Goal: Task Accomplishment & Management: Manage account settings

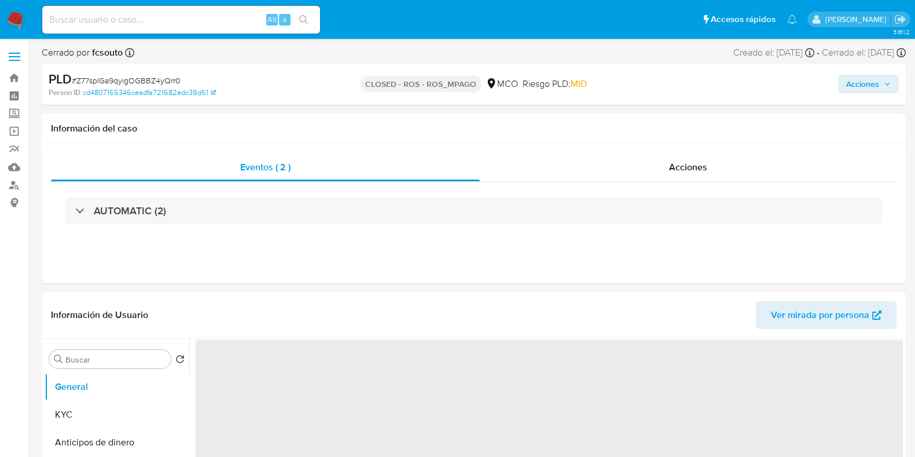
select select "10"
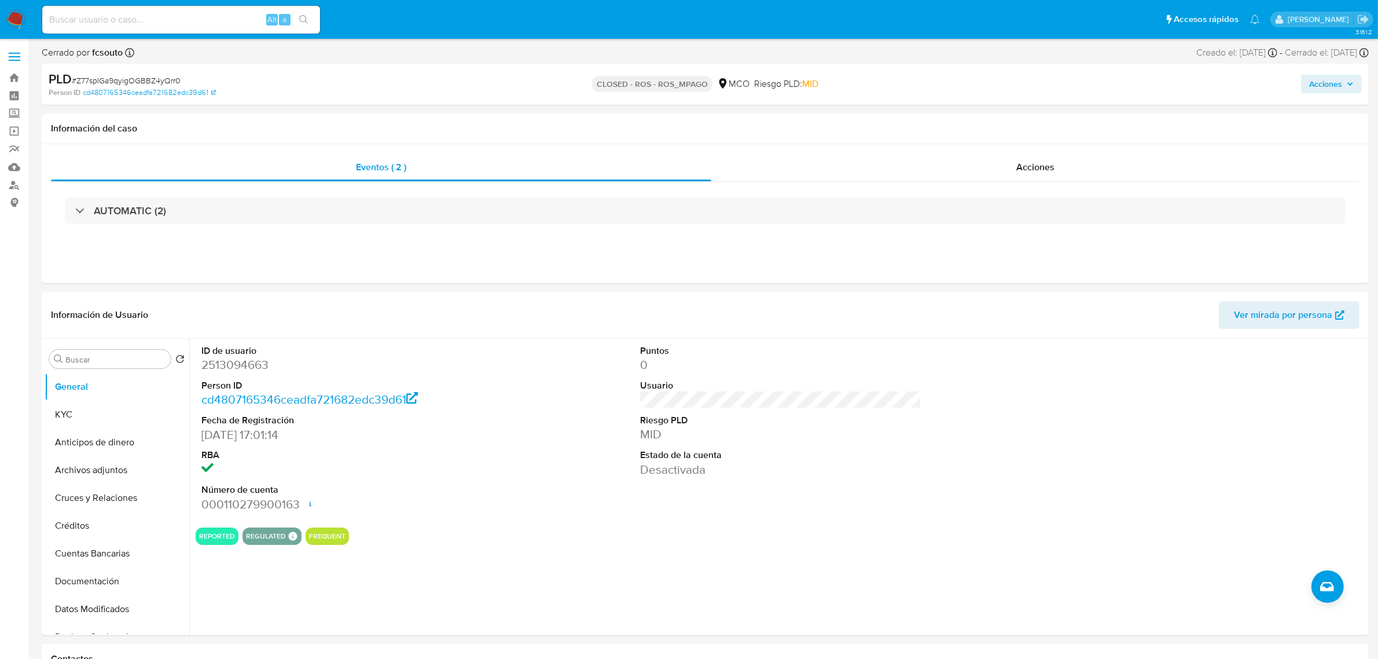
click at [12, 15] on img at bounding box center [16, 20] width 20 height 20
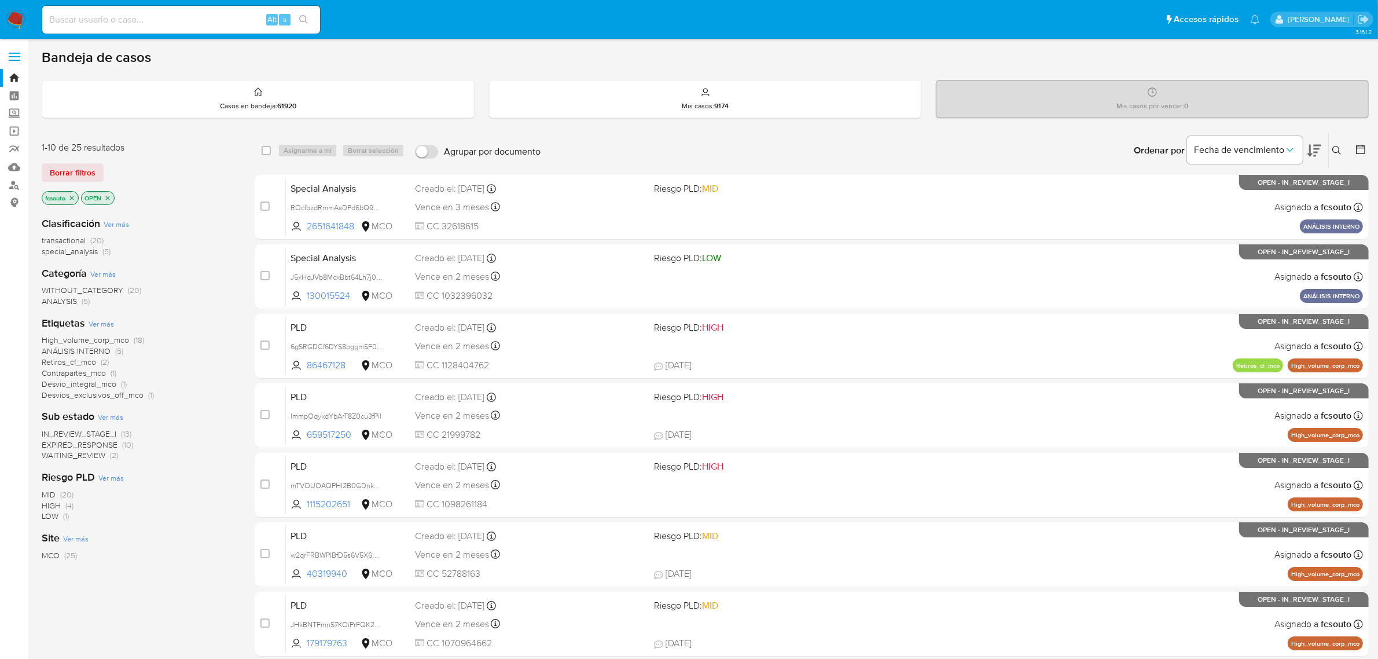
click at [61, 444] on span "EXPIRED_RESPONSE" at bounding box center [80, 445] width 76 height 12
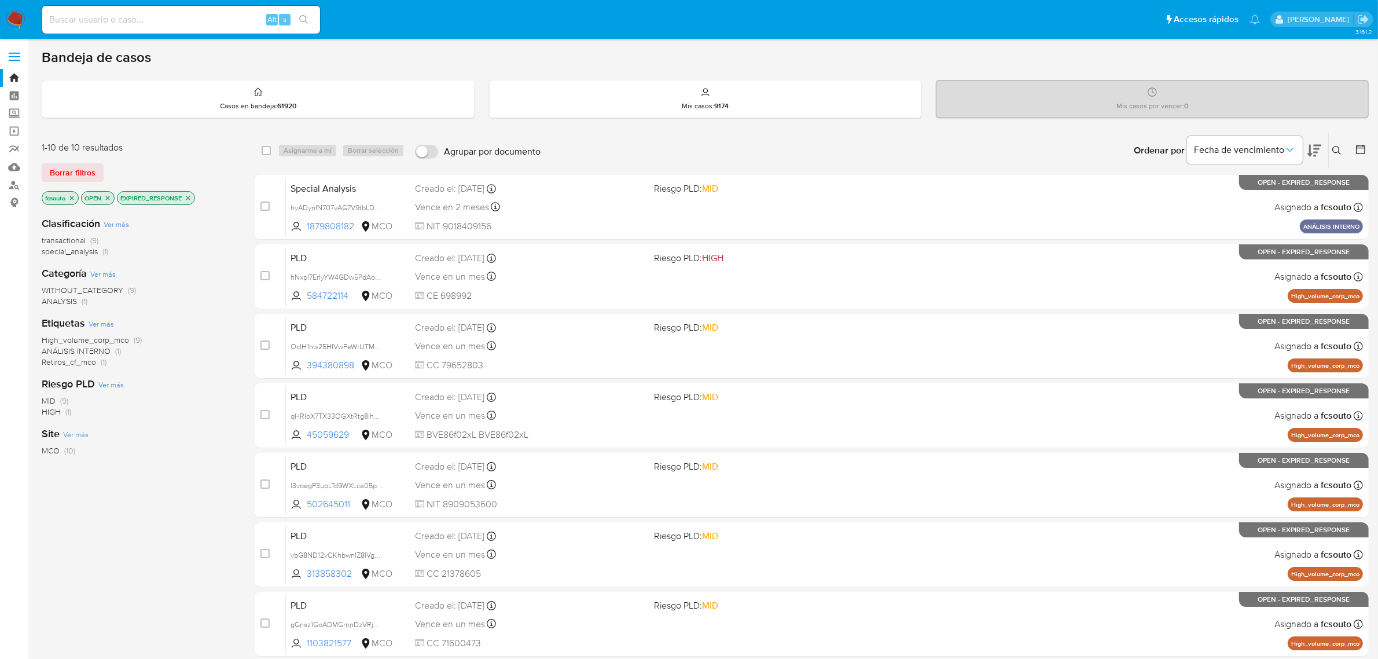
click at [1315, 145] on icon at bounding box center [1315, 151] width 14 height 14
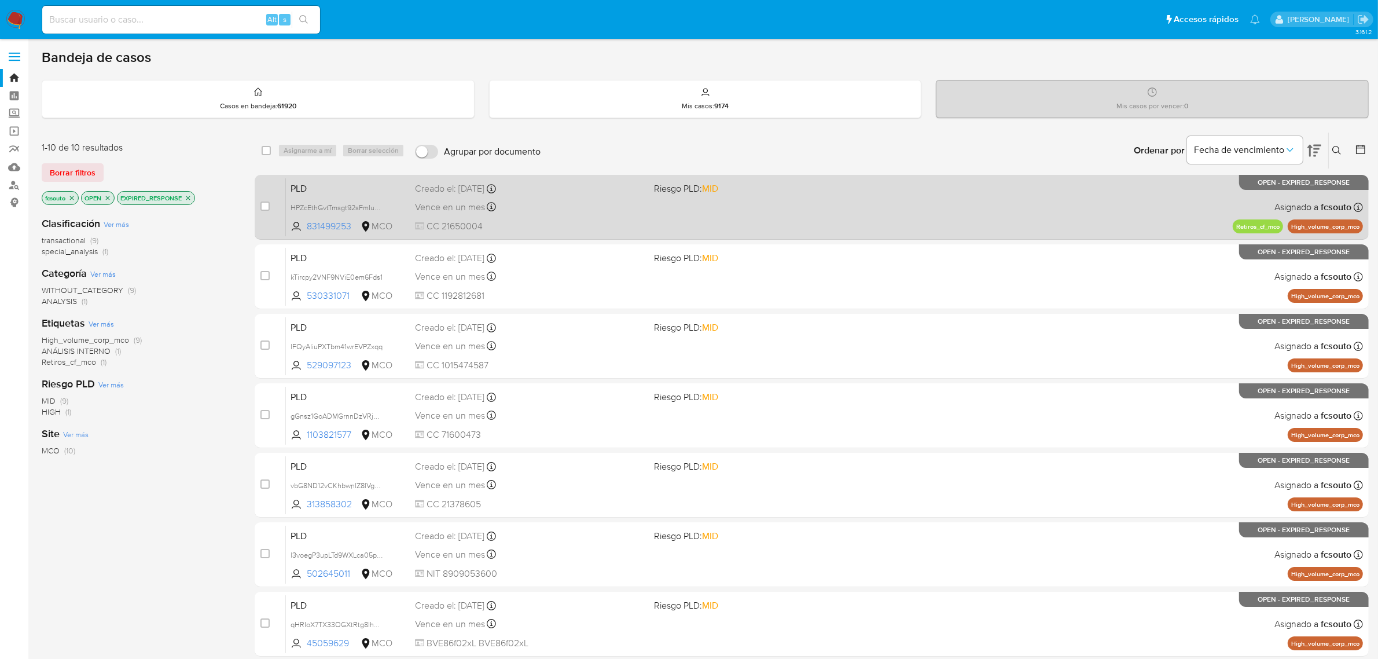
click at [553, 220] on span "CC 21650004" at bounding box center [530, 226] width 230 height 13
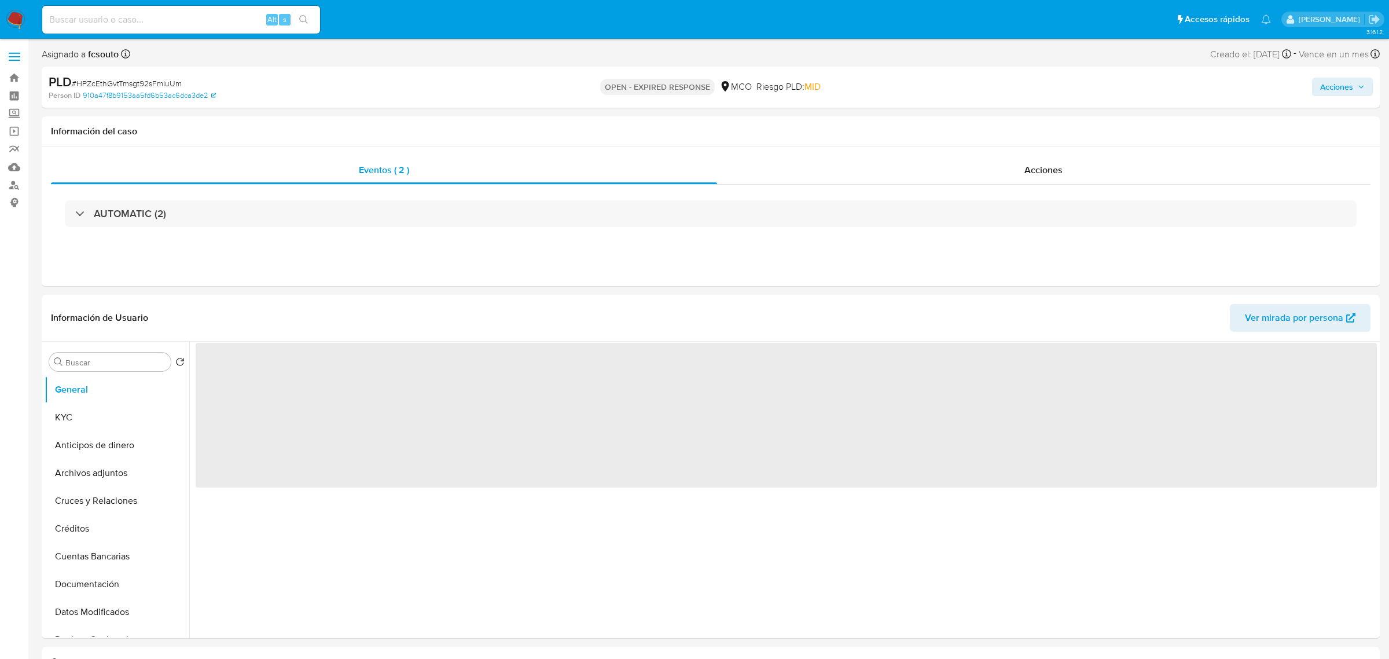
select select "10"
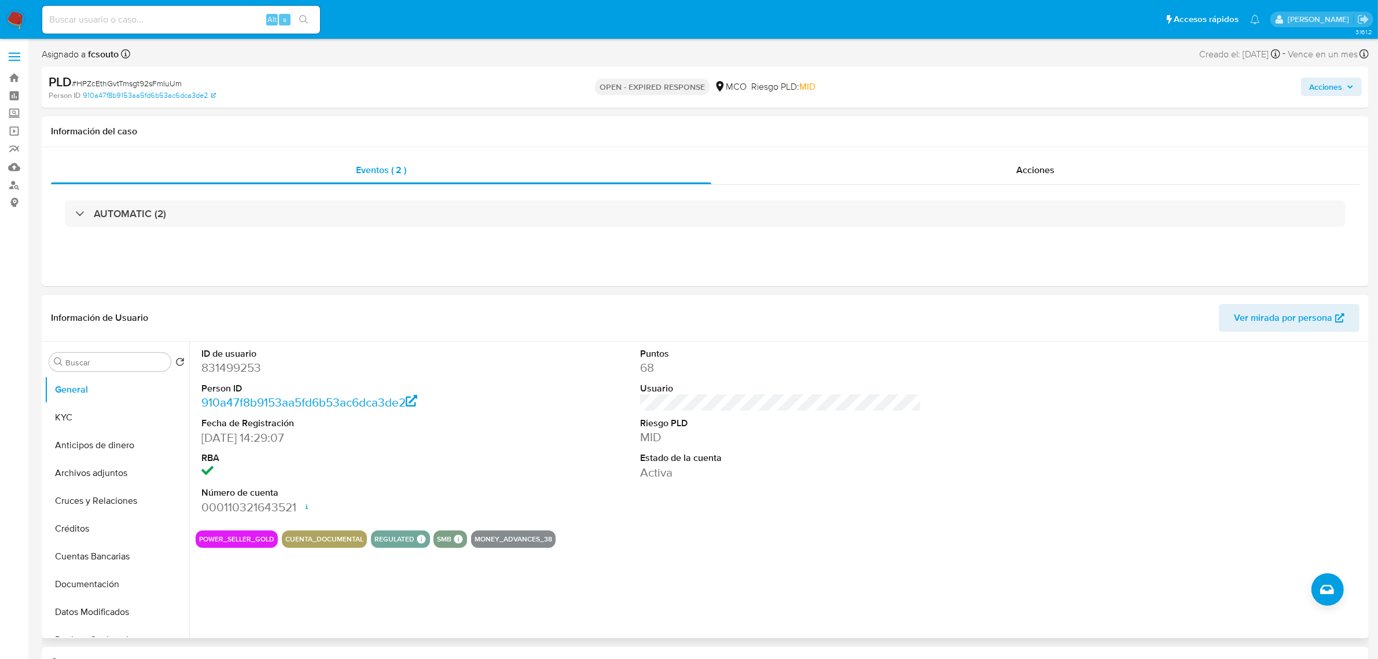
click at [234, 369] on dd "831499253" at bounding box center [341, 368] width 281 height 16
copy dd "831499253"
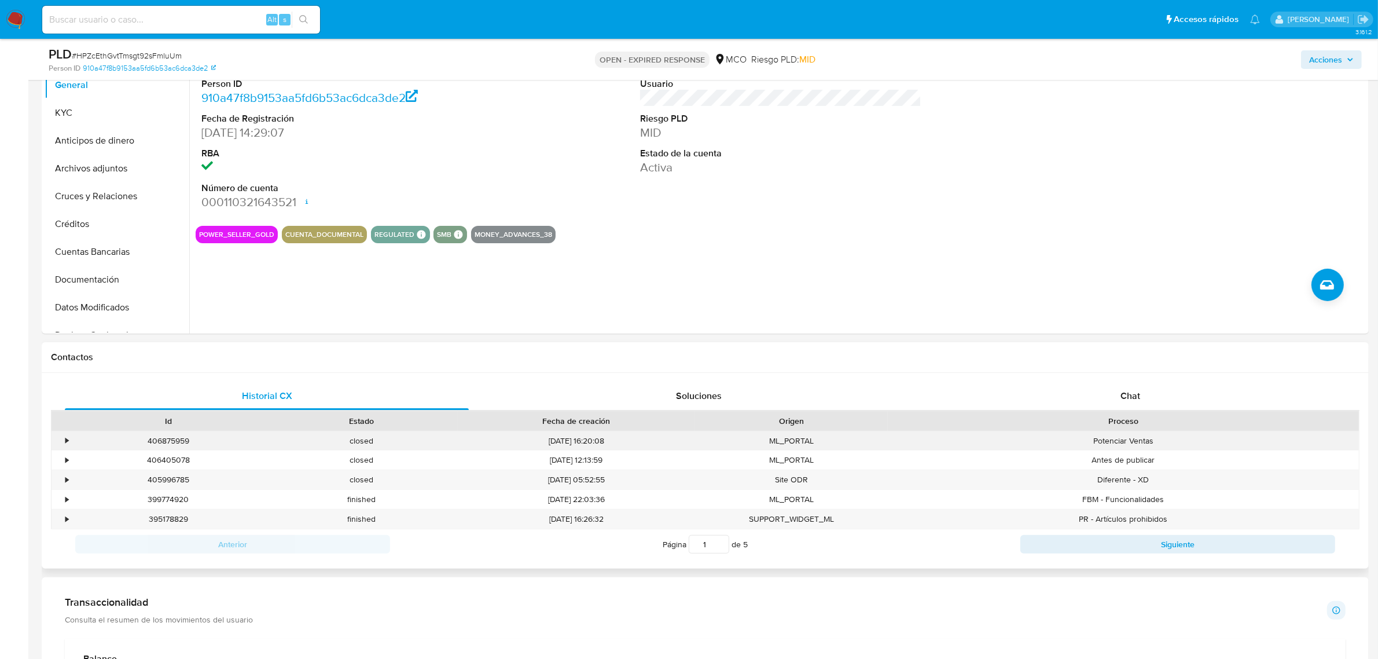
scroll to position [289, 0]
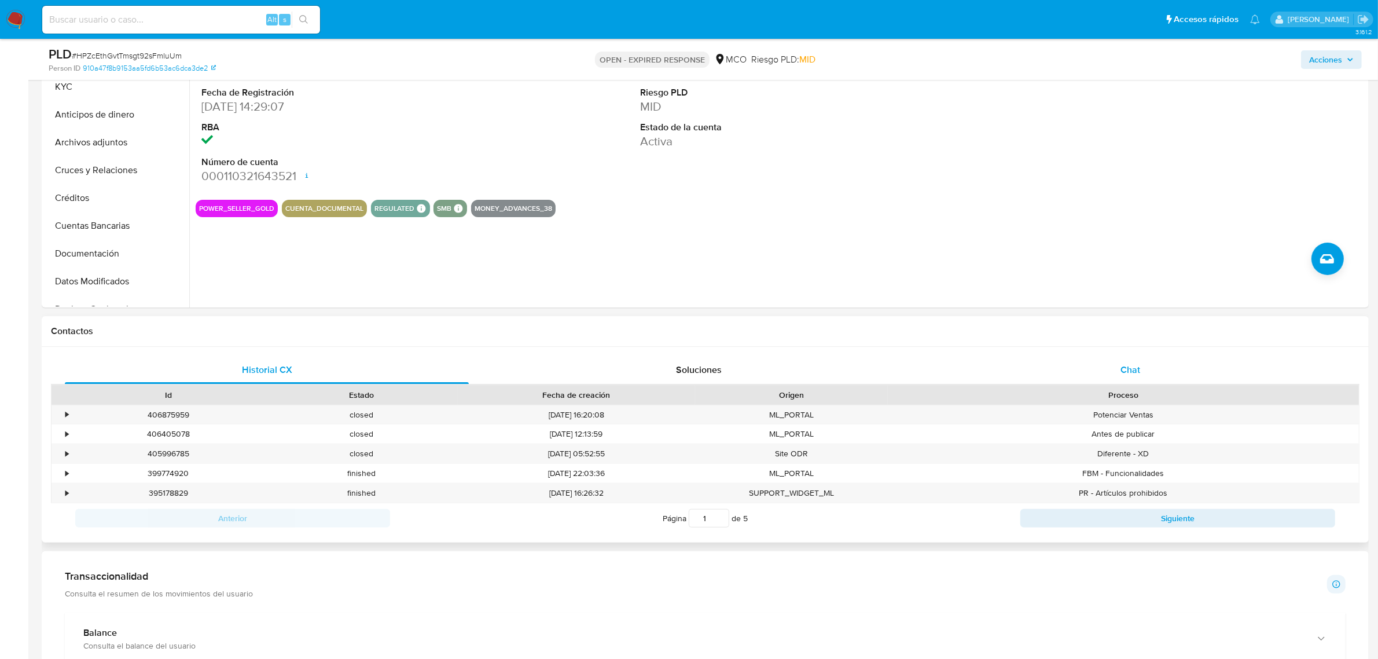
click at [1109, 368] on div "Chat" at bounding box center [1131, 370] width 404 height 28
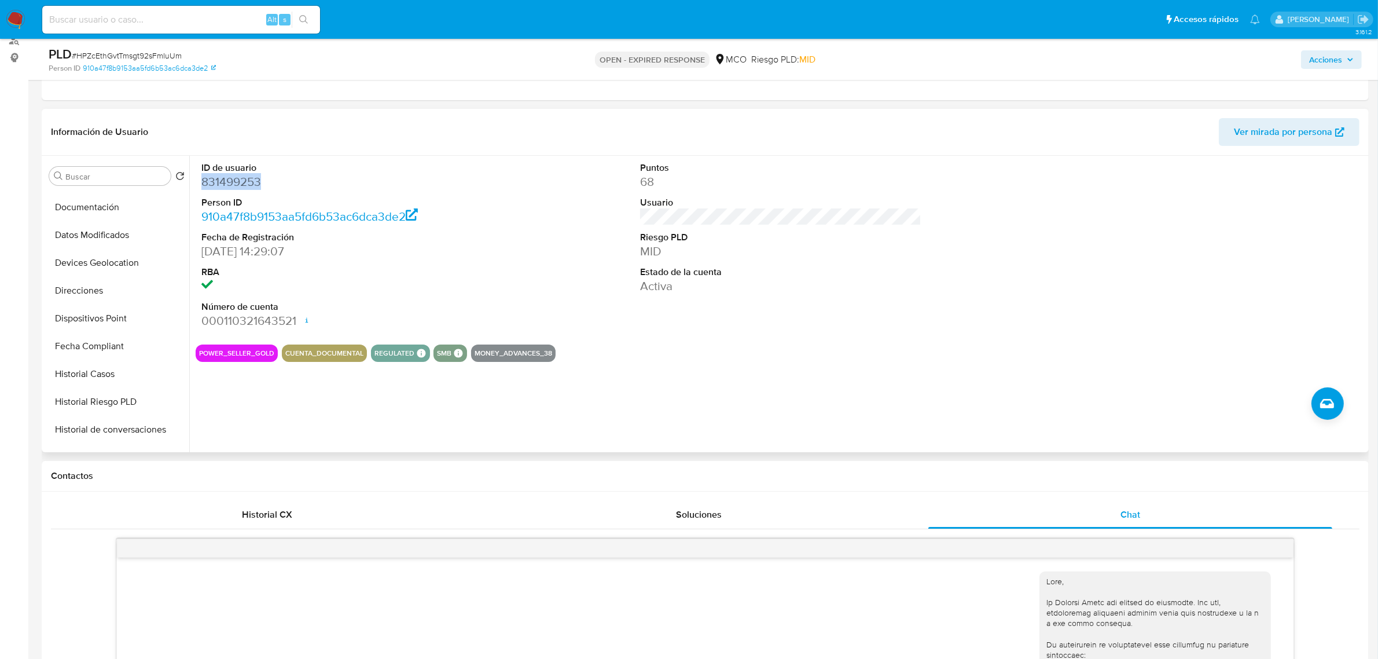
scroll to position [217, 0]
click at [106, 346] on button "Historial Casos" at bounding box center [112, 348] width 135 height 28
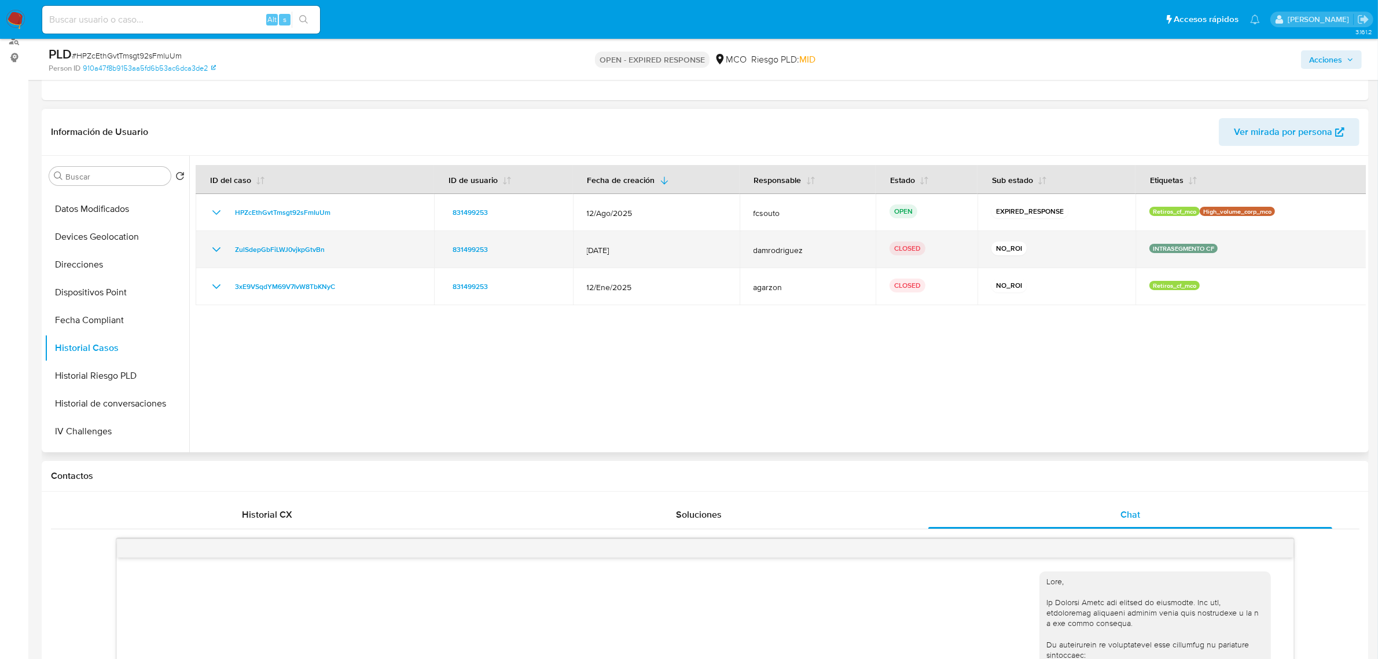
click at [220, 247] on icon "Mostrar/Ocultar" at bounding box center [217, 250] width 14 height 14
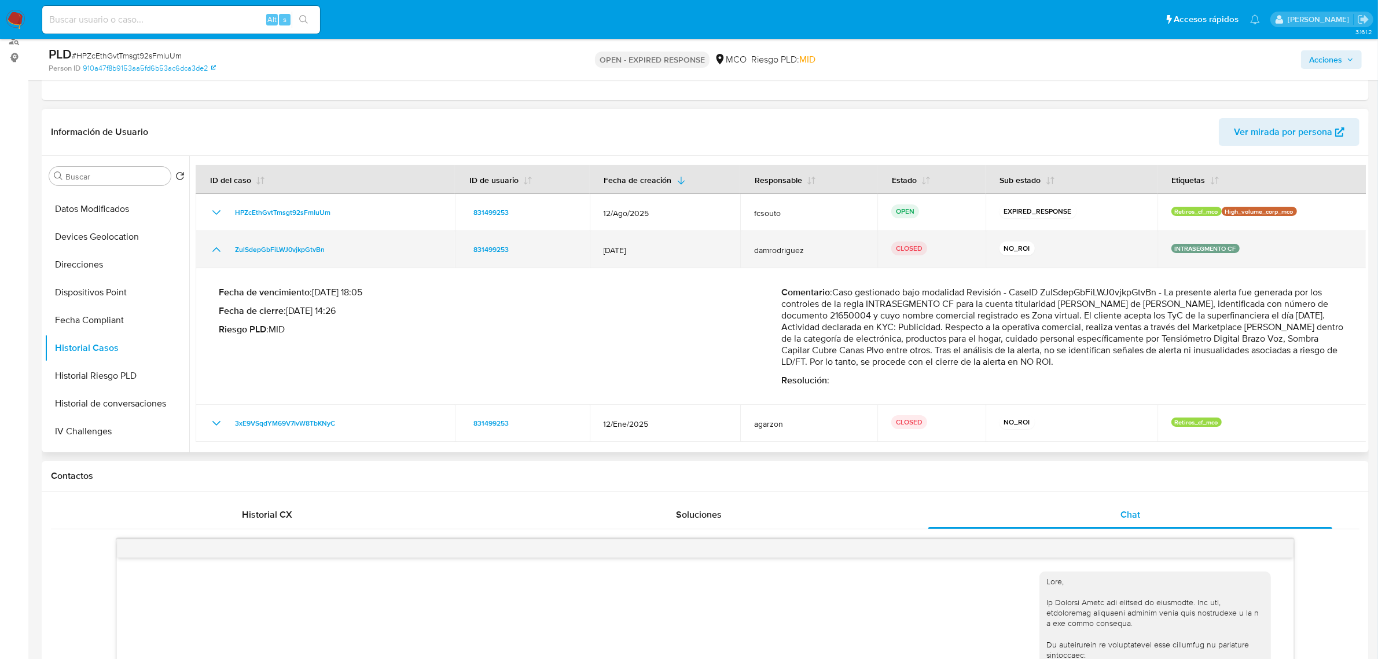
click at [220, 247] on icon "Mostrar/Ocultar" at bounding box center [217, 250] width 14 height 14
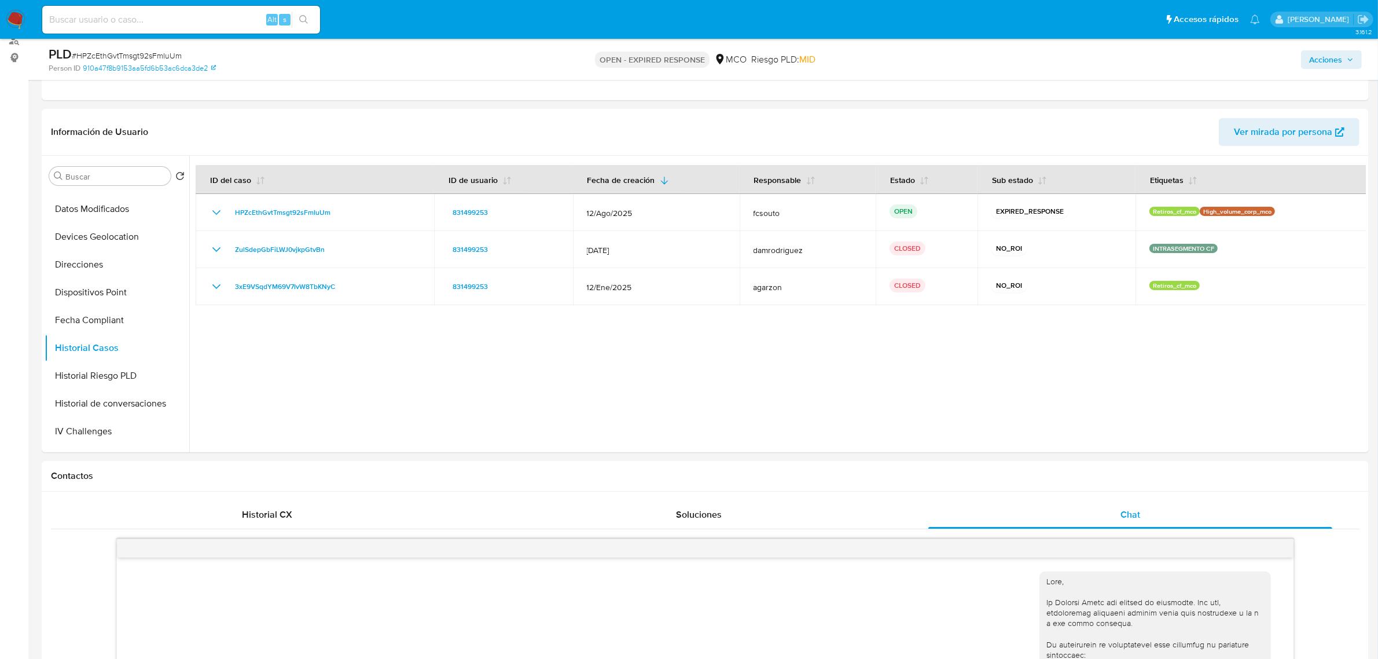
click at [1330, 61] on span "Acciones" at bounding box center [1326, 59] width 33 height 19
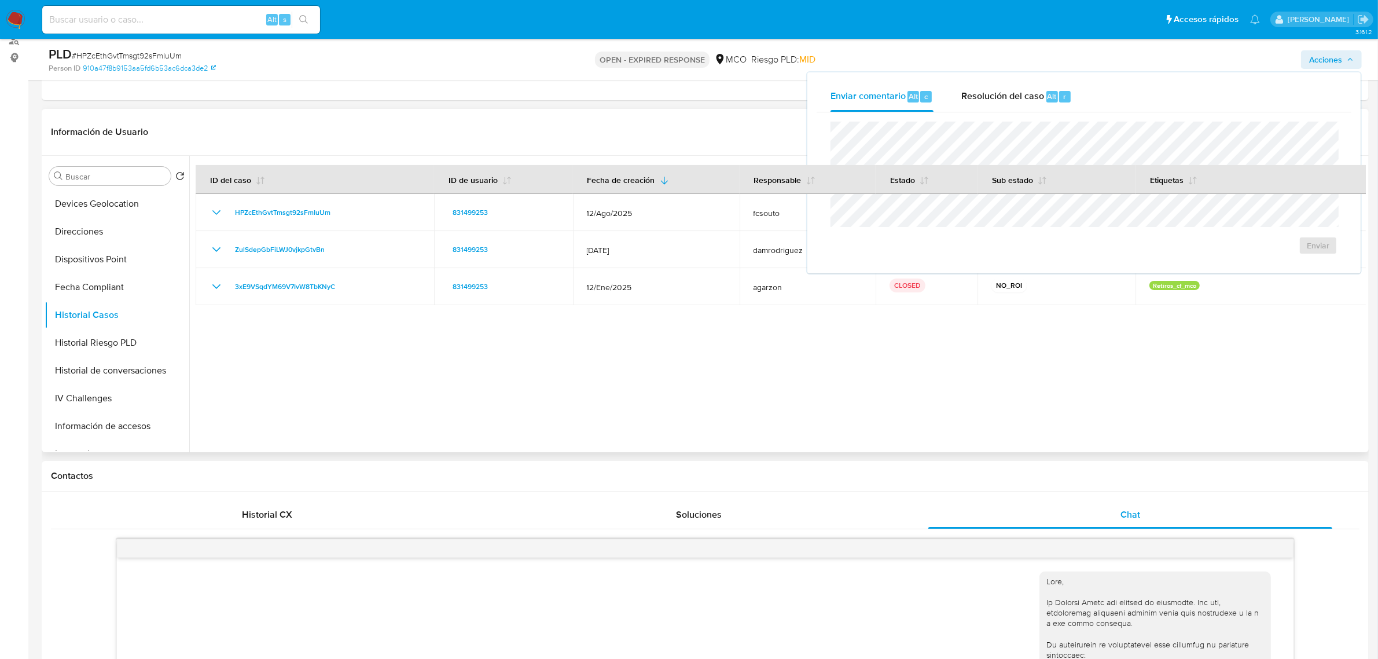
scroll to position [544, 0]
click at [123, 331] on button "Restricciones Nuevo Mundo" at bounding box center [112, 327] width 135 height 28
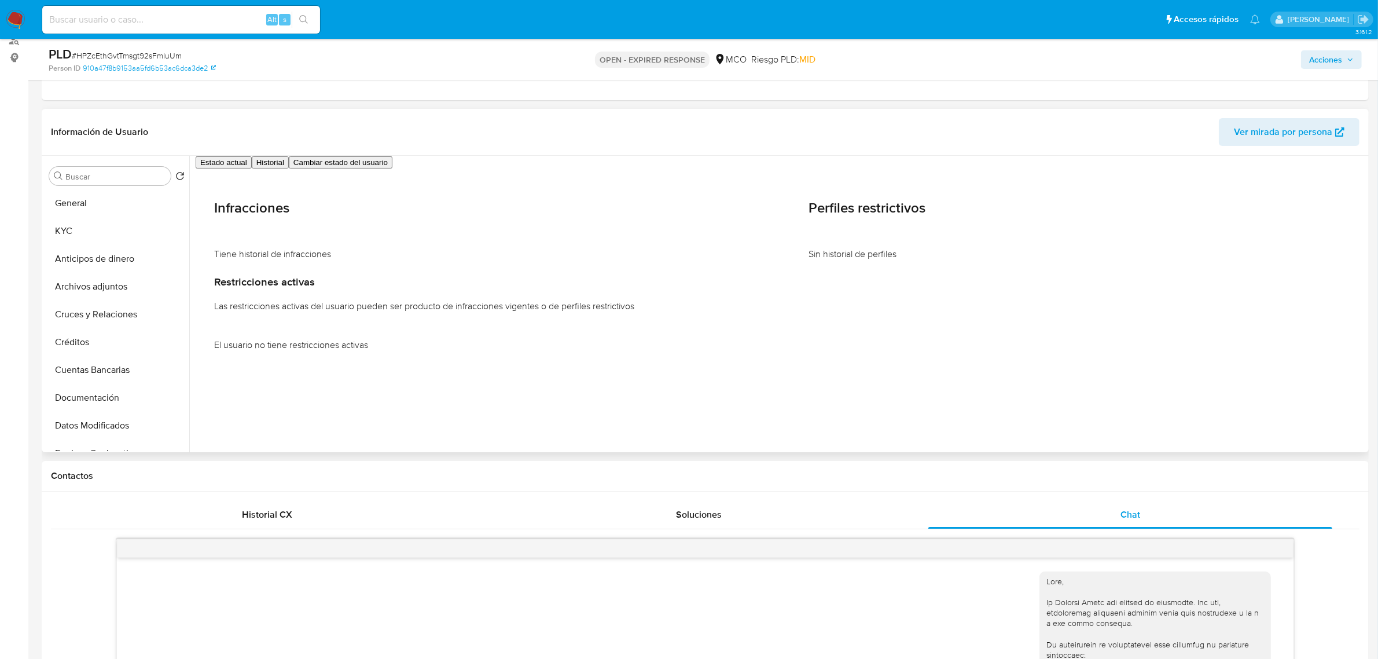
scroll to position [0, 0]
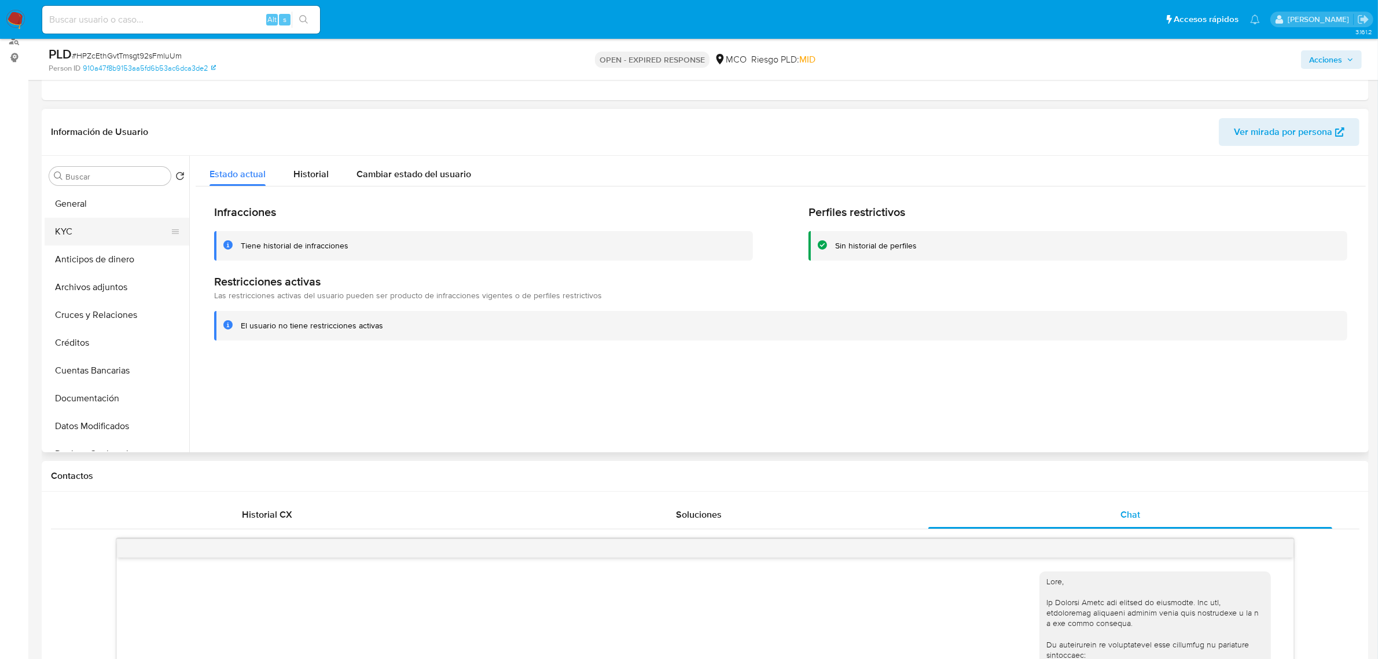
click at [68, 241] on button "KYC" at bounding box center [112, 232] width 135 height 28
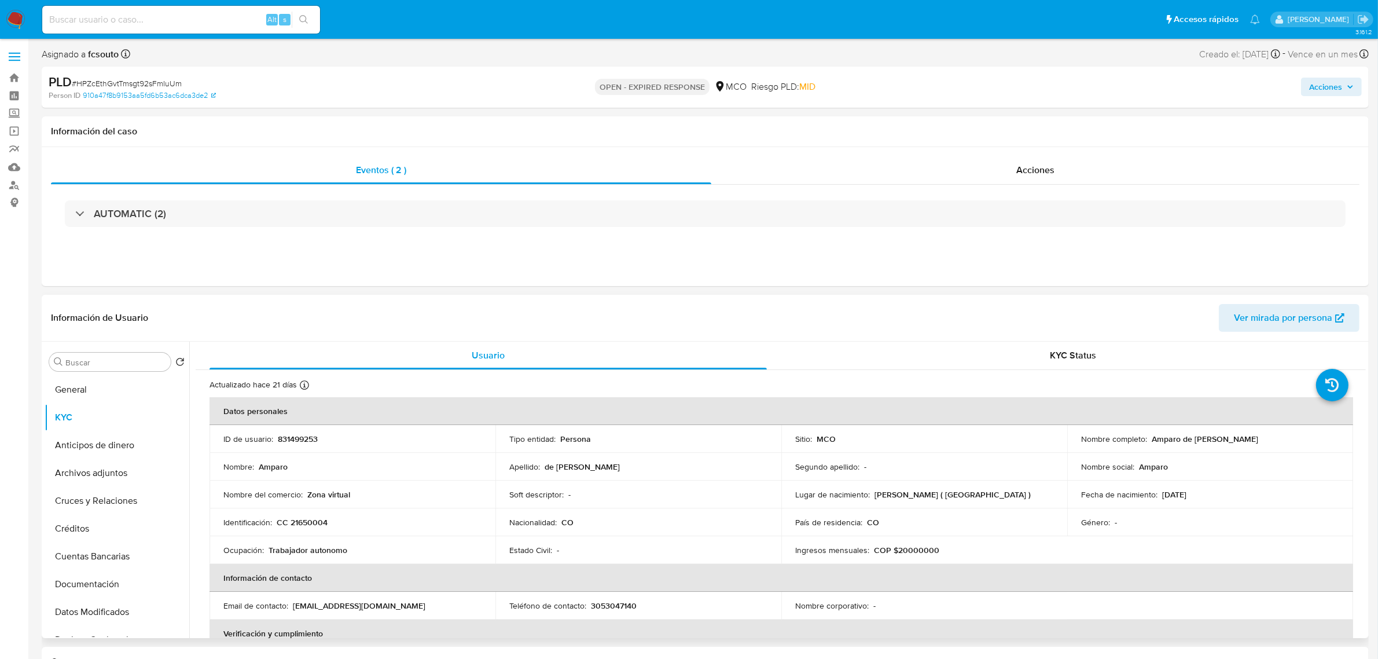
click at [287, 437] on p "831499253" at bounding box center [298, 439] width 40 height 10
copy p "831499253"
click at [305, 434] on p "831499253" at bounding box center [298, 439] width 40 height 10
click at [307, 436] on p "831499253" at bounding box center [298, 439] width 40 height 10
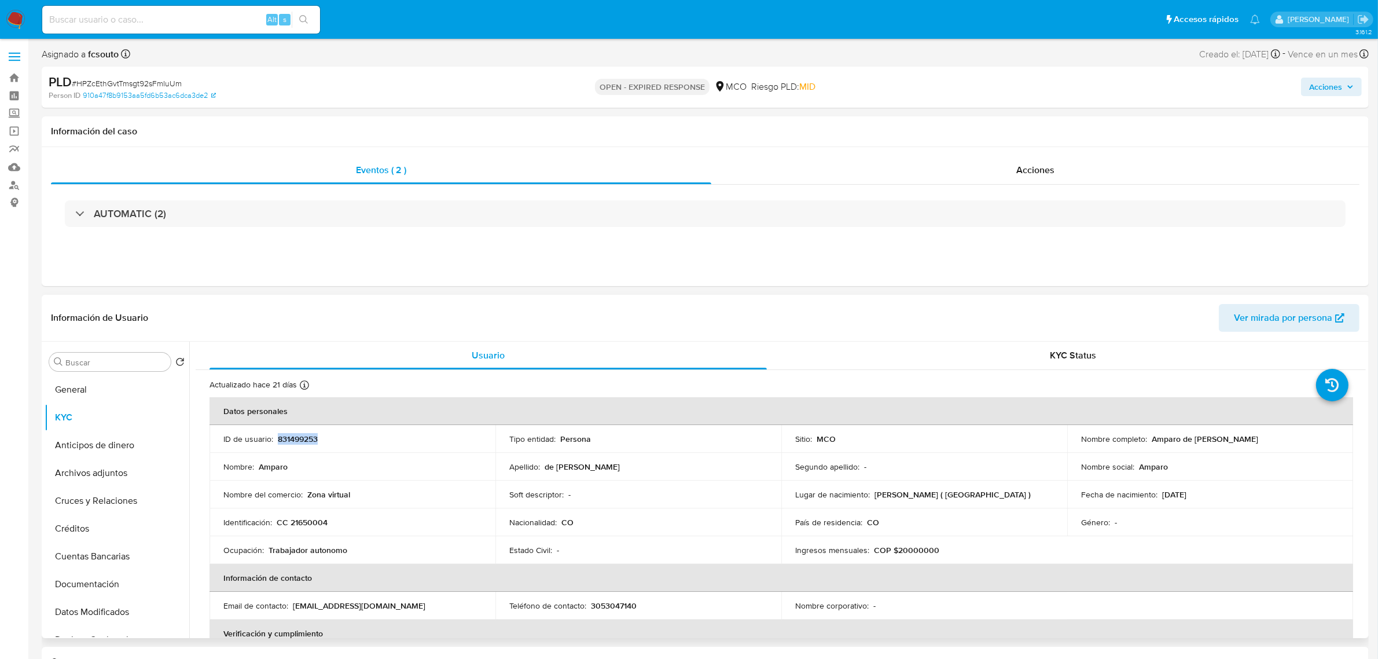
click at [307, 436] on p "831499253" at bounding box center [298, 439] width 40 height 10
copy p "831499253"
click at [307, 443] on p "831499253" at bounding box center [298, 439] width 40 height 10
click at [307, 440] on p "831499253" at bounding box center [298, 439] width 40 height 10
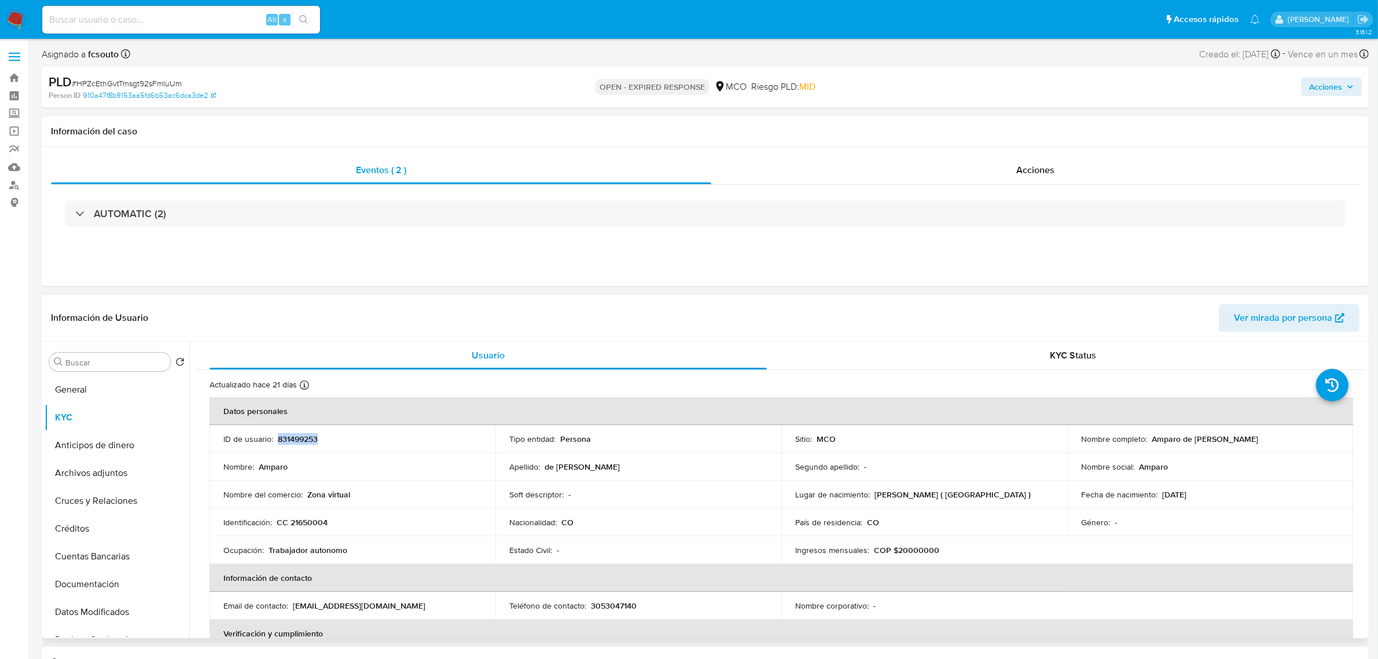
click at [307, 440] on p "831499253" at bounding box center [298, 439] width 40 height 10
click at [308, 438] on p "831499253" at bounding box center [298, 439] width 40 height 10
click at [112, 476] on button "Archivos adjuntos" at bounding box center [112, 473] width 135 height 28
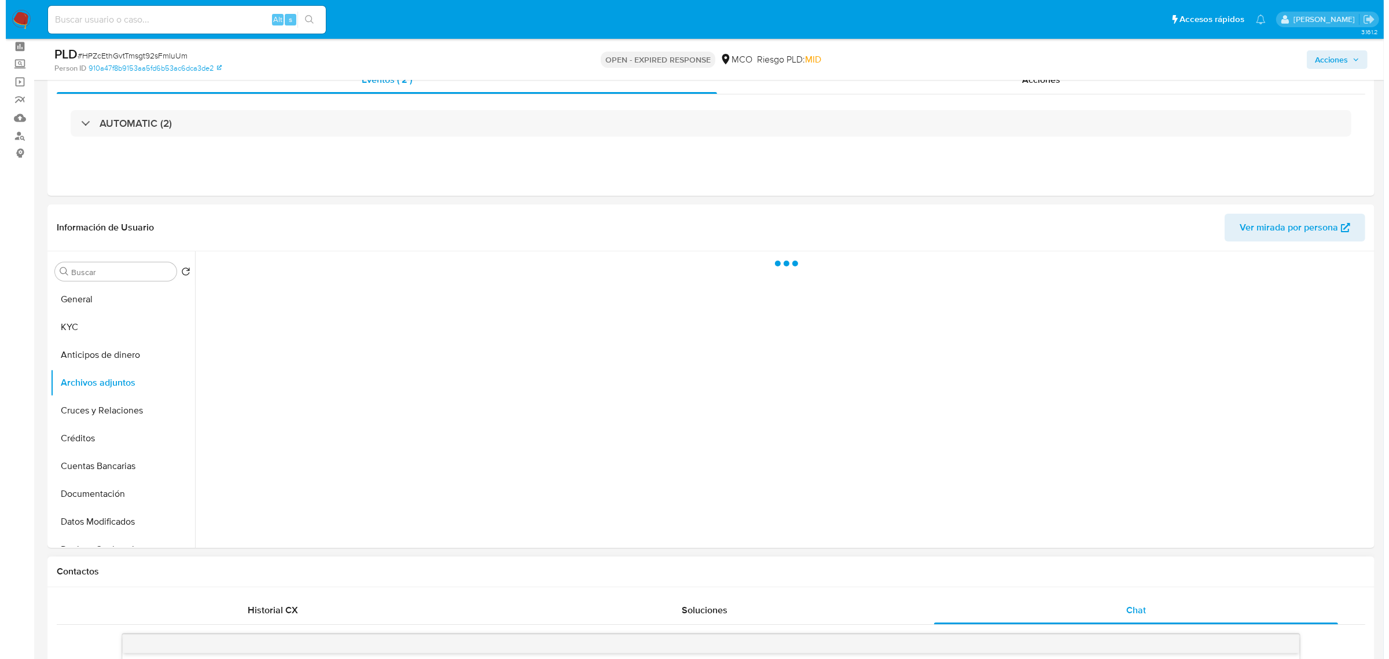
scroll to position [145, 0]
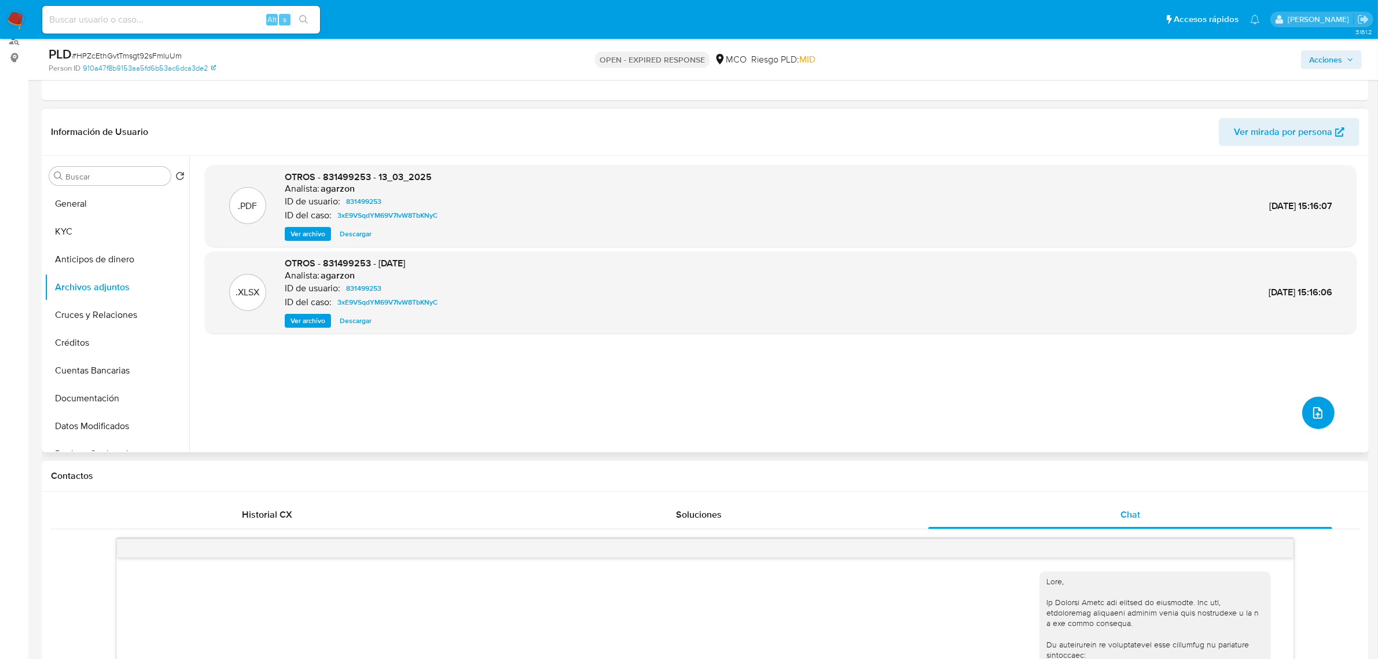
click at [1318, 414] on icon "upload-file" at bounding box center [1318, 413] width 14 height 14
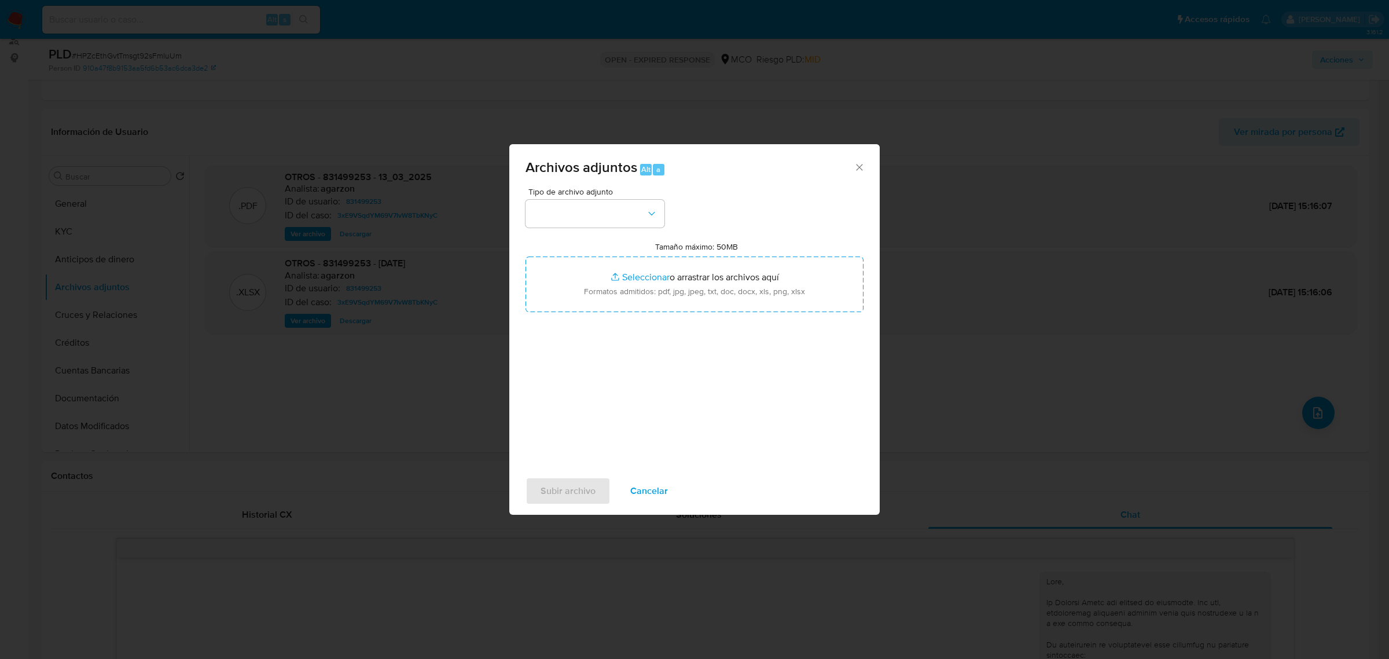
click at [613, 197] on div "Tipo de archivo adjunto" at bounding box center [595, 208] width 139 height 40
click at [619, 223] on button "button" at bounding box center [595, 214] width 139 height 28
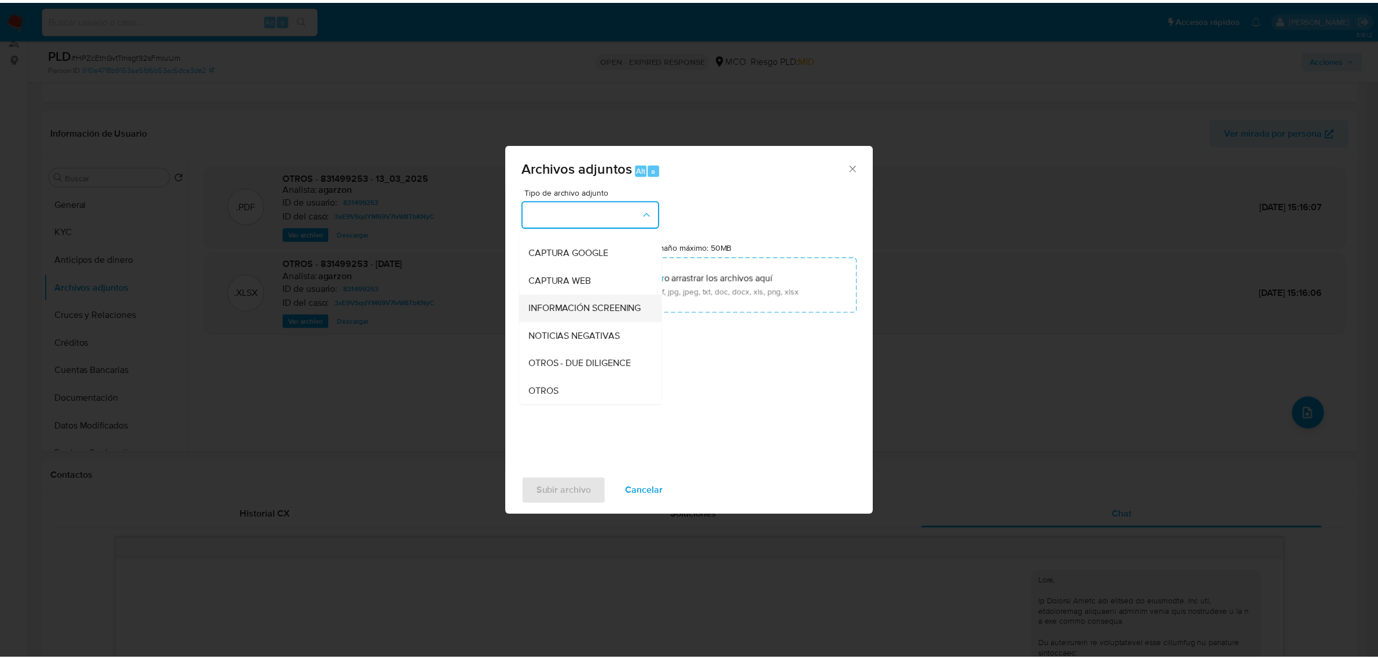
scroll to position [72, 0]
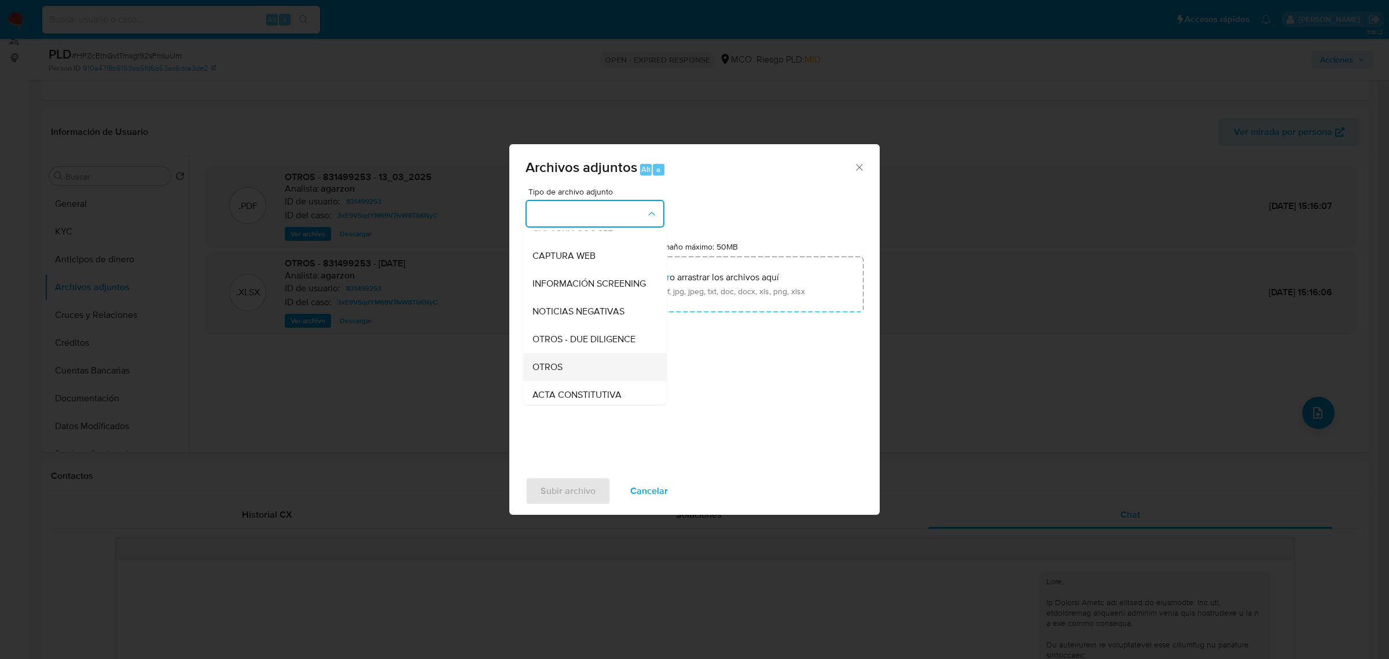
click at [588, 375] on div "OTROS" at bounding box center [592, 367] width 118 height 28
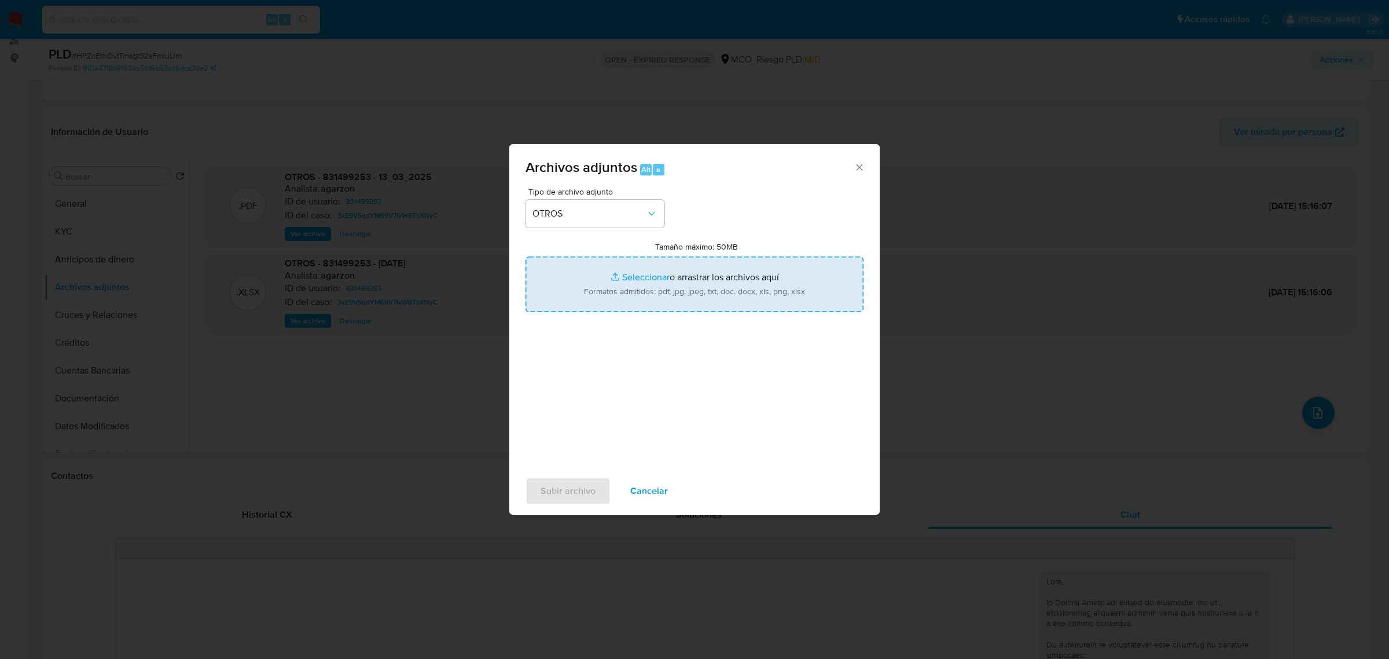
click at [687, 284] on input "Tamaño máximo: 50MB Seleccionar archivos" at bounding box center [695, 284] width 338 height 56
type input "C:\fakepath\831499253 - 7_10_2025.pdf"
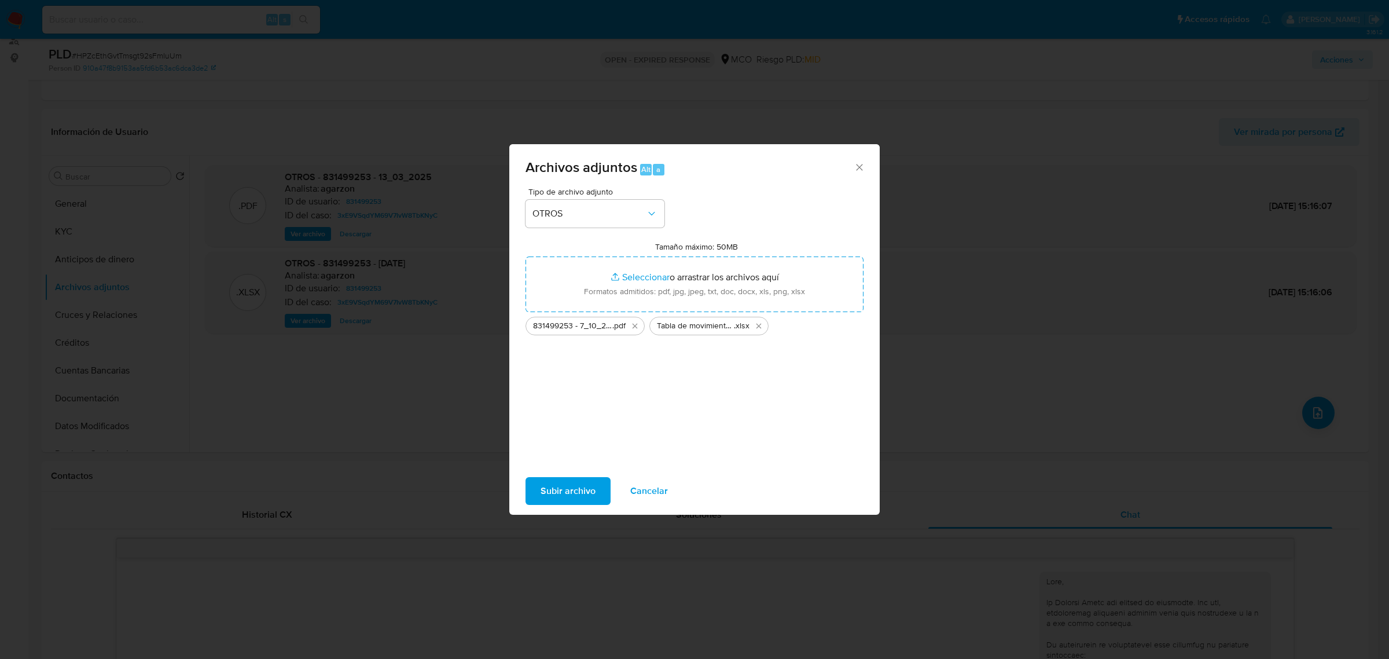
click at [579, 486] on span "Subir archivo" at bounding box center [568, 490] width 55 height 25
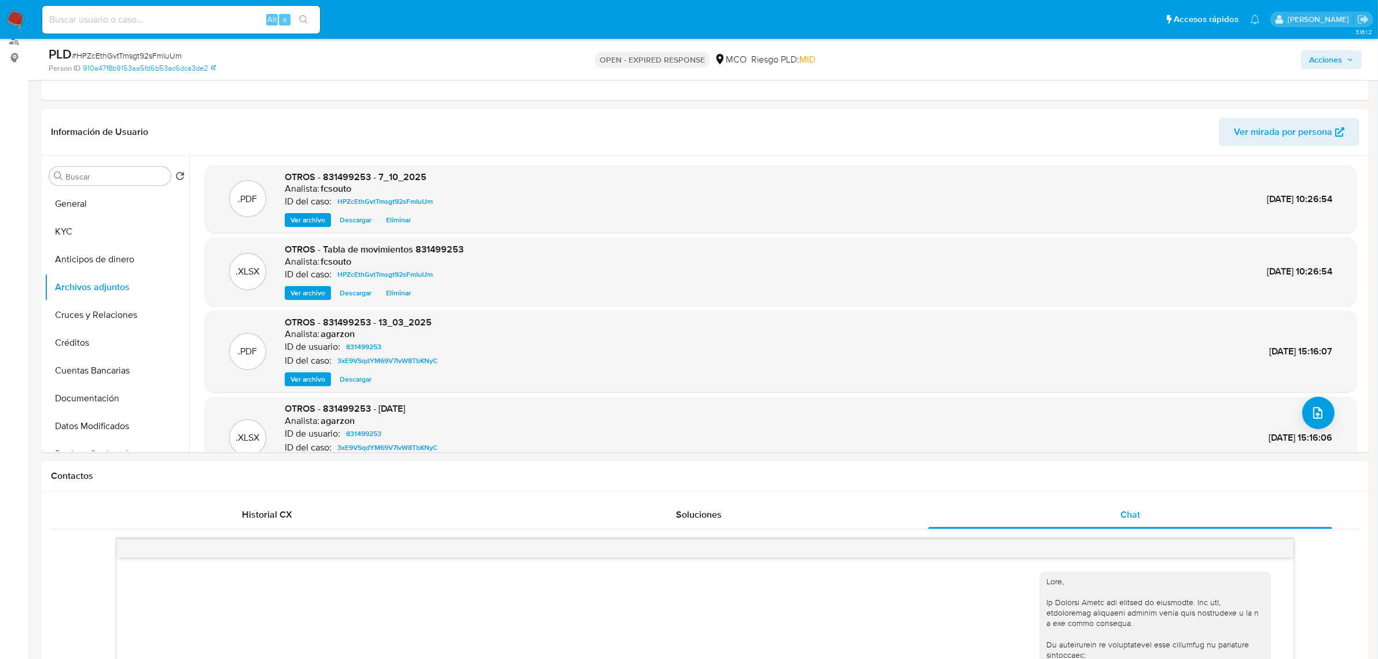
drag, startPoint x: 1317, startPoint y: 56, endPoint x: 1310, endPoint y: 58, distance: 7.9
click at [1315, 56] on span "Acciones" at bounding box center [1326, 59] width 33 height 19
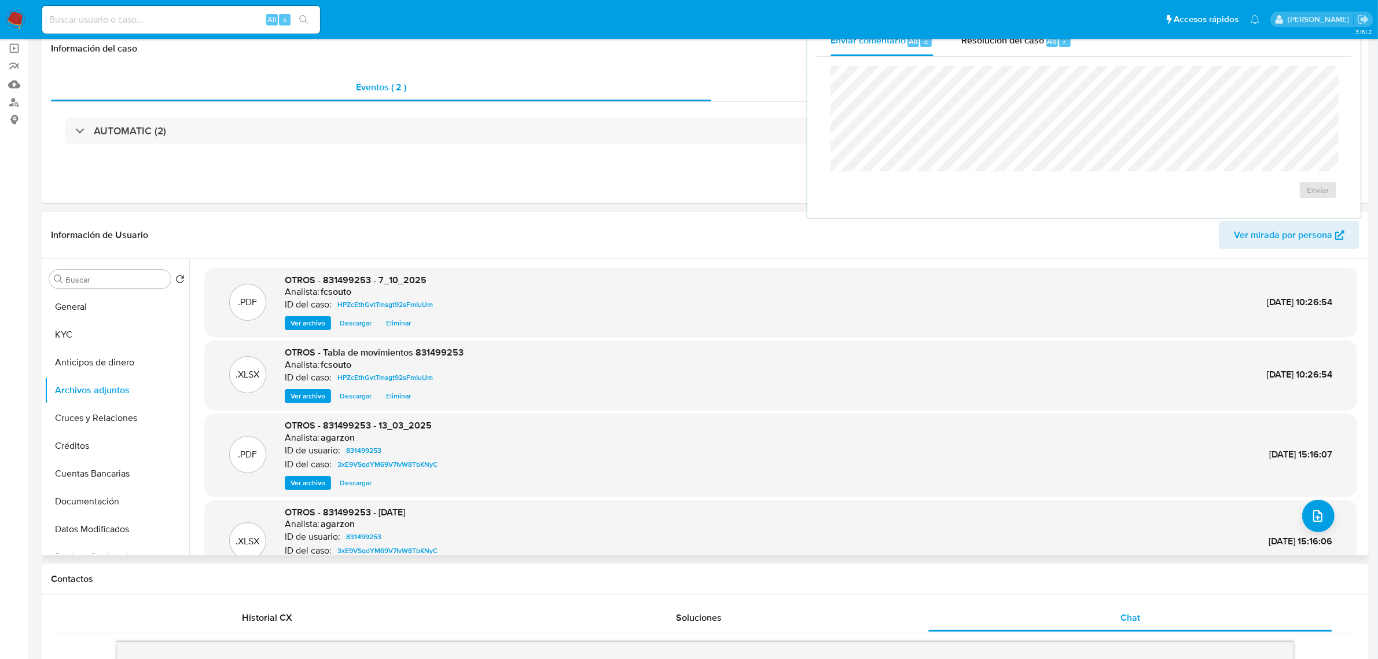
scroll to position [0, 0]
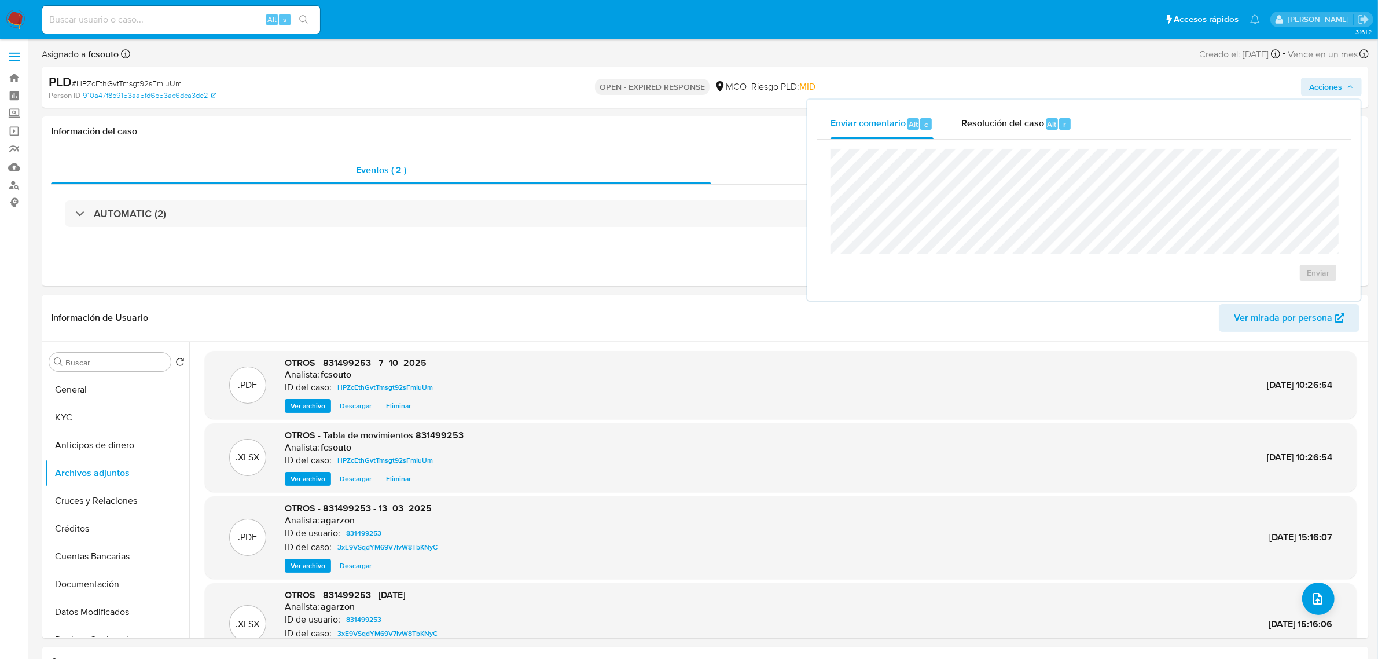
click at [437, 59] on div "Asignado a fcsouto Asignado el: 20/08/2025 14:25:27 Creado el: 12/08/2025 Cread…" at bounding box center [705, 56] width 1327 height 20
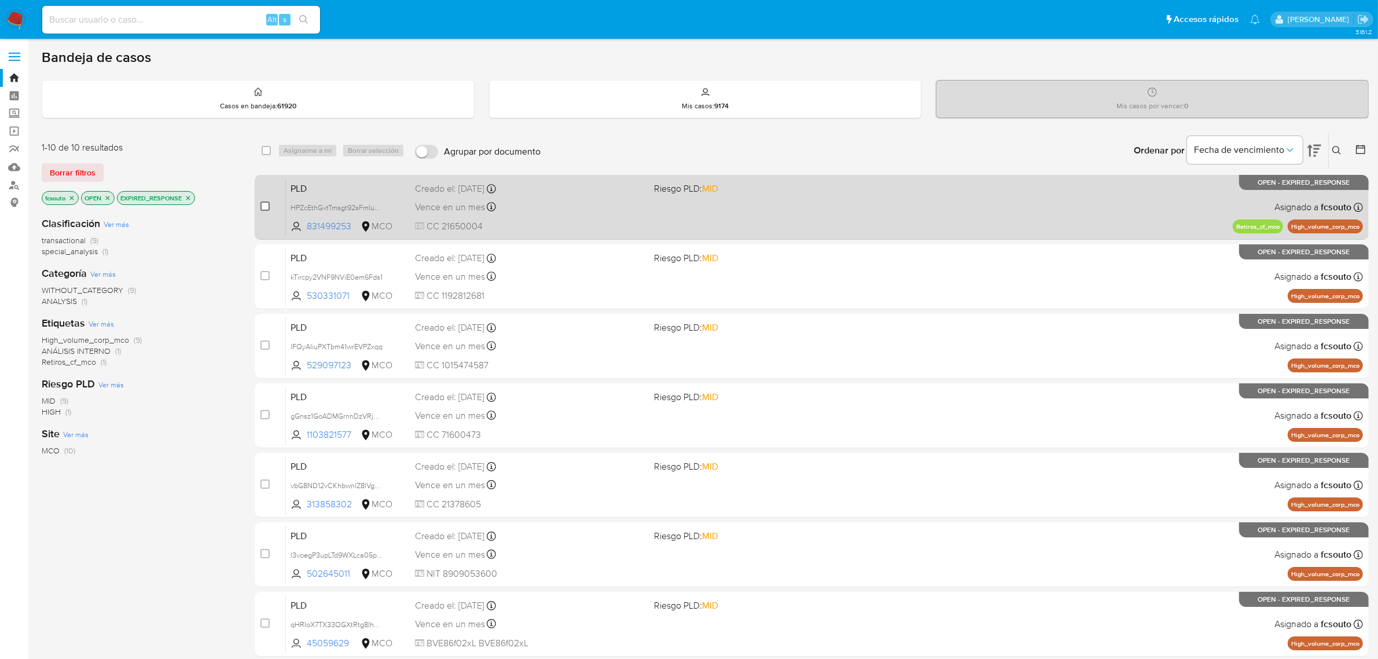
click at [263, 206] on input "checkbox" at bounding box center [265, 205] width 9 height 9
checkbox input "true"
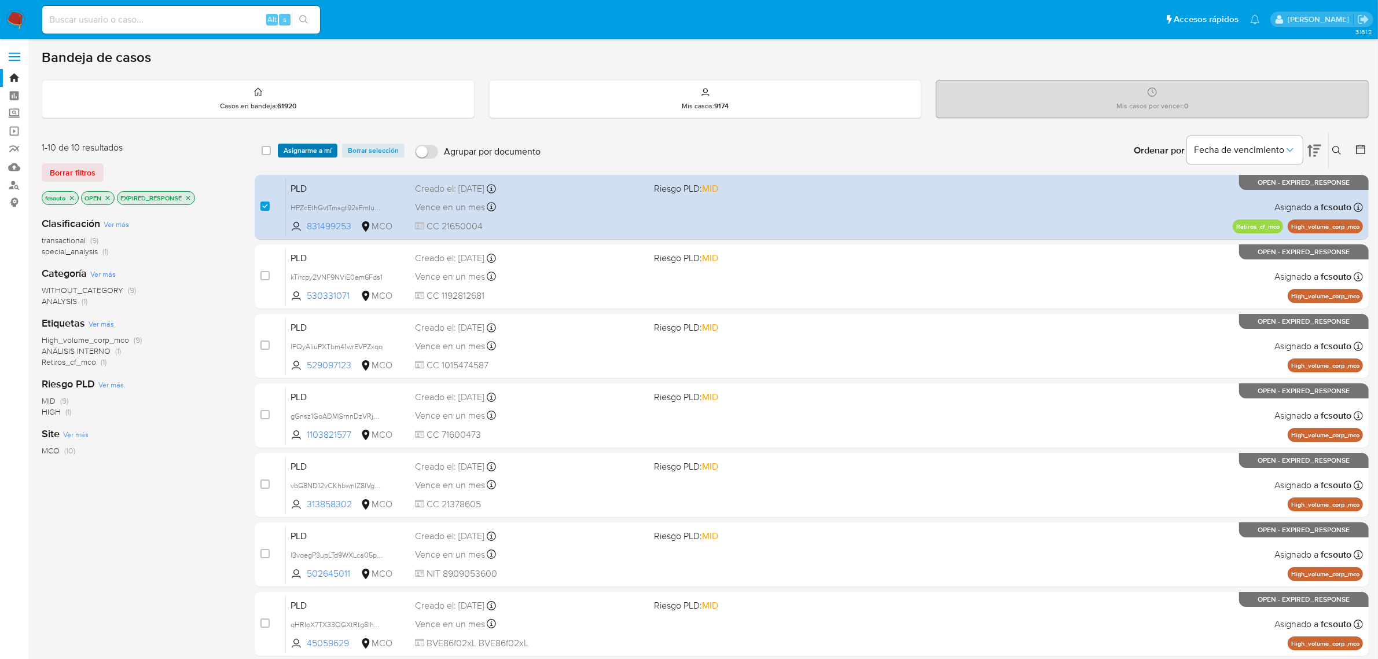
click at [302, 149] on span "Asignarme a mí" at bounding box center [308, 151] width 48 height 12
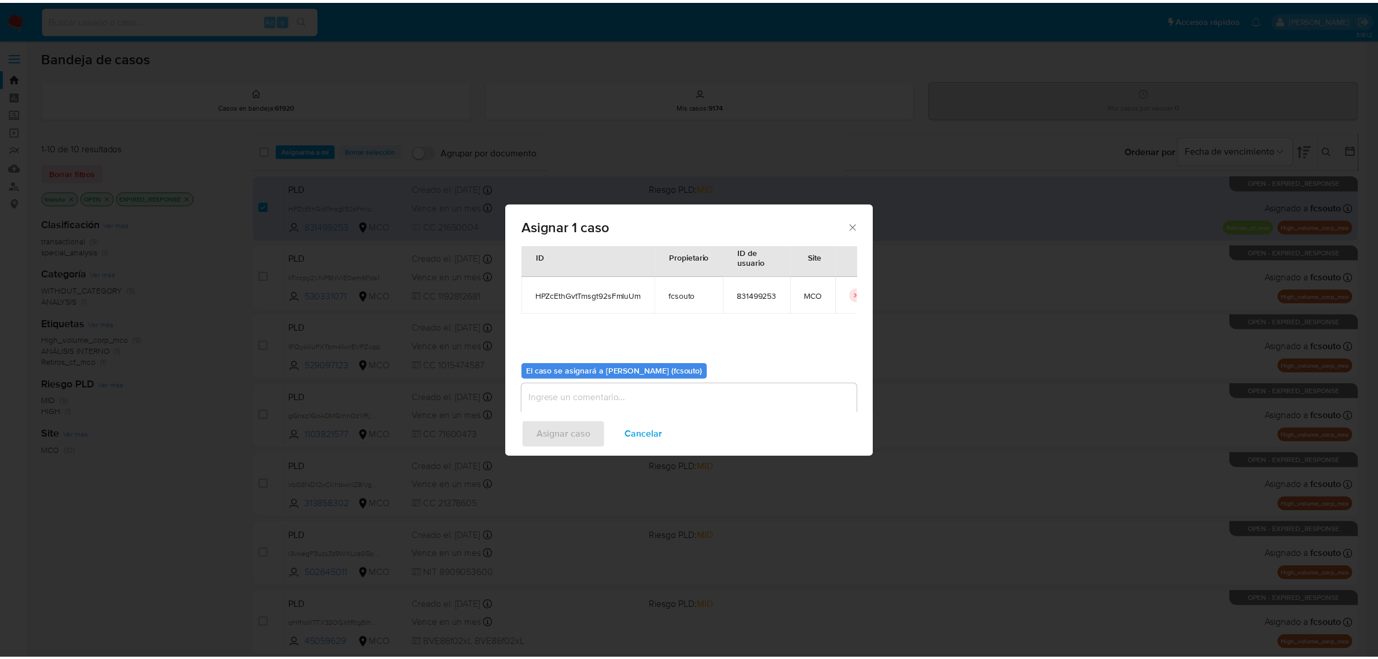
scroll to position [59, 0]
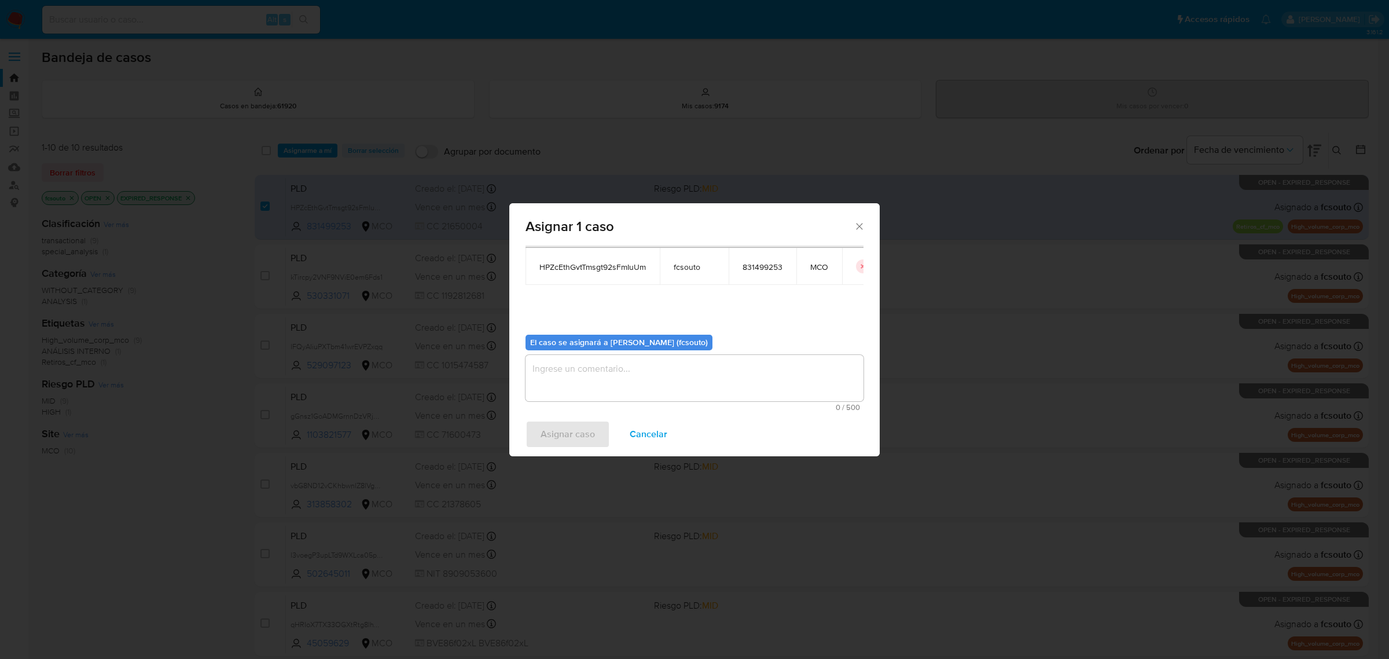
click at [673, 388] on textarea "assign-modal" at bounding box center [695, 378] width 338 height 46
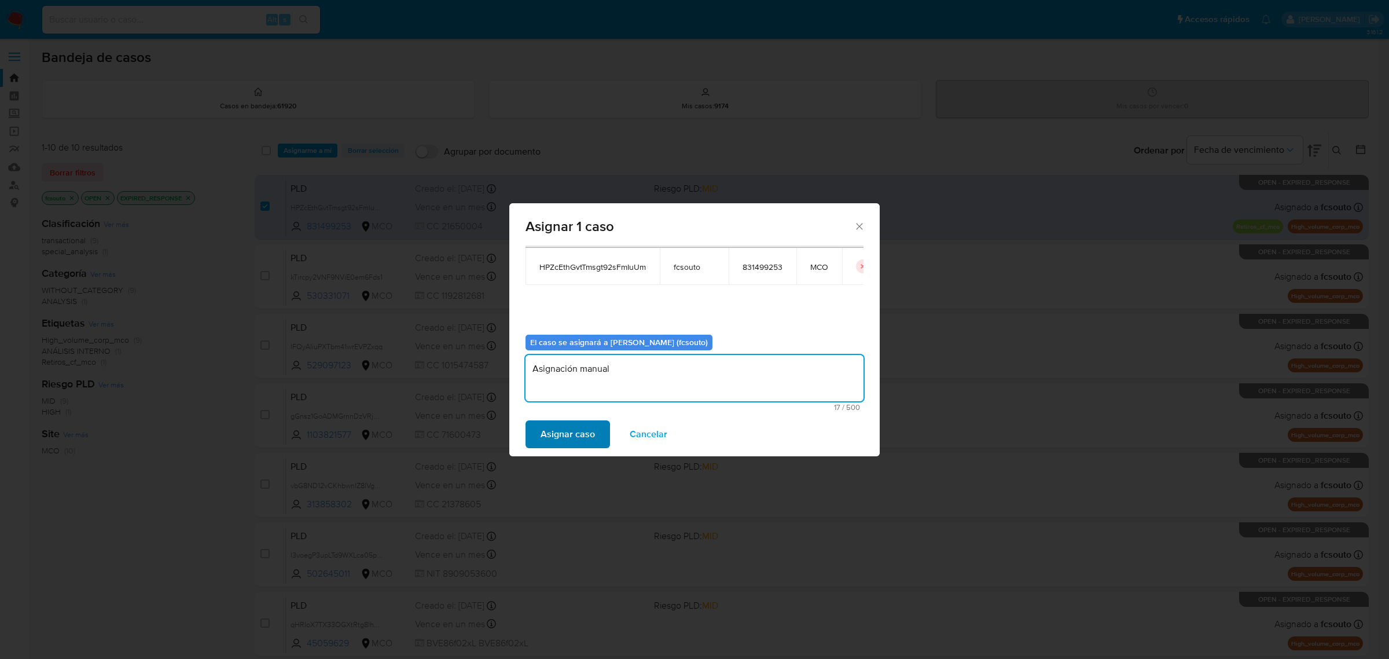
type textarea "Asignación manual"
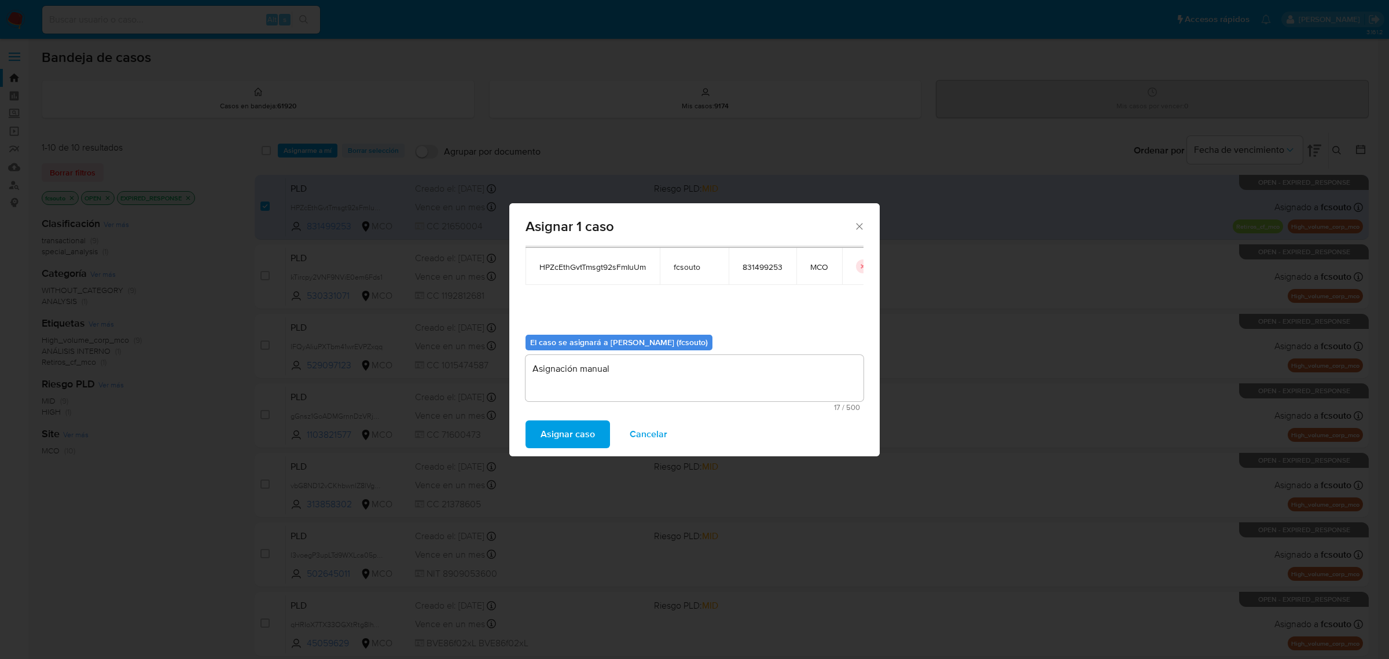
click at [559, 427] on span "Asignar caso" at bounding box center [568, 433] width 54 height 25
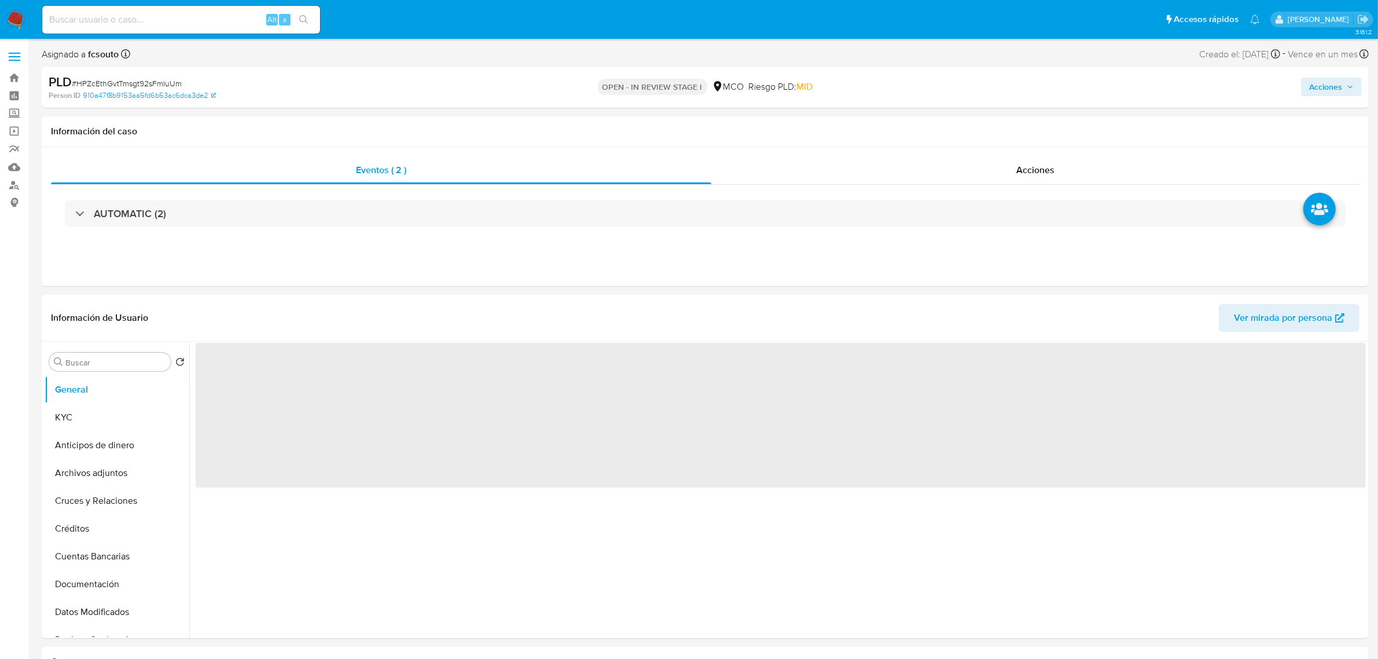
select select "10"
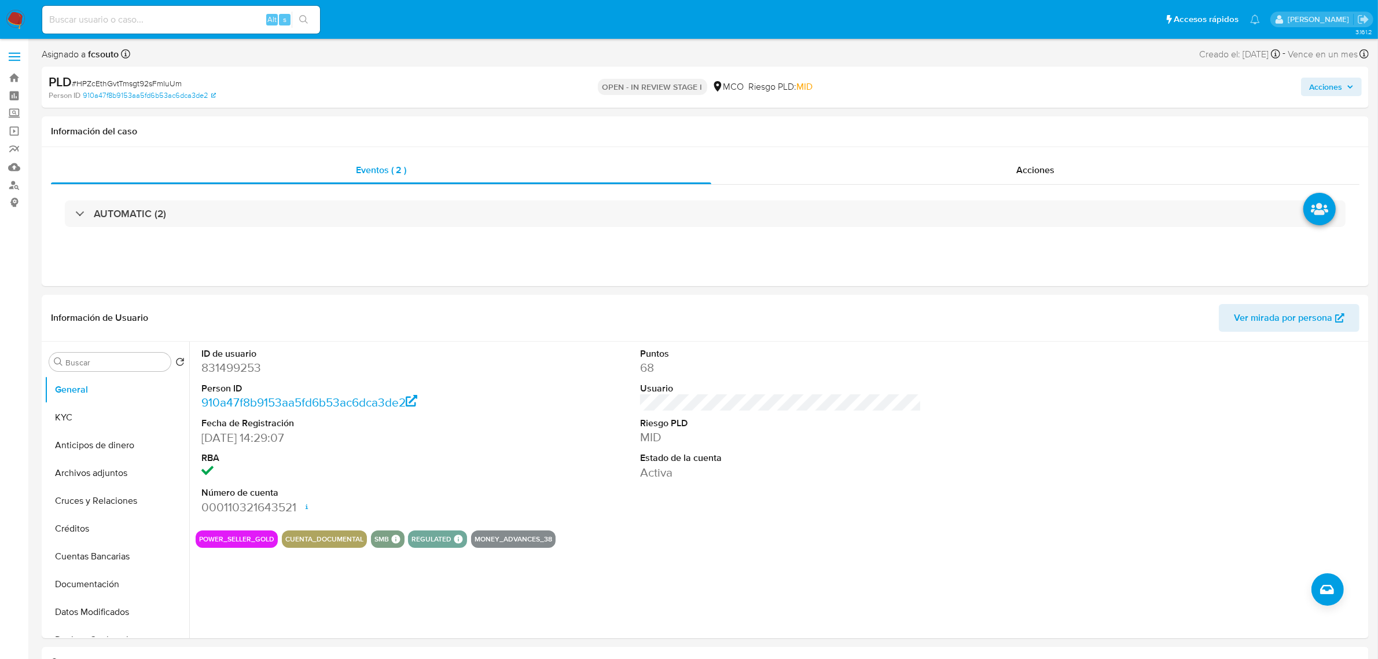
click at [1323, 74] on div "Acciones" at bounding box center [1144, 87] width 435 height 27
click at [1324, 81] on span "Acciones" at bounding box center [1326, 87] width 33 height 19
click at [1312, 268] on span "Enviar" at bounding box center [1318, 275] width 23 height 16
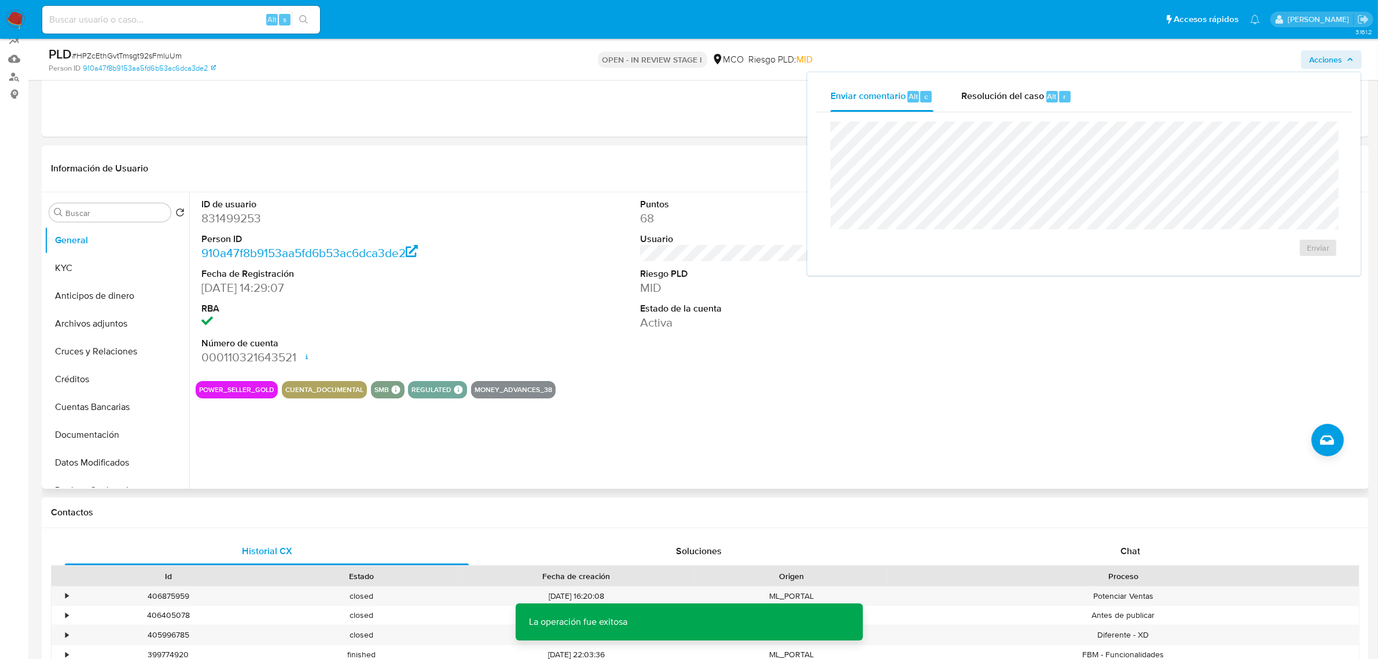
scroll to position [289, 0]
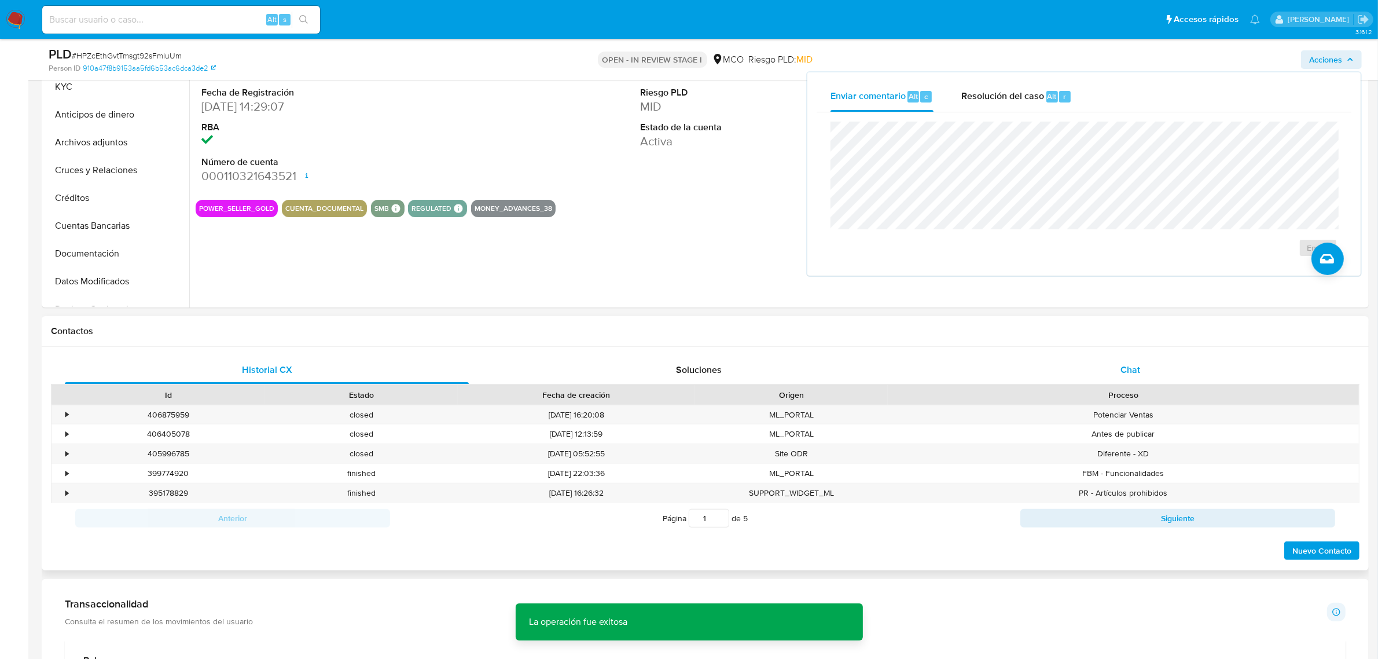
click at [1161, 364] on div "Chat" at bounding box center [1131, 370] width 404 height 28
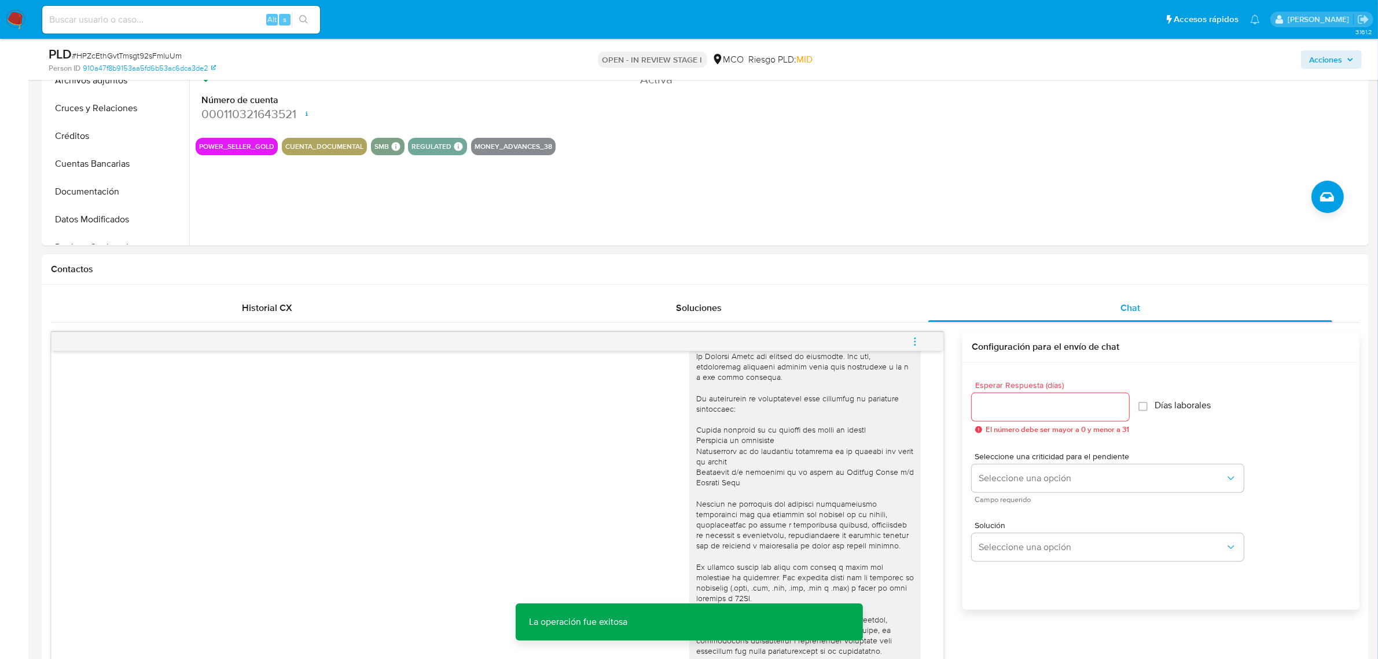
scroll to position [434, 0]
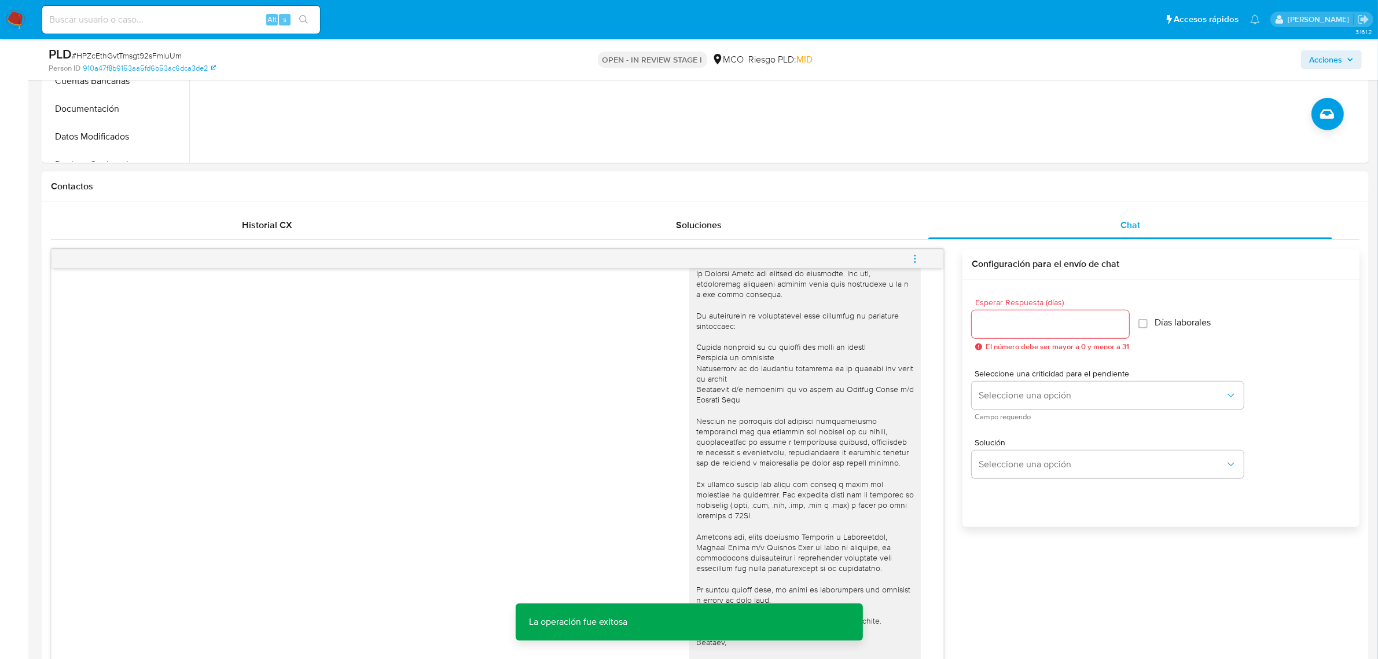
click at [1046, 310] on div "Esperar Respuesta (días) El número debe ser mayor a 0 y menor a 31" at bounding box center [1050, 324] width 157 height 53
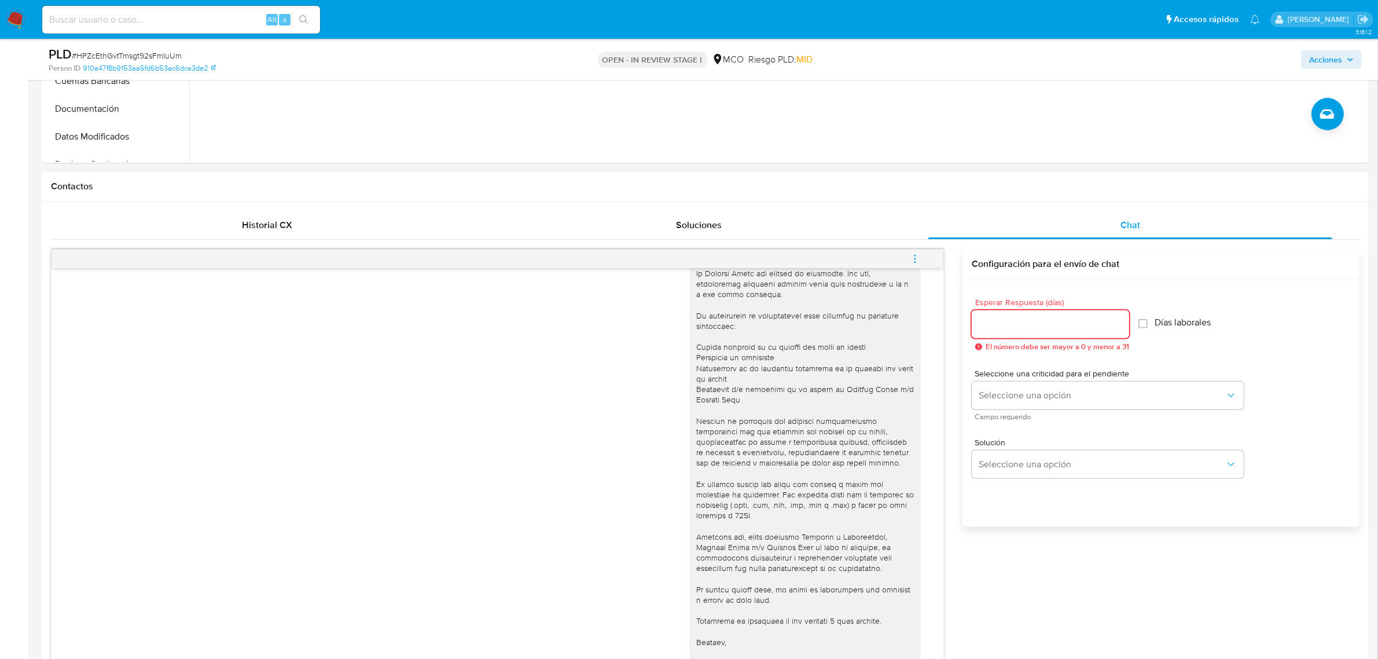
click at [1051, 325] on input "Esperar Respuesta (días)" at bounding box center [1050, 324] width 157 height 15
type input "3"
click at [1046, 384] on button "Seleccione una opción" at bounding box center [1108, 396] width 272 height 28
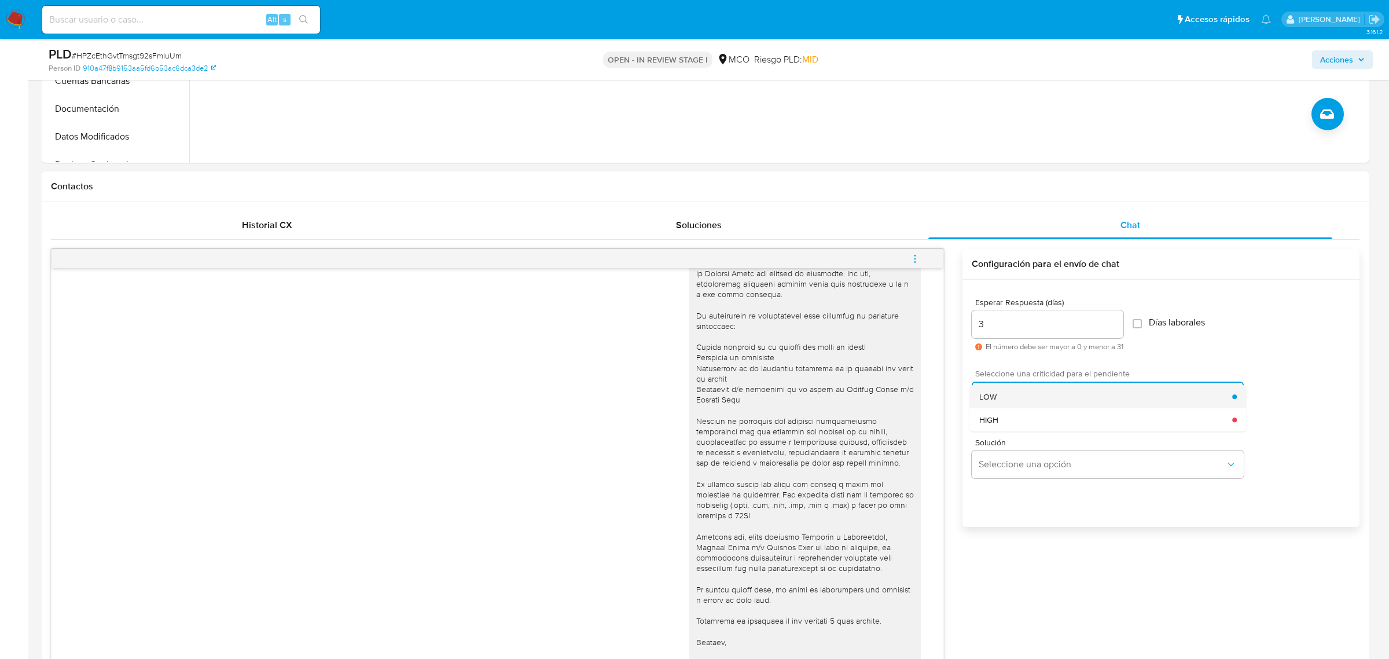
click at [1048, 394] on div "LOW" at bounding box center [1107, 396] width 254 height 23
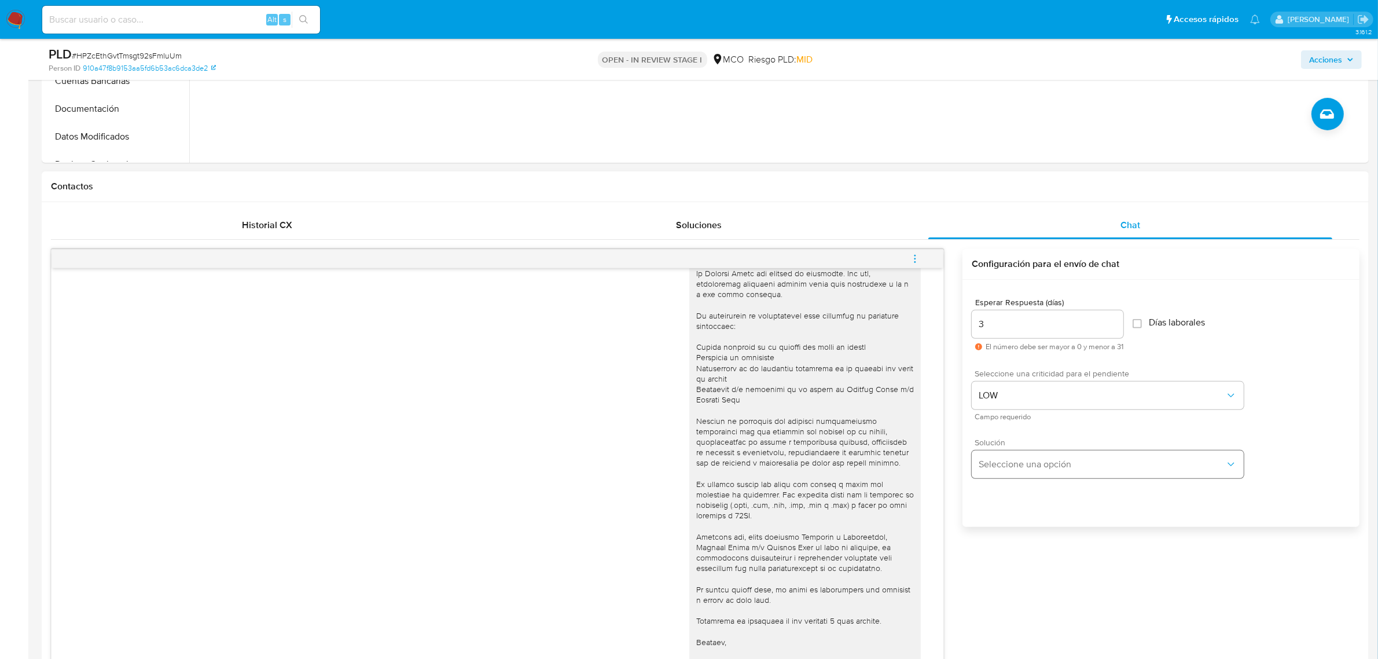
click at [1029, 450] on div "Solución Seleccione una opción" at bounding box center [1108, 458] width 272 height 40
click at [1031, 467] on span "Seleccione una opción" at bounding box center [1102, 465] width 247 height 12
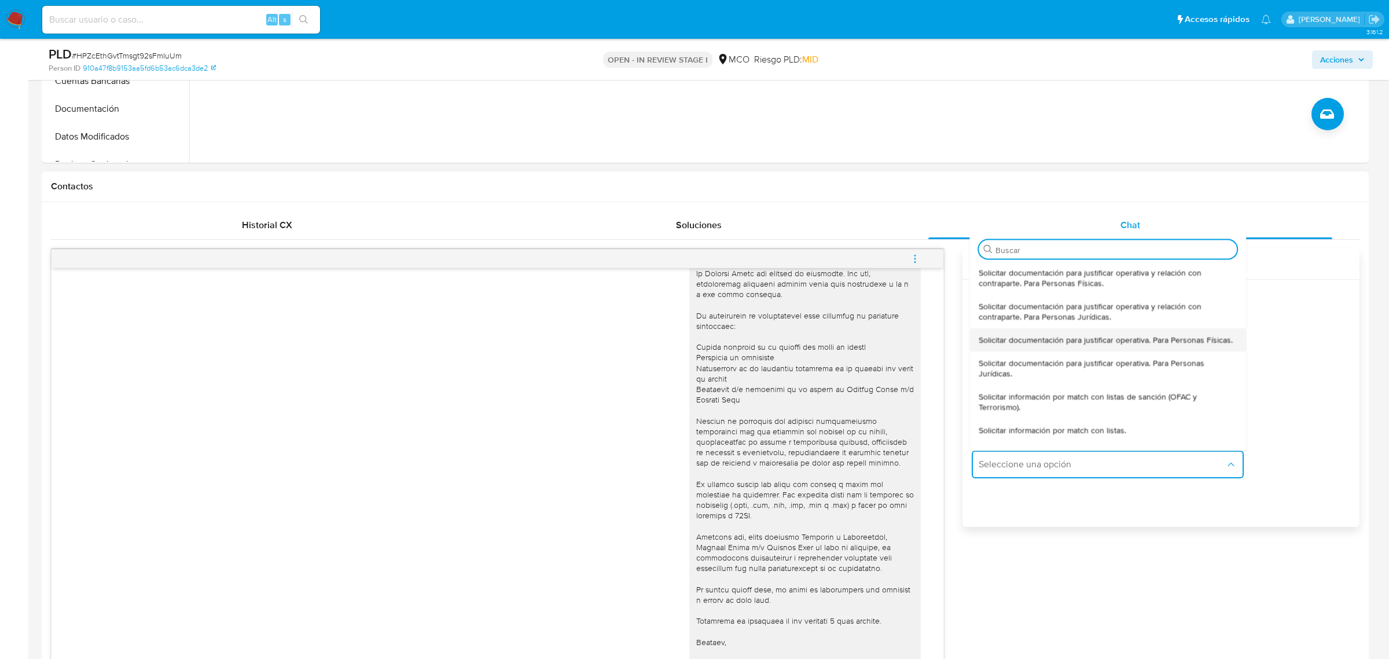
click at [1066, 344] on span "Solicitar documentación para justificar operativa. Para Personas Físicas." at bounding box center [1107, 339] width 254 height 10
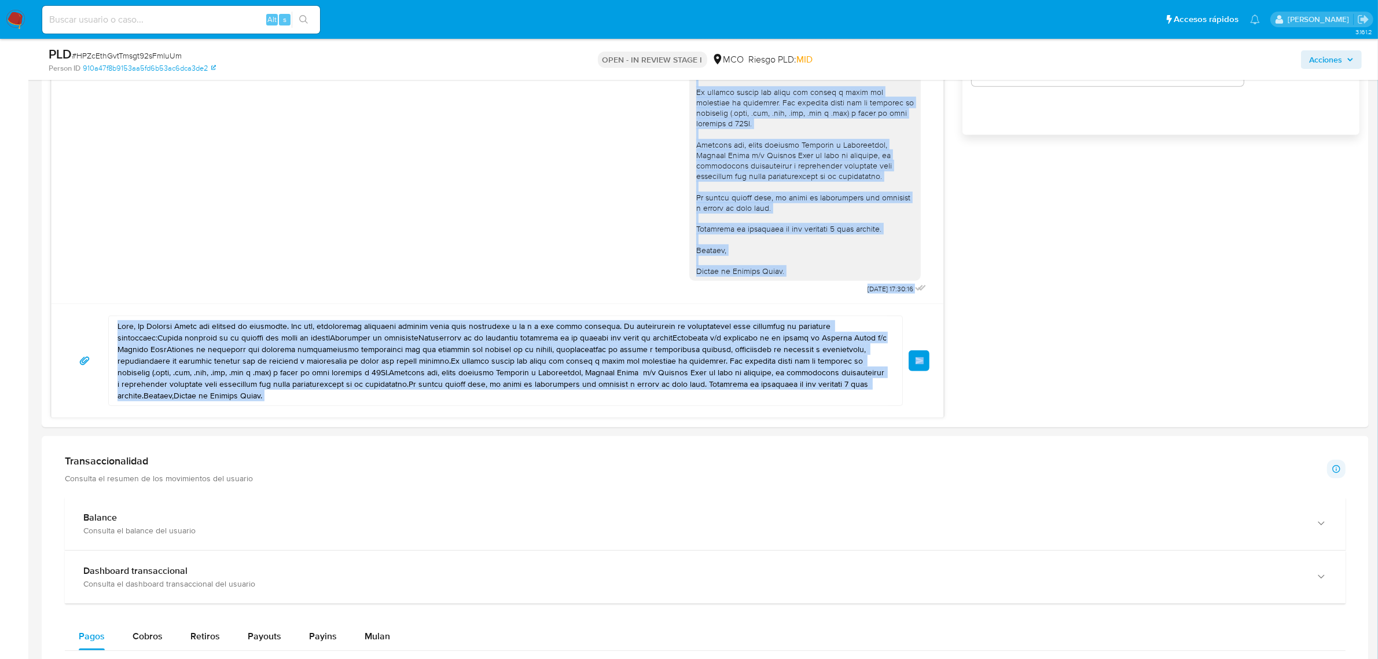
scroll to position [987, 0]
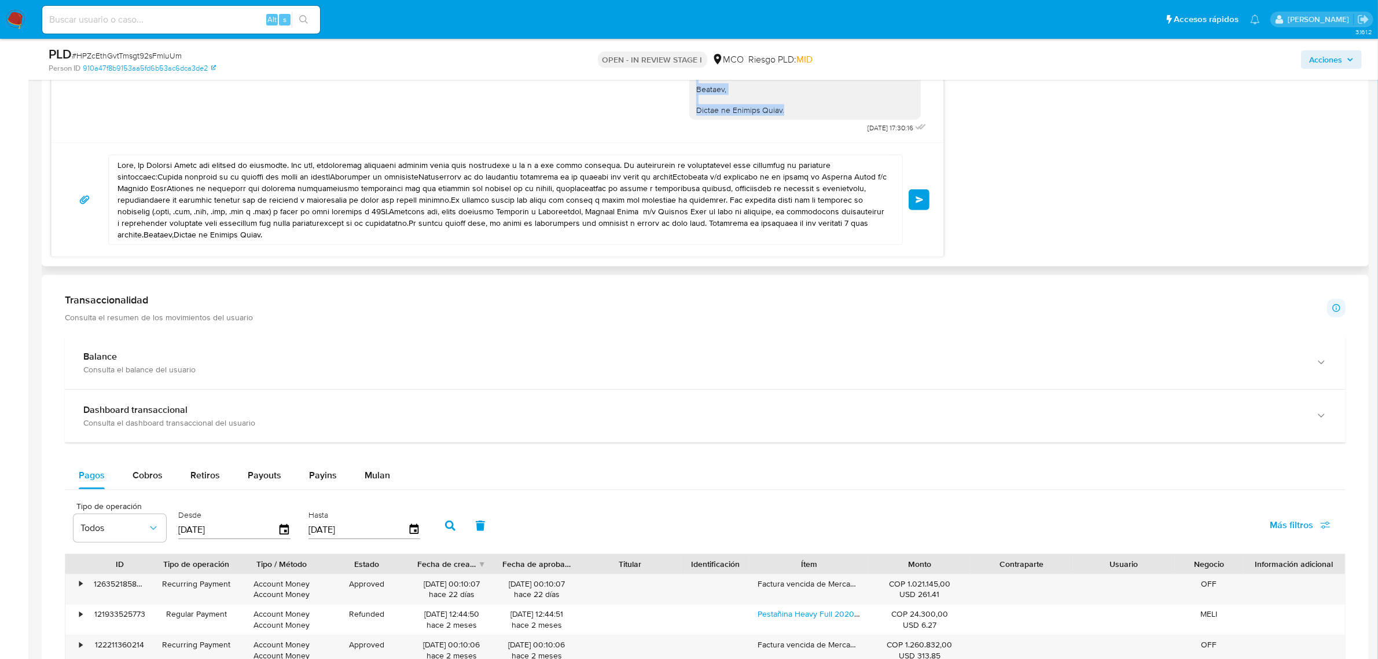
drag, startPoint x: 688, startPoint y: 294, endPoint x: 732, endPoint y: 139, distance: 160.9
copy div "Hola, En Mercado Libre nos importa tu seguridad. Por eso, necesitamos verificar…"
drag, startPoint x: 119, startPoint y: 166, endPoint x: 210, endPoint y: 242, distance: 118.7
click at [210, 242] on textarea at bounding box center [503, 199] width 771 height 89
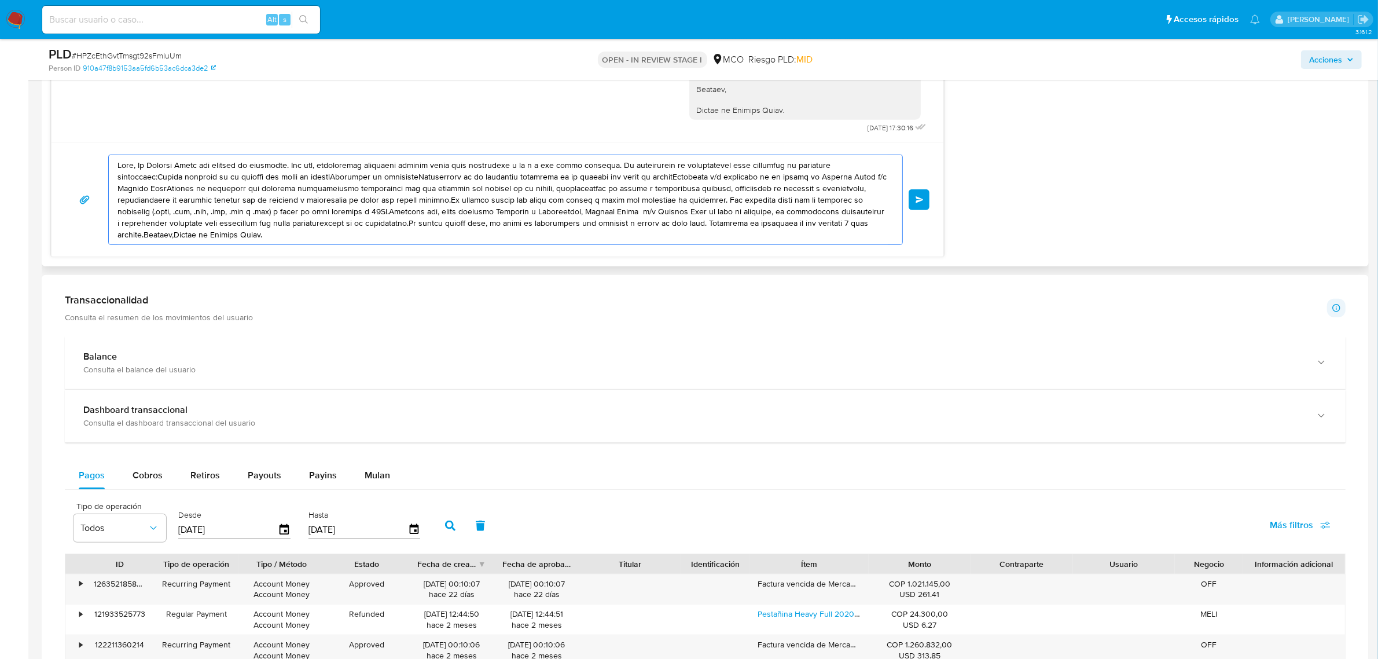
paste textarea "En Mercado Libre nos importa tu seguridad. Por eso, necesitamos verificar algun…"
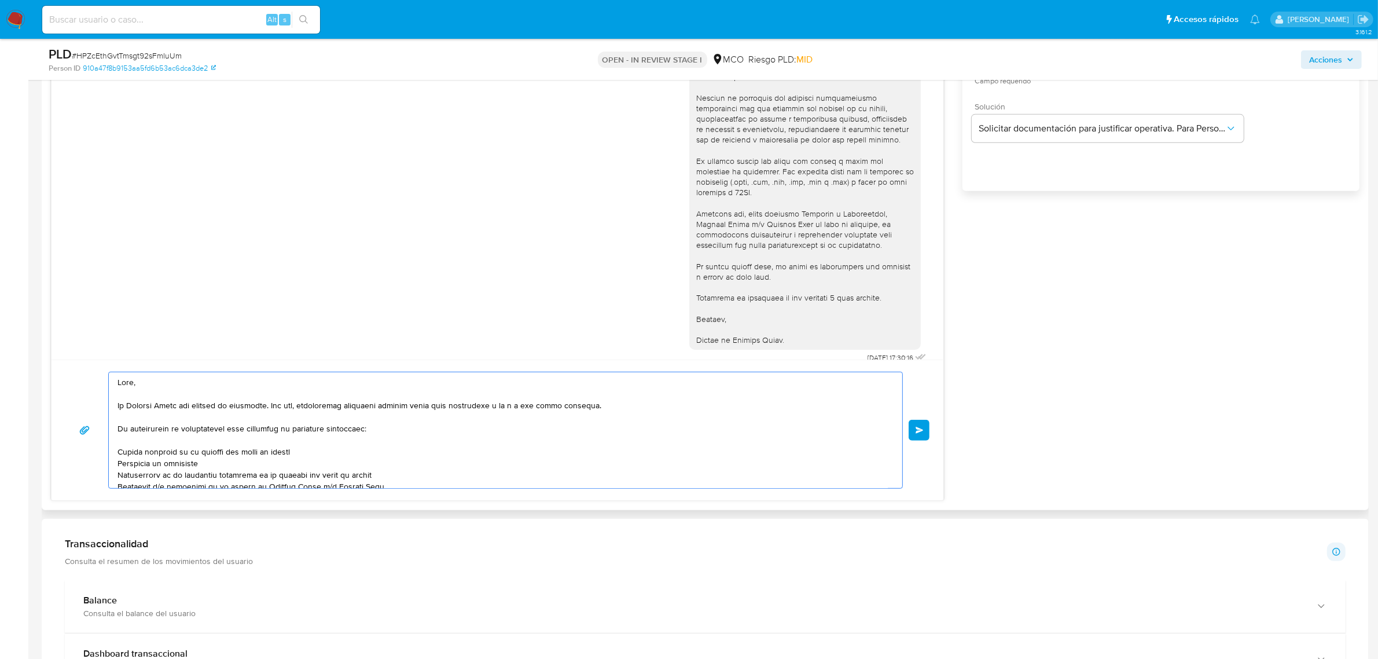
scroll to position [39, 0]
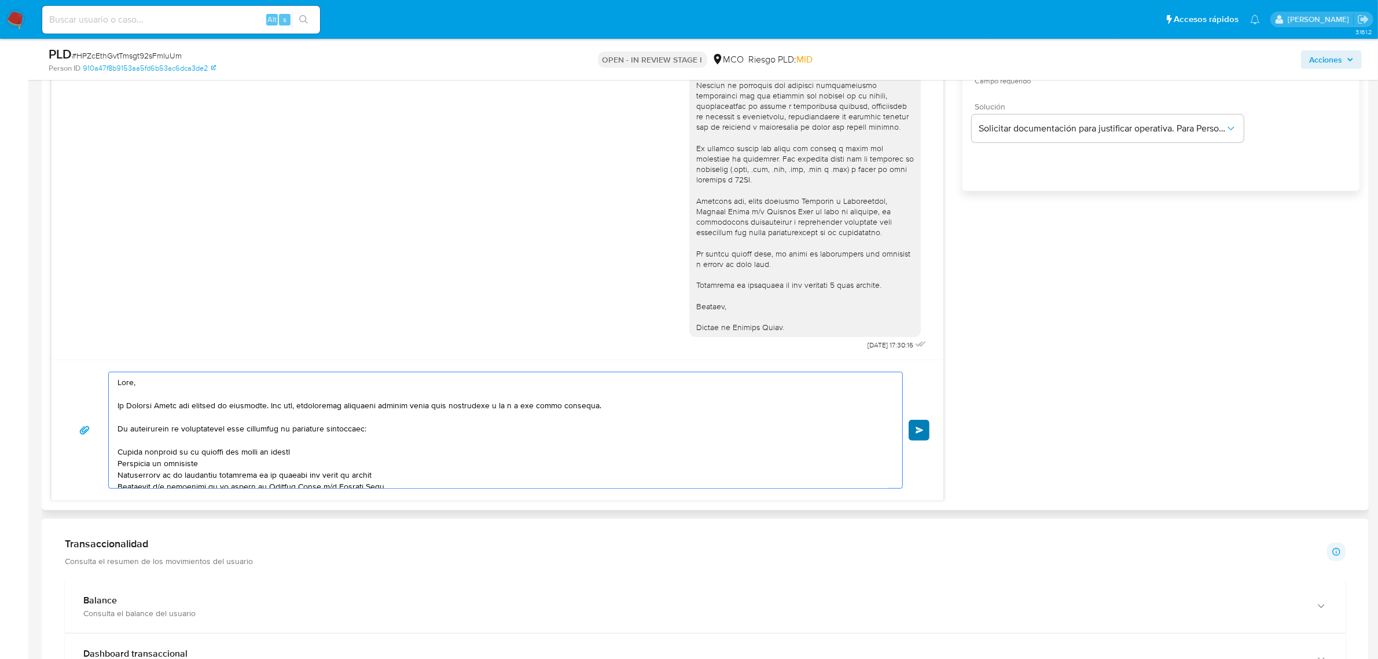
type textarea "Hola, En Mercado Libre nos importa tu seguridad. Por eso, necesitamos verificar…"
click at [927, 437] on button "Enviar" at bounding box center [919, 430] width 21 height 21
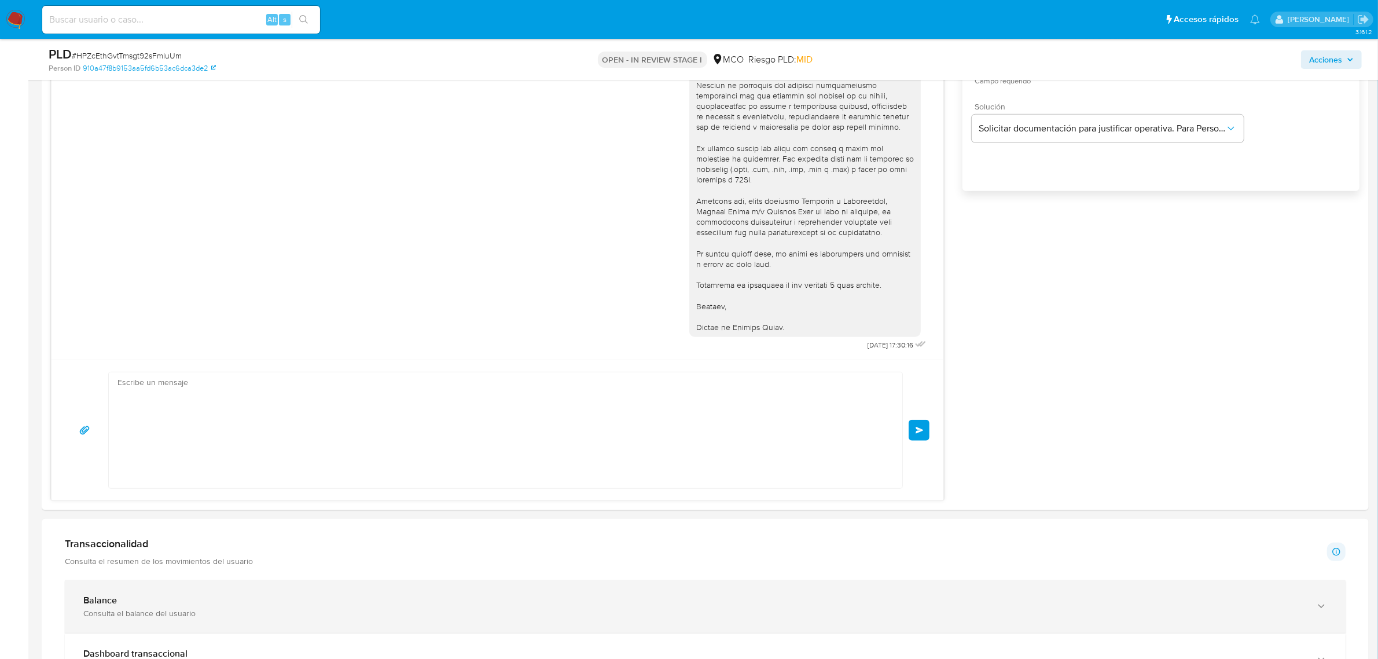
scroll to position [495, 0]
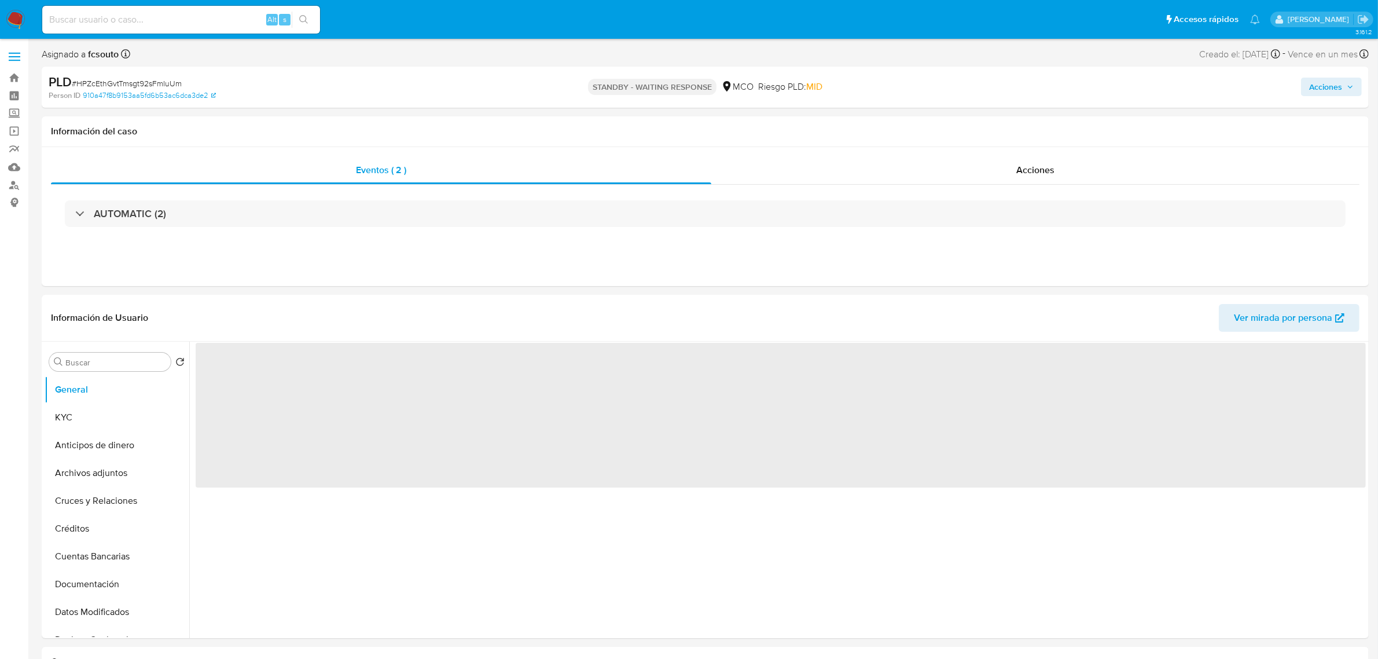
select select "10"
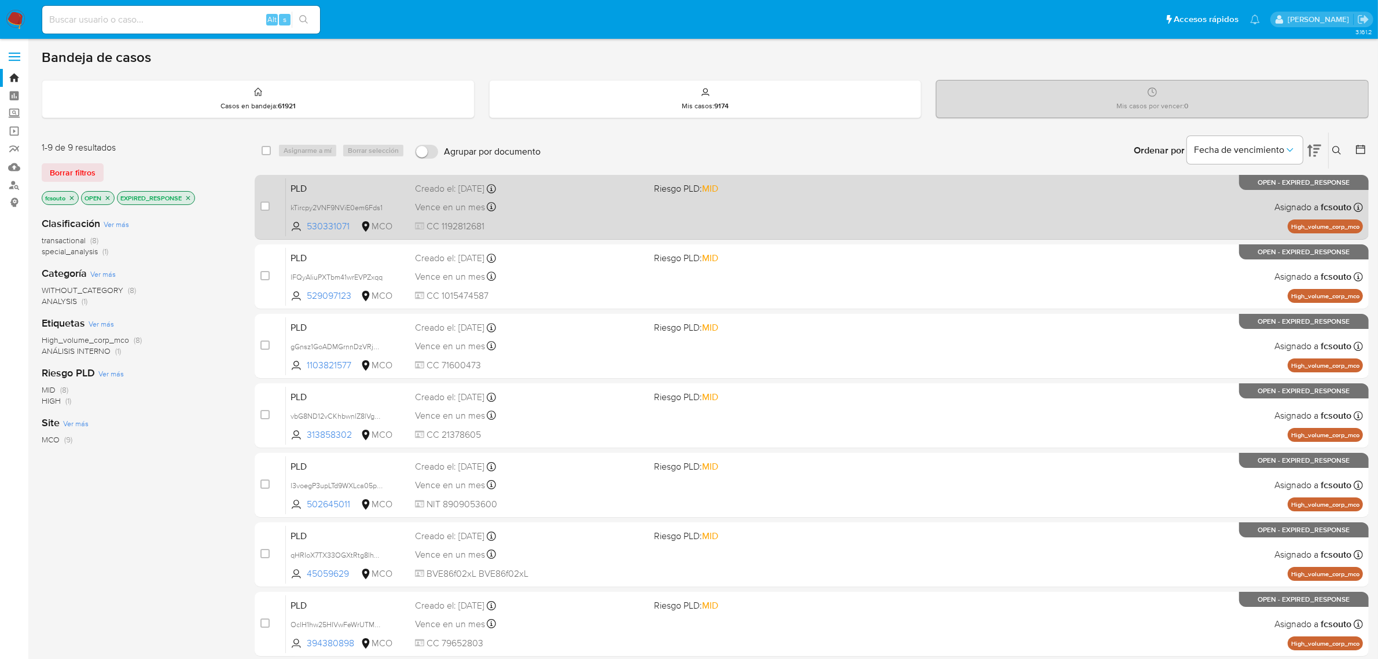
click at [723, 203] on div "PLD kTircpy2VNF9NViE0em6Fds1 530331071 MCO Riesgo PLD: MID Creado el: 12/08/202…" at bounding box center [824, 207] width 1077 height 58
click at [262, 208] on input "checkbox" at bounding box center [265, 205] width 9 height 9
checkbox input "true"
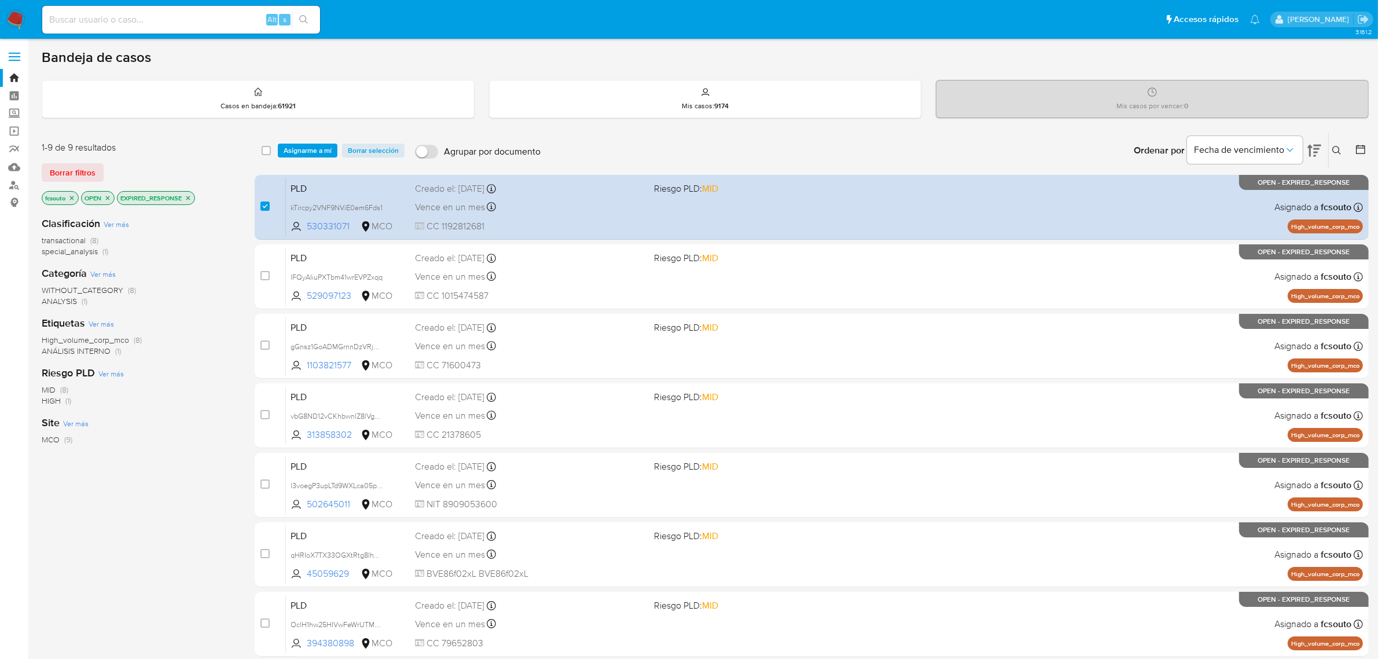
click at [317, 139] on div "select-all-cases-checkbox Asignarme a mí Borrar selección Agrupar por documento…" at bounding box center [812, 151] width 1114 height 36
click at [317, 149] on span "Asignarme a mí" at bounding box center [308, 151] width 48 height 12
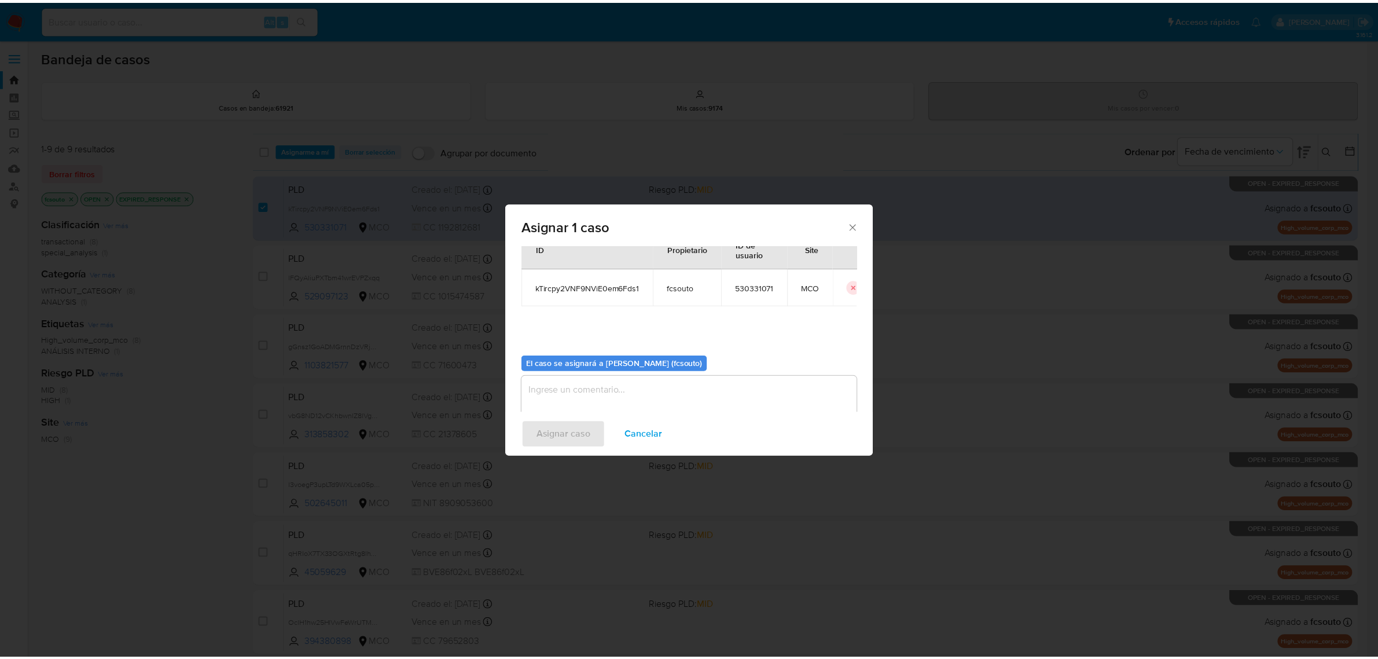
scroll to position [59, 0]
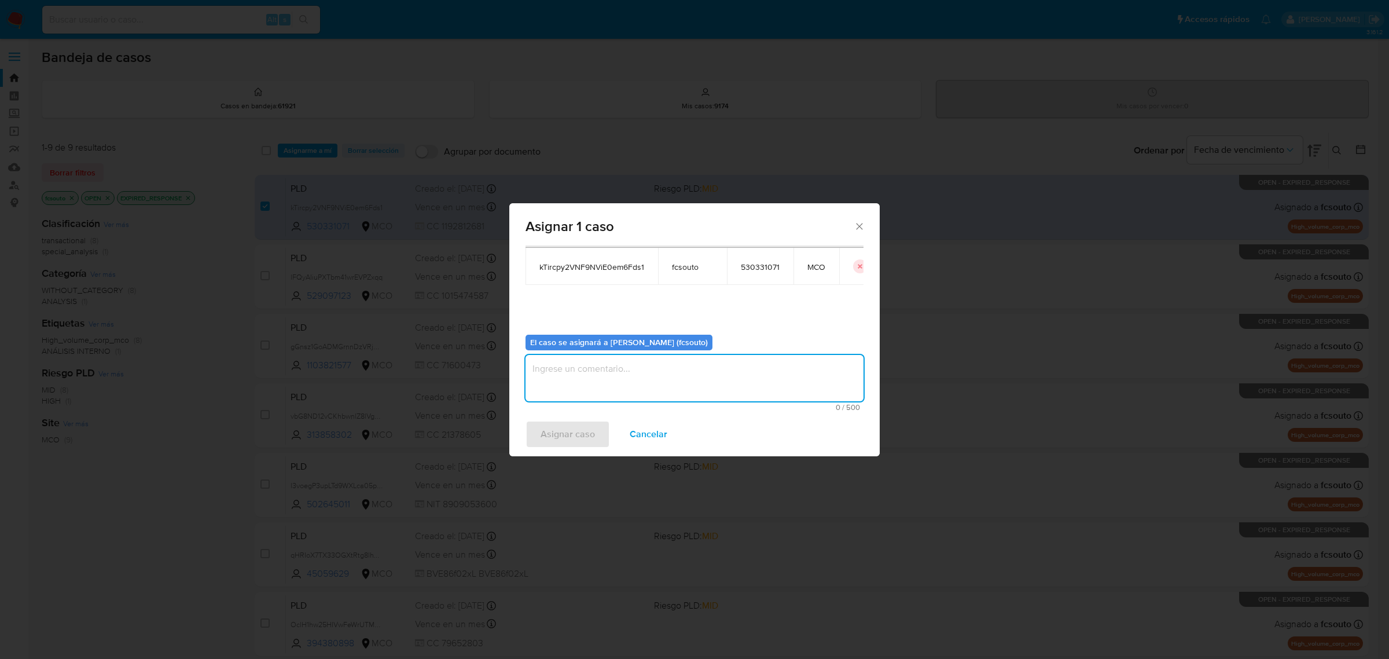
click at [687, 387] on textarea "assign-modal" at bounding box center [695, 378] width 338 height 46
type textarea "Asignación manual"
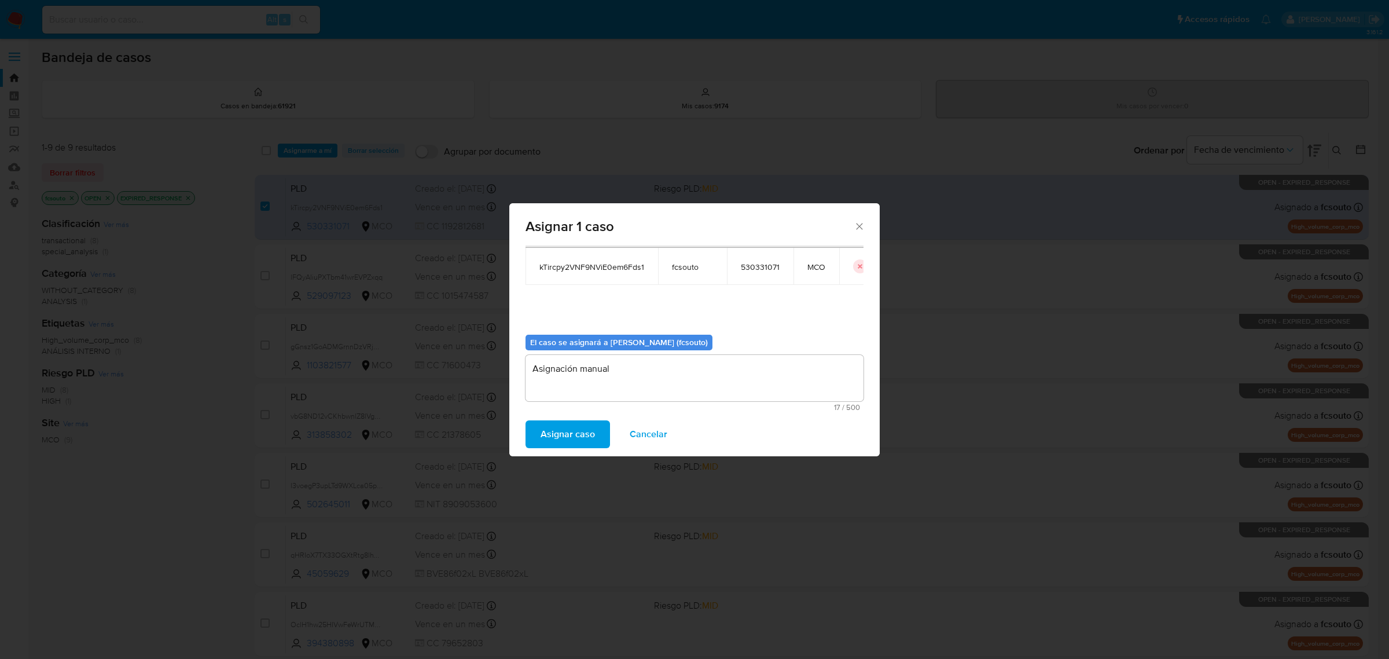
click at [569, 424] on span "Asignar caso" at bounding box center [568, 433] width 54 height 25
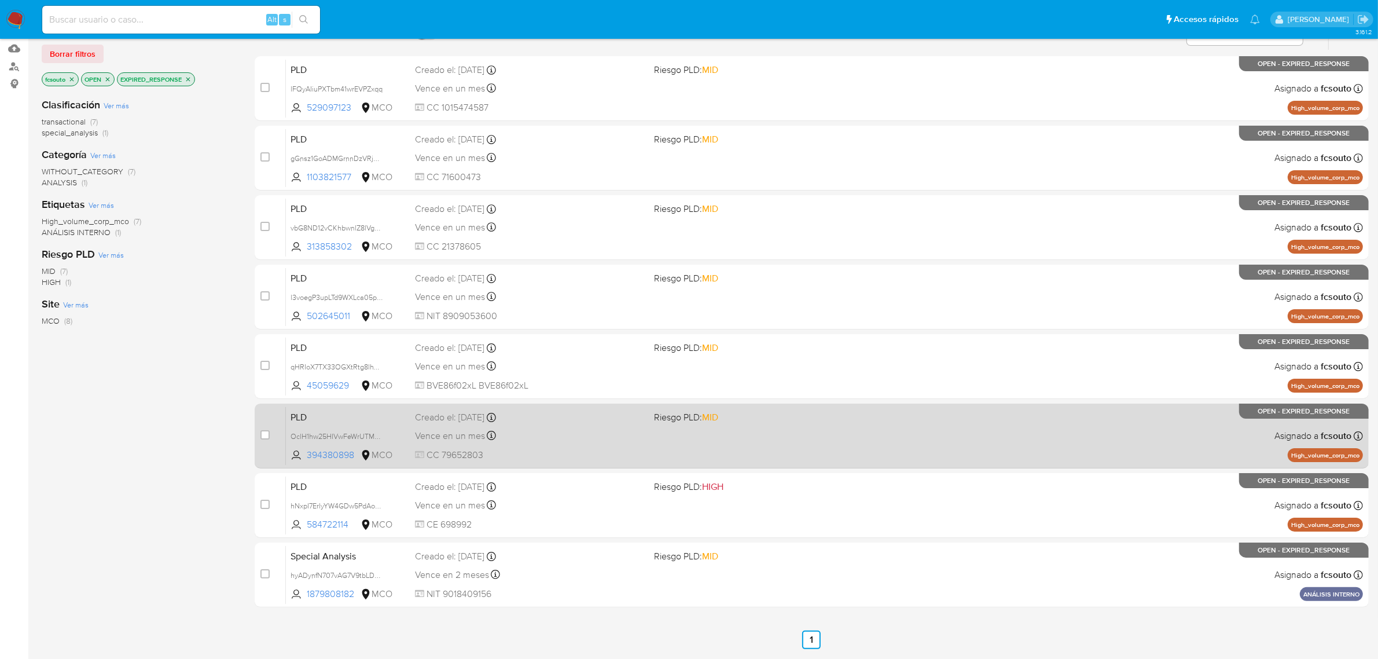
scroll to position [145, 0]
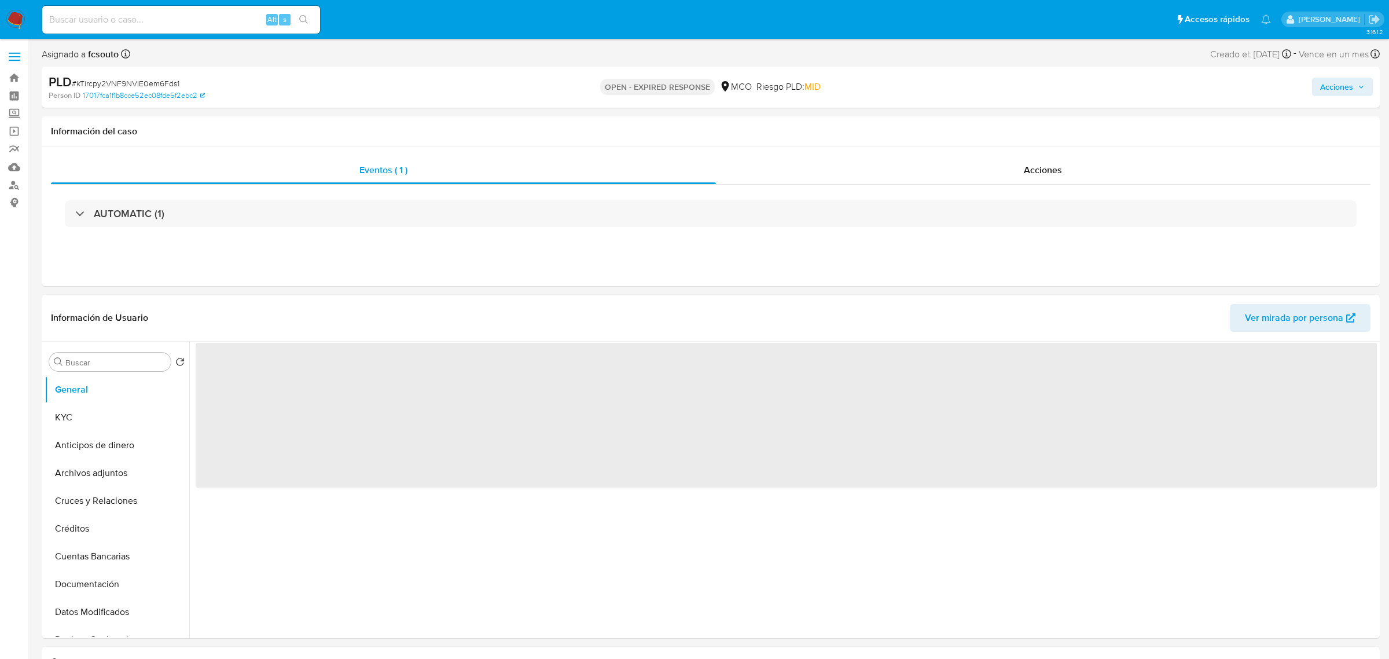
select select "10"
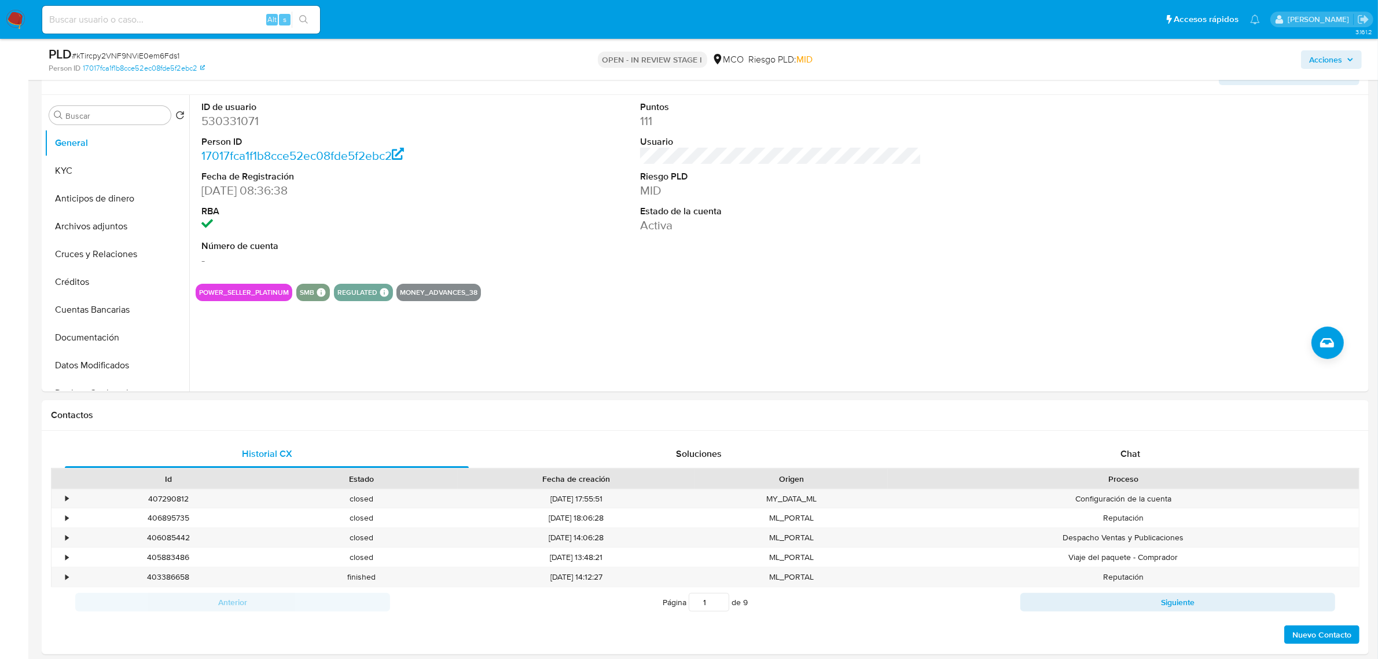
scroll to position [507, 0]
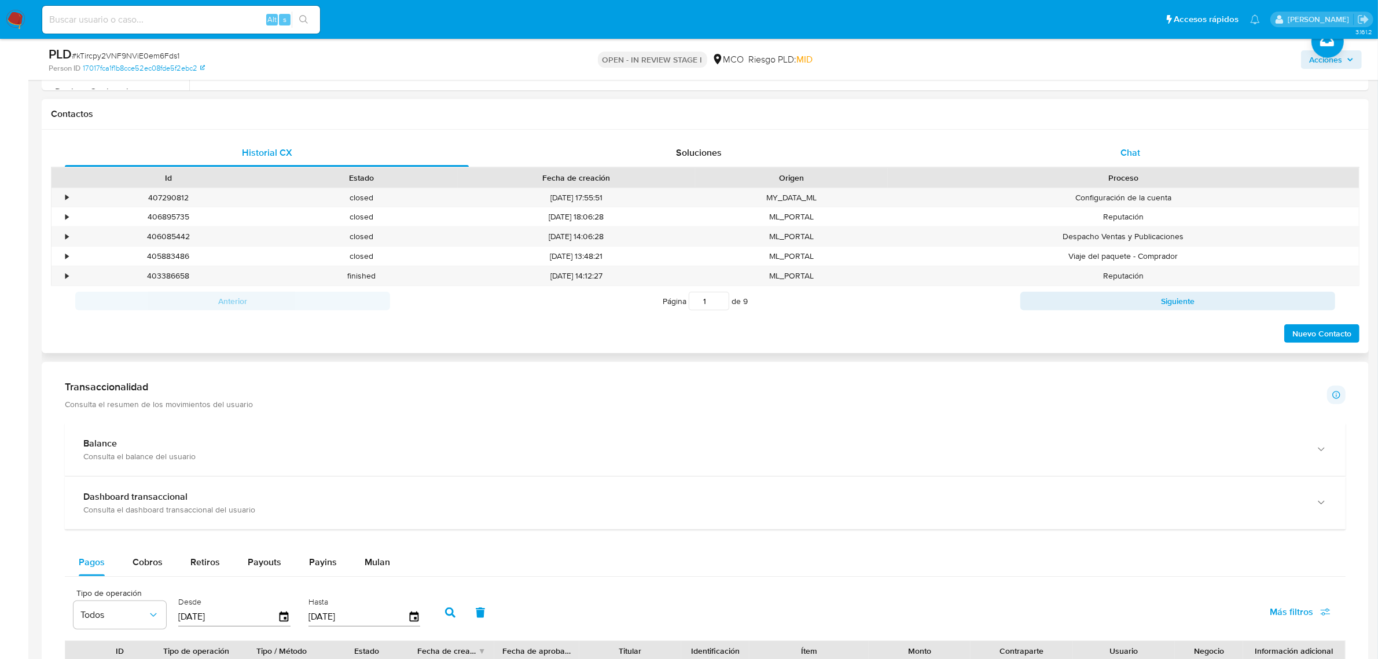
click at [1154, 152] on div "Chat" at bounding box center [1131, 153] width 404 height 28
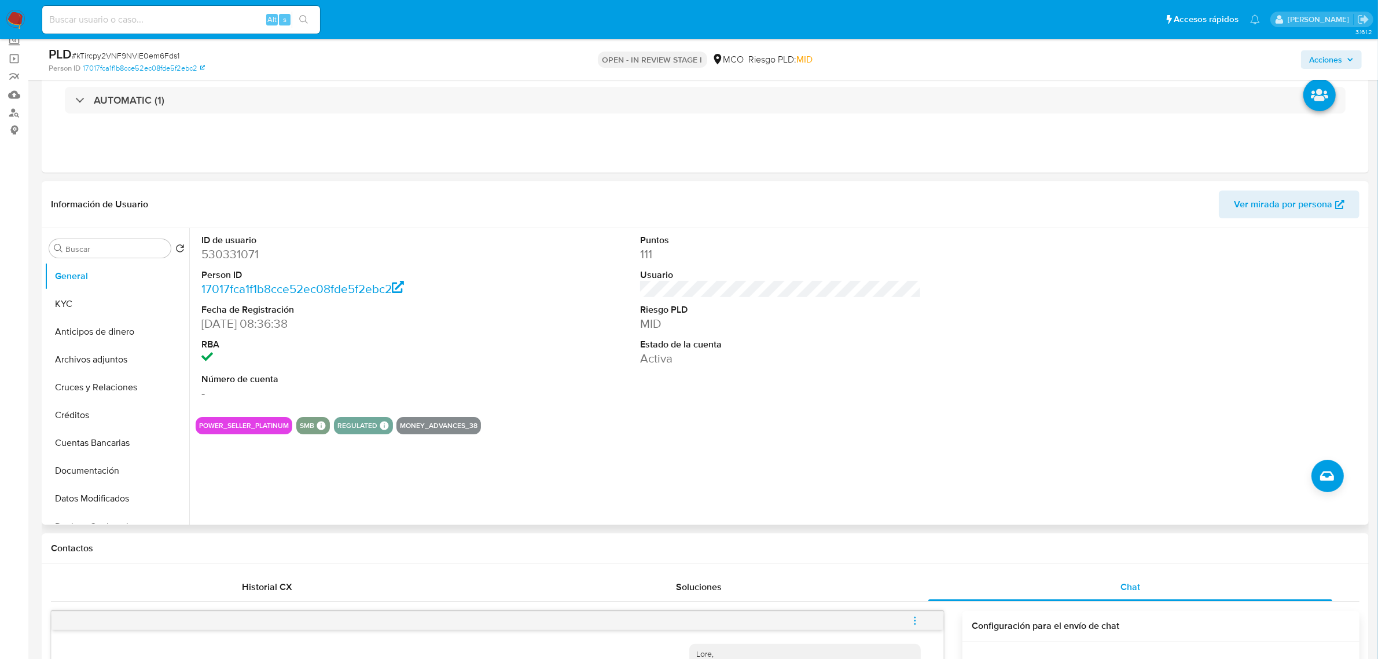
scroll to position [0, 0]
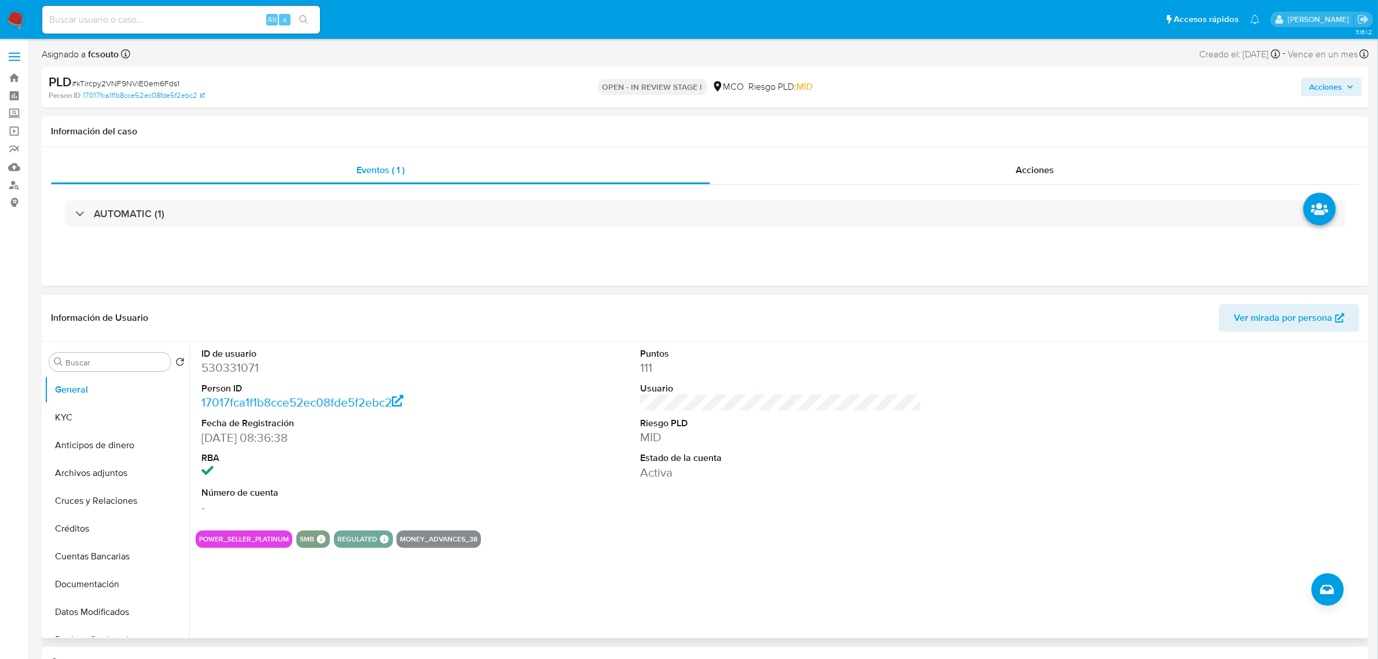
click at [232, 371] on dd "530331071" at bounding box center [341, 368] width 281 height 16
copy dd "530331071"
click at [237, 375] on dd "530331071" at bounding box center [341, 368] width 281 height 16
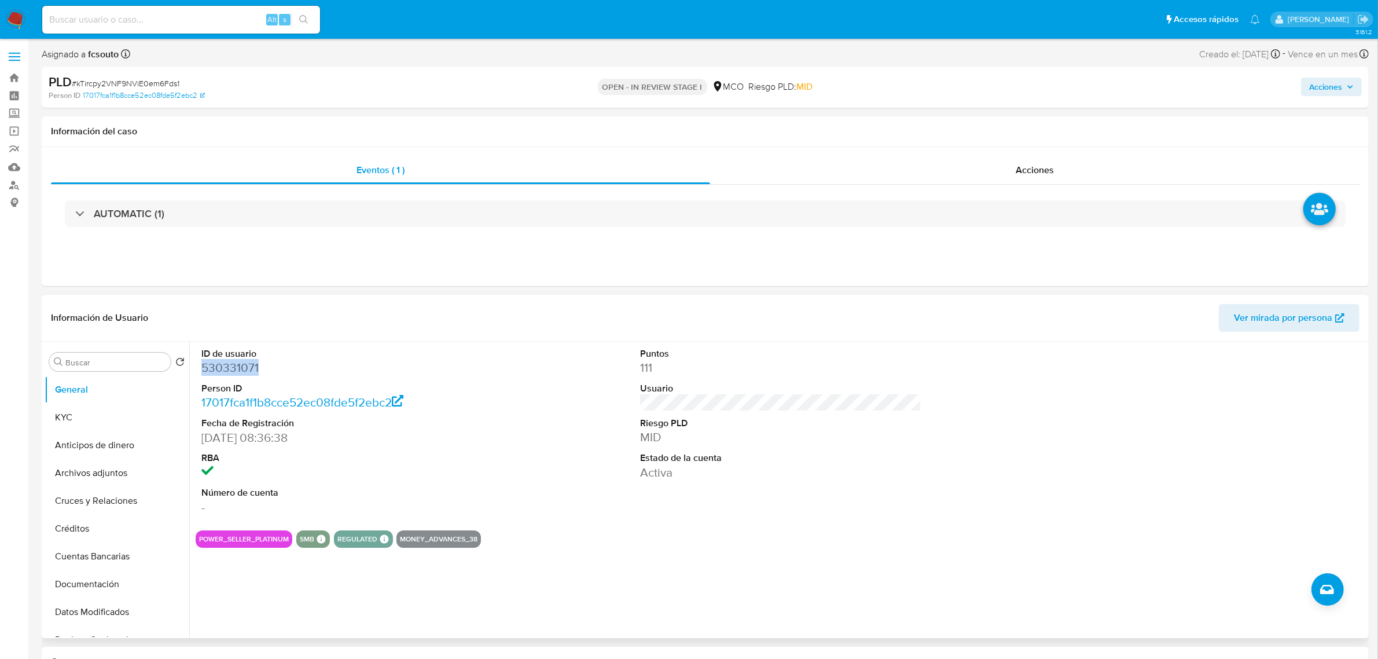
click at [217, 371] on dd "530331071" at bounding box center [341, 368] width 281 height 16
click at [230, 365] on dd "530331071" at bounding box center [341, 368] width 281 height 16
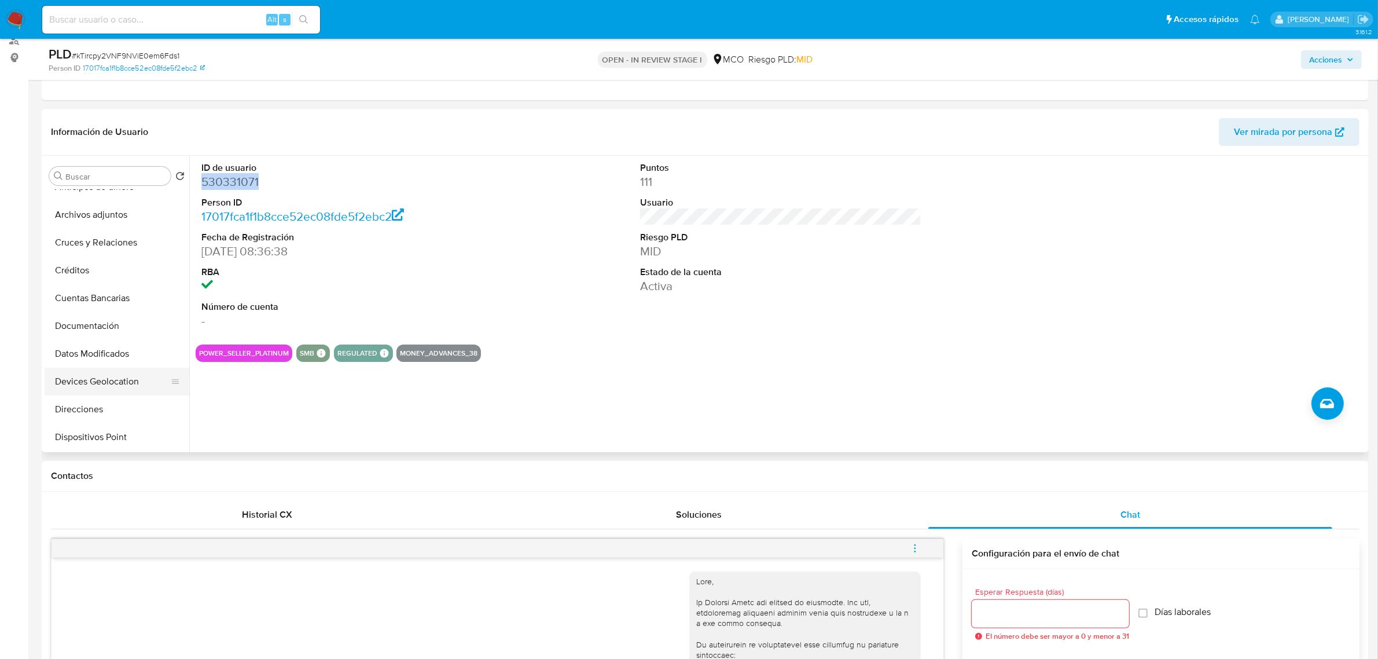
scroll to position [145, 0]
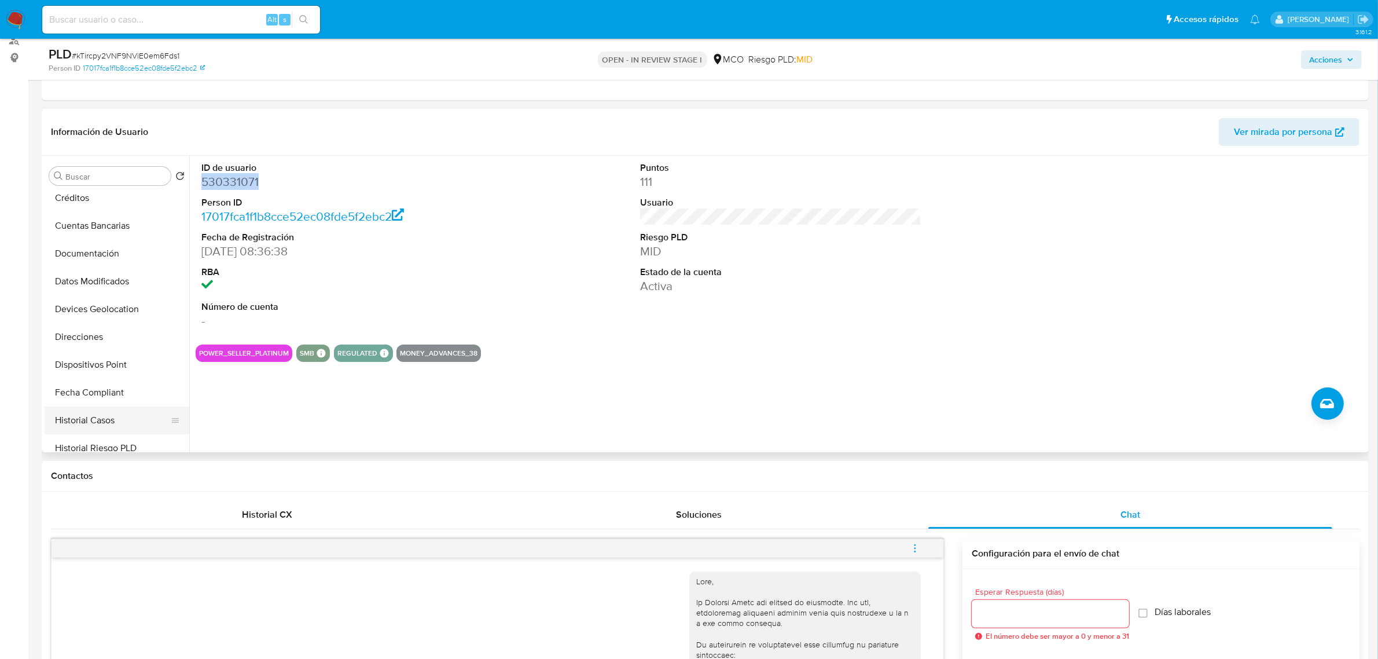
click at [105, 412] on button "Historial Casos" at bounding box center [112, 420] width 135 height 28
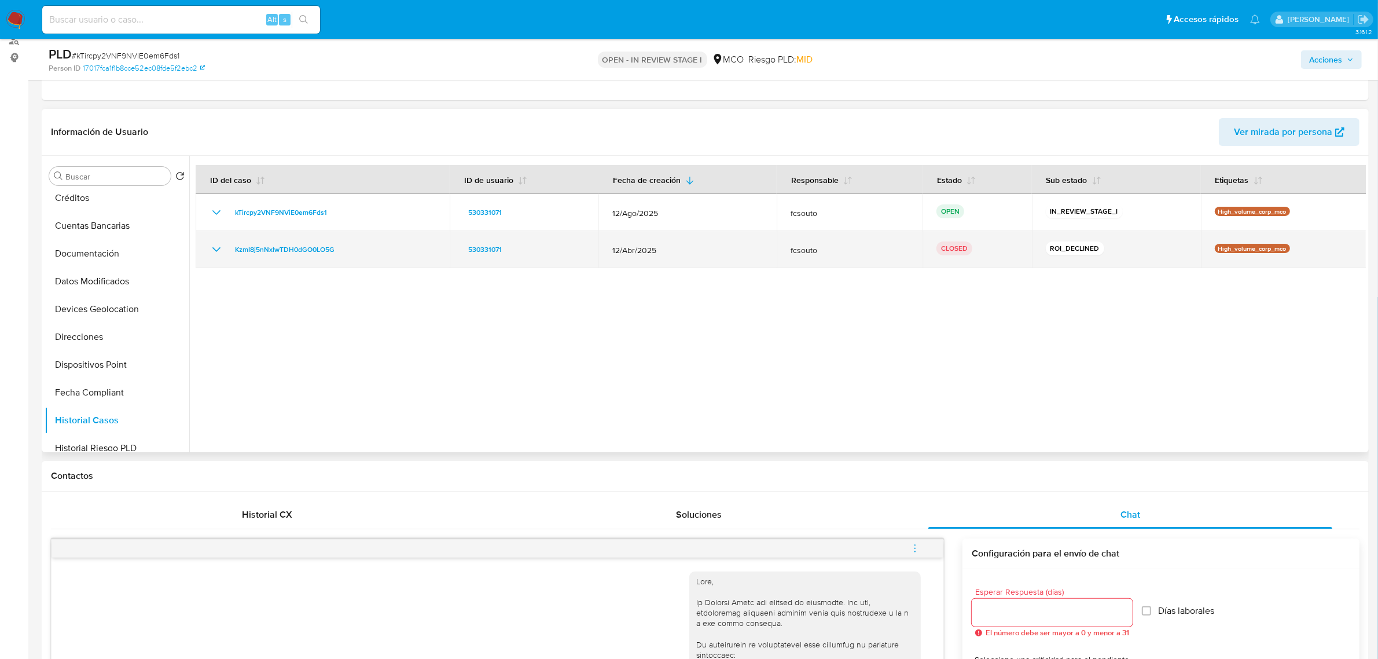
click at [212, 250] on icon "Mostrar/Ocultar" at bounding box center [217, 250] width 14 height 14
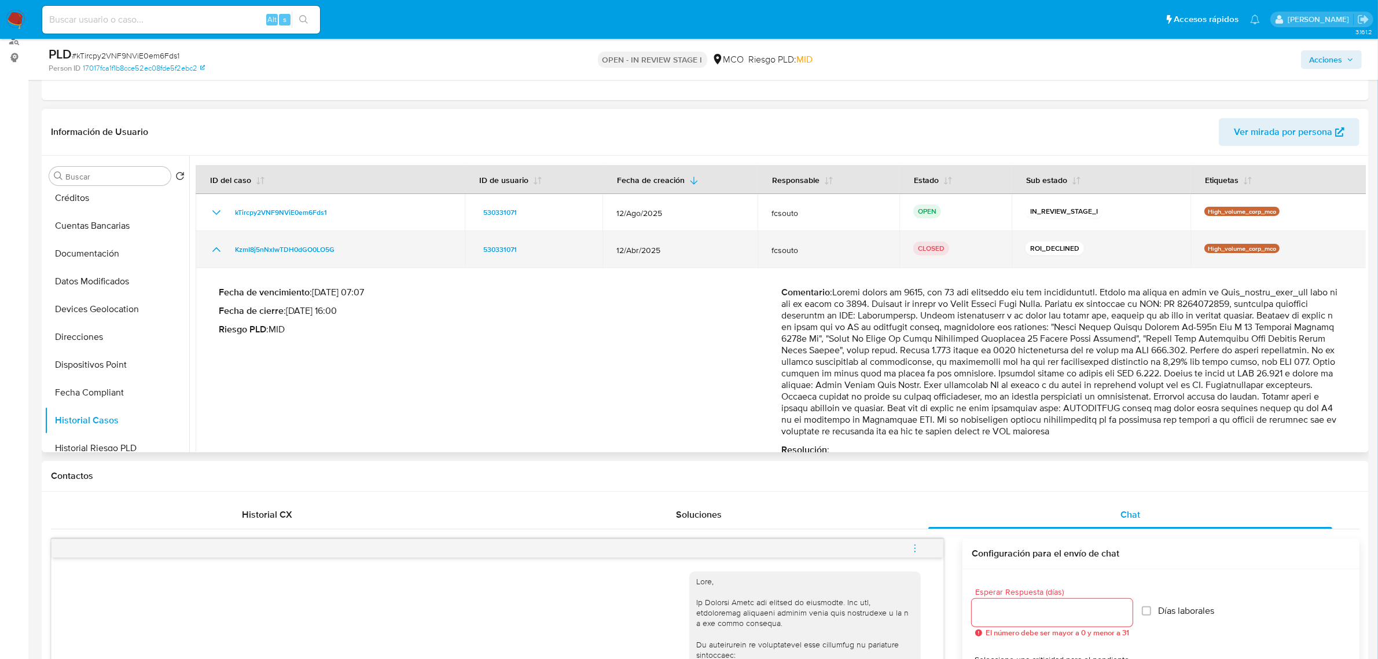
click at [216, 255] on icon "Mostrar/Ocultar" at bounding box center [217, 250] width 14 height 14
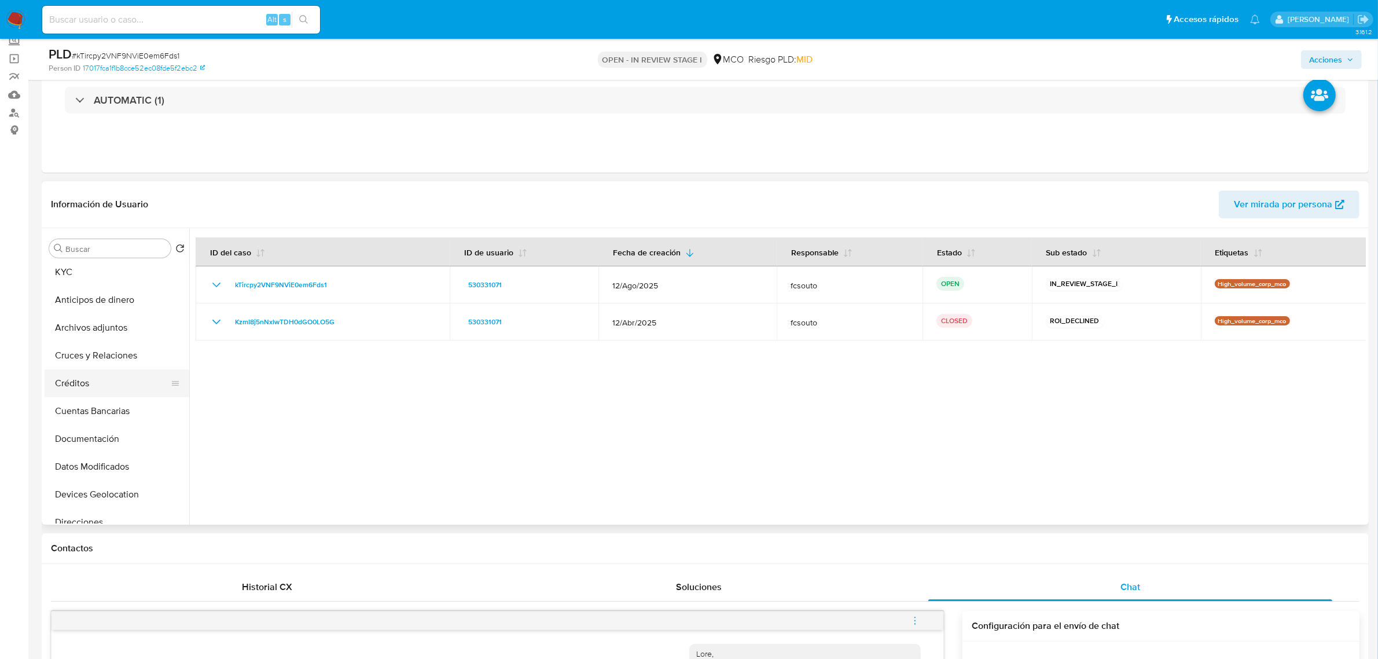
scroll to position [0, 0]
click at [112, 369] on button "Archivos adjuntos" at bounding box center [112, 360] width 135 height 28
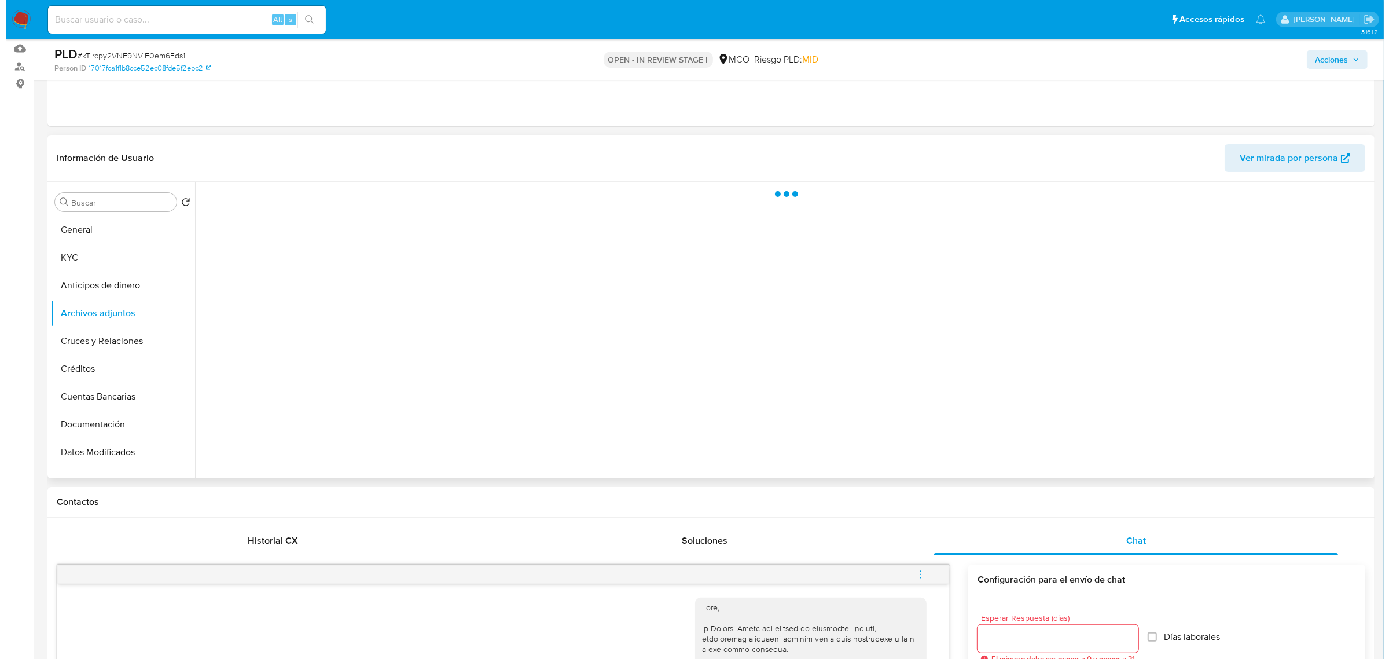
scroll to position [145, 0]
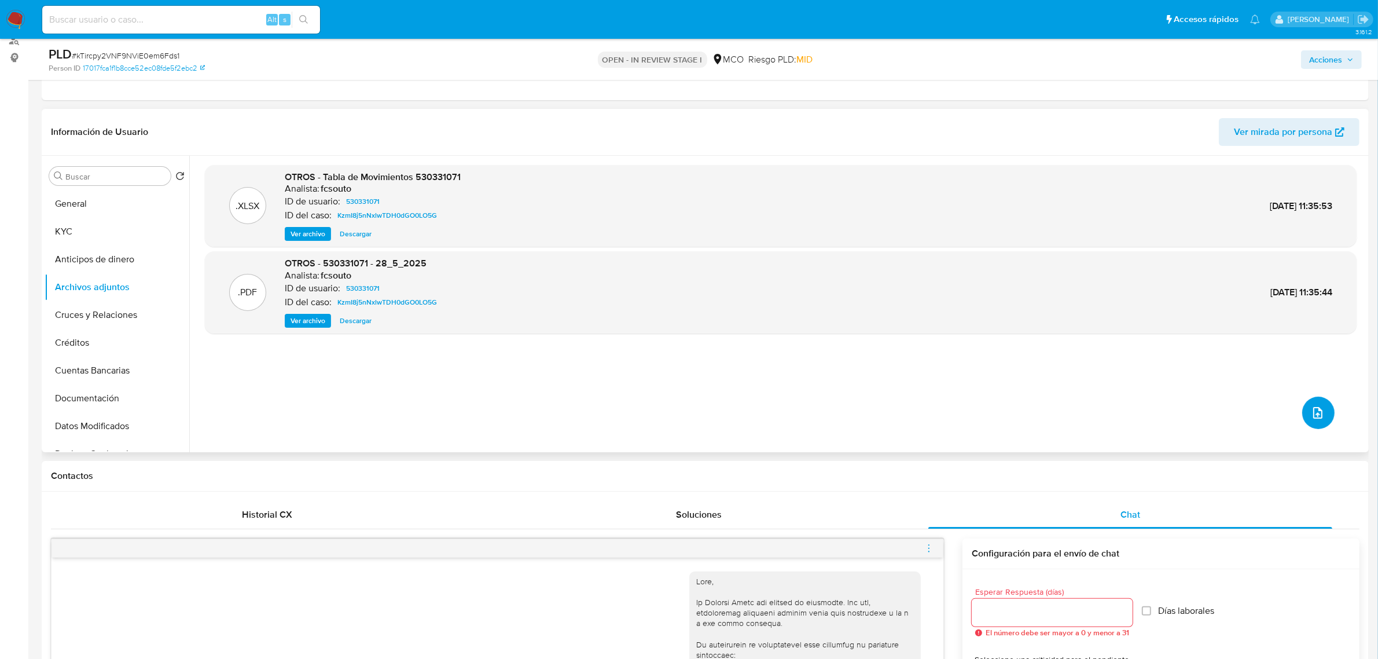
click at [1320, 413] on icon "upload-file" at bounding box center [1318, 413] width 14 height 14
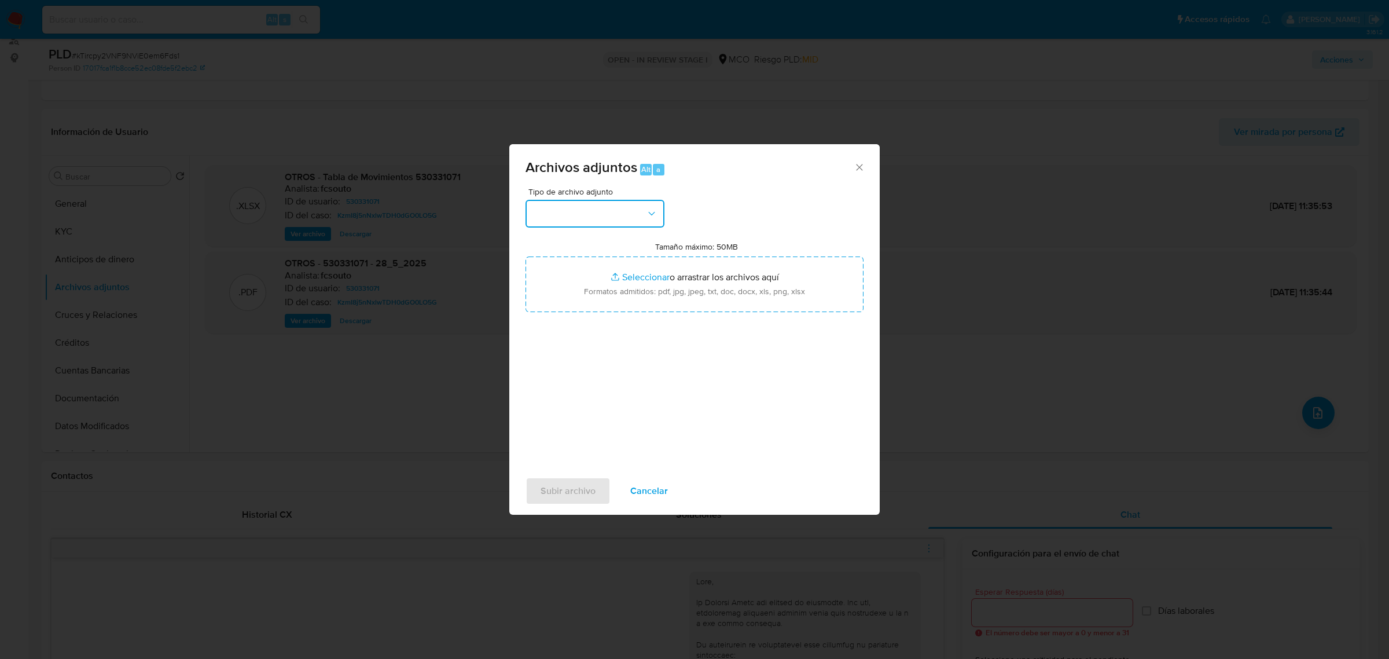
click at [588, 220] on button "button" at bounding box center [595, 214] width 139 height 28
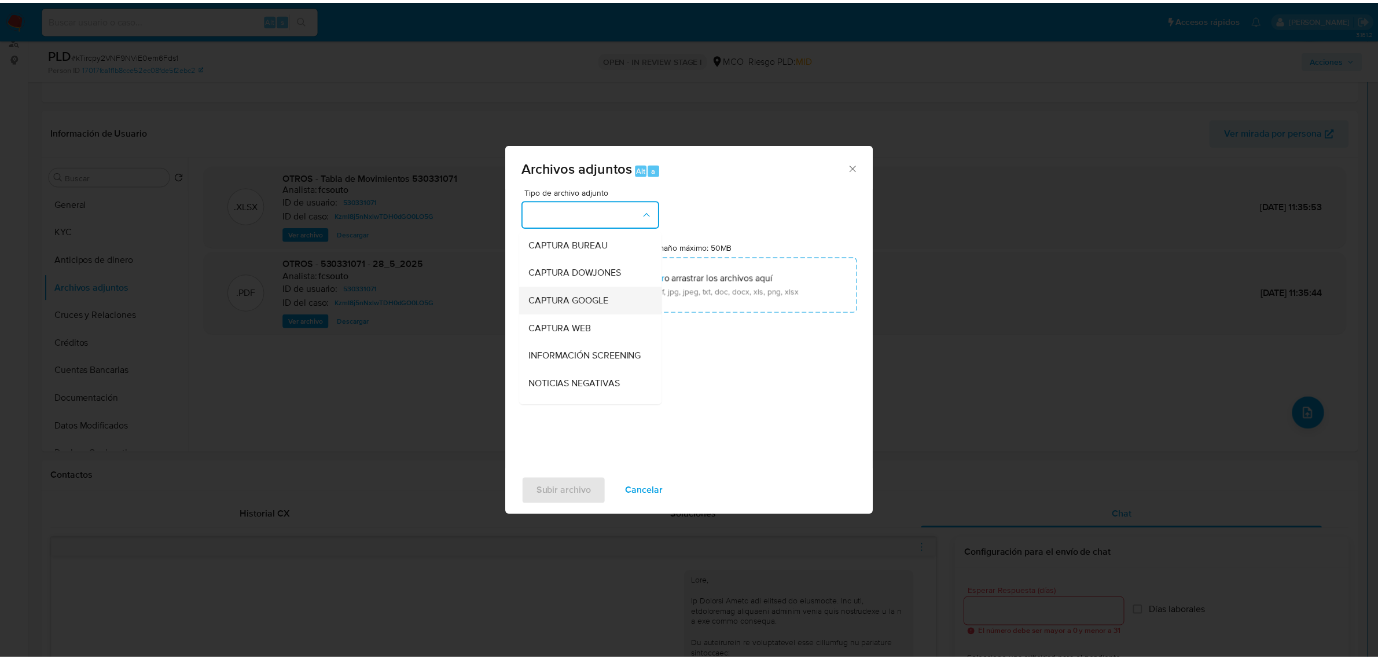
scroll to position [72, 0]
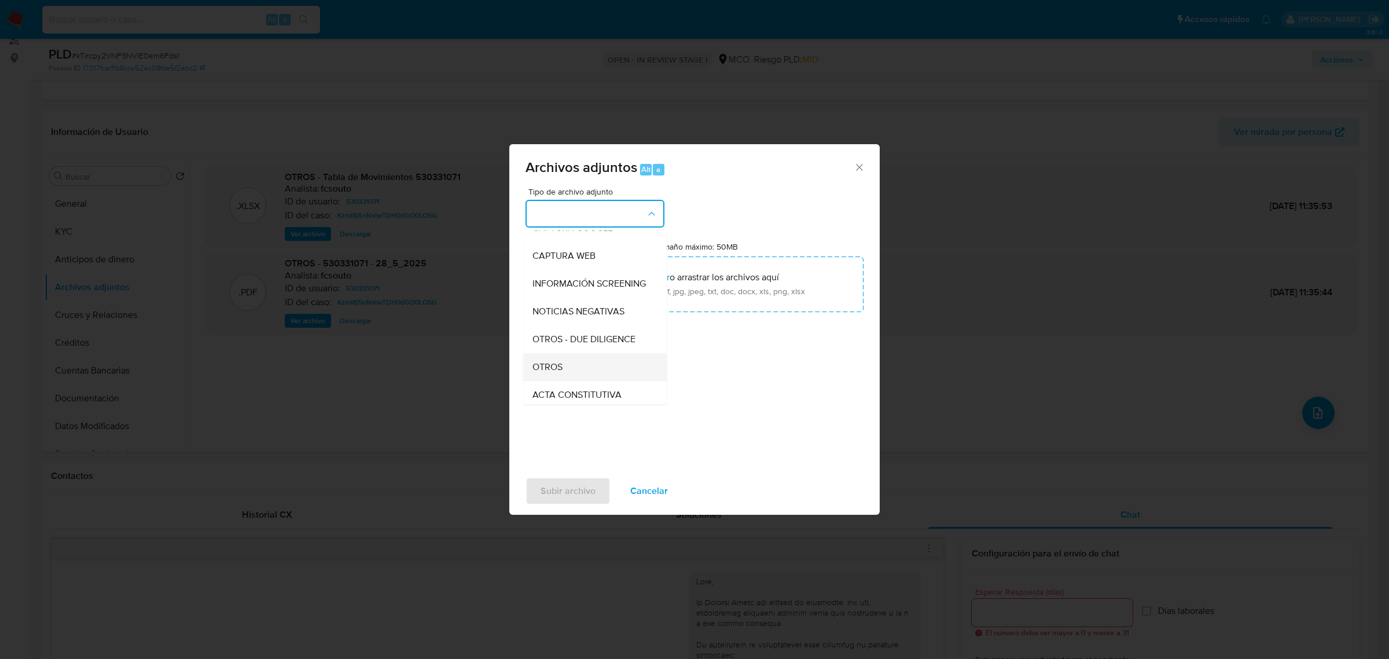
click at [573, 380] on div "OTROS" at bounding box center [592, 367] width 118 height 28
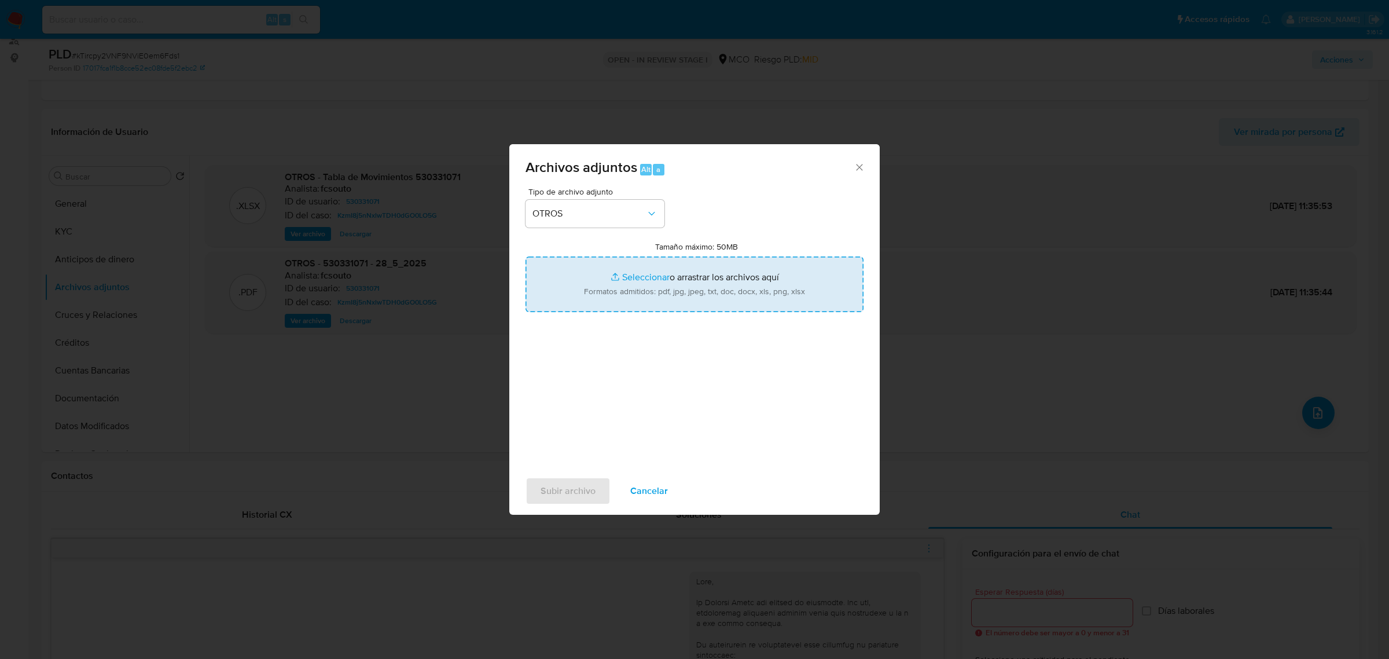
click at [626, 293] on input "Tamaño máximo: 50MB Seleccionar archivos" at bounding box center [695, 284] width 338 height 56
type input "C:\fakepath\530331071 - 7_10_2025.pdf"
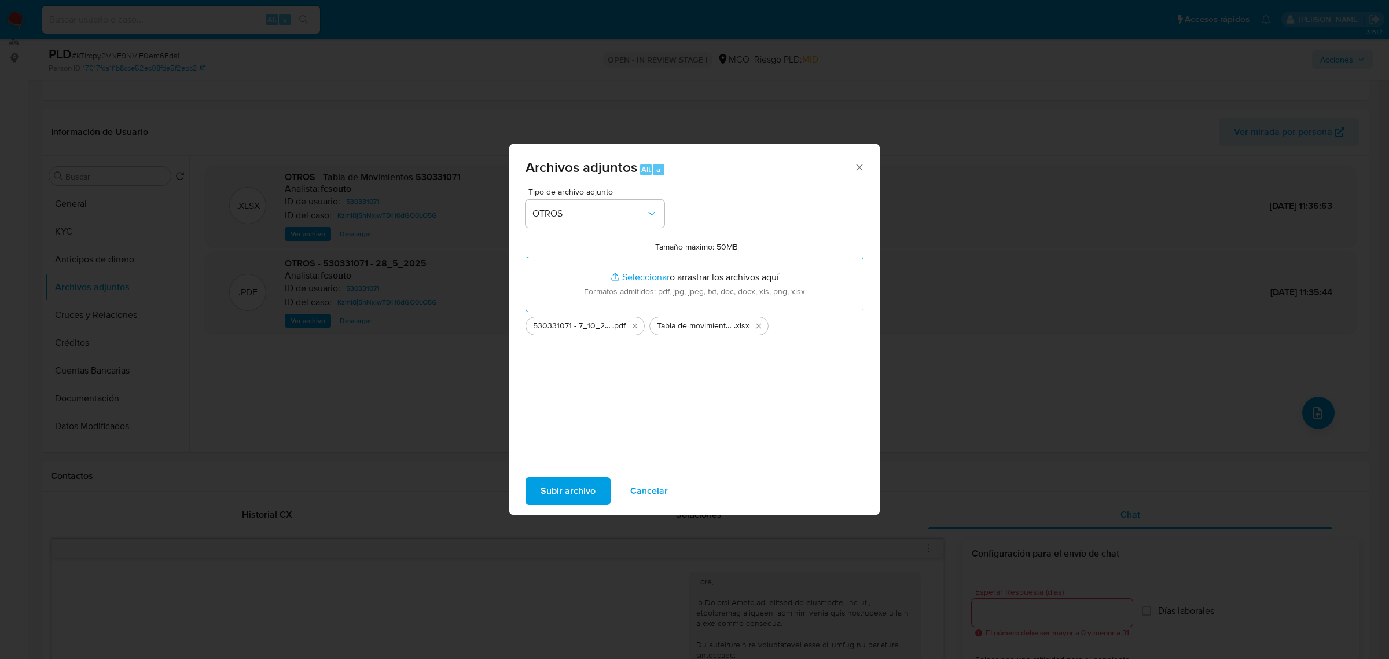
click at [563, 490] on span "Subir archivo" at bounding box center [568, 490] width 55 height 25
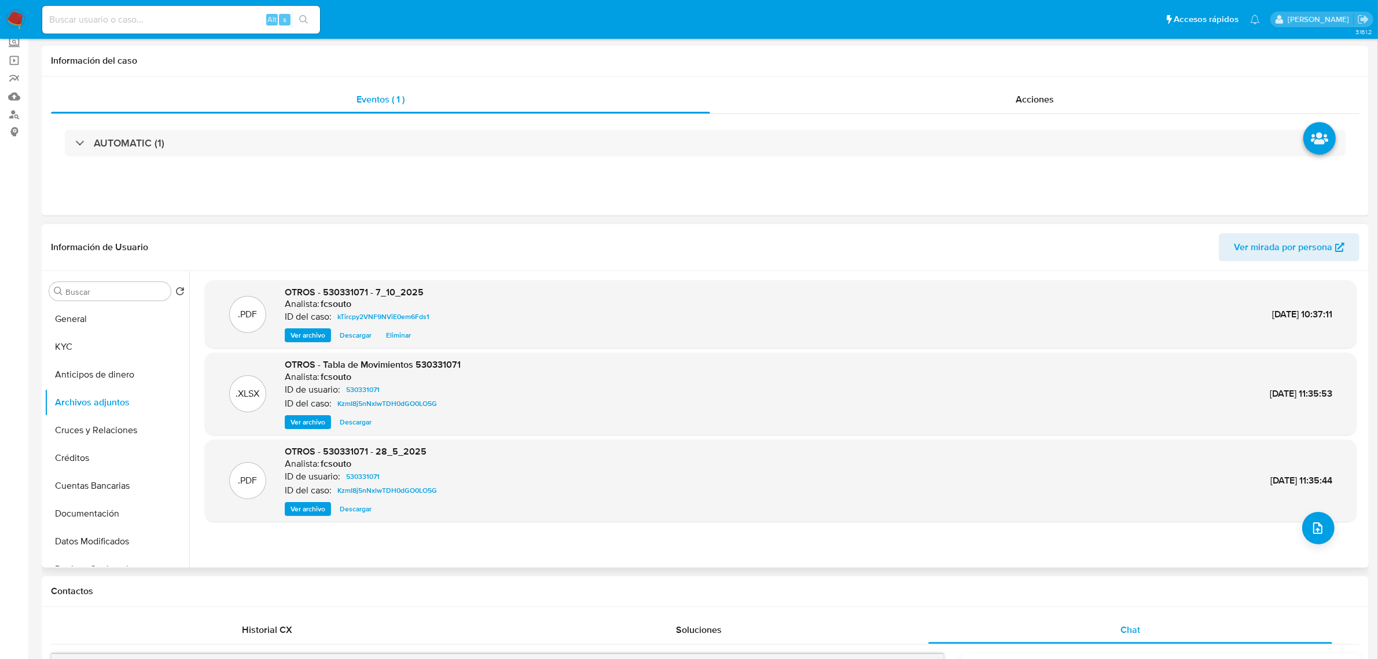
scroll to position [0, 0]
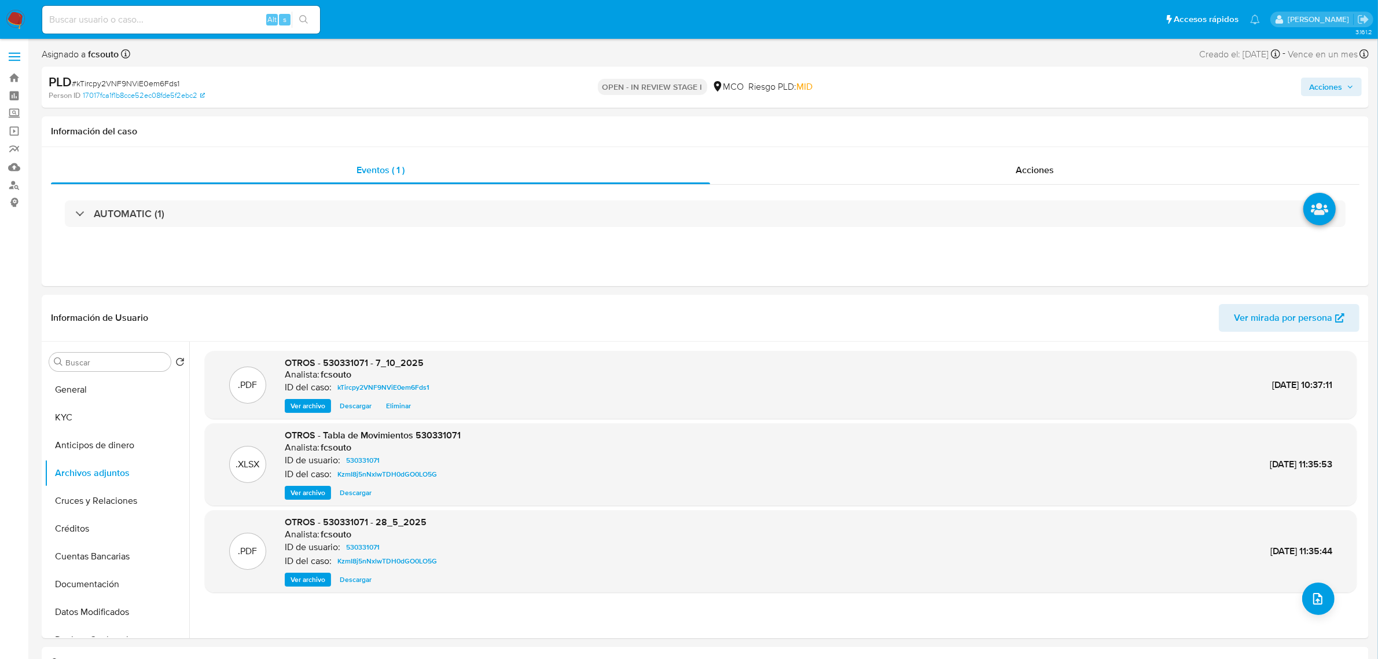
click at [1330, 79] on span "Acciones" at bounding box center [1326, 87] width 33 height 19
click at [1327, 268] on span "Enviar" at bounding box center [1318, 273] width 23 height 16
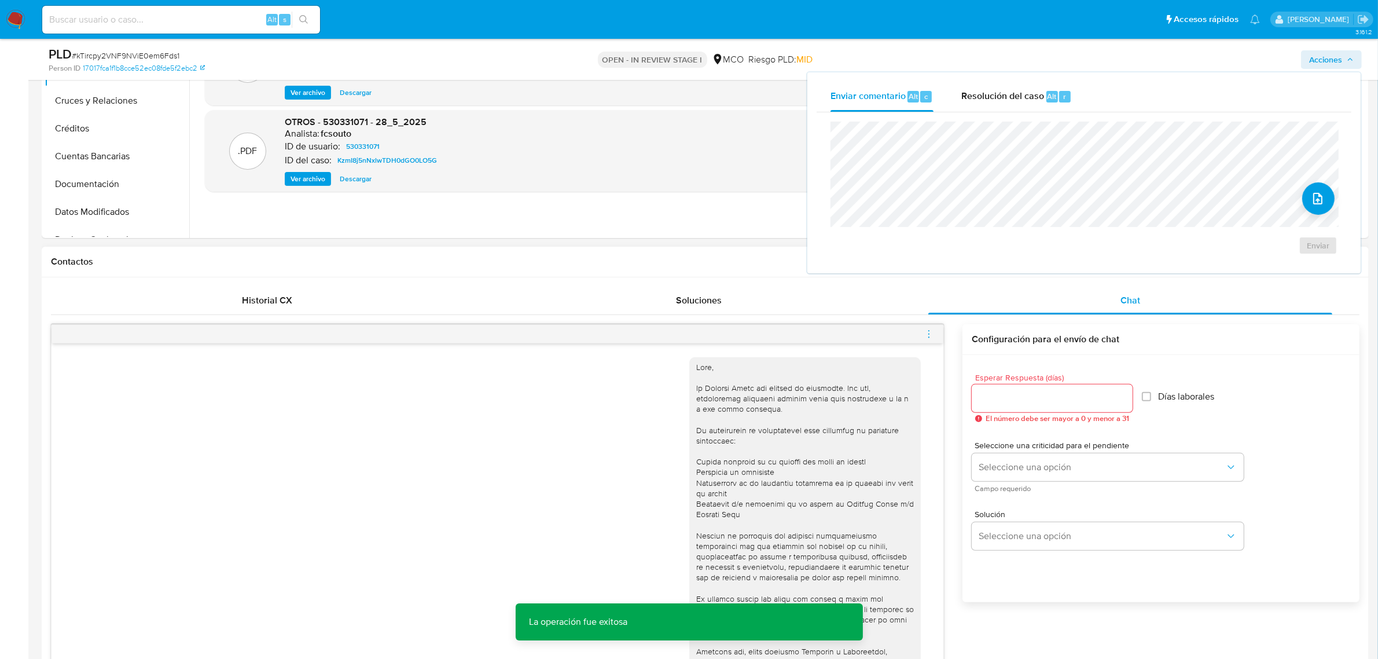
scroll to position [362, 0]
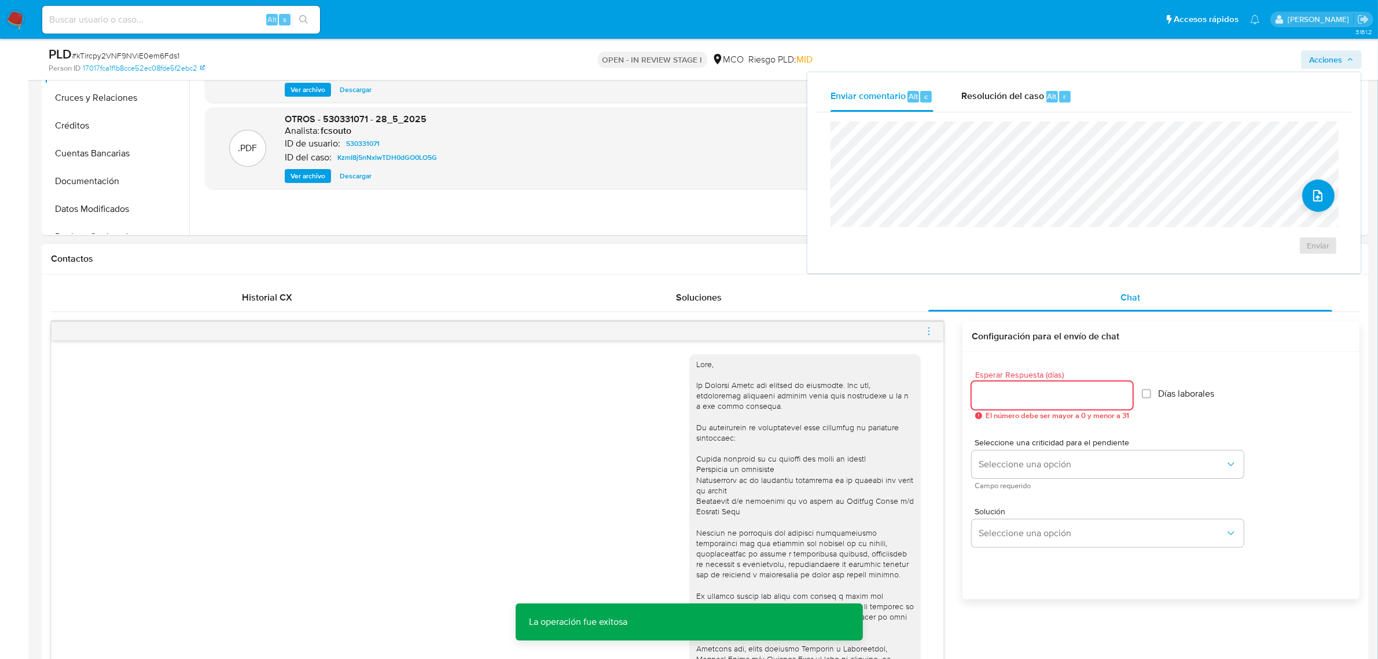
click at [1022, 397] on input "Esperar Respuesta (días)" at bounding box center [1052, 395] width 161 height 15
type input "2"
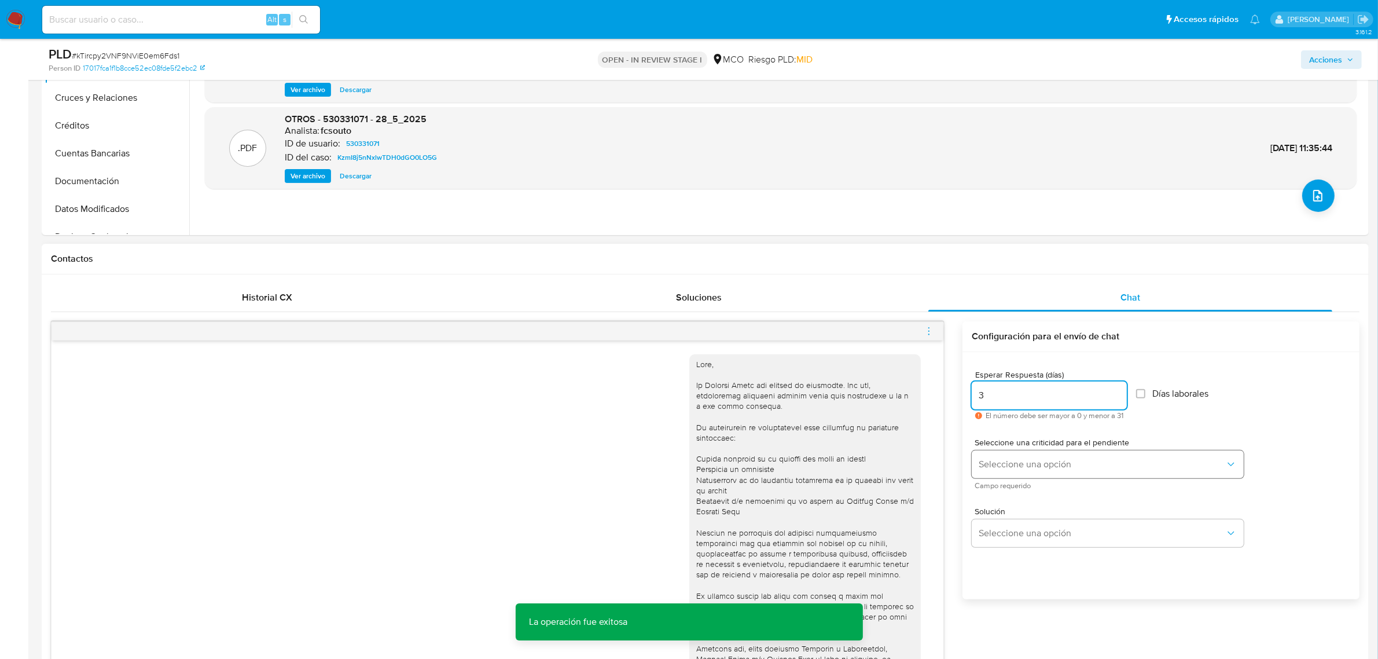
type input "3"
click at [1010, 456] on button "Seleccione una opción" at bounding box center [1108, 464] width 272 height 28
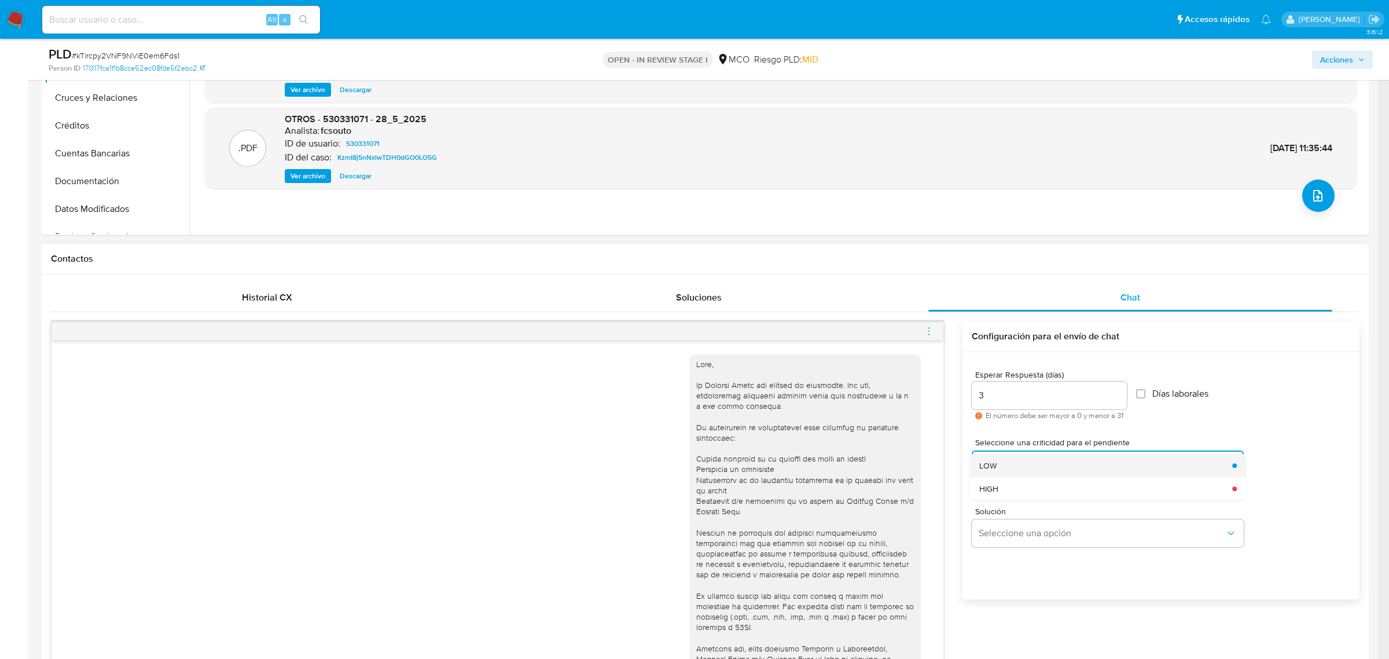
click at [1009, 459] on div "LOW" at bounding box center [1103, 465] width 247 height 23
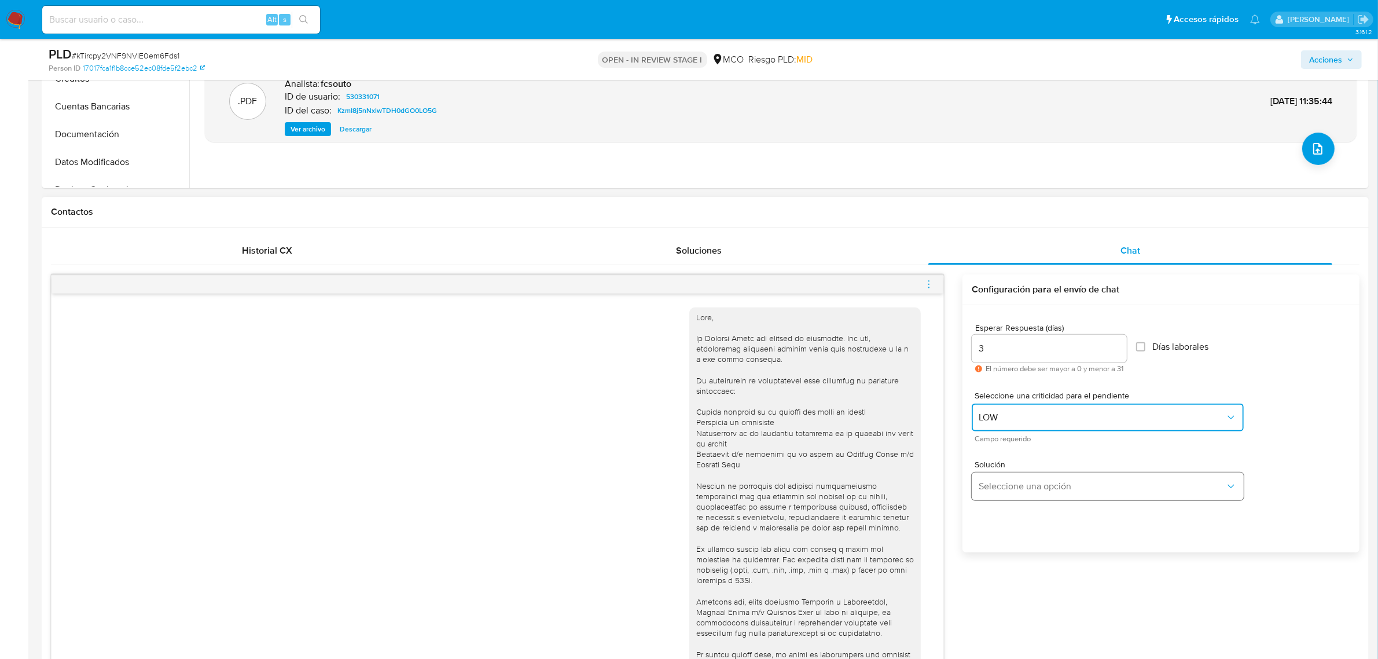
scroll to position [434, 0]
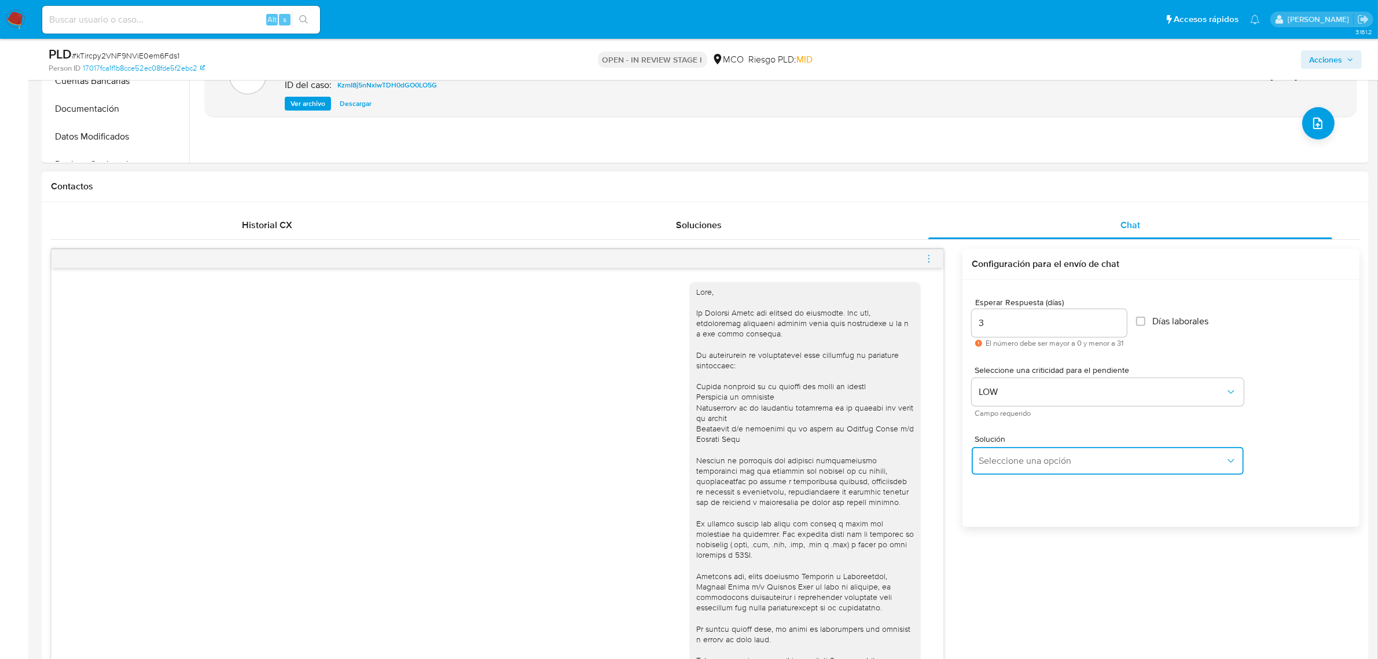
click at [1006, 456] on span "Seleccione una opción" at bounding box center [1102, 461] width 247 height 12
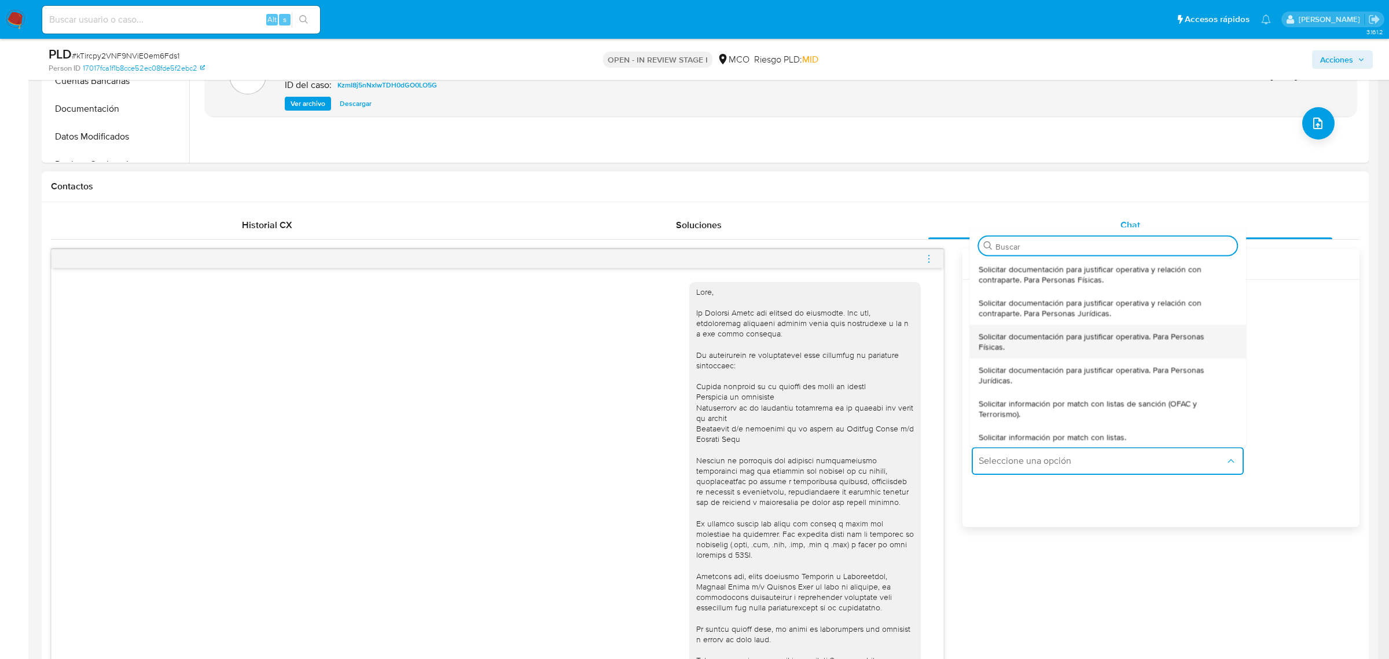
click at [1069, 348] on span "Solicitar documentación para justificar operativa. Para Personas Físicas." at bounding box center [1105, 341] width 251 height 21
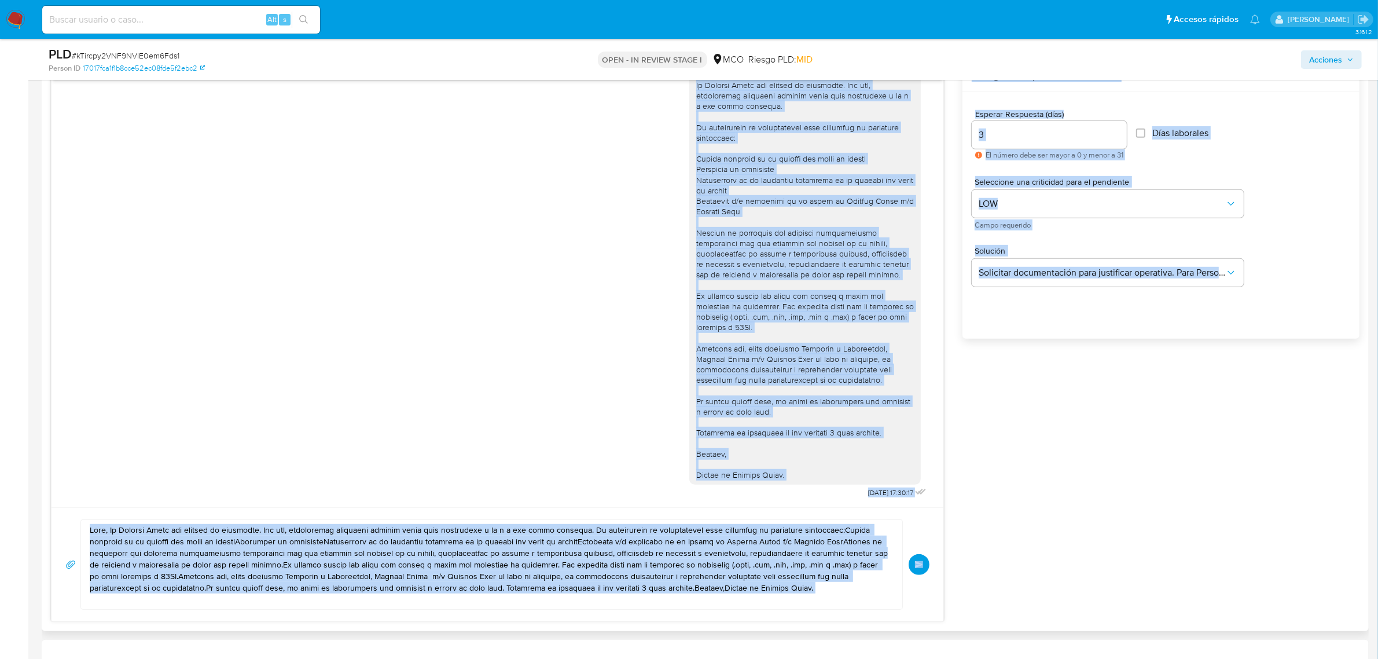
scroll to position [647, 0]
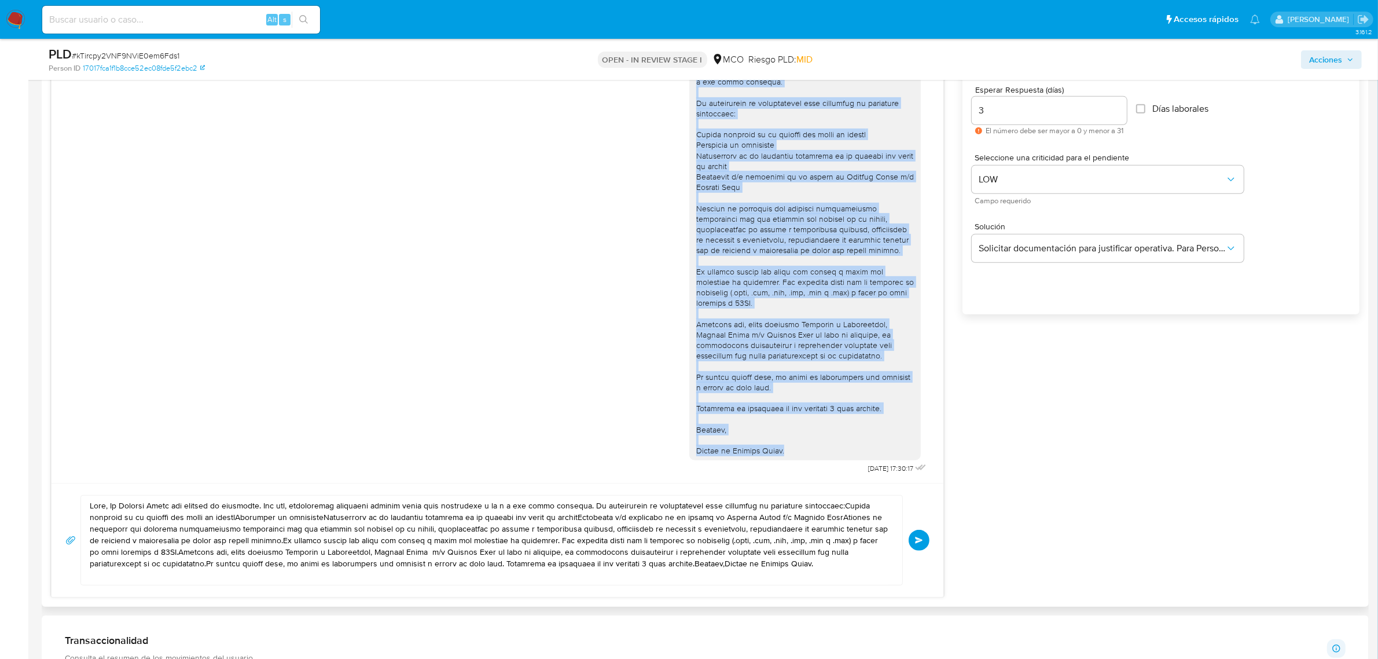
drag, startPoint x: 684, startPoint y: 293, endPoint x: 794, endPoint y: 459, distance: 198.8
click at [794, 459] on div at bounding box center [806, 245] width 232 height 431
copy div "Hola, En Mercado Libre nos importa tu seguridad. Por eso, necesitamos verificar…"
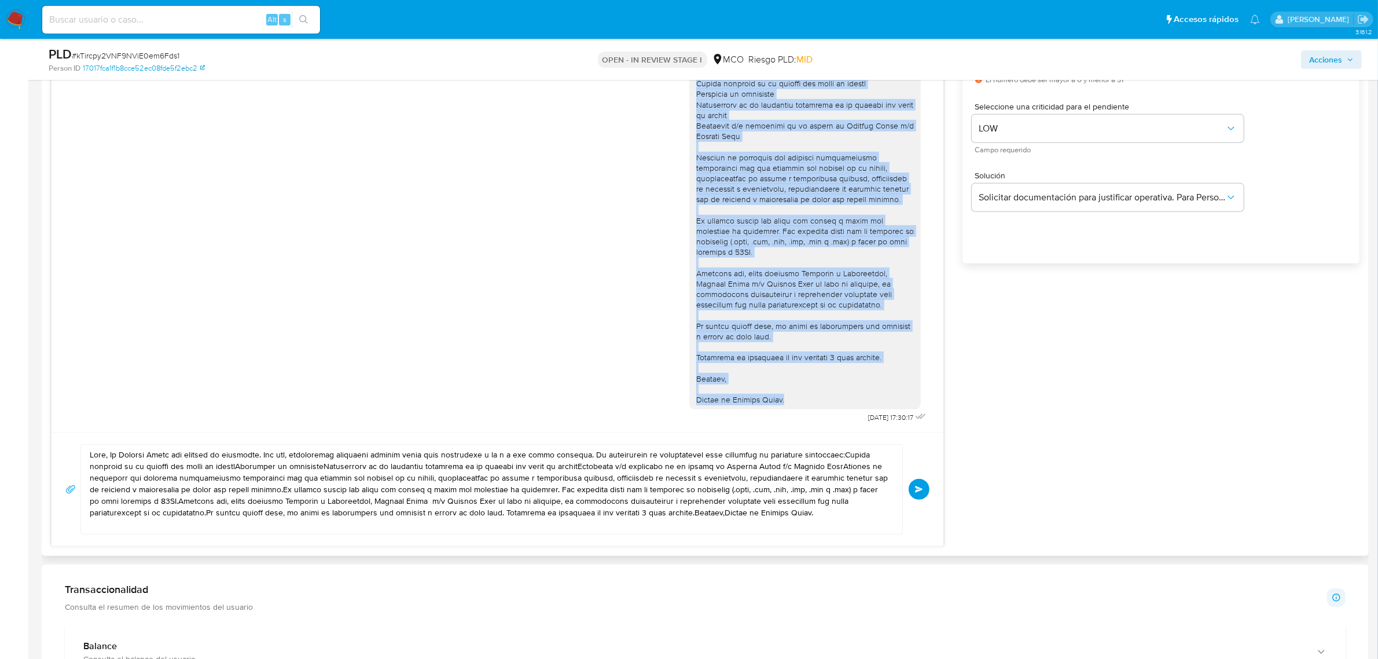
scroll to position [719, 0]
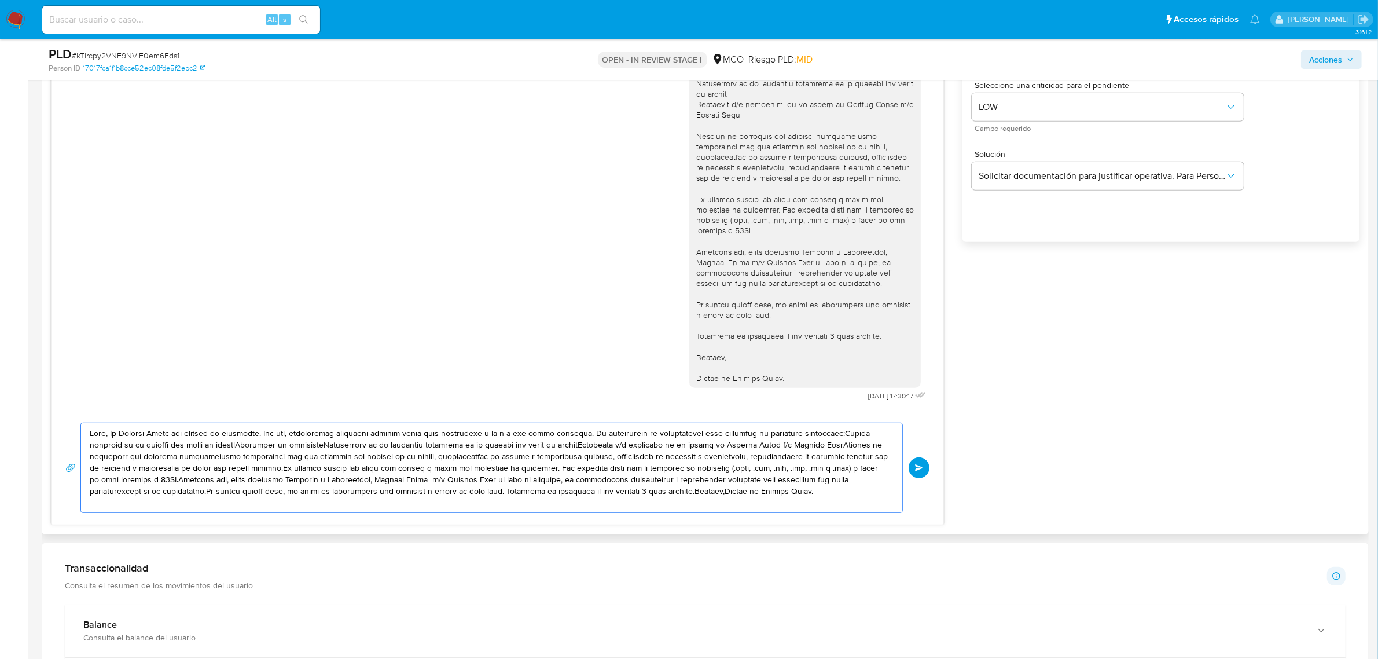
drag, startPoint x: 91, startPoint y: 436, endPoint x: 849, endPoint y: 502, distance: 761.3
click at [849, 502] on textarea at bounding box center [489, 467] width 798 height 89
paste textarea "En Mercado Libre nos importa tu seguridad. Por eso, necesitamos verificar algun…"
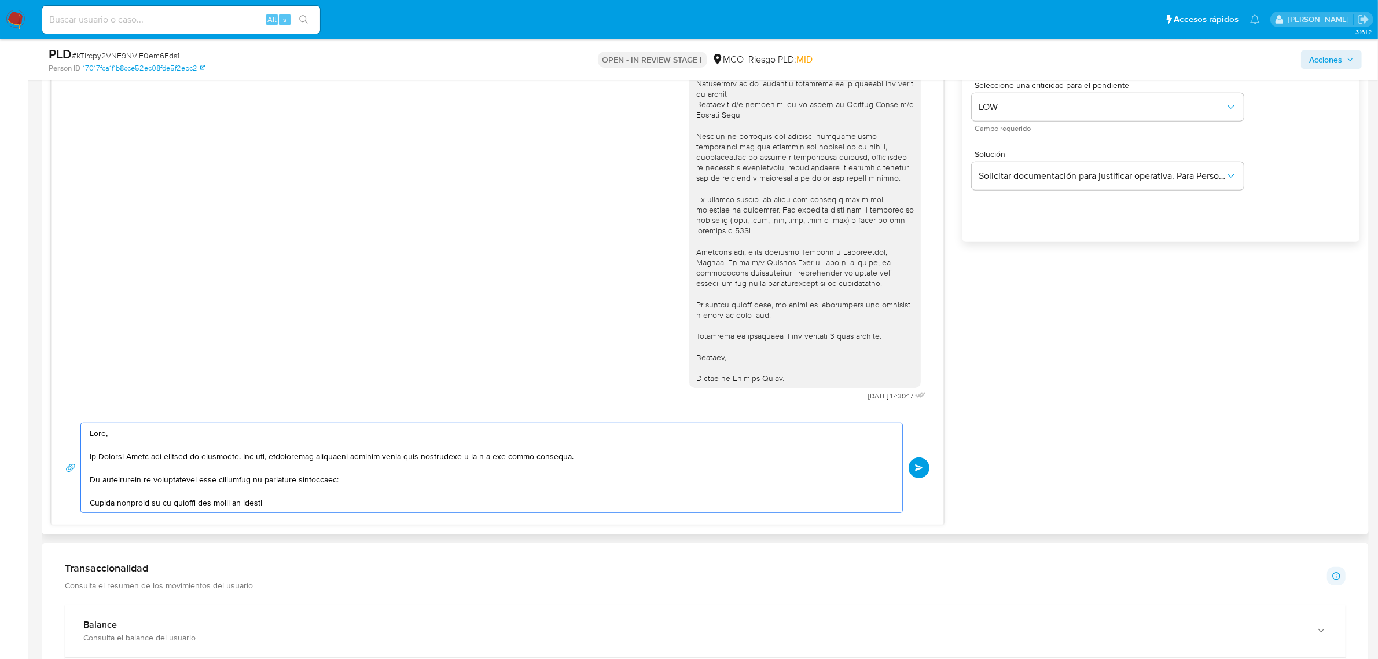
scroll to position [189, 0]
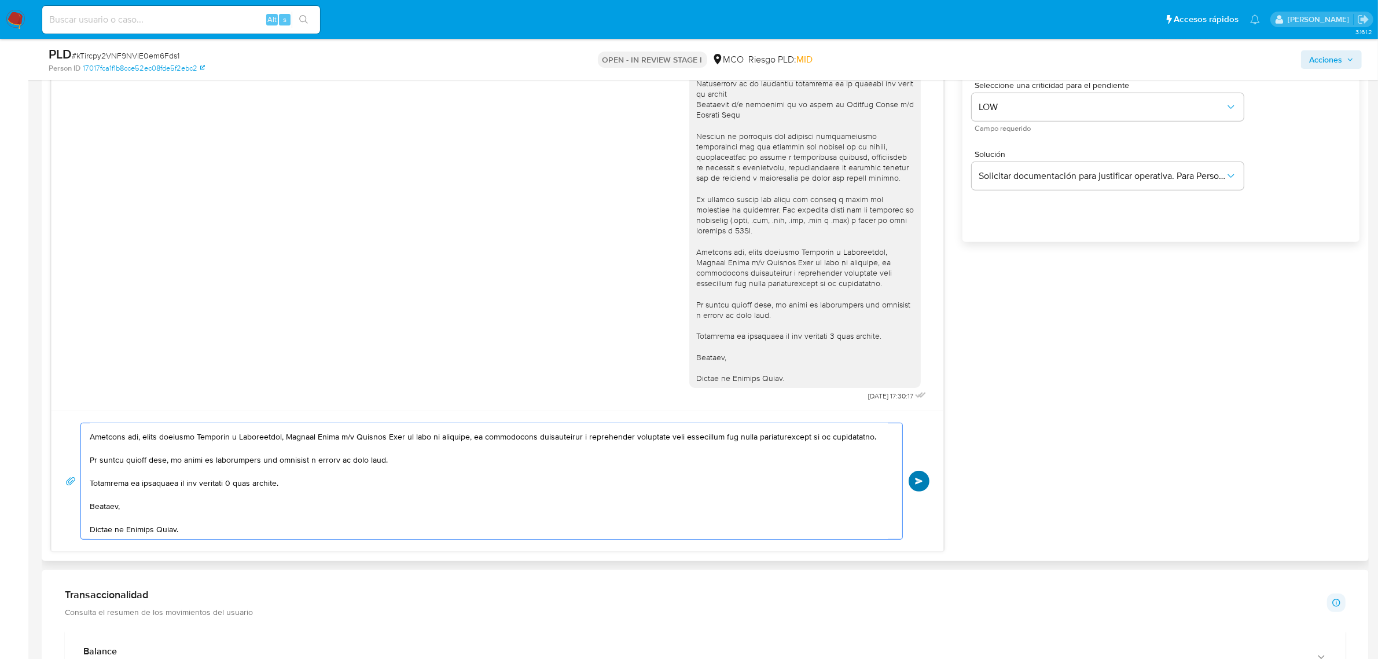
type textarea "Hola, En Mercado Libre nos importa tu seguridad. Por eso, necesitamos verificar…"
click at [921, 481] on span "Enviar" at bounding box center [919, 481] width 8 height 7
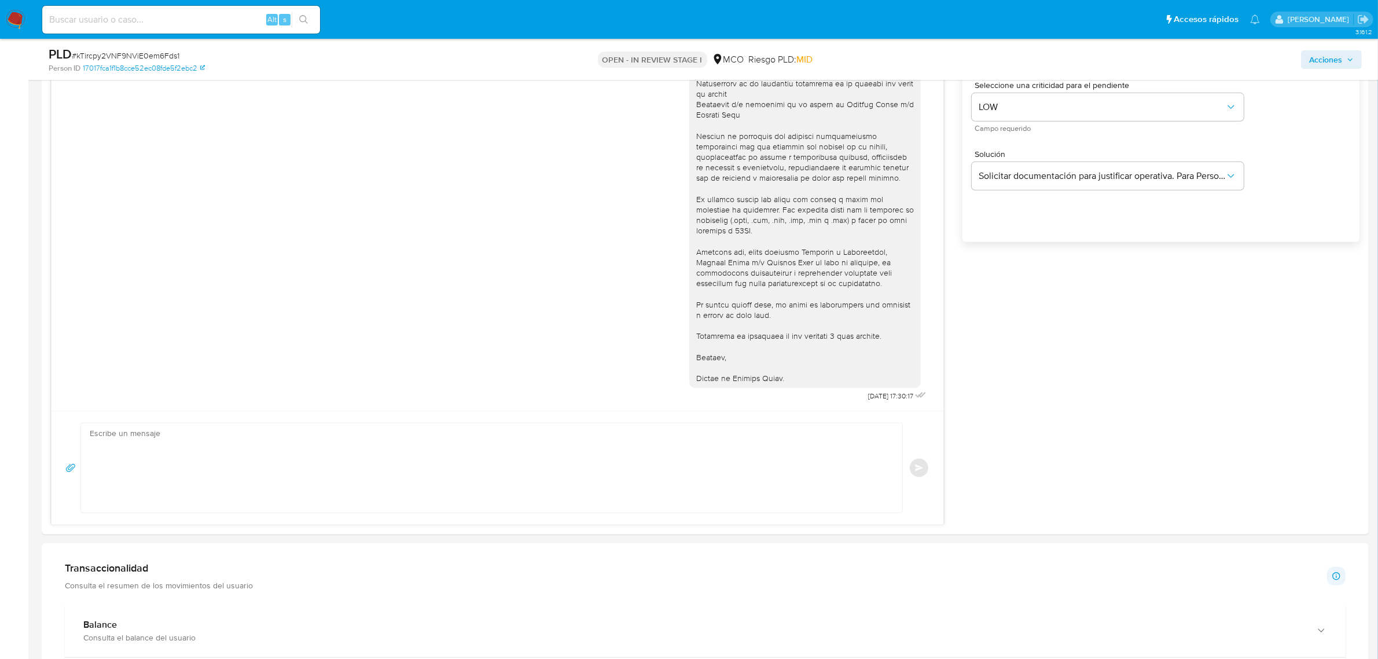
scroll to position [495, 0]
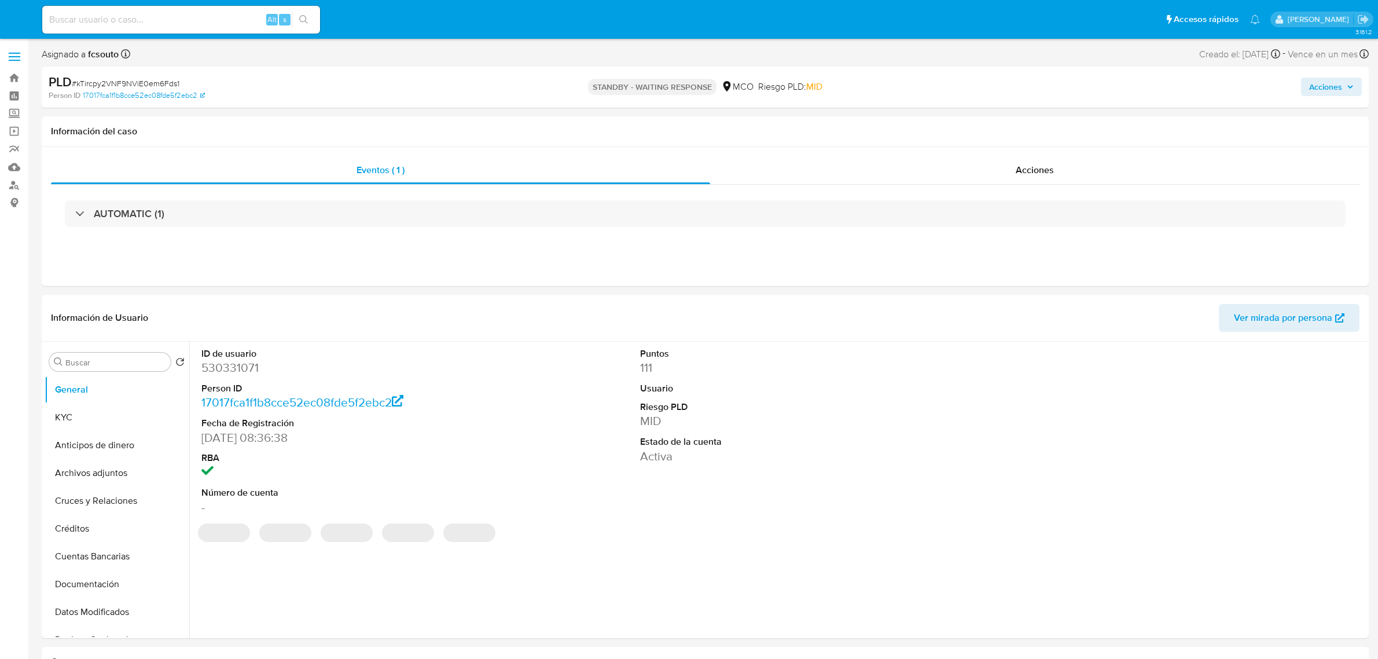
select select "10"
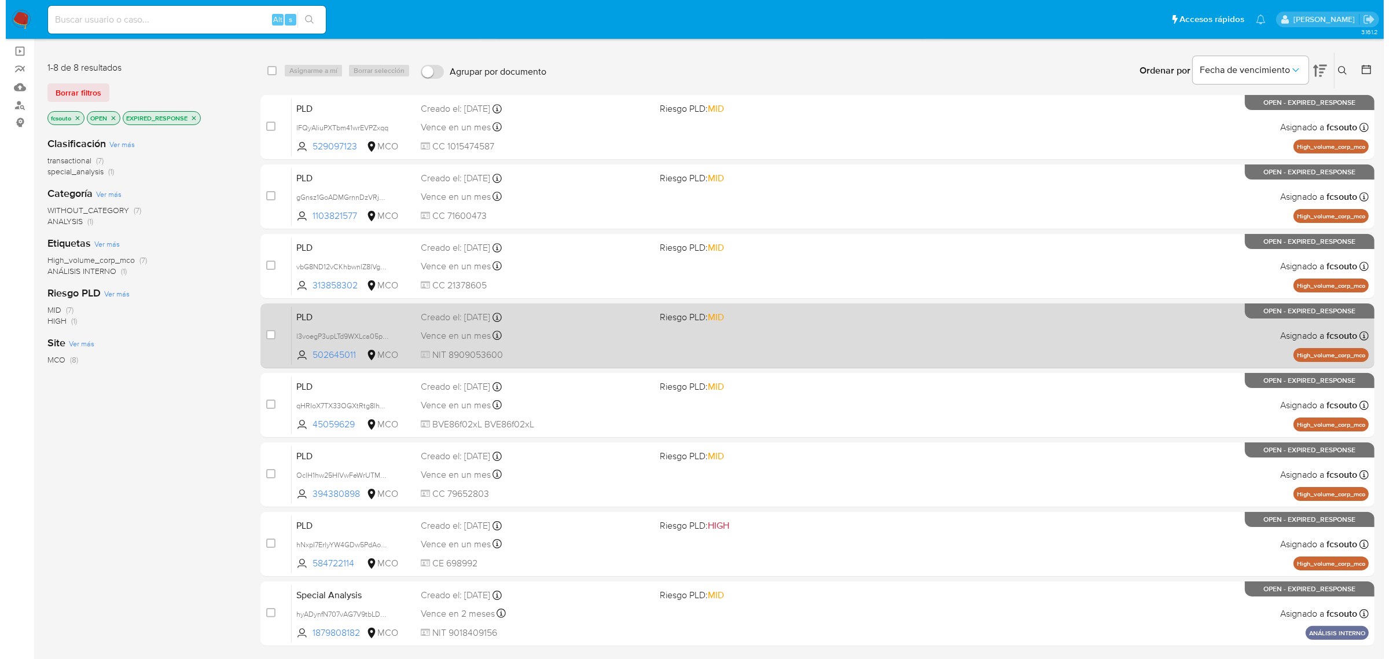
scroll to position [12, 0]
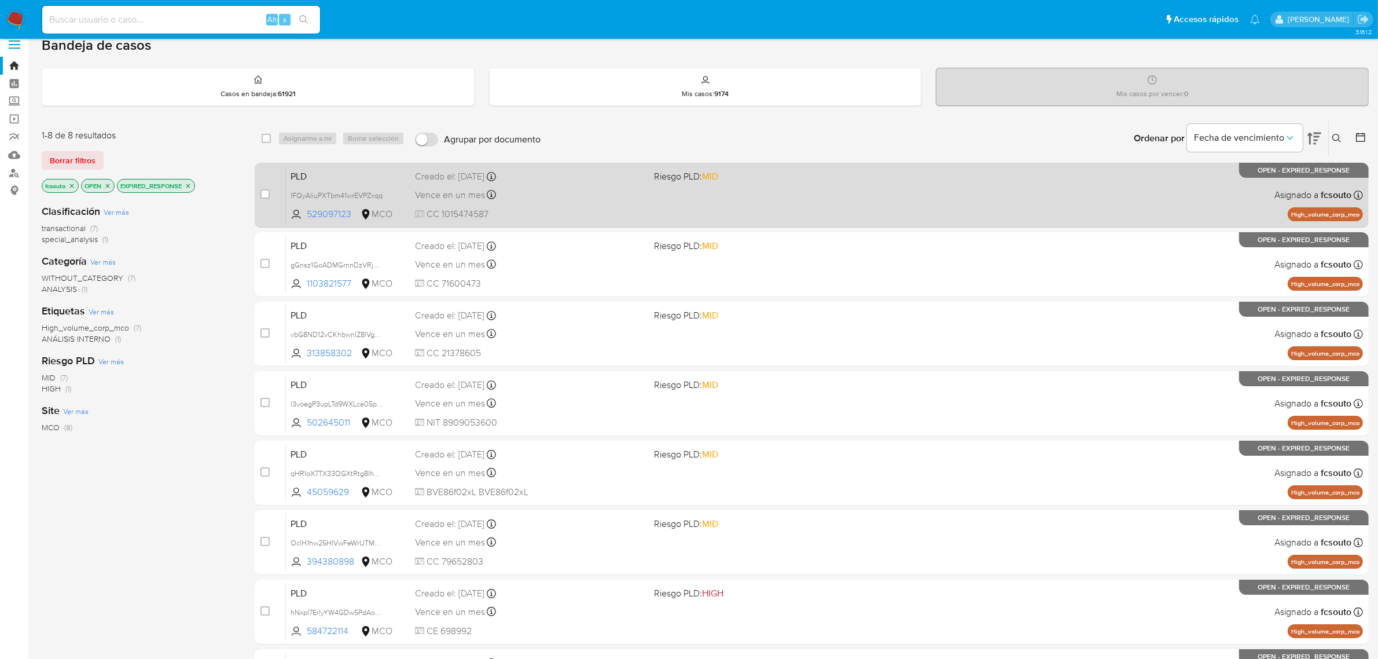
click at [635, 187] on div "Vence en un mes Vence el [DATE] 07:05:55" at bounding box center [530, 195] width 230 height 16
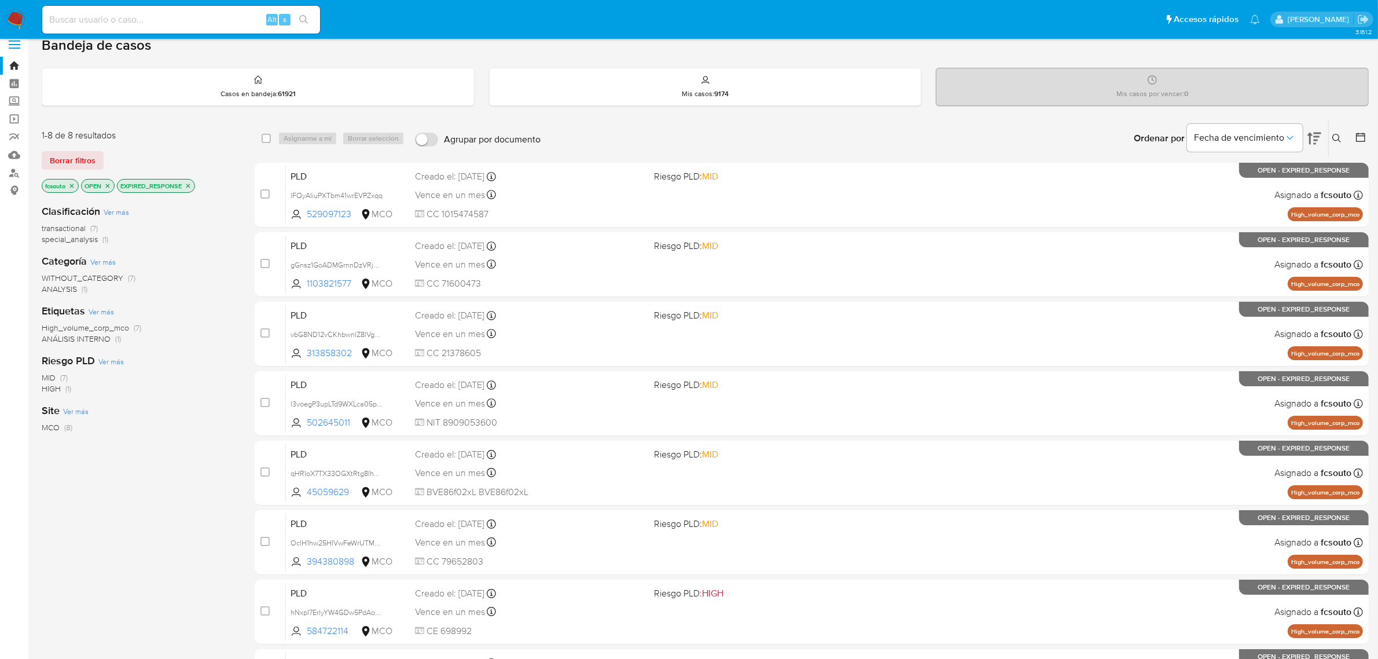
drag, startPoint x: 265, startPoint y: 193, endPoint x: 294, endPoint y: 155, distance: 48.3
click at [264, 193] on input "checkbox" at bounding box center [265, 193] width 9 height 9
checkbox input "true"
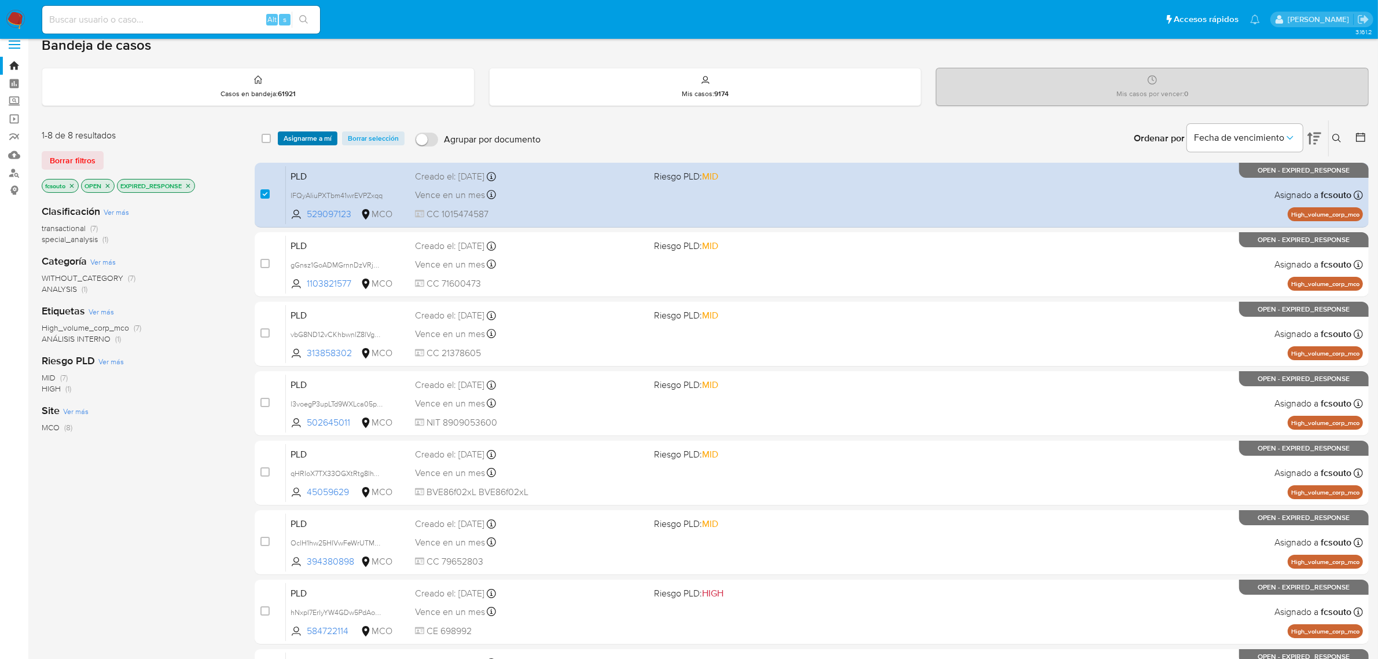
click at [310, 133] on span "Asignarme a mí" at bounding box center [308, 139] width 48 height 12
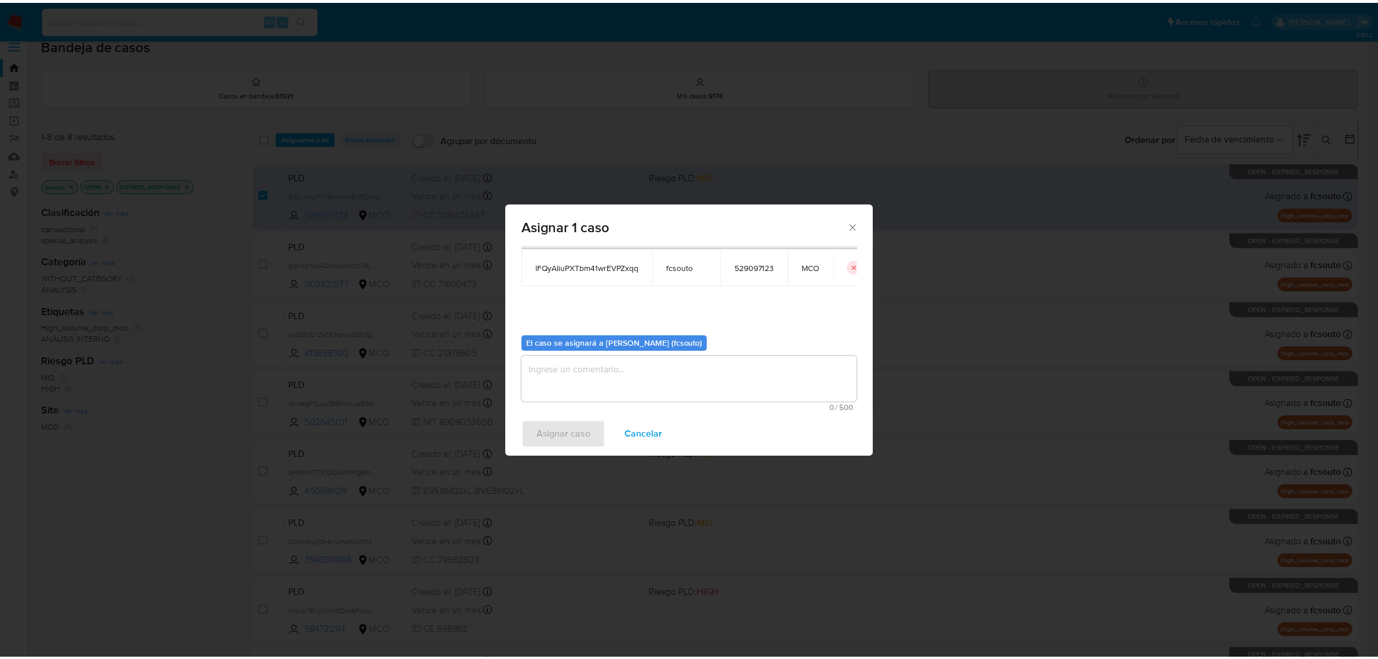
scroll to position [59, 0]
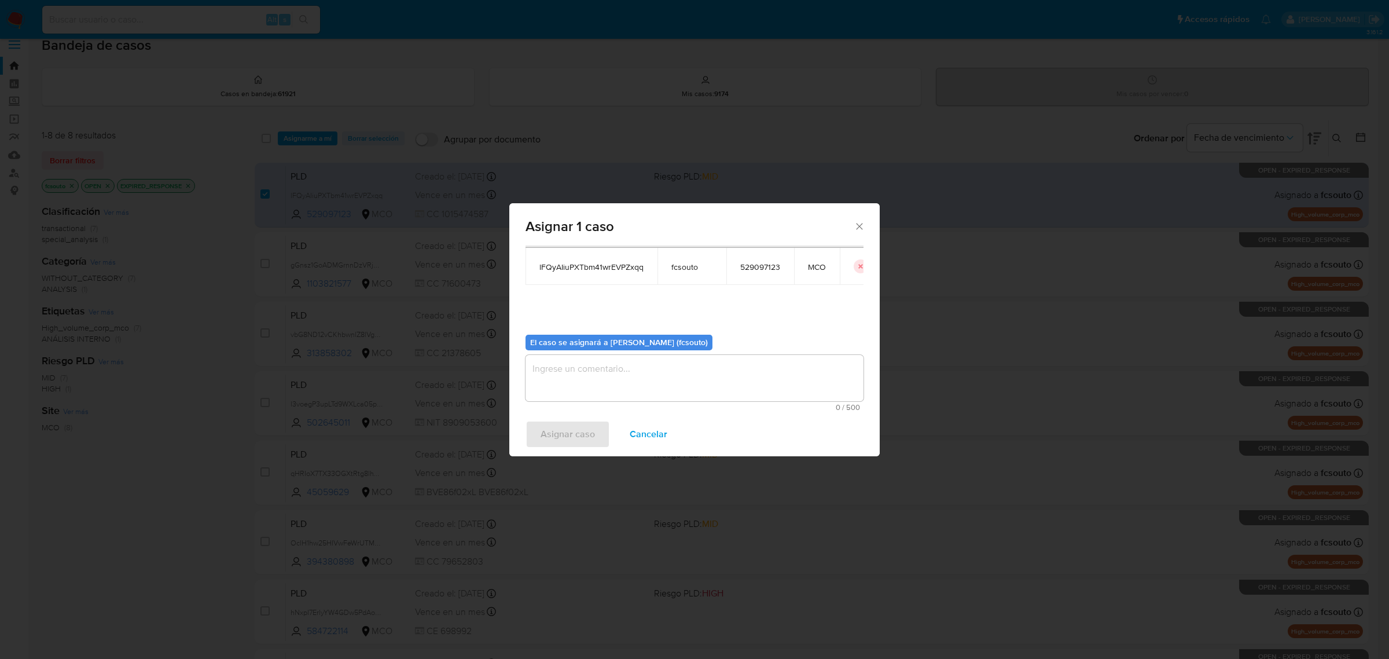
click at [652, 365] on textarea "assign-modal" at bounding box center [695, 378] width 338 height 46
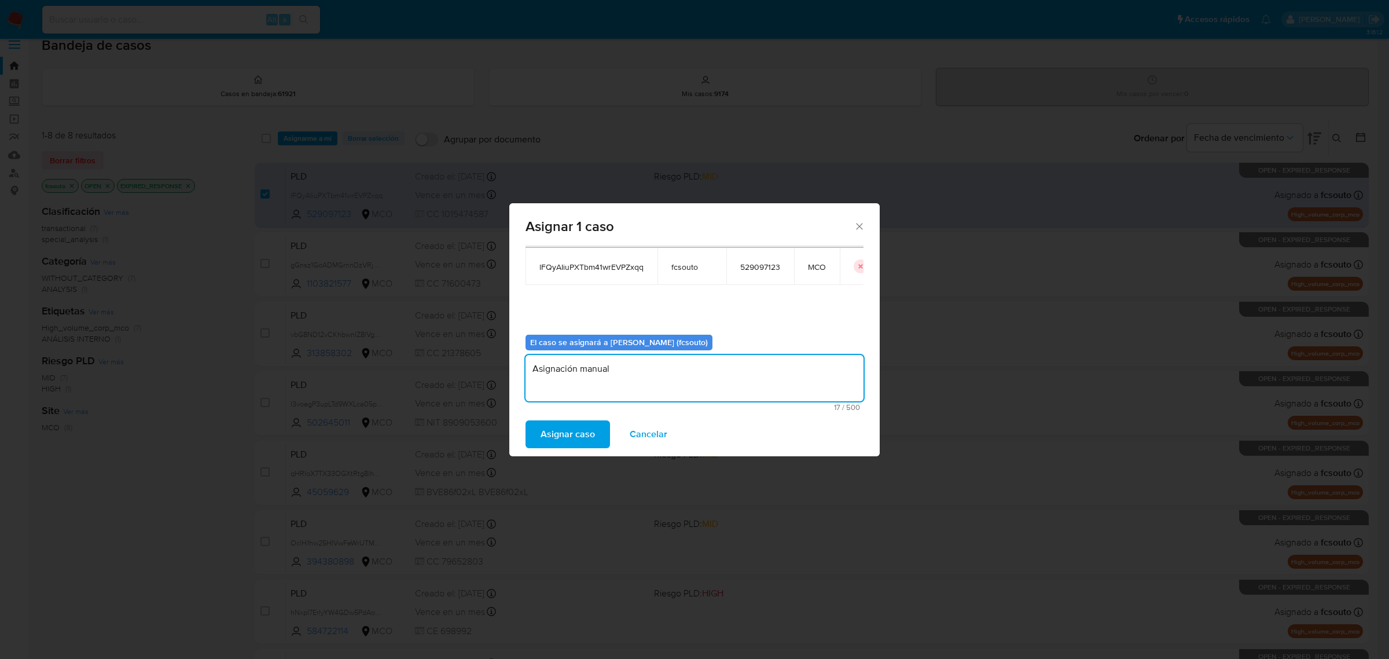
type textarea "Asignación manual"
click at [563, 449] on div "Asignar caso Cancelar" at bounding box center [694, 434] width 371 height 44
click at [569, 424] on span "Asignar caso" at bounding box center [568, 433] width 54 height 25
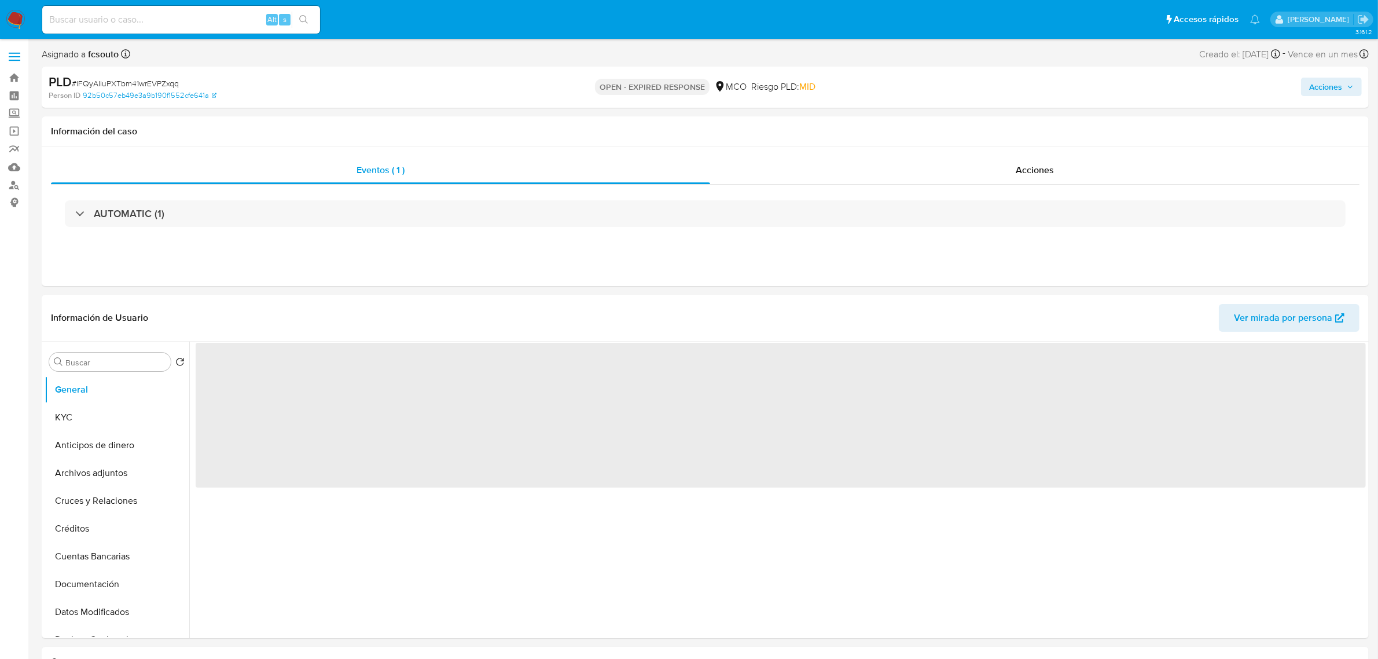
select select "10"
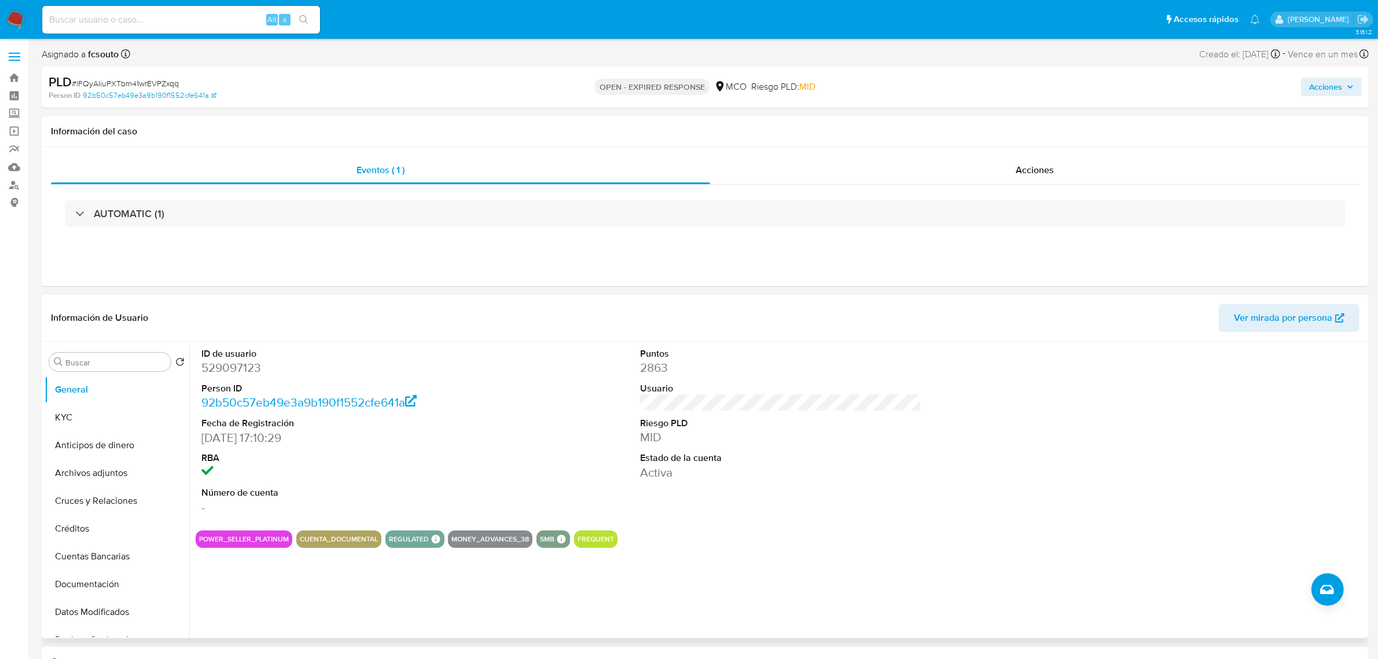
click at [237, 366] on dd "529097123" at bounding box center [341, 368] width 281 height 16
copy dd "529097123"
click at [239, 371] on dd "529097123" at bounding box center [341, 368] width 281 height 16
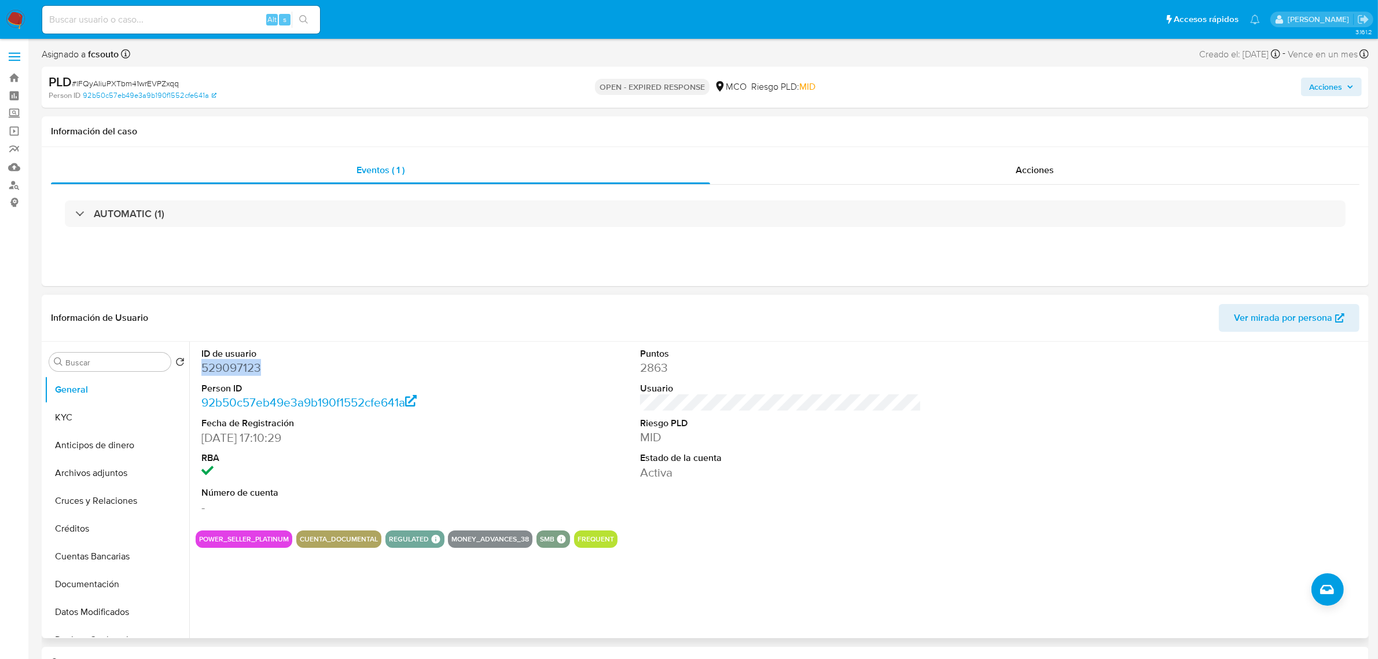
click at [233, 366] on dd "529097123" at bounding box center [341, 368] width 281 height 16
click at [243, 364] on dd "529097123" at bounding box center [341, 368] width 281 height 16
click at [243, 363] on dd "529097123" at bounding box center [341, 368] width 281 height 16
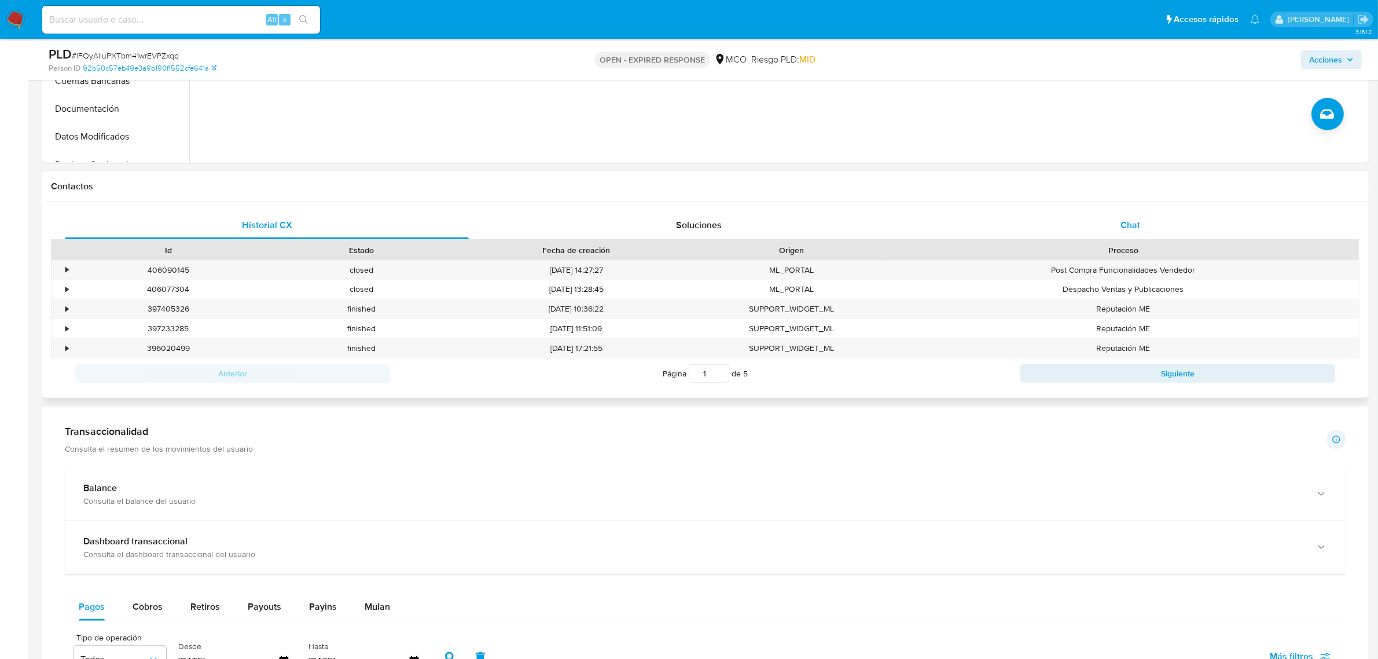
click at [1158, 218] on div "Chat" at bounding box center [1131, 225] width 404 height 28
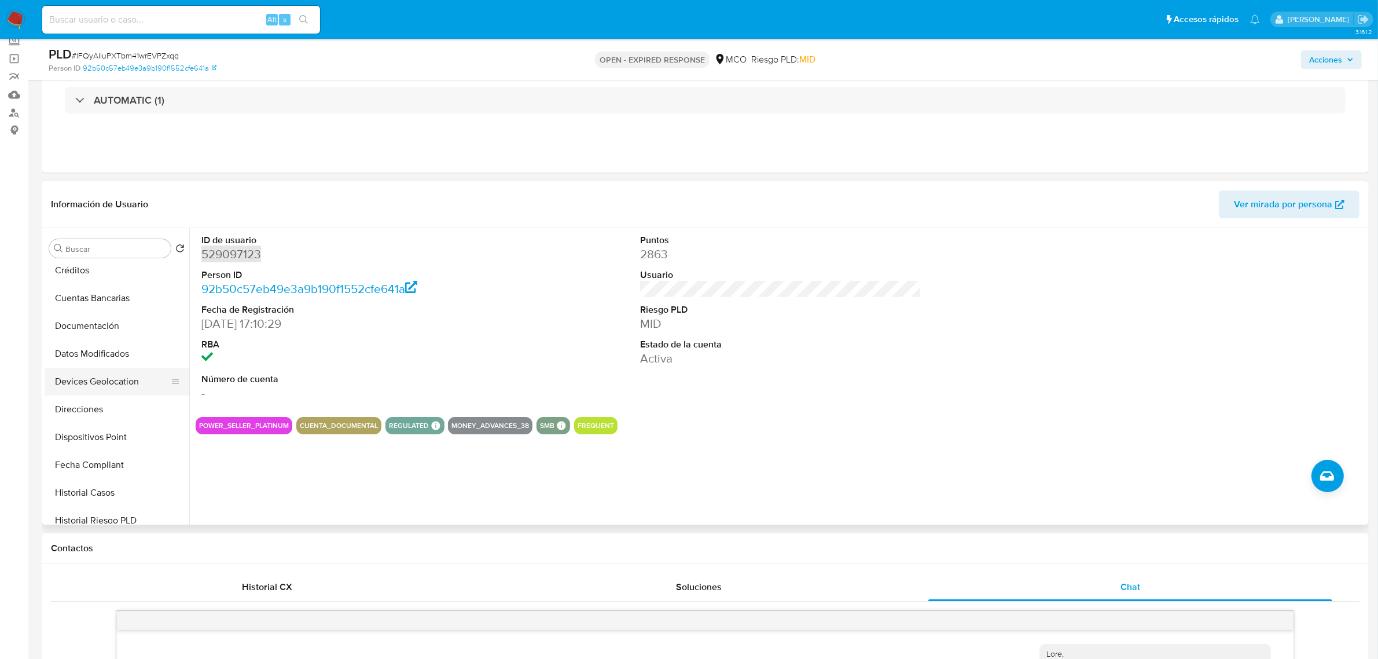
scroll to position [217, 0]
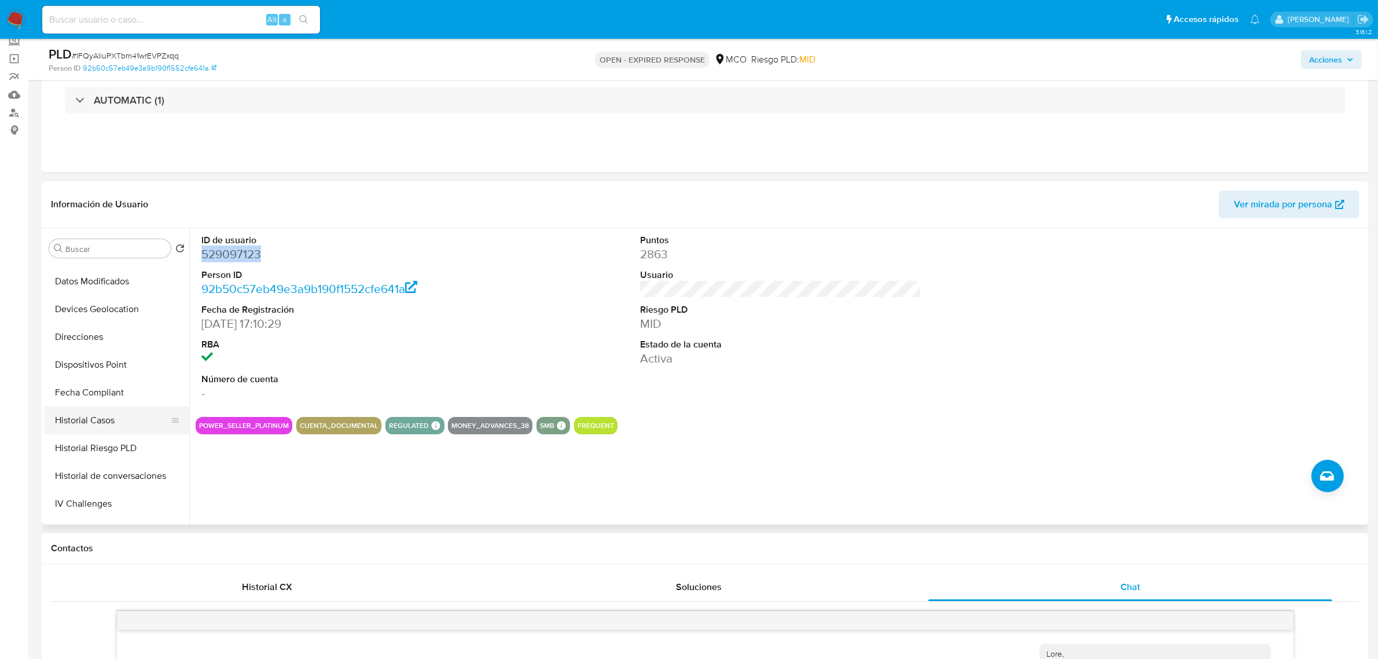
click at [105, 418] on button "Historial Casos" at bounding box center [112, 420] width 135 height 28
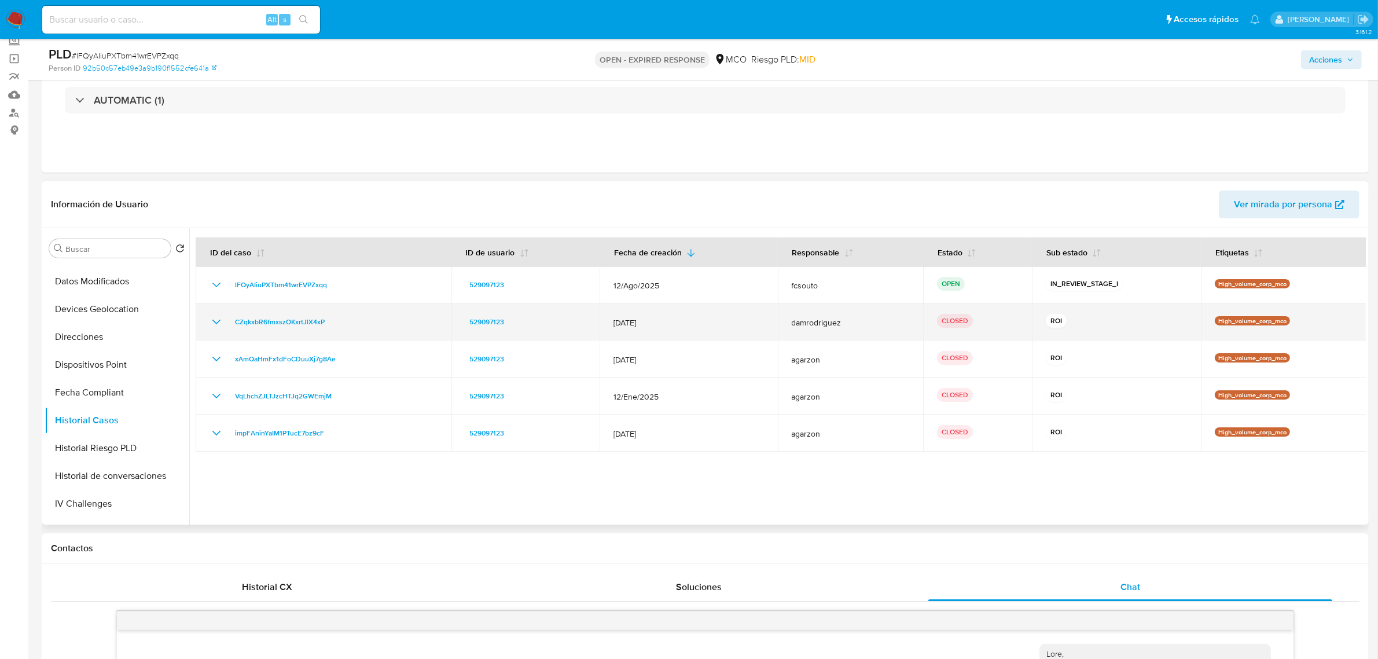
click at [214, 322] on icon "Mostrar/Ocultar" at bounding box center [217, 322] width 14 height 14
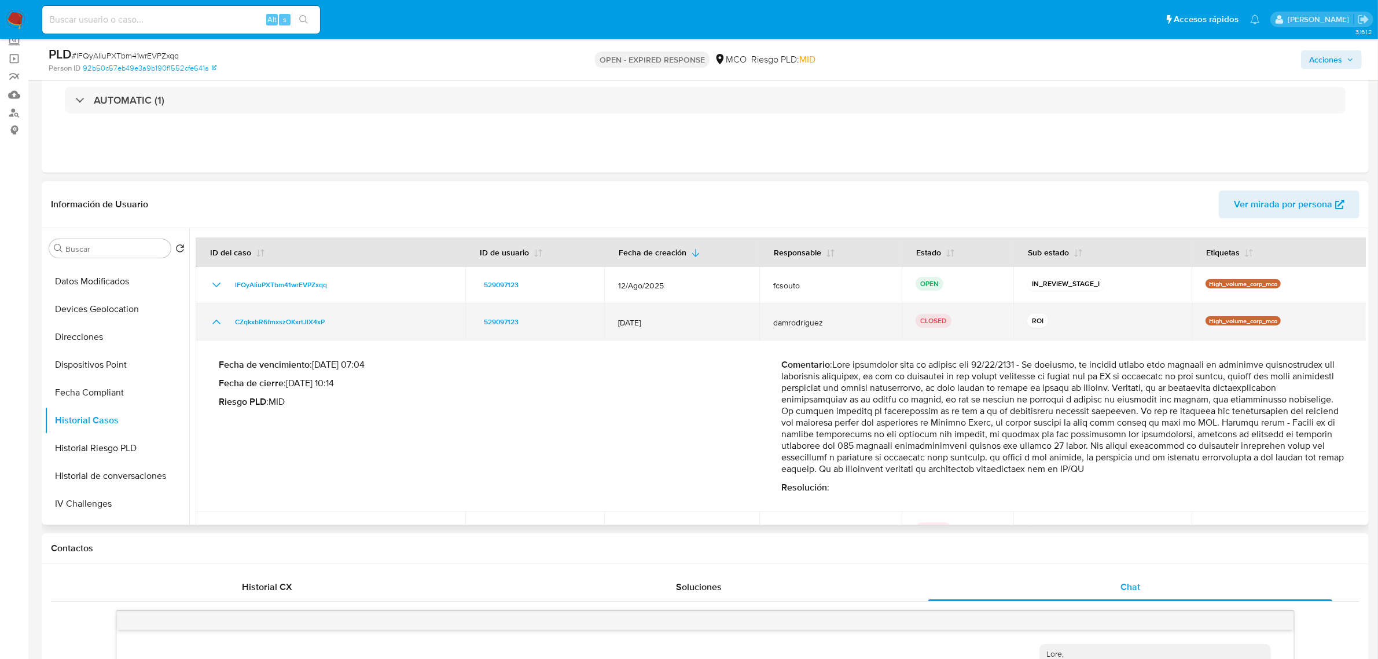
click at [214, 322] on icon "Mostrar/Ocultar" at bounding box center [216, 322] width 8 height 5
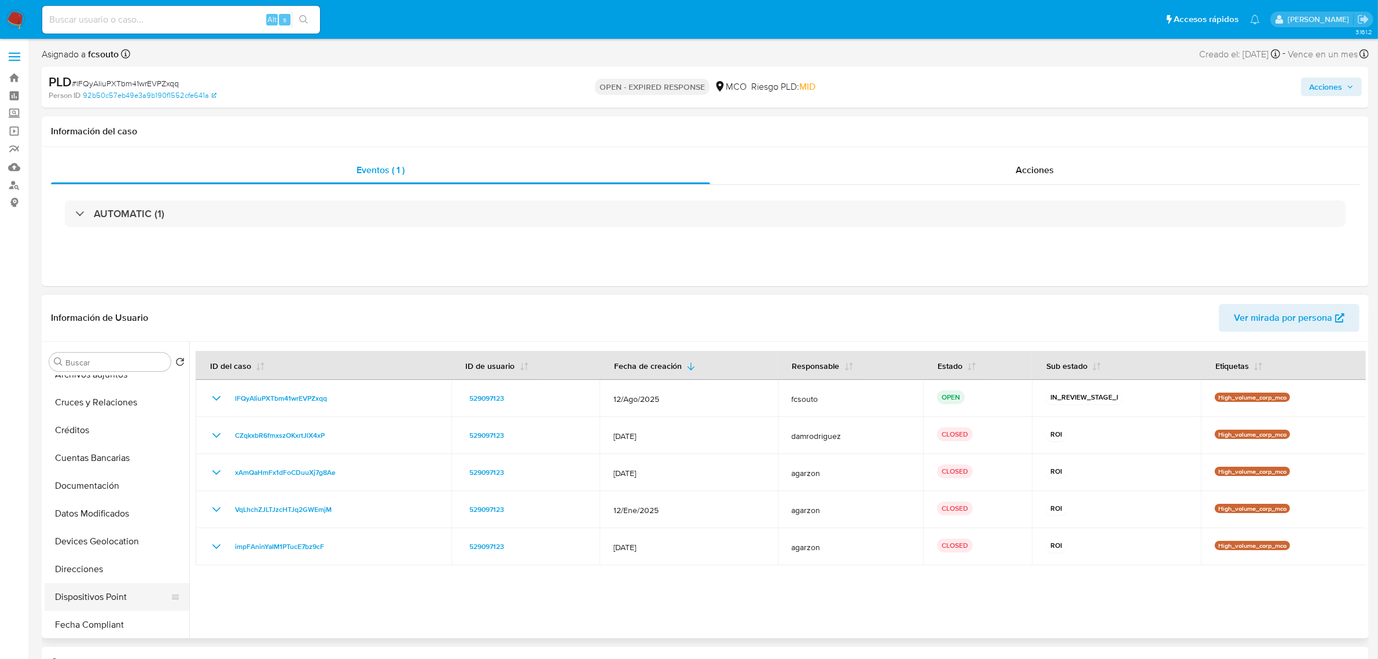
scroll to position [72, 0]
click at [108, 504] on button "Documentación" at bounding box center [112, 512] width 135 height 28
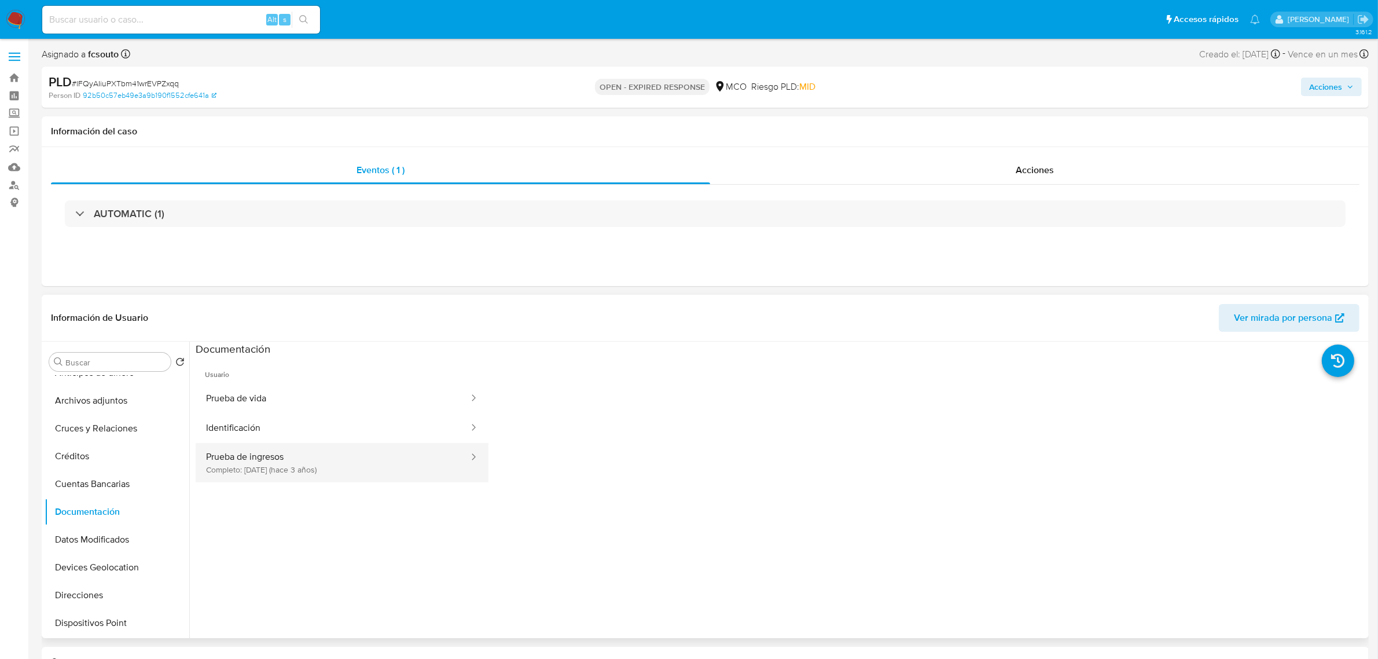
click at [342, 453] on button "Prueba de ingresos Completo: 15/02/2023 (hace 3 años)" at bounding box center [333, 462] width 274 height 39
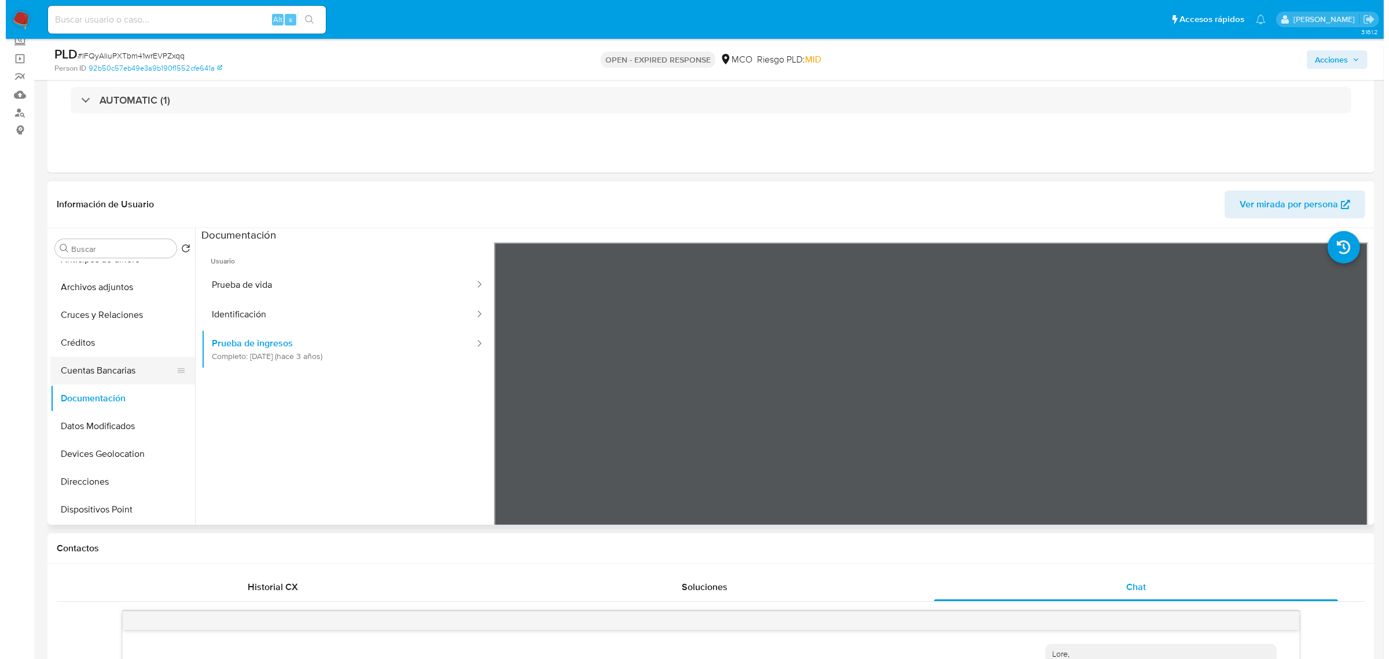
scroll to position [0, 0]
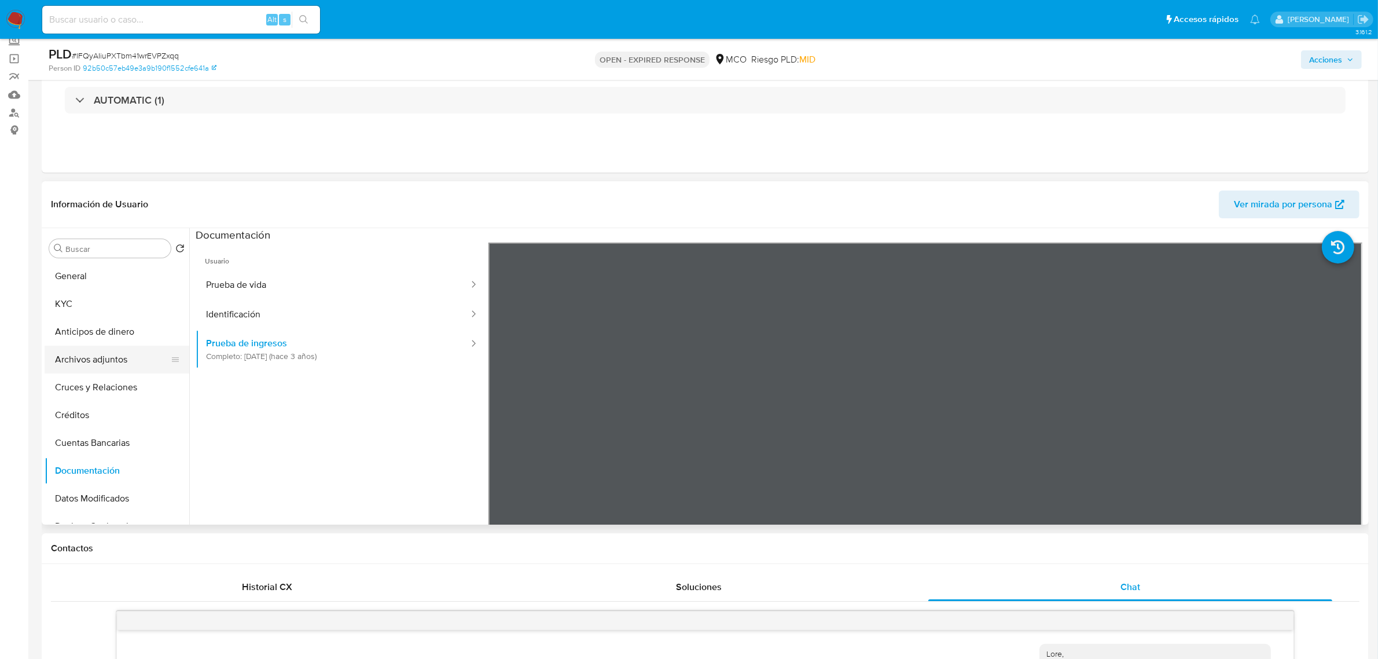
click at [90, 354] on button "Archivos adjuntos" at bounding box center [112, 360] width 135 height 28
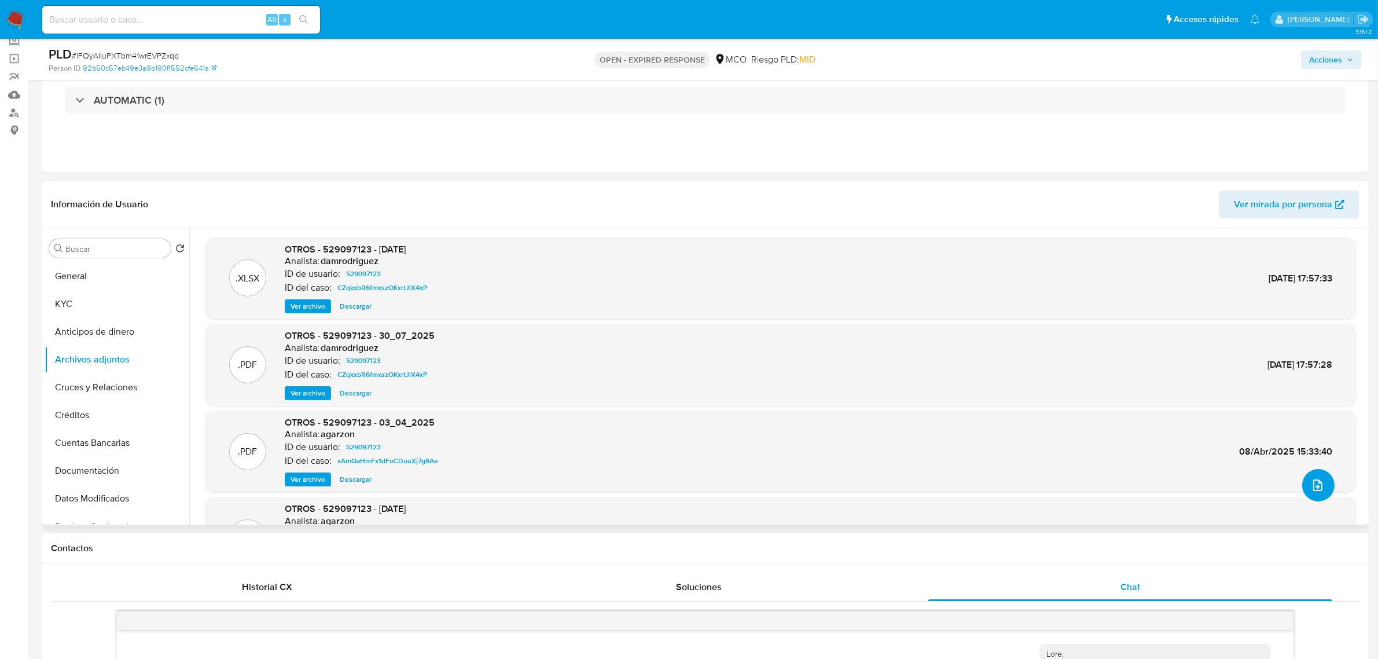
click at [1314, 485] on icon "upload-file" at bounding box center [1318, 485] width 9 height 12
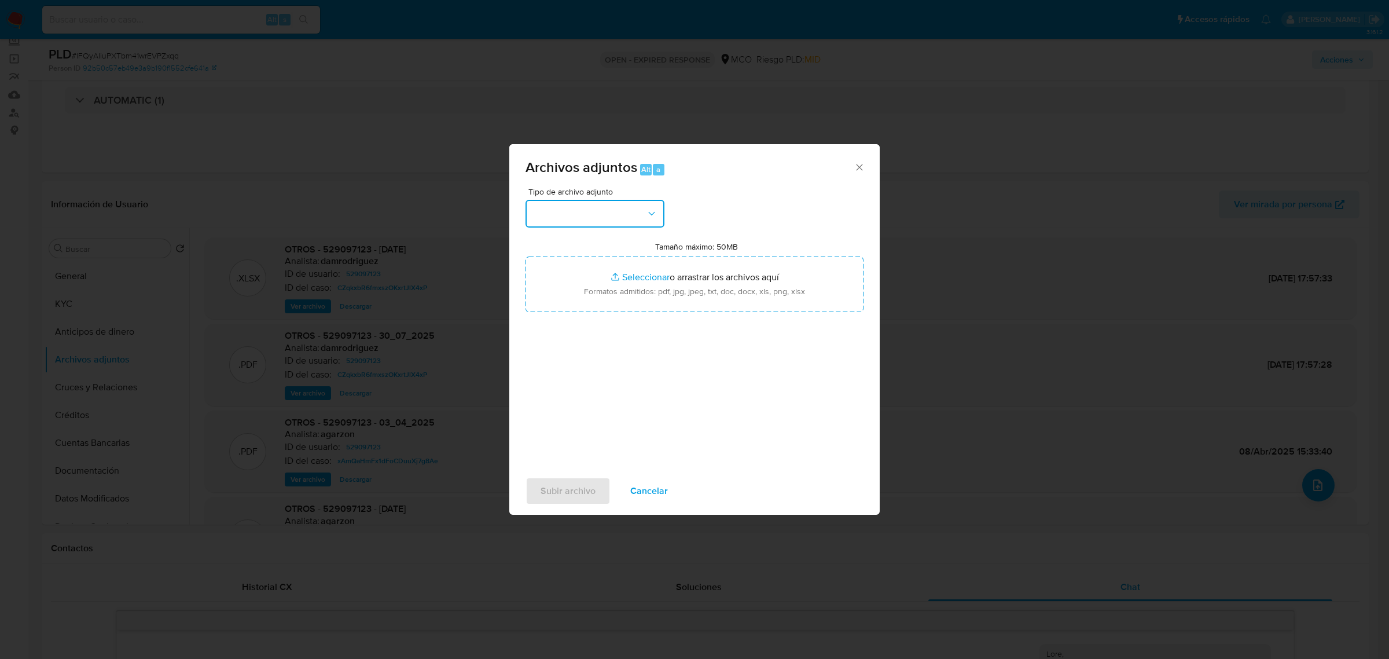
click at [640, 218] on button "button" at bounding box center [595, 214] width 139 height 28
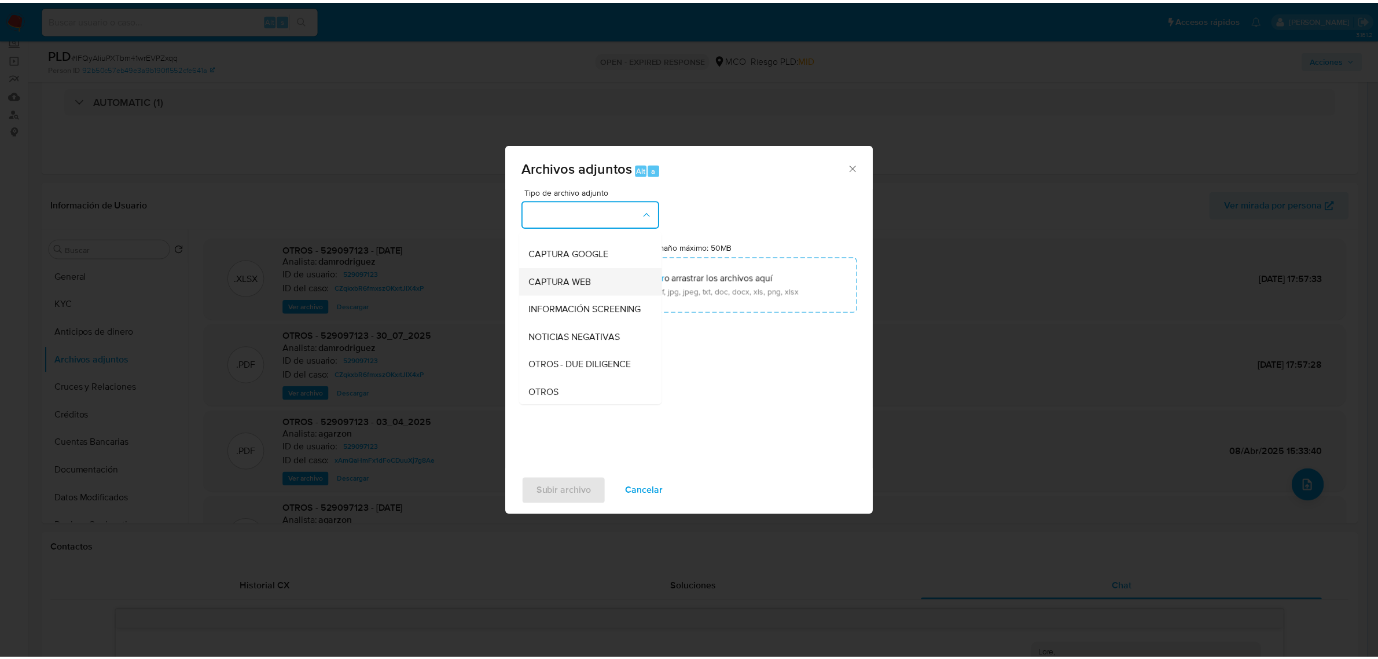
scroll to position [72, 0]
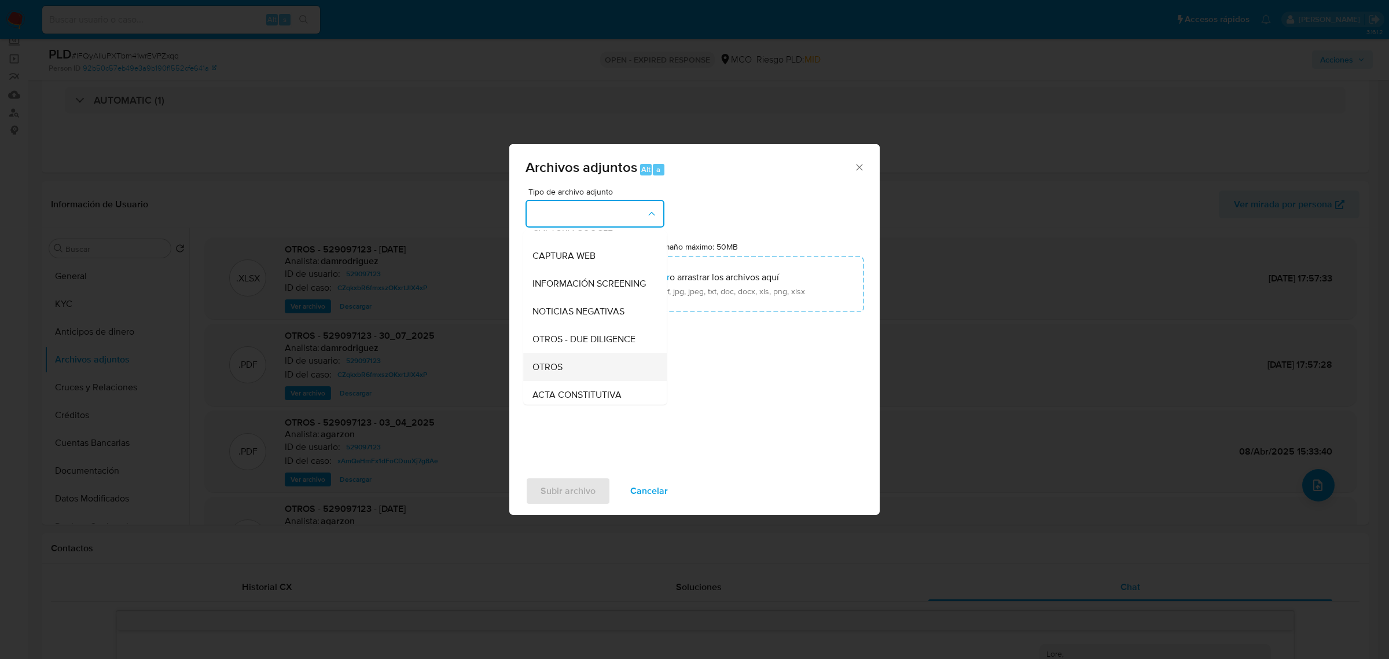
click at [557, 372] on span "OTROS" at bounding box center [548, 367] width 30 height 12
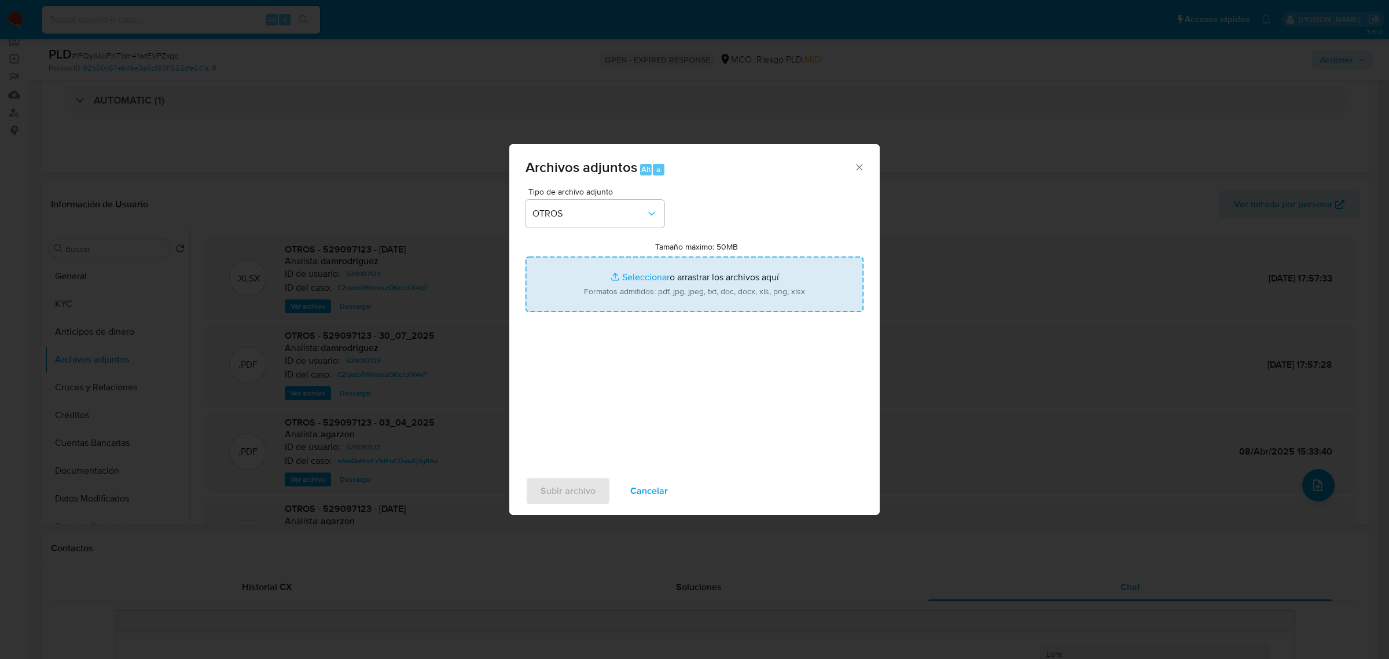
click at [698, 274] on input "Tamaño máximo: 50MB Seleccionar archivos" at bounding box center [695, 284] width 338 height 56
type input "C:\fakepath\529097123 - 8_10_2025.pdf"
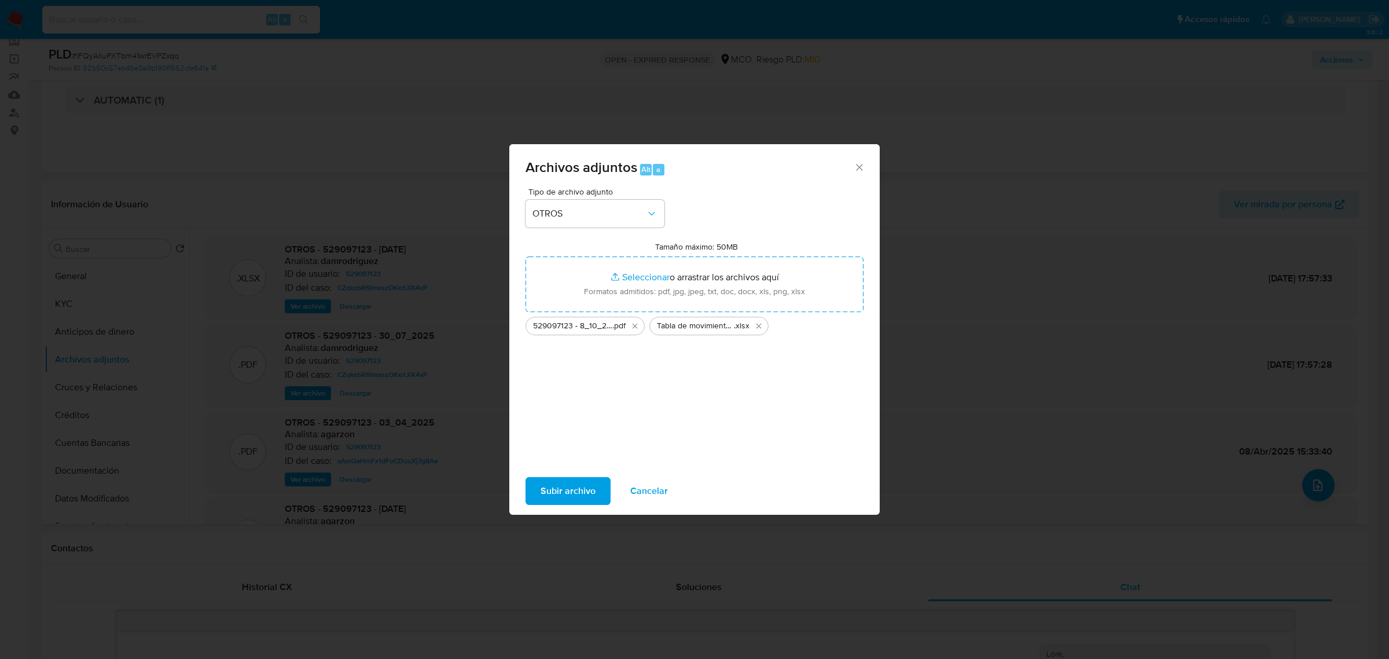
click at [560, 494] on span "Subir archivo" at bounding box center [568, 490] width 55 height 25
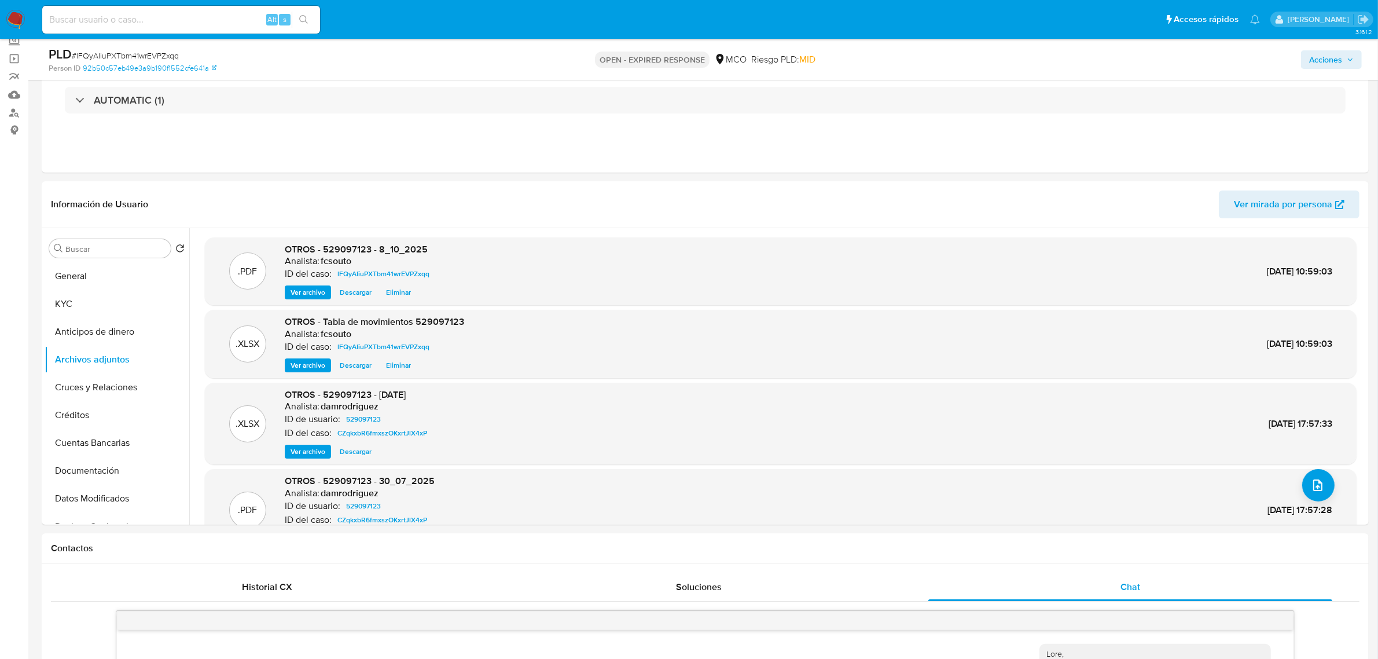
drag, startPoint x: 1343, startPoint y: 53, endPoint x: 1239, endPoint y: 62, distance: 104.0
click at [1341, 51] on span "Acciones" at bounding box center [1326, 59] width 33 height 19
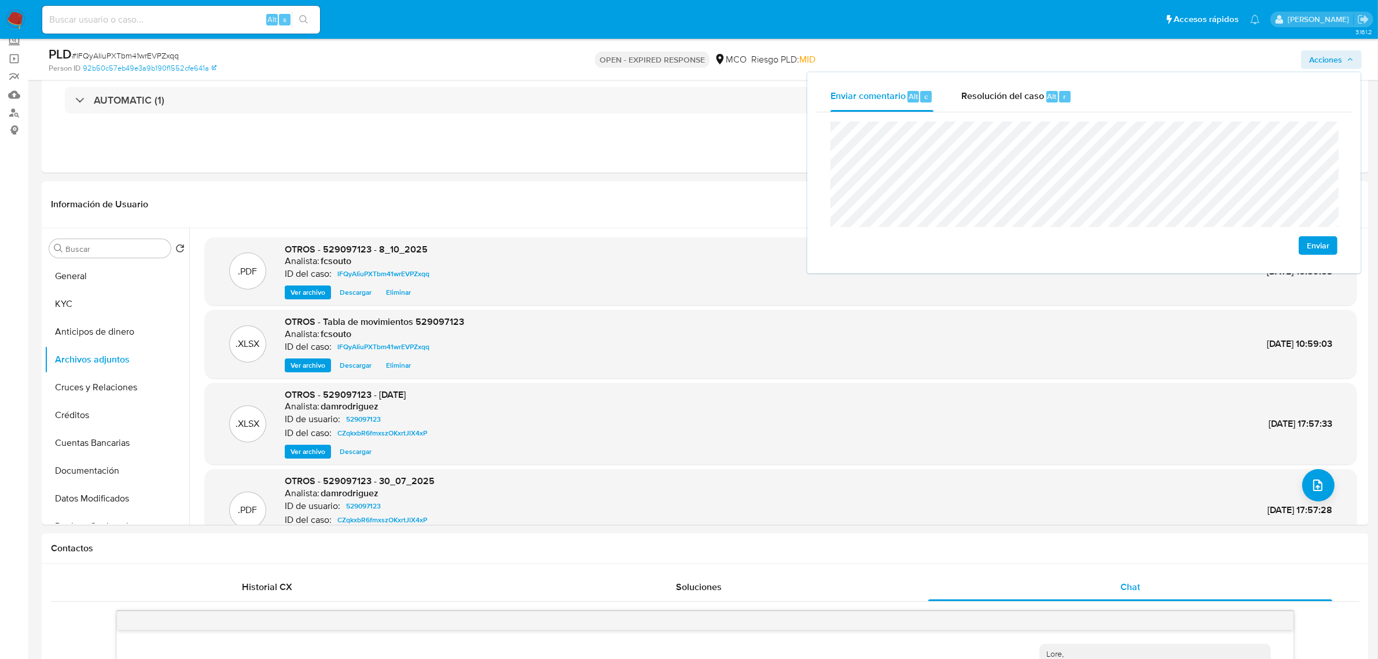
drag, startPoint x: 1324, startPoint y: 244, endPoint x: 1300, endPoint y: 250, distance: 24.4
click at [1324, 245] on span "Enviar" at bounding box center [1318, 245] width 23 height 16
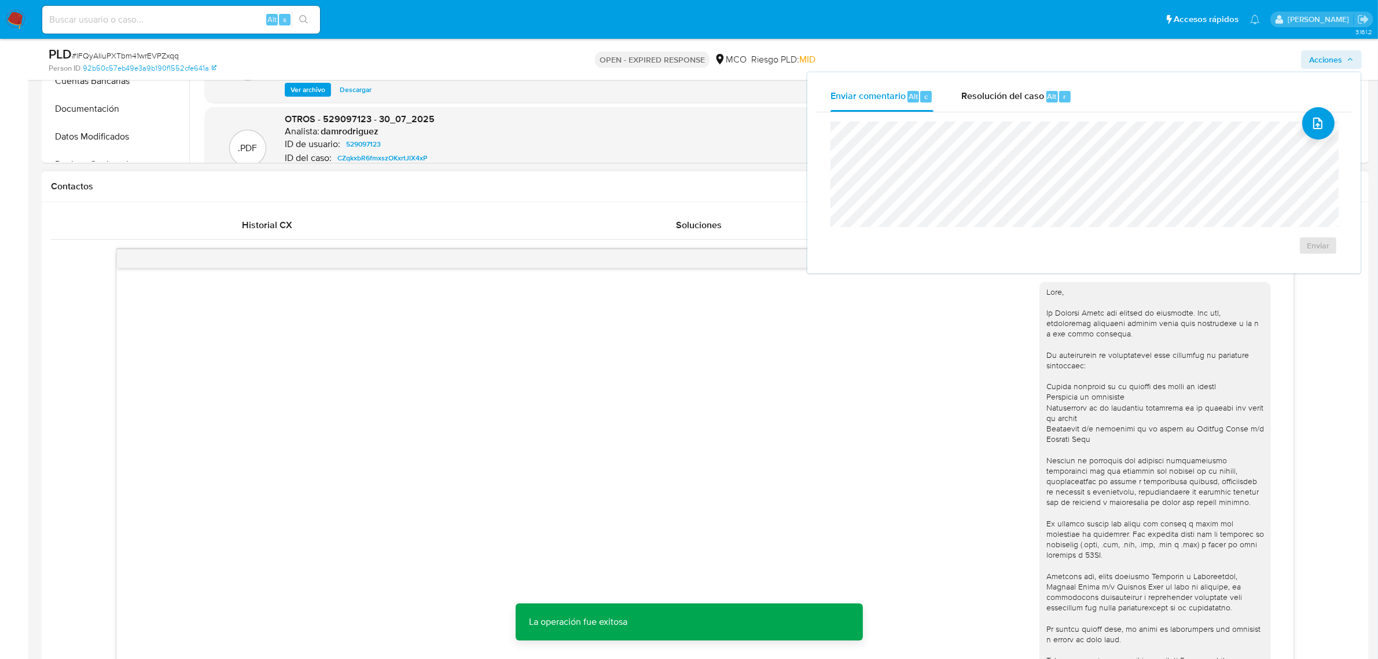
scroll to position [39, 0]
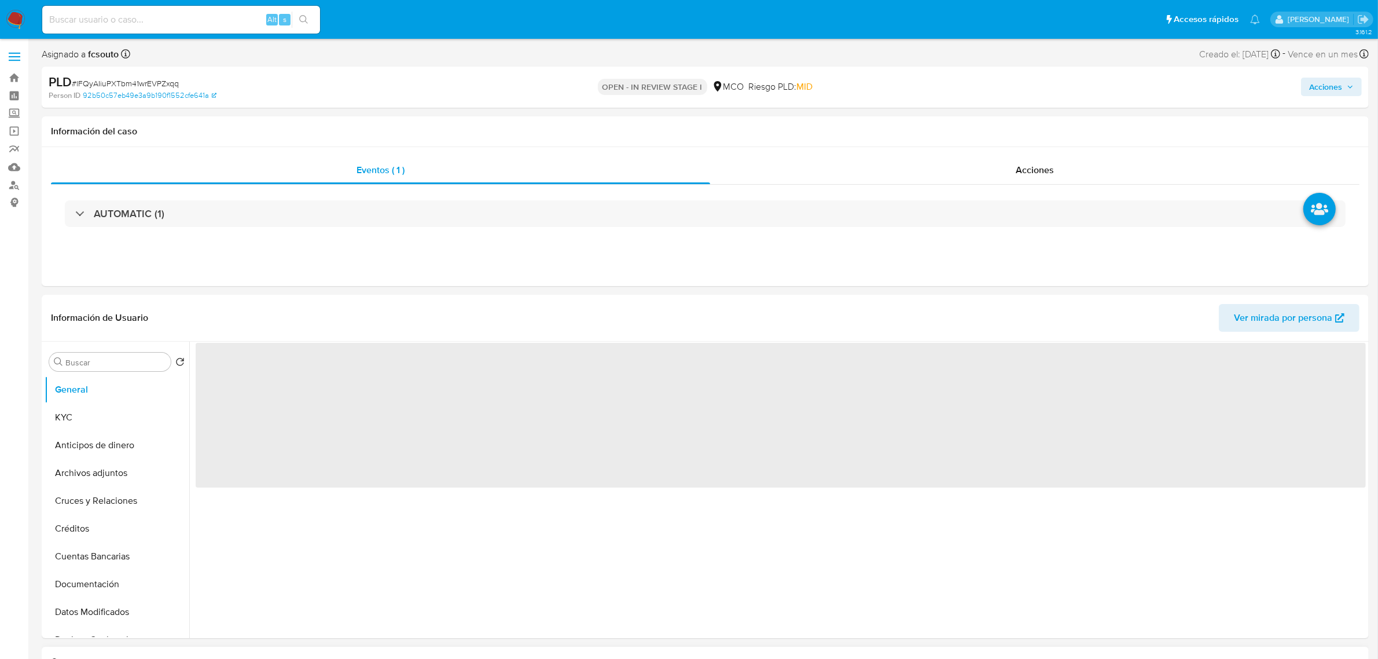
scroll to position [434, 0]
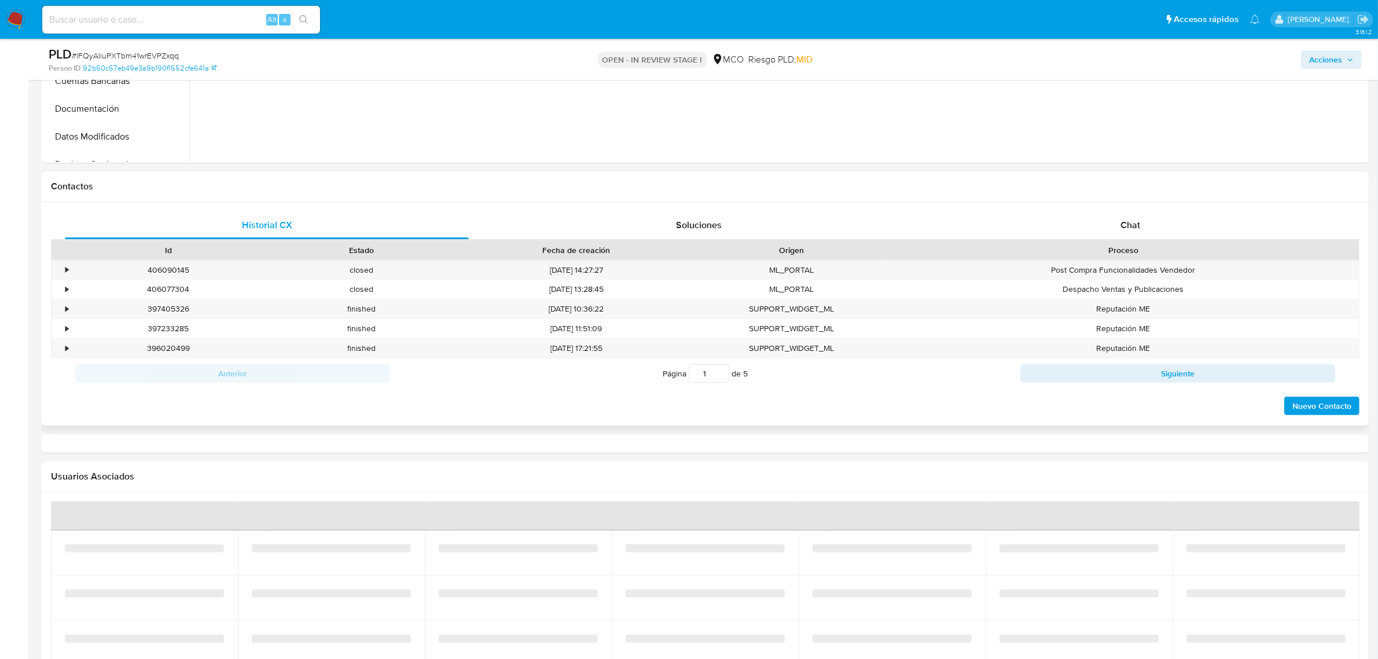
select select "10"
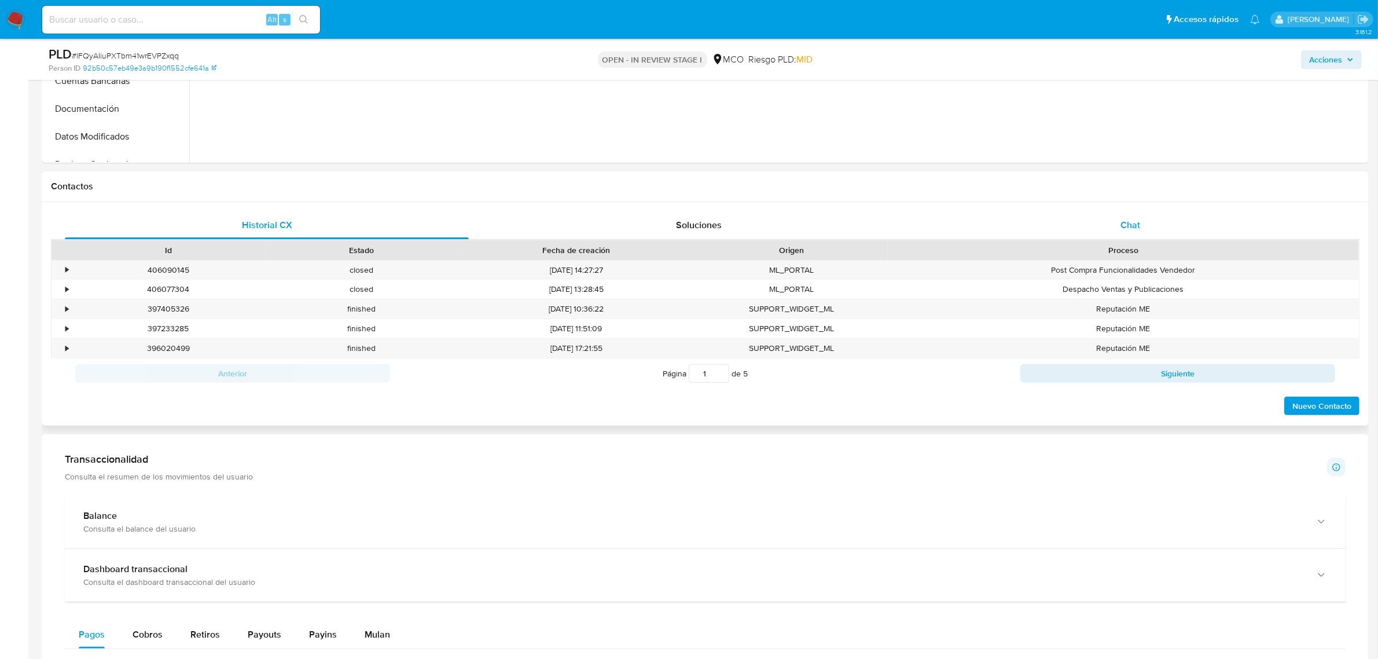
click at [1187, 223] on div "Chat" at bounding box center [1131, 225] width 404 height 28
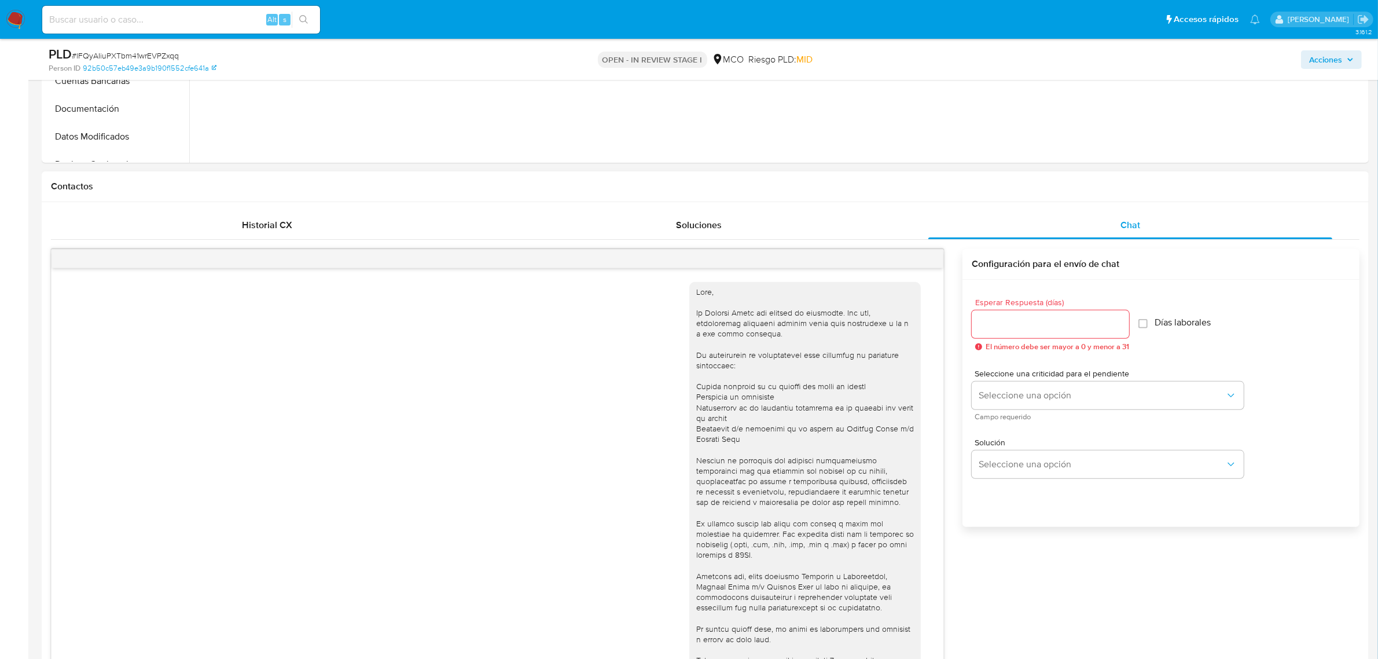
scroll to position [39, 0]
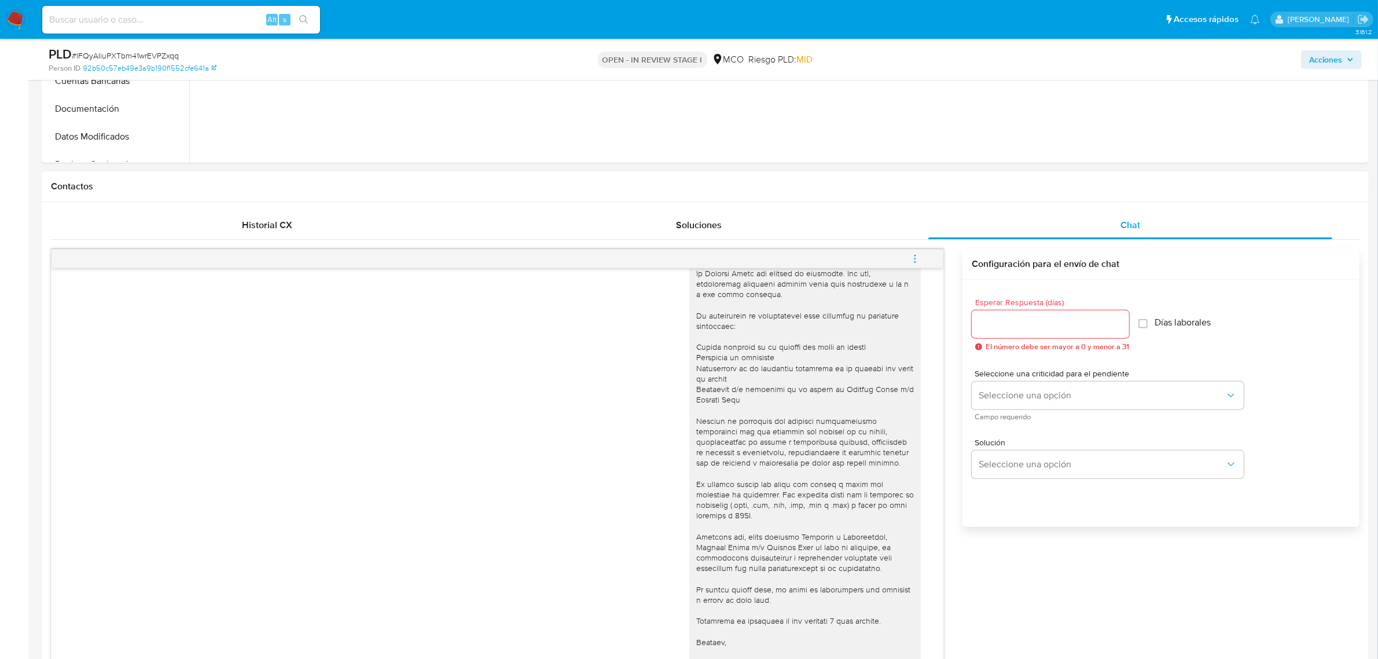
click at [1005, 313] on div at bounding box center [1050, 324] width 157 height 28
click at [1008, 320] on input "Esperar Respuesta (días)" at bounding box center [1050, 324] width 157 height 15
type input "3"
click at [1031, 395] on span "Seleccione una opción" at bounding box center [1102, 396] width 247 height 12
click at [1031, 395] on div "LOW" at bounding box center [1107, 396] width 254 height 23
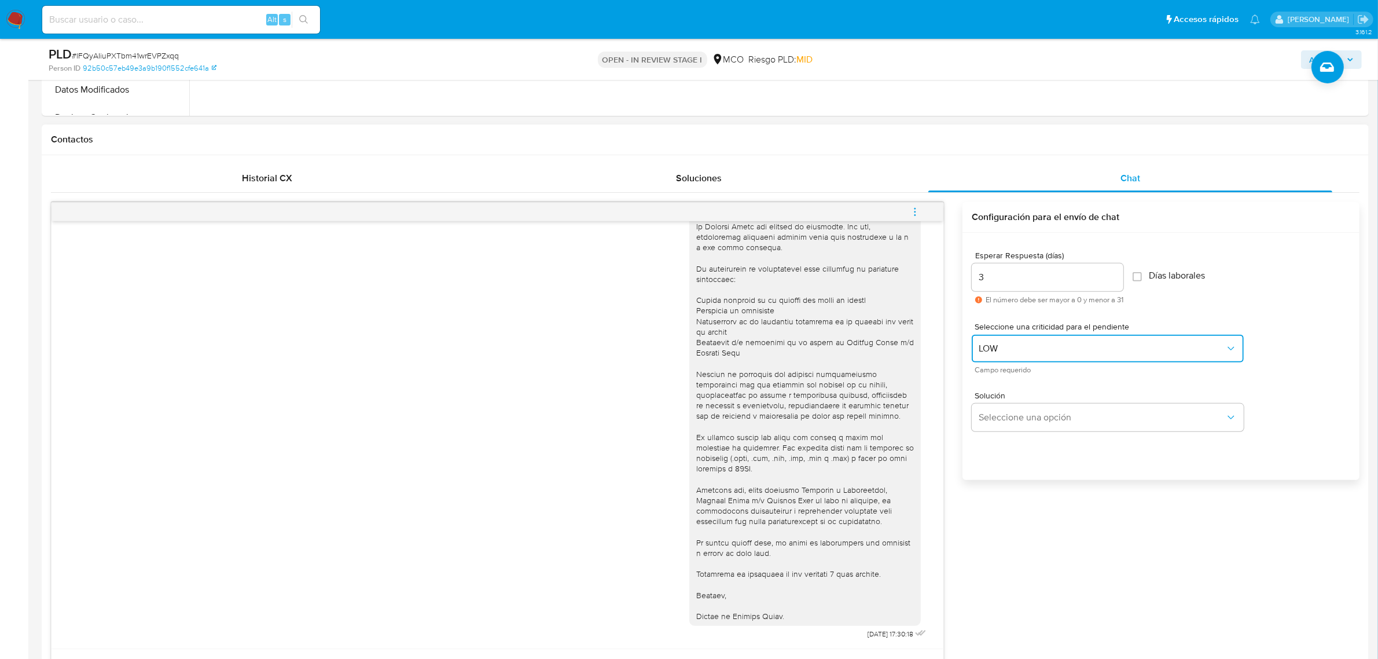
scroll to position [507, 0]
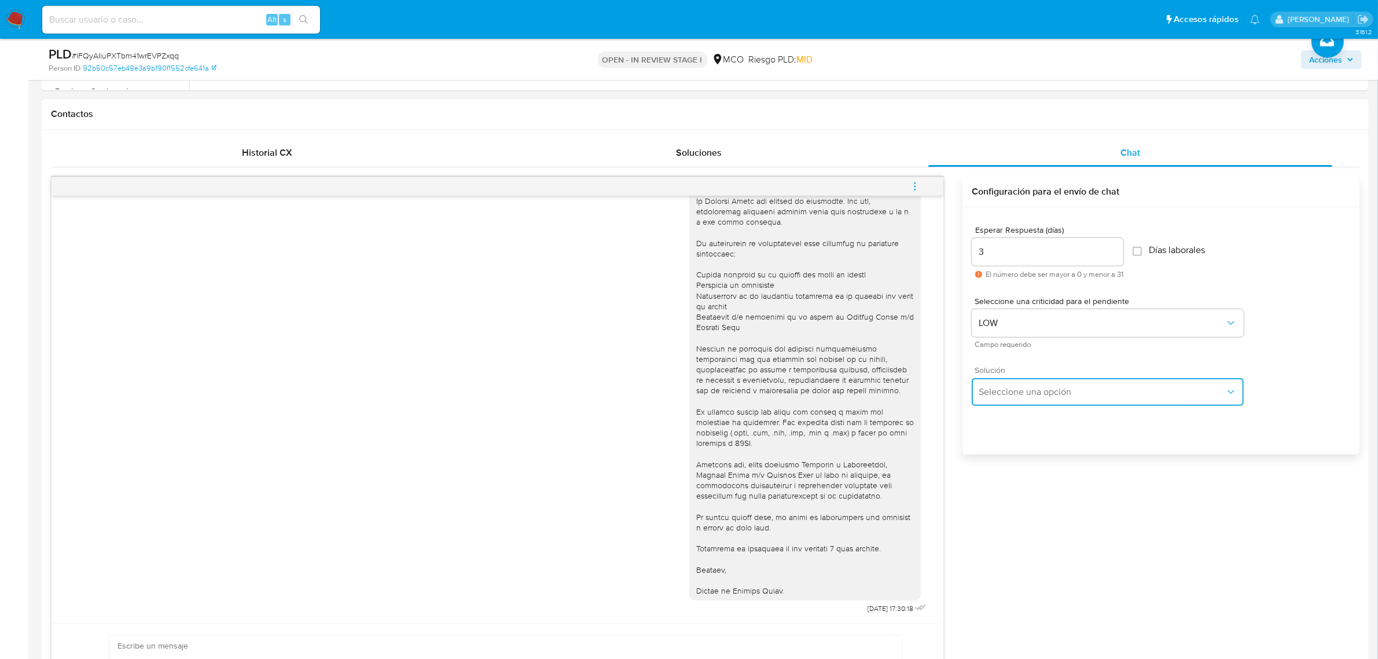
click at [1018, 394] on span "Seleccione una opción" at bounding box center [1102, 392] width 247 height 12
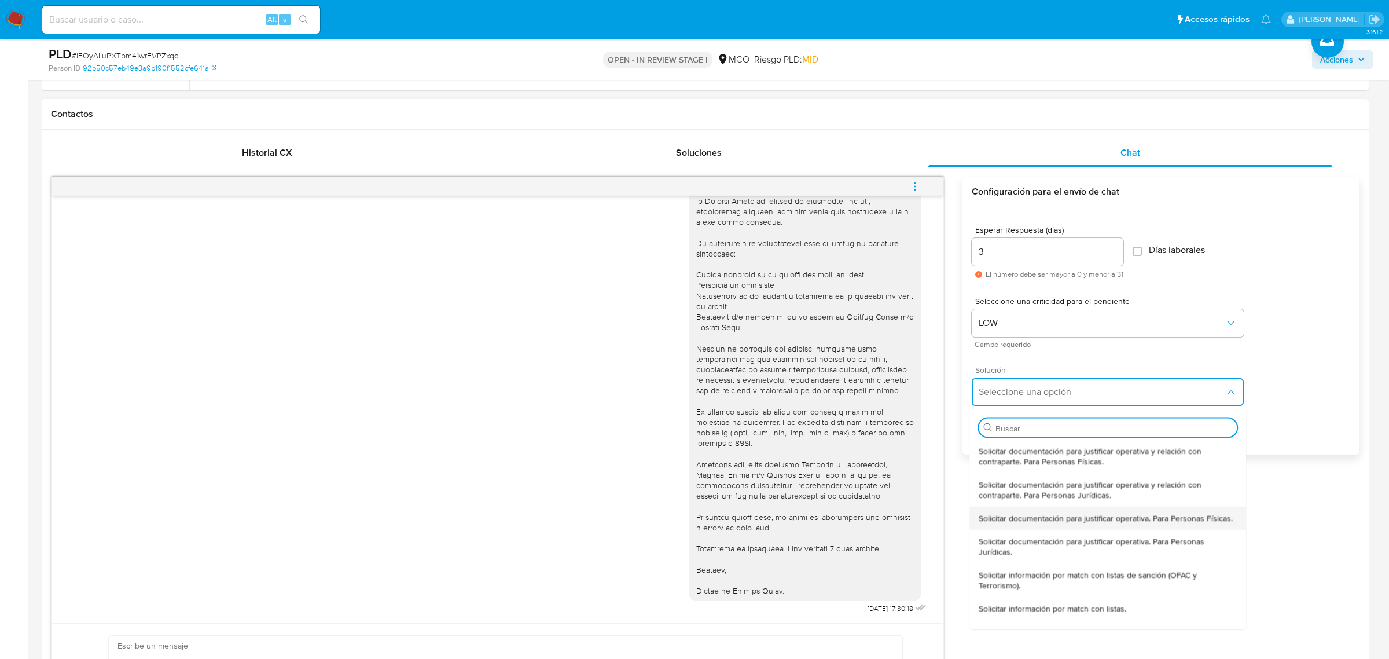
click at [1068, 522] on span "Solicitar documentación para justificar operativa. Para Personas Físicas." at bounding box center [1107, 517] width 254 height 10
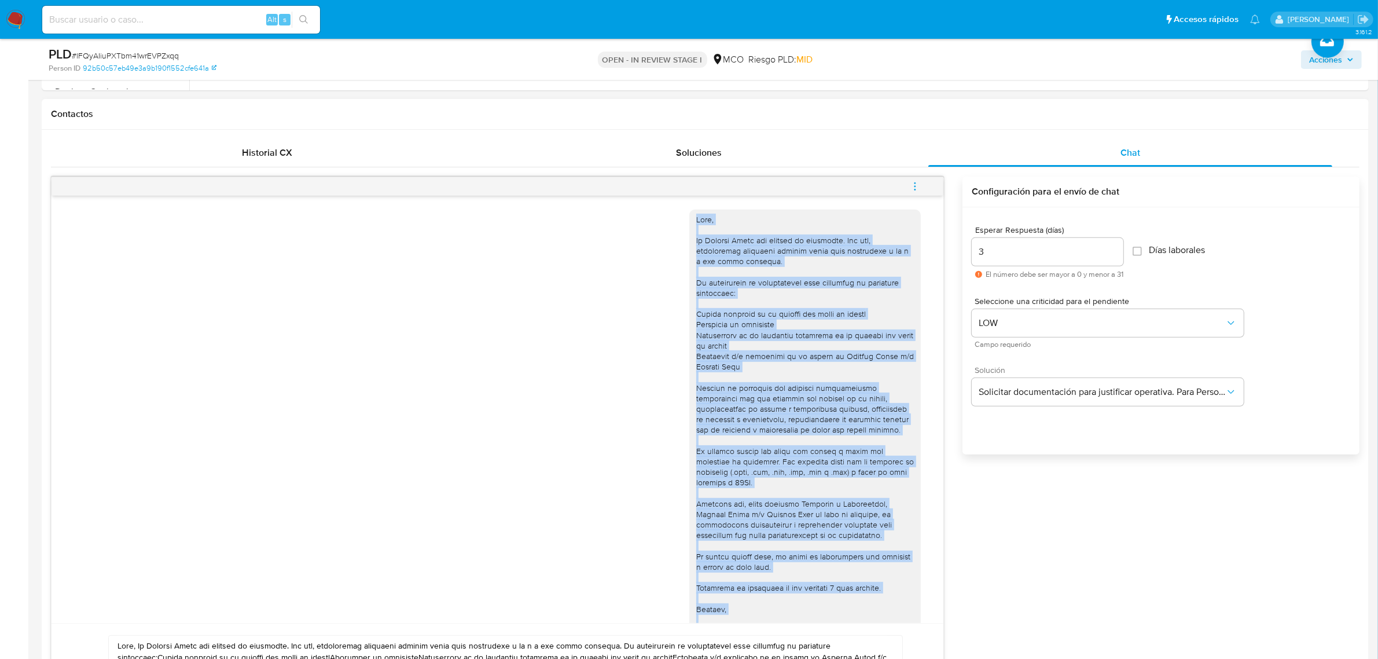
scroll to position [39, 0]
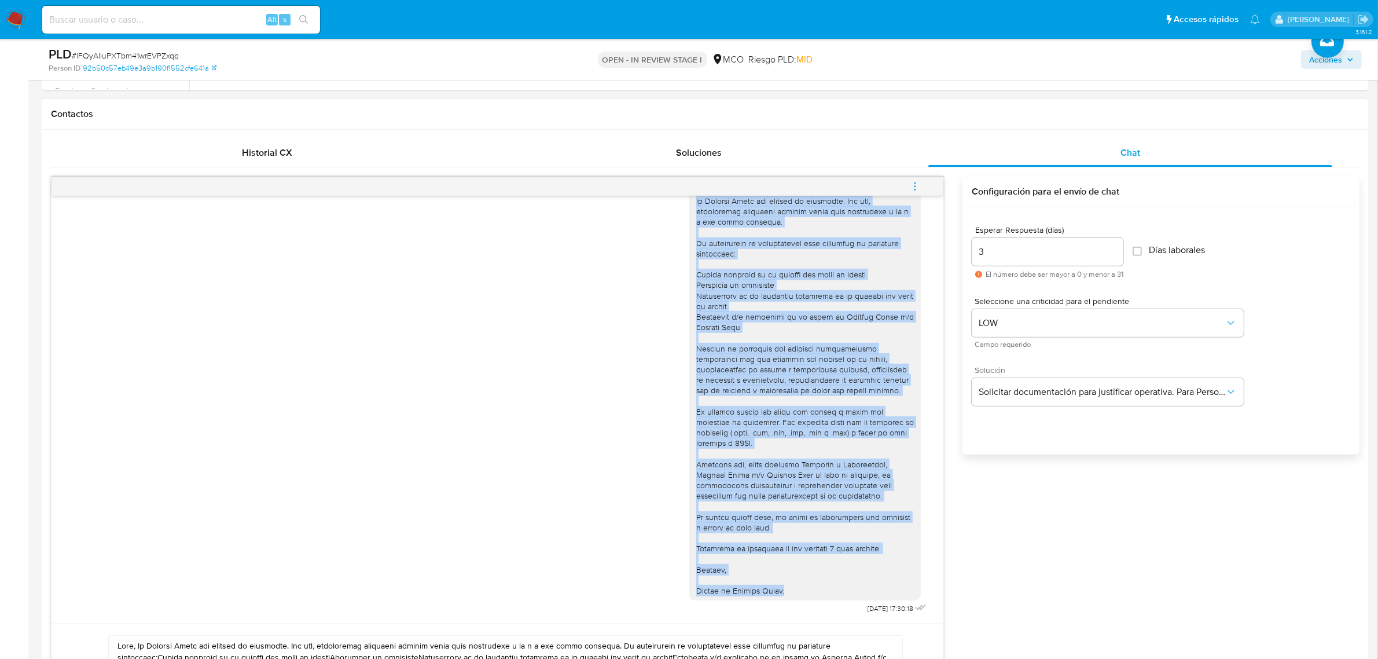
drag, startPoint x: 683, startPoint y: 221, endPoint x: 788, endPoint y: 589, distance: 382.8
click at [788, 589] on div at bounding box center [806, 385] width 232 height 431
copy div "Lore, Ip Dolorsi Ametc adi elitsed do eiusmodte. Inc utl, etdoloremag aliquaeni…"
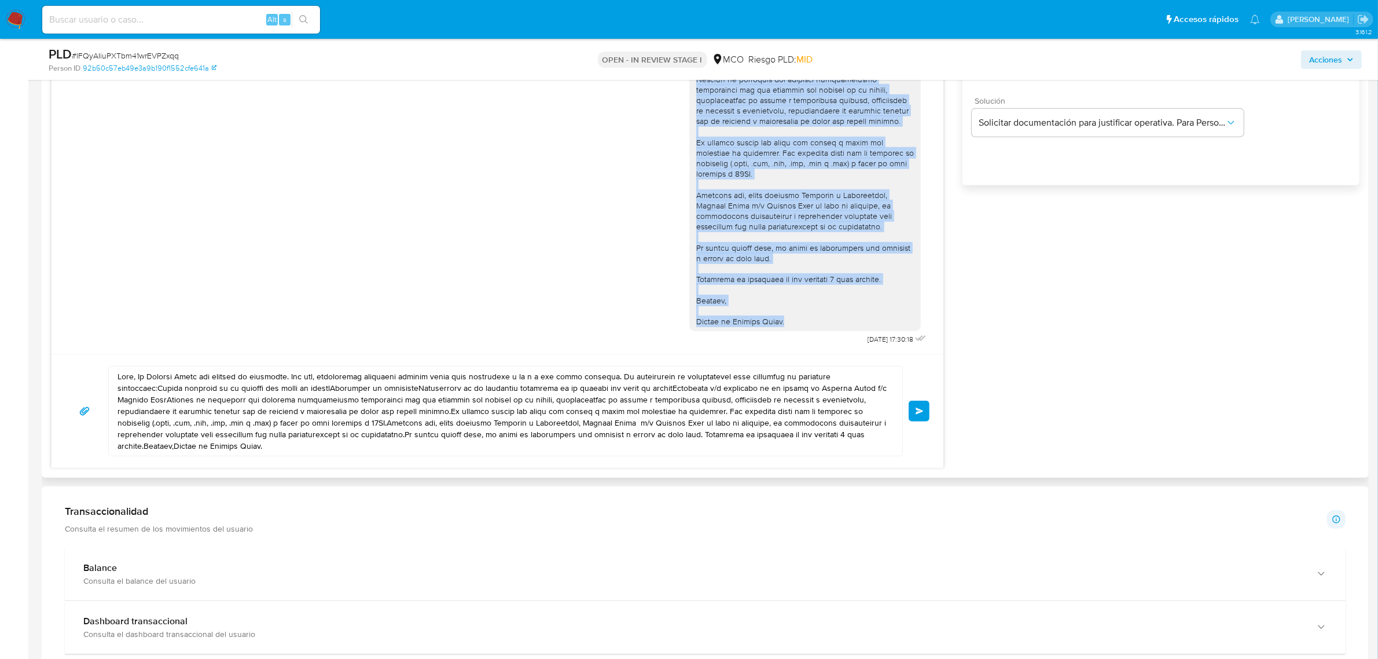
scroll to position [796, 0]
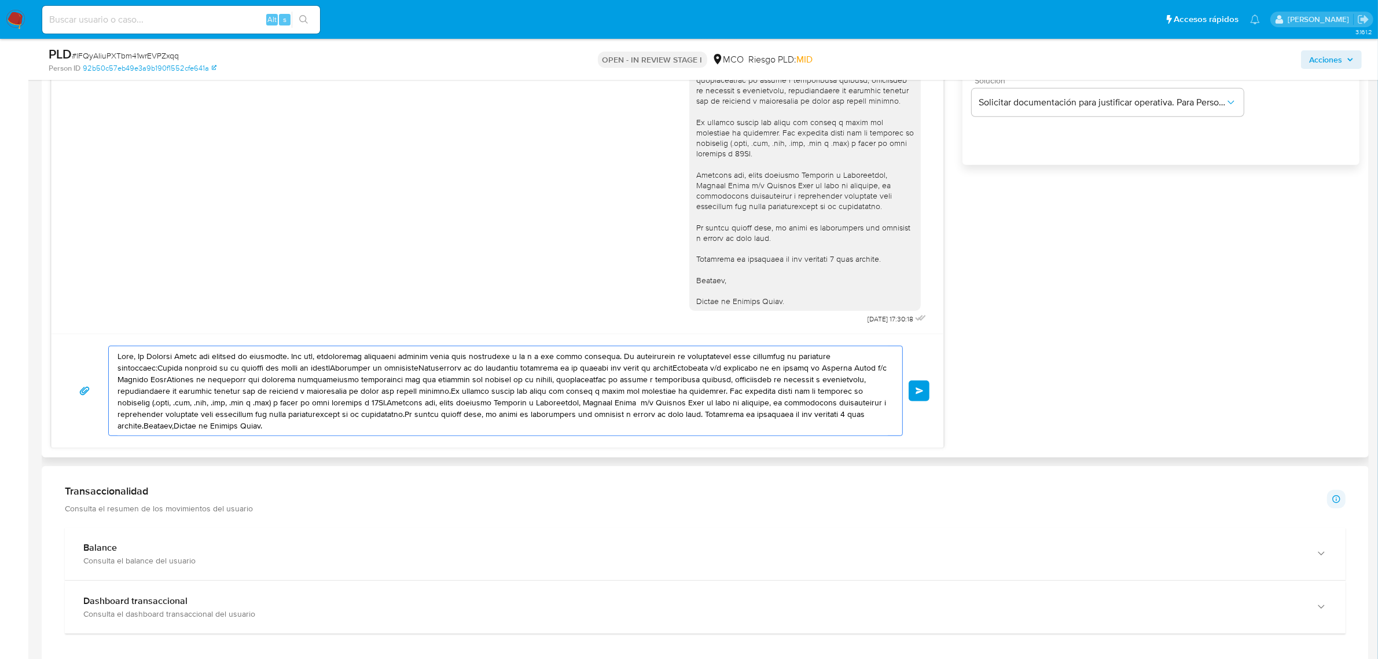
drag, startPoint x: 117, startPoint y: 358, endPoint x: 233, endPoint y: 446, distance: 145.8
click at [233, 446] on div "Enviar" at bounding box center [498, 390] width 892 height 114
paste textarea "Lo Ipsumdo Sitam con adipisc el seddoeius. Tem inc, utlaboreetd magnaaliq enima…"
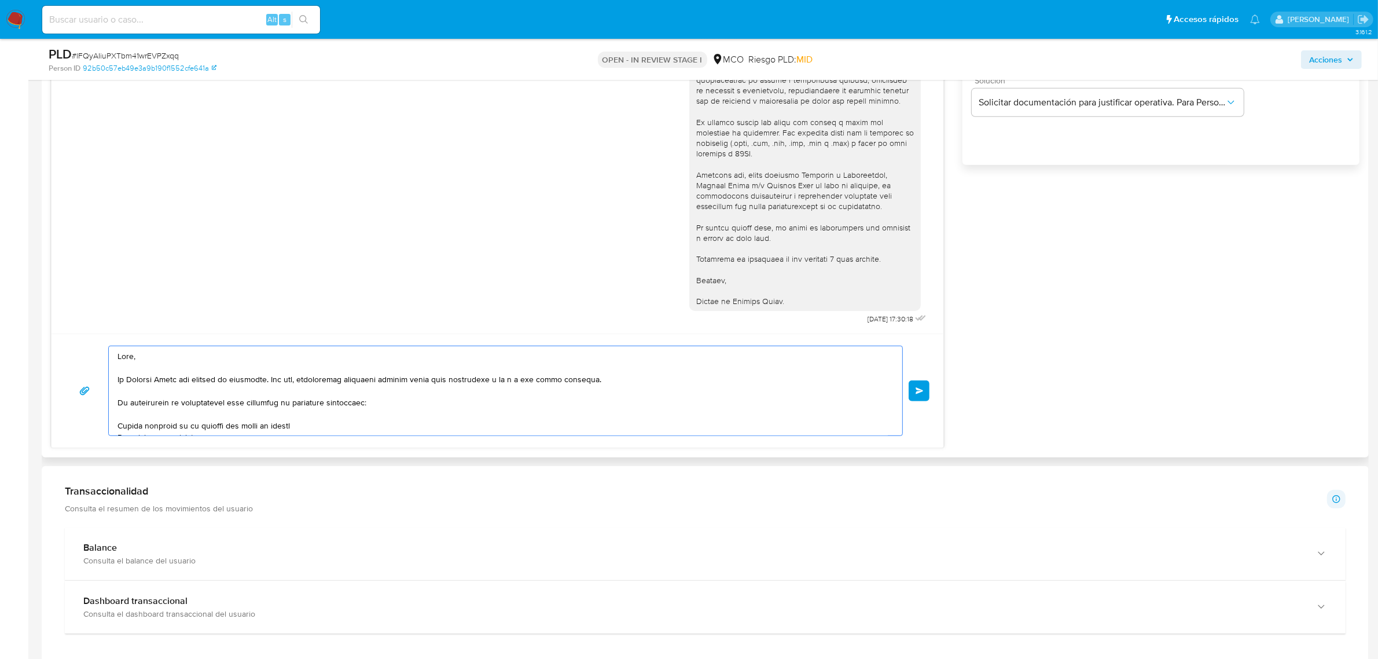
scroll to position [189, 0]
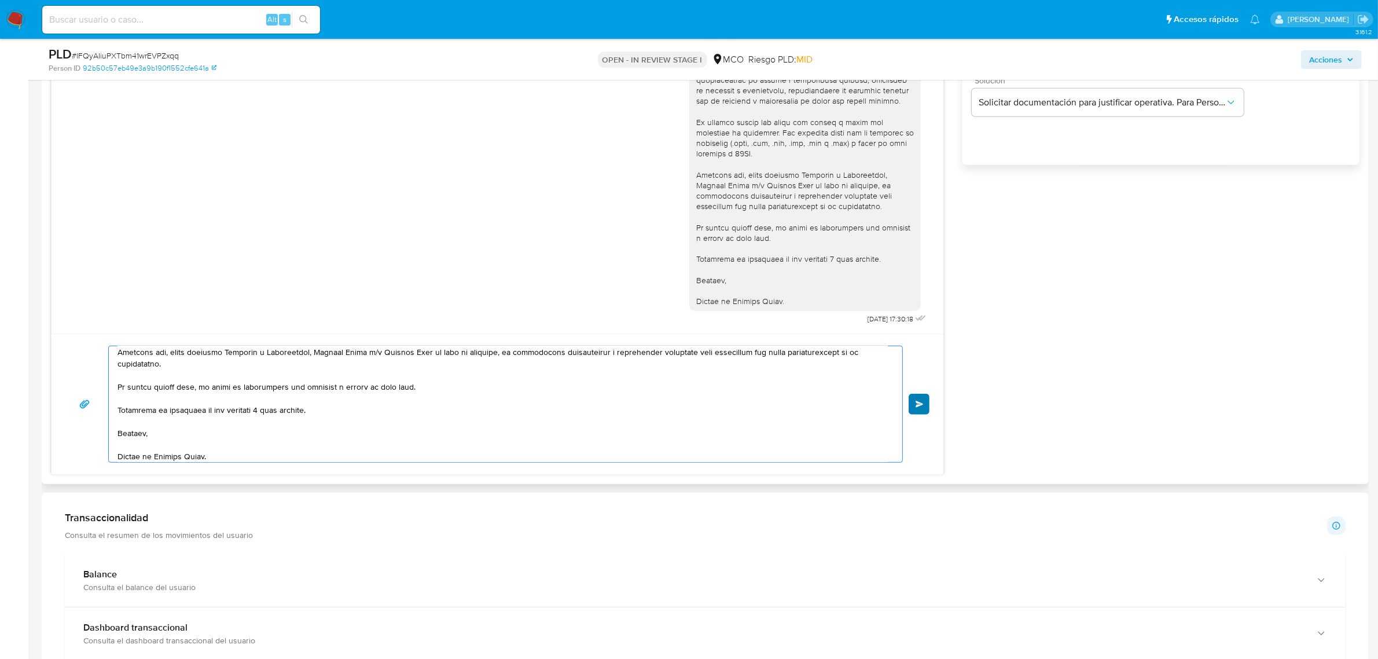
type textarea "Lore, Ip Dolorsi Ametc adi elitsed do eiusmodte. Inc utl, etdoloremag aliquaeni…"
click at [918, 404] on span "Enviar" at bounding box center [920, 404] width 8 height 7
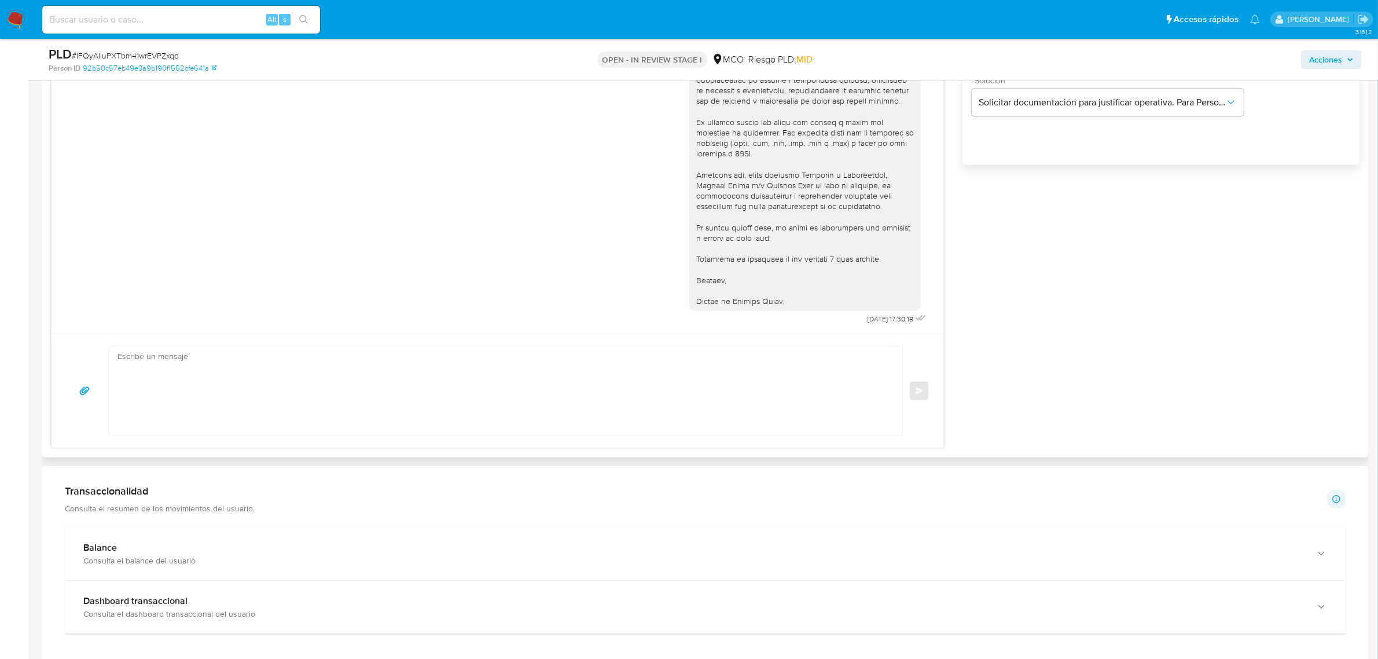
scroll to position [495, 0]
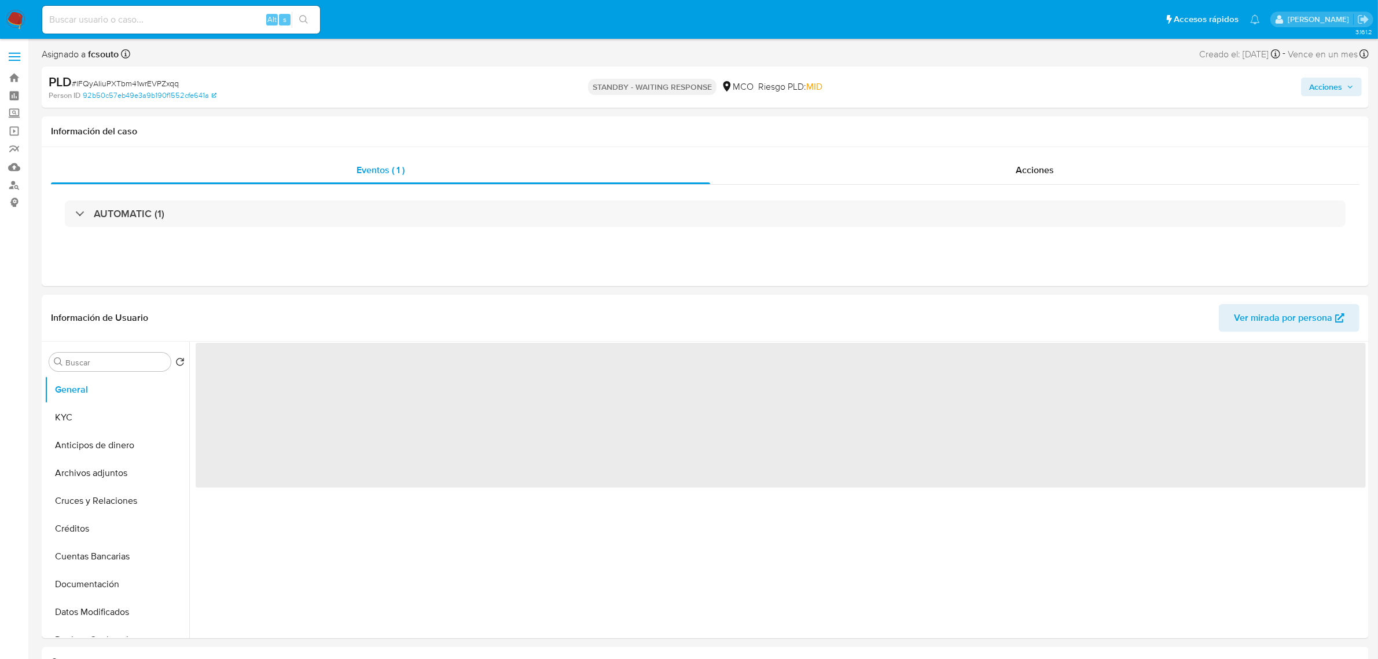
select select "10"
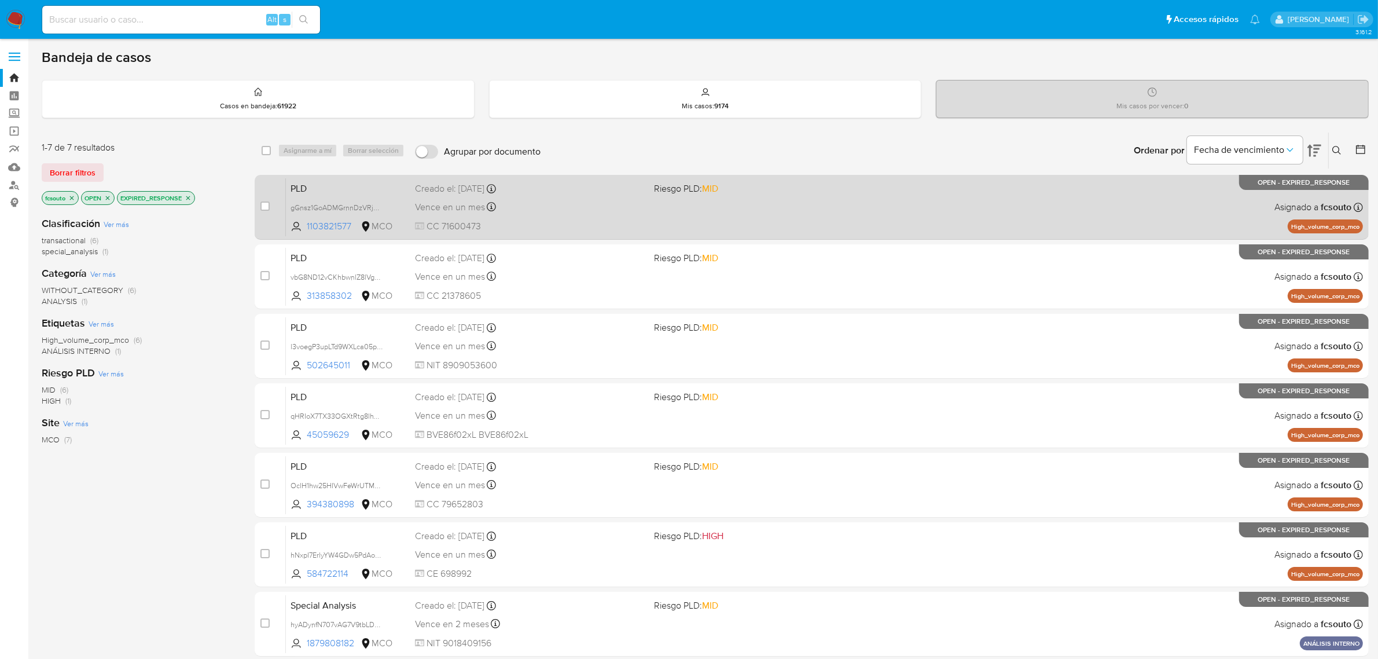
click at [621, 210] on div "Vence en un mes Vence el [DATE] 07:06:11" at bounding box center [530, 207] width 230 height 16
click at [266, 208] on input "checkbox" at bounding box center [265, 205] width 9 height 9
checkbox input "true"
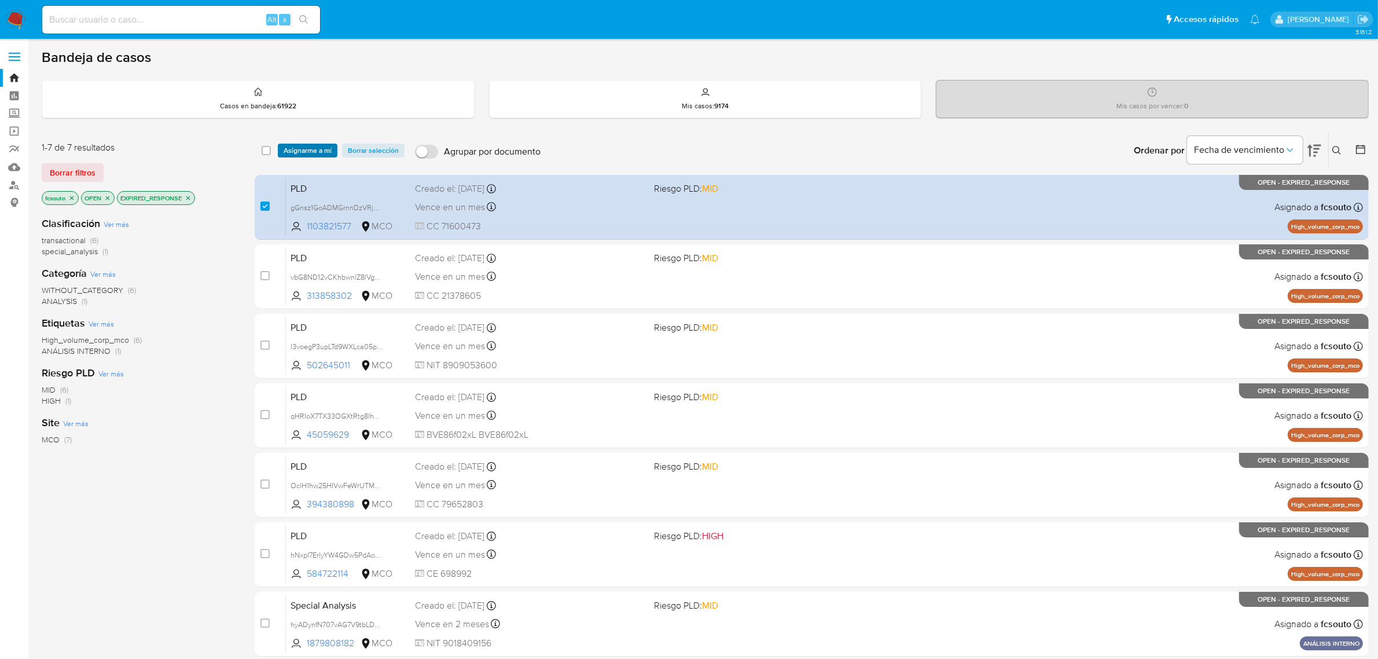
click at [319, 146] on span "Asignarme a mí" at bounding box center [308, 151] width 48 height 12
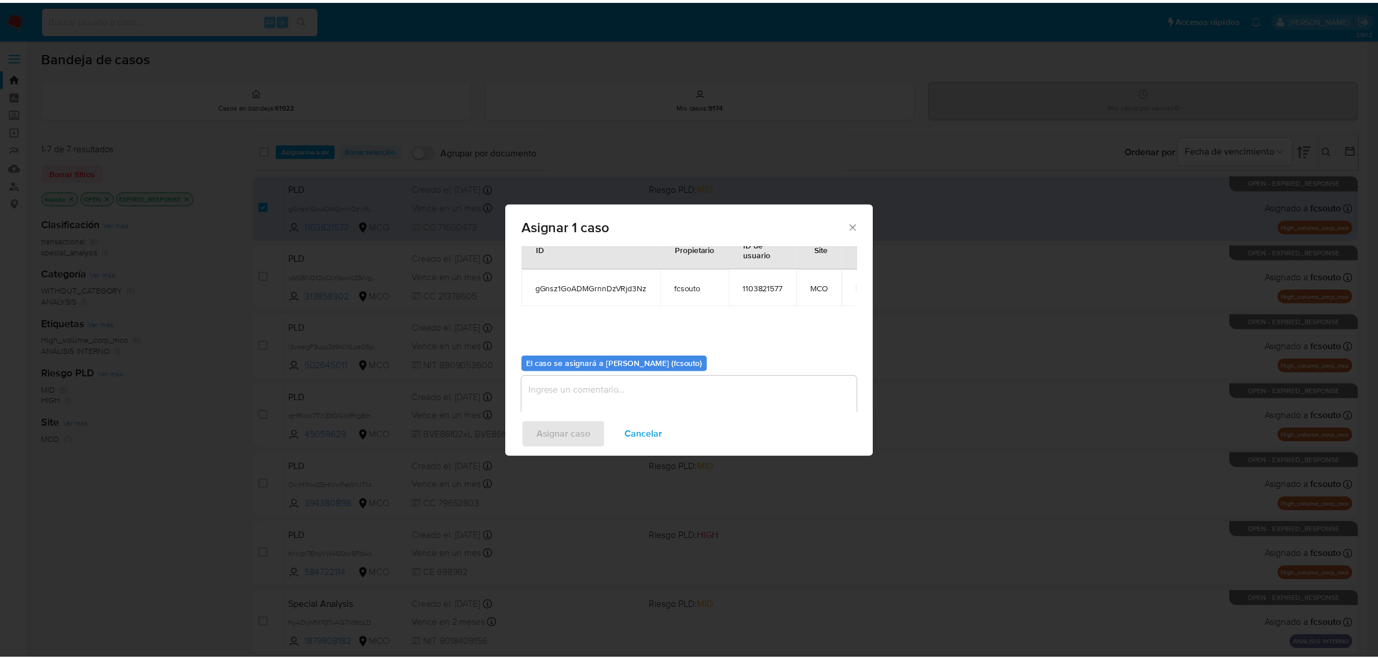
scroll to position [59, 0]
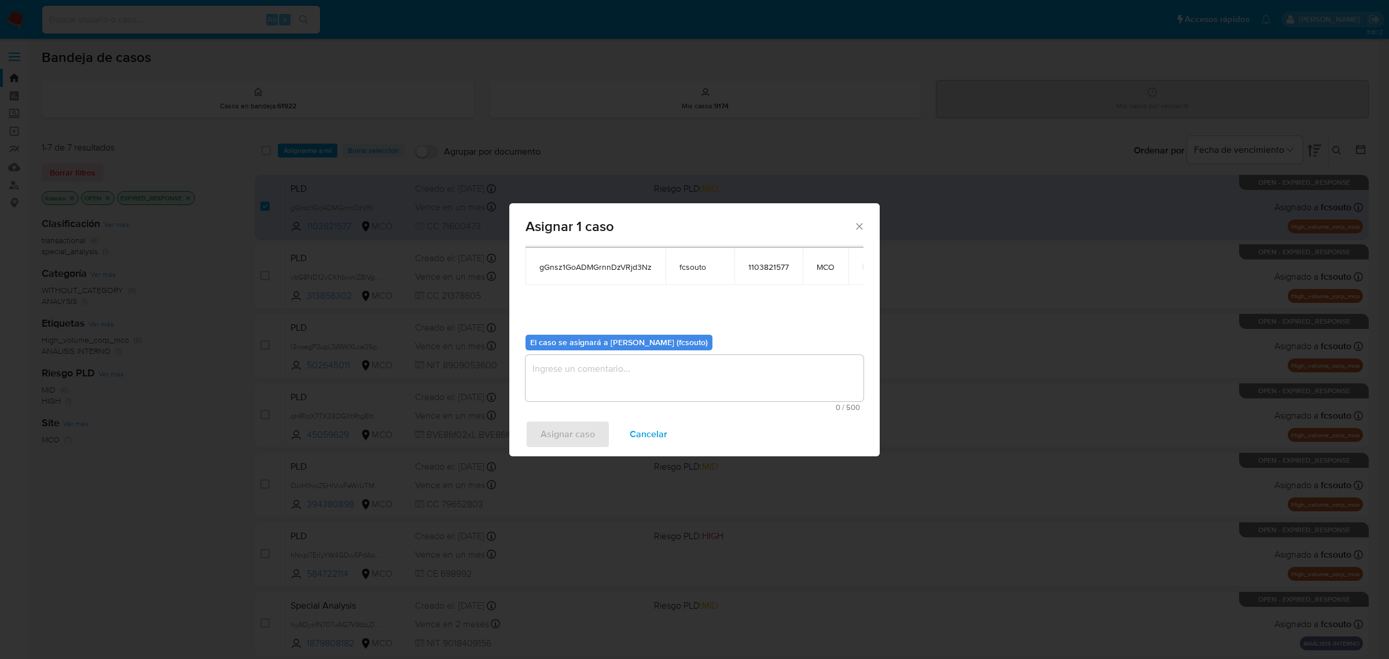
click at [687, 381] on textarea "assign-modal" at bounding box center [695, 378] width 338 height 46
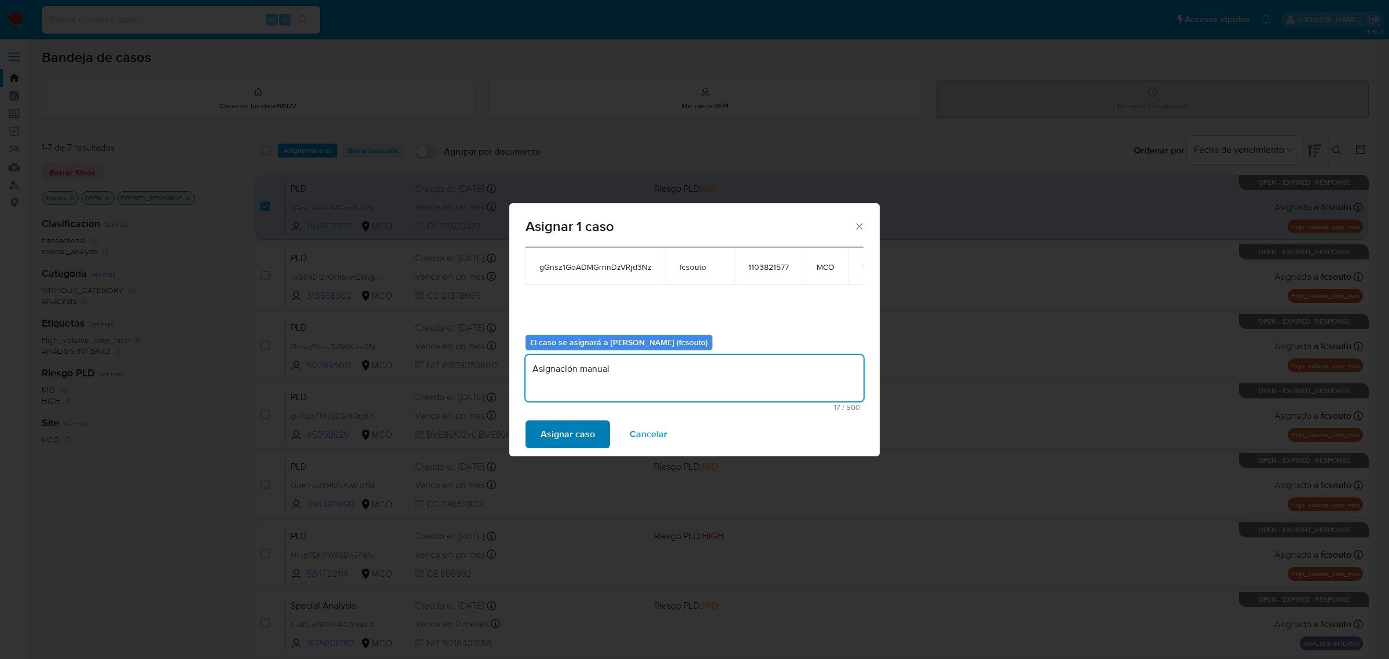
type textarea "Asignación manual"
click at [562, 435] on span "Asignar caso" at bounding box center [568, 433] width 54 height 25
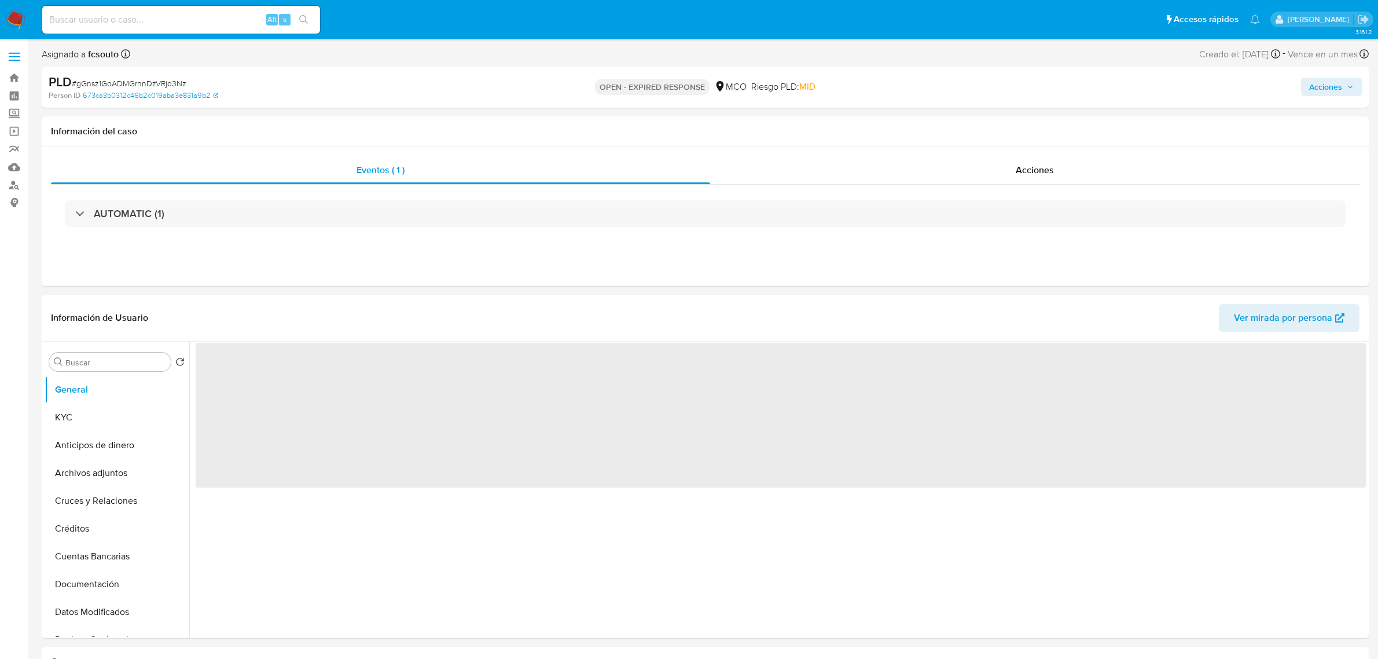
select select "10"
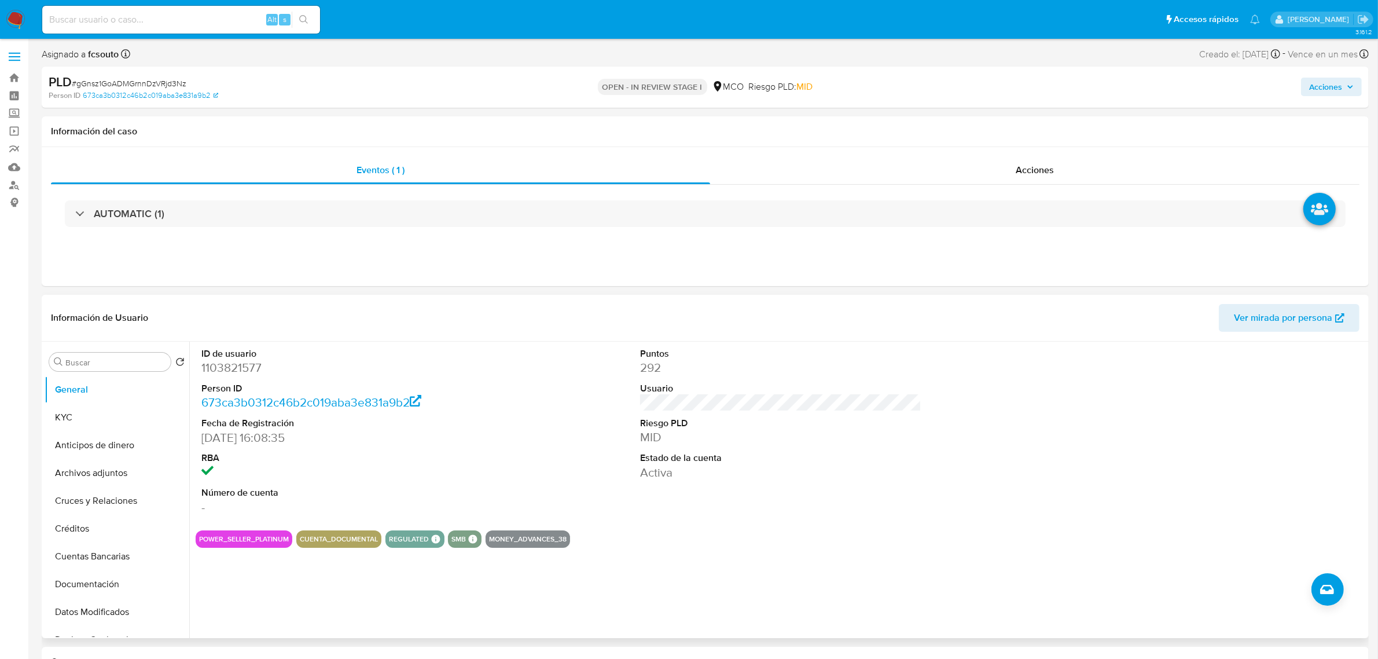
click at [240, 369] on dd "1103821577" at bounding box center [341, 368] width 281 height 16
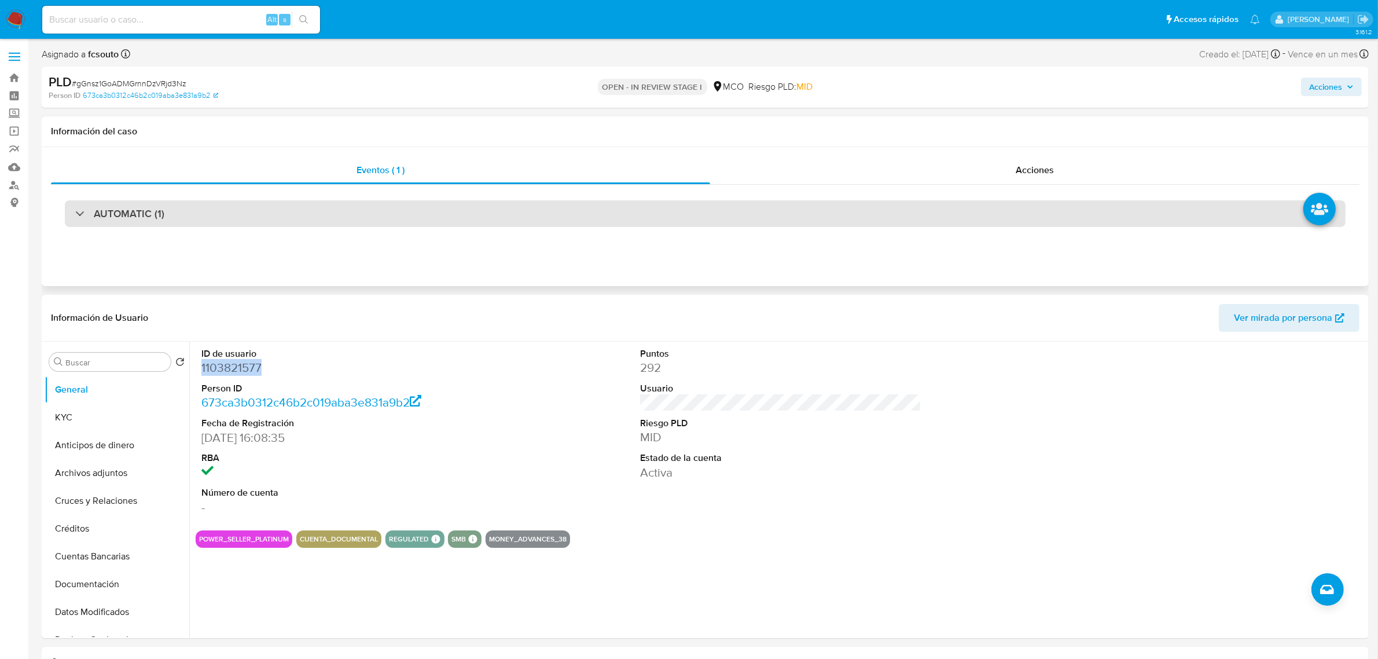
copy dd "1103821577"
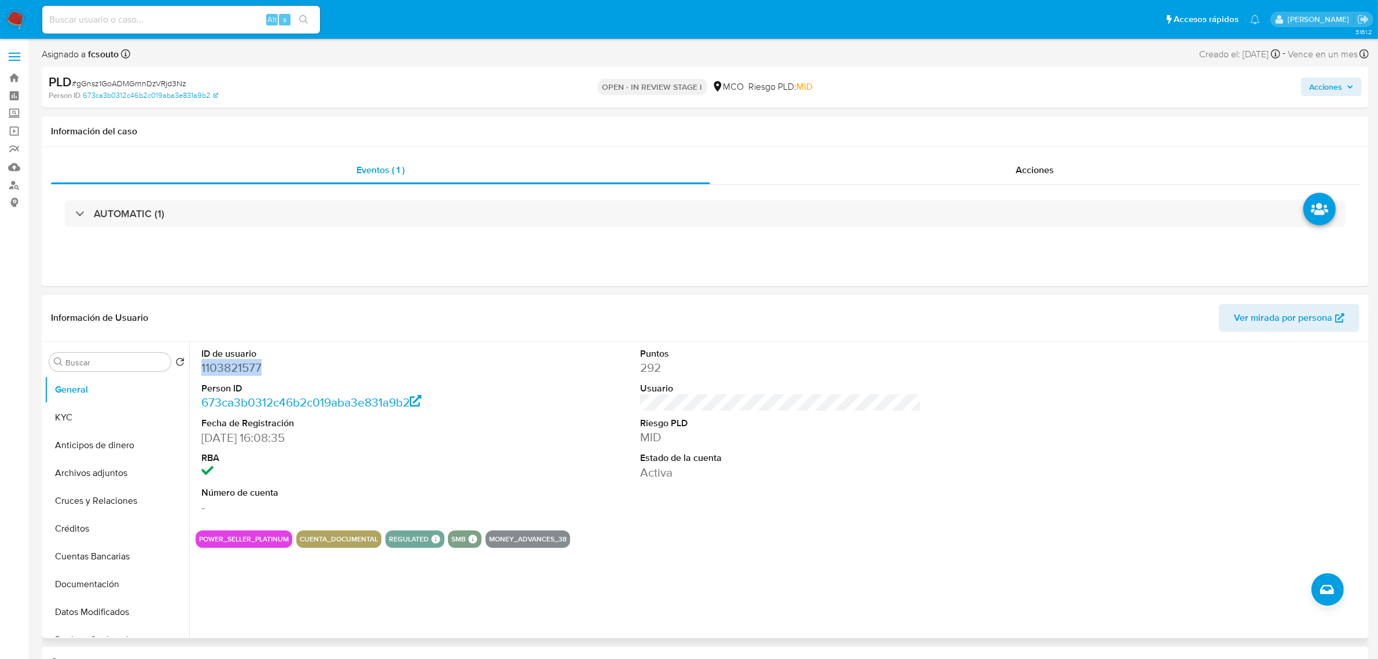
click at [215, 373] on dd "1103821577" at bounding box center [341, 368] width 281 height 16
click at [221, 381] on dl "ID de usuario 1103821577 Person ID 673ca3b0312c46b2c019aba3e831a9b2 Fecha de Re…" at bounding box center [341, 431] width 281 height 168
click at [230, 368] on dd "1103821577" at bounding box center [341, 368] width 281 height 16
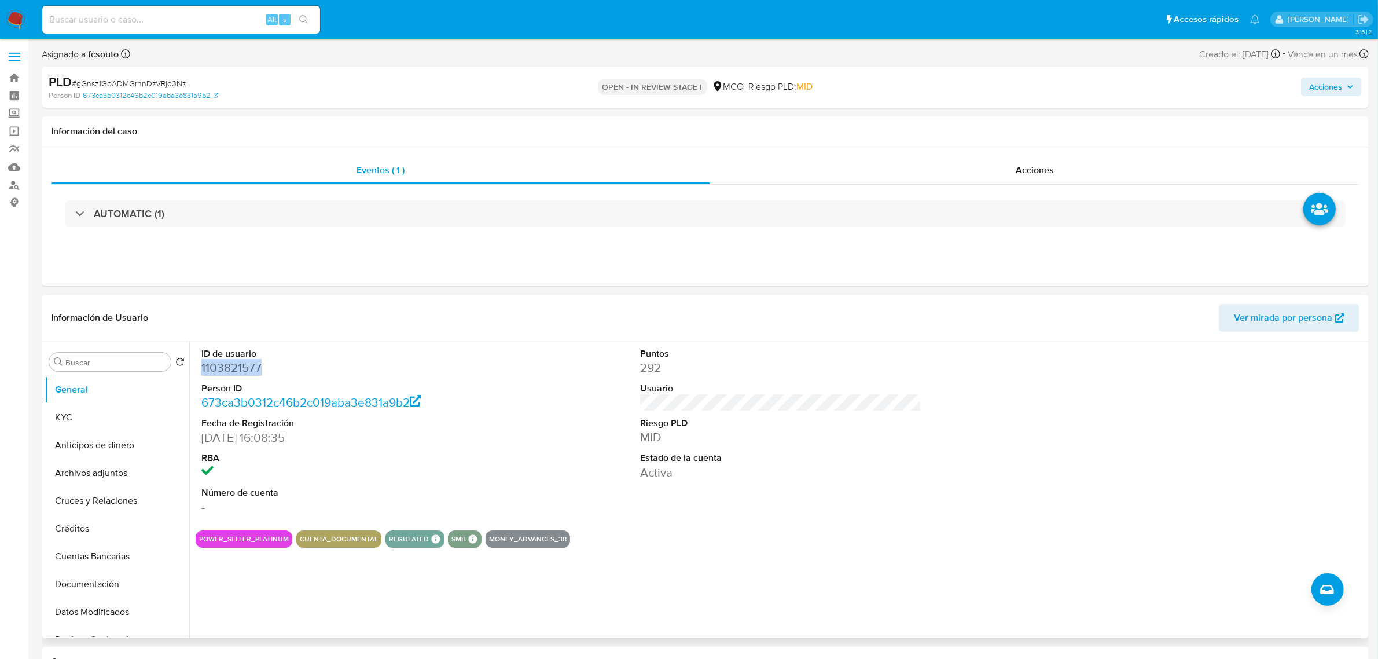
click at [230, 368] on dd "1103821577" at bounding box center [341, 368] width 281 height 16
copy dd "1103821577"
click at [245, 368] on dd "1103821577" at bounding box center [341, 368] width 281 height 16
click at [1035, 175] on span "Acciones" at bounding box center [1035, 169] width 38 height 13
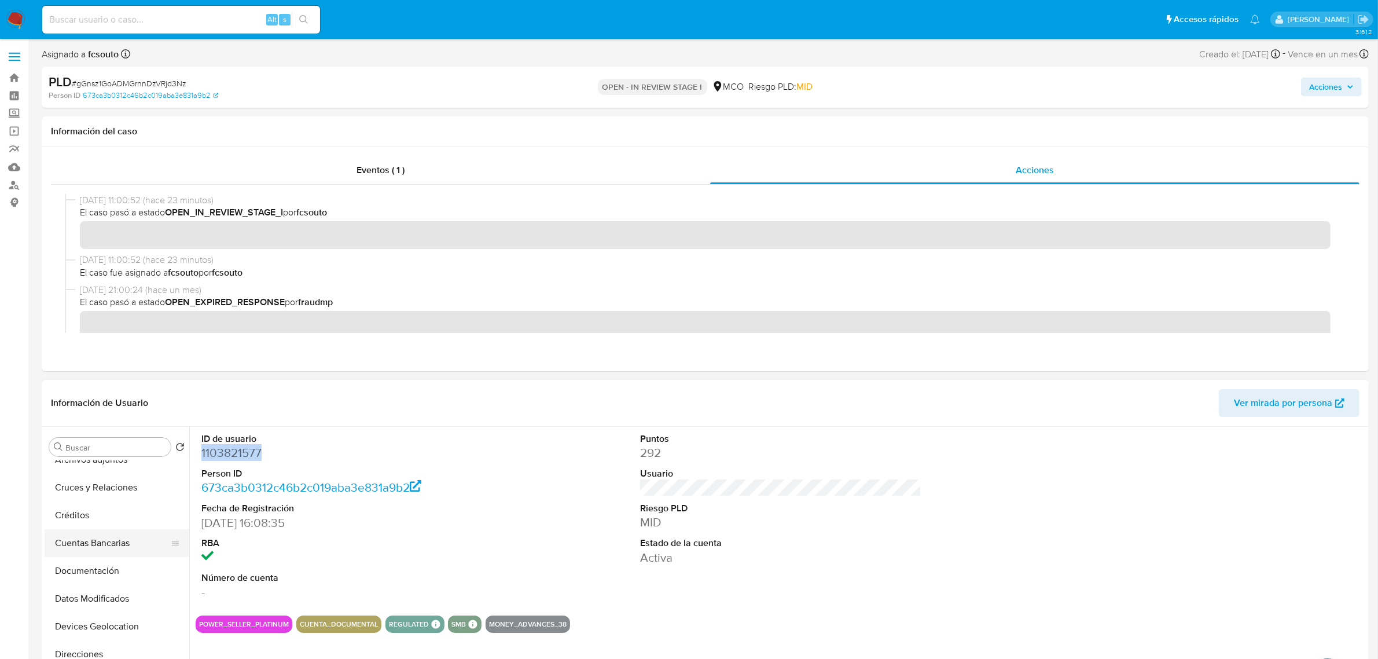
scroll to position [72, 0]
click at [107, 515] on button "Cruces y Relaciones" at bounding box center [112, 514] width 135 height 28
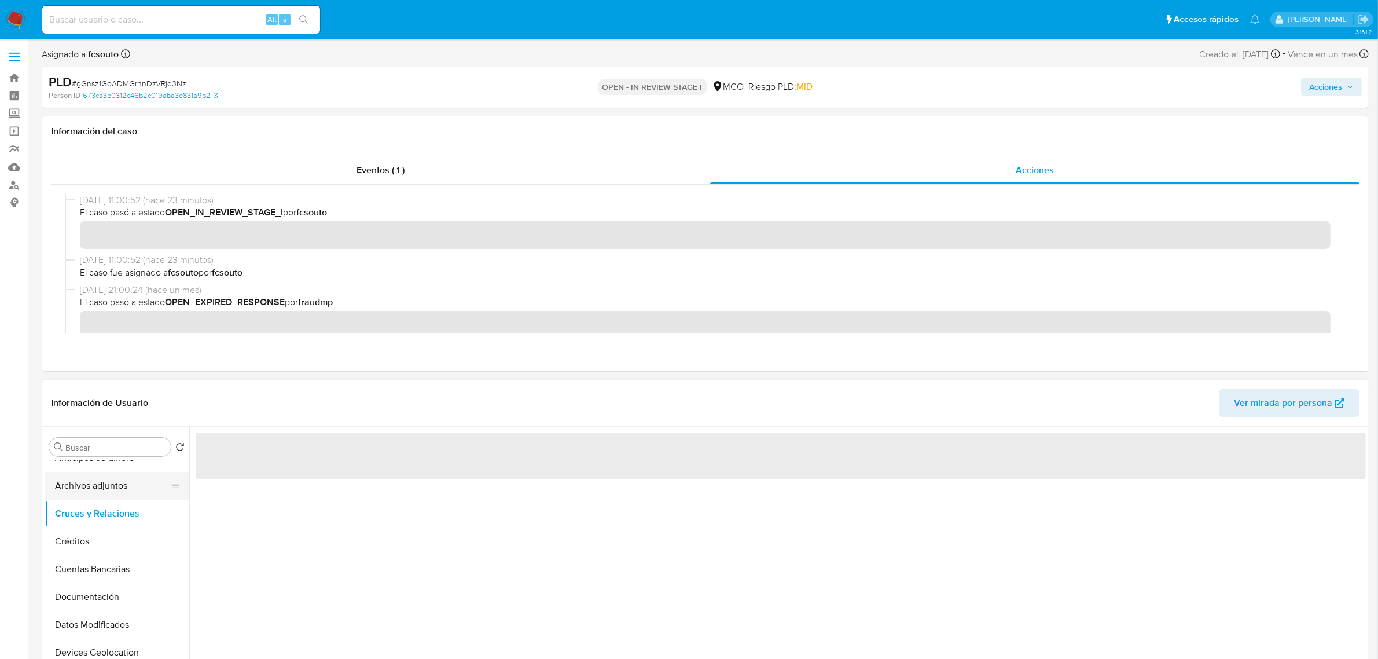
click at [101, 498] on button "Archivos adjuntos" at bounding box center [112, 486] width 135 height 28
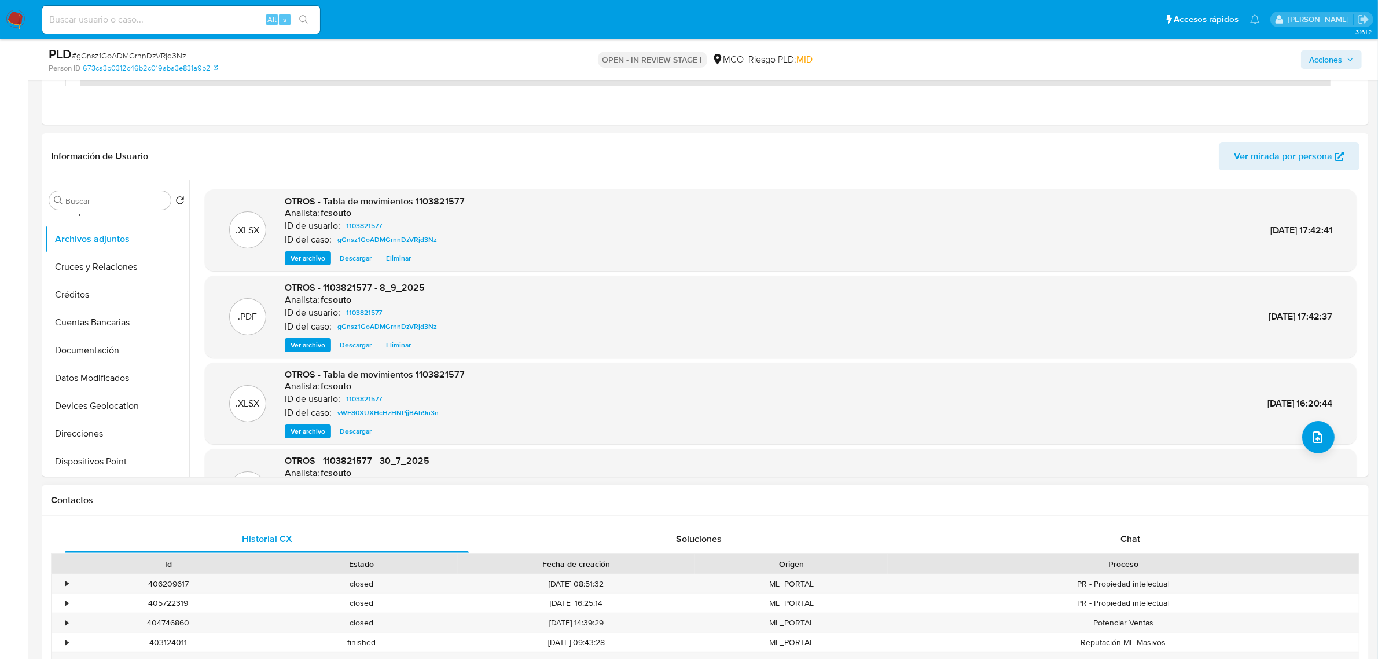
scroll to position [434, 0]
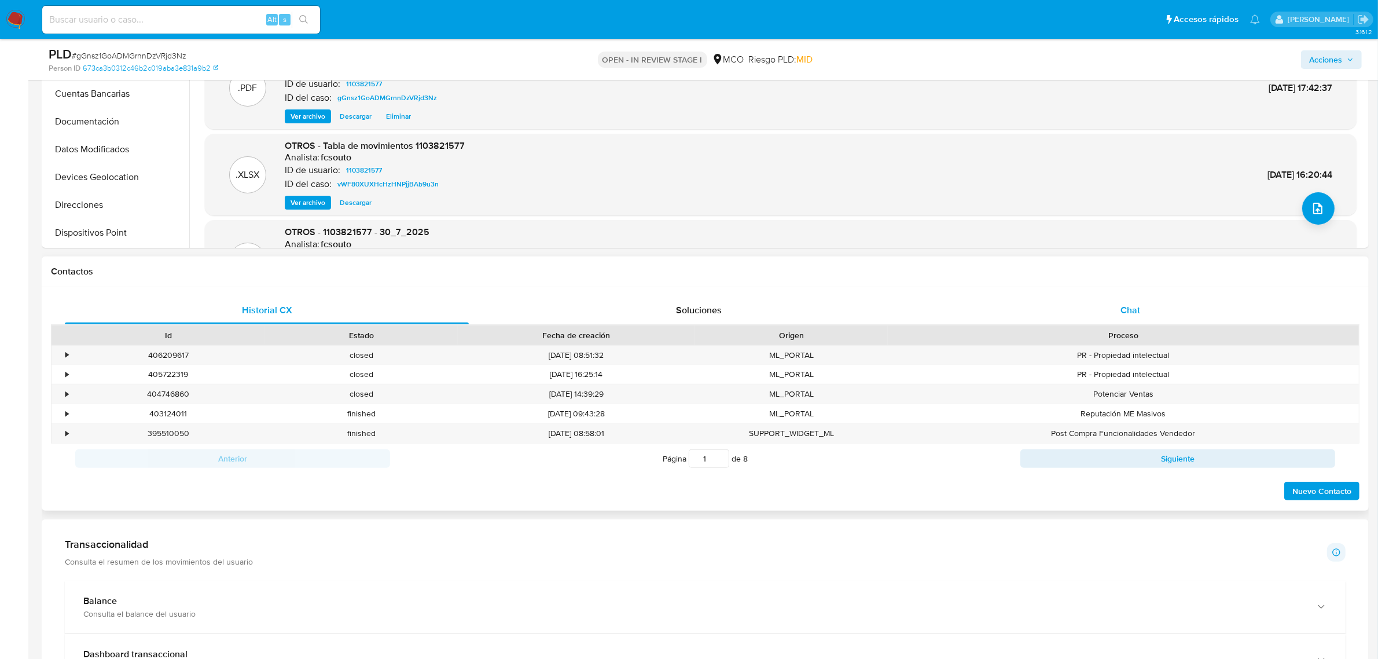
click at [1125, 310] on span "Chat" at bounding box center [1131, 309] width 20 height 13
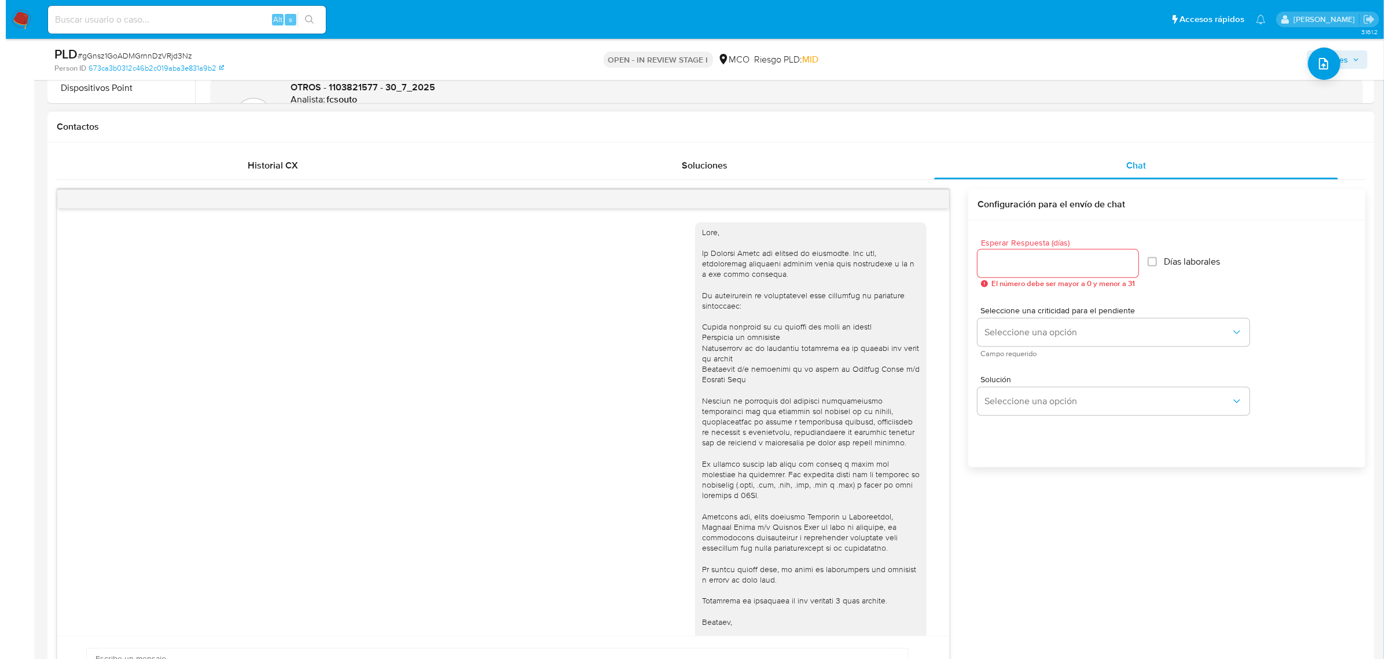
scroll to position [495, 0]
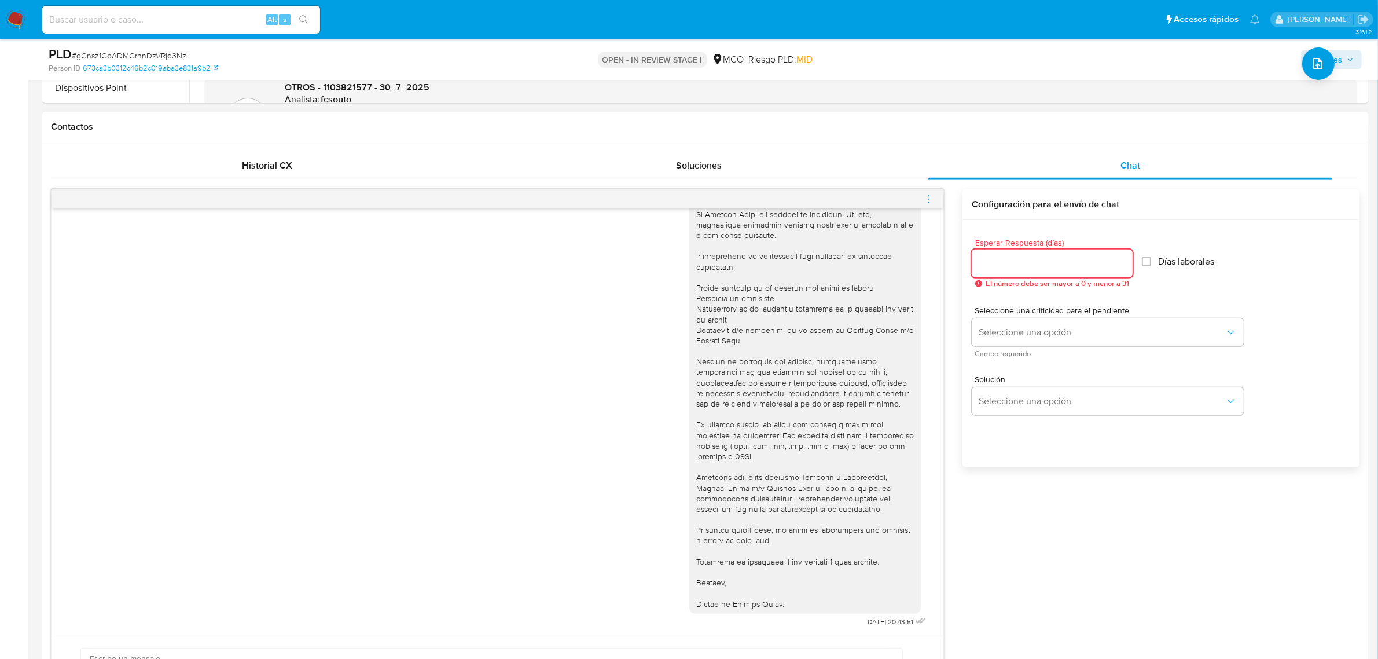
click at [1014, 266] on input "Esperar Respuesta (días)" at bounding box center [1052, 263] width 161 height 15
type input "3"
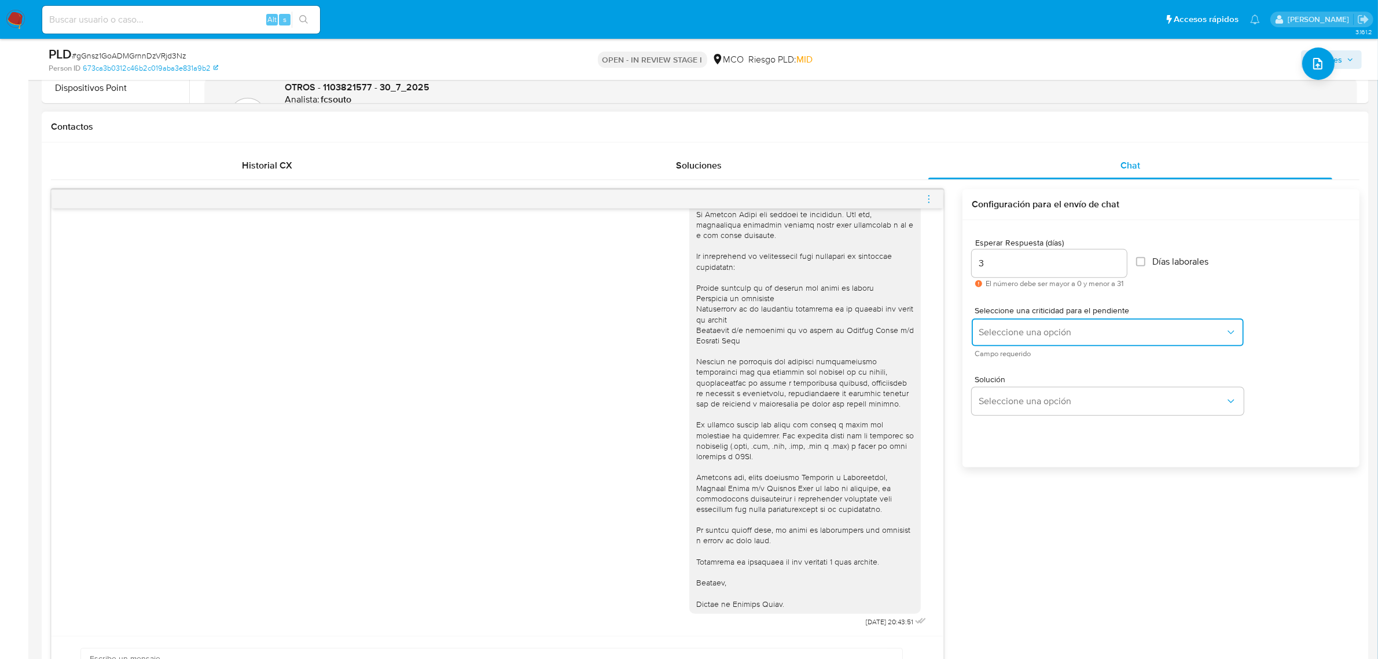
click at [1000, 340] on button "Seleccione una opción" at bounding box center [1108, 332] width 272 height 28
click at [1003, 337] on div "LOW" at bounding box center [1103, 333] width 247 height 23
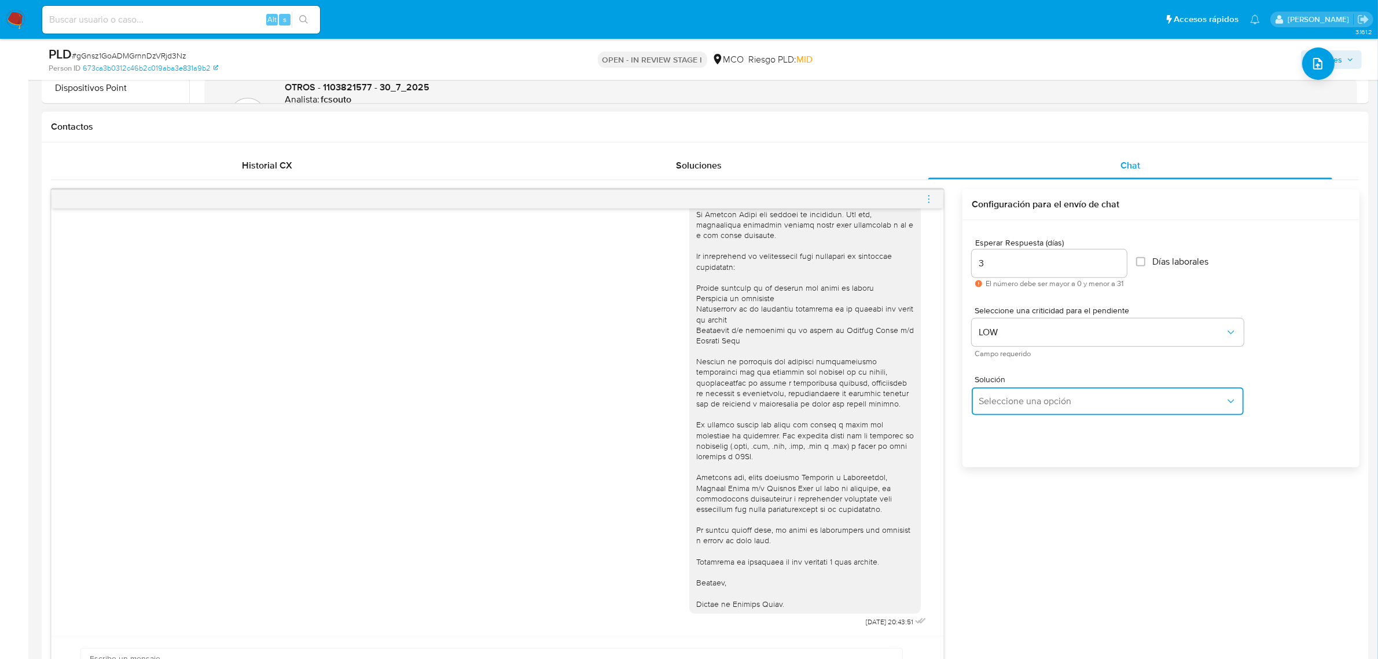
click at [1010, 391] on button "Seleccione una opción" at bounding box center [1108, 401] width 272 height 28
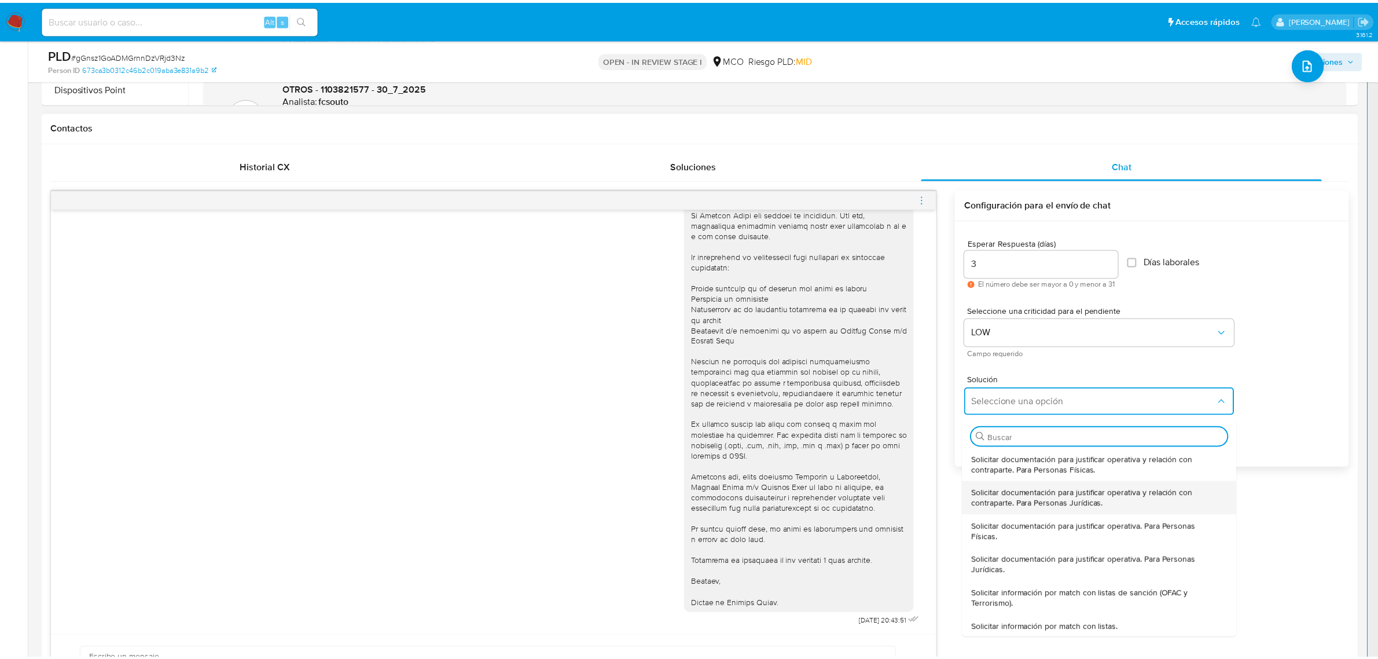
scroll to position [72, 0]
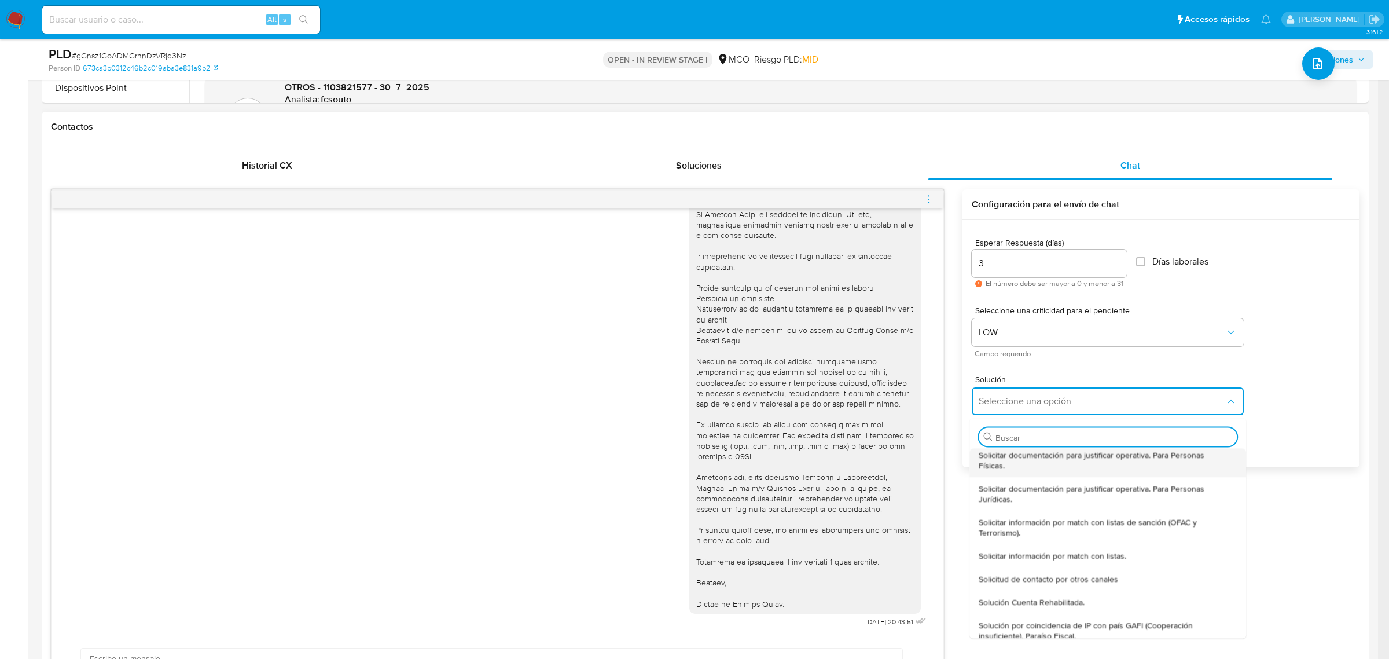
click at [1080, 465] on span "Solicitar documentación para justificar operativa. Para Personas Físicas." at bounding box center [1105, 459] width 251 height 21
type textarea "Hola, En Mercado Libre nos importa tu seguridad. Por eso, necesitamos verificar…"
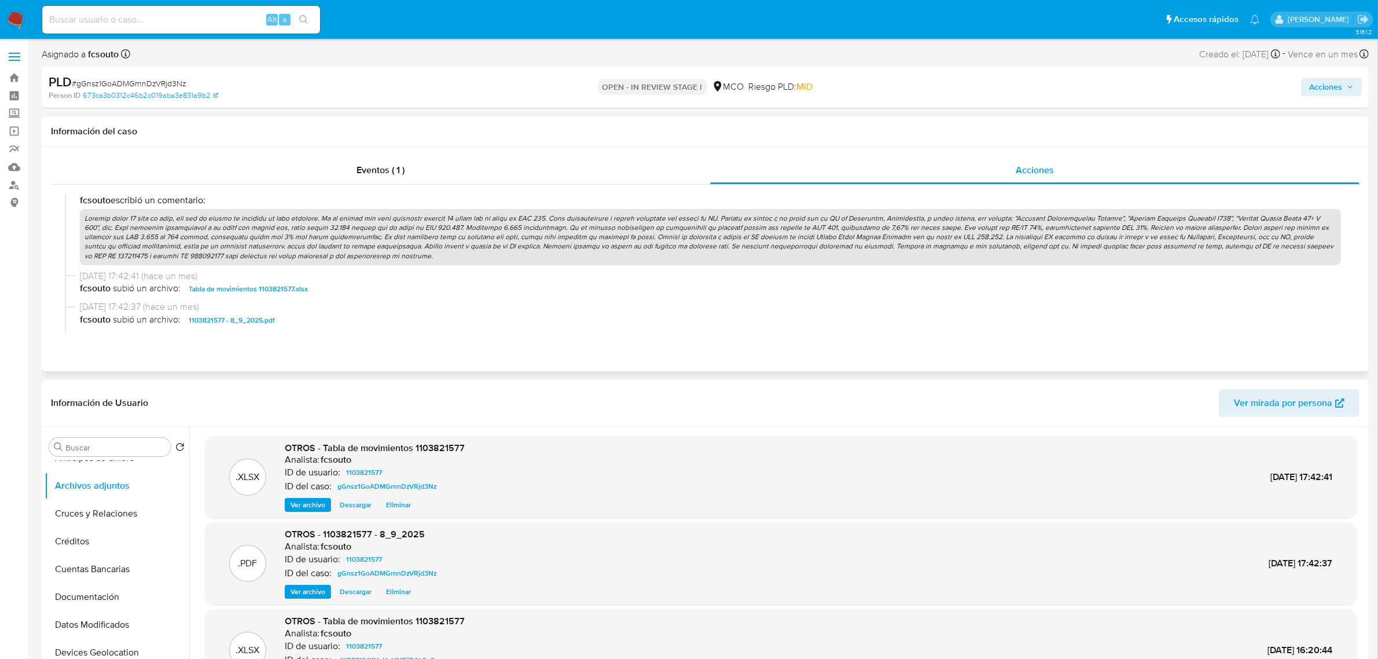
scroll to position [434, 0]
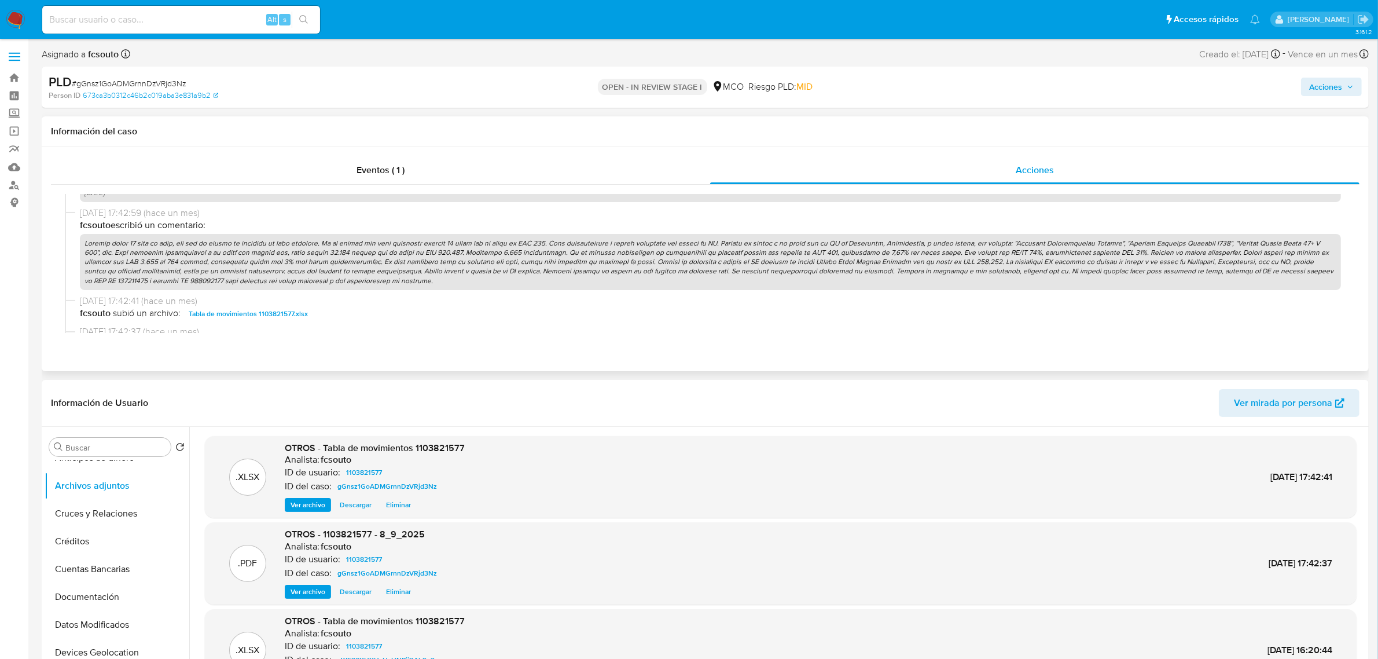
click at [507, 263] on p at bounding box center [710, 262] width 1261 height 56
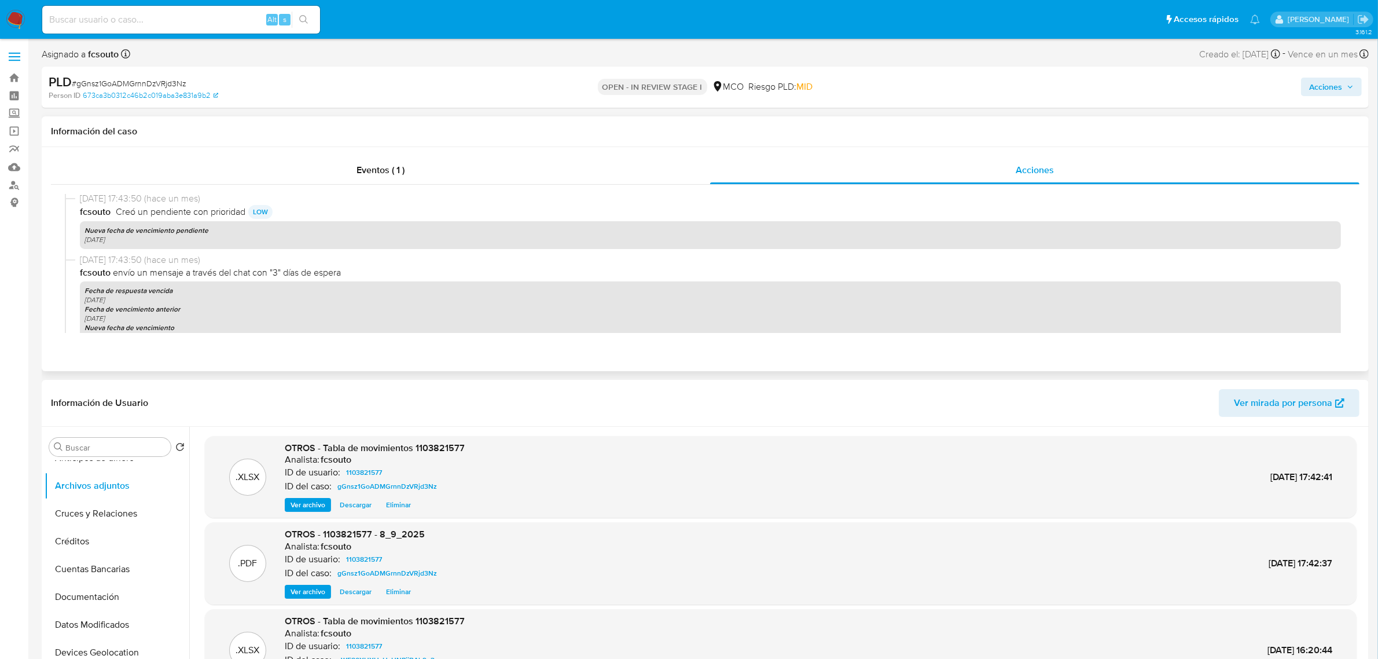
scroll to position [0, 0]
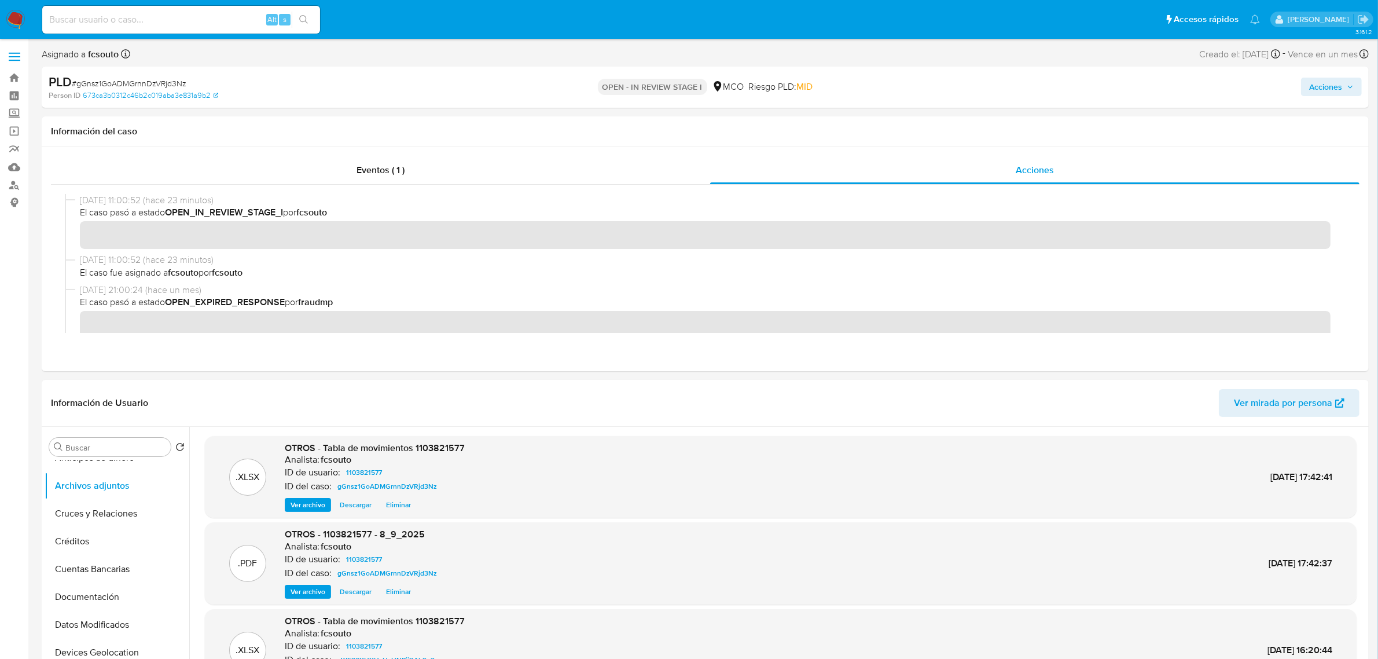
drag, startPoint x: 1333, startPoint y: 90, endPoint x: 1315, endPoint y: 93, distance: 17.5
click at [1333, 90] on span "Acciones" at bounding box center [1326, 87] width 33 height 19
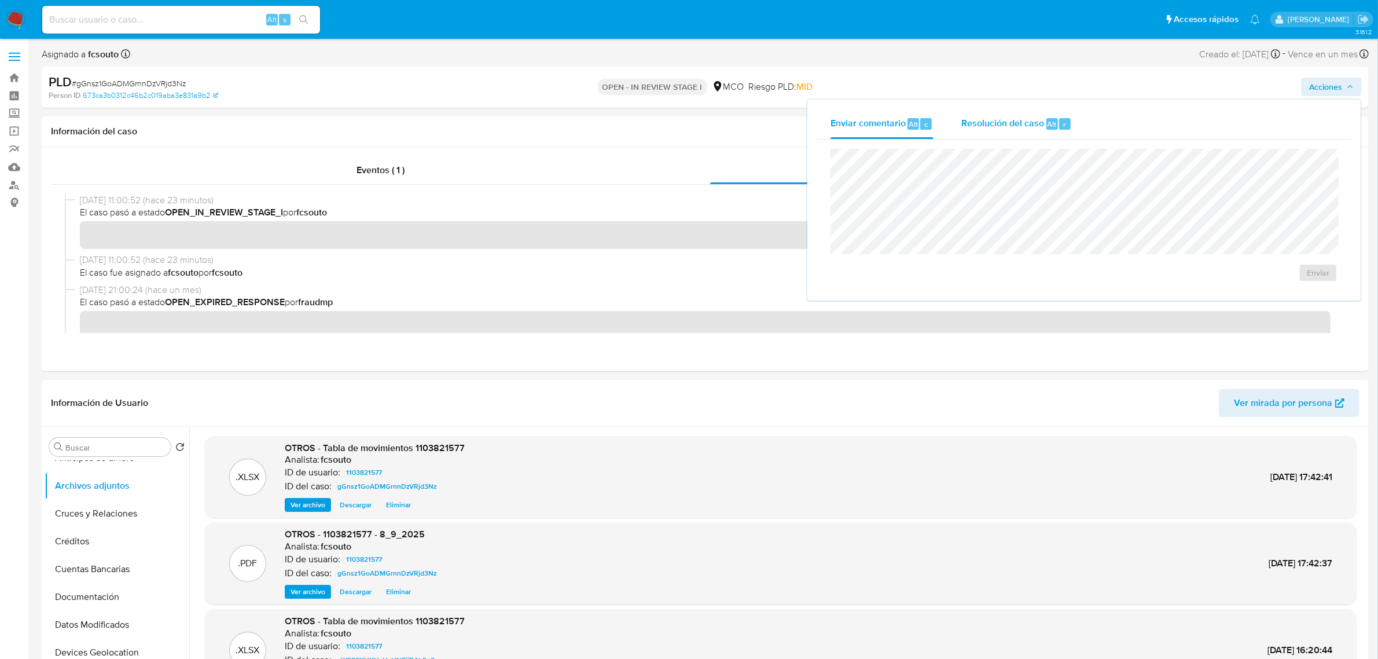
drag, startPoint x: 1017, startPoint y: 129, endPoint x: 967, endPoint y: 144, distance: 52.6
click at [1017, 129] on span "Resolución del caso" at bounding box center [1003, 123] width 83 height 13
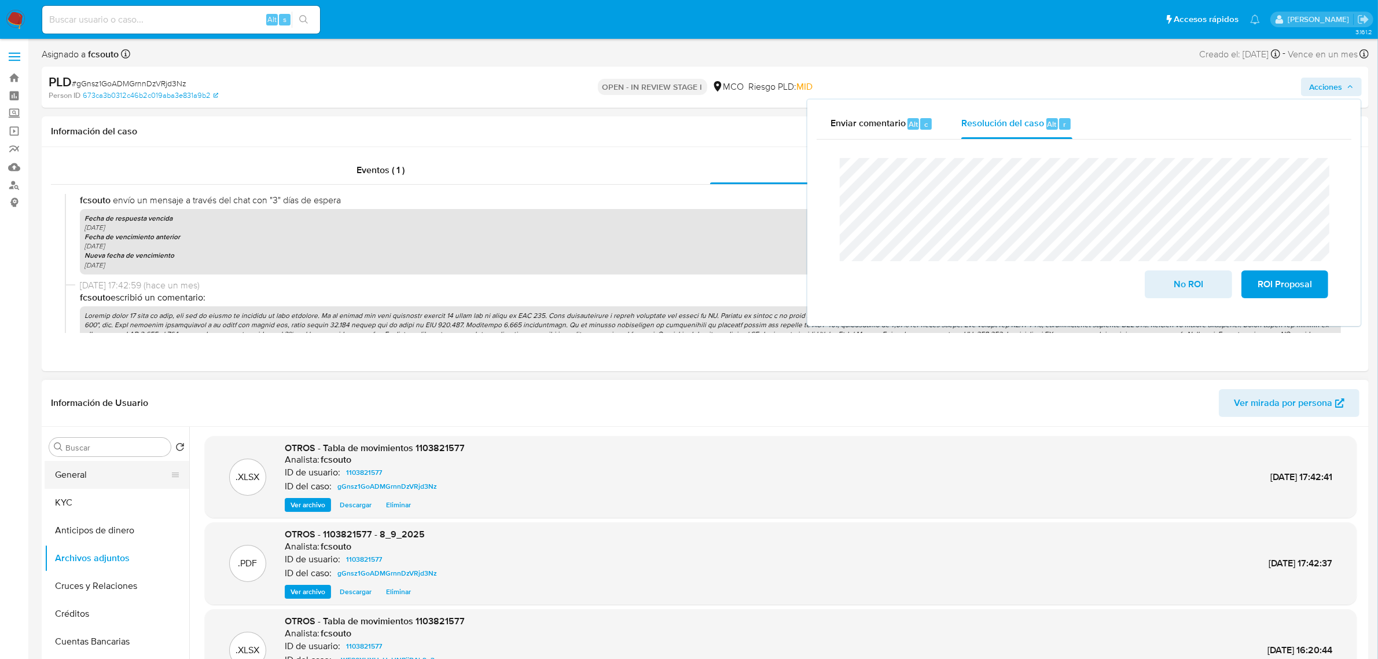
click at [113, 478] on button "General" at bounding box center [112, 475] width 135 height 28
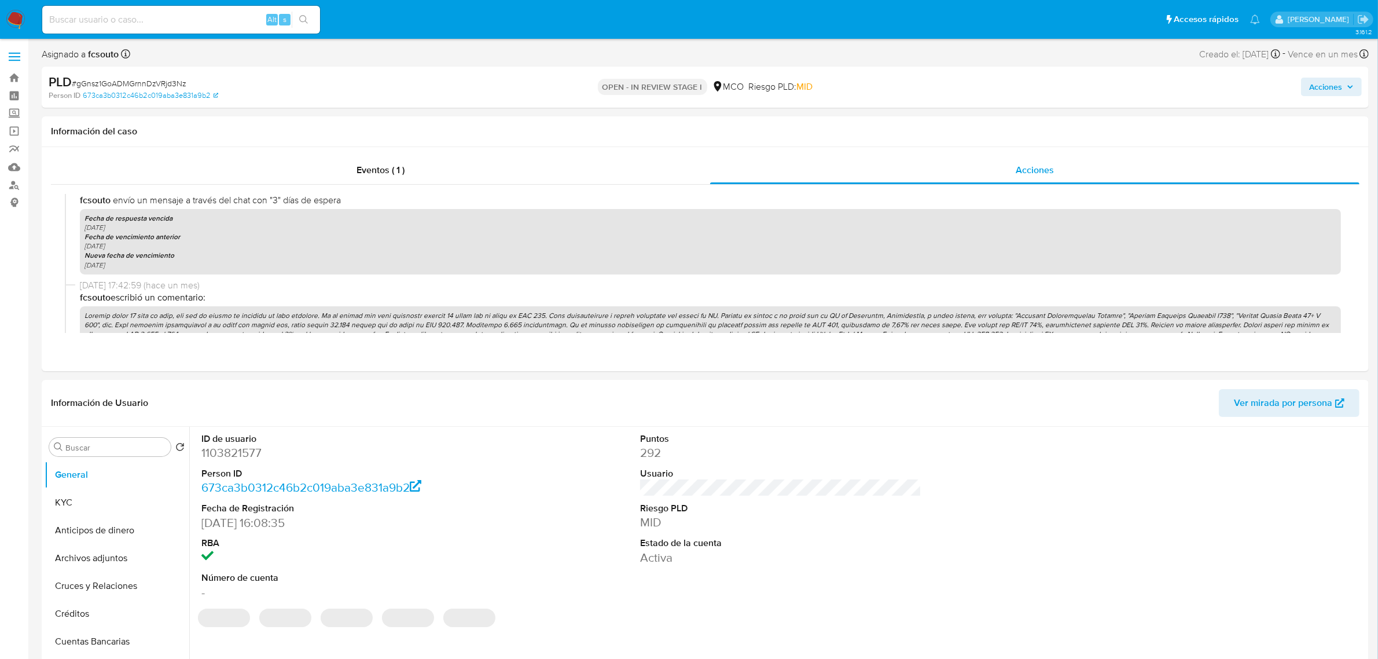
click at [251, 450] on dd "1103821577" at bounding box center [341, 453] width 281 height 16
copy dd "1103821577"
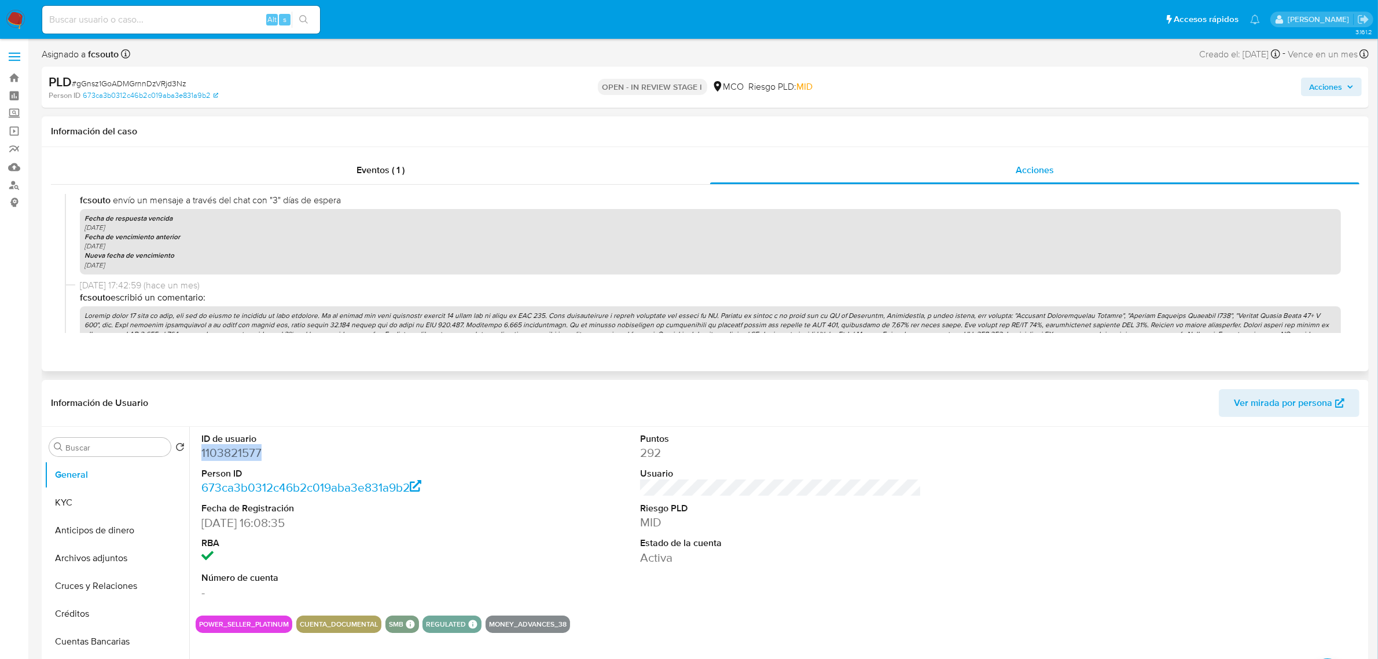
scroll to position [434, 0]
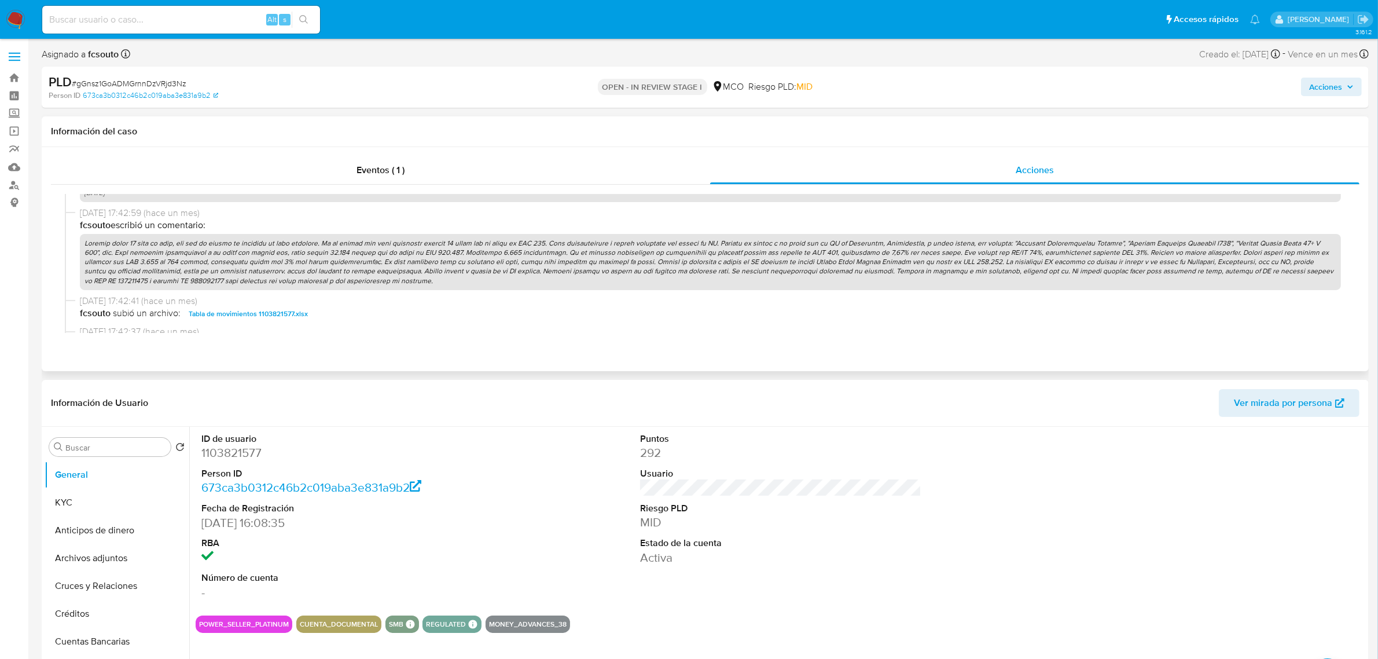
click at [883, 267] on p at bounding box center [710, 262] width 1261 height 56
drag, startPoint x: 1341, startPoint y: 72, endPoint x: 1340, endPoint y: 81, distance: 8.7
click at [1340, 75] on div "PLD # gGnsz1GoADMGrnnDzVRjd3Nz Person ID 673ca3b0312c46b2c019aba3e831a9b2 OPEN …" at bounding box center [705, 87] width 1327 height 41
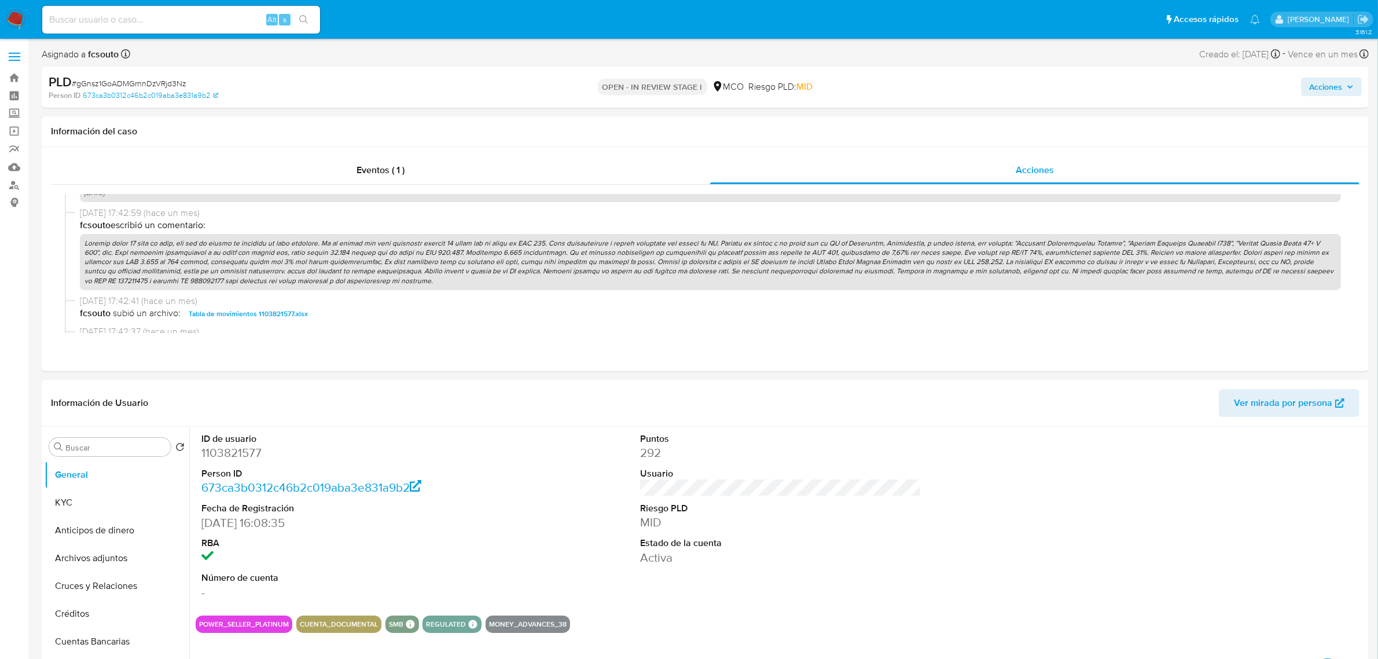
click at [1341, 82] on span "Acciones" at bounding box center [1326, 87] width 33 height 19
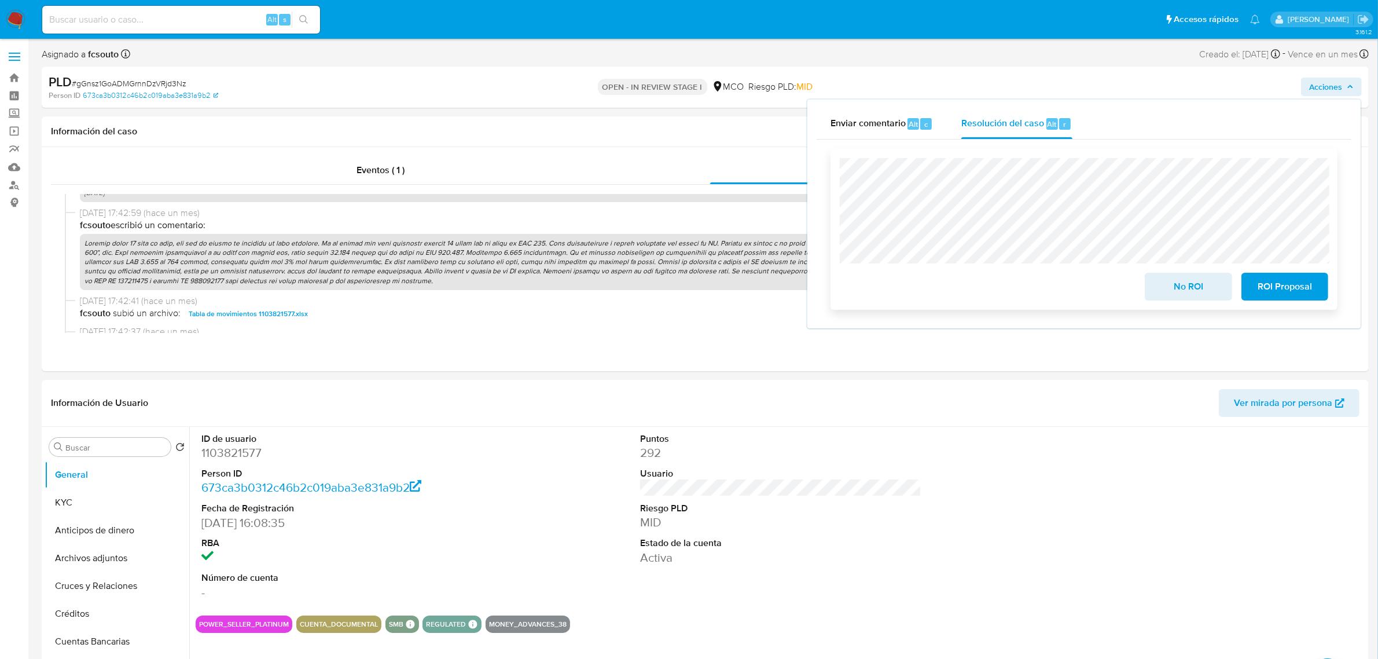
click at [1292, 284] on span "ROI Proposal" at bounding box center [1285, 286] width 57 height 25
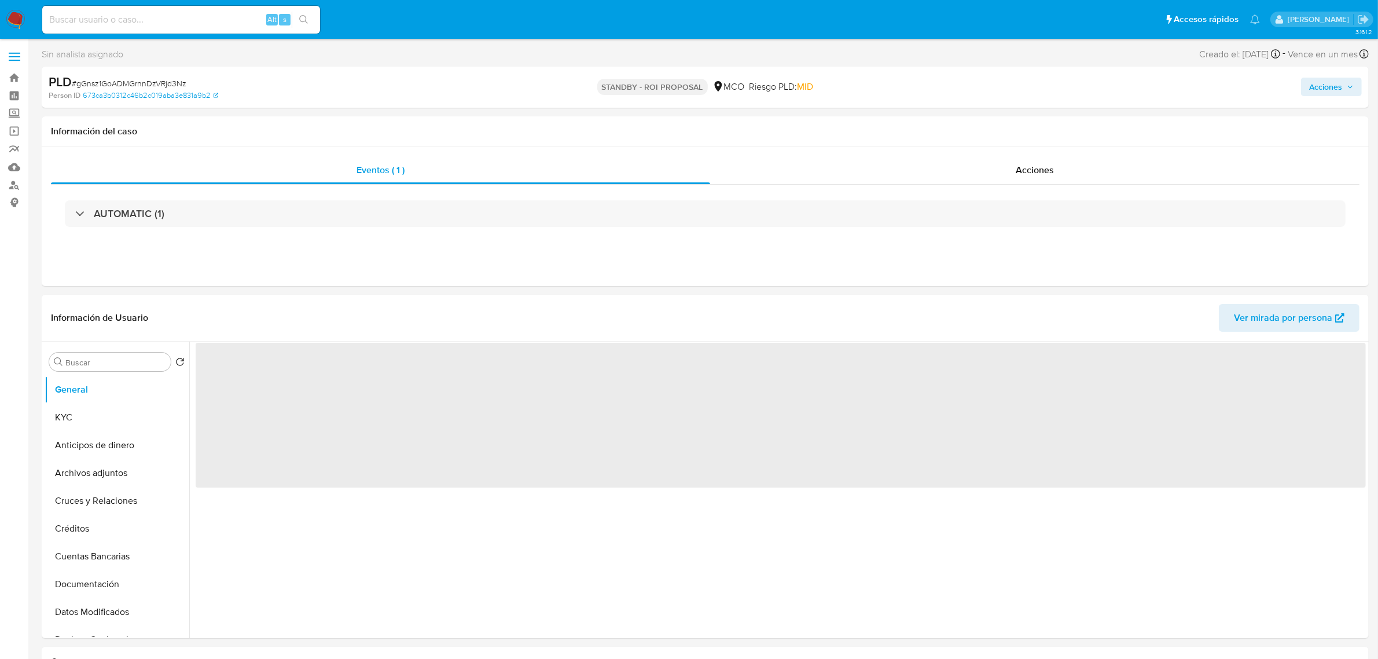
select select "10"
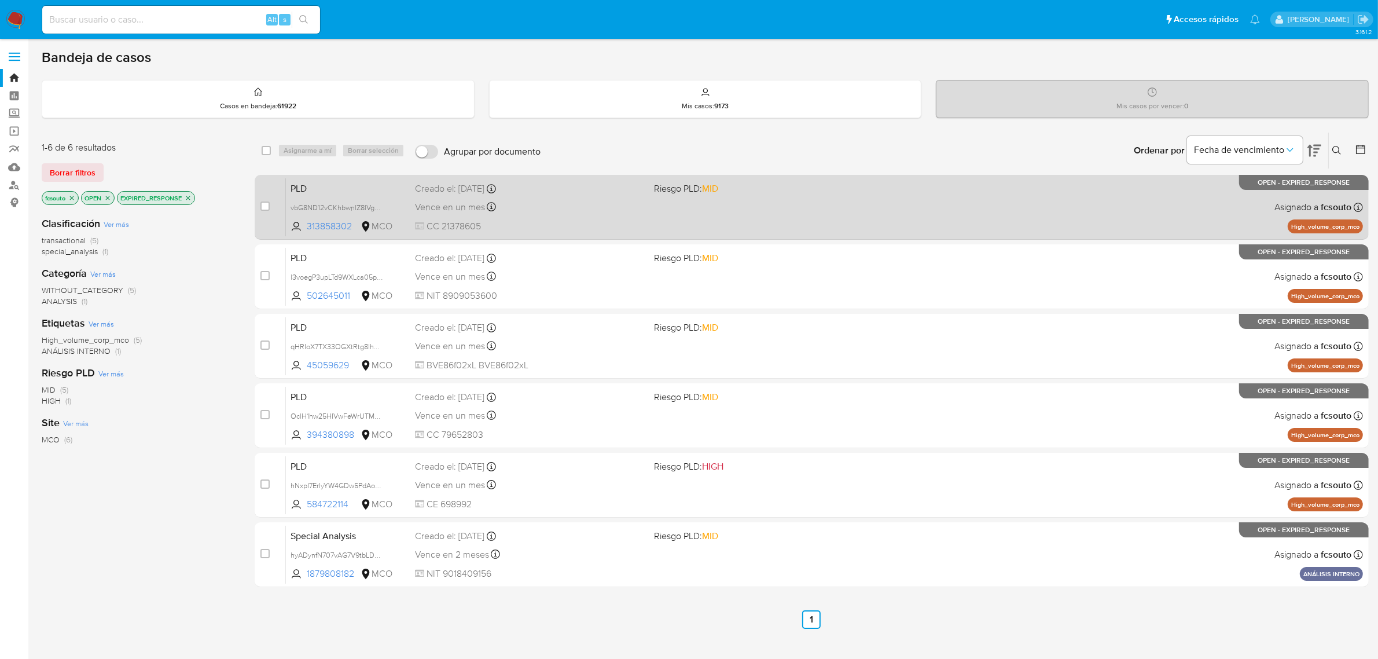
click at [614, 215] on div "PLD vbG8ND12vCKhbwnlZ8lVgSQT 313858302 MCO Riesgo PLD: MID Creado el: [DATE] Cr…" at bounding box center [824, 207] width 1077 height 58
click at [267, 201] on span at bounding box center [265, 205] width 9 height 9
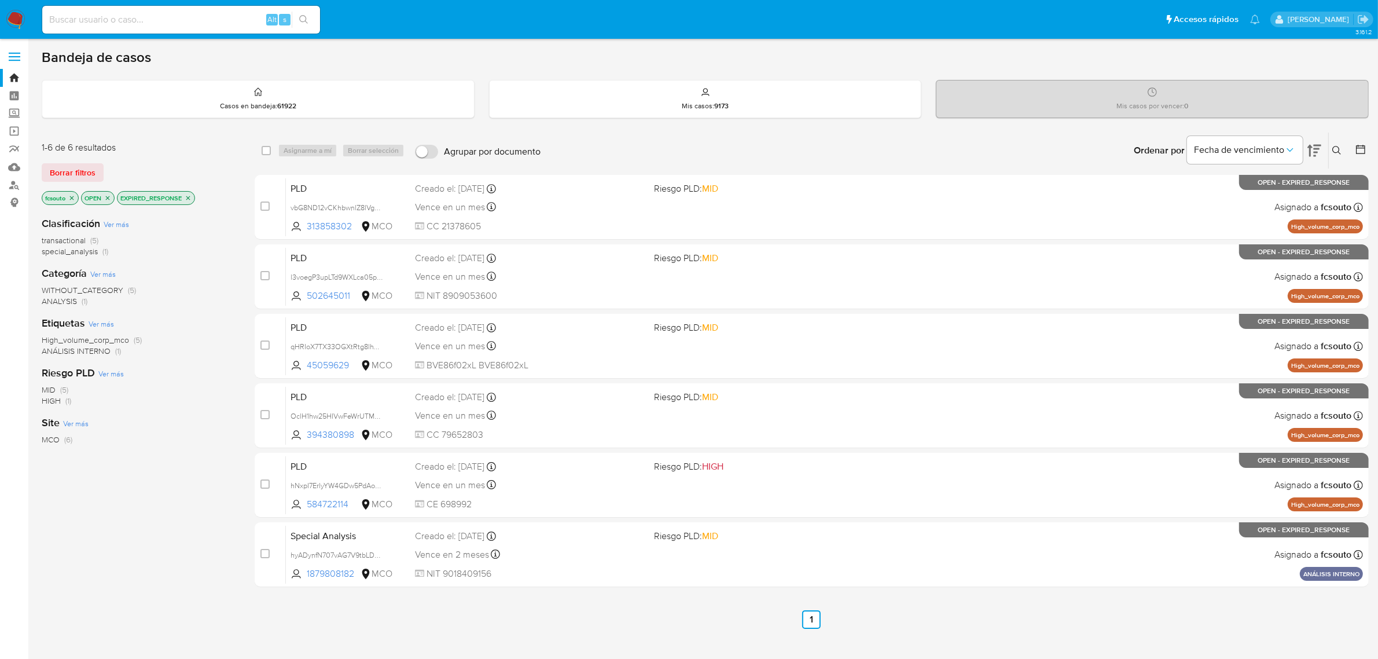
click at [303, 155] on div "Asignarme a mí Borrar selección" at bounding box center [343, 151] width 131 height 14
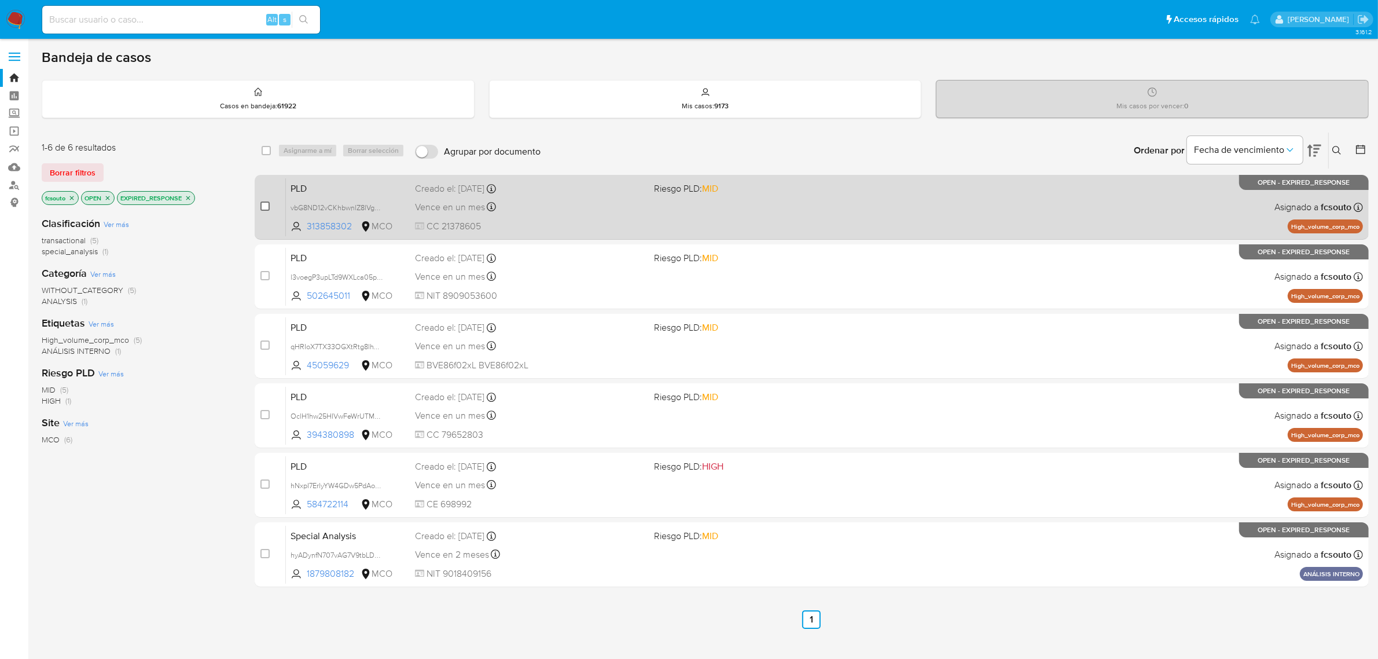
click at [267, 203] on input "checkbox" at bounding box center [265, 205] width 9 height 9
checkbox input "true"
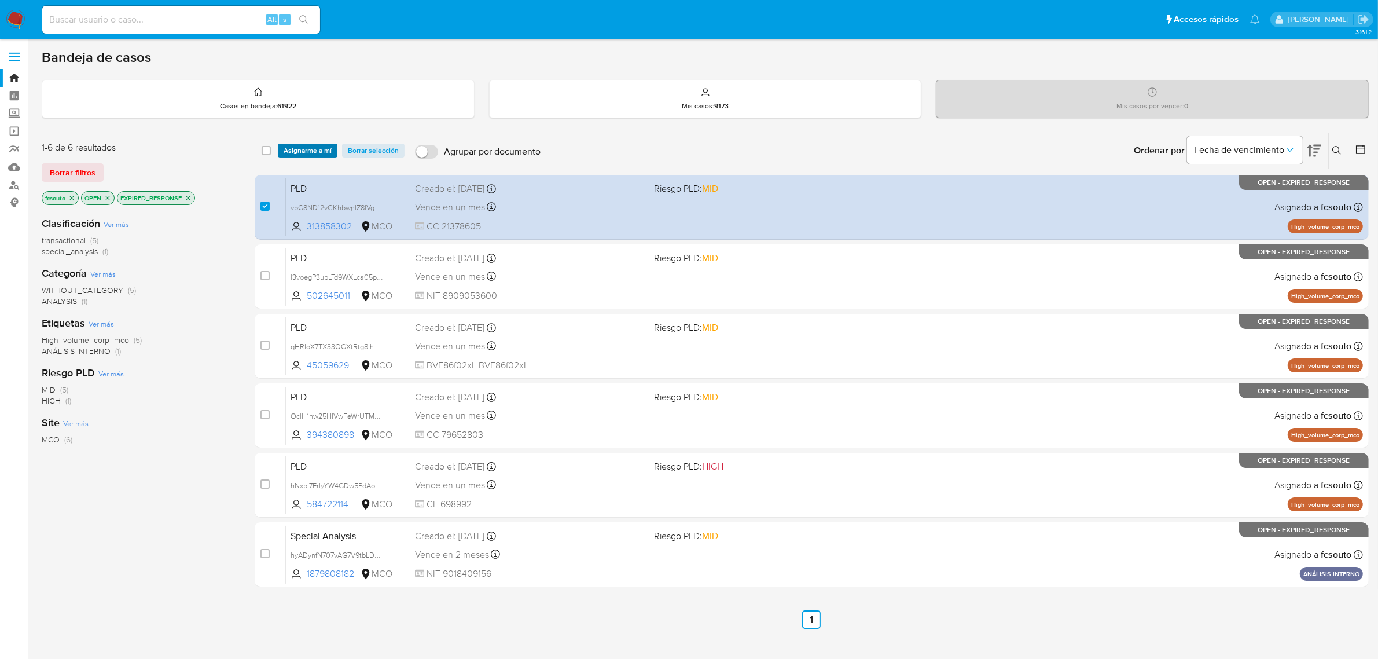
click at [316, 155] on span "Asignarme a mí" at bounding box center [308, 151] width 48 height 12
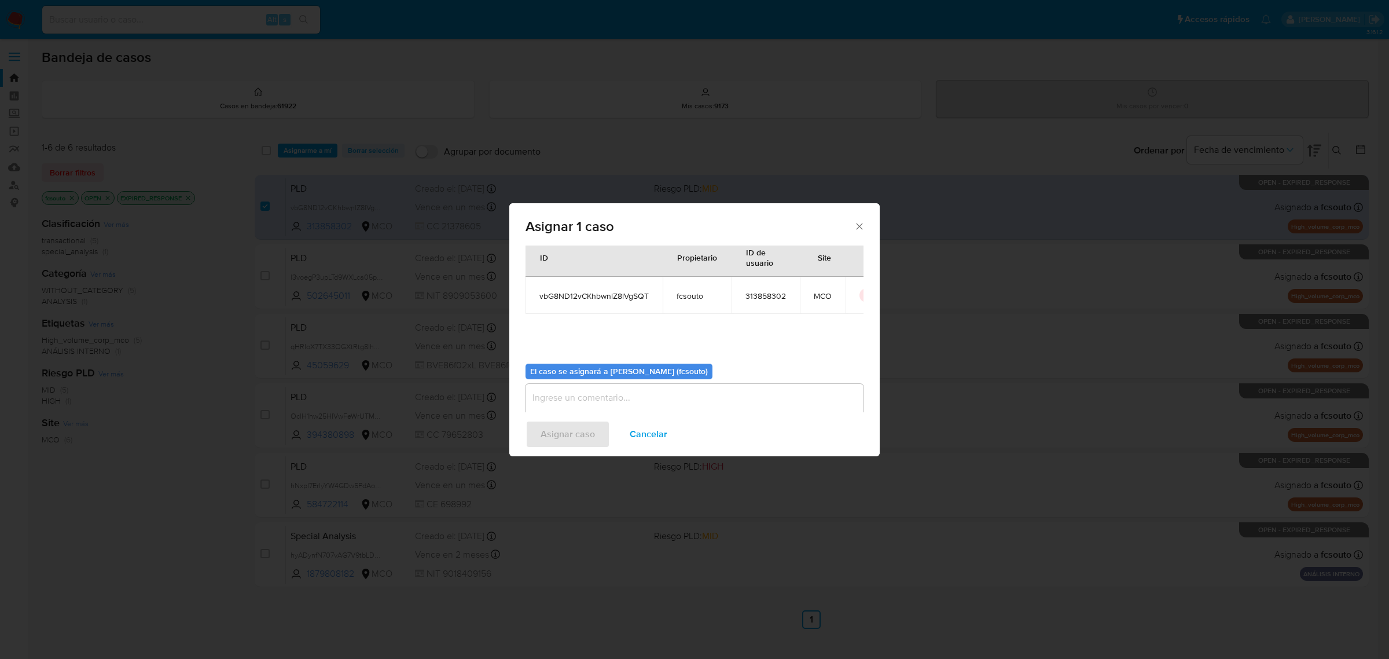
scroll to position [59, 0]
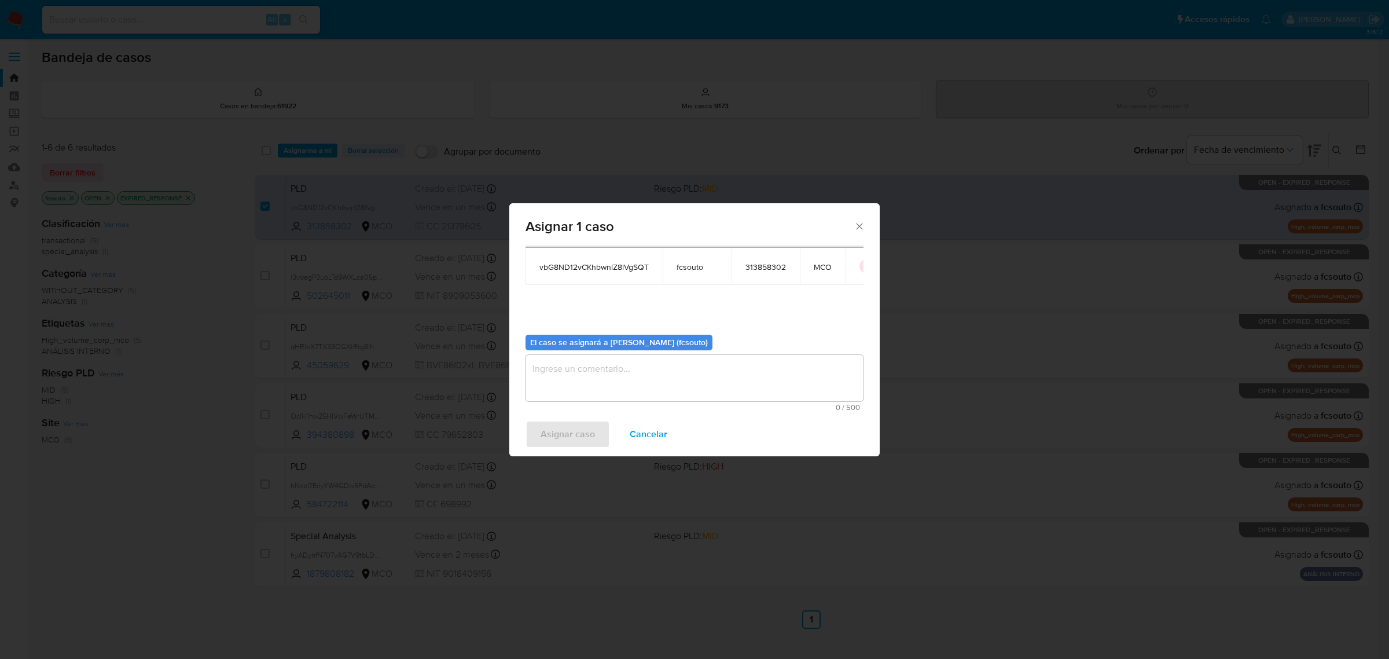
click at [663, 368] on textarea "assign-modal" at bounding box center [695, 378] width 338 height 46
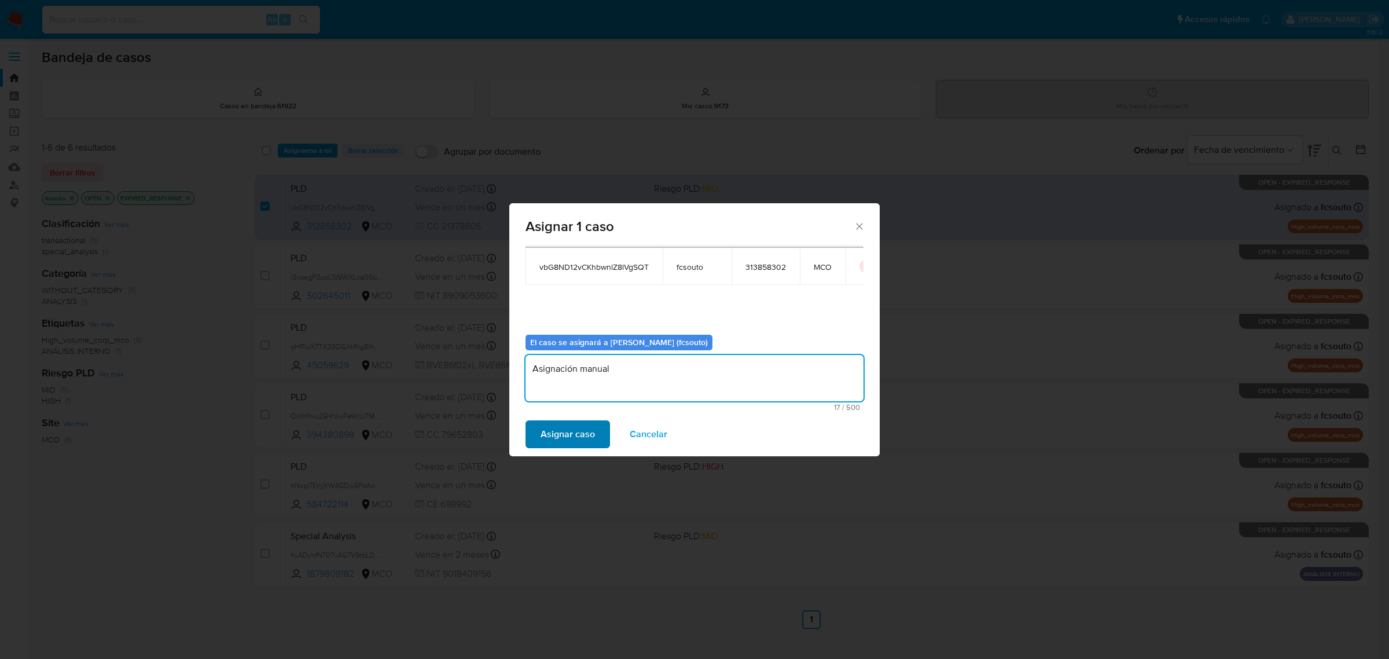
type textarea "Asignación manual"
click at [591, 426] on span "Asignar caso" at bounding box center [568, 433] width 54 height 25
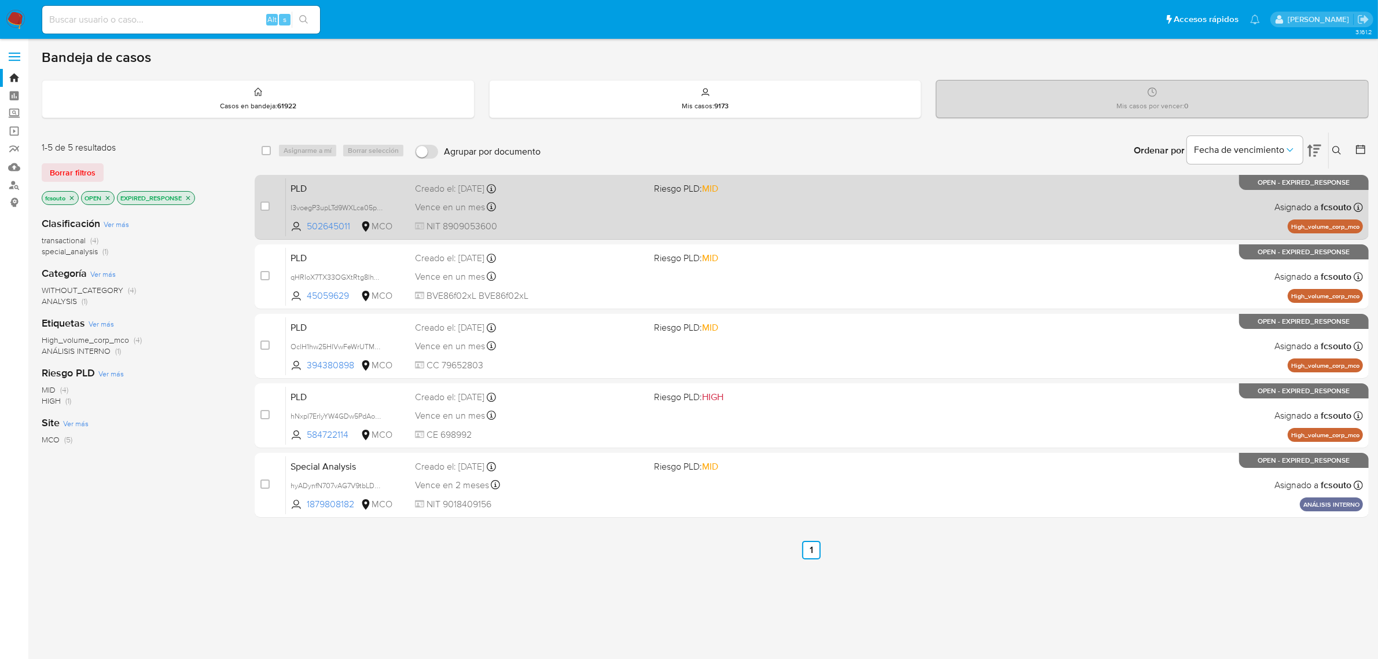
click at [592, 209] on div "Vence en un mes Vence el [DATE] 07:06:18" at bounding box center [530, 207] width 230 height 16
click at [265, 207] on input "checkbox" at bounding box center [265, 205] width 9 height 9
checkbox input "true"
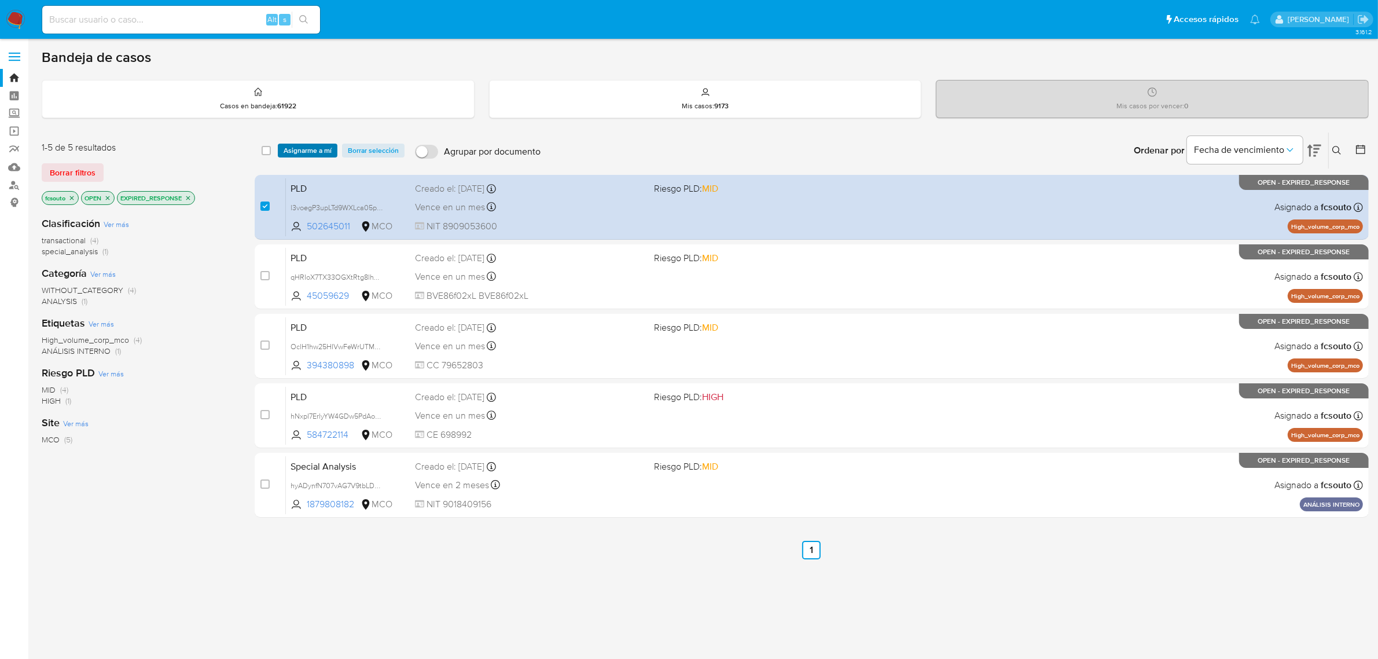
click at [311, 152] on span "Asignarme a mí" at bounding box center [308, 151] width 48 height 12
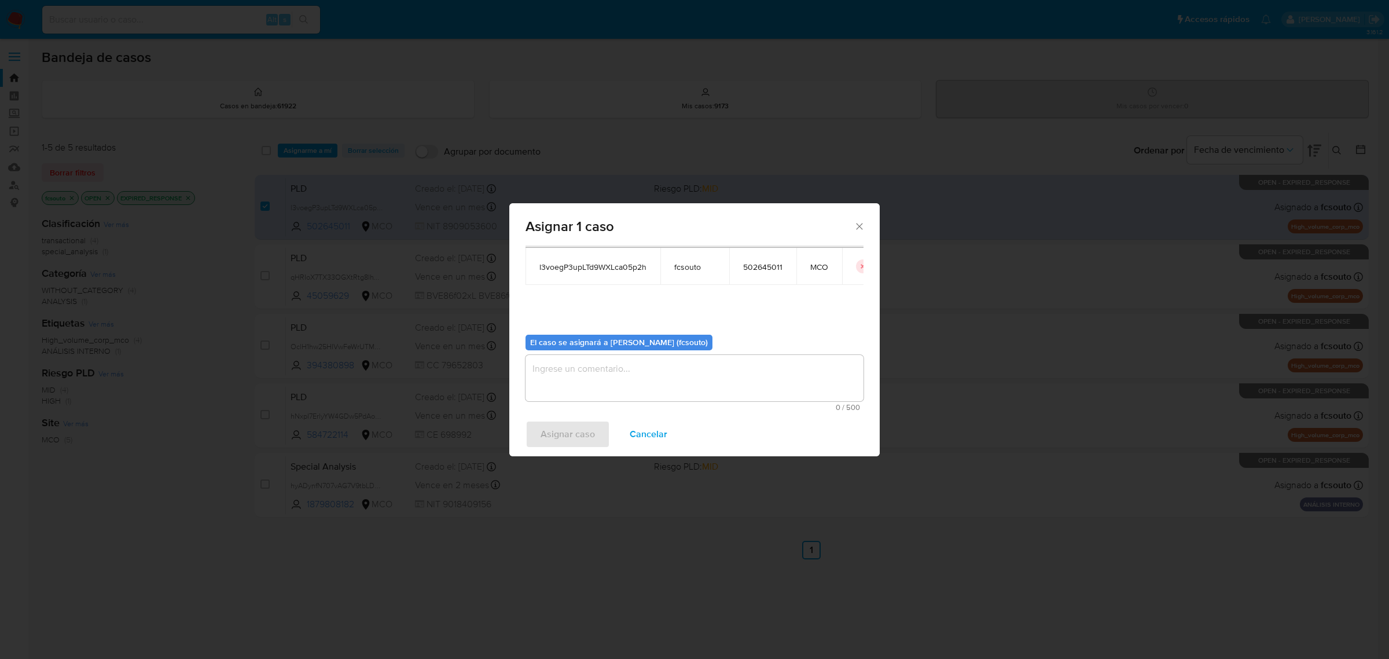
click at [661, 395] on textarea "assign-modal" at bounding box center [695, 378] width 338 height 46
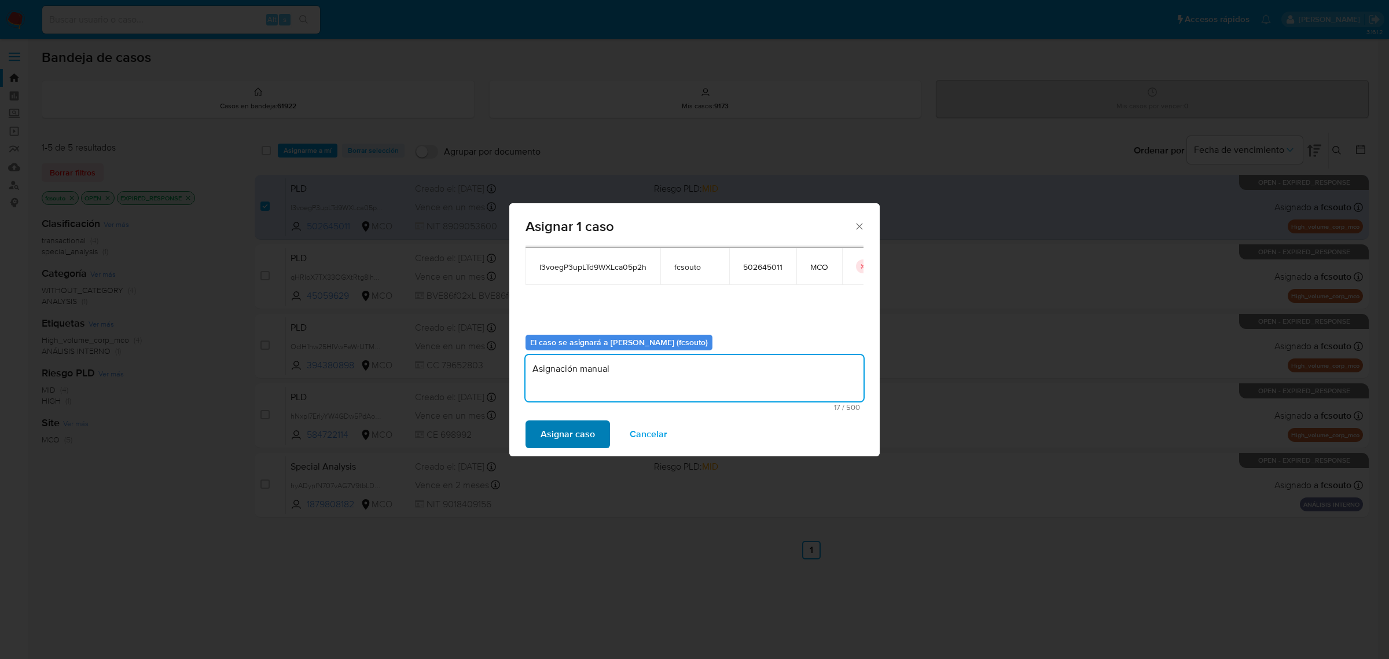
type textarea "Asignación manual"
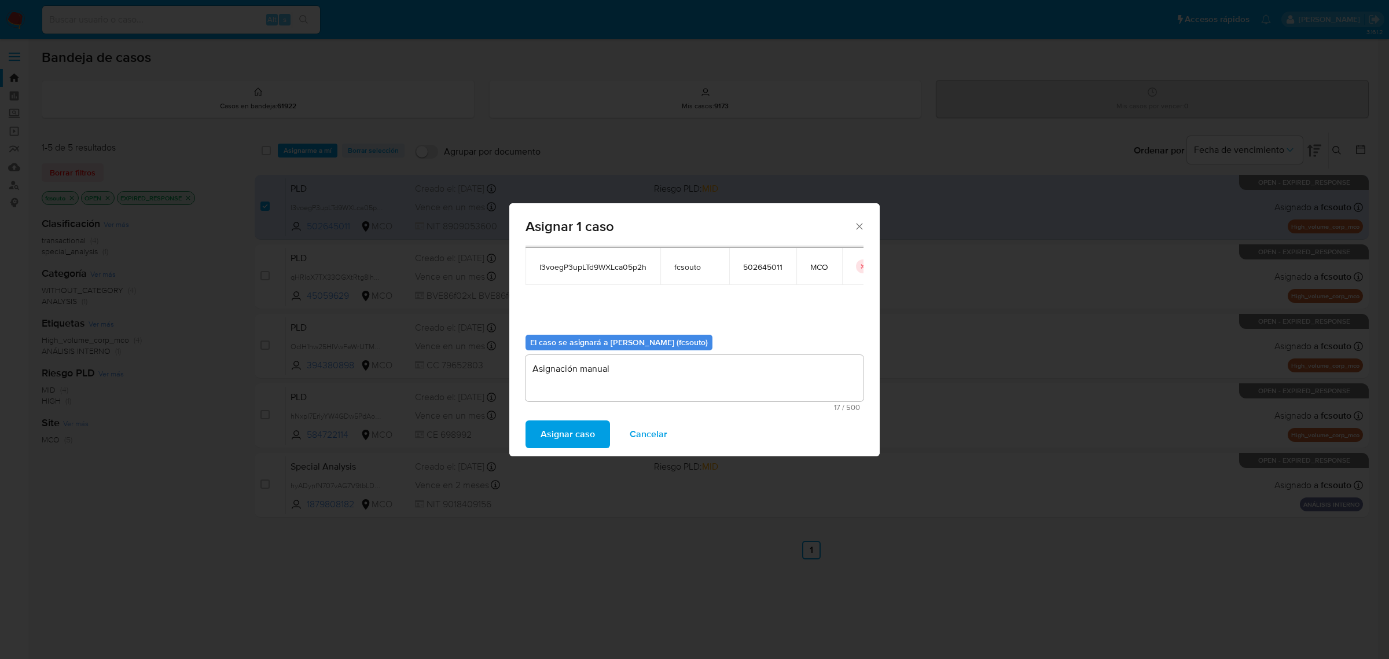
click at [562, 432] on span "Asignar caso" at bounding box center [568, 433] width 54 height 25
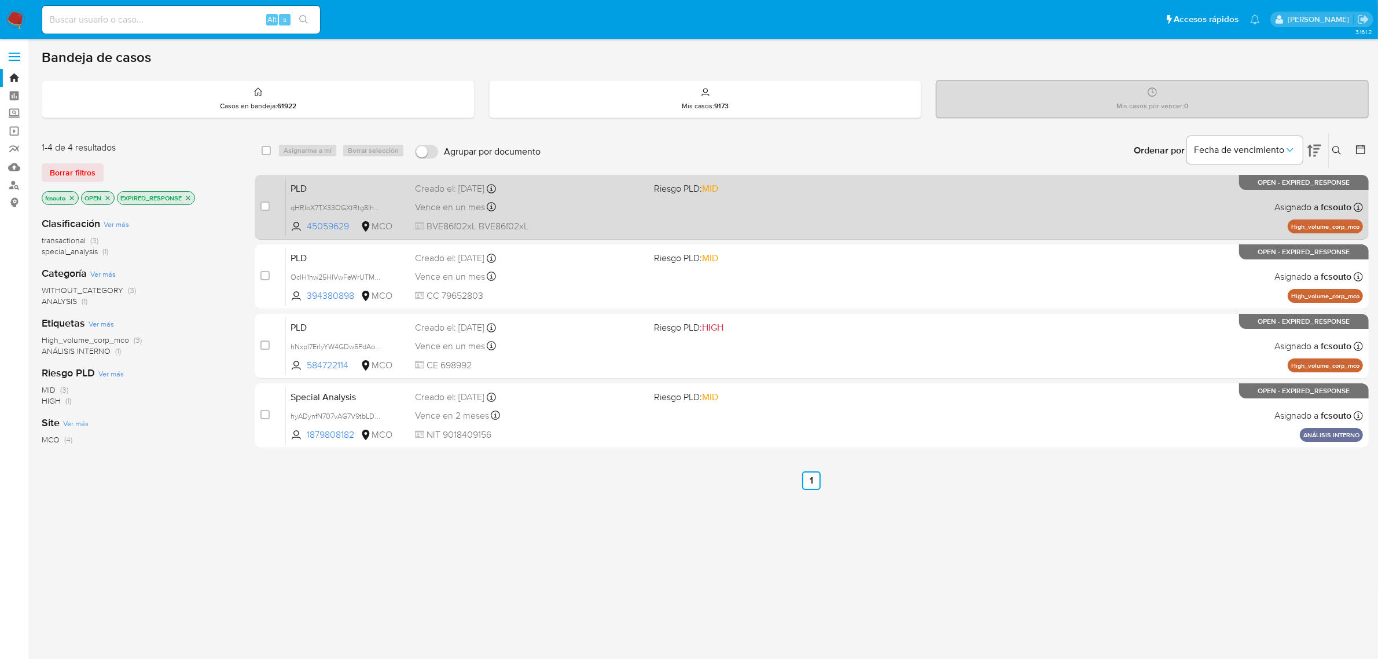
click at [718, 213] on div "PLD qHRIoX7TX33OGXtRtg8lhWgB 45059629 MCO Riesgo PLD: MID Creado el: [DATE] Cre…" at bounding box center [824, 207] width 1077 height 58
click at [262, 210] on span at bounding box center [265, 205] width 9 height 9
click at [264, 207] on input "checkbox" at bounding box center [265, 205] width 9 height 9
checkbox input "true"
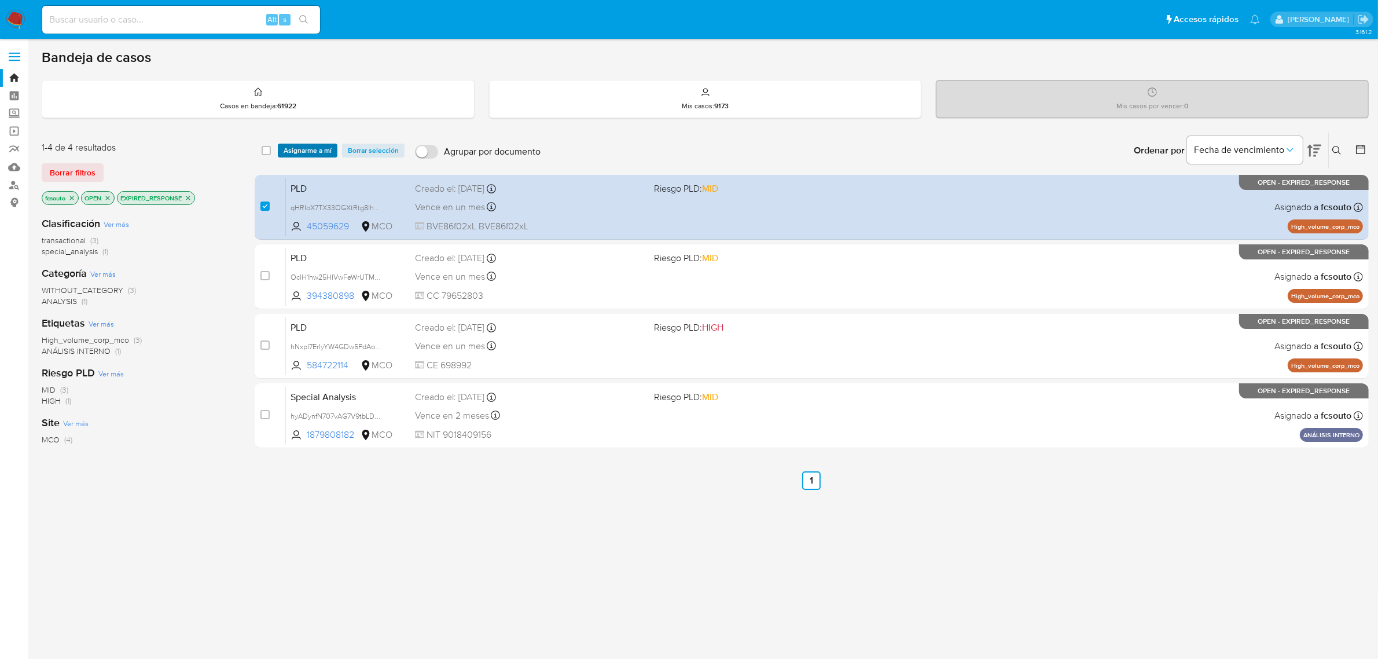
click at [305, 146] on span "Asignarme a mí" at bounding box center [308, 151] width 48 height 12
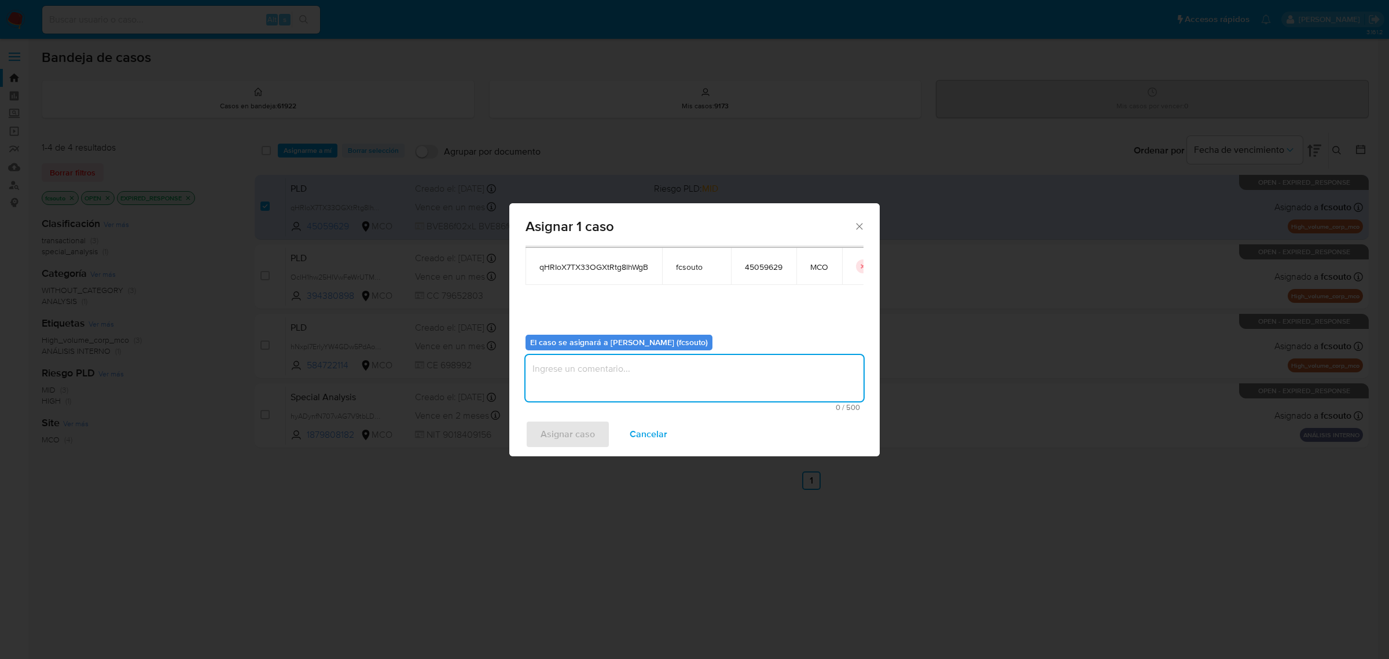
click at [660, 394] on textarea "assign-modal" at bounding box center [695, 378] width 338 height 46
type textarea "Asignación manual"
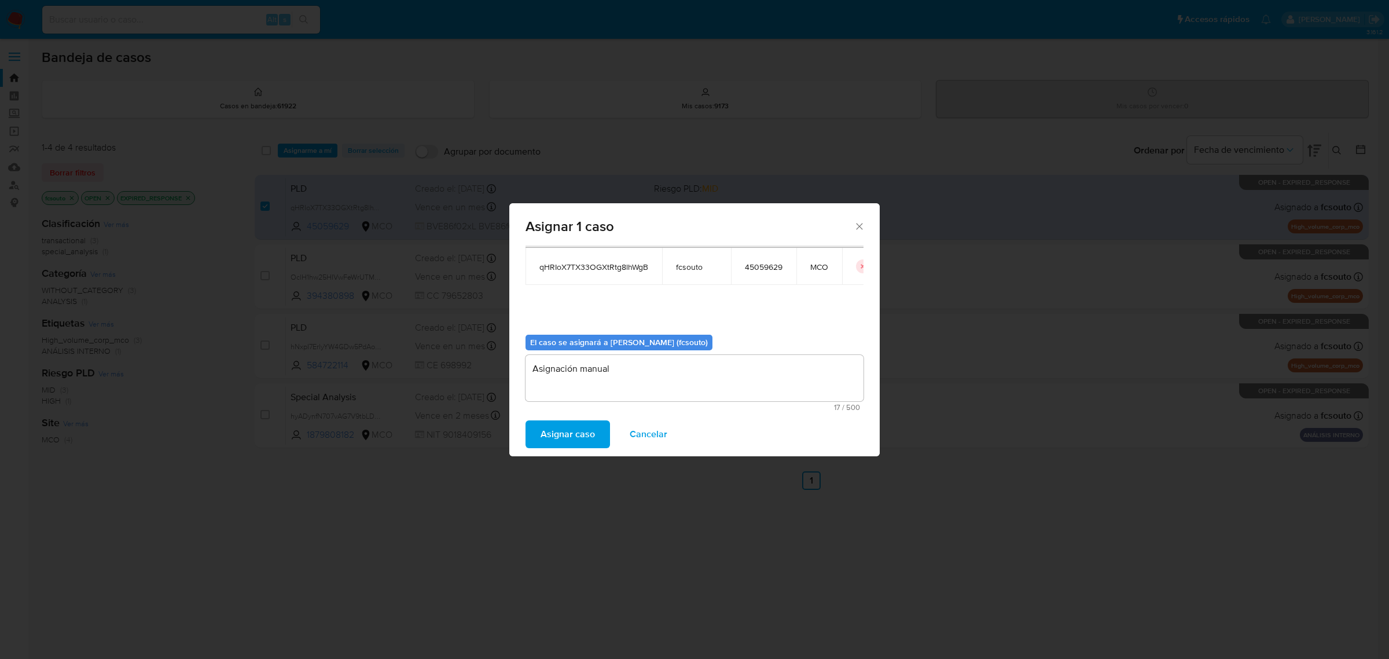
click at [586, 427] on span "Asignar caso" at bounding box center [568, 433] width 54 height 25
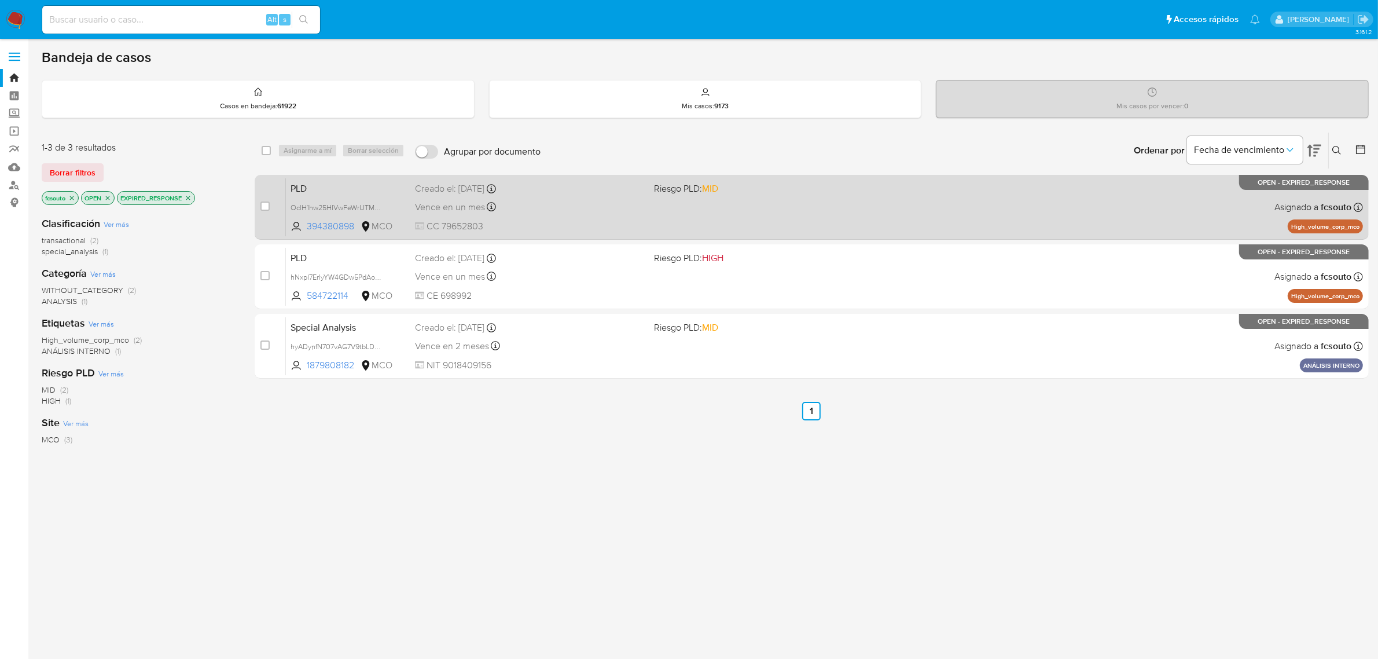
click at [724, 197] on div "PLD OclH1hw25HIVwFeWrUTMoDxo 394380898 MCO Riesgo PLD: MID Creado el: 12/08/202…" at bounding box center [824, 207] width 1077 height 58
click at [263, 204] on input "checkbox" at bounding box center [265, 205] width 9 height 9
checkbox input "true"
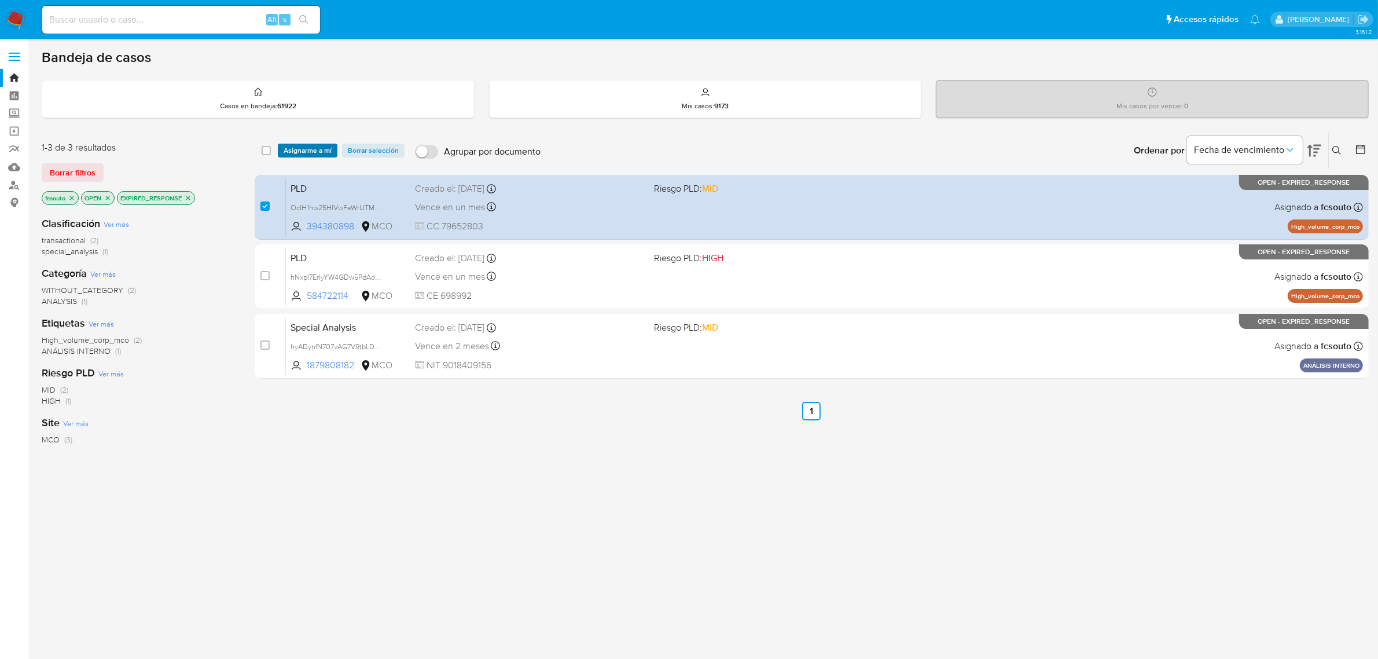
click at [320, 148] on span "Asignarme a mí" at bounding box center [308, 151] width 48 height 12
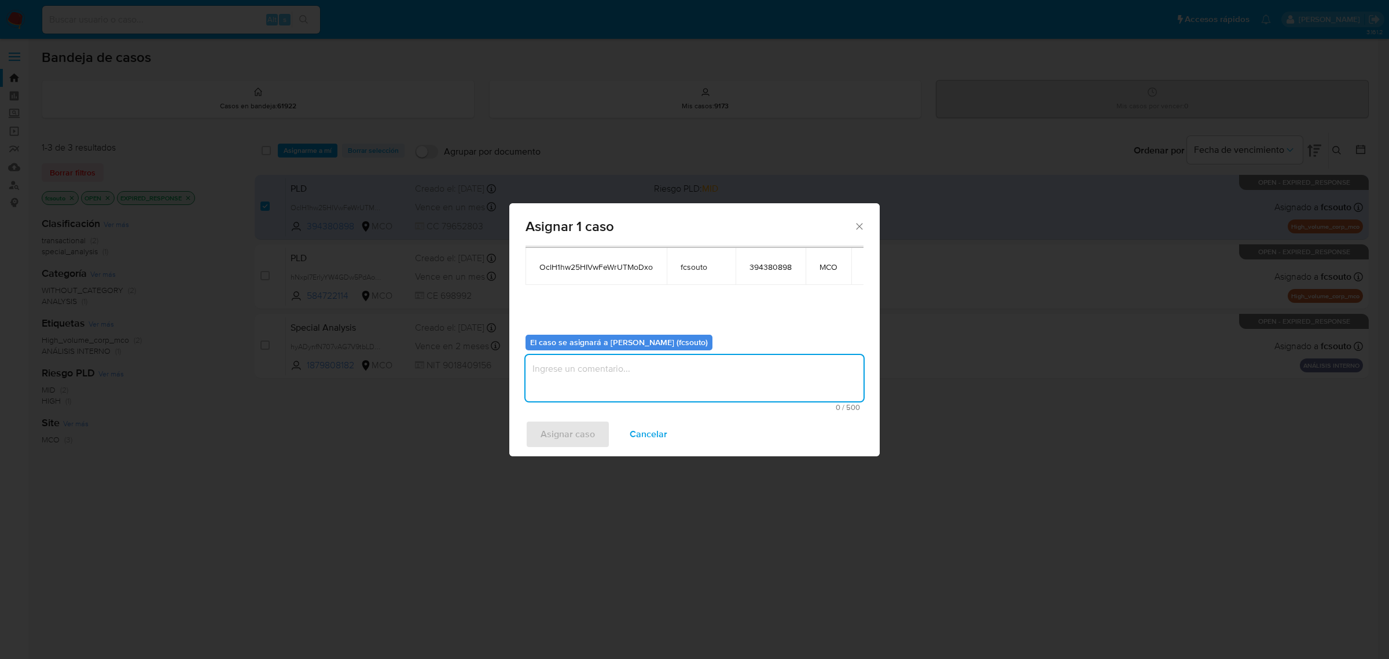
click at [713, 387] on textarea "assign-modal" at bounding box center [695, 378] width 338 height 46
type textarea "Asignación manual"
click at [560, 432] on span "Asignar caso" at bounding box center [568, 433] width 54 height 25
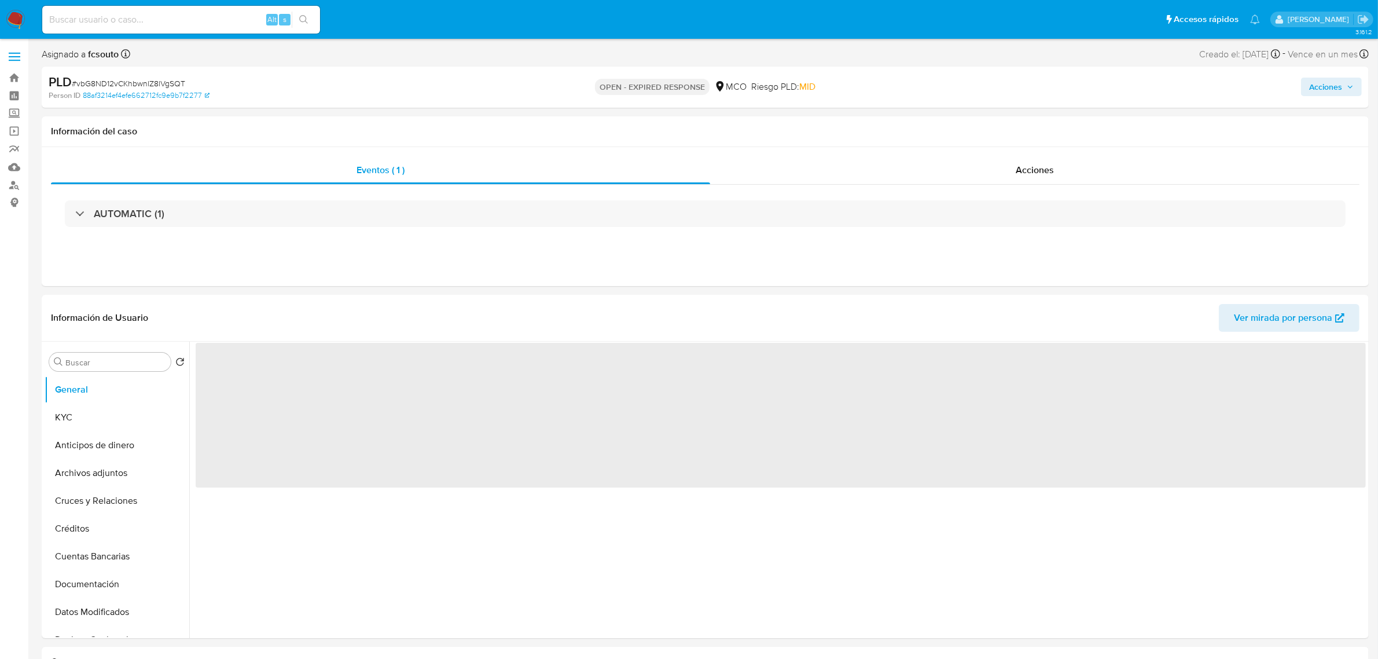
select select "10"
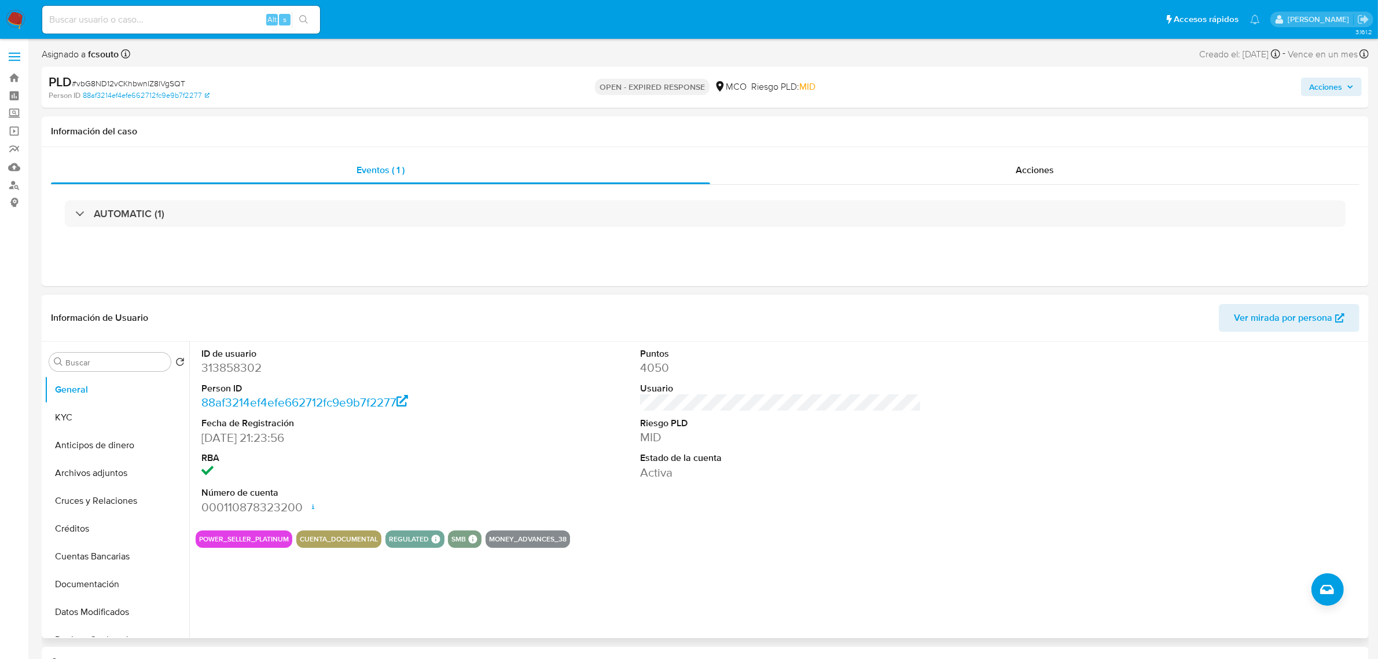
click at [885, 321] on header "Información de Usuario Ver mirada por persona" at bounding box center [705, 318] width 1309 height 28
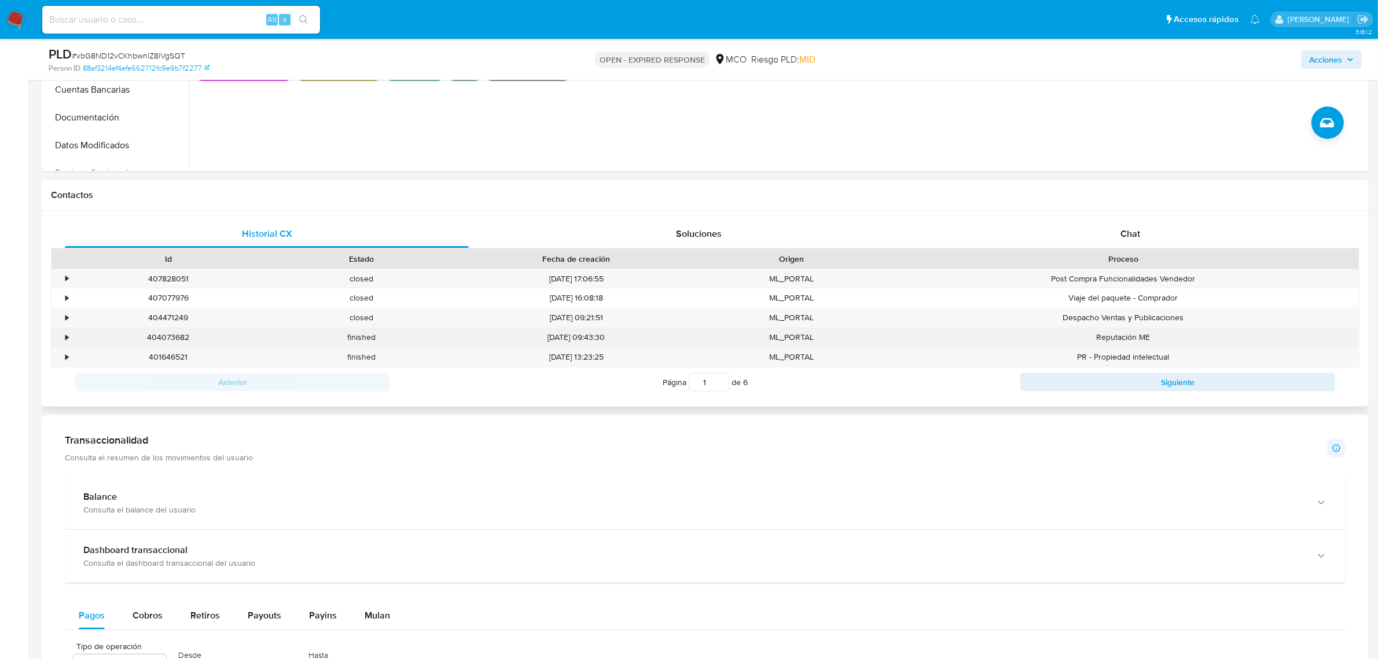
scroll to position [434, 0]
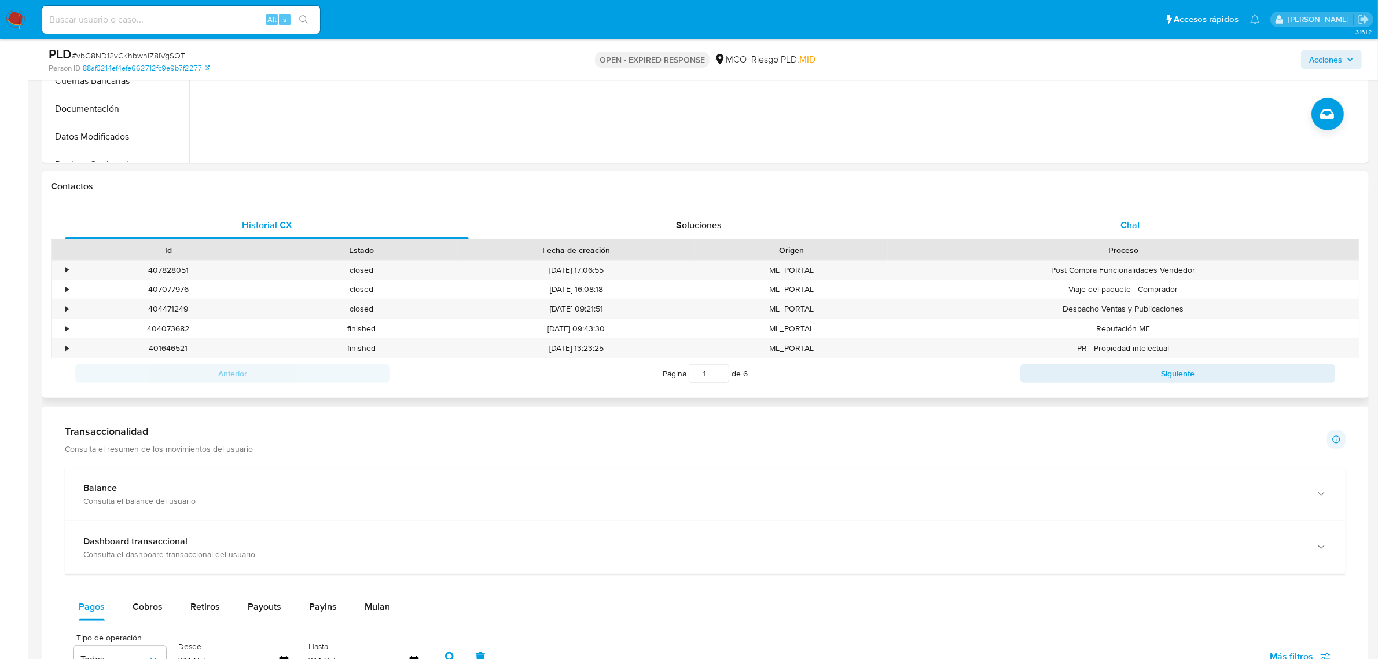
click at [1092, 232] on div "Chat" at bounding box center [1131, 225] width 404 height 28
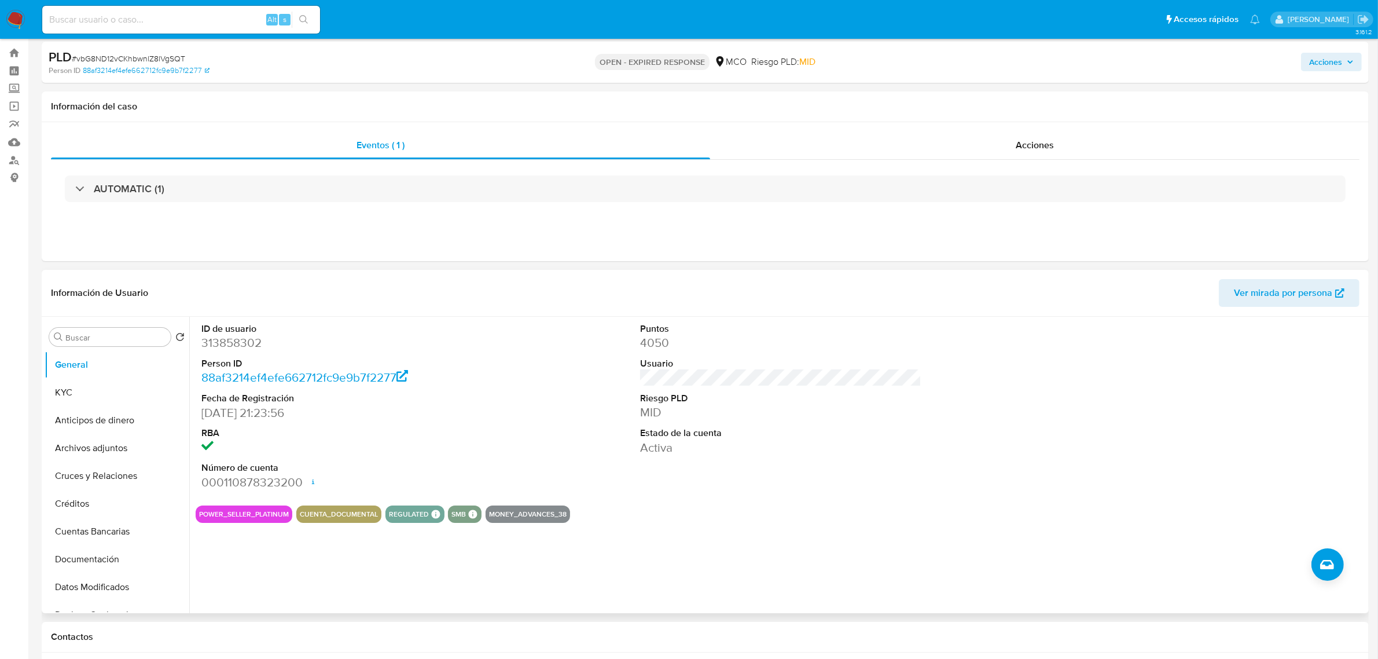
scroll to position [0, 0]
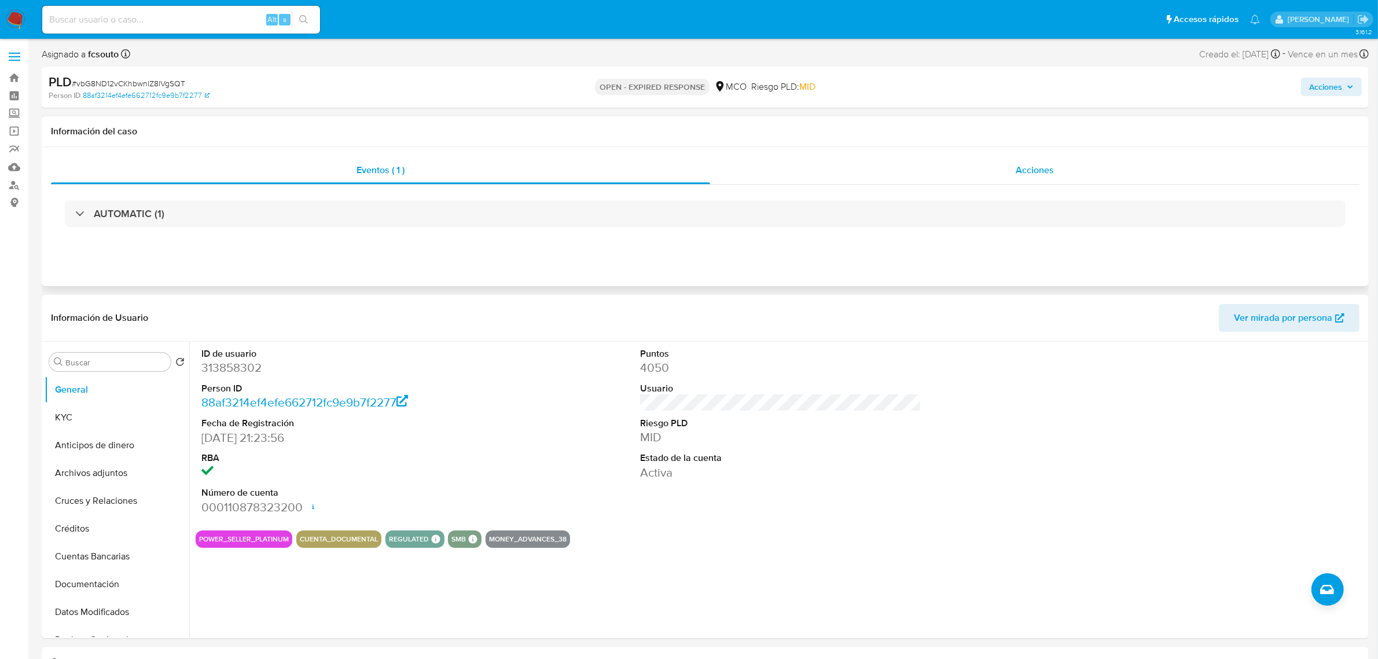
click at [1028, 169] on span "Acciones" at bounding box center [1035, 169] width 38 height 13
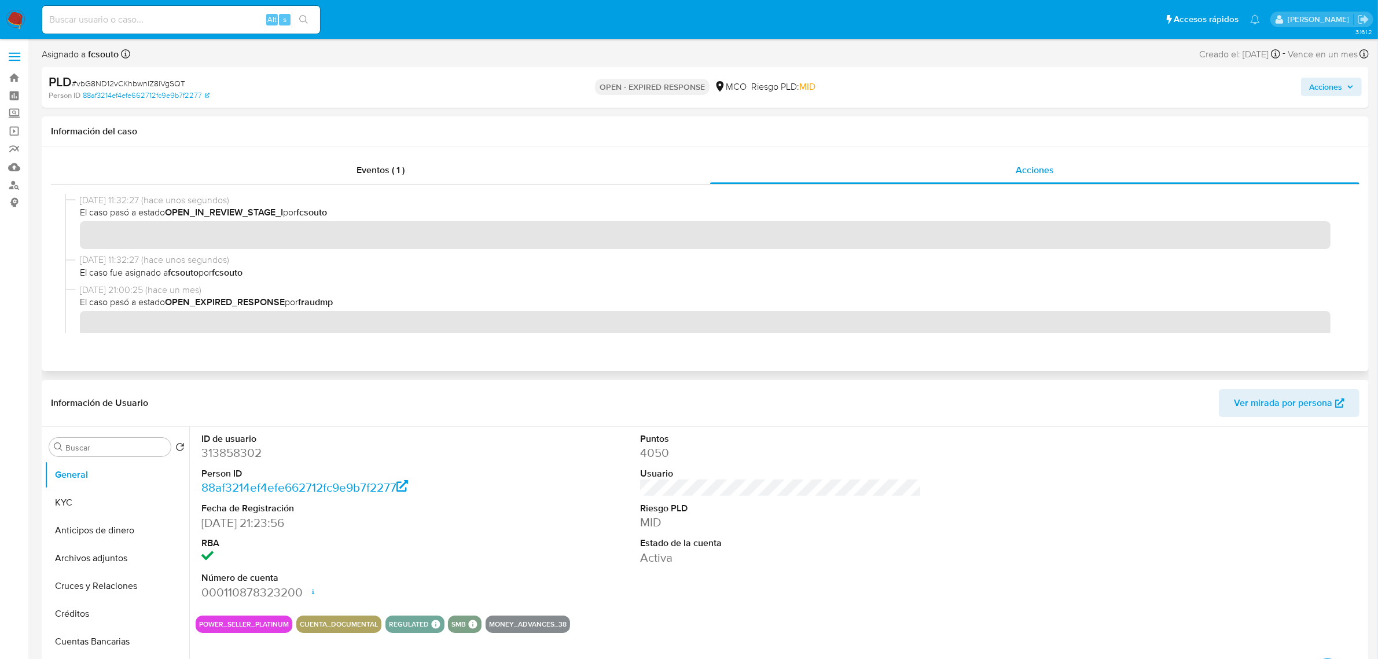
scroll to position [145, 0]
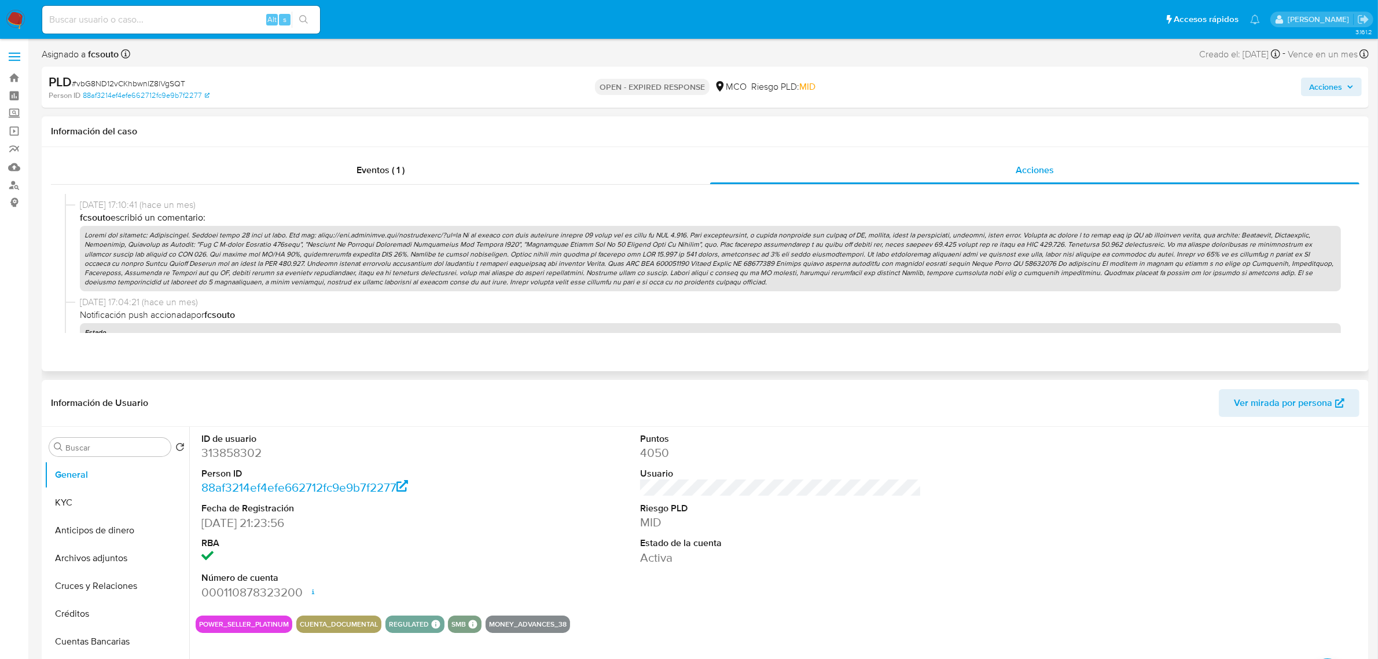
click at [776, 244] on p at bounding box center [710, 258] width 1261 height 65
click at [575, 243] on p at bounding box center [710, 258] width 1261 height 65
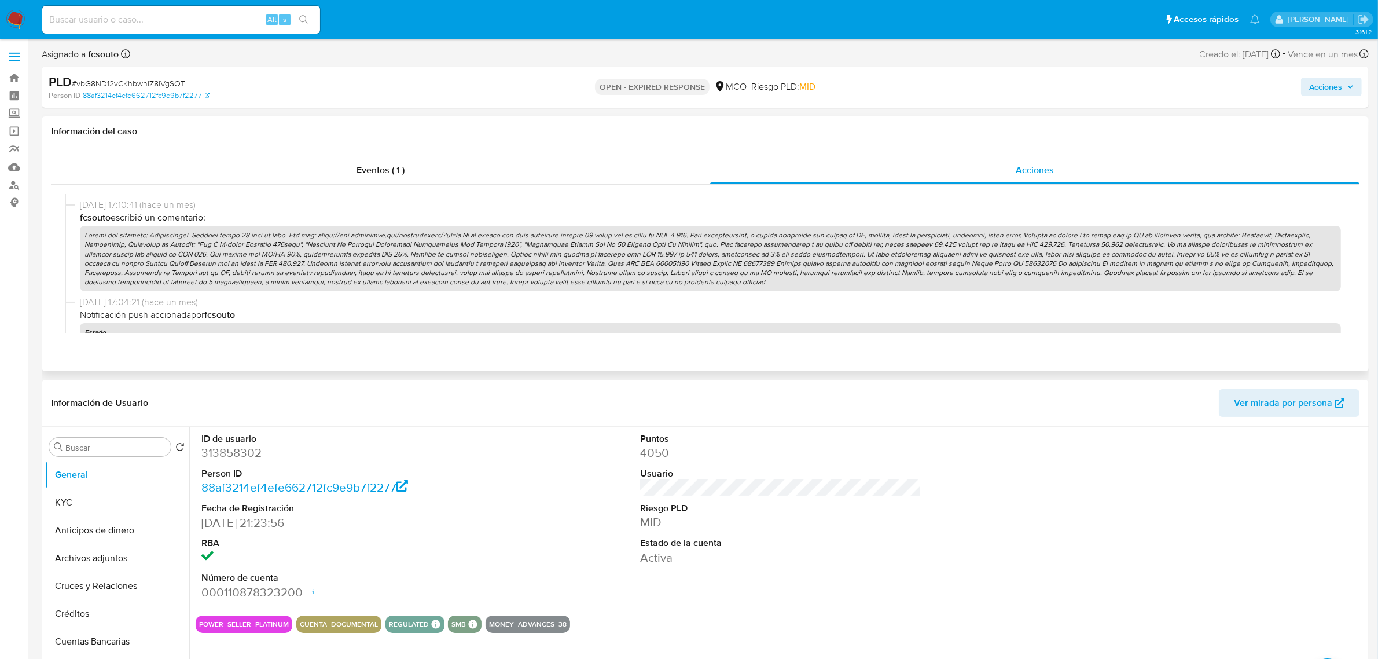
click at [575, 243] on p at bounding box center [710, 258] width 1261 height 65
click at [713, 387] on div "Información de Usuario Ver mirada por persona" at bounding box center [705, 403] width 1327 height 47
click at [602, 246] on p at bounding box center [710, 258] width 1261 height 65
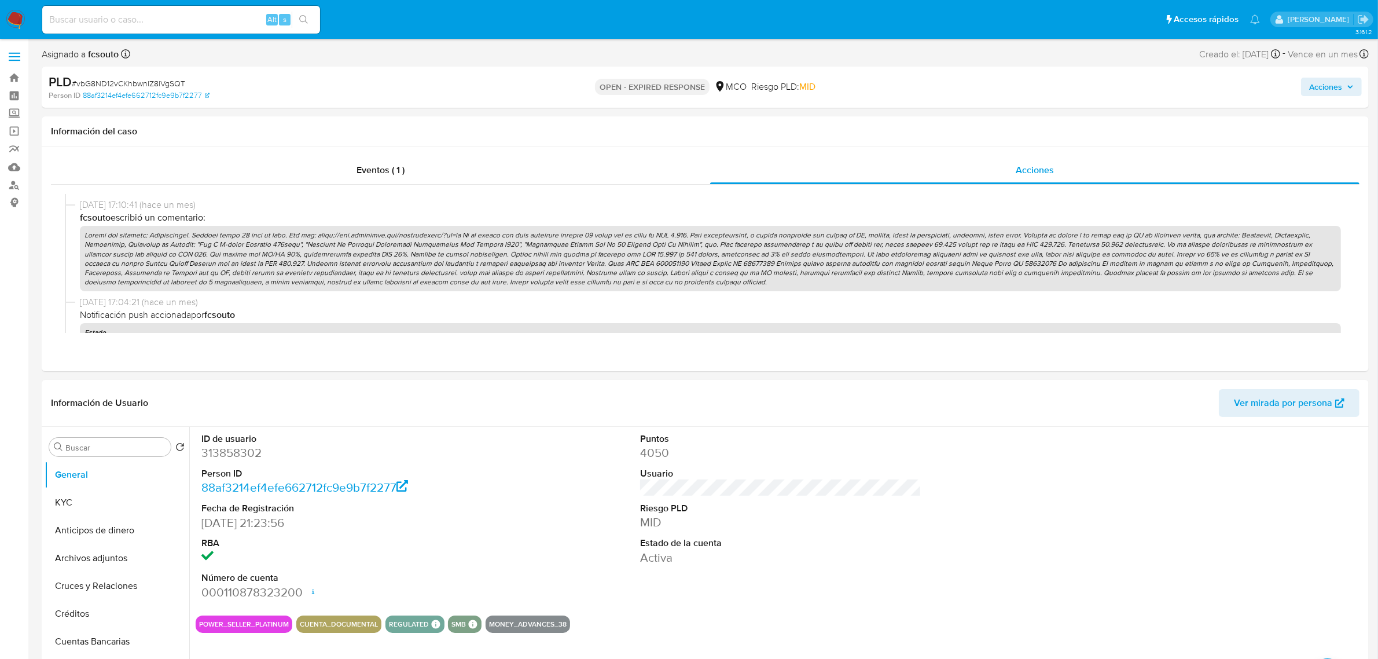
click at [1330, 79] on span "Acciones" at bounding box center [1326, 87] width 33 height 19
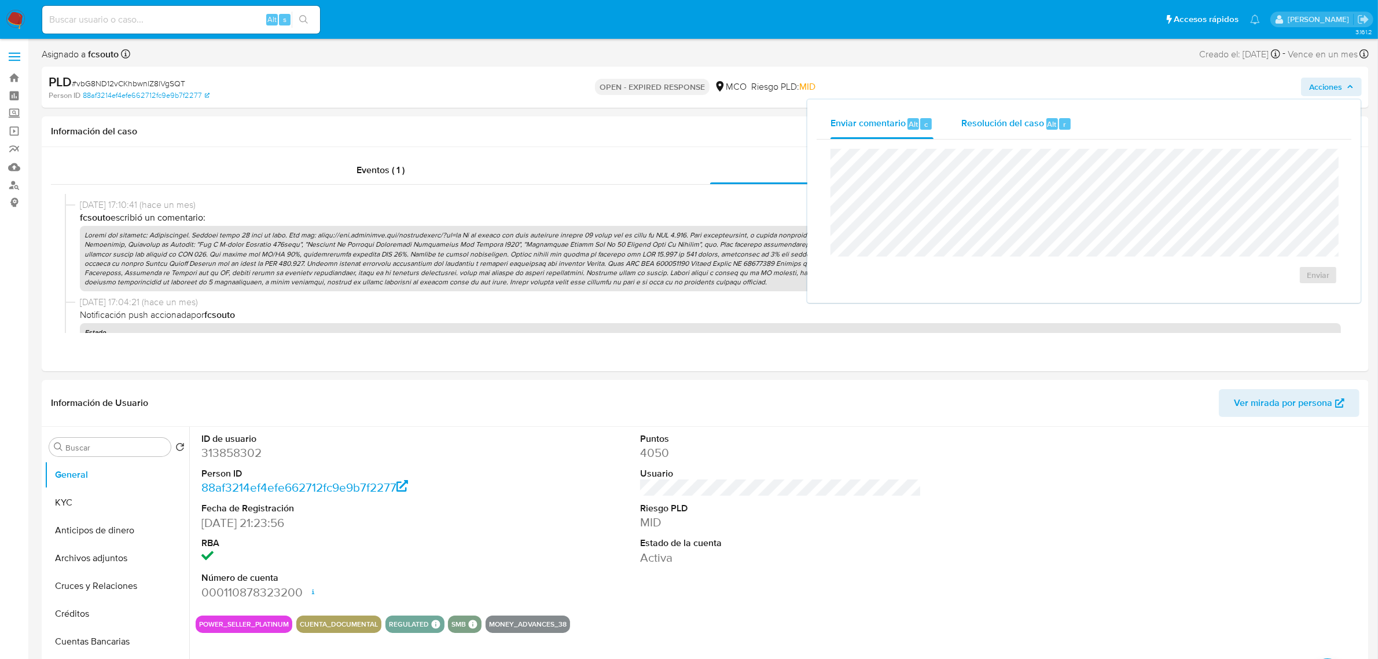
click at [1026, 118] on span "Resolución del caso" at bounding box center [1003, 123] width 83 height 13
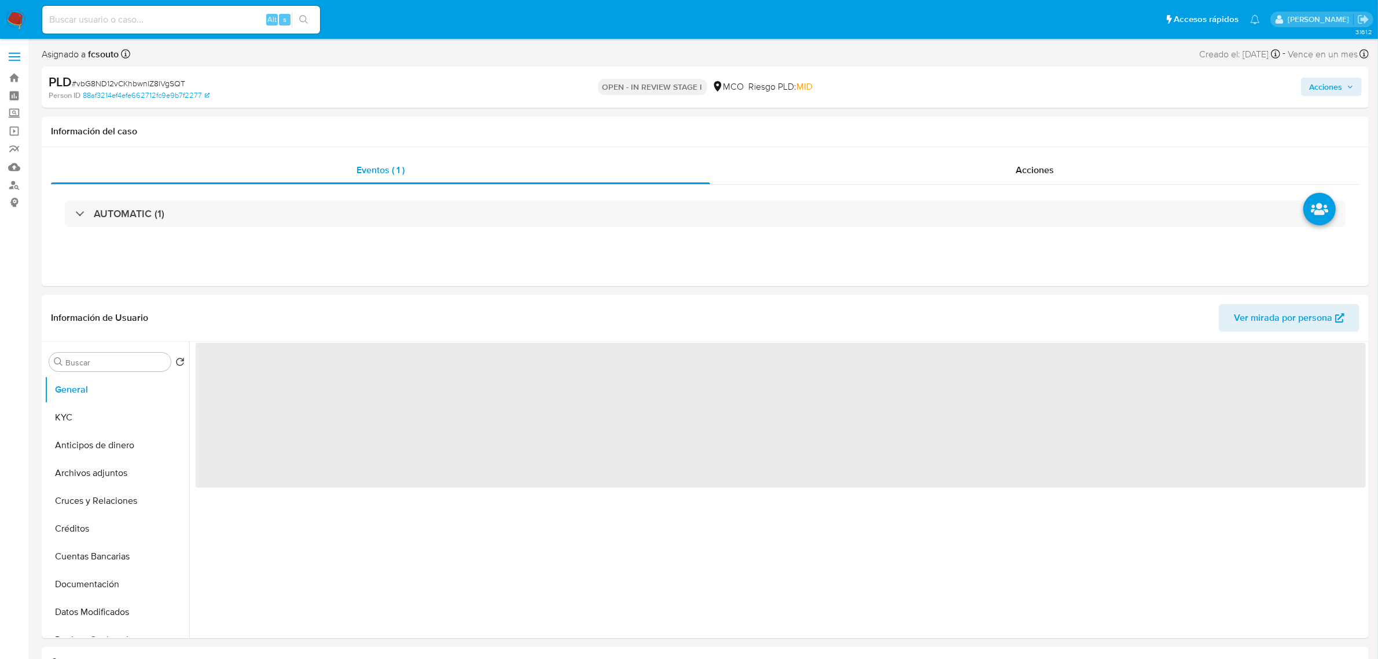
select select "10"
click at [1325, 81] on span "Acciones" at bounding box center [1326, 87] width 33 height 19
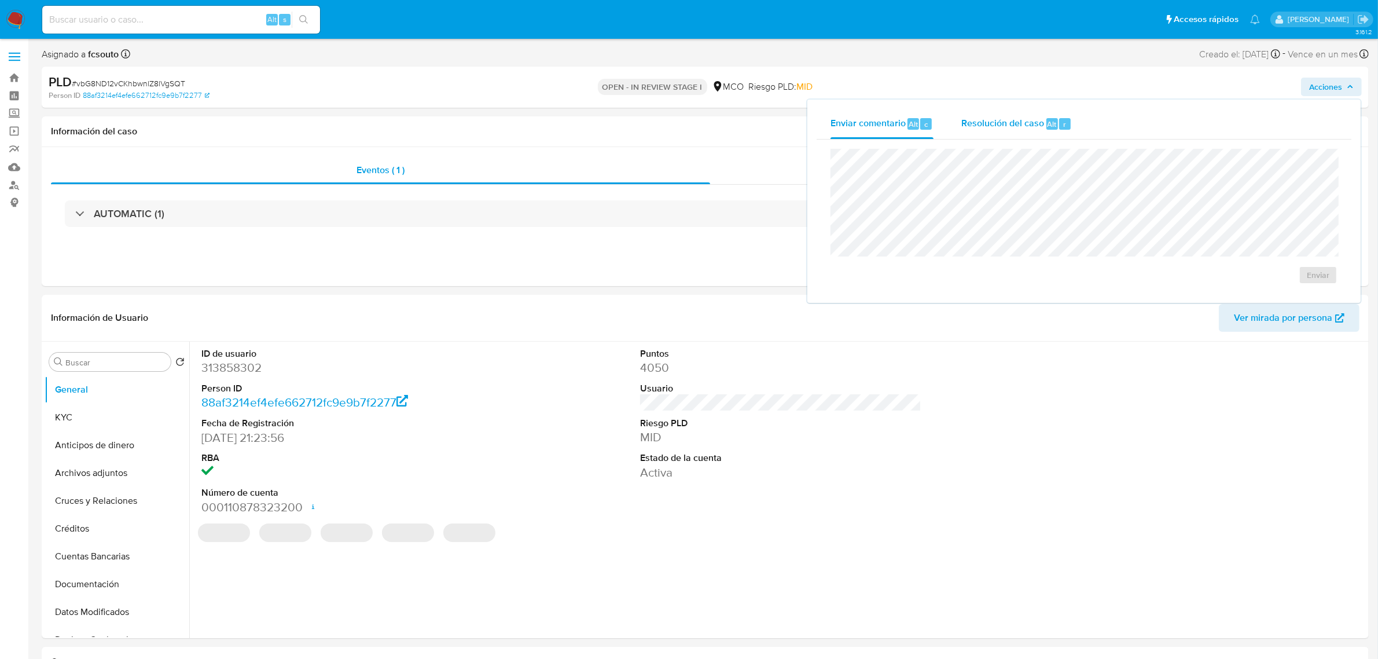
click at [1010, 123] on span "Resolución del caso" at bounding box center [1003, 123] width 83 height 13
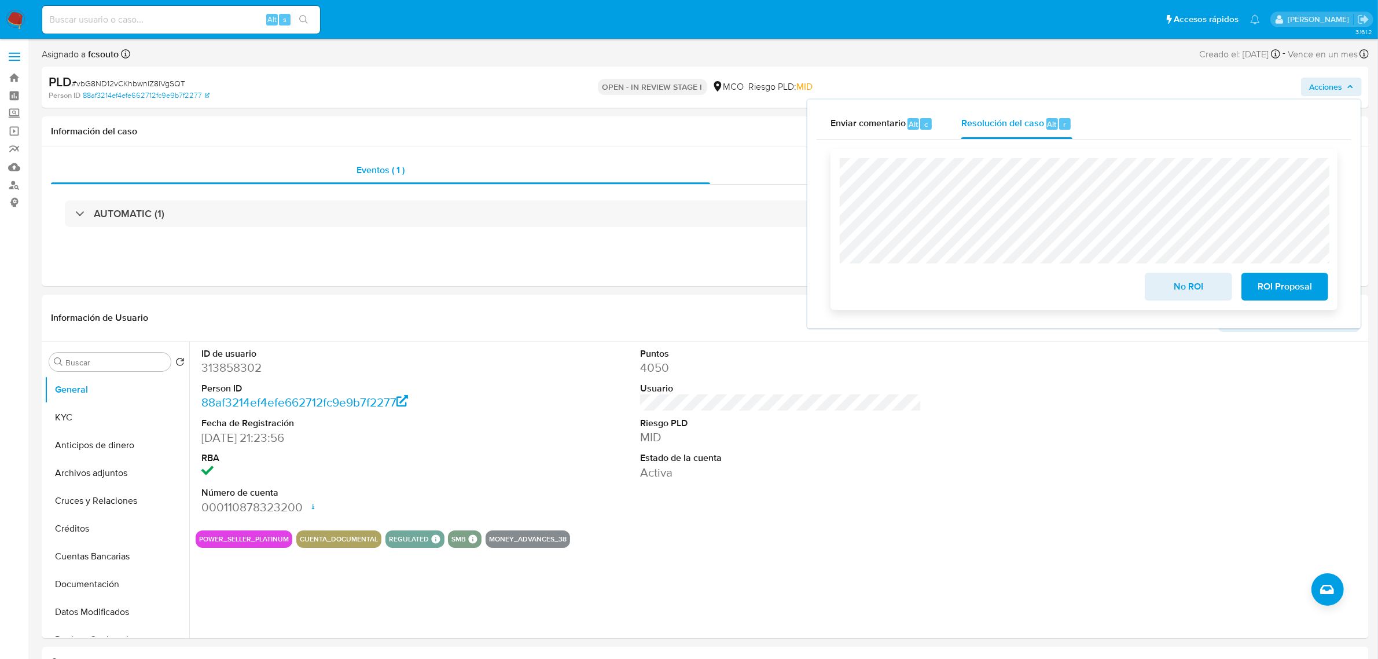
click at [1263, 284] on span "ROI Proposal" at bounding box center [1285, 286] width 57 height 25
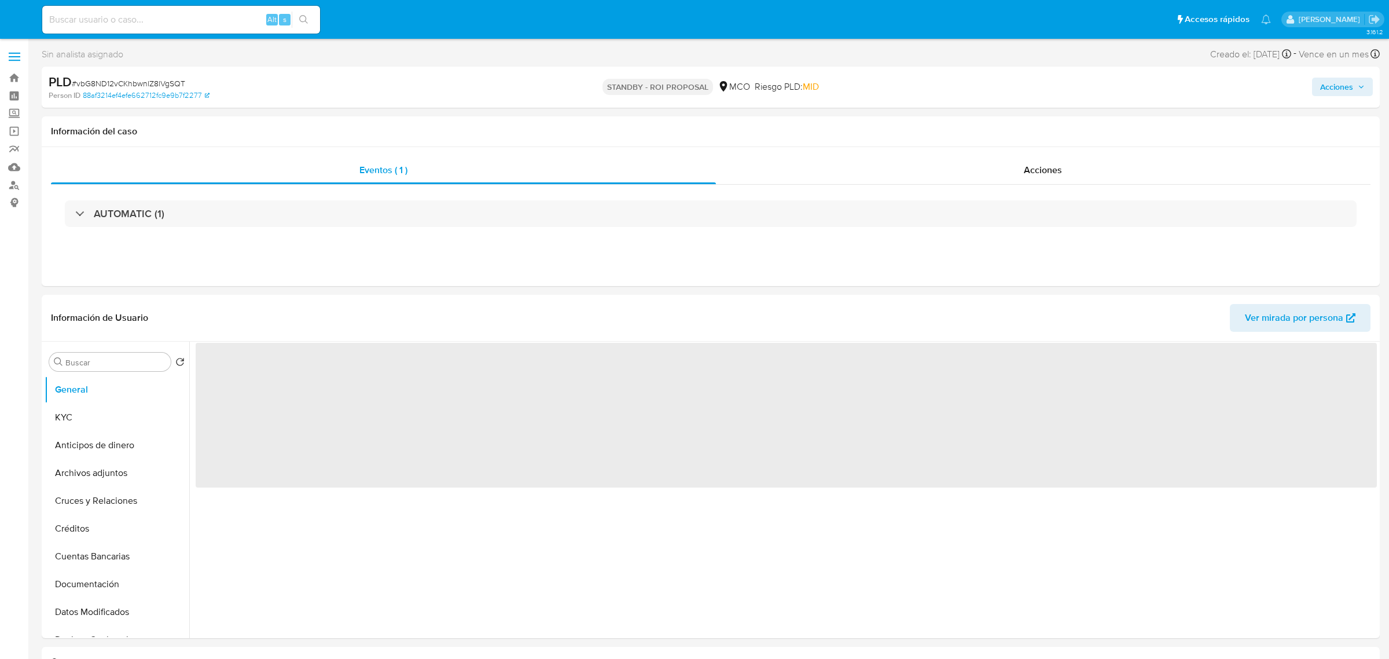
select select "10"
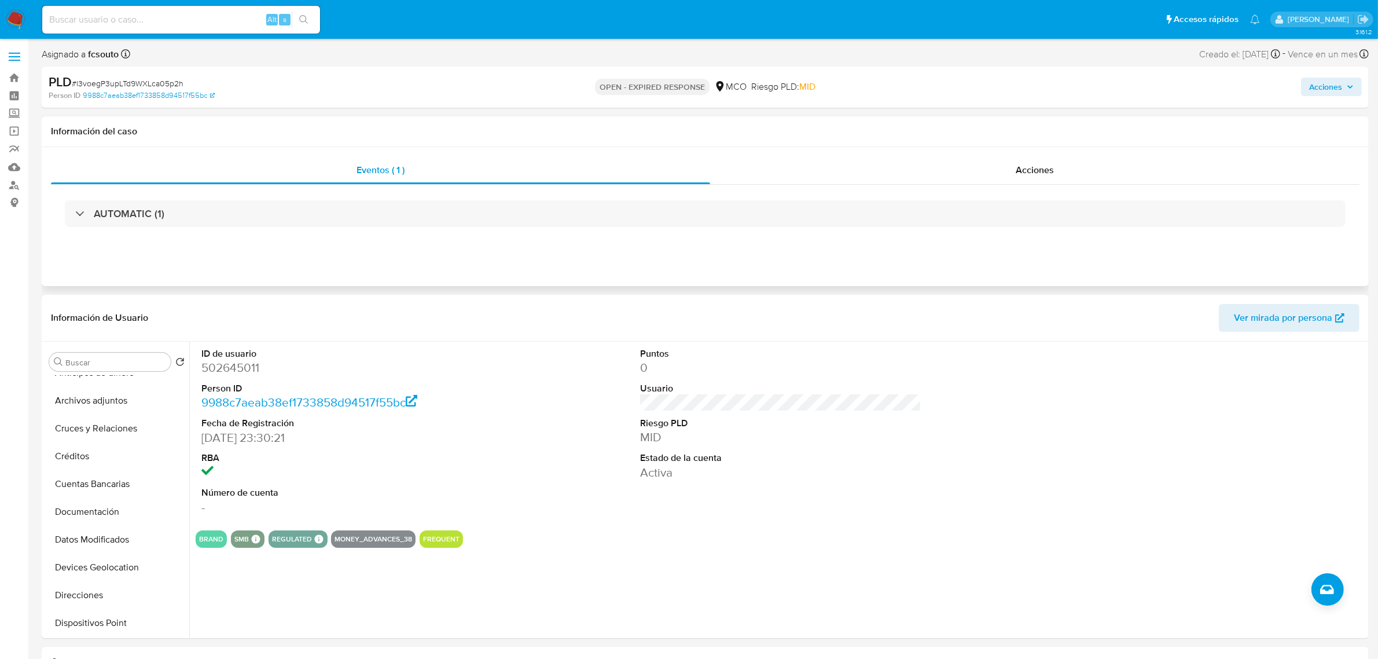
click at [1017, 146] on div "Información del caso" at bounding box center [705, 131] width 1327 height 31
click at [1042, 184] on div "Acciones" at bounding box center [1035, 170] width 650 height 28
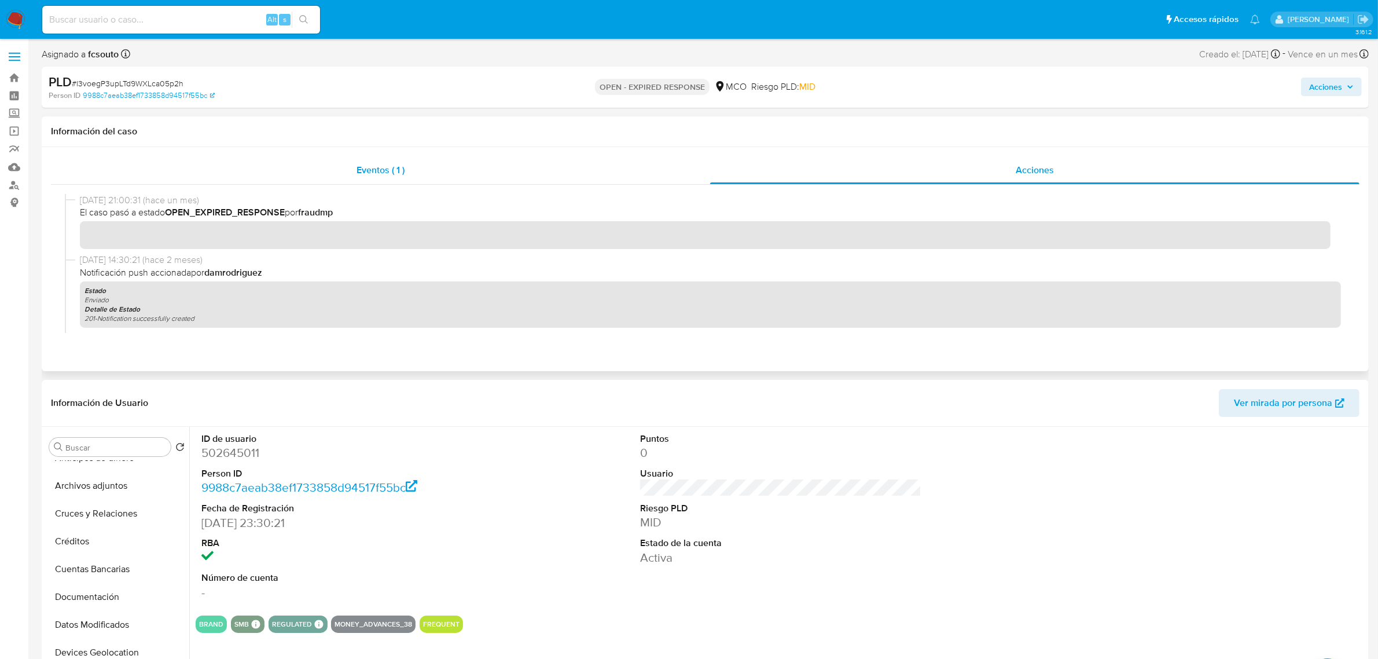
click at [360, 168] on span "Eventos ( 1 )" at bounding box center [381, 169] width 48 height 13
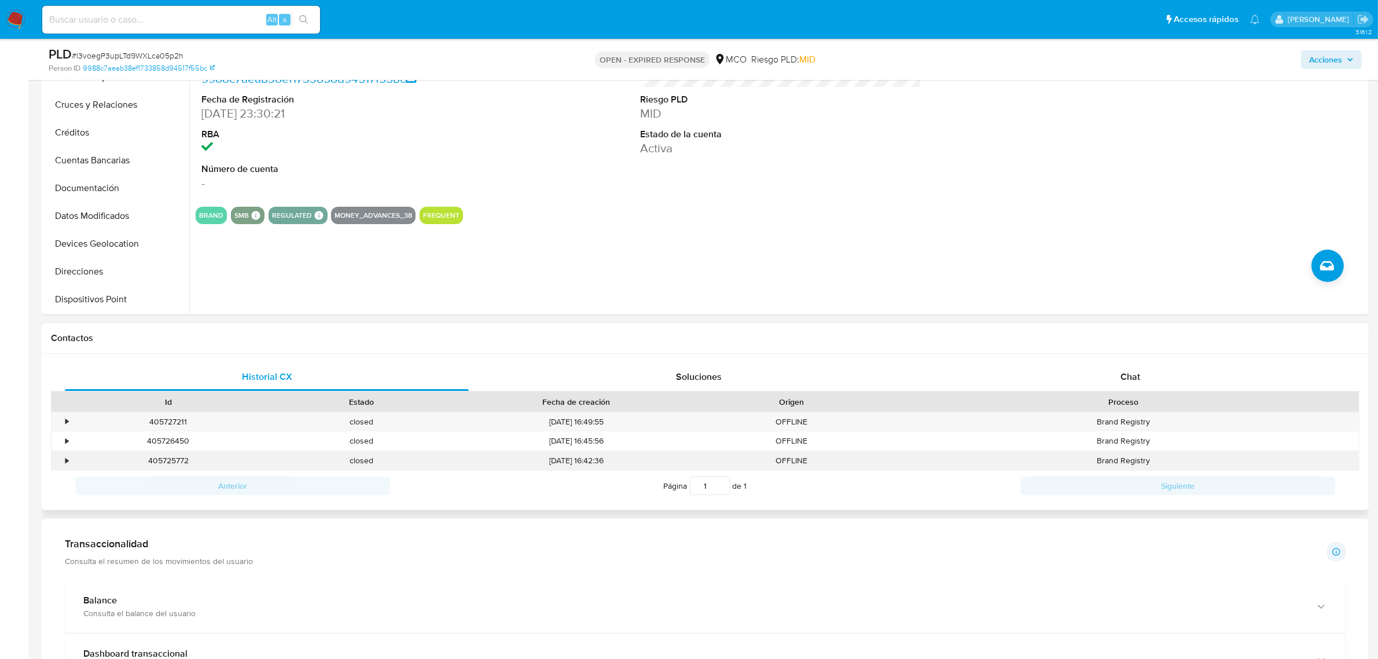
scroll to position [289, 0]
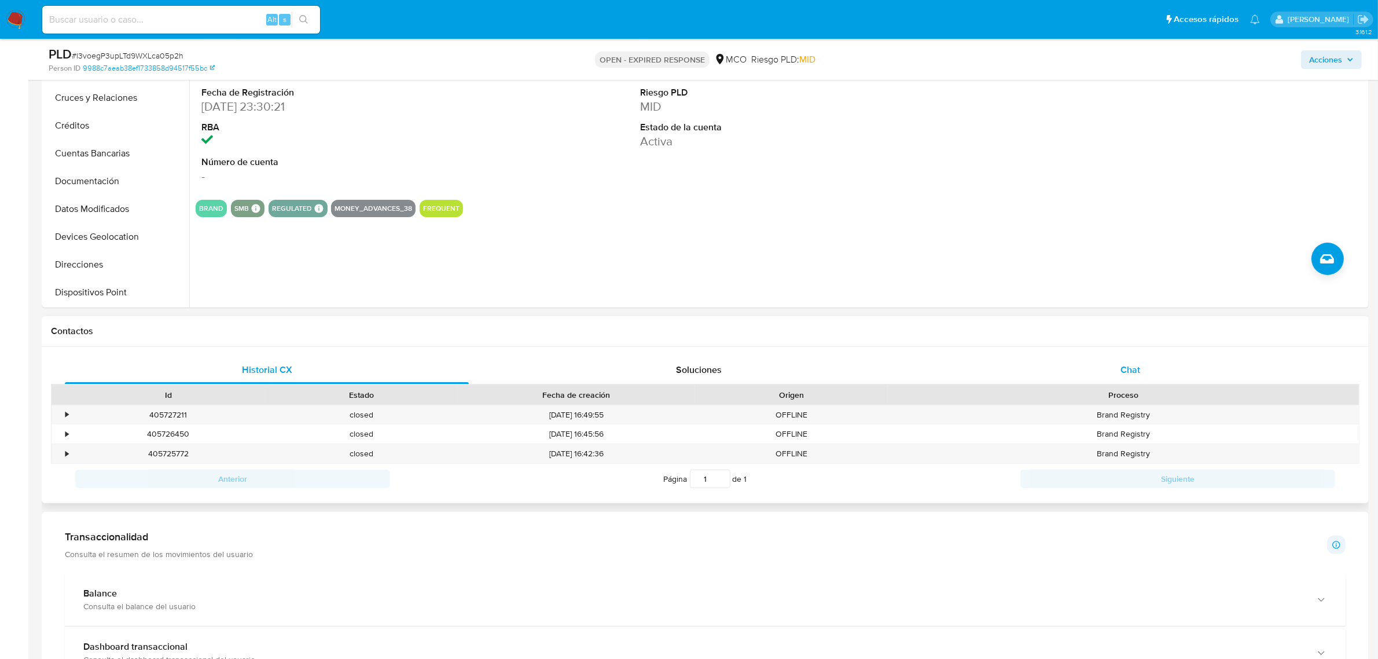
click at [1120, 371] on div "Chat" at bounding box center [1131, 370] width 404 height 28
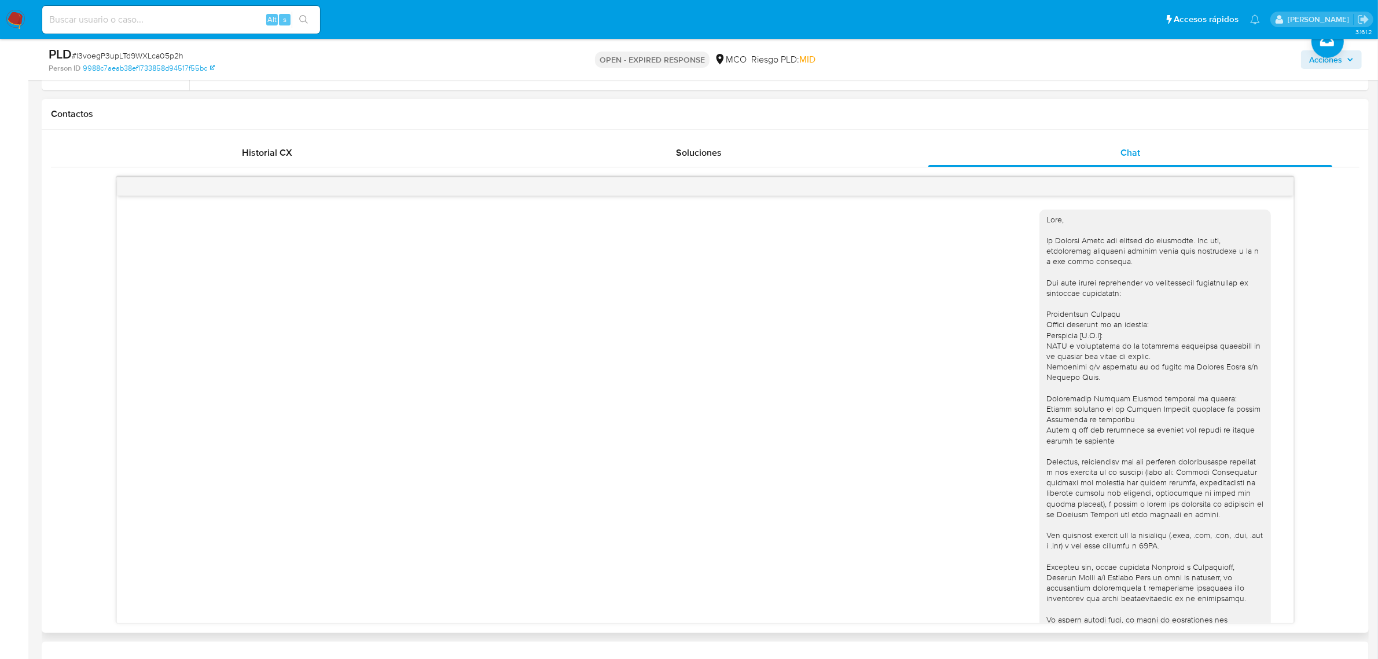
scroll to position [0, 0]
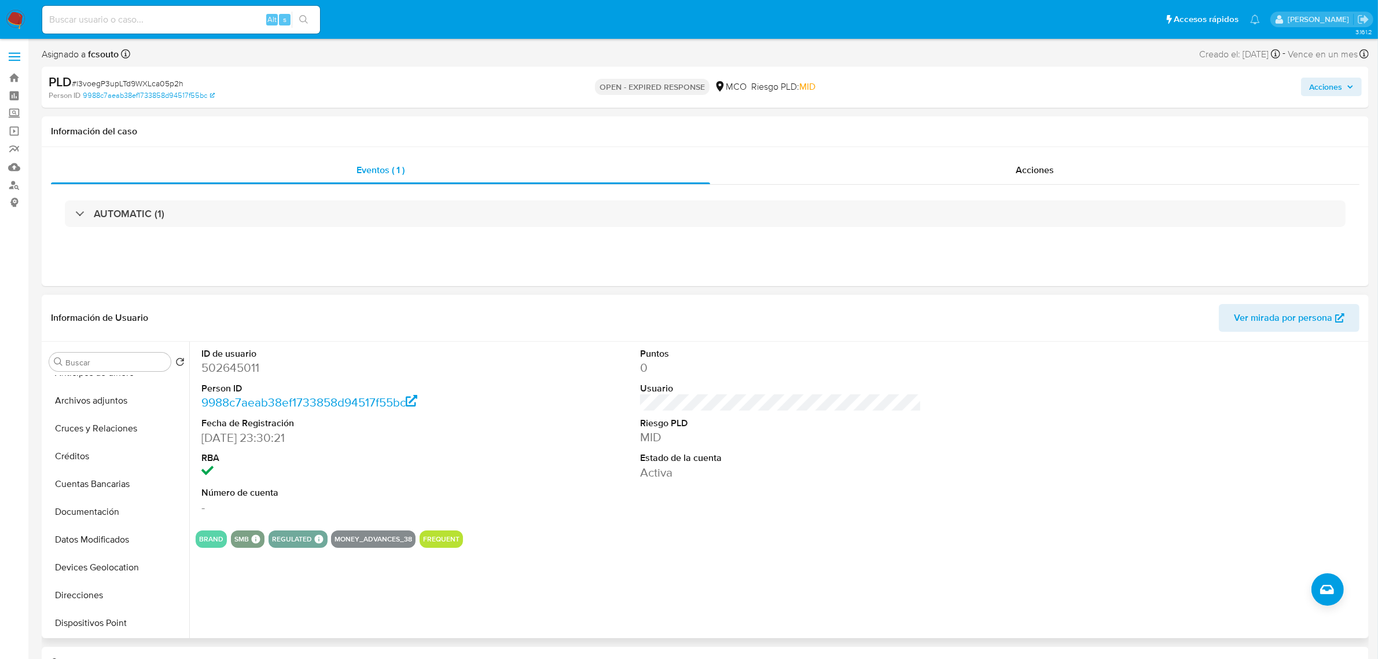
click at [227, 369] on dd "502645011" at bounding box center [341, 368] width 281 height 16
copy dd "502645011"
click at [229, 371] on dd "502645011" at bounding box center [341, 368] width 281 height 16
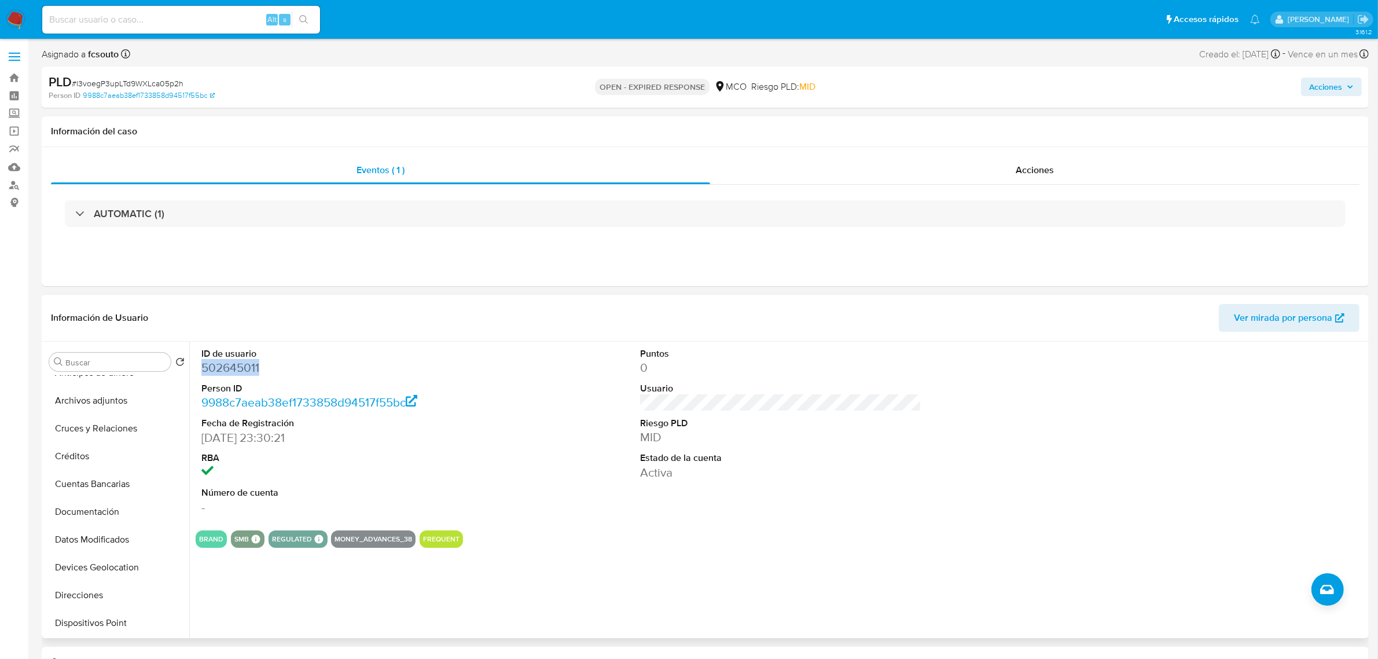
click at [233, 371] on dd "502645011" at bounding box center [341, 368] width 281 height 16
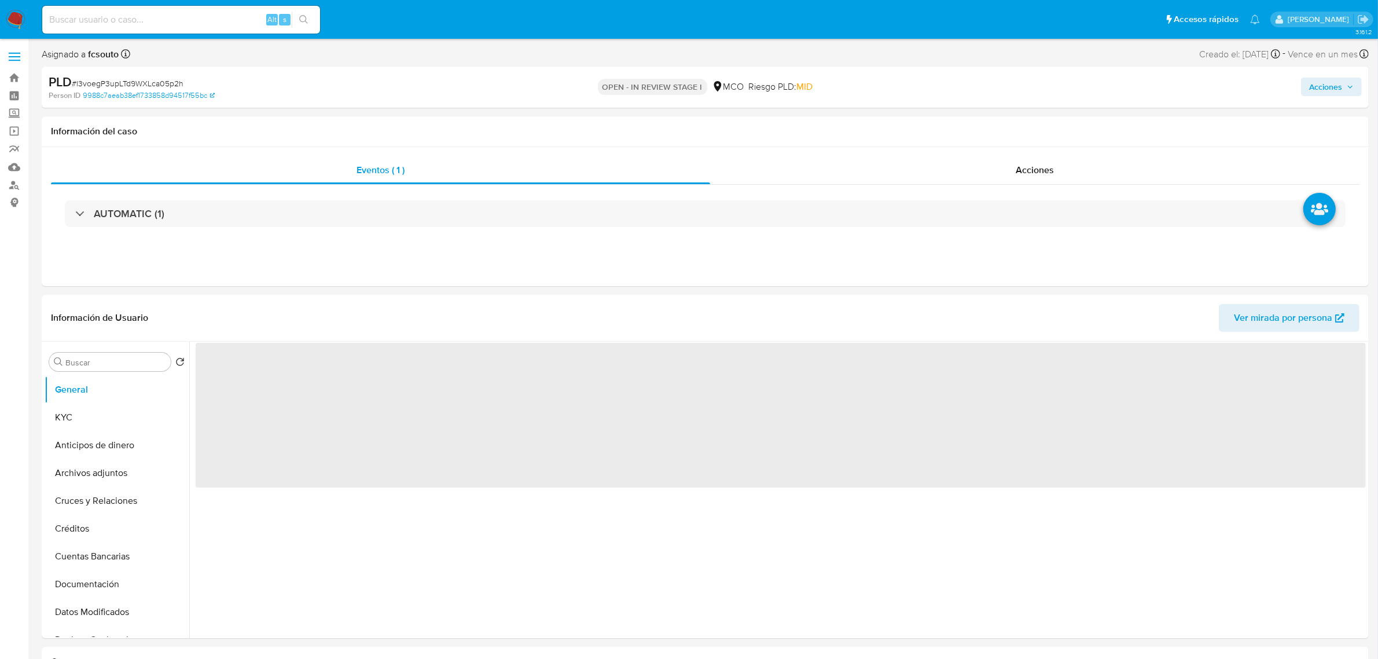
select select "10"
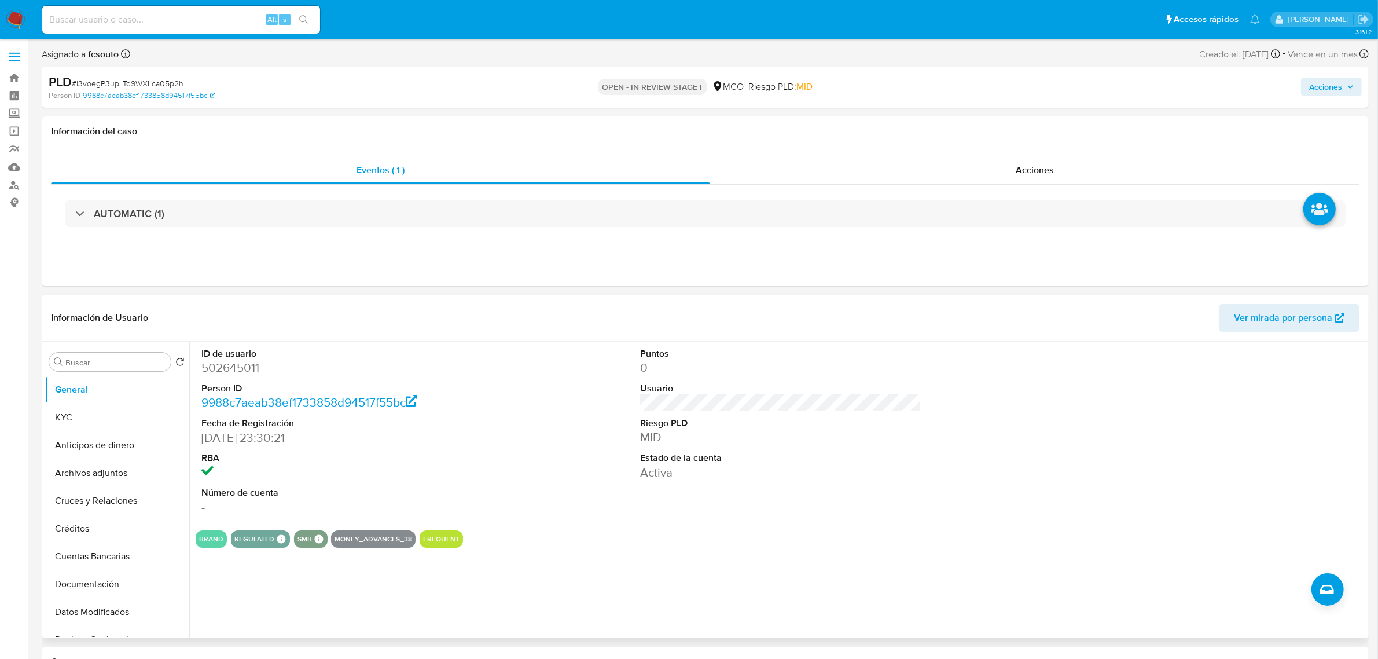
click at [234, 366] on dd "502645011" at bounding box center [341, 368] width 281 height 16
copy dd "502645011"
click at [232, 368] on dd "502645011" at bounding box center [341, 368] width 281 height 16
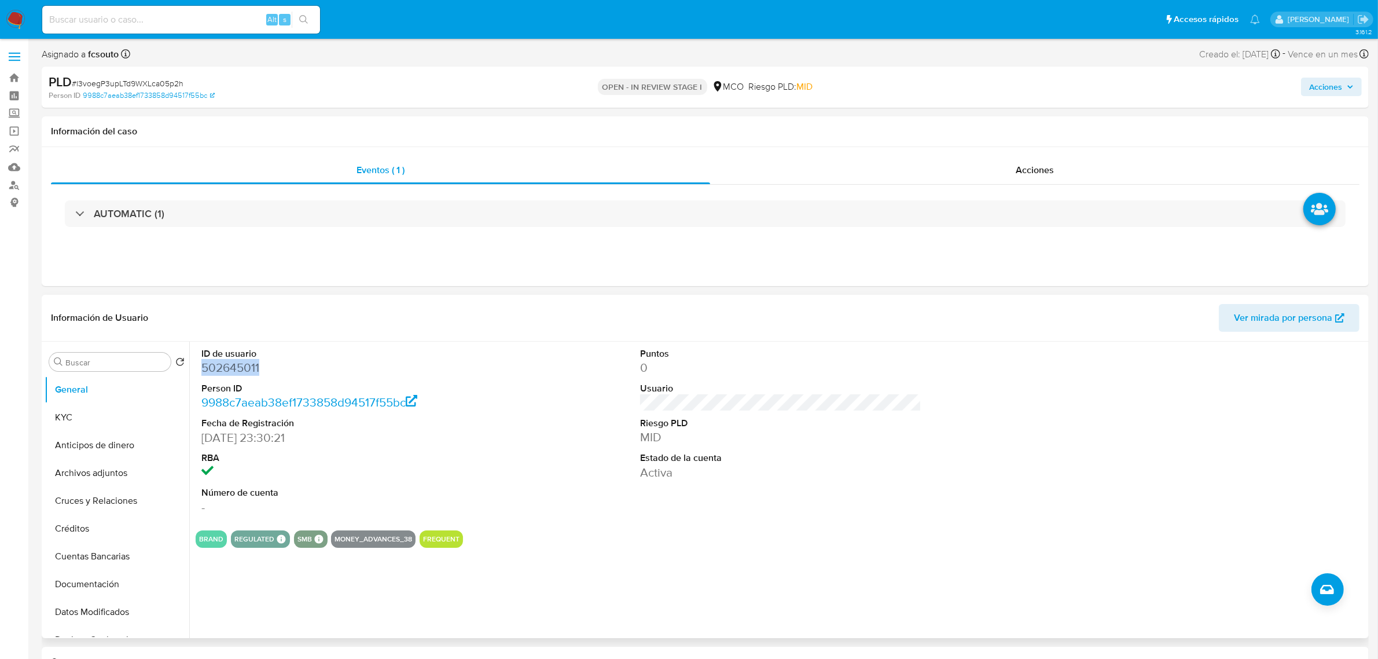
click at [242, 372] on dd "502645011" at bounding box center [341, 368] width 281 height 16
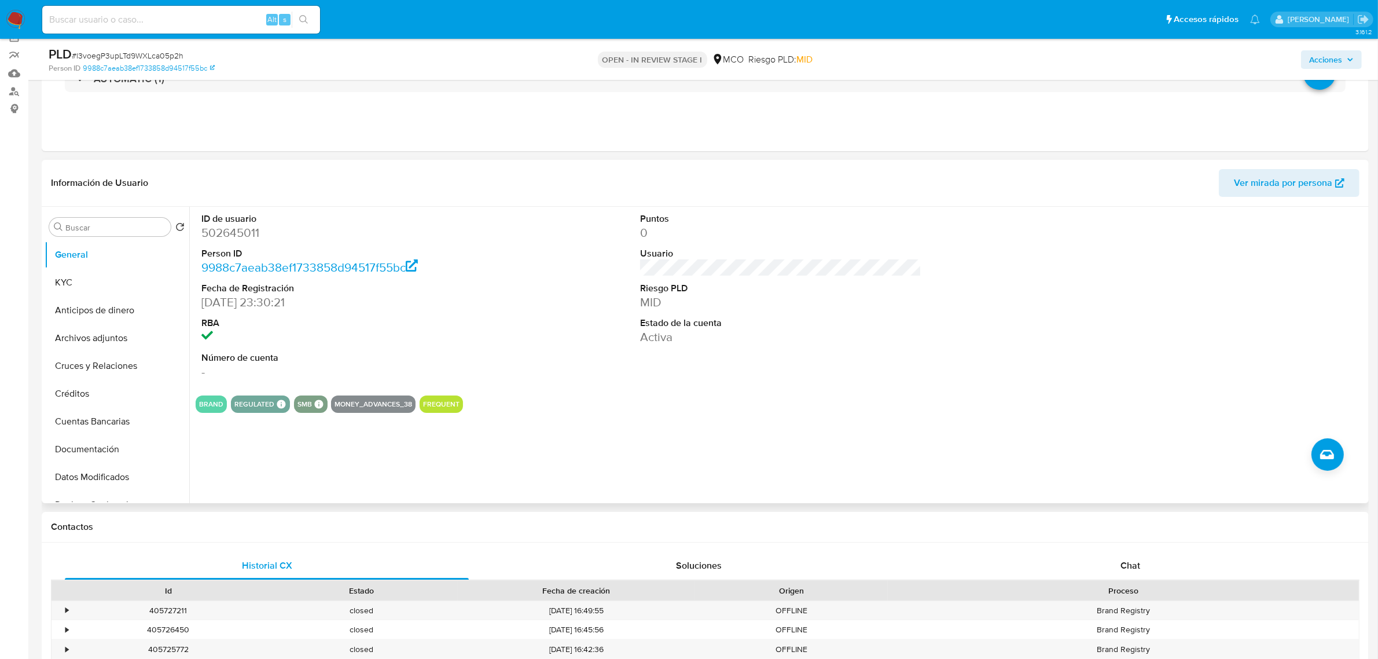
scroll to position [217, 0]
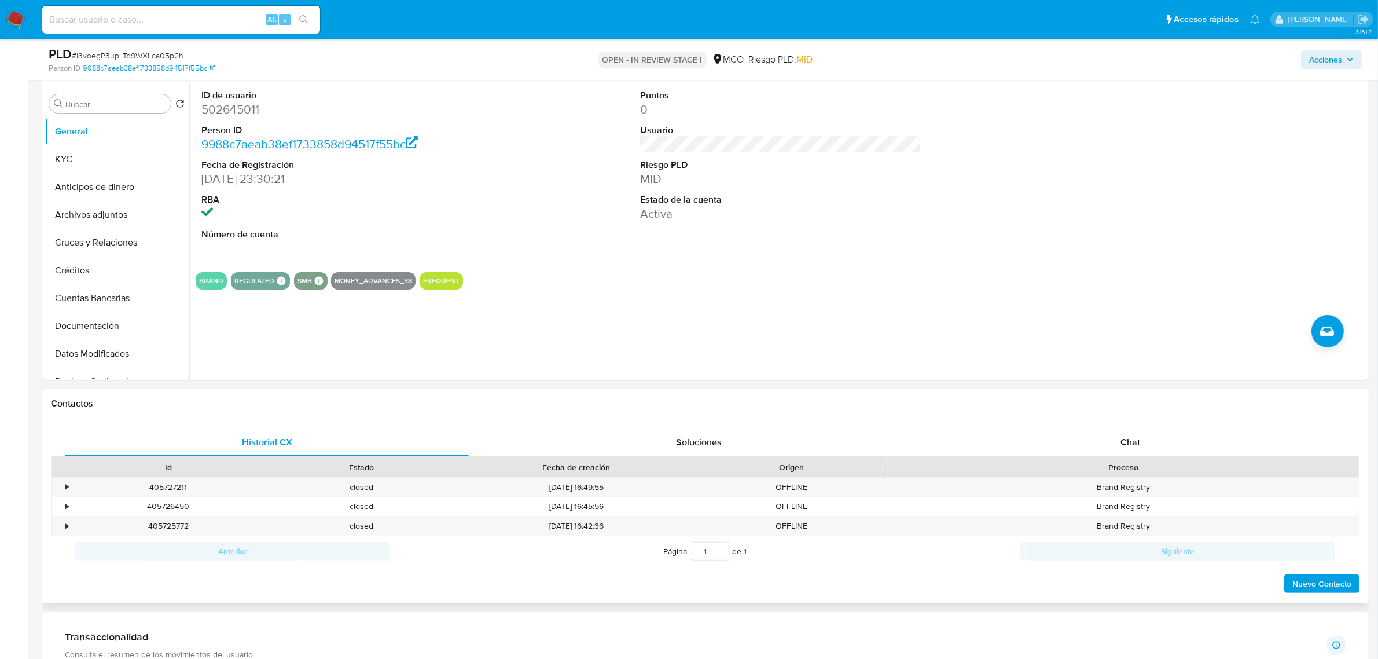
drag, startPoint x: 1146, startPoint y: 441, endPoint x: 1106, endPoint y: 426, distance: 43.4
click at [1144, 441] on div "Chat" at bounding box center [1131, 442] width 404 height 28
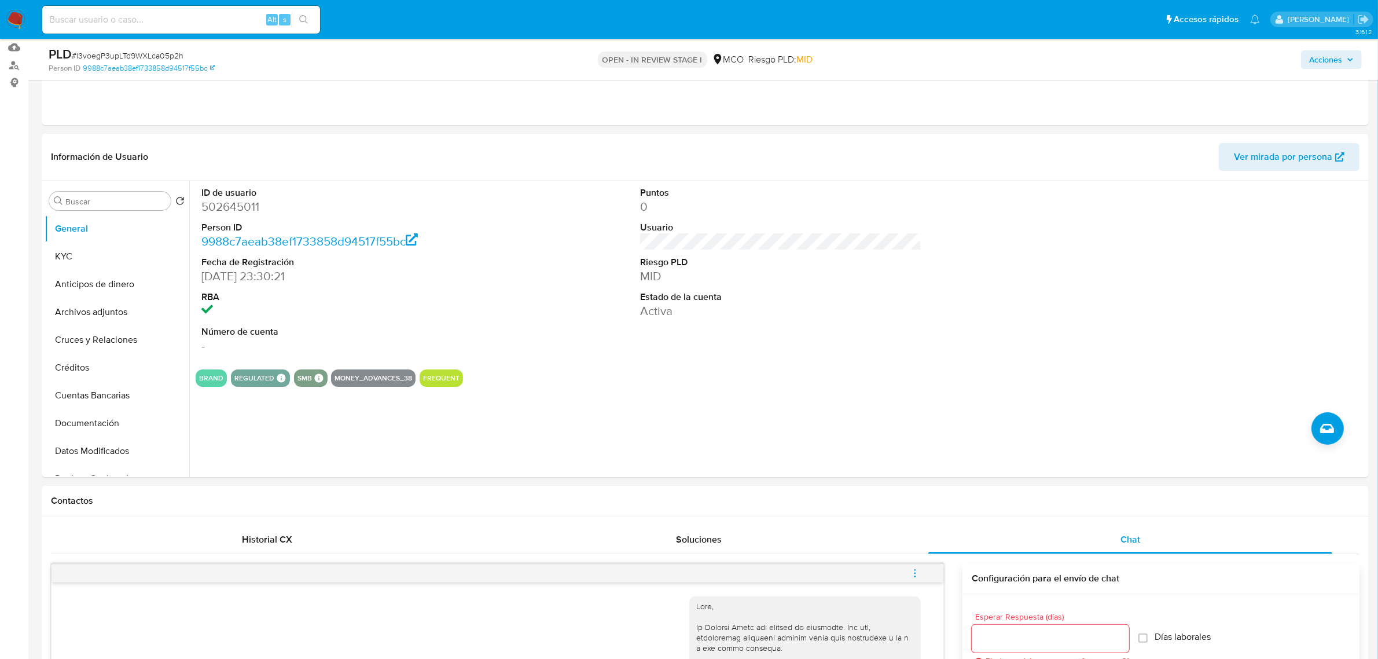
scroll to position [72, 0]
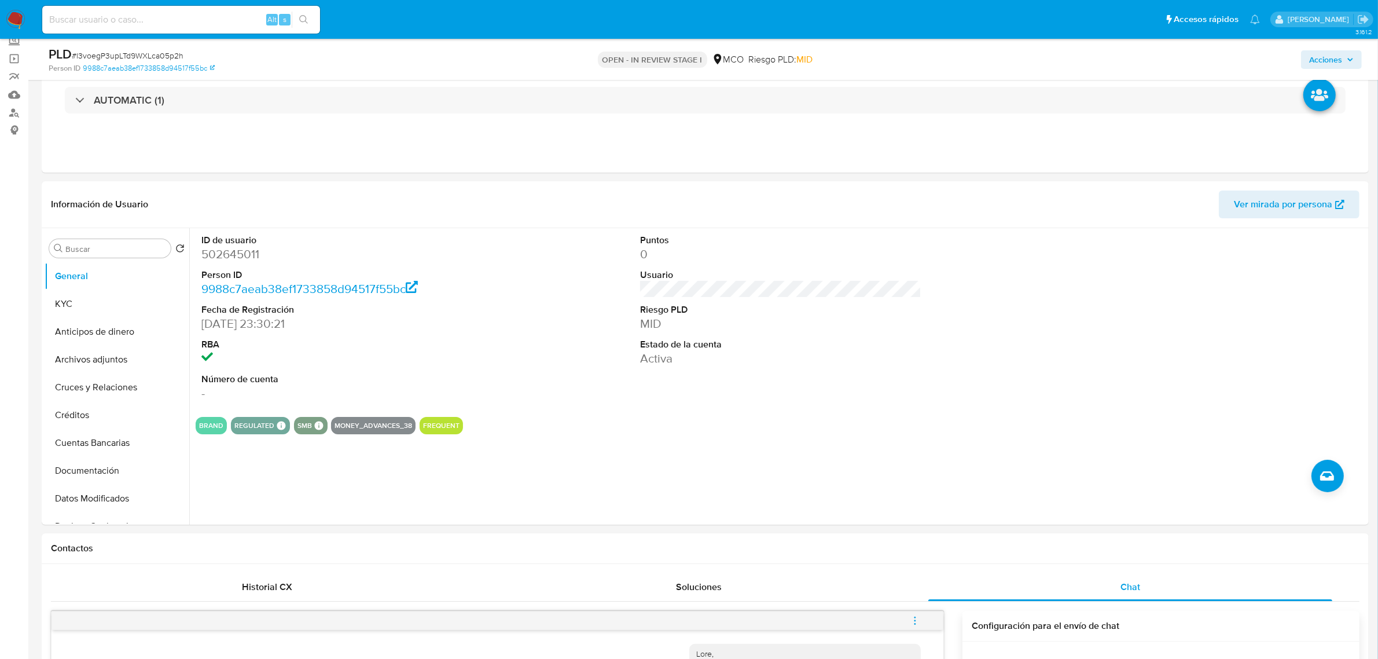
click at [1326, 56] on span "Acciones" at bounding box center [1326, 59] width 33 height 19
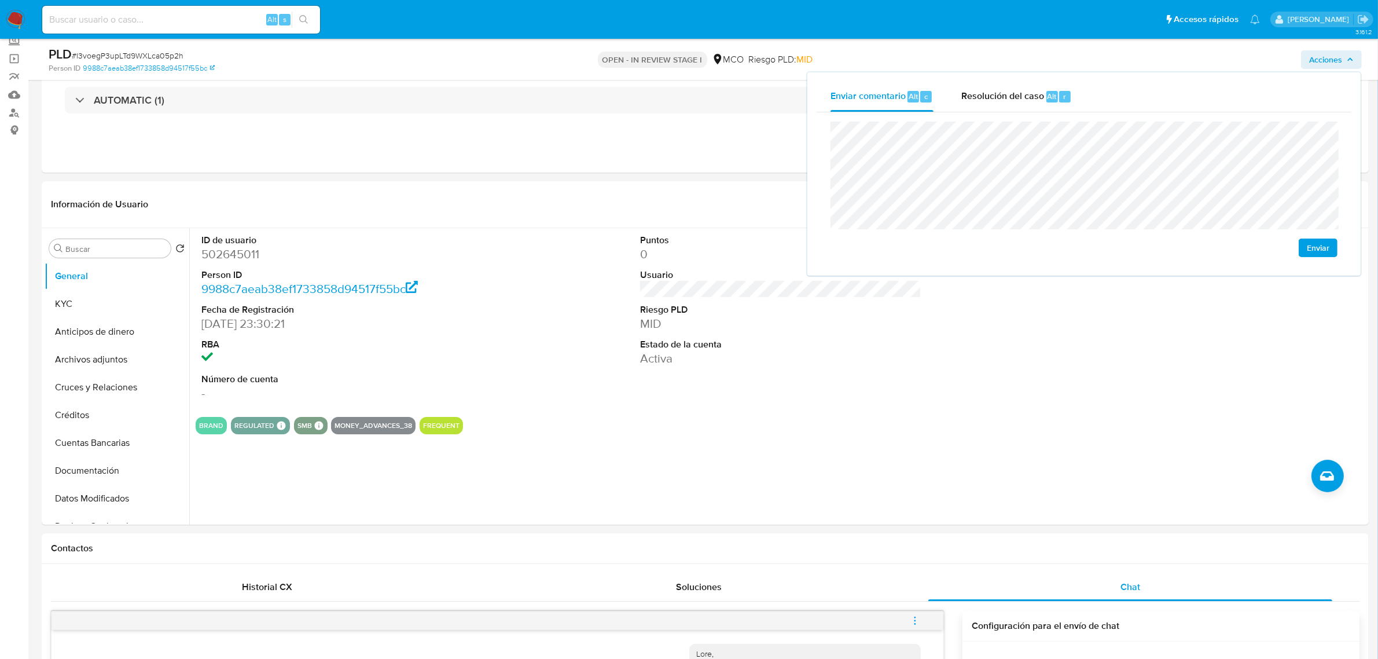
click at [1315, 252] on span "Enviar" at bounding box center [1318, 248] width 23 height 16
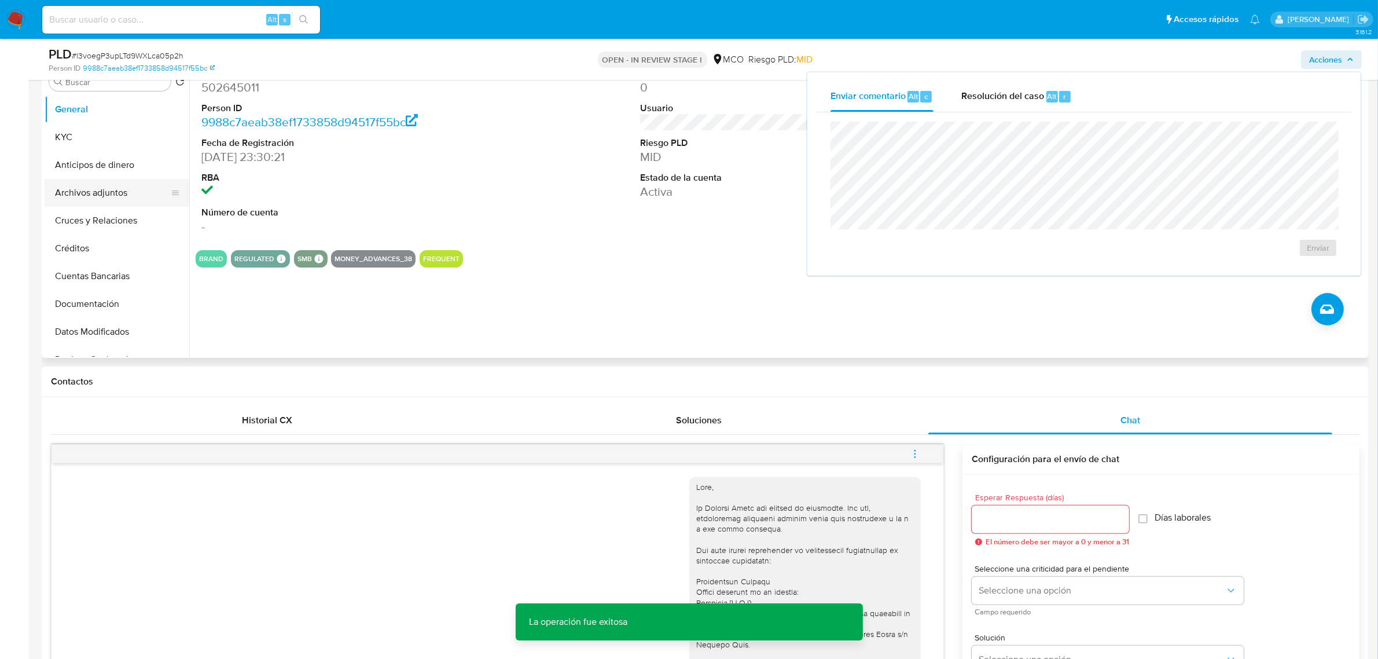
scroll to position [217, 0]
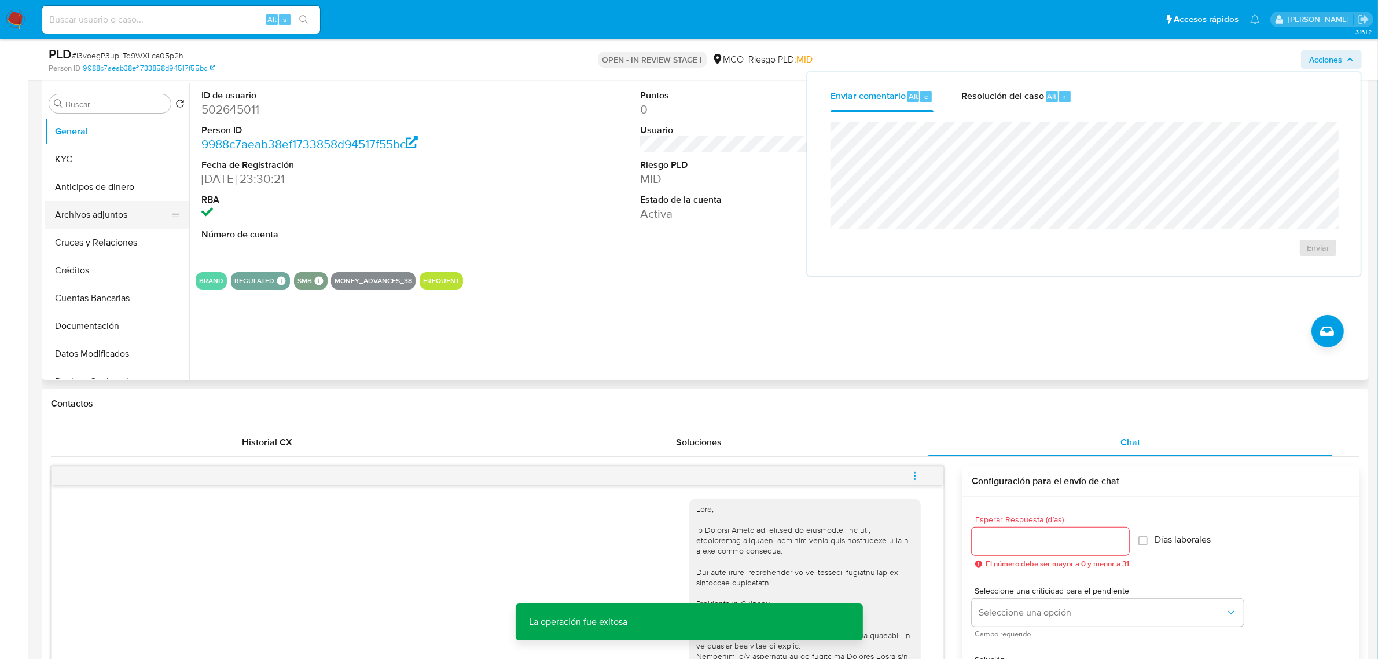
click at [136, 220] on button "Archivos adjuntos" at bounding box center [112, 215] width 135 height 28
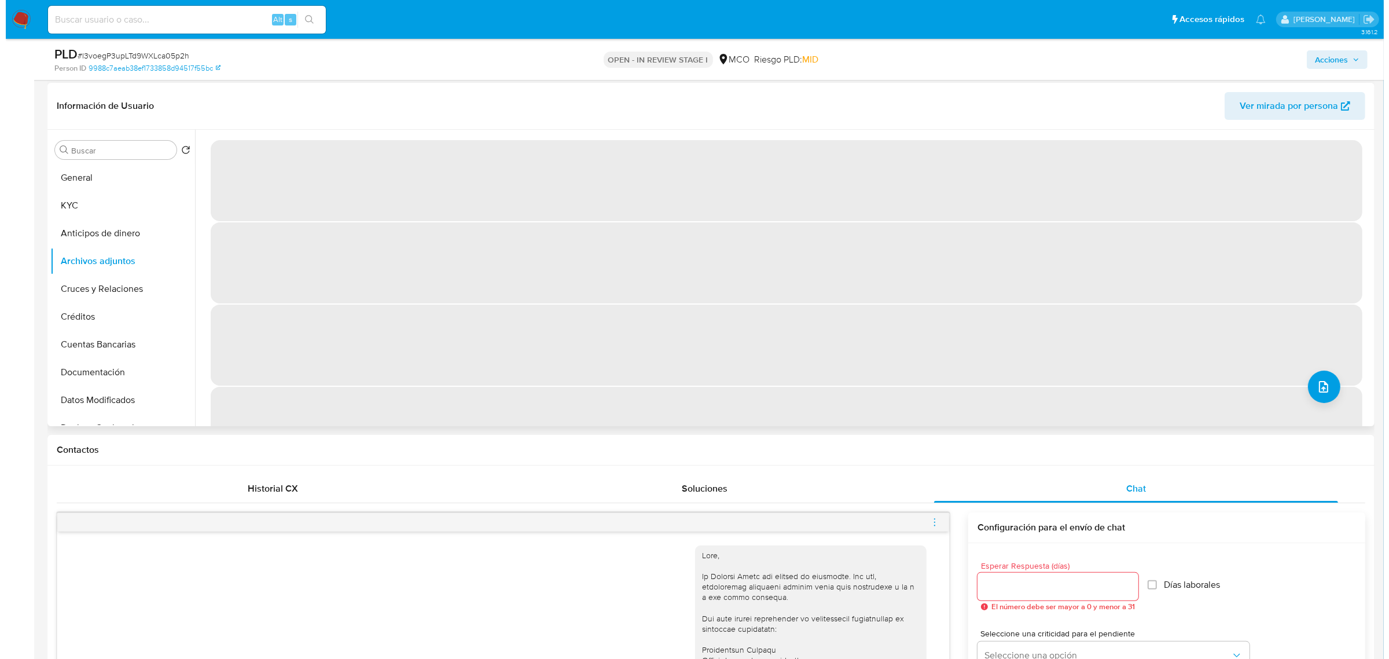
scroll to position [145, 0]
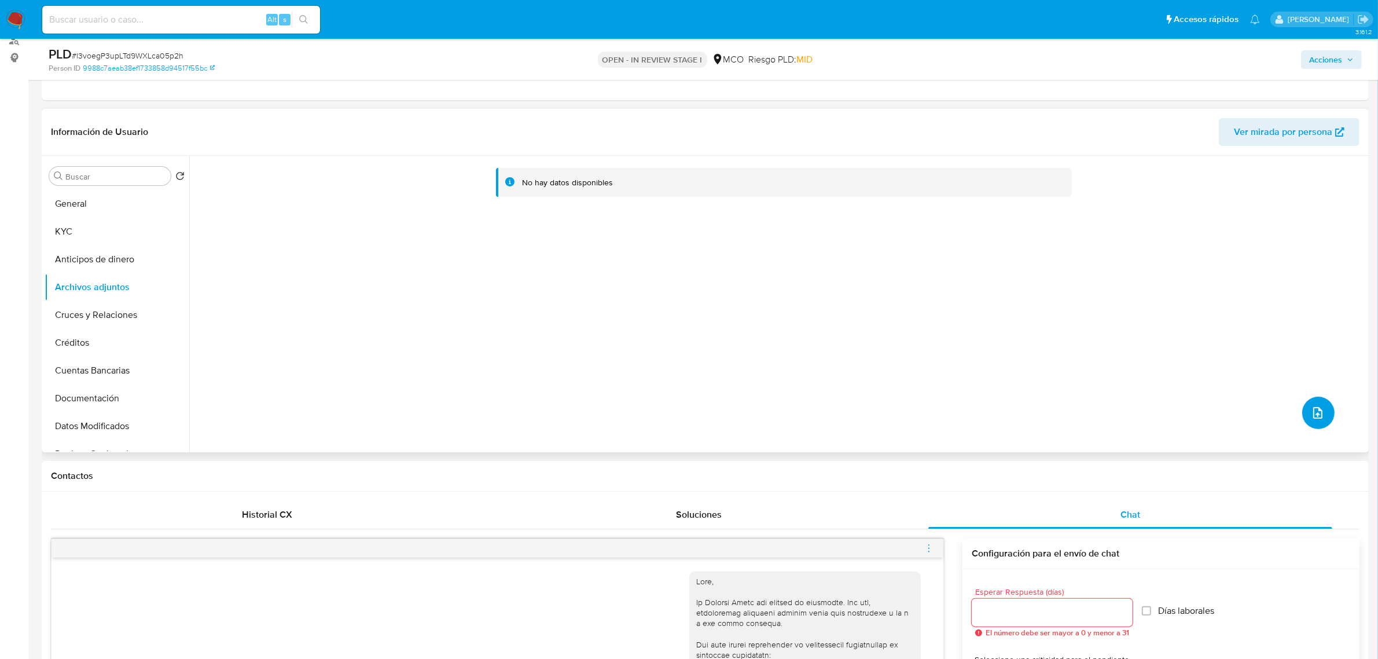
click at [1311, 416] on icon "upload-file" at bounding box center [1318, 413] width 14 height 14
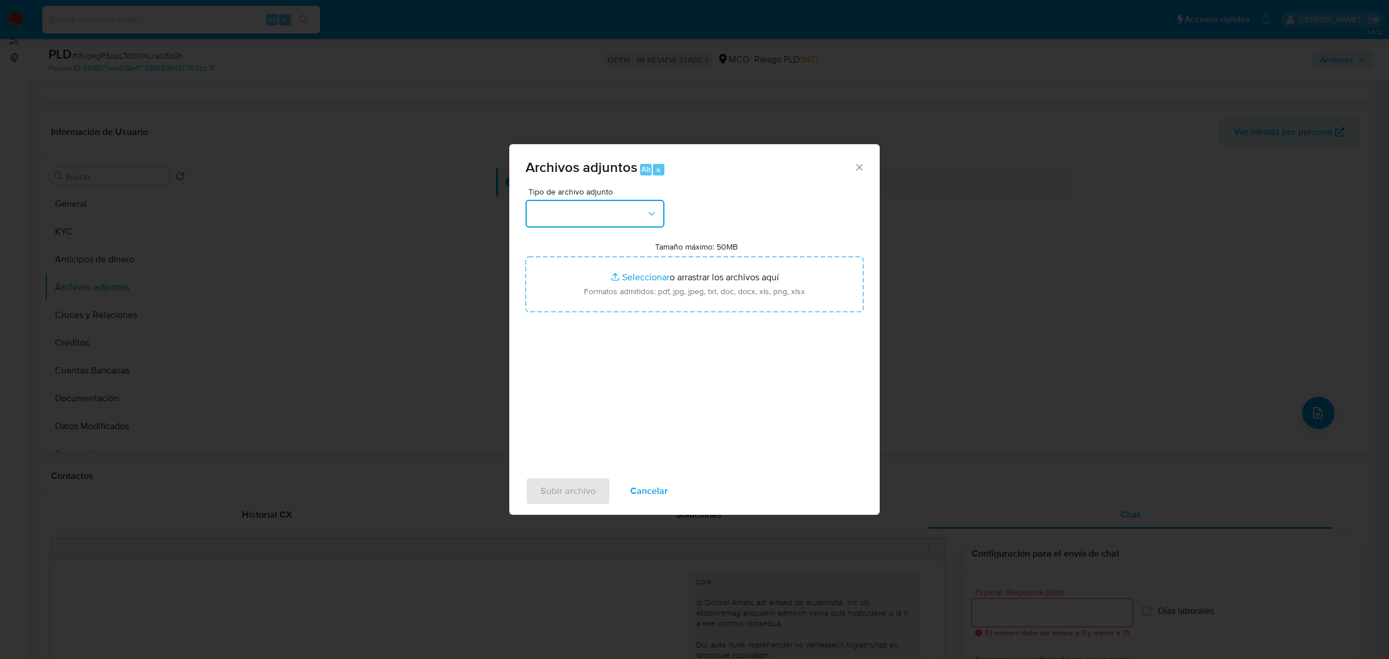
click at [618, 200] on button "button" at bounding box center [595, 214] width 139 height 28
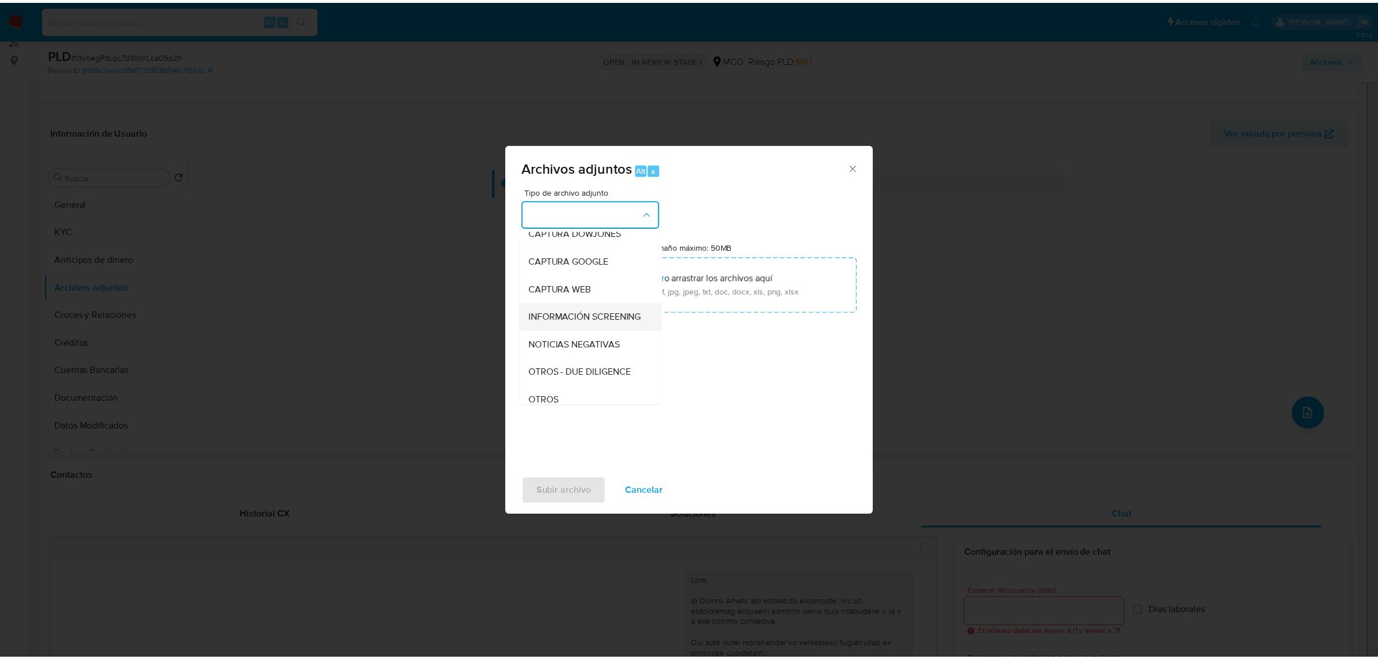
scroll to position [72, 0]
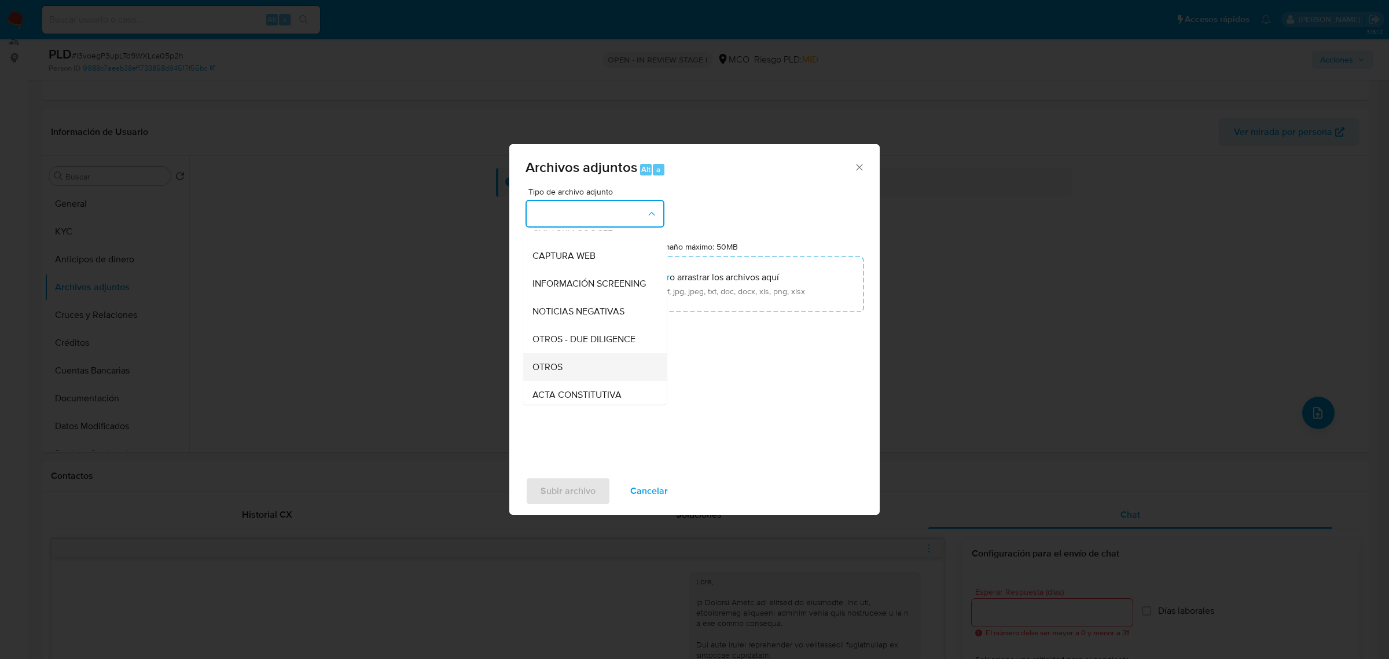
click at [597, 371] on div "OTROS" at bounding box center [592, 367] width 118 height 28
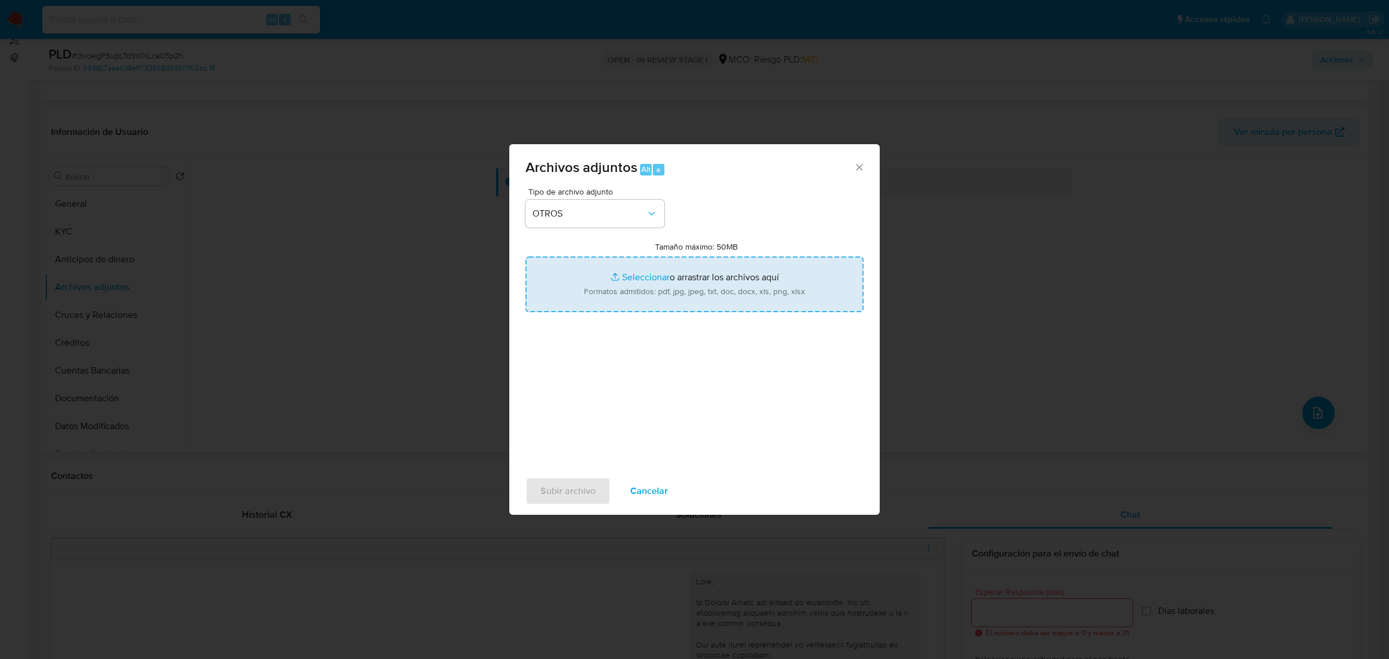
click at [669, 310] on input "Tamaño máximo: 50MB Seleccionar archivos" at bounding box center [695, 284] width 338 height 56
type input "C:\fakepath\502645011 - 8_10_2025.pdf"
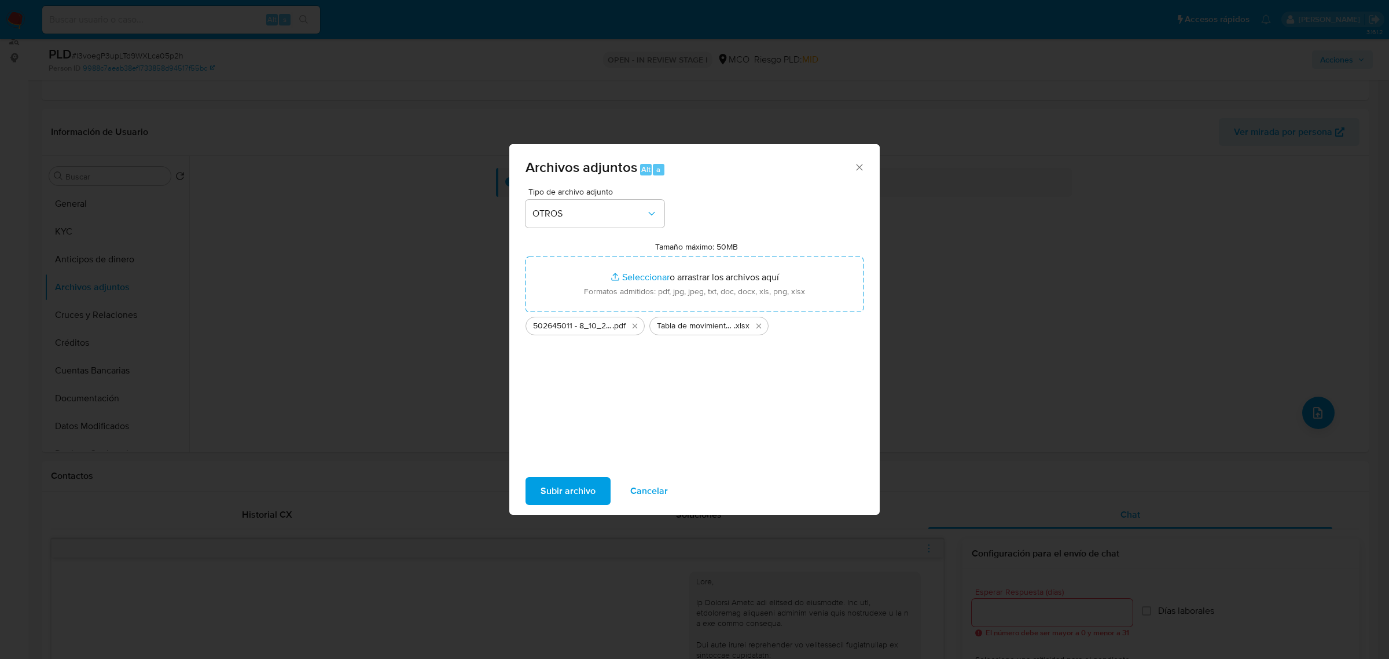
drag, startPoint x: 577, startPoint y: 487, endPoint x: 578, endPoint y: 493, distance: 5.9
click at [578, 493] on span "Subir archivo" at bounding box center [568, 490] width 55 height 25
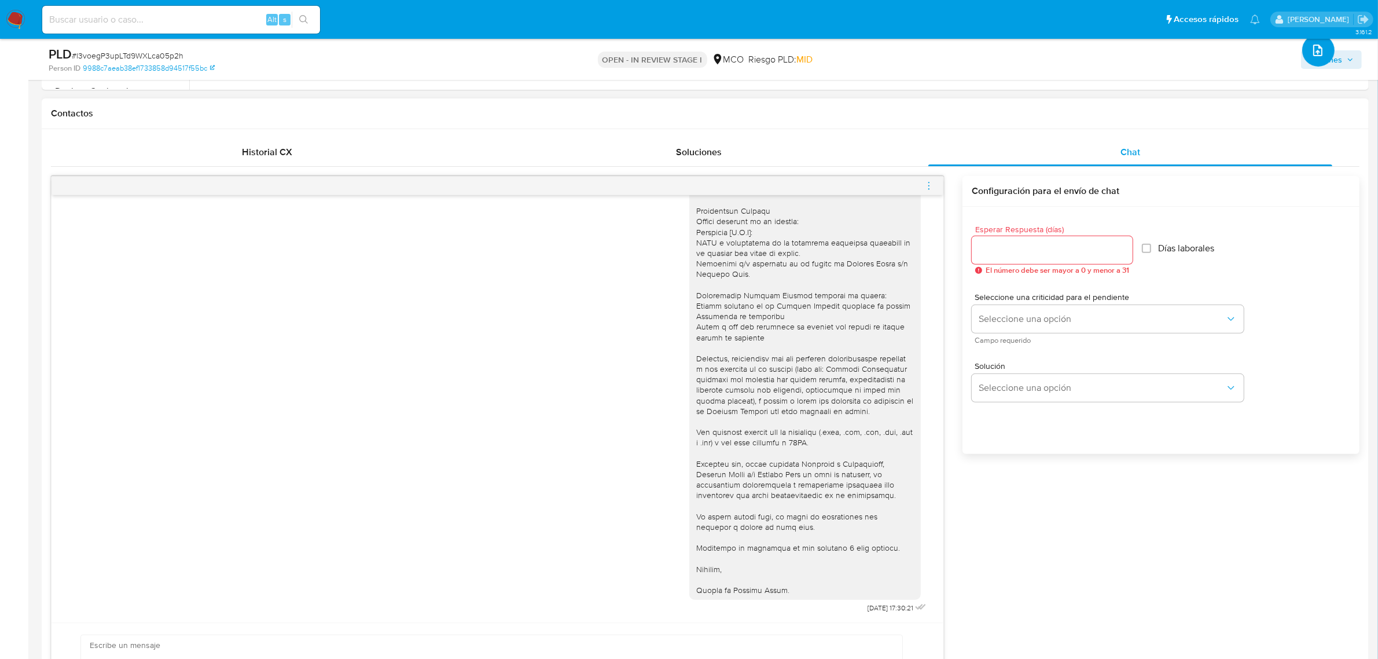
scroll to position [507, 0]
click at [1036, 261] on div at bounding box center [1052, 251] width 161 height 28
click at [1036, 258] on input "Esperar Respuesta (días)" at bounding box center [1052, 250] width 161 height 15
type input "3"
click at [1057, 304] on div "Seleccione una criticidad para el pendiente Seleccione una opción Campo requeri…" at bounding box center [1108, 319] width 272 height 50
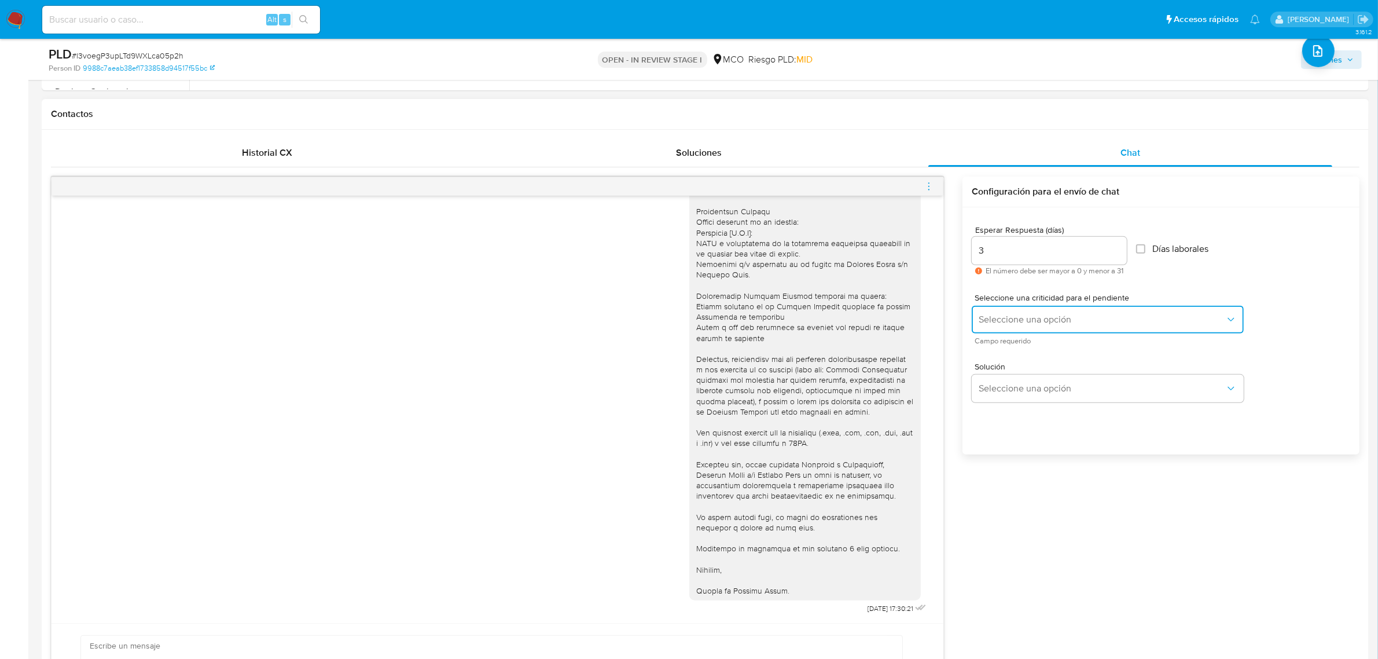
click at [1062, 320] on span "Seleccione una opción" at bounding box center [1102, 320] width 247 height 12
click at [1058, 316] on div "LOW" at bounding box center [1103, 320] width 247 height 23
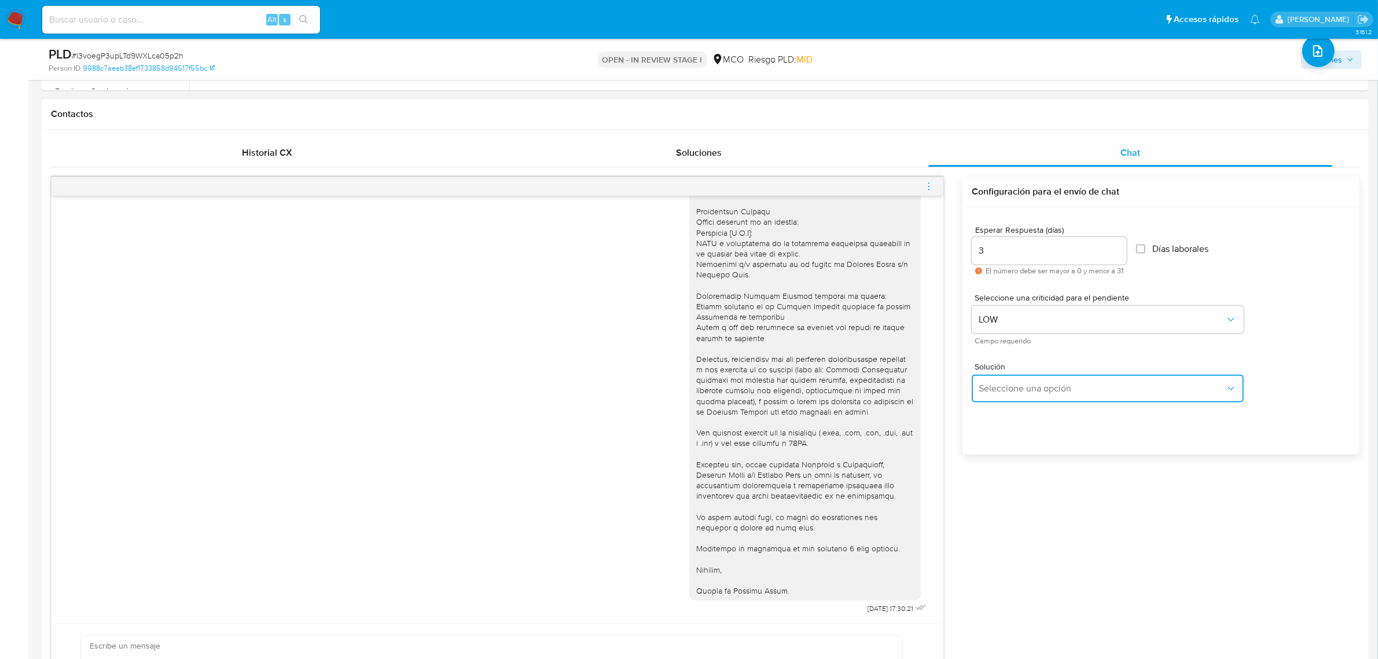
click at [1046, 392] on span "Seleccione una opción" at bounding box center [1102, 389] width 247 height 12
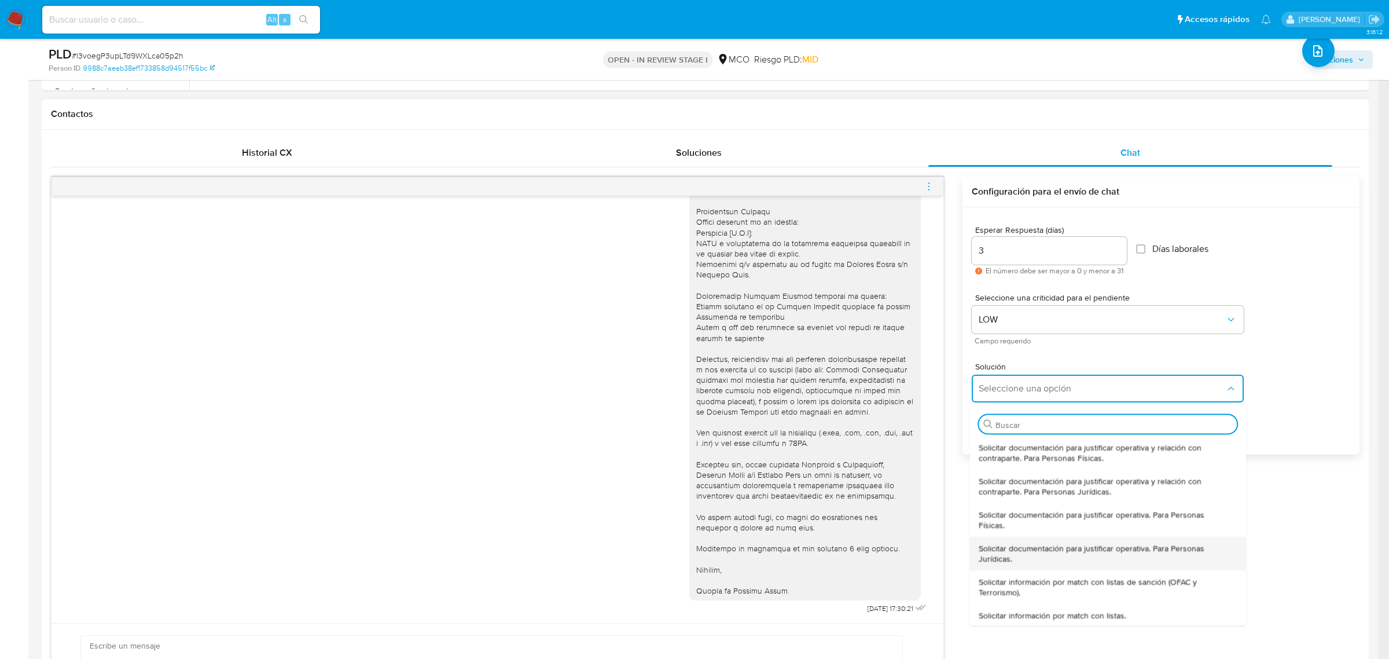
click at [1116, 552] on span "Solicitar documentación para justificar operativa. Para Personas Jurídicas." at bounding box center [1105, 552] width 251 height 21
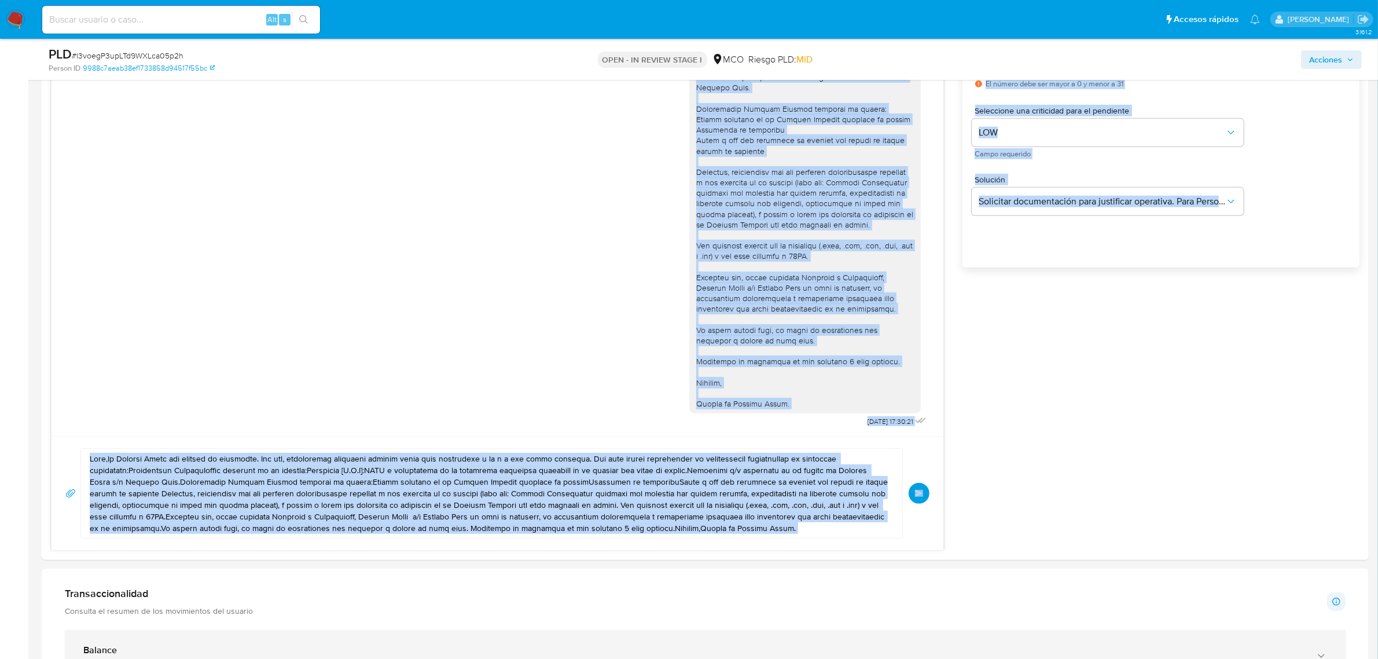
scroll to position [959, 0]
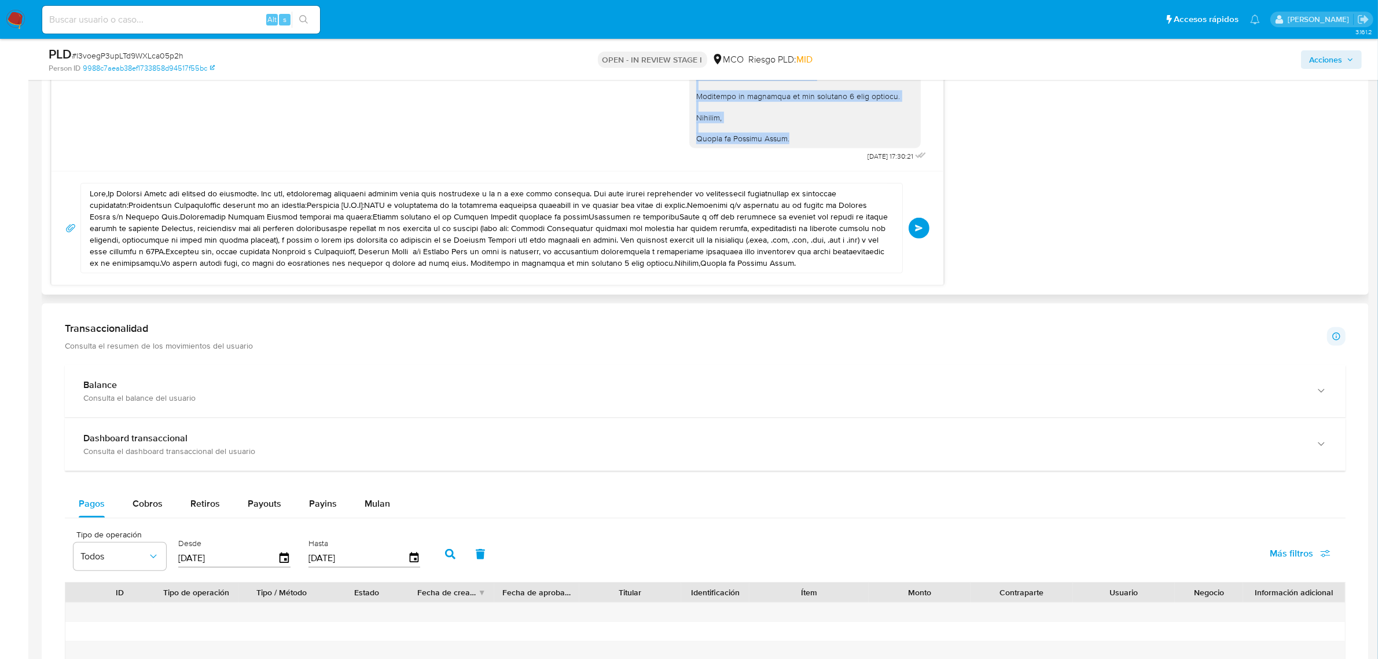
drag, startPoint x: 684, startPoint y: 223, endPoint x: 789, endPoint y: 142, distance: 132.5
copy div "Hola, En Mercado Libre nos importa tu seguridad. Por eso, necesitamos verificar…"
drag, startPoint x: 93, startPoint y: 196, endPoint x: 846, endPoint y: 270, distance: 756.9
click at [846, 270] on textarea at bounding box center [489, 228] width 798 height 89
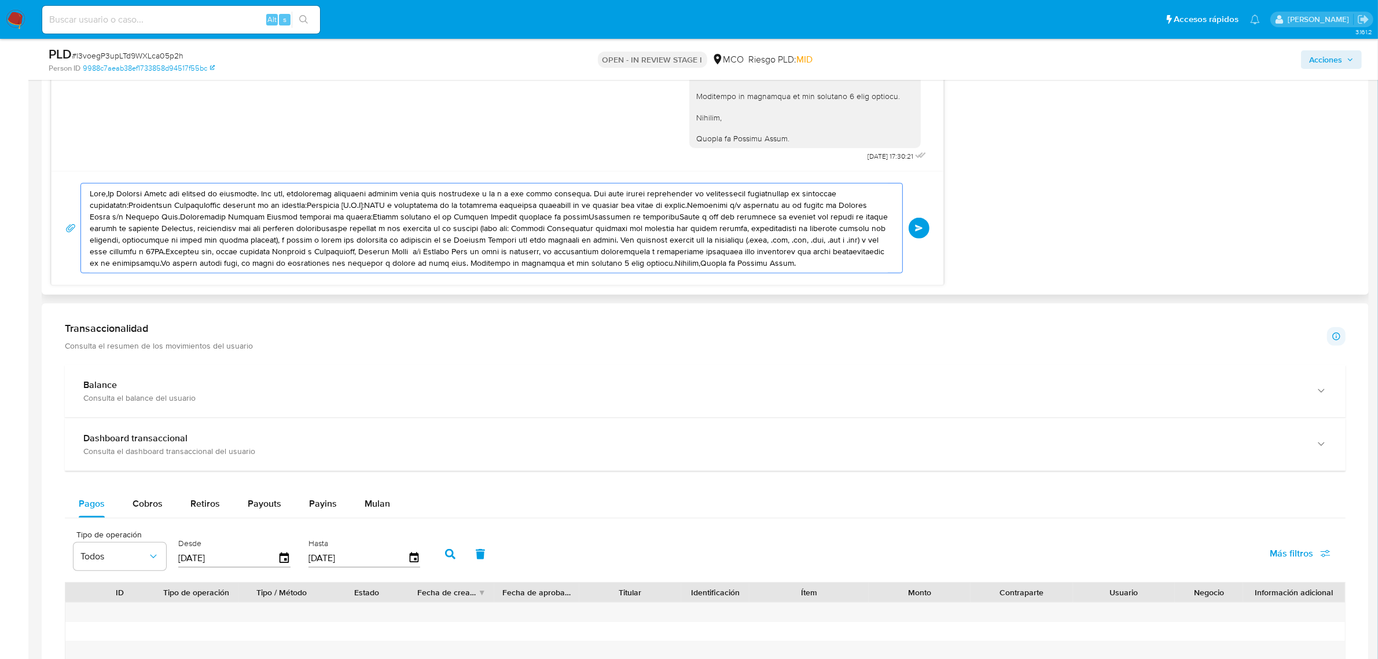
paste textarea "En Mercado Libre nos importa tu seguridad. Por eso, necesitamos verificar algun…"
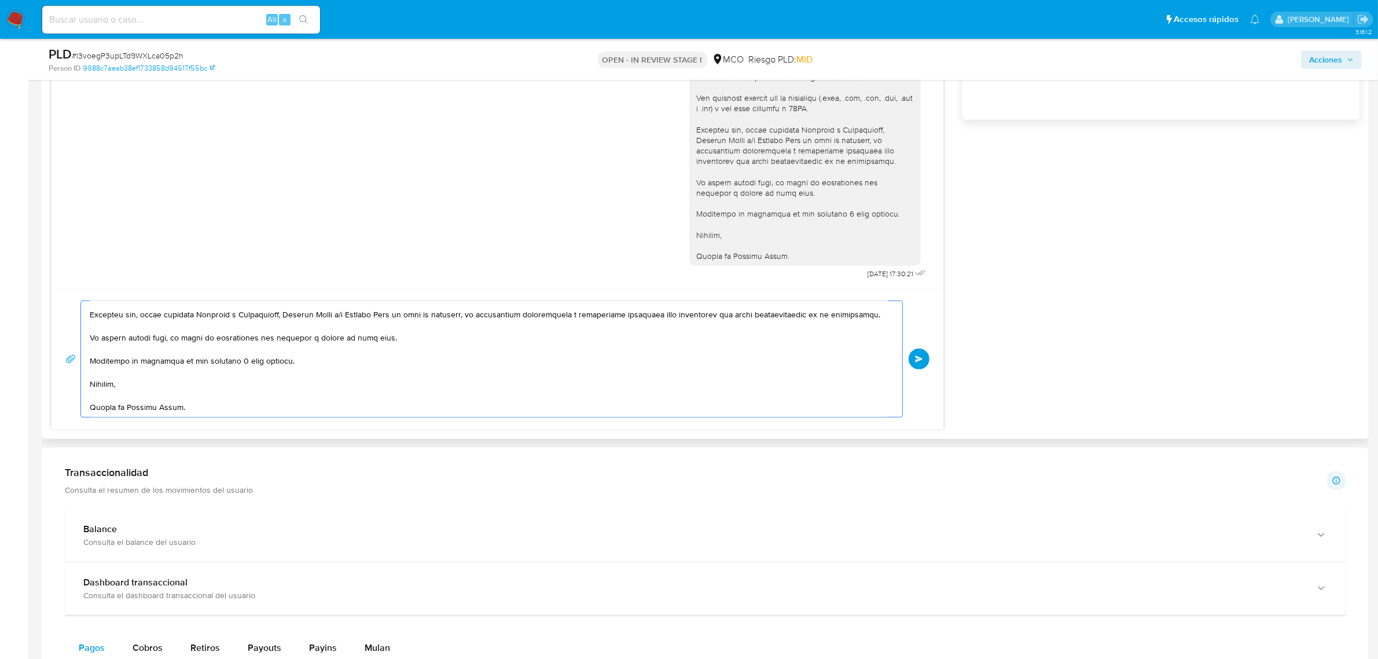
scroll to position [597, 0]
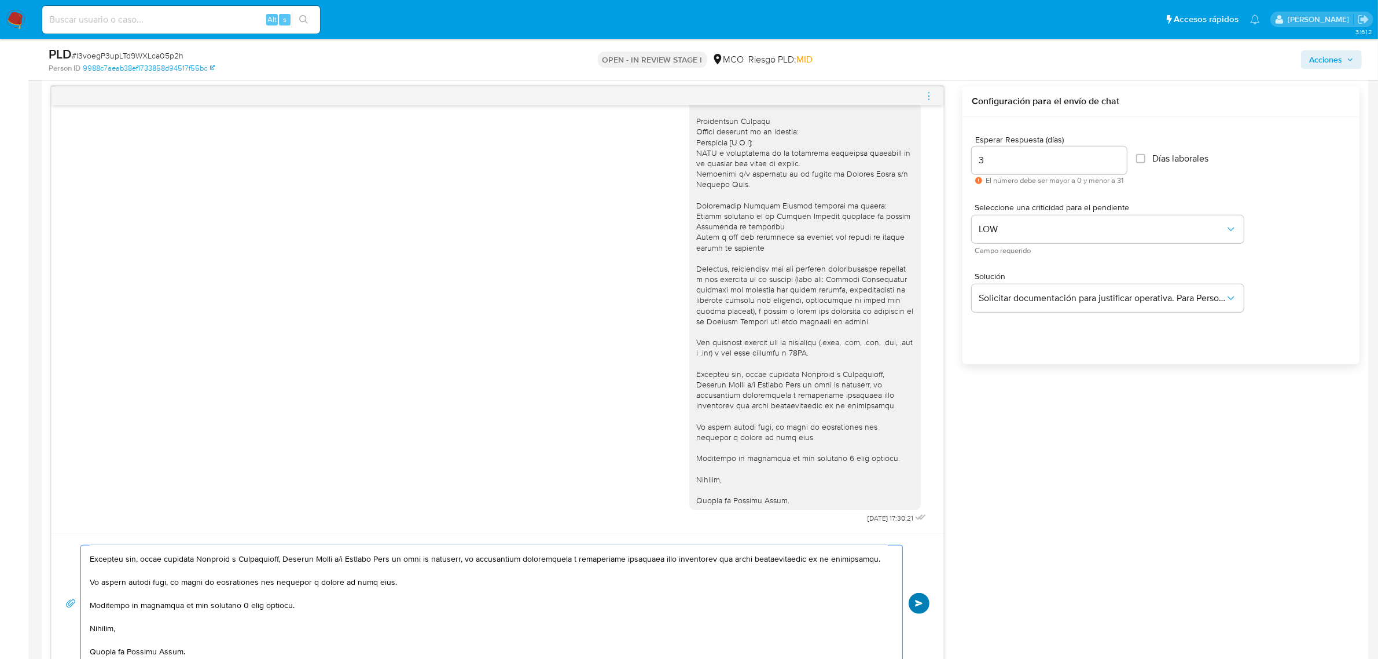
type textarea "Hola, En Mercado Libre nos importa tu seguridad. Por eso, necesitamos verificar…"
click at [915, 603] on button "Enviar" at bounding box center [919, 603] width 21 height 21
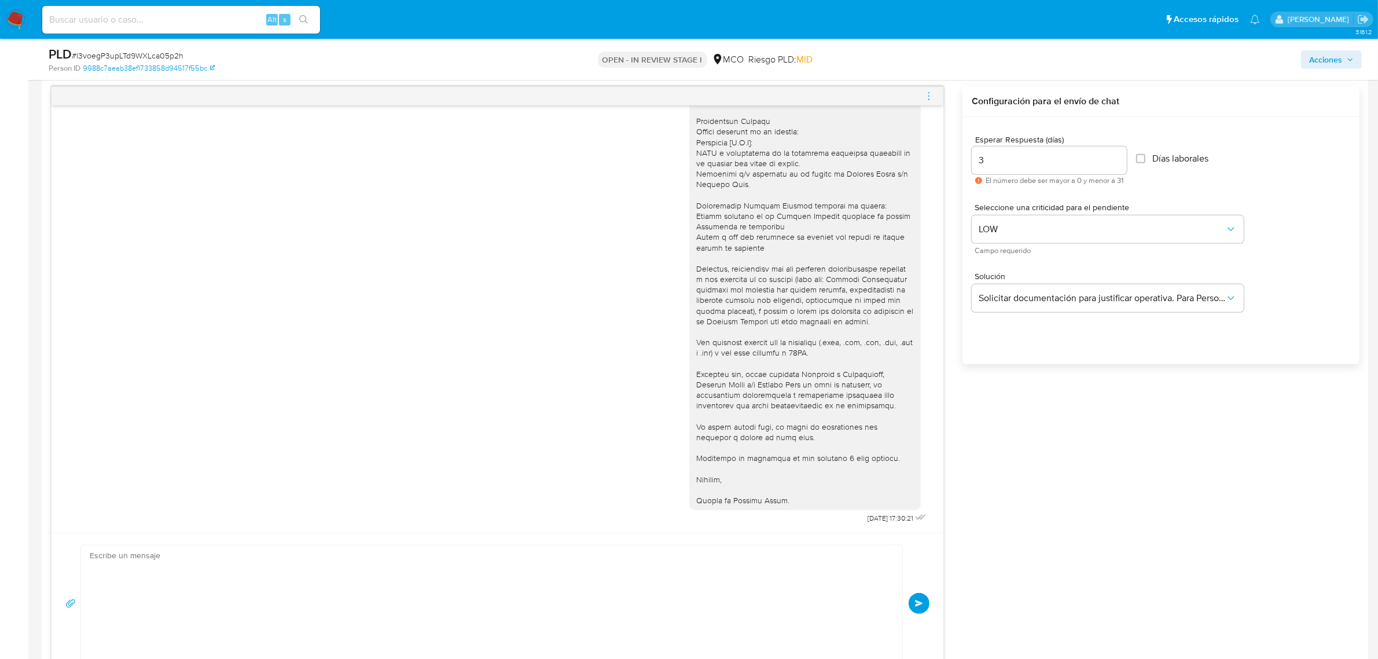
scroll to position [0, 0]
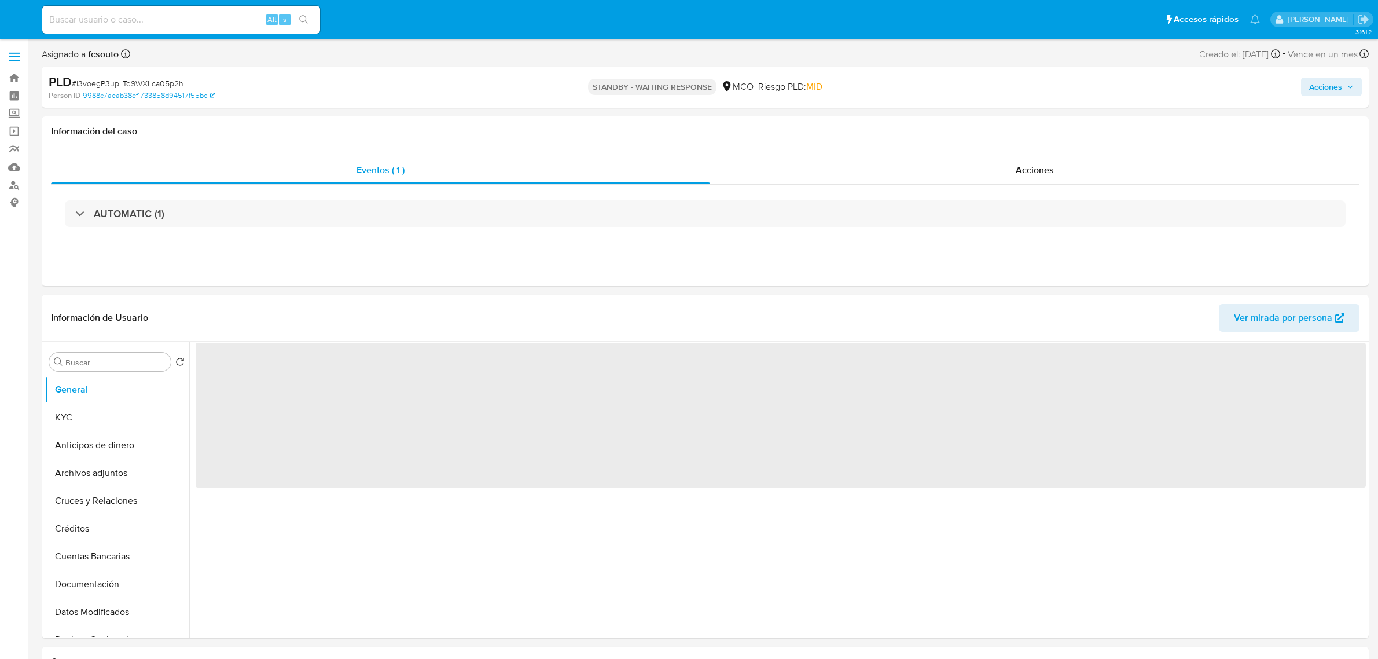
select select "10"
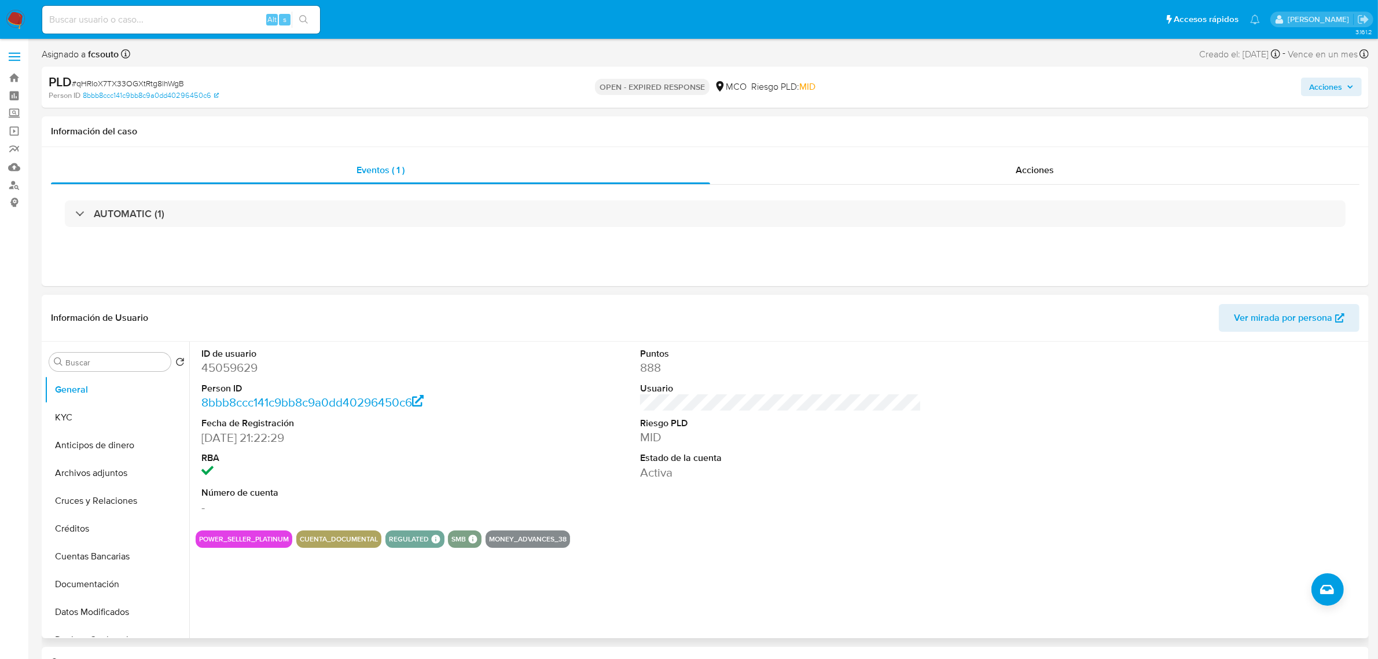
click at [241, 375] on dd "45059629" at bounding box center [341, 368] width 281 height 16
copy dd "45059629"
click at [241, 369] on dd "45059629" at bounding box center [341, 368] width 281 height 16
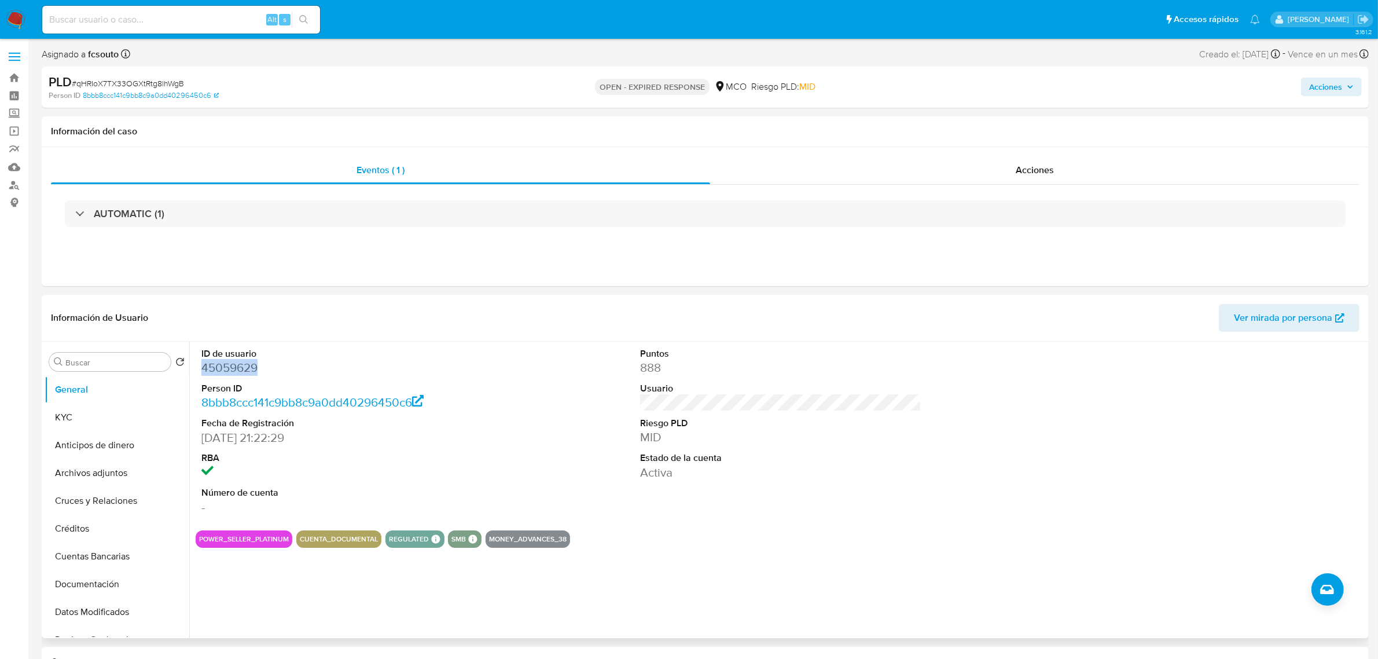
click at [234, 360] on dd "45059629" at bounding box center [341, 368] width 281 height 16
click at [237, 365] on dd "45059629" at bounding box center [341, 368] width 281 height 16
click at [560, 270] on div "Eventos ( 1 ) Acciones AUTOMATIC (1)" at bounding box center [705, 216] width 1327 height 139
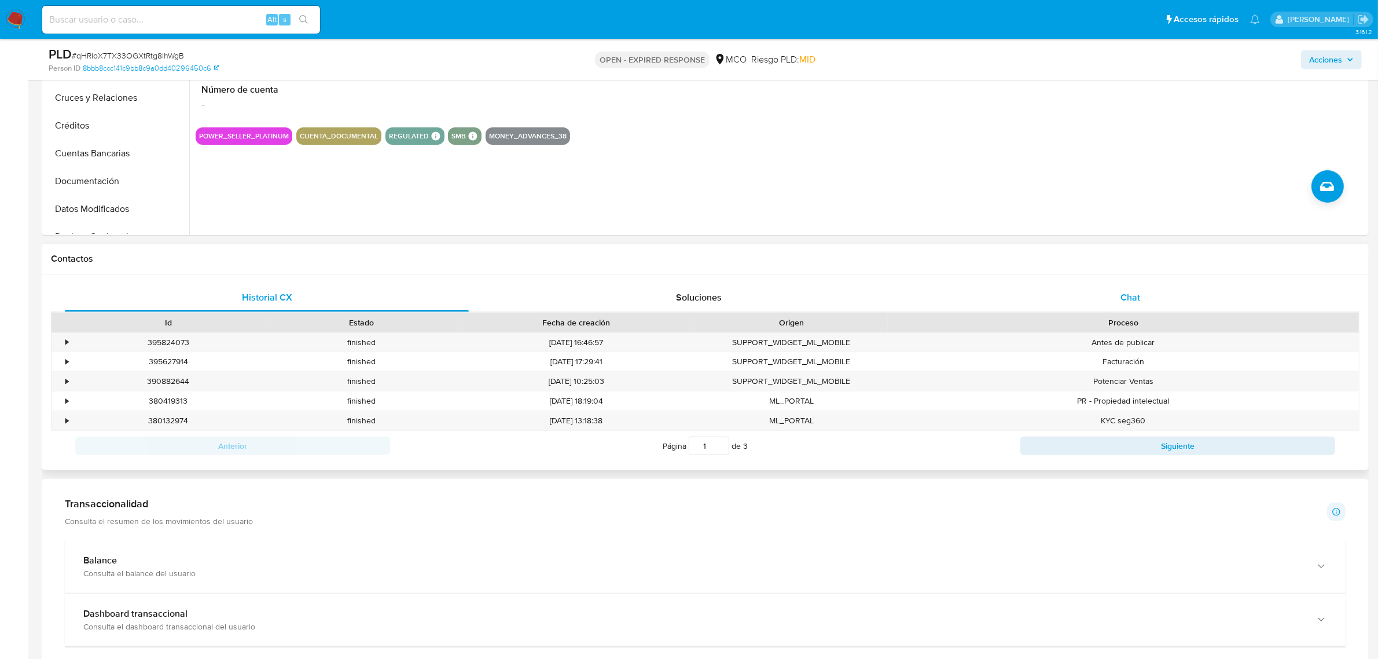
click at [1148, 298] on div "Chat" at bounding box center [1131, 298] width 404 height 28
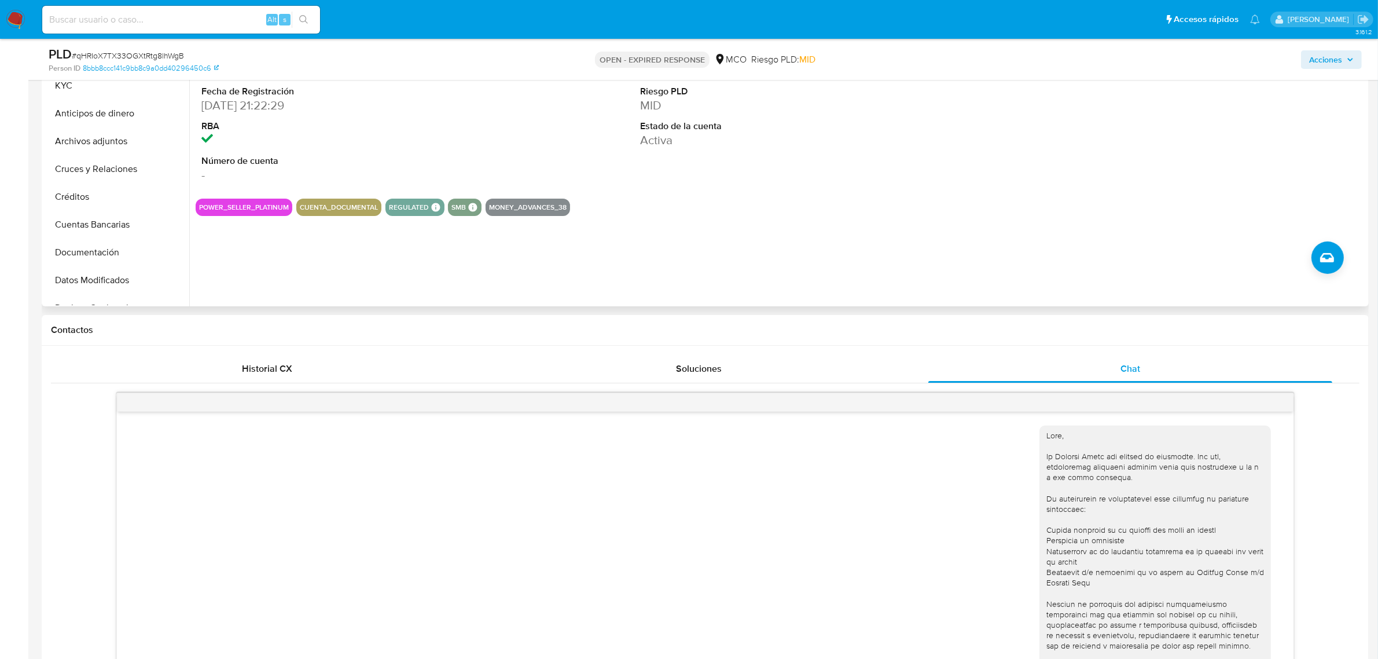
scroll to position [289, 0]
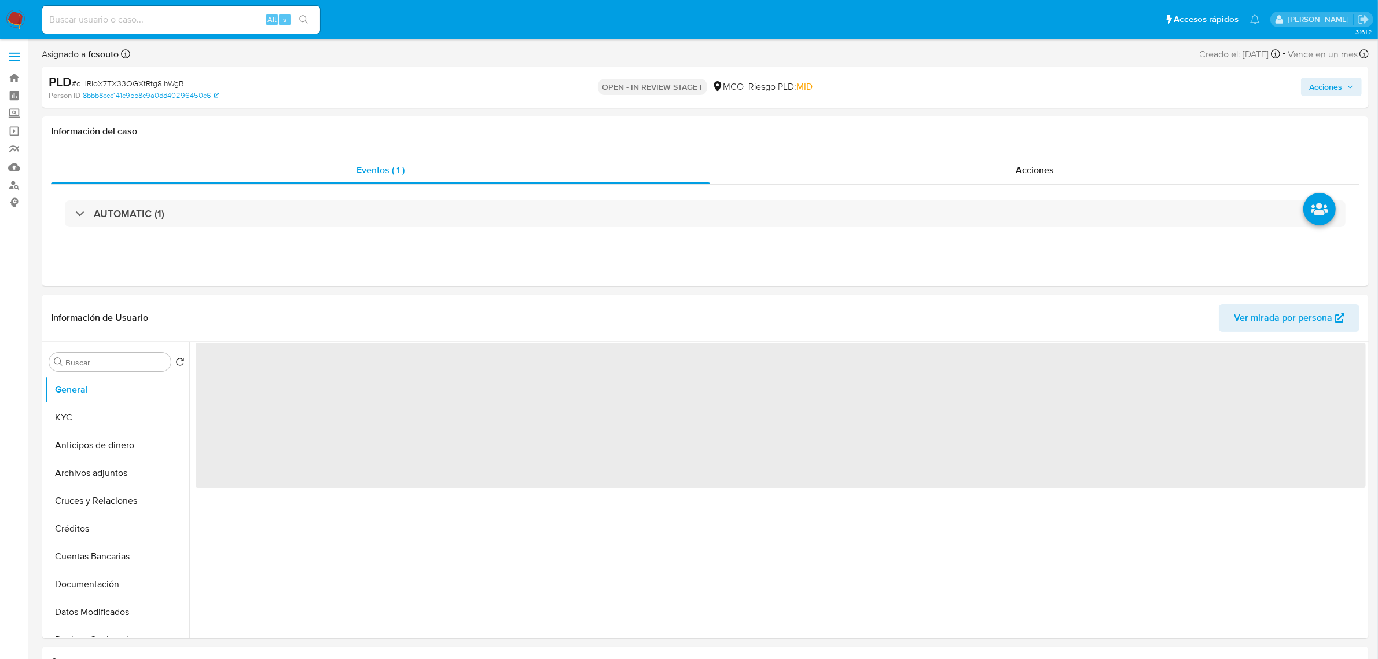
select select "10"
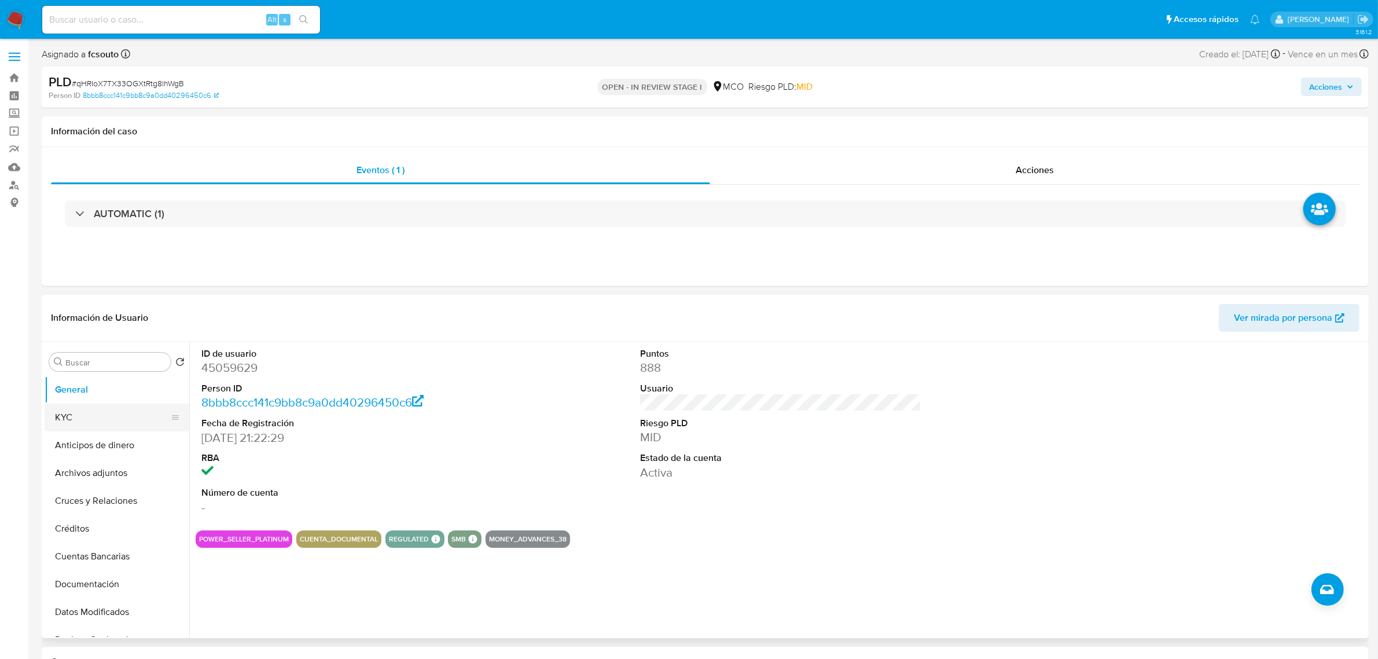
click at [122, 409] on button "KYC" at bounding box center [112, 418] width 135 height 28
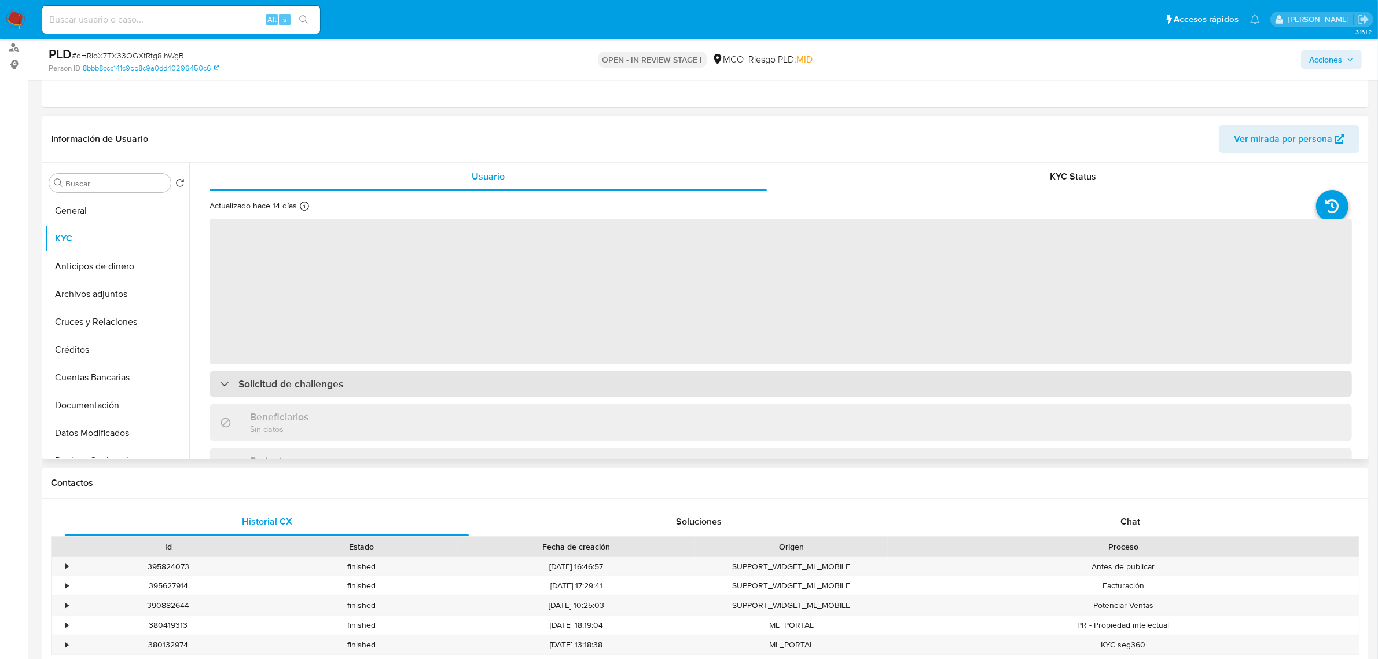
scroll to position [145, 0]
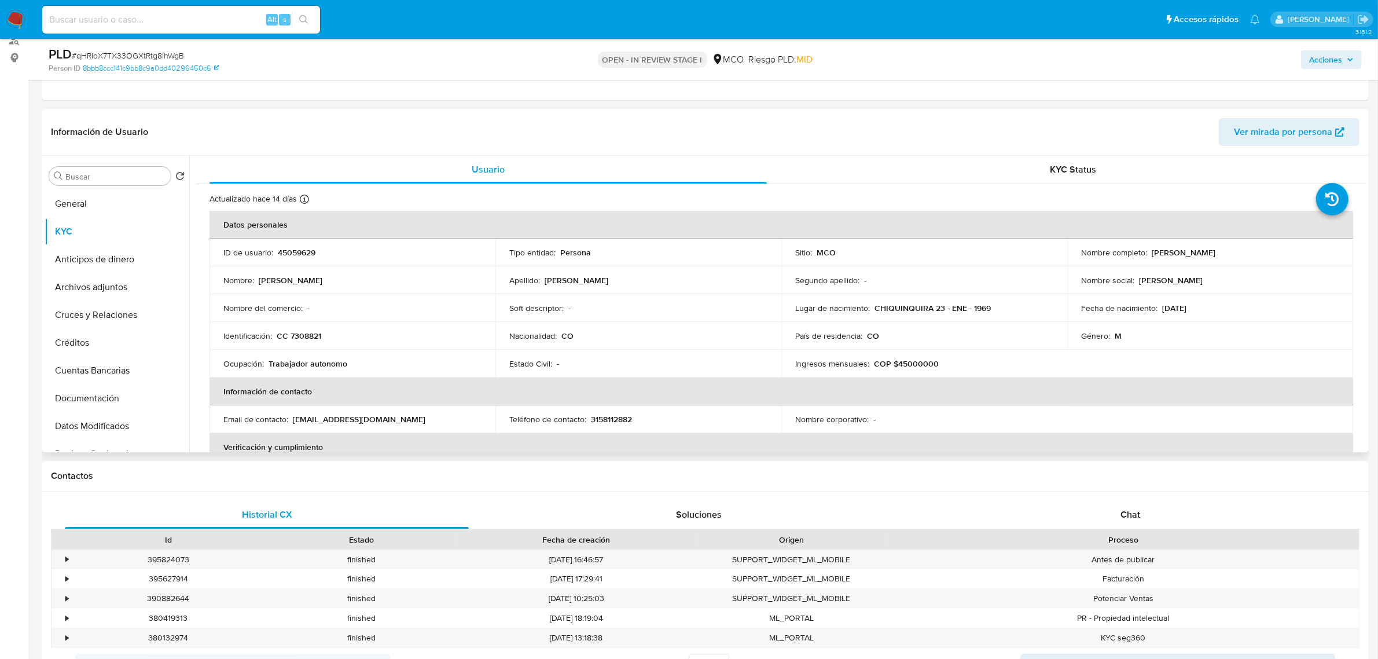
click at [316, 336] on p "CC 7308821" at bounding box center [299, 336] width 45 height 10
copy p "7308821"
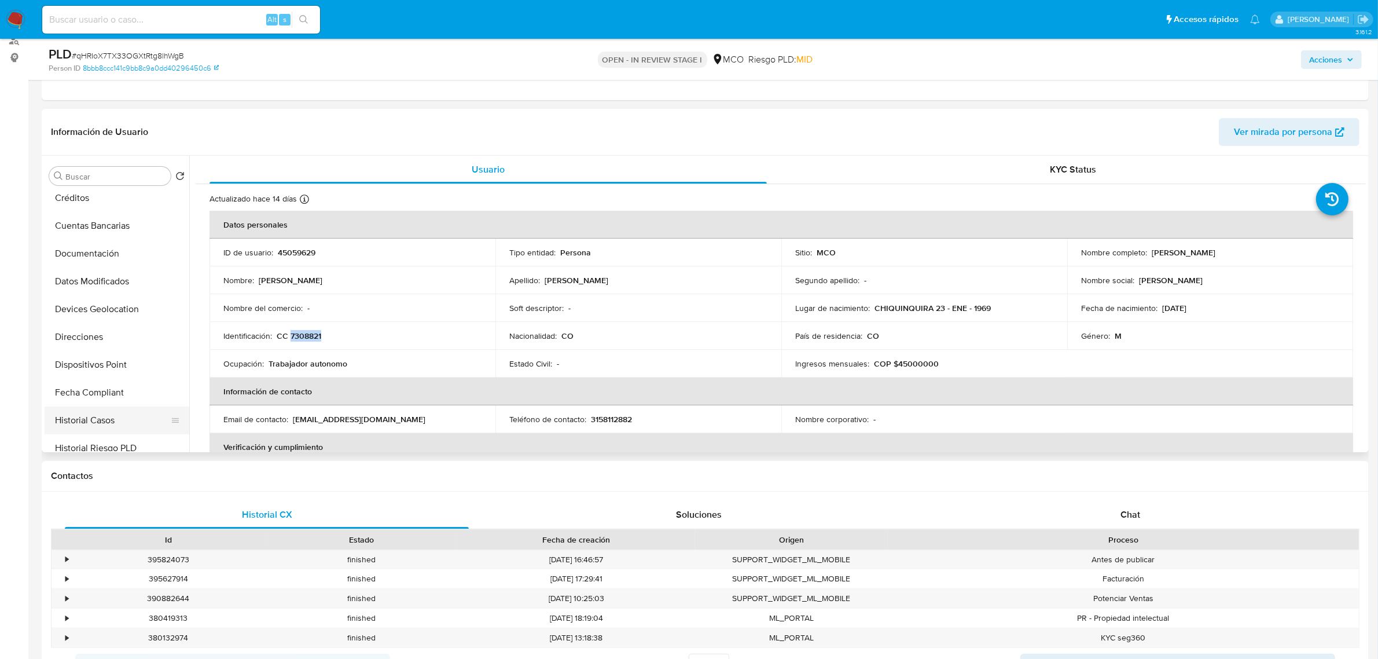
click at [113, 413] on button "Historial Casos" at bounding box center [112, 420] width 135 height 28
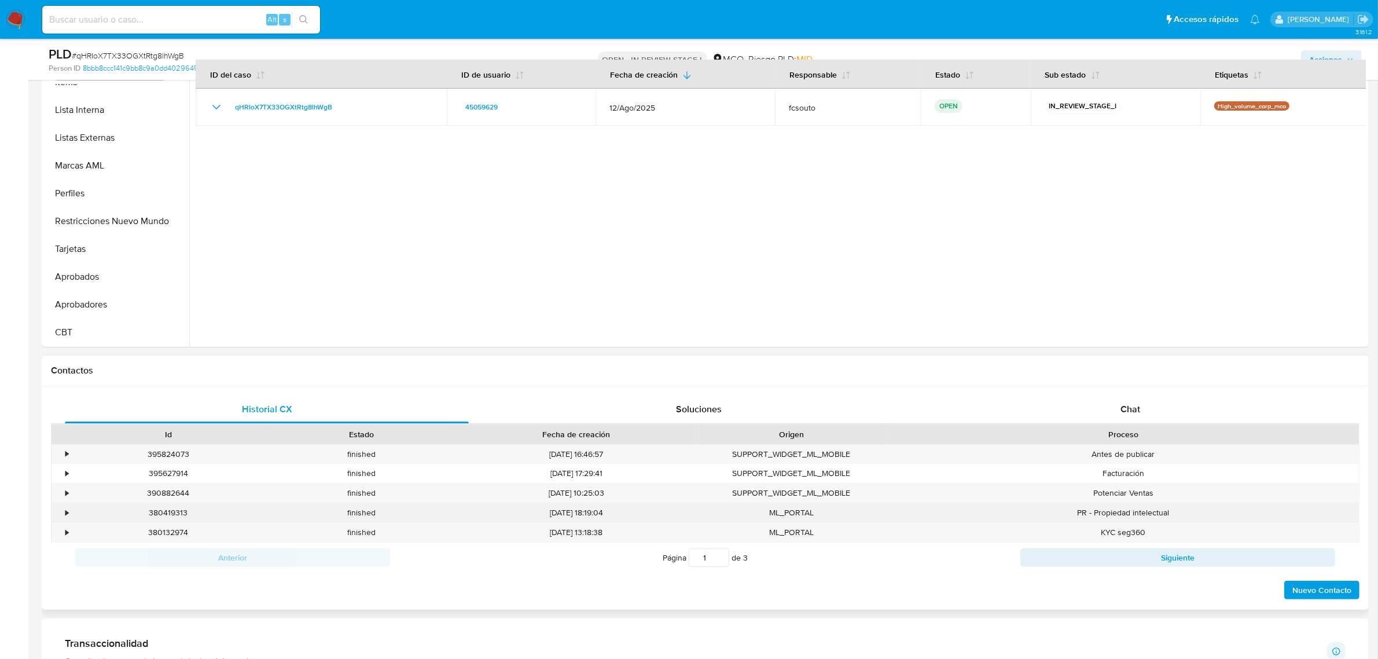
scroll to position [289, 0]
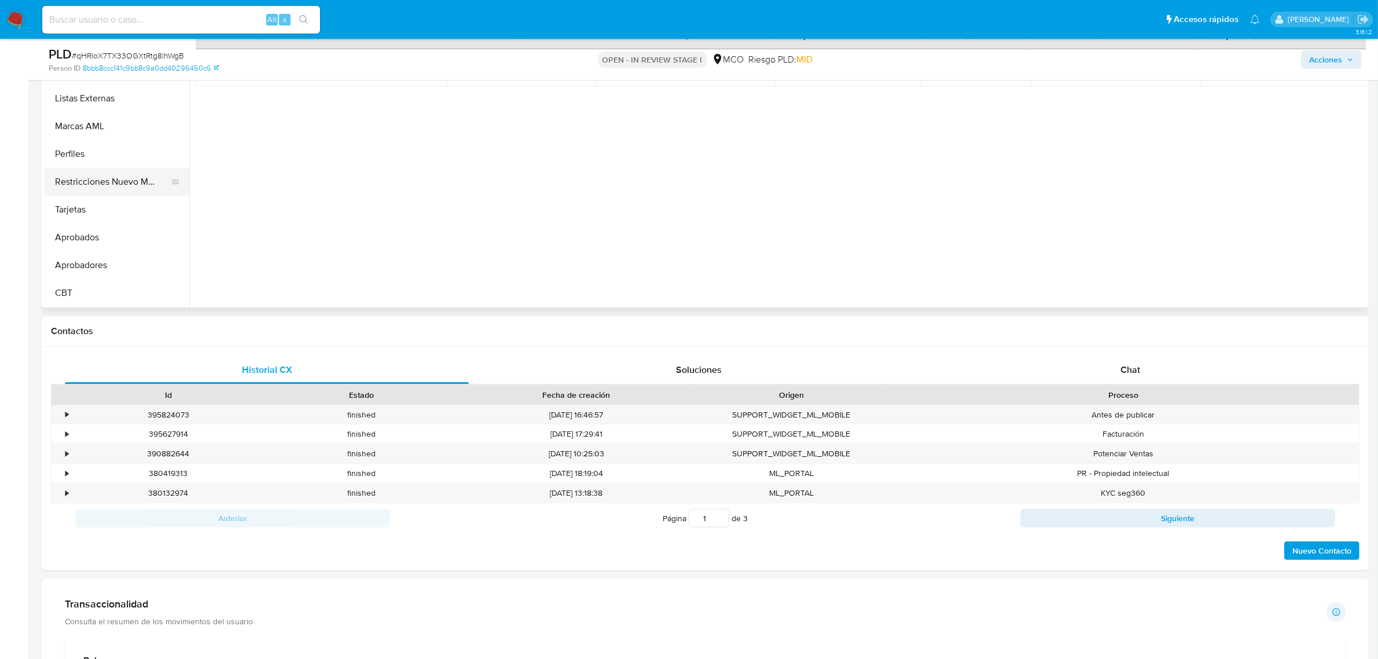
click at [116, 174] on button "Restricciones Nuevo Mundo" at bounding box center [112, 182] width 135 height 28
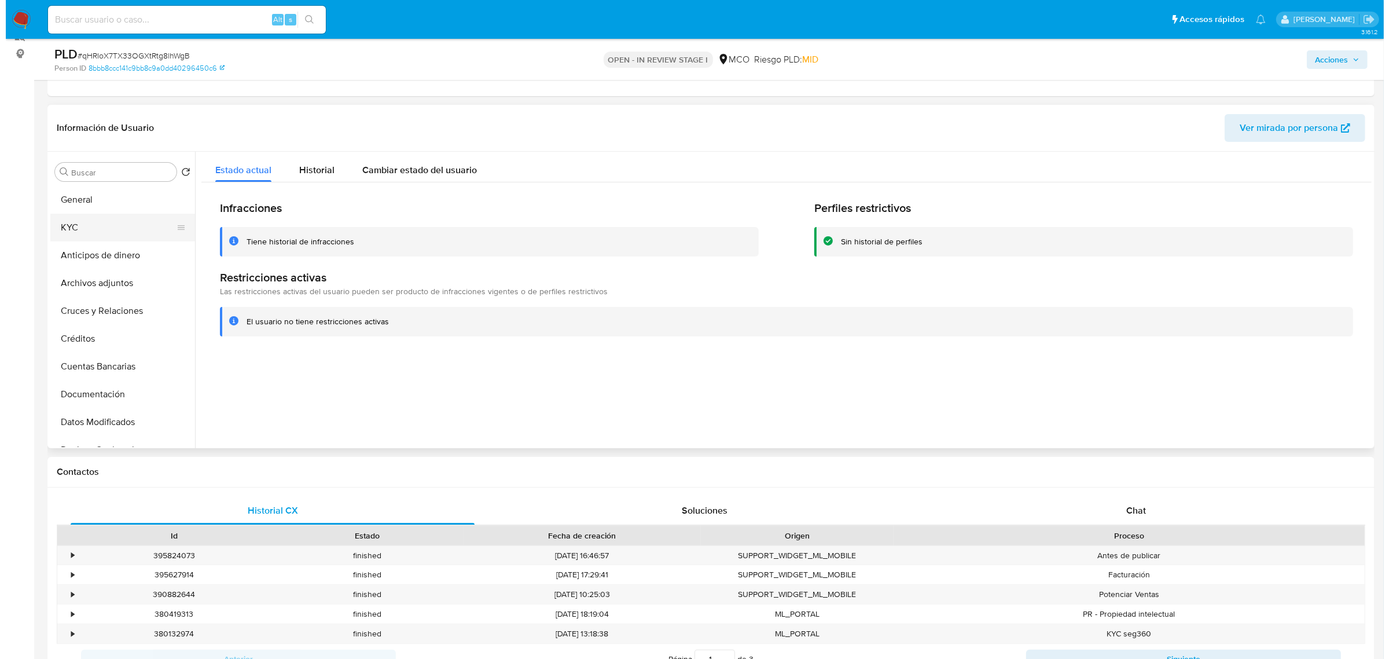
scroll to position [145, 0]
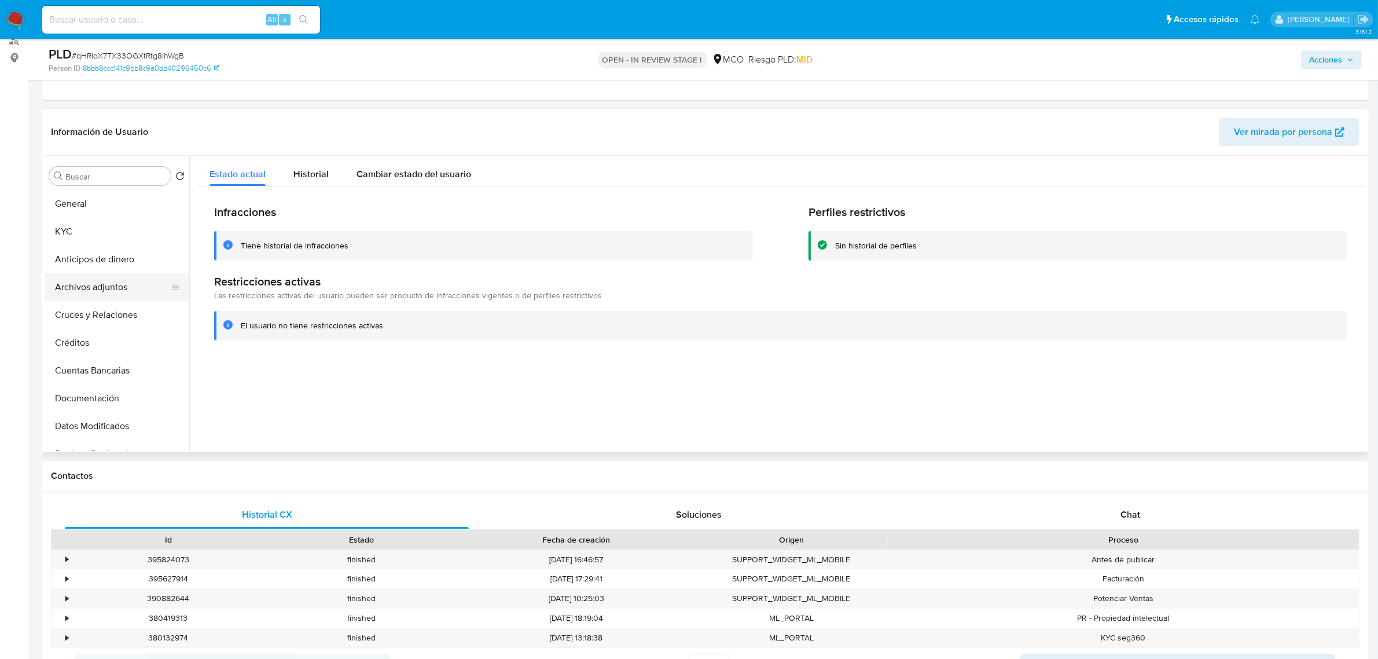
click at [91, 294] on button "Archivos adjuntos" at bounding box center [112, 287] width 135 height 28
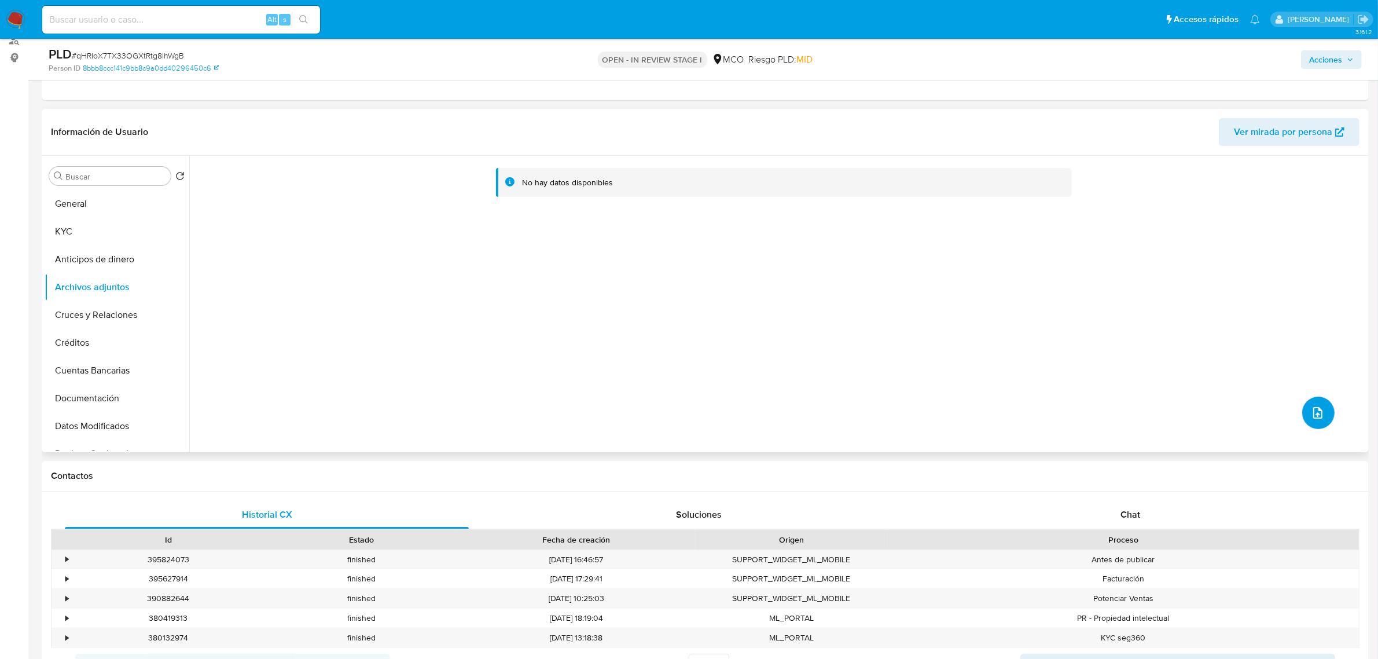
click at [1321, 409] on icon "upload-file" at bounding box center [1318, 413] width 14 height 14
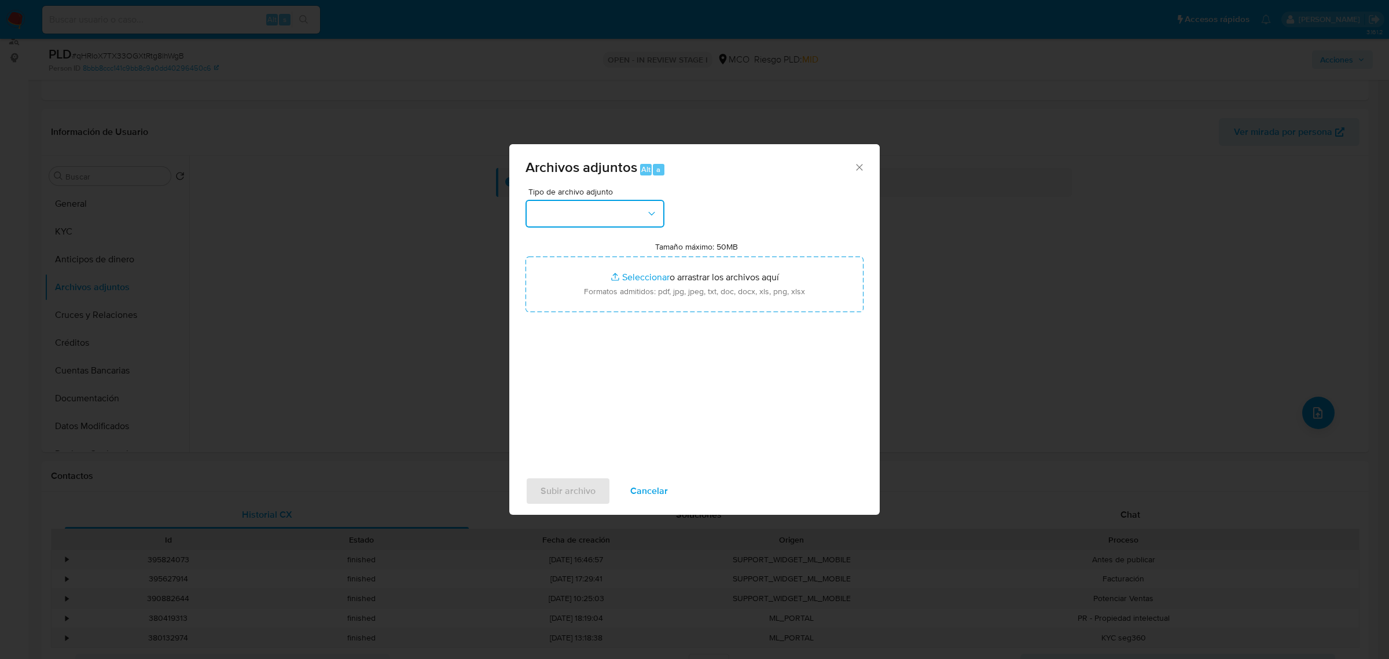
click at [652, 219] on icon "button" at bounding box center [652, 214] width 12 height 12
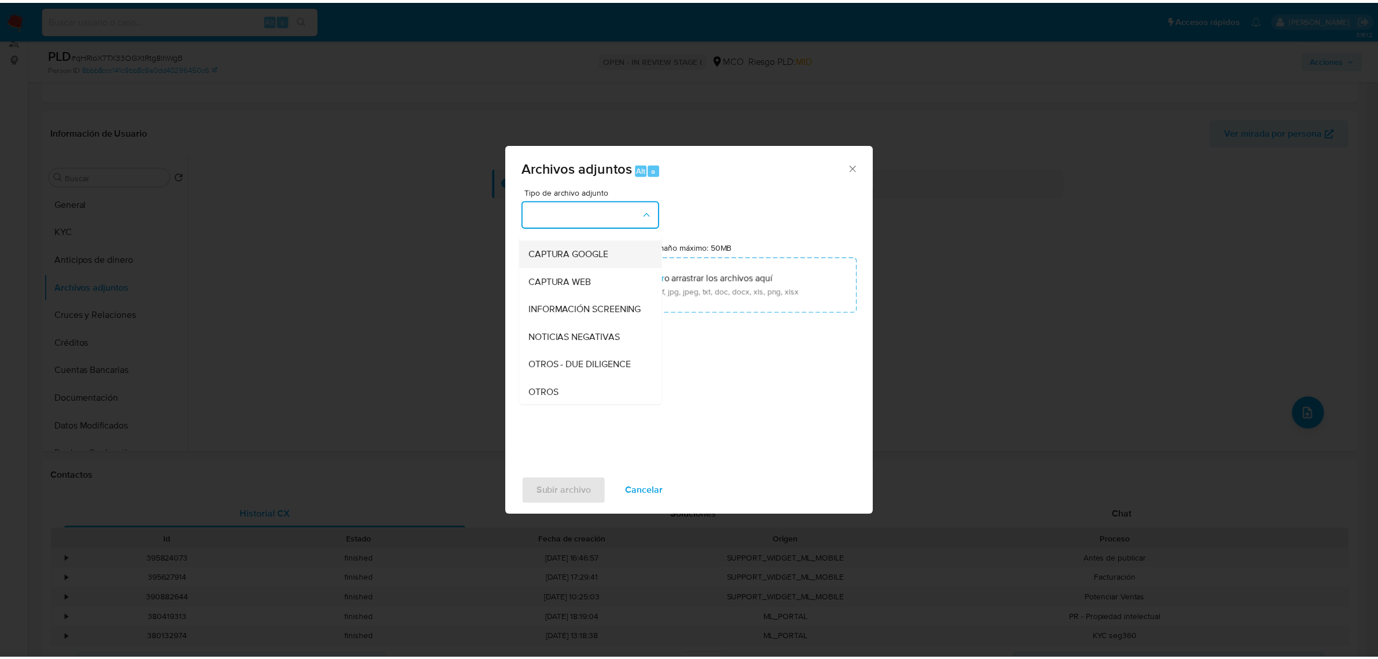
scroll to position [72, 0]
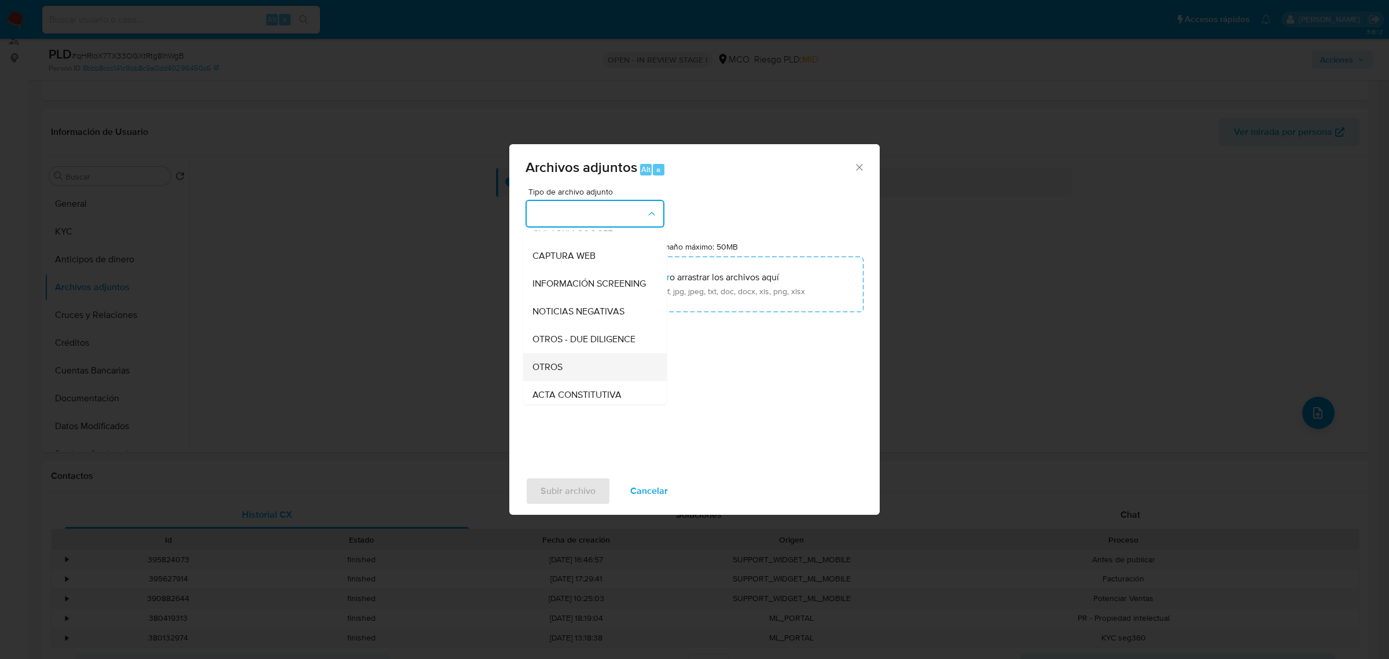
click at [566, 375] on div "OTROS" at bounding box center [592, 367] width 118 height 28
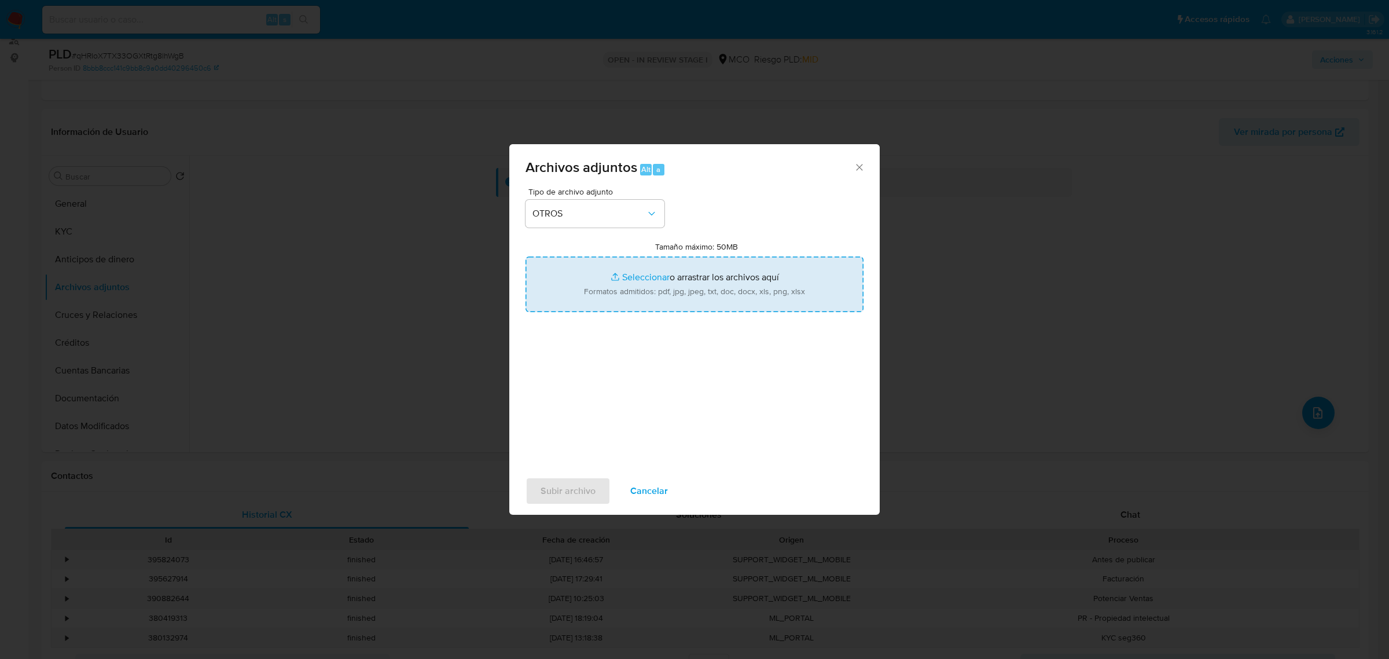
click at [716, 291] on input "Tamaño máximo: 50MB Seleccionar archivos" at bounding box center [695, 284] width 338 height 56
type input "C:\fakepath\45059629 - 8_10_2025.pdf"
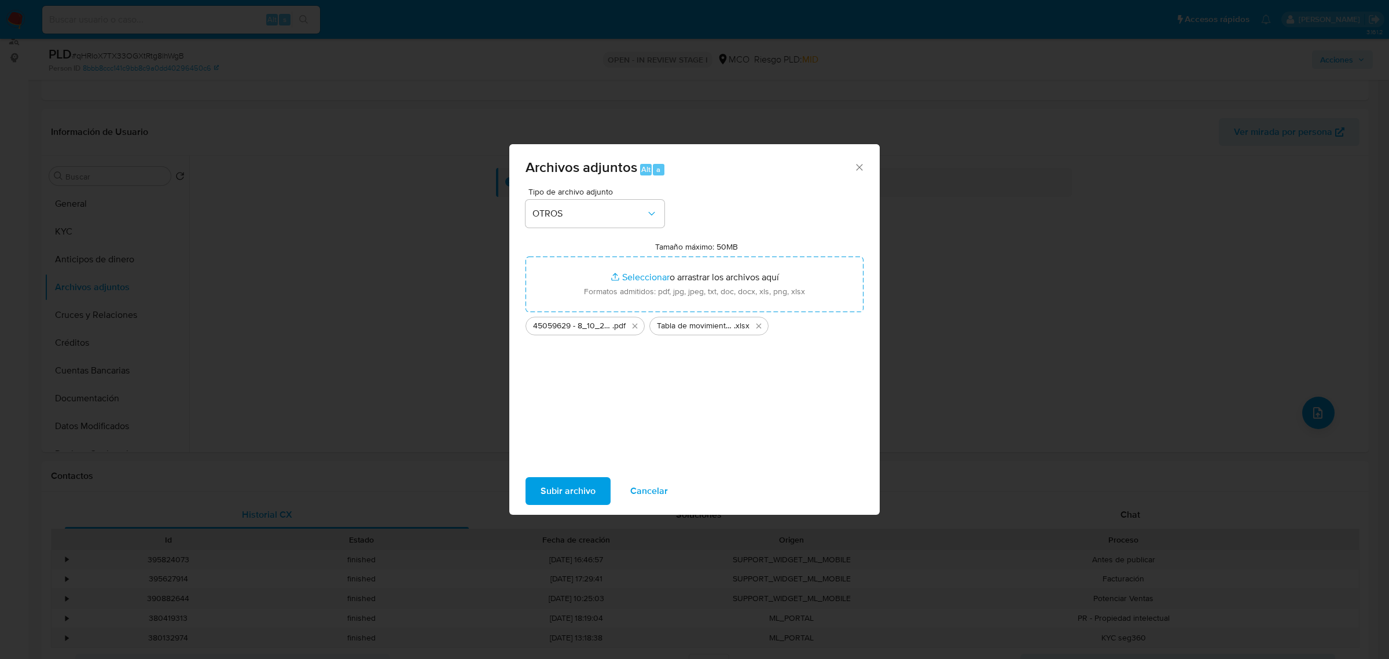
click at [585, 493] on span "Subir archivo" at bounding box center [568, 490] width 55 height 25
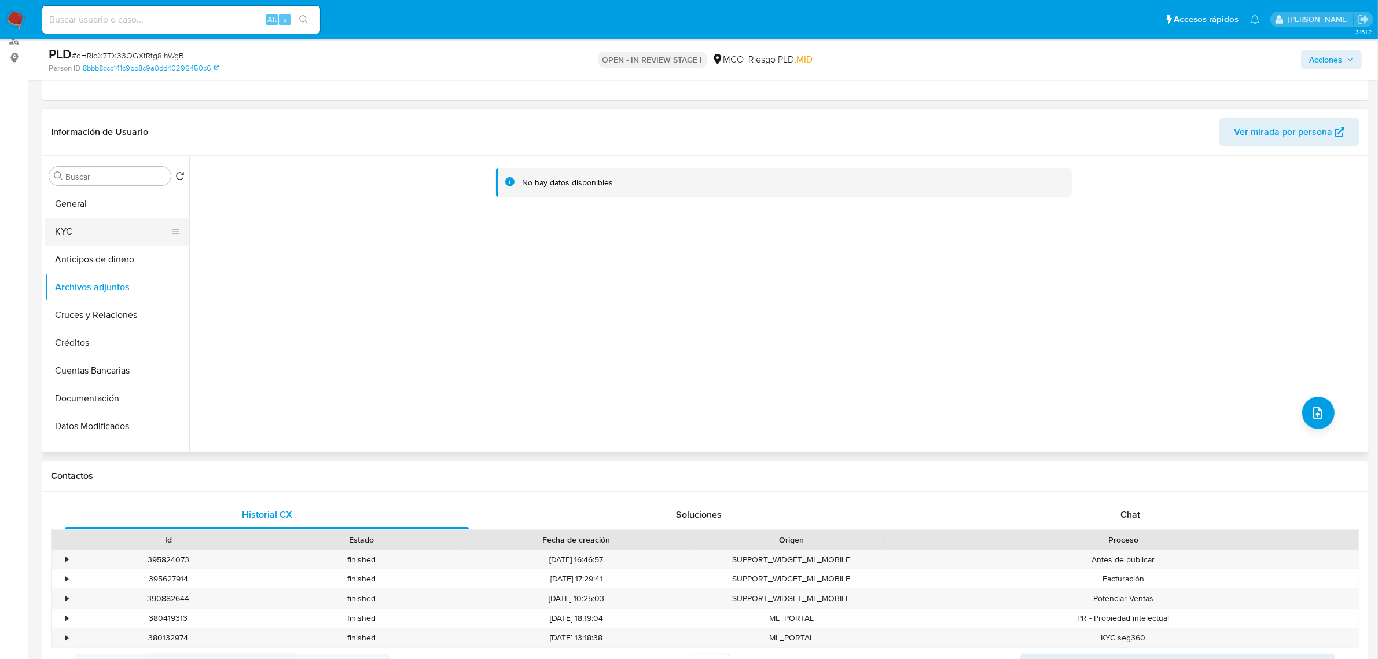
click at [126, 223] on button "KYC" at bounding box center [112, 232] width 135 height 28
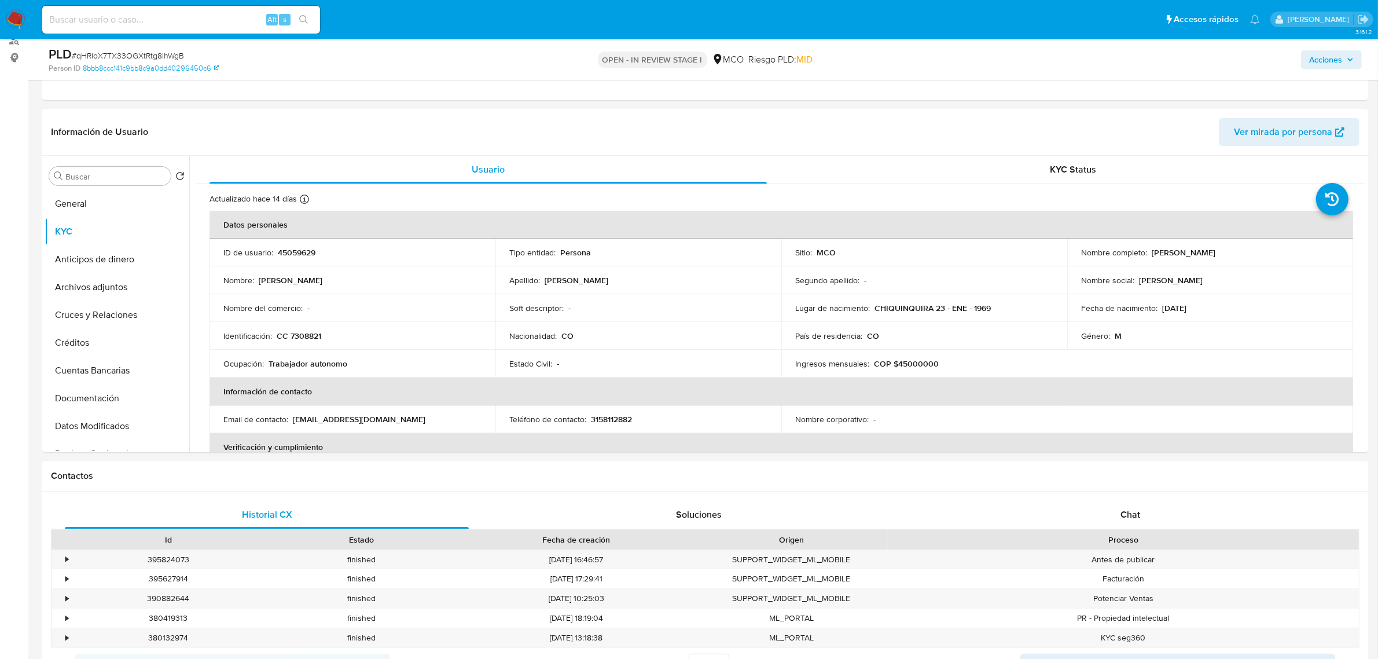
click at [1315, 67] on span "Acciones" at bounding box center [1326, 59] width 33 height 19
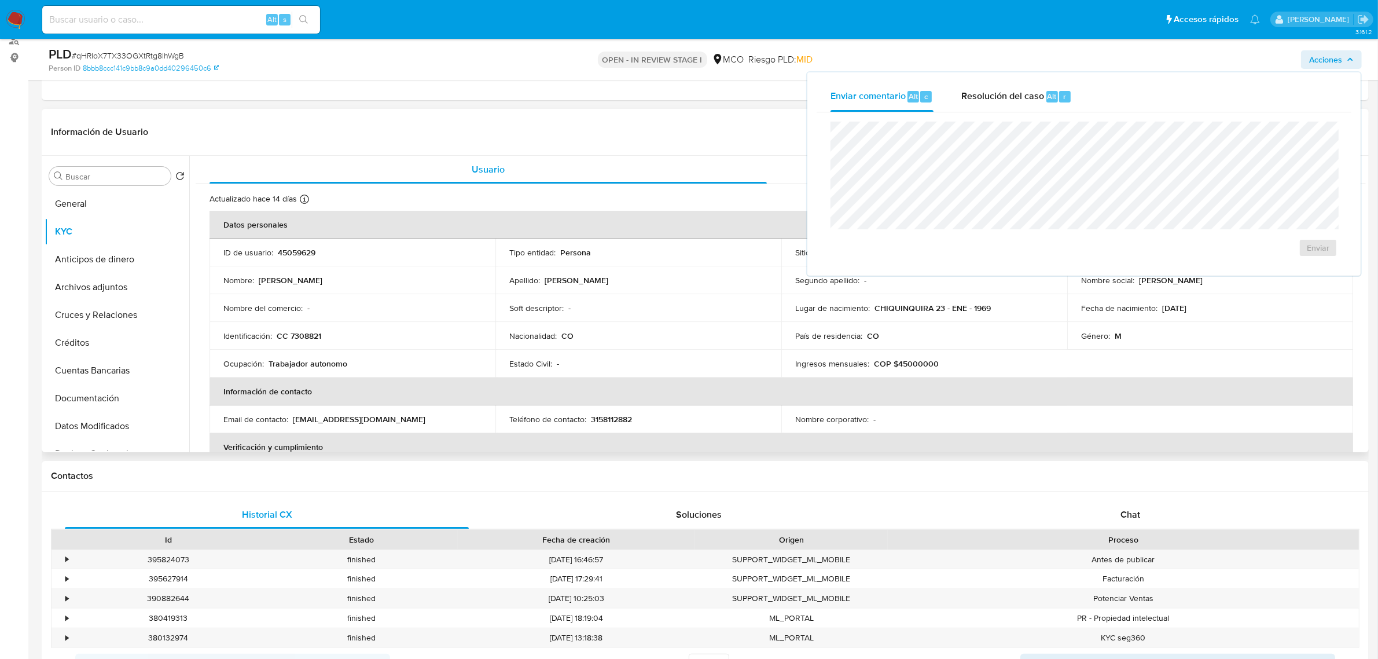
click at [695, 116] on div "Información de Usuario Ver mirada por persona" at bounding box center [705, 132] width 1327 height 47
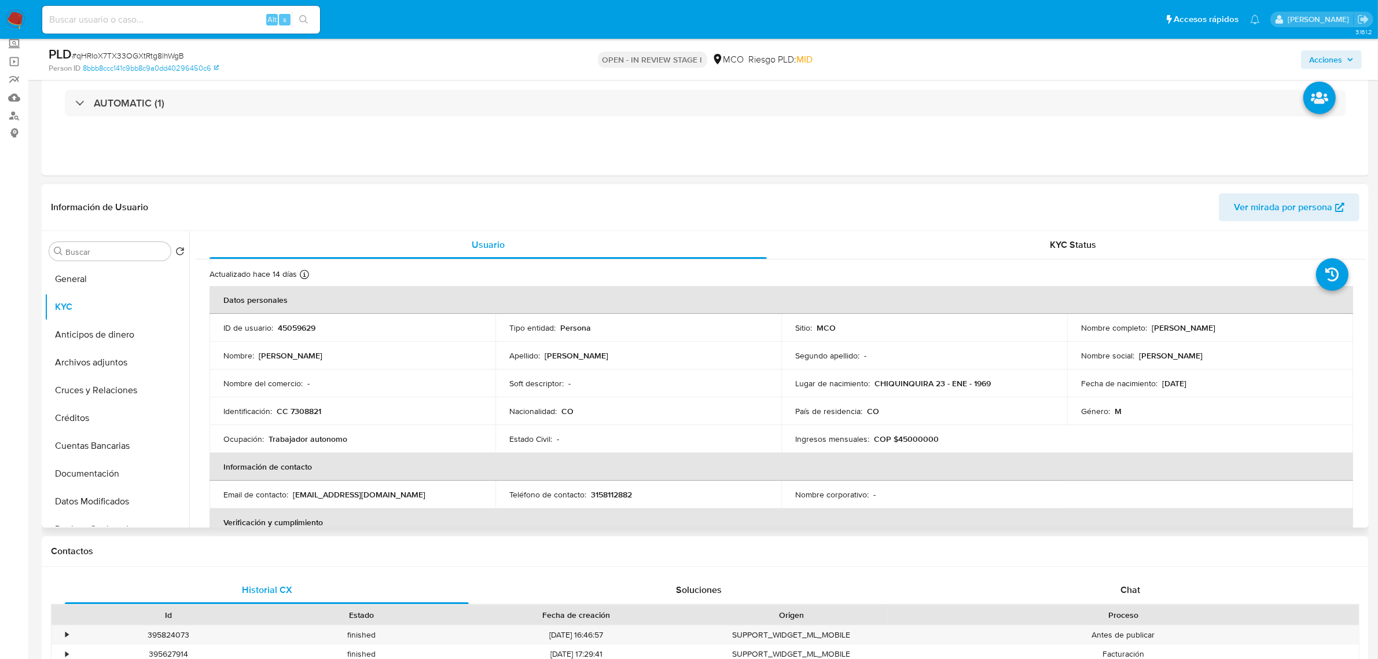
scroll to position [0, 0]
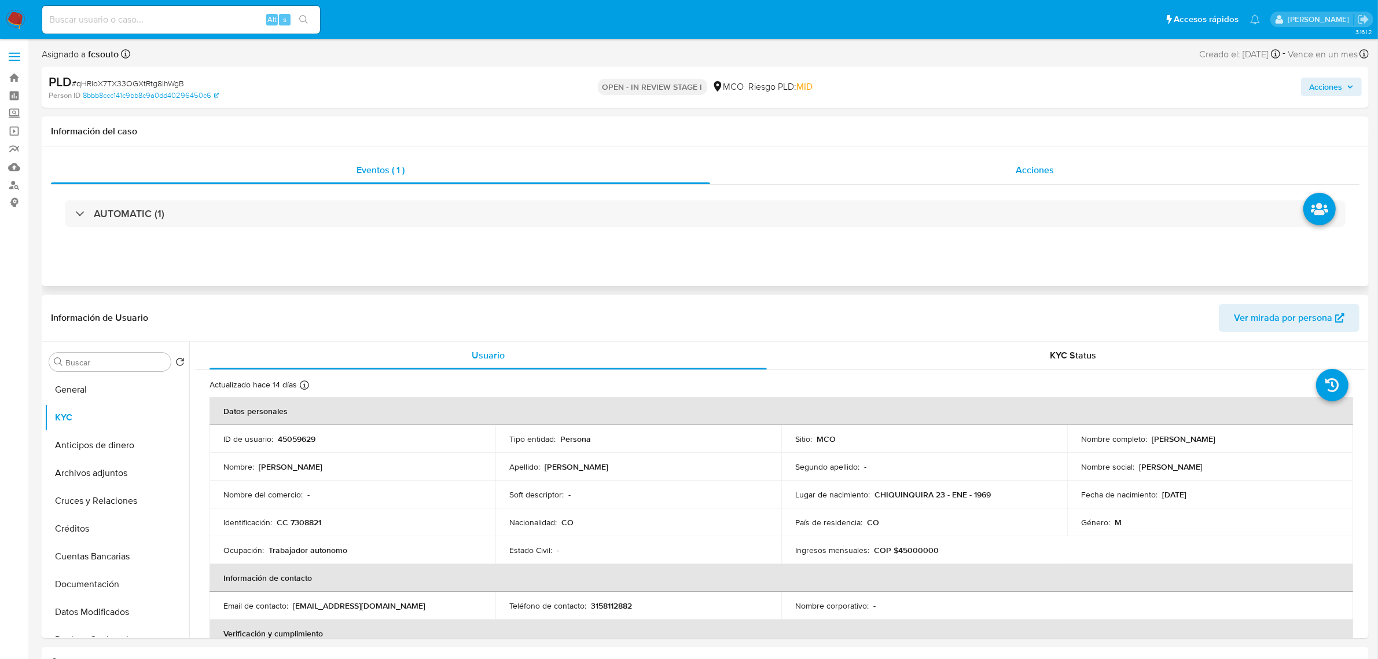
click at [1045, 163] on span "Acciones" at bounding box center [1035, 169] width 38 height 13
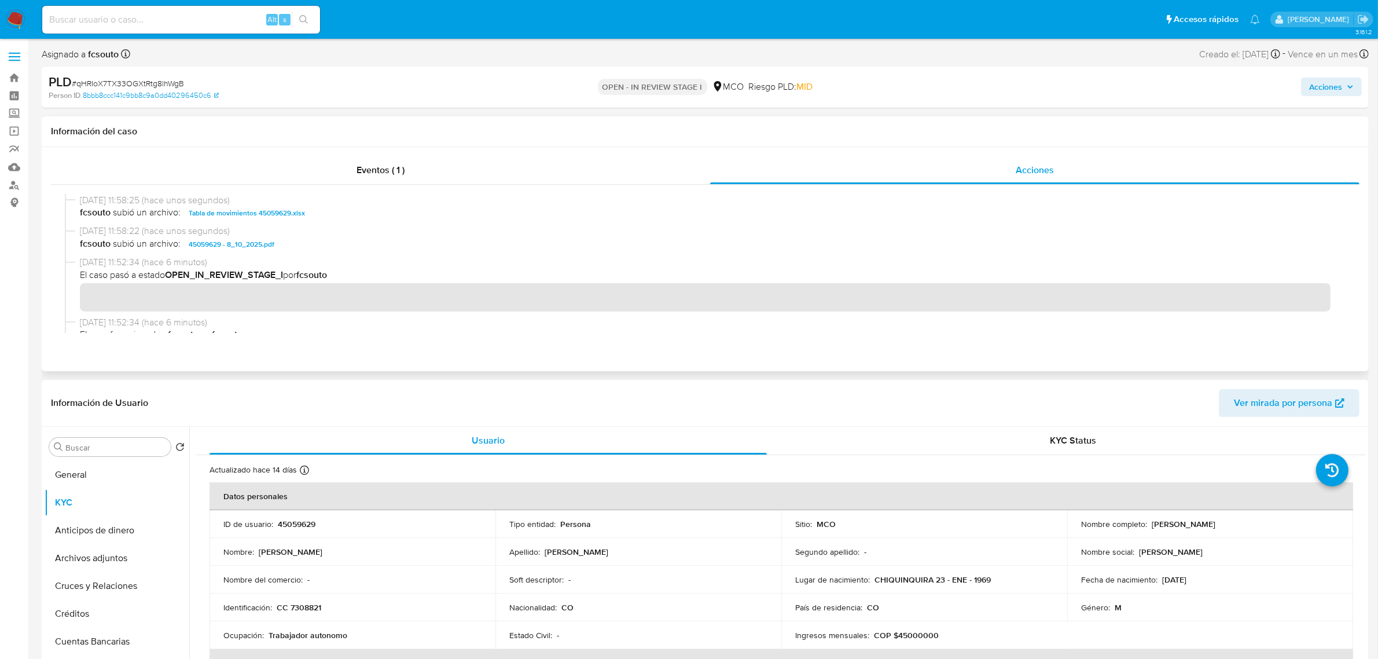
scroll to position [459, 0]
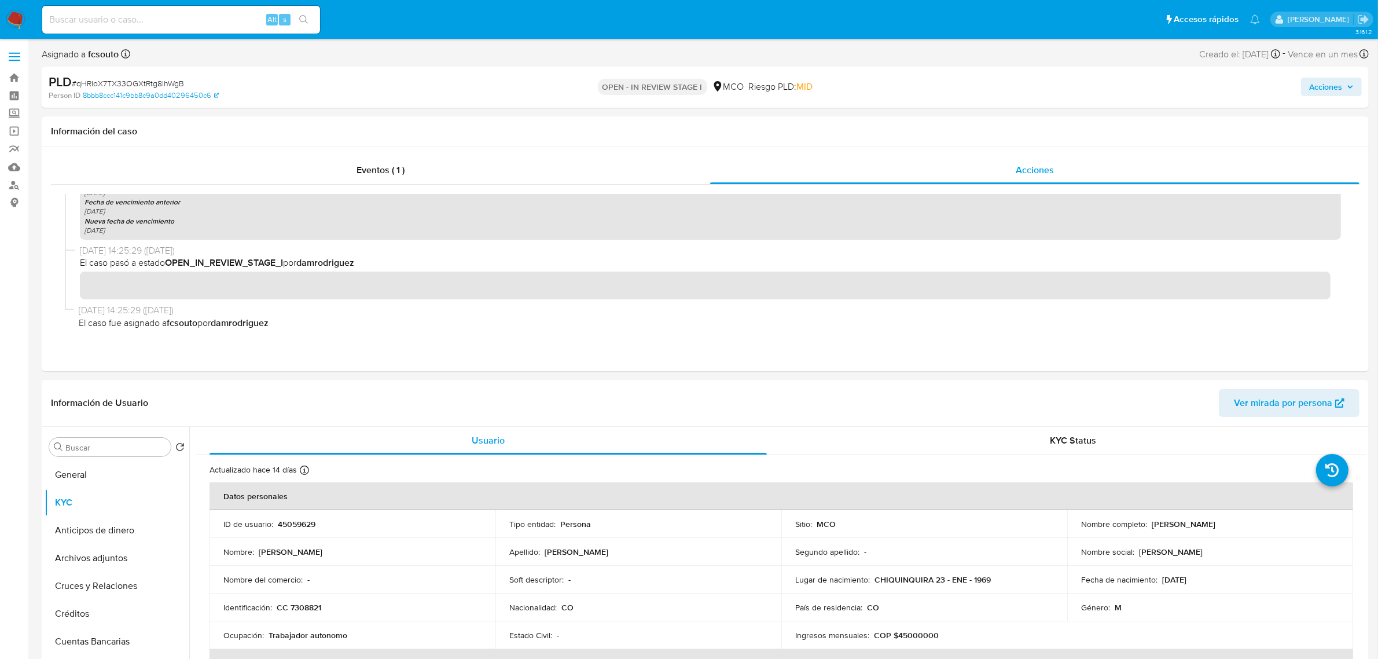
click at [1340, 86] on span "Acciones" at bounding box center [1326, 87] width 33 height 19
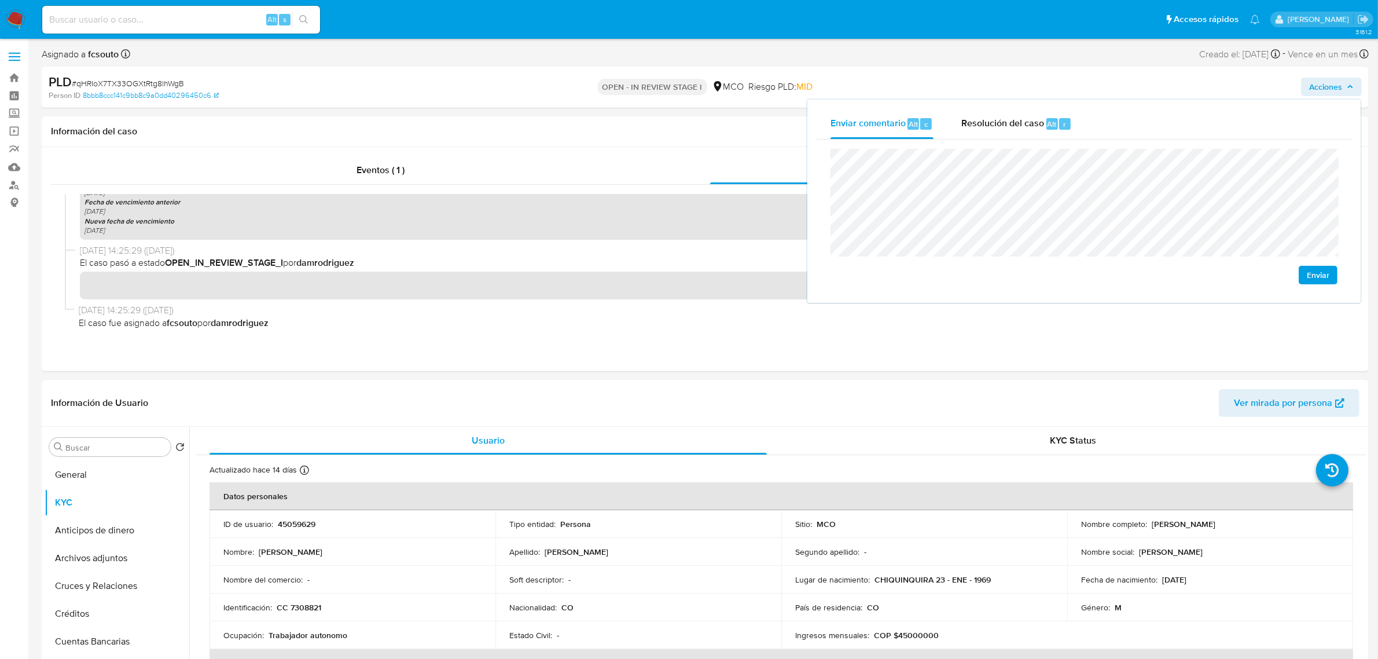
click at [1338, 261] on div "Enviar" at bounding box center [1084, 216] width 507 height 135
click at [1324, 274] on span "Enviar" at bounding box center [1318, 275] width 23 height 16
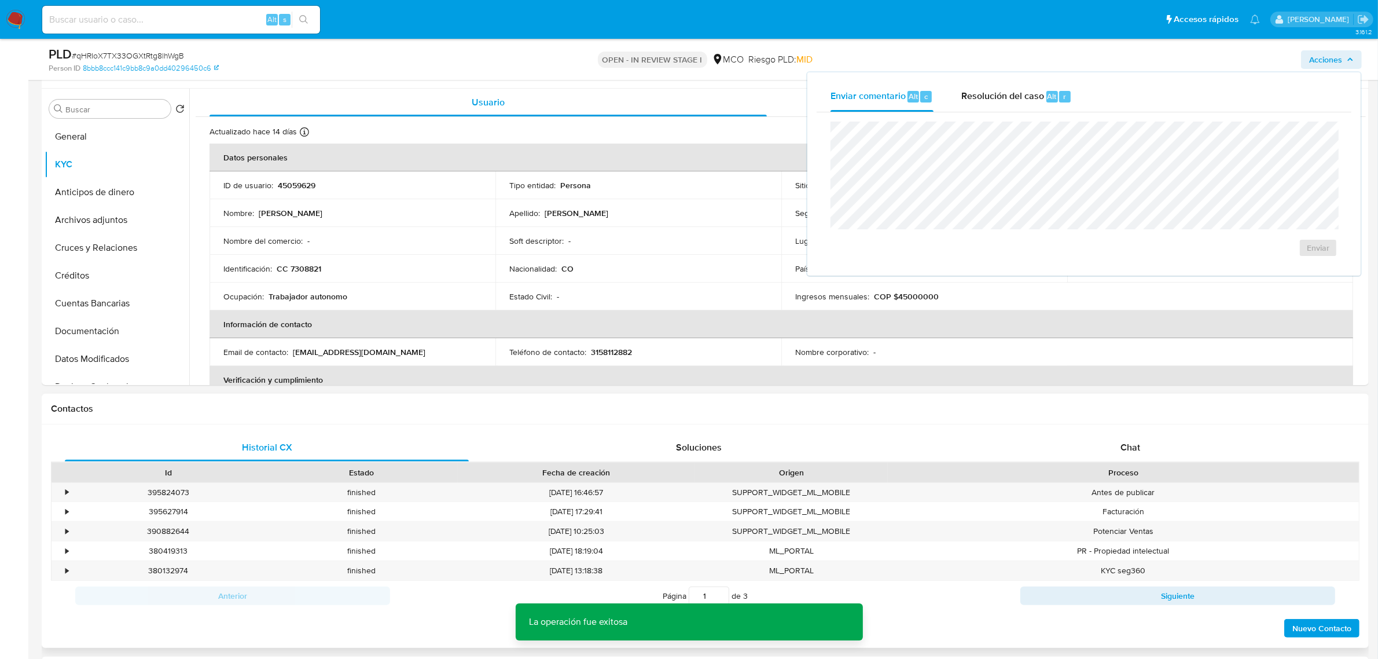
scroll to position [289, 0]
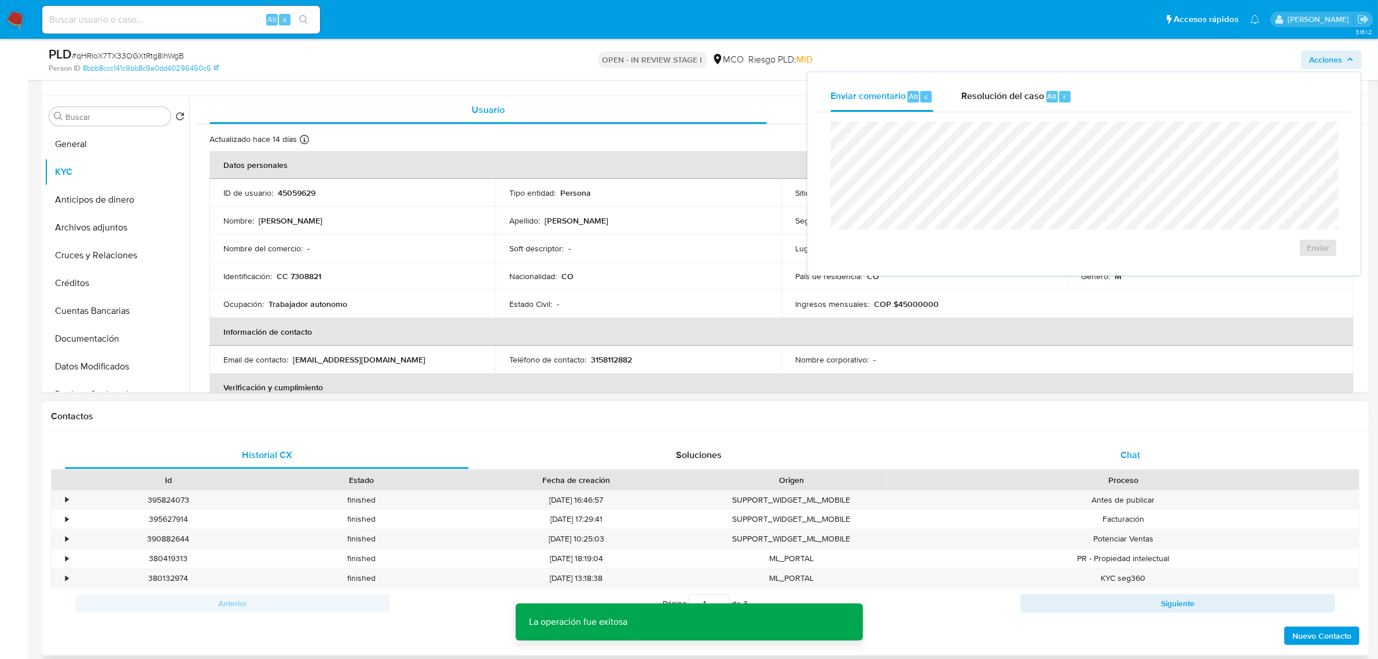
drag, startPoint x: 1148, startPoint y: 467, endPoint x: 1074, endPoint y: 446, distance: 77.1
click at [1147, 465] on div "Chat" at bounding box center [1131, 455] width 404 height 28
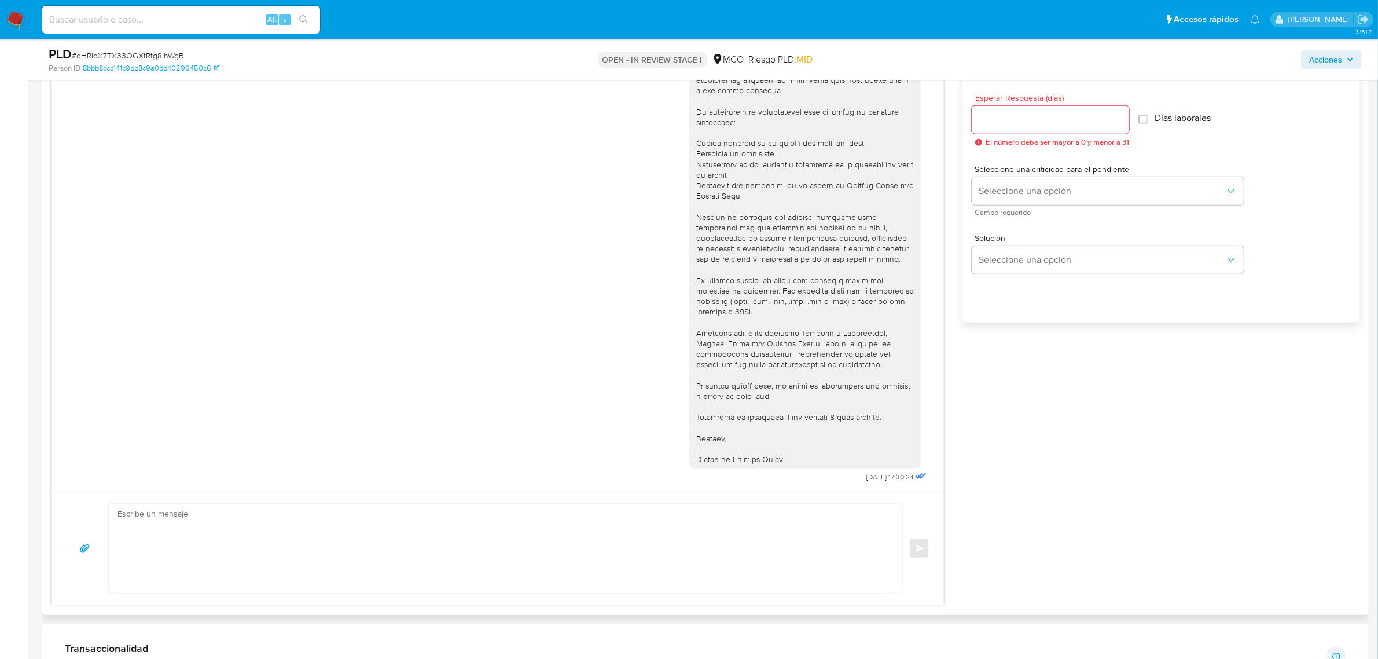
scroll to position [0, 0]
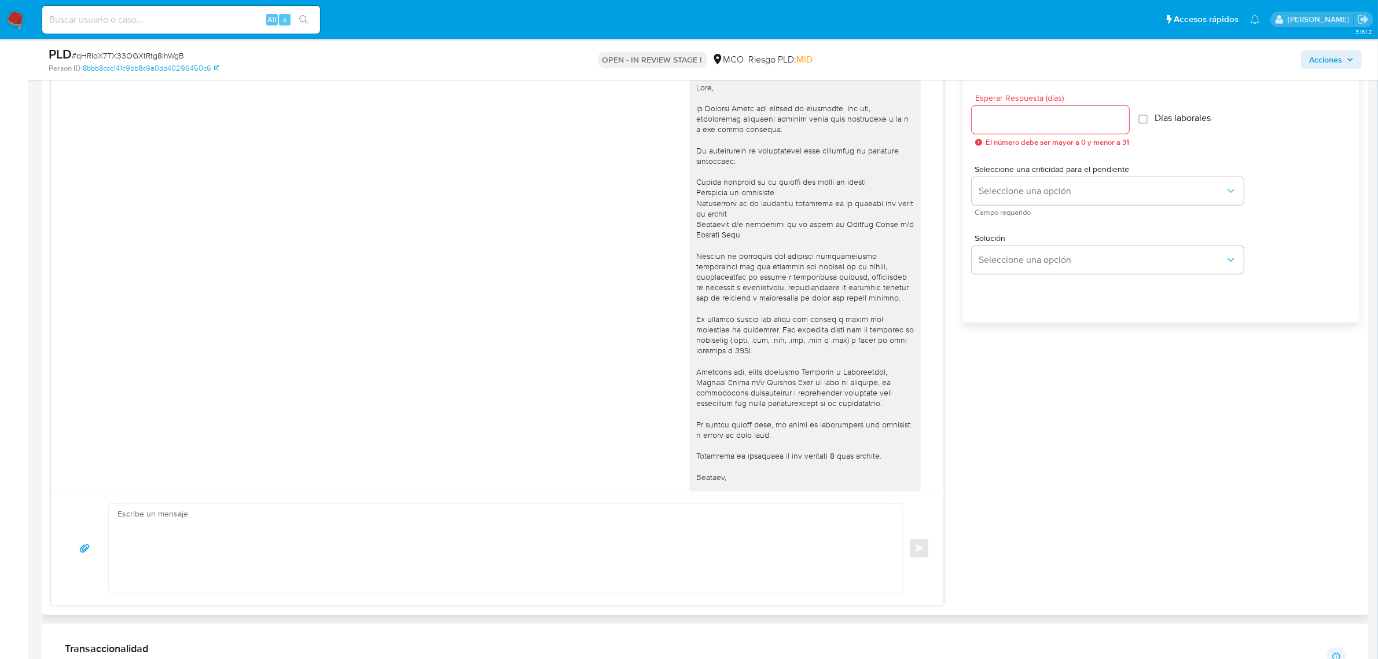
click at [1032, 123] on input "Esperar Respuesta (días)" at bounding box center [1050, 119] width 157 height 15
type input "3"
click at [1040, 198] on button "Seleccione una opción" at bounding box center [1108, 191] width 272 height 28
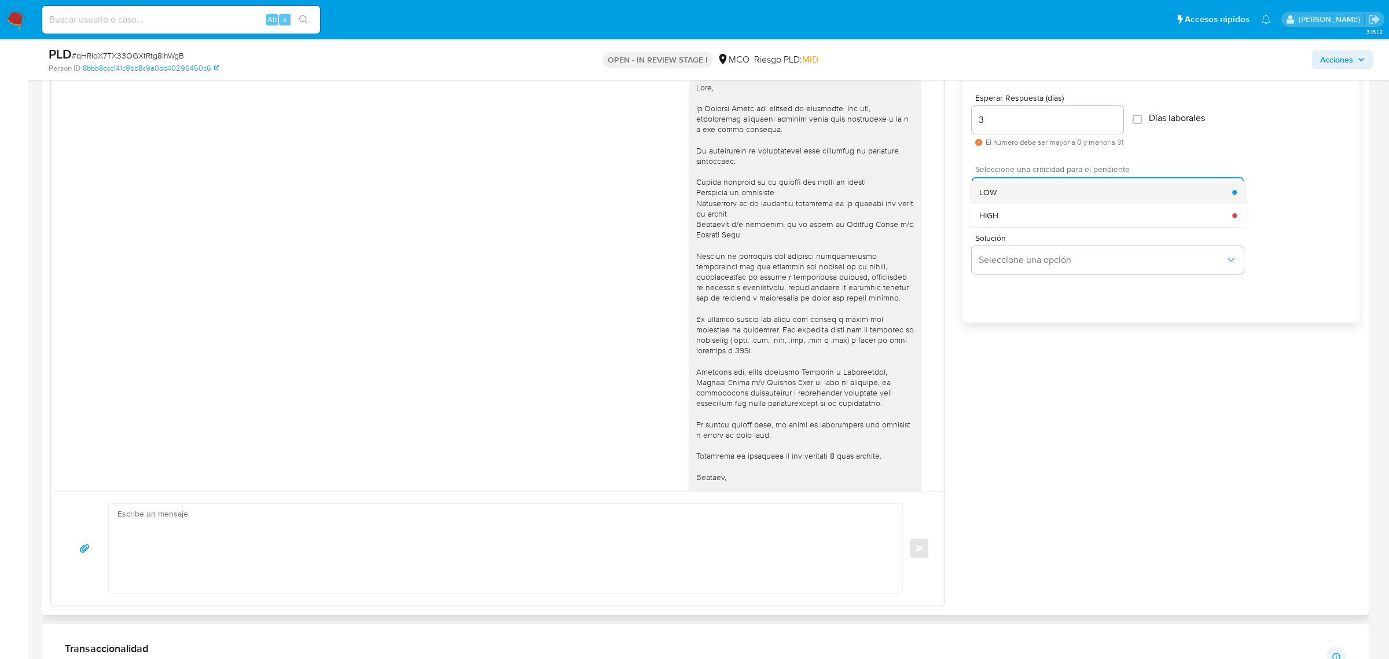
click at [1046, 196] on div "LOW" at bounding box center [1107, 192] width 254 height 23
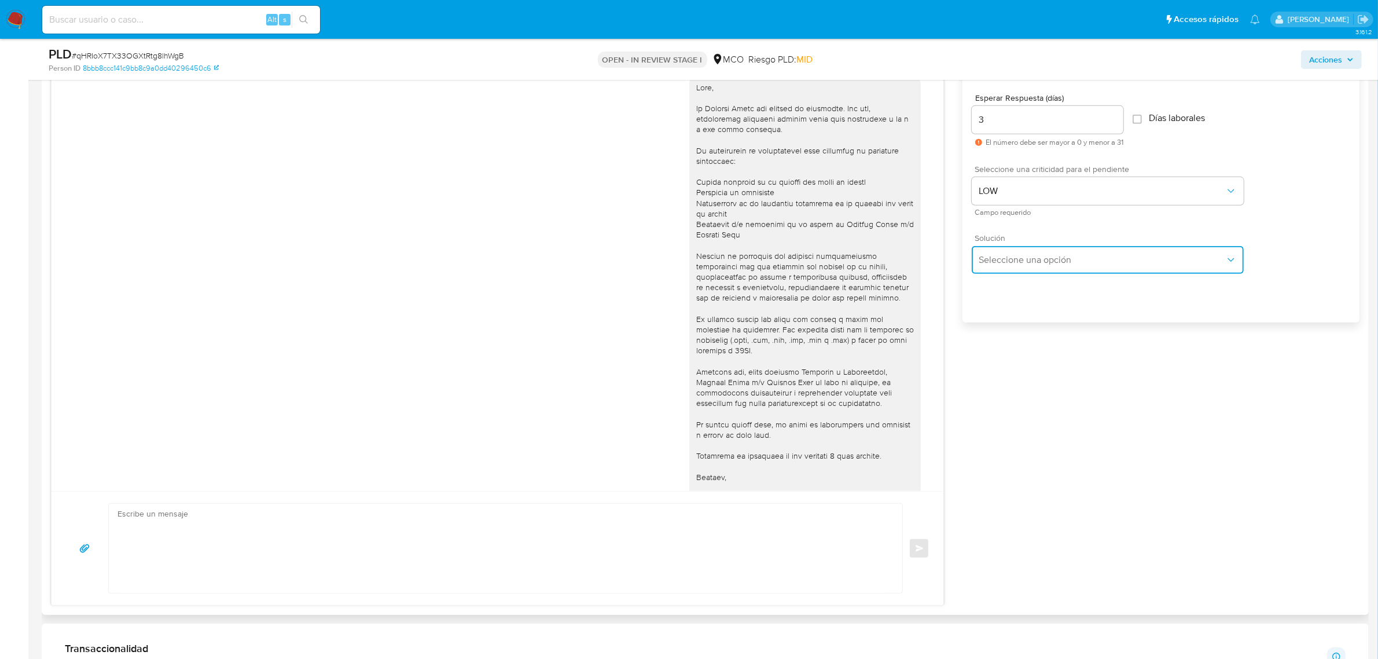
click at [1052, 263] on span "Seleccione una opción" at bounding box center [1102, 260] width 247 height 12
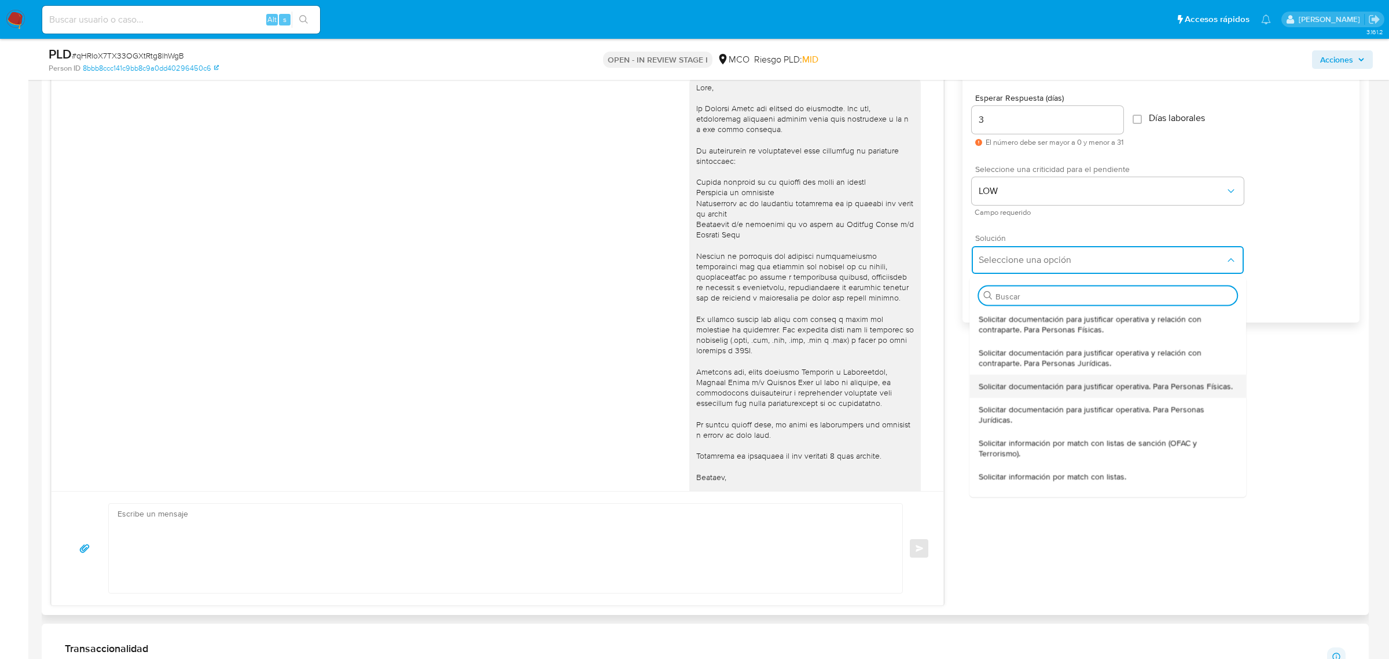
click at [1055, 383] on span "Solicitar documentación para justificar operativa. Para Personas Físicas." at bounding box center [1107, 385] width 254 height 10
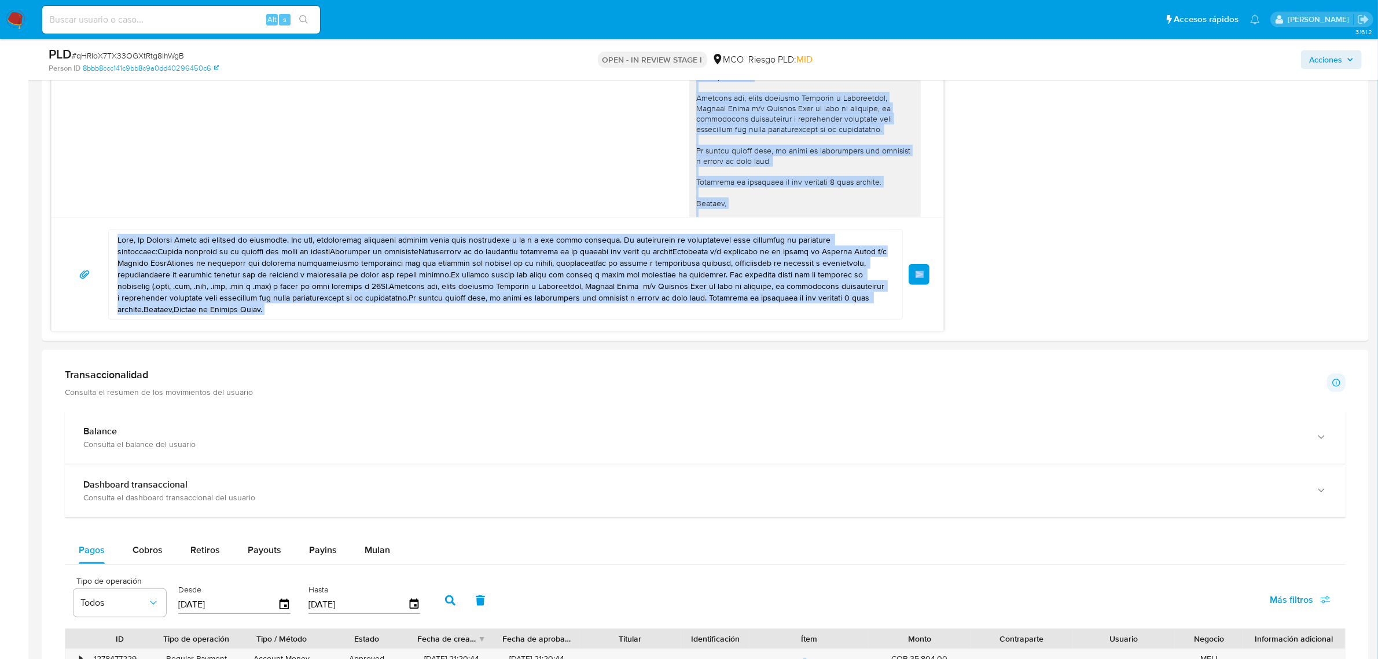
scroll to position [39, 0]
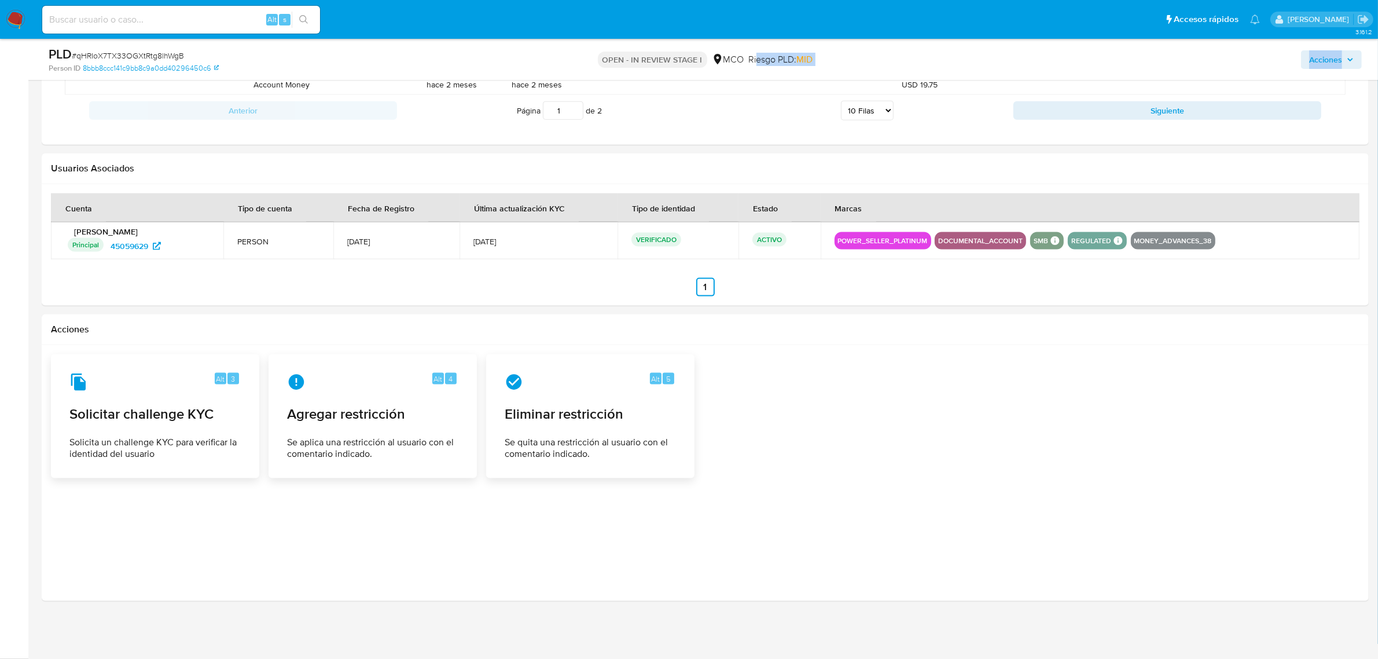
drag, startPoint x: 685, startPoint y: 376, endPoint x: 783, endPoint y: 132, distance: 263.4
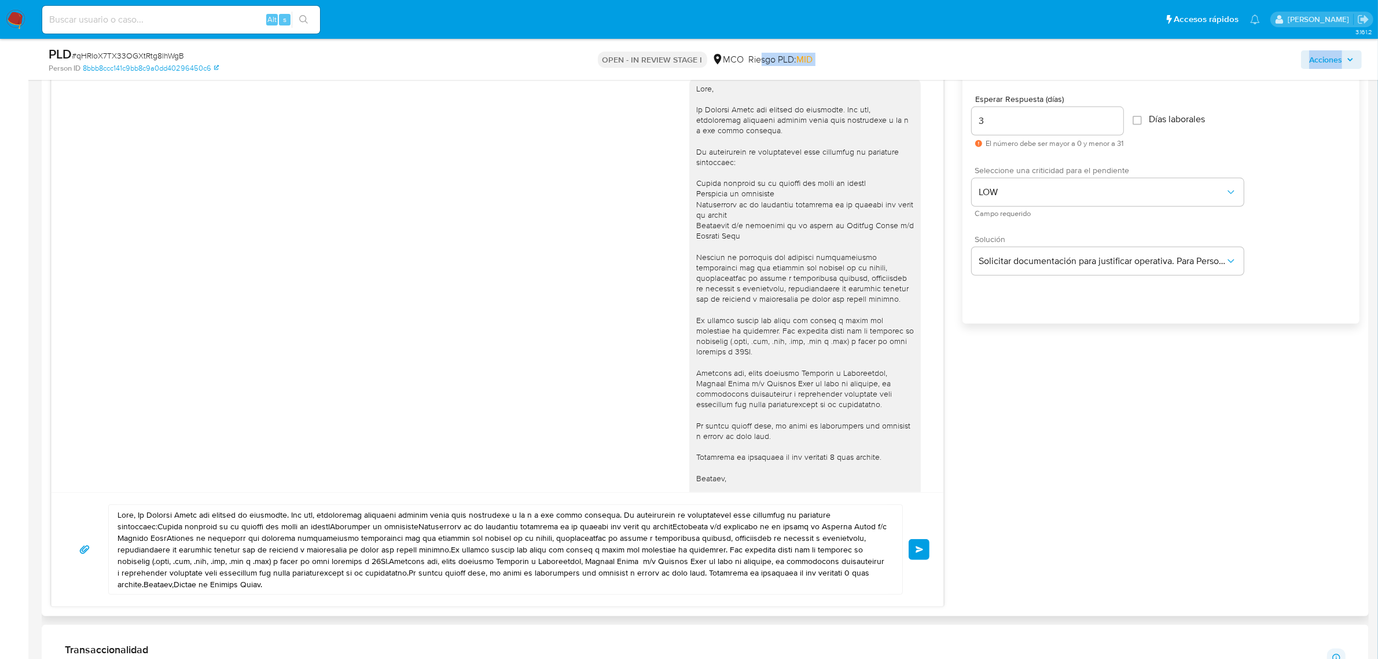
scroll to position [701, 0]
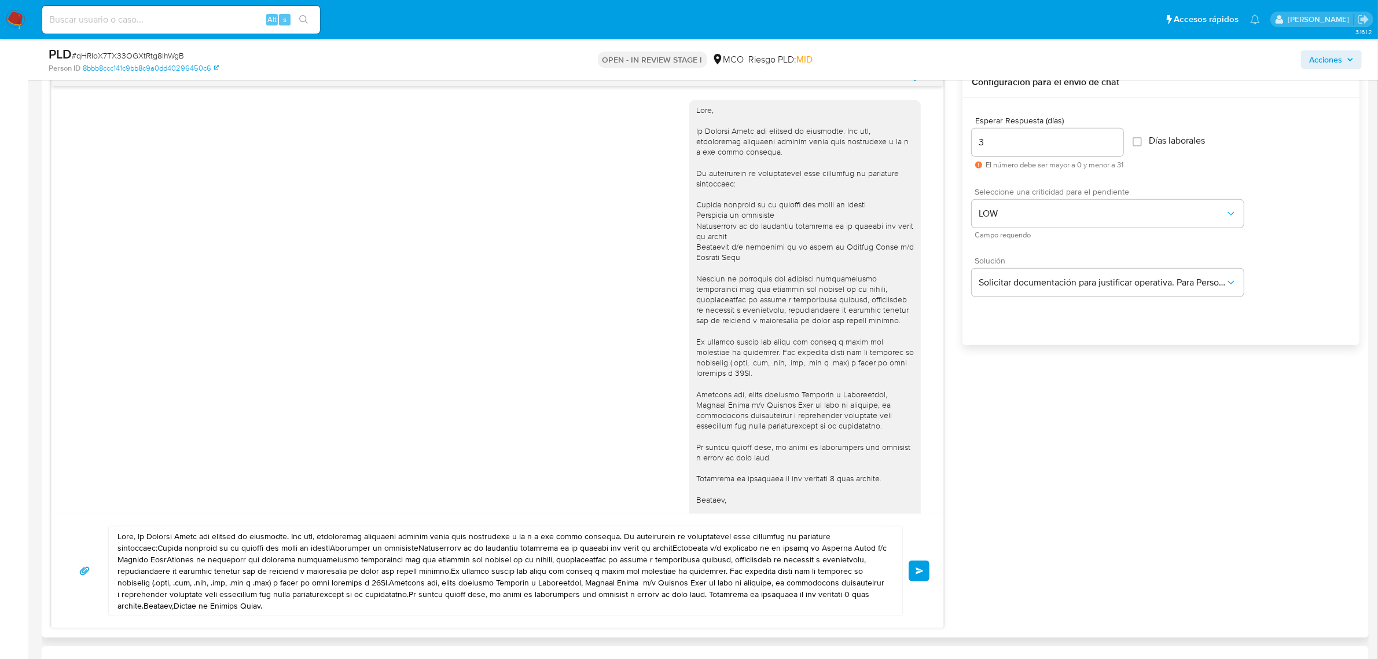
drag, startPoint x: 741, startPoint y: 196, endPoint x: 786, endPoint y: 305, distance: 118.2
click at [741, 197] on div at bounding box center [805, 315] width 218 height 421
click at [797, 335] on div at bounding box center [805, 315] width 218 height 421
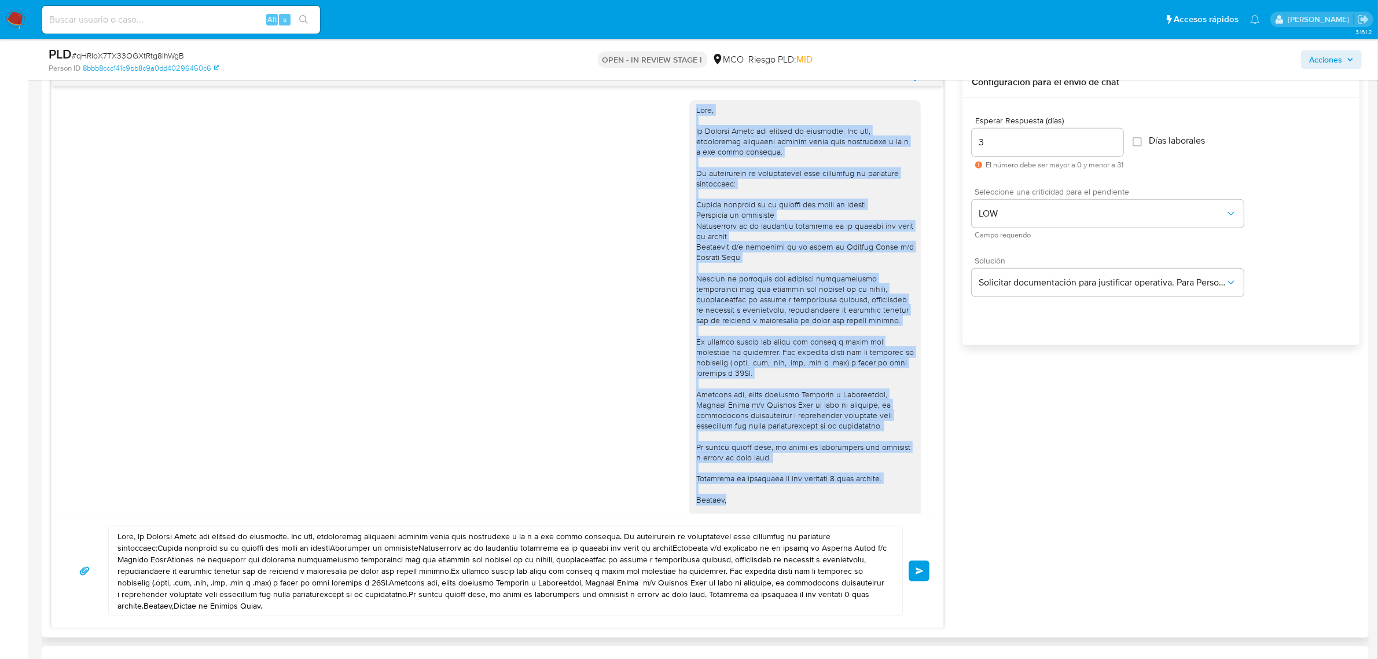
scroll to position [23, 0]
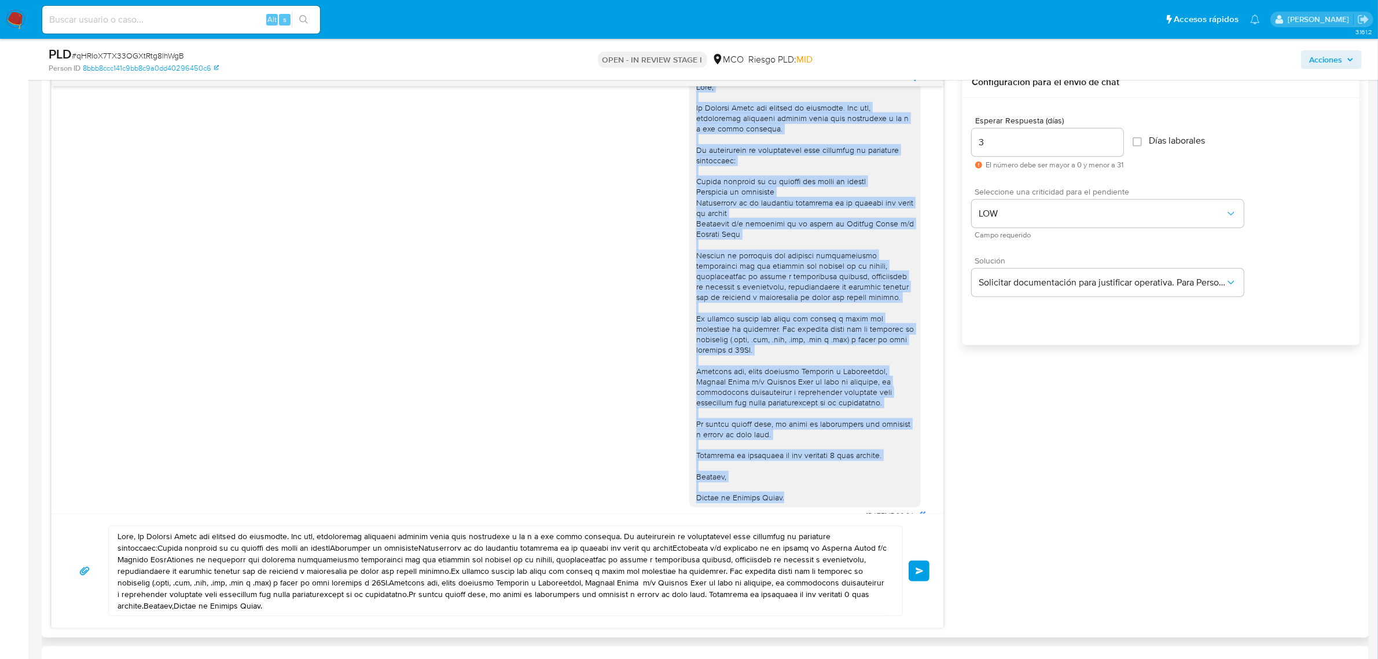
drag, startPoint x: 687, startPoint y: 111, endPoint x: 809, endPoint y: 500, distance: 407.2
click at [809, 500] on div at bounding box center [805, 292] width 218 height 421
copy div "Hola, En Mercado Libre nos importa tu seguridad. Por eso, necesitamos verificar…"
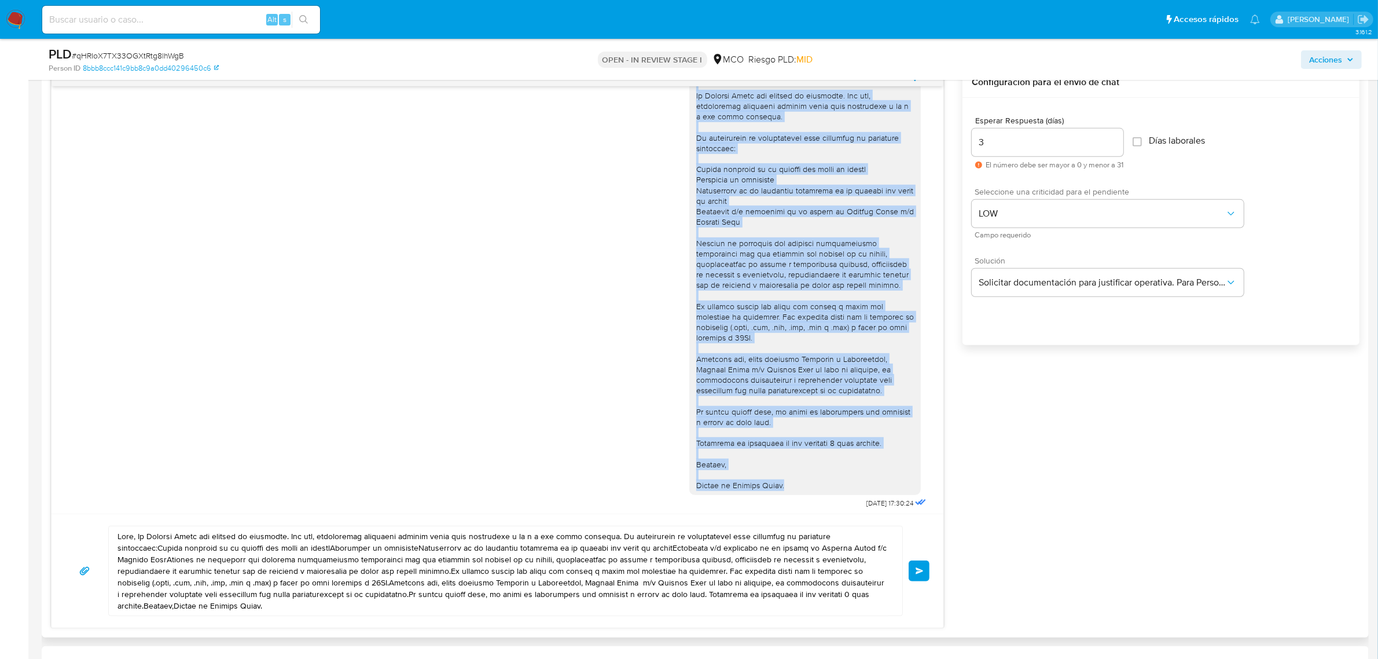
scroll to position [39, 0]
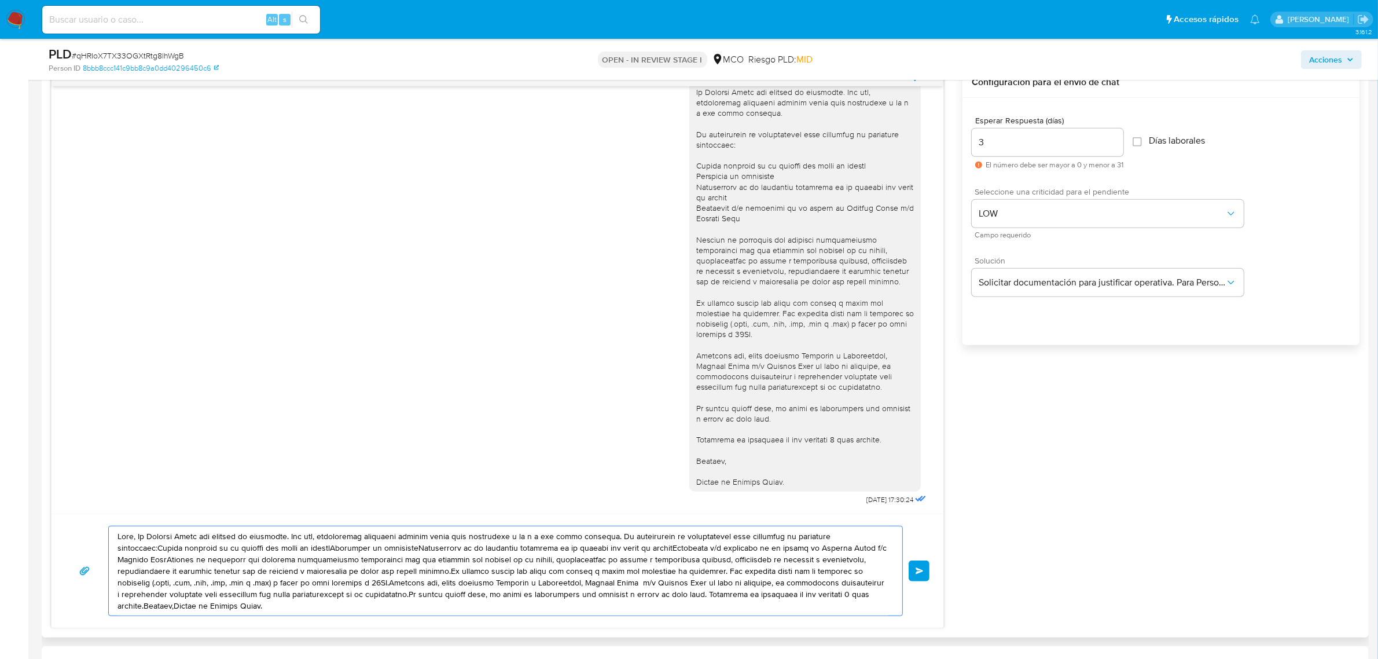
drag, startPoint x: 117, startPoint y: 540, endPoint x: 192, endPoint y: 620, distance: 109.4
click at [191, 621] on div "Enviar" at bounding box center [498, 571] width 892 height 114
paste textarea "En Mercado Libre nos importa tu seguridad. Por eso, necesitamos verificar algun…"
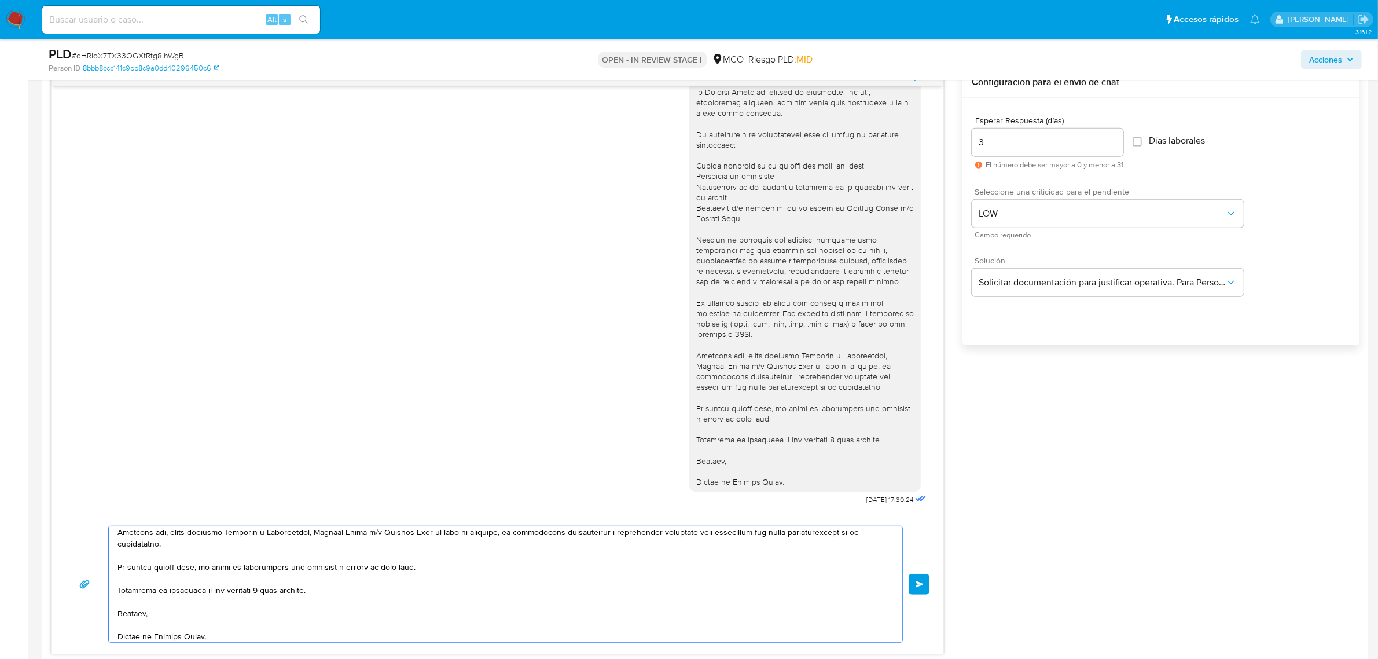
scroll to position [0, 0]
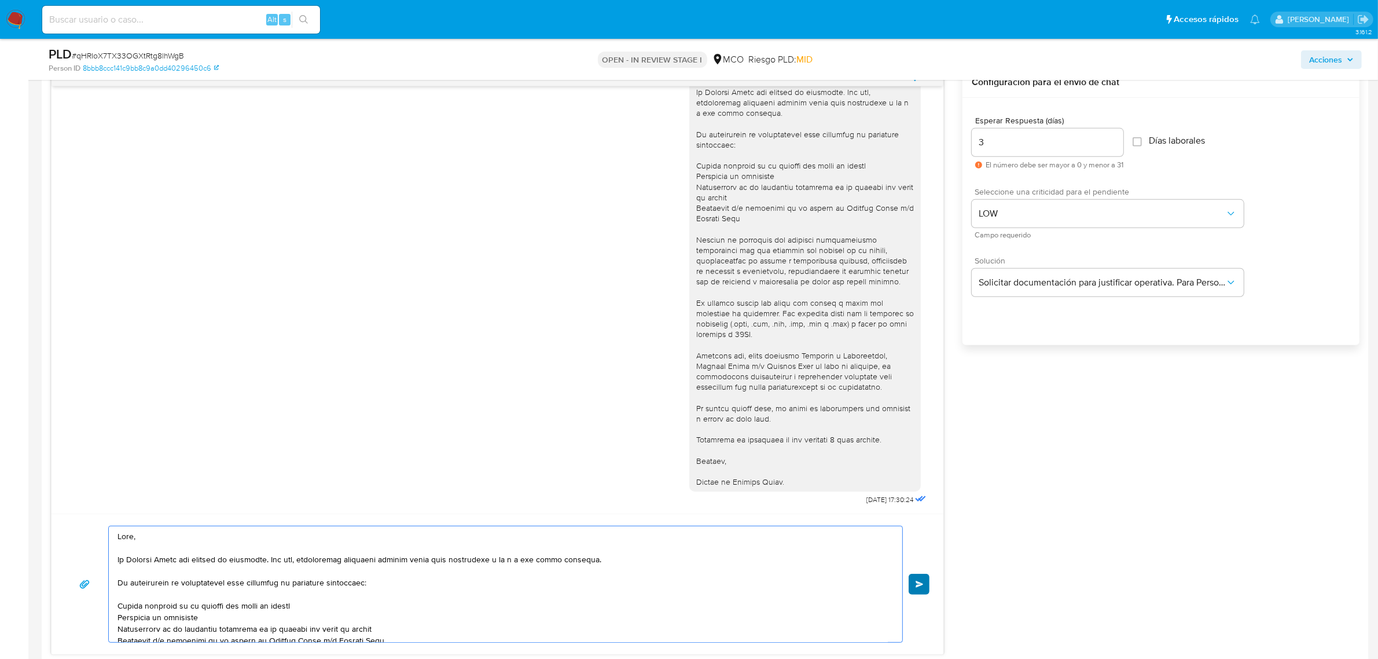
type textarea "Hola, En Mercado Libre nos importa tu seguridad. Por eso, necesitamos verificar…"
click at [918, 581] on span "Enviar" at bounding box center [920, 584] width 8 height 7
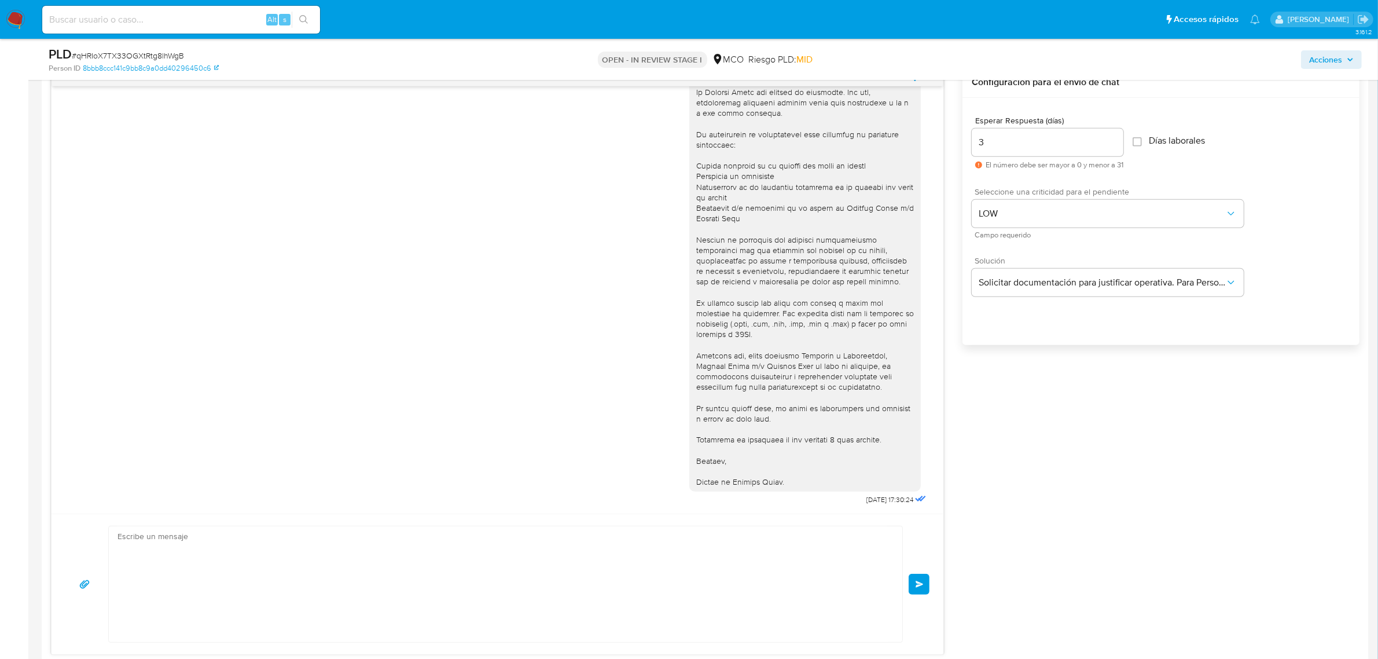
scroll to position [495, 0]
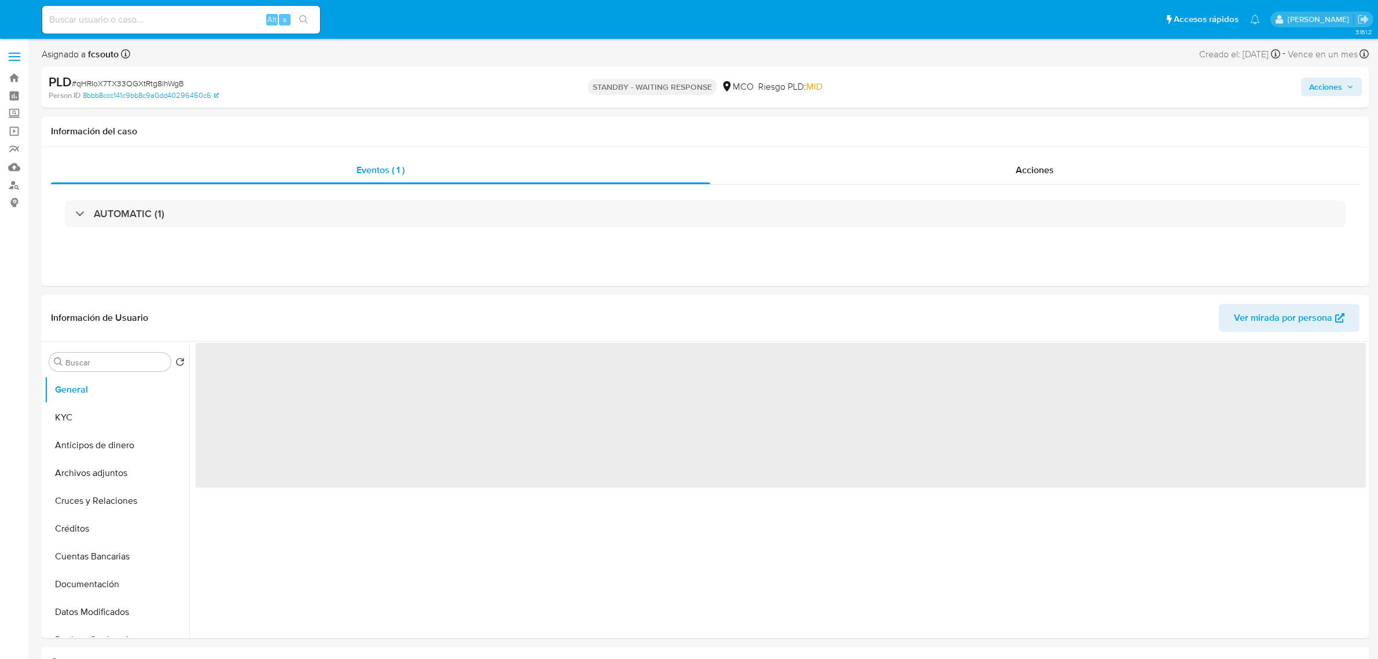
select select "10"
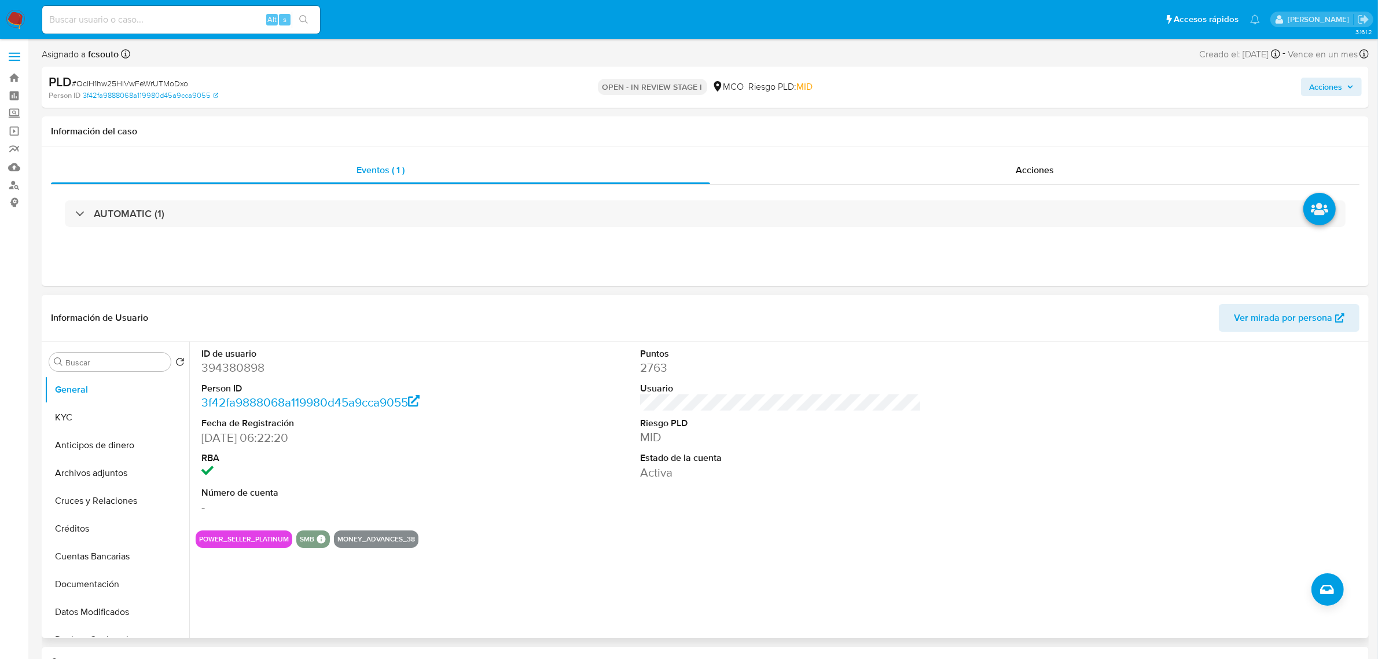
click at [242, 365] on dd "394380898" at bounding box center [341, 368] width 281 height 16
copy dd "394380898"
click at [225, 372] on dd "394380898" at bounding box center [341, 368] width 281 height 16
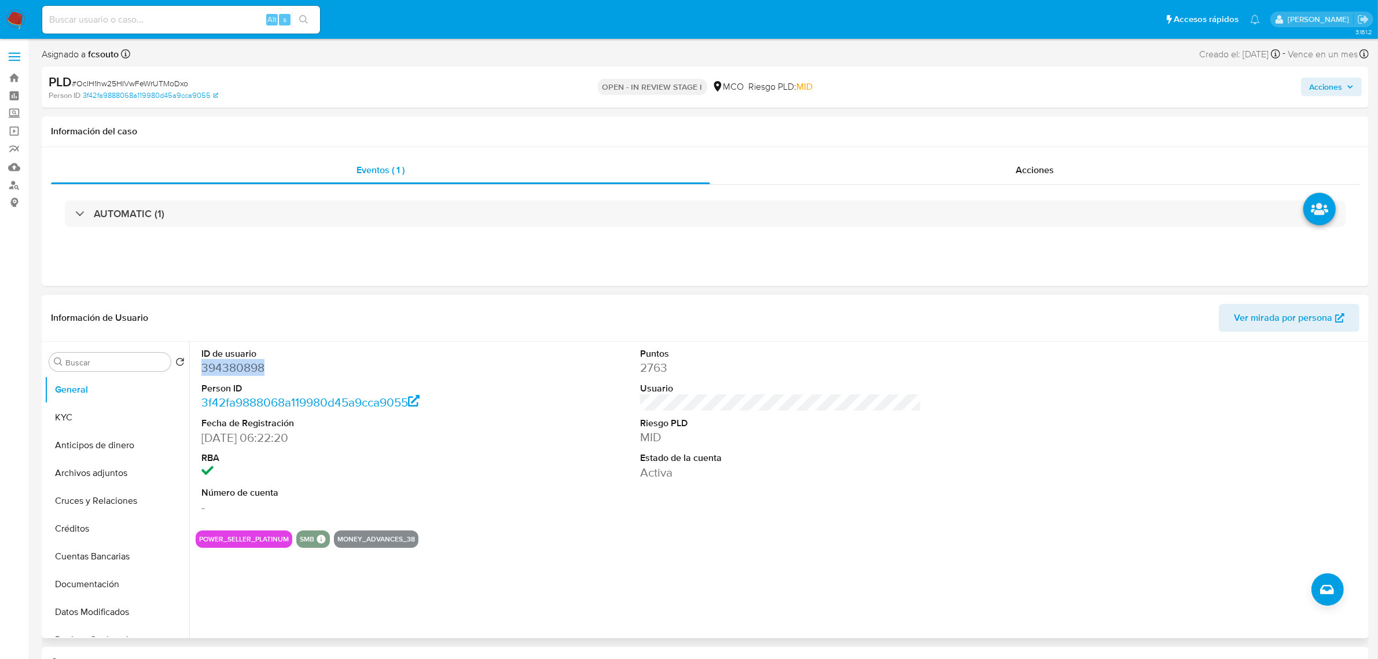
click at [218, 366] on dd "394380898" at bounding box center [341, 368] width 281 height 16
click at [244, 368] on dd "394380898" at bounding box center [341, 368] width 281 height 16
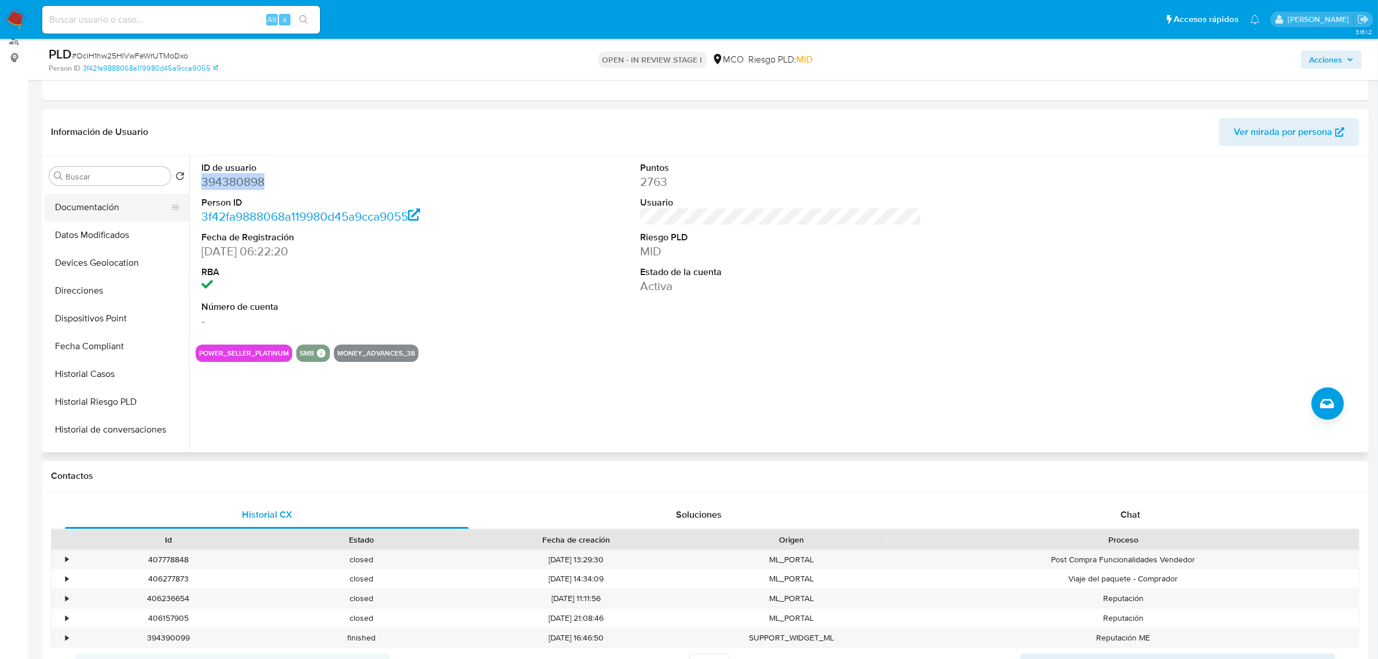
scroll to position [217, 0]
click at [113, 340] on button "Historial Casos" at bounding box center [112, 348] width 135 height 28
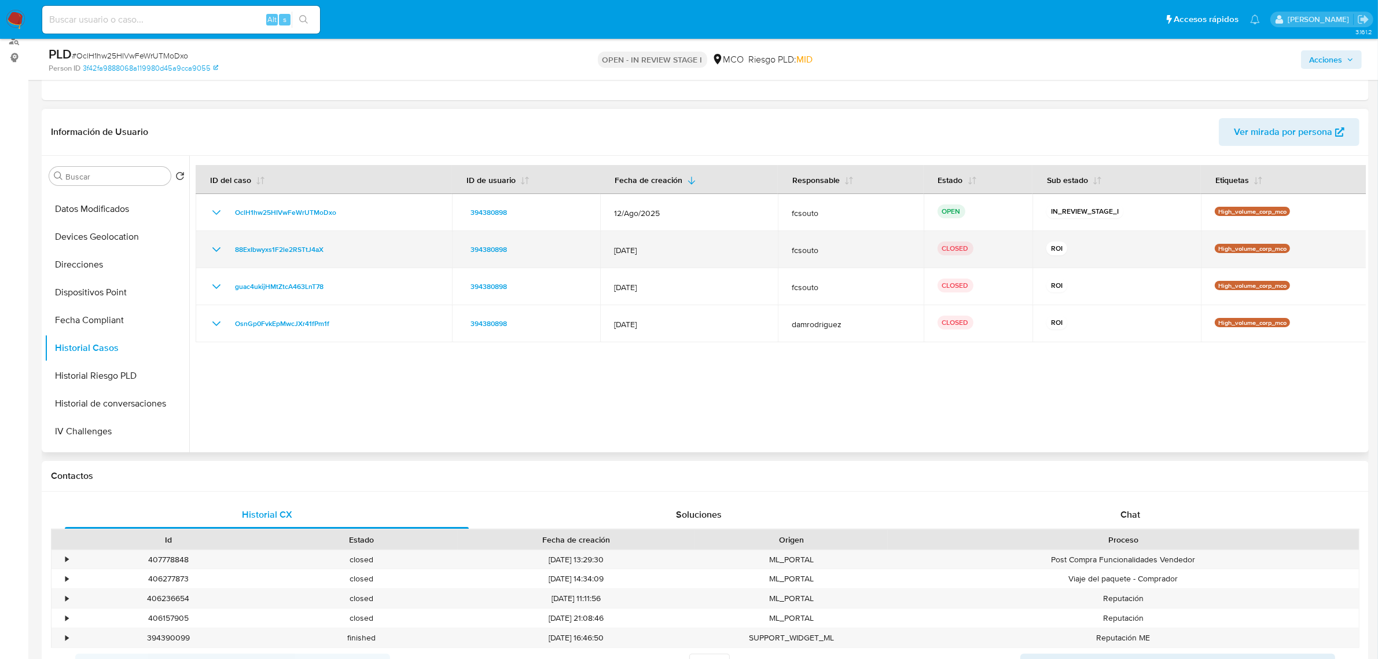
click at [214, 250] on icon "Mostrar/Ocultar" at bounding box center [217, 250] width 14 height 14
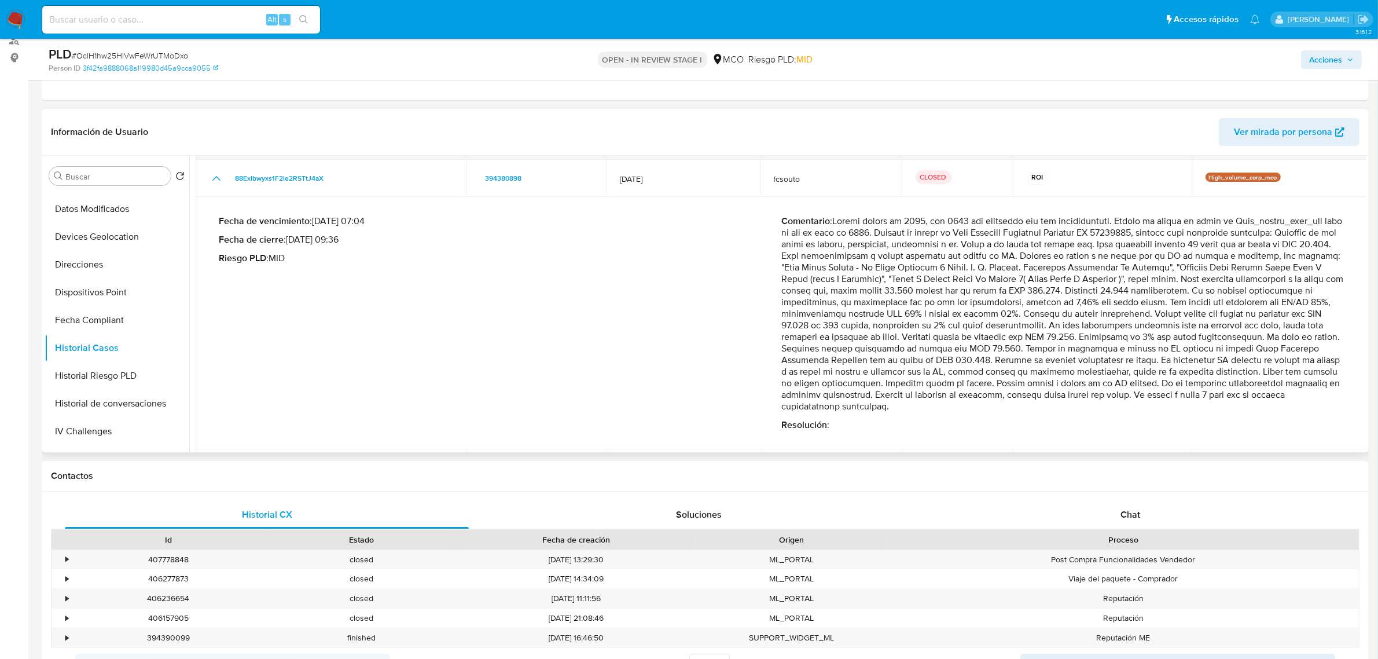
scroll to position [3, 0]
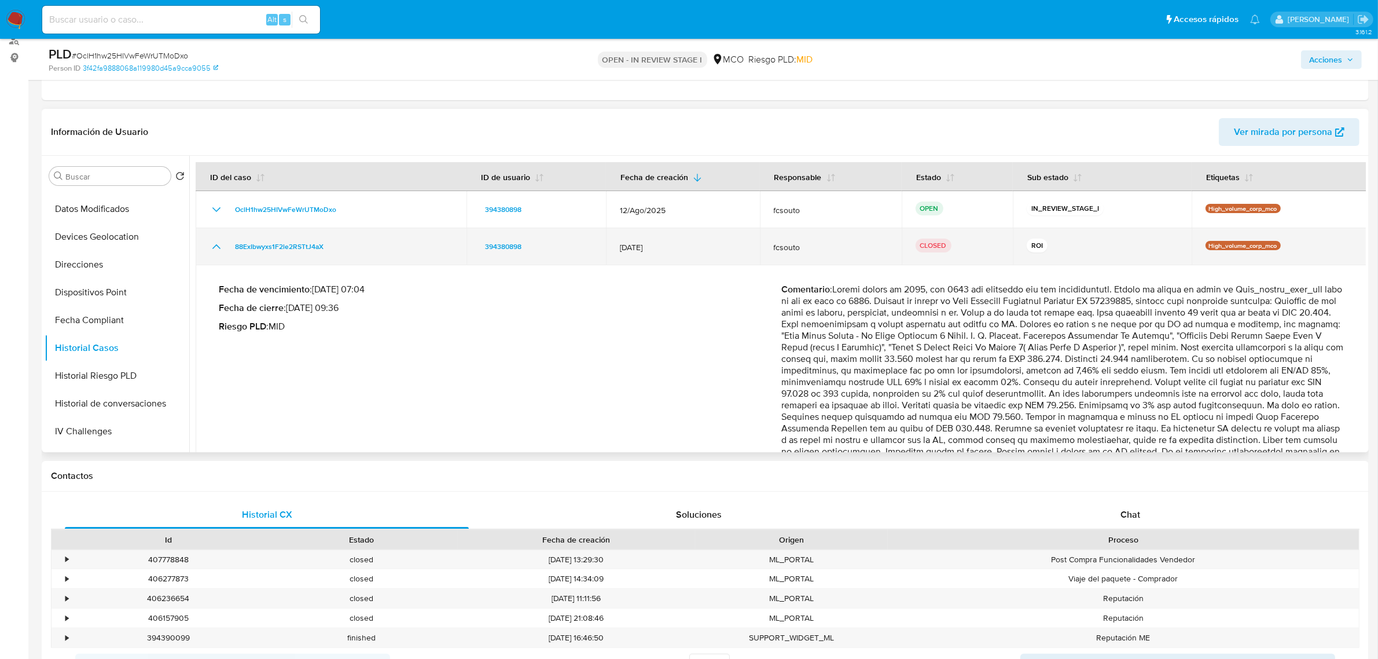
click at [217, 250] on icon "Mostrar/Ocultar" at bounding box center [217, 247] width 14 height 14
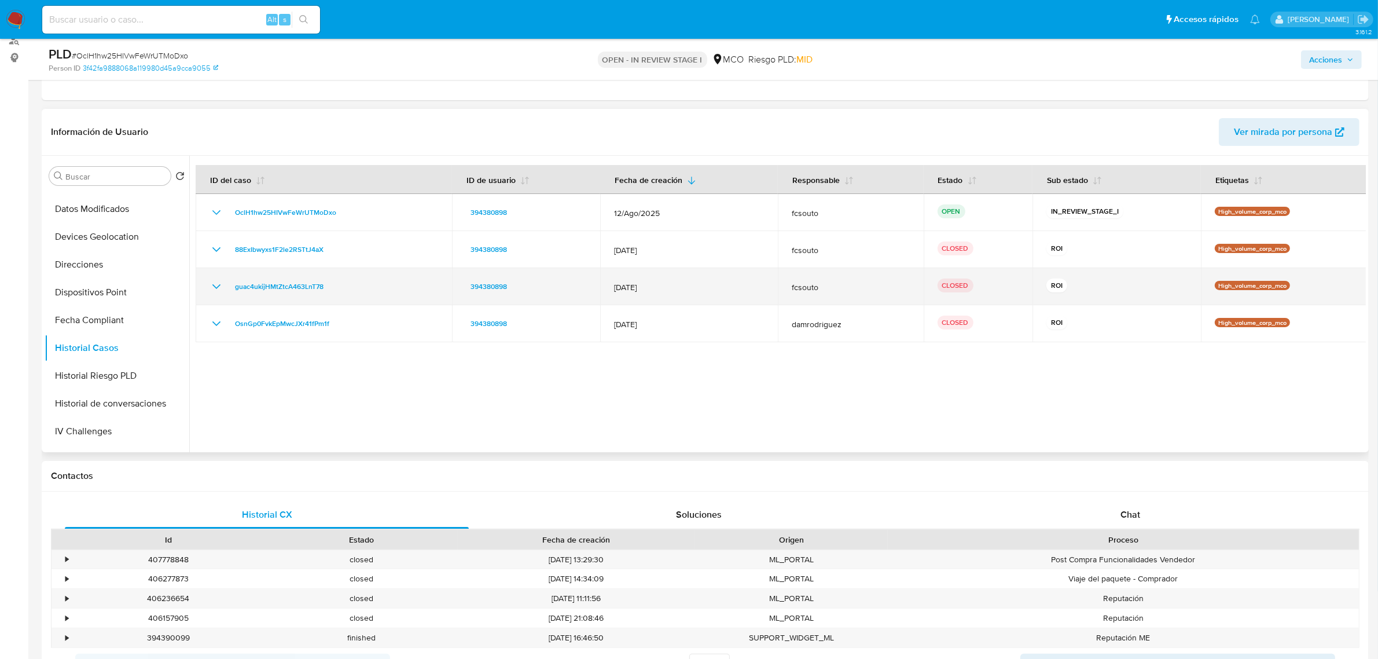
scroll to position [0, 0]
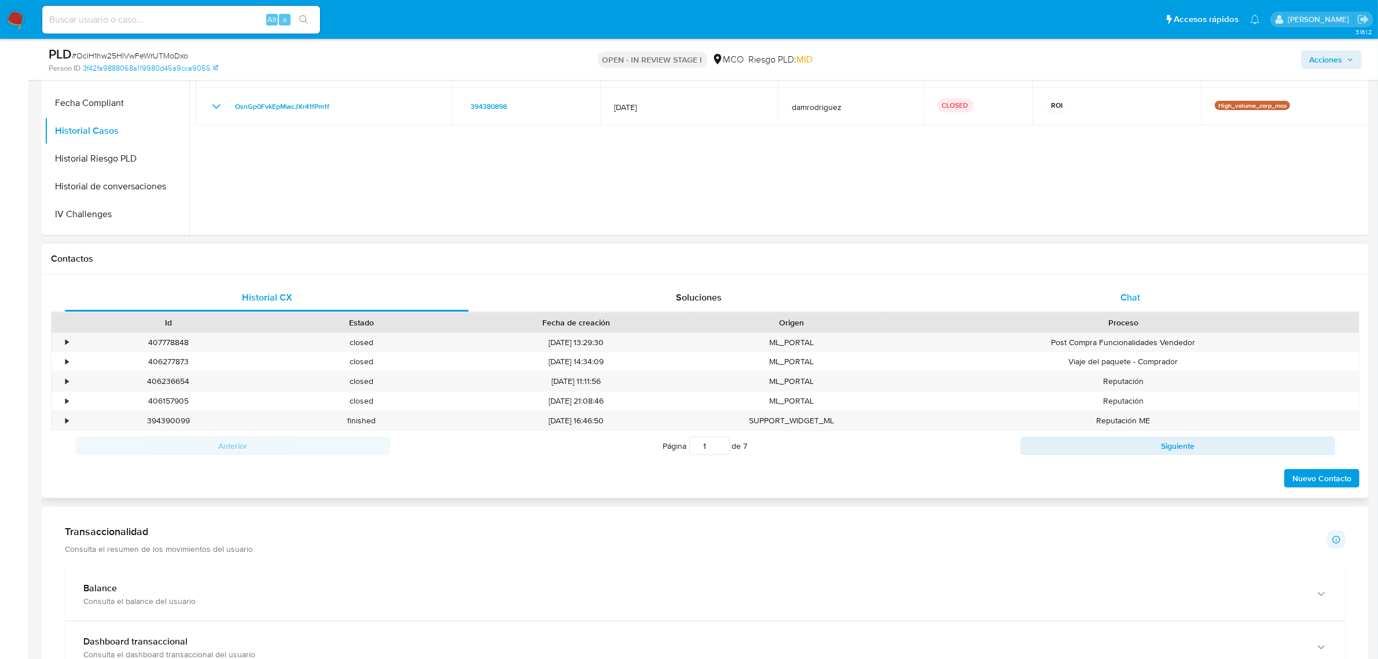
click at [1112, 307] on div "Chat" at bounding box center [1131, 298] width 404 height 28
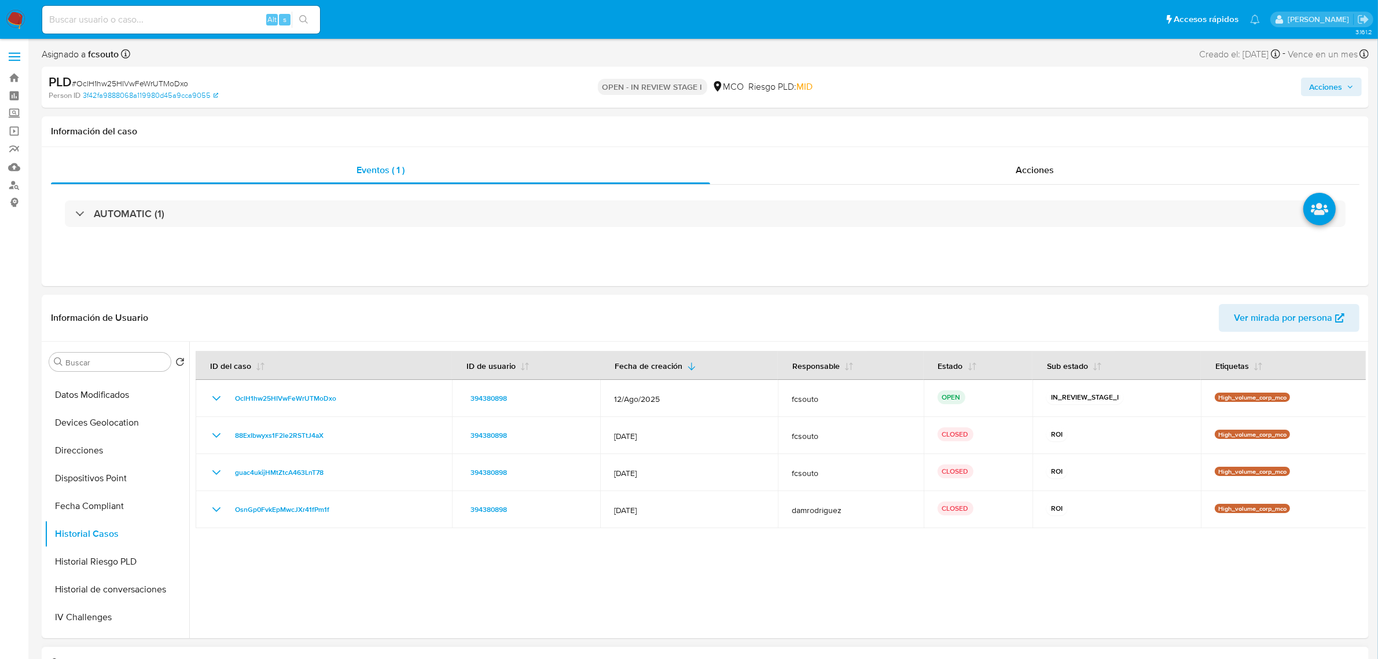
click at [1346, 79] on span "Acciones" at bounding box center [1332, 87] width 45 height 16
click at [1310, 266] on span "Enviar" at bounding box center [1318, 273] width 23 height 16
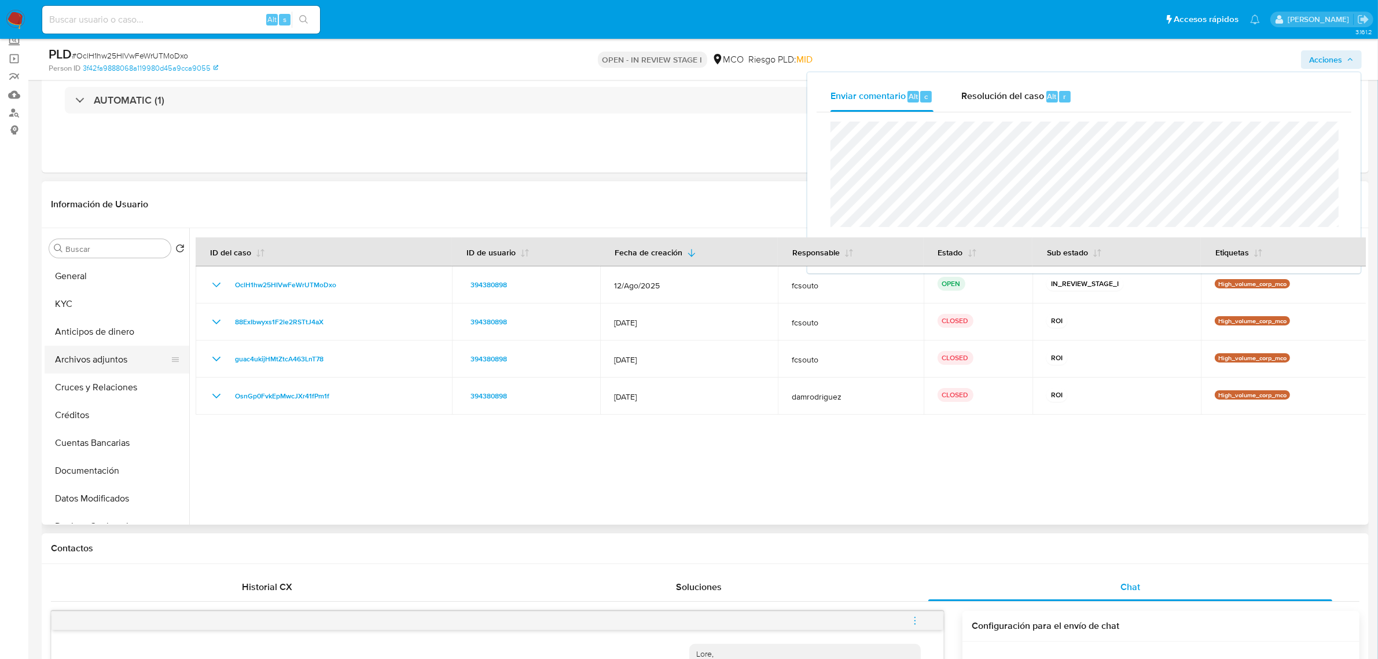
click at [112, 357] on button "Archivos adjuntos" at bounding box center [112, 360] width 135 height 28
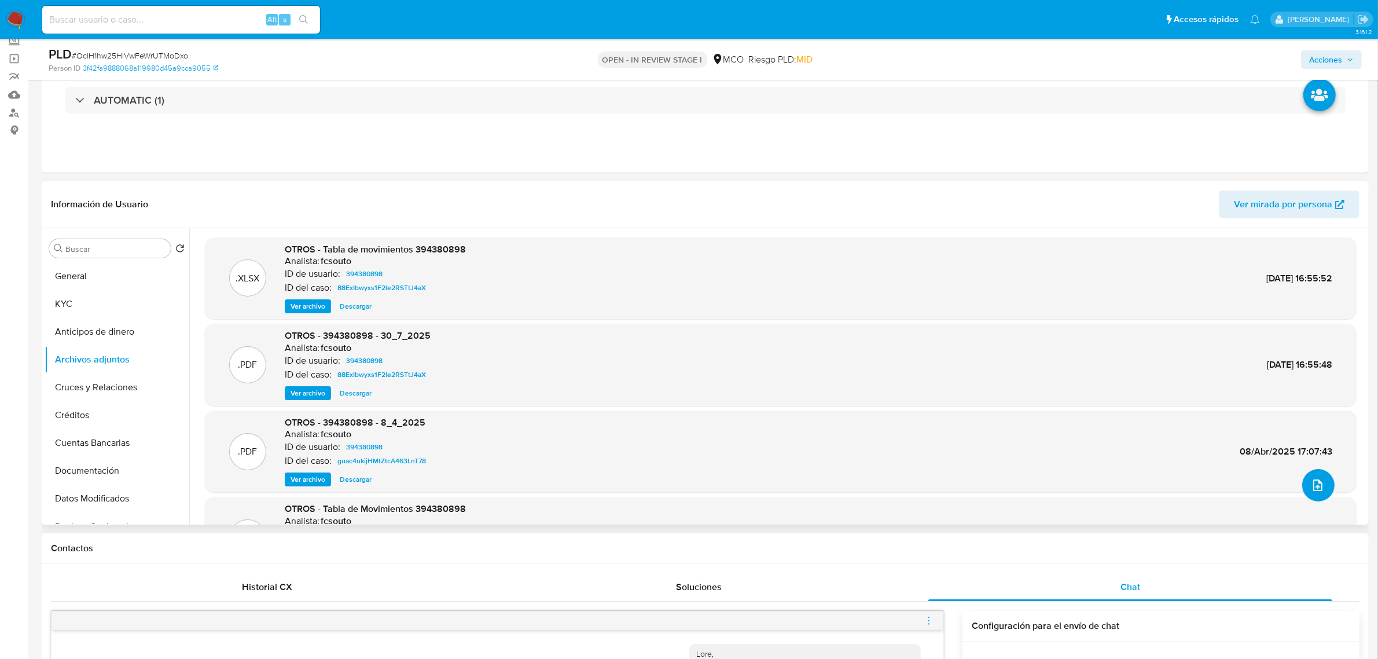
click at [1305, 489] on button "upload-file" at bounding box center [1319, 485] width 32 height 32
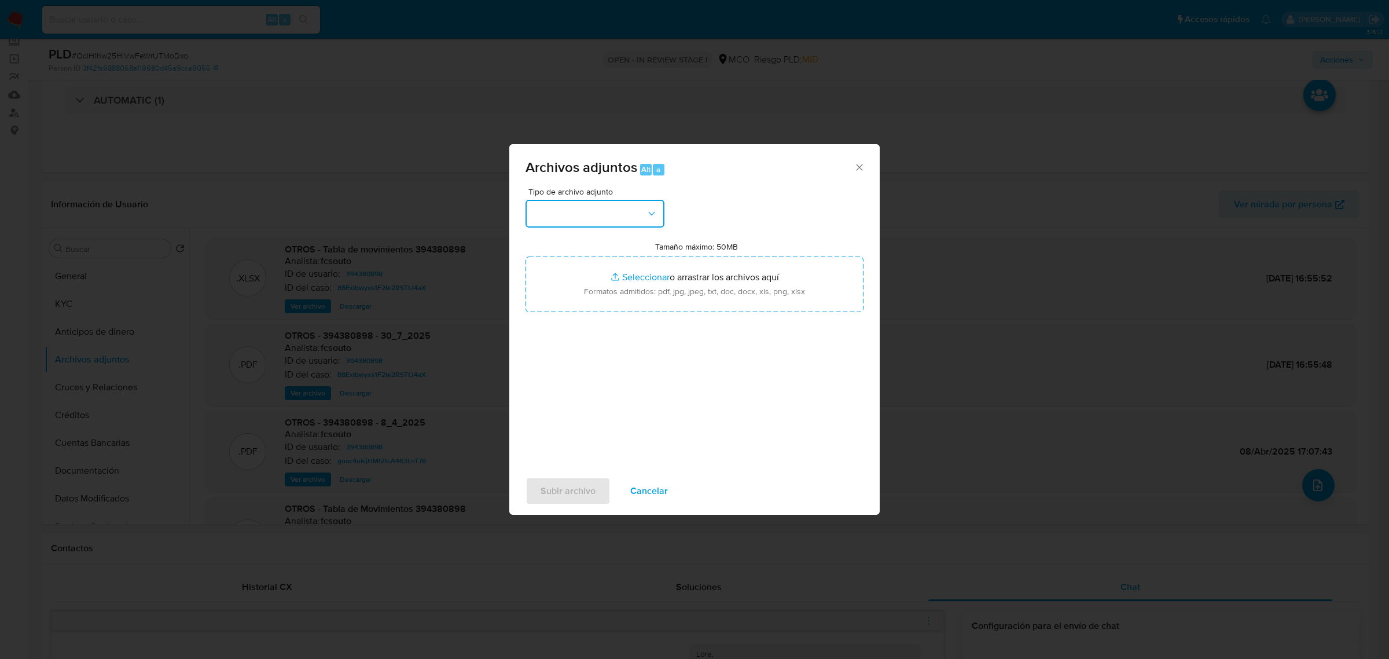
click at [609, 212] on button "button" at bounding box center [595, 214] width 139 height 28
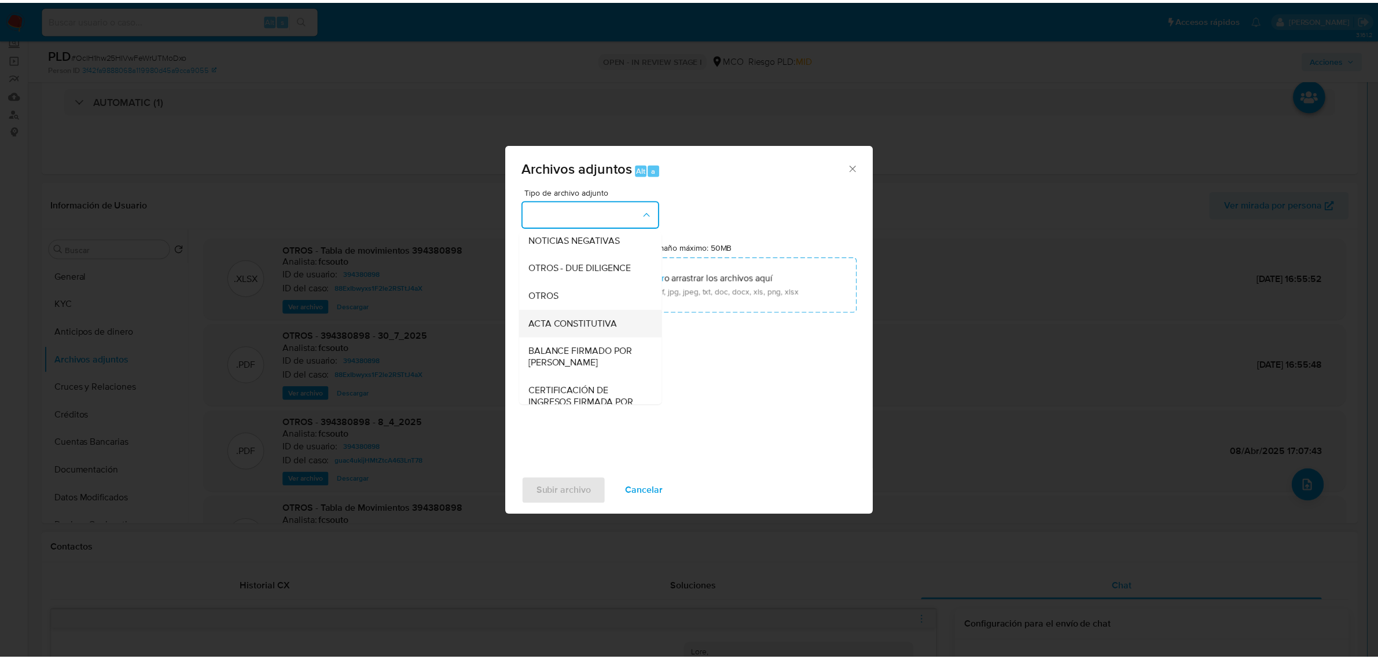
scroll to position [145, 0]
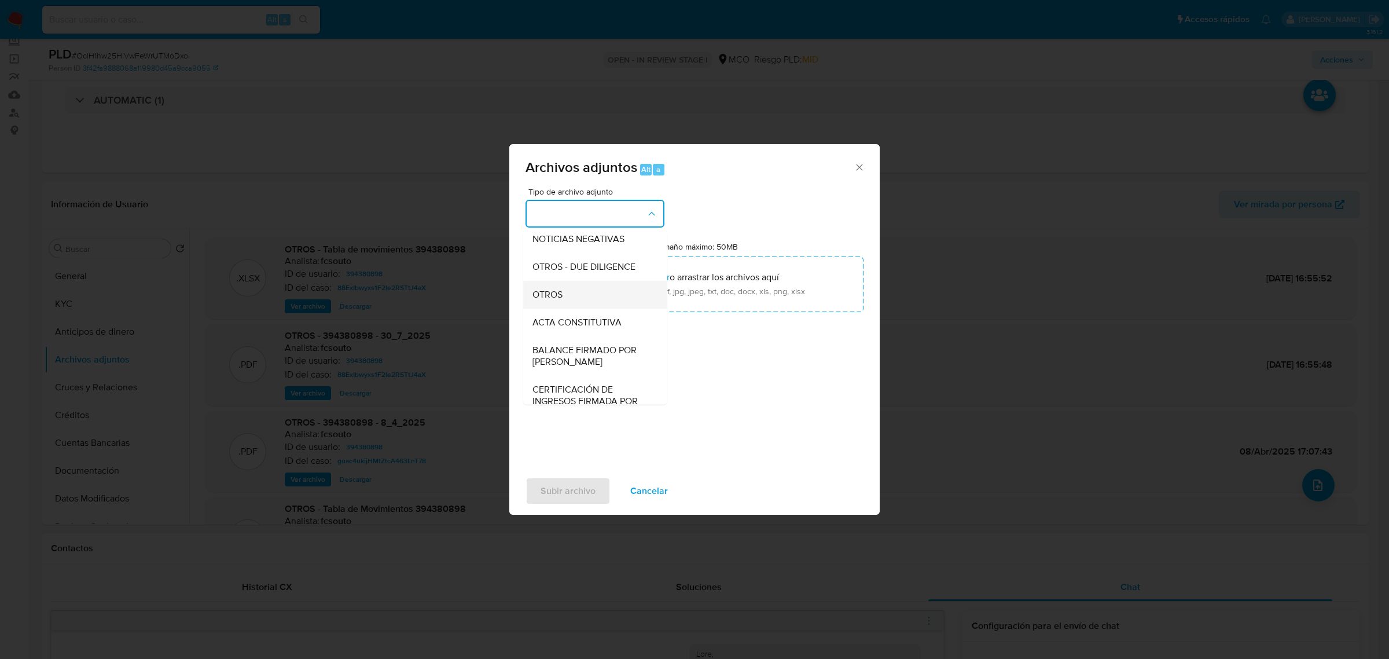
click at [582, 305] on div "OTROS" at bounding box center [592, 294] width 118 height 28
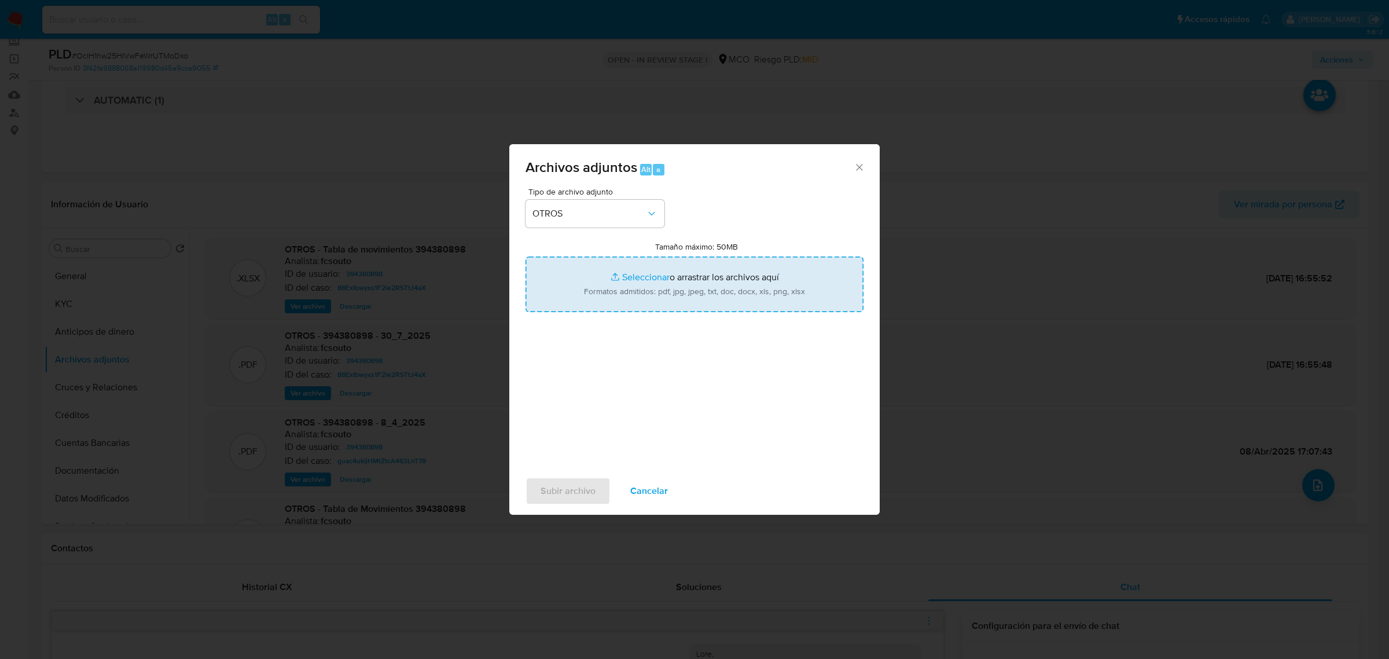
click at [650, 290] on input "Tamaño máximo: 50MB Seleccionar archivos" at bounding box center [695, 284] width 338 height 56
type input "C:\fakepath\394380898 - 8_10_2025.pdf"
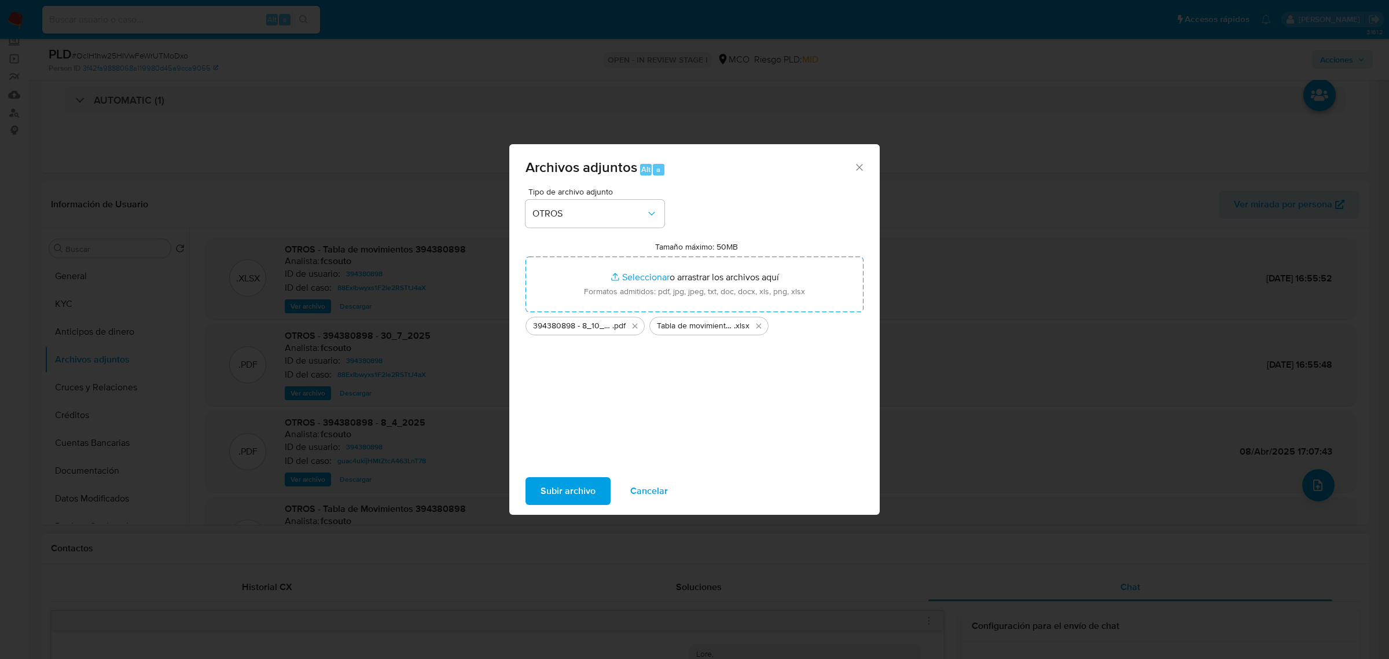
click at [546, 491] on span "Subir archivo" at bounding box center [568, 490] width 55 height 25
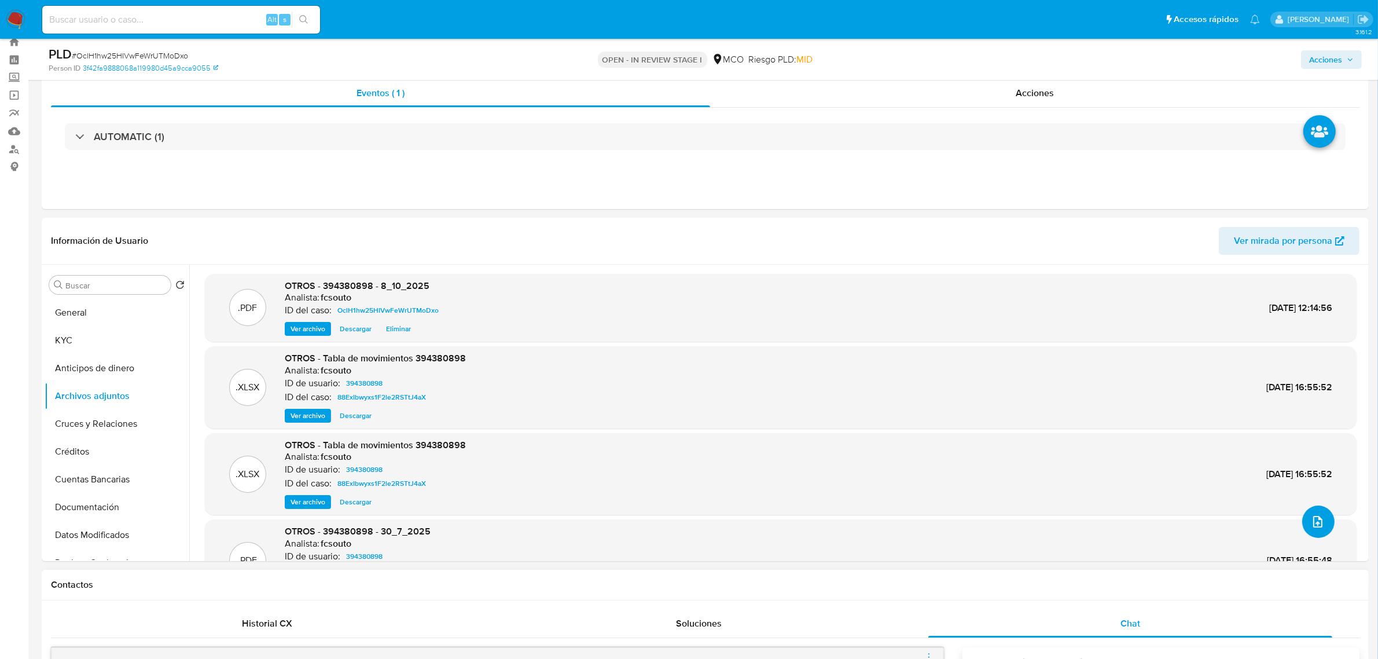
scroll to position [0, 0]
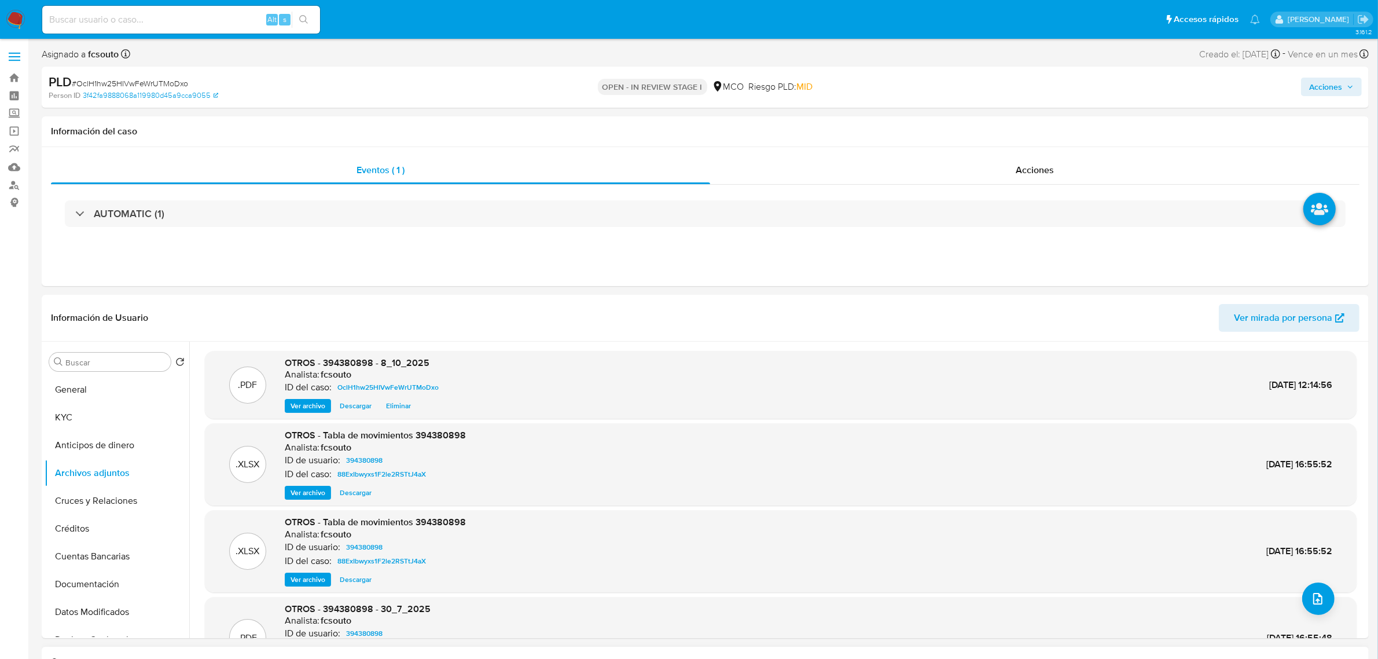
click at [1341, 86] on span "Acciones" at bounding box center [1326, 87] width 33 height 19
click at [1038, 122] on span "Resolución del caso" at bounding box center [1003, 123] width 83 height 13
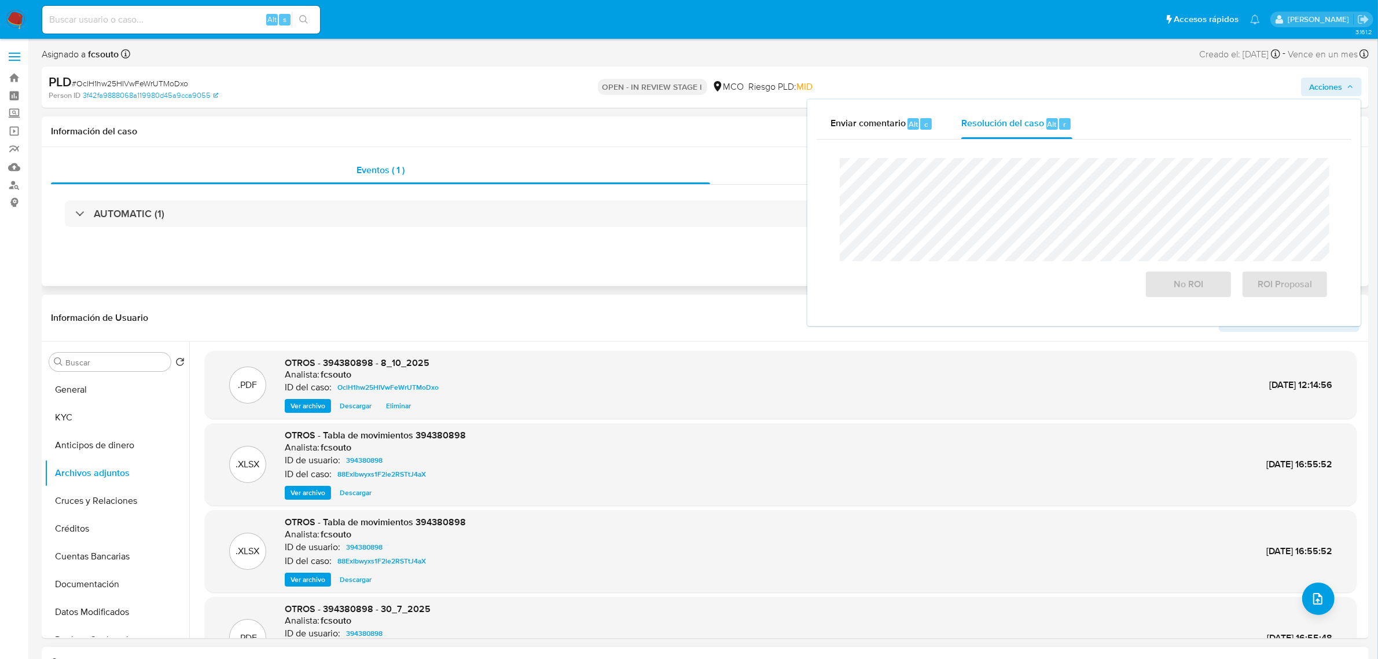
click at [674, 141] on div "Información del caso" at bounding box center [705, 131] width 1327 height 31
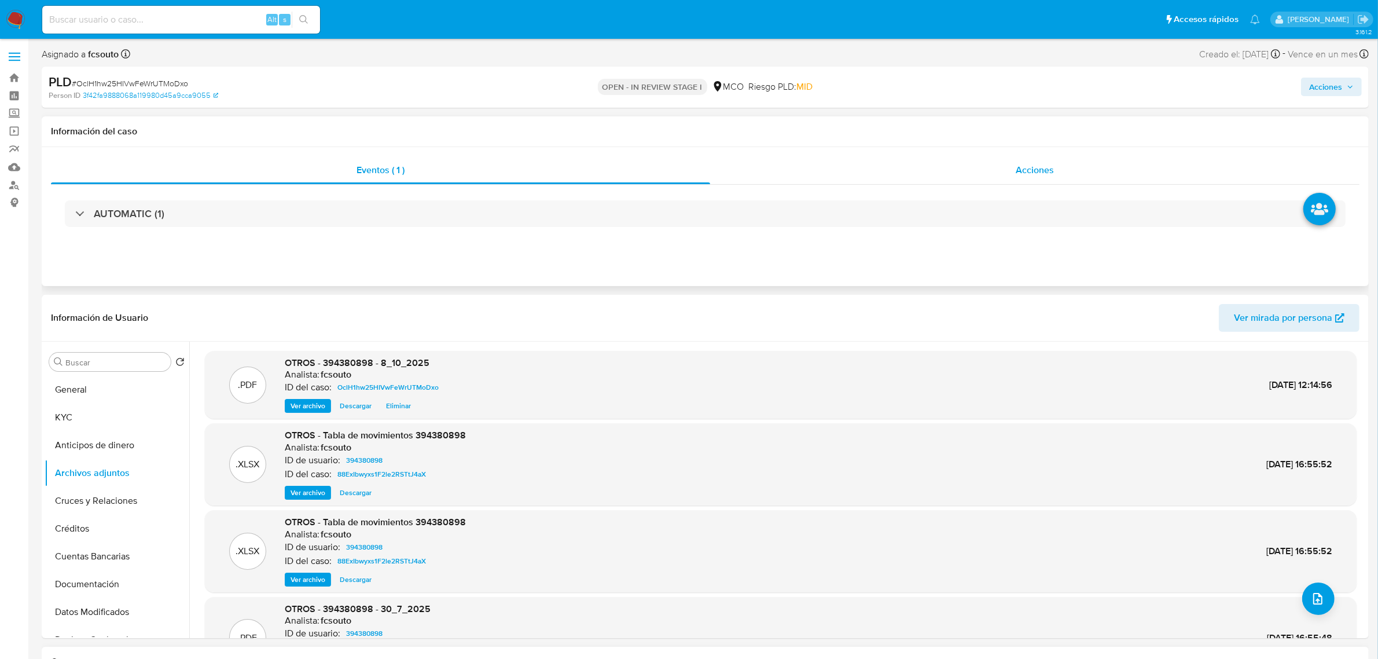
click at [1023, 169] on span "Acciones" at bounding box center [1035, 169] width 38 height 13
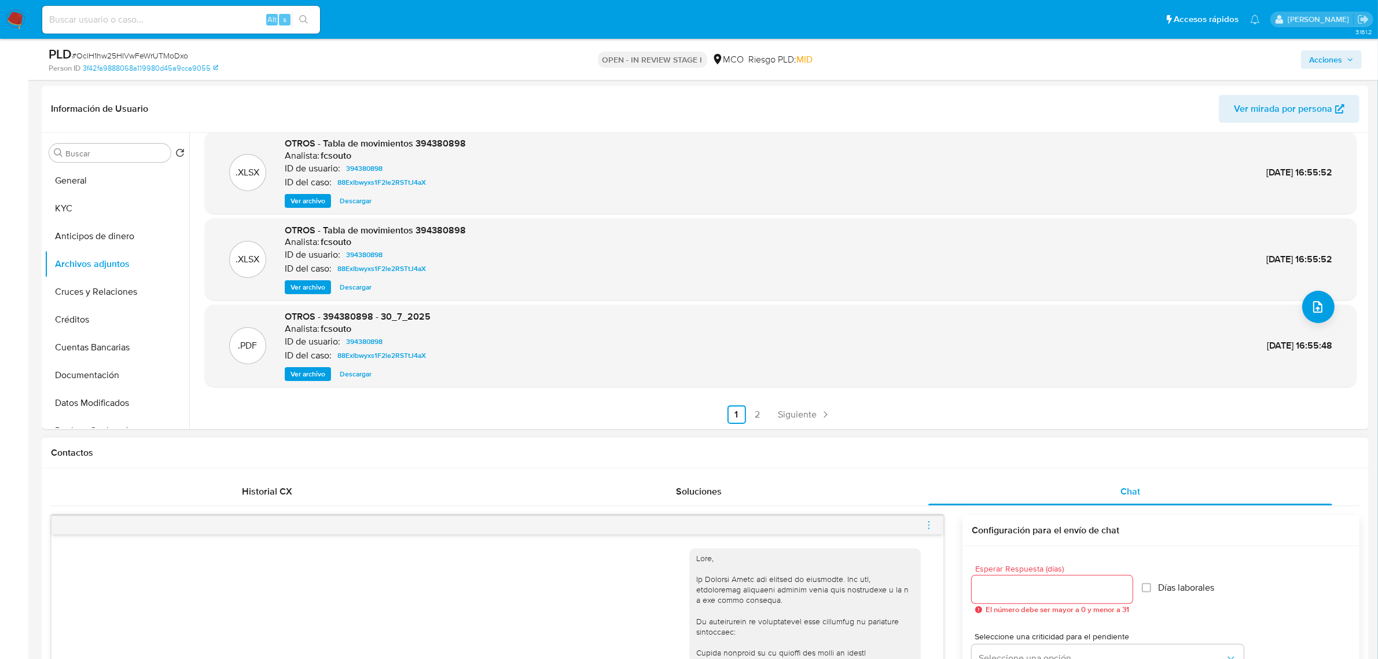
scroll to position [579, 0]
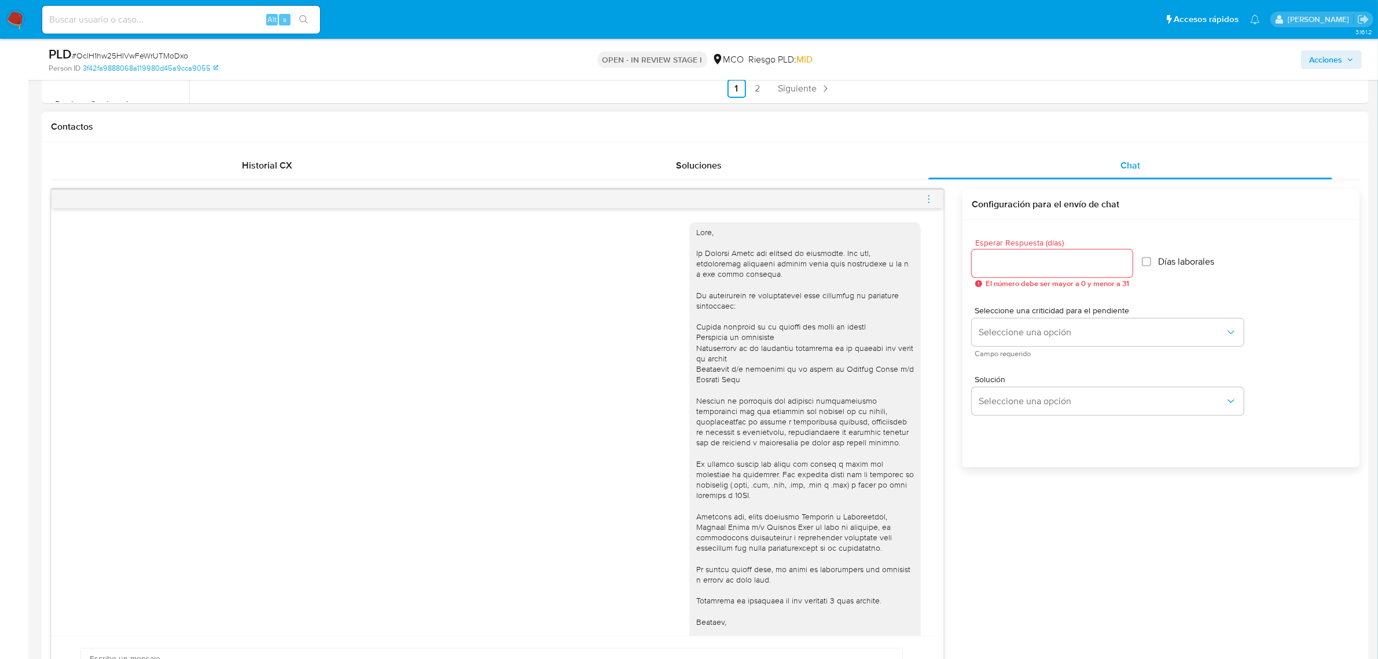
click at [1031, 271] on div at bounding box center [1052, 264] width 161 height 28
click at [1033, 263] on input "Esperar Respuesta (días)" at bounding box center [1052, 263] width 161 height 15
type input "3"
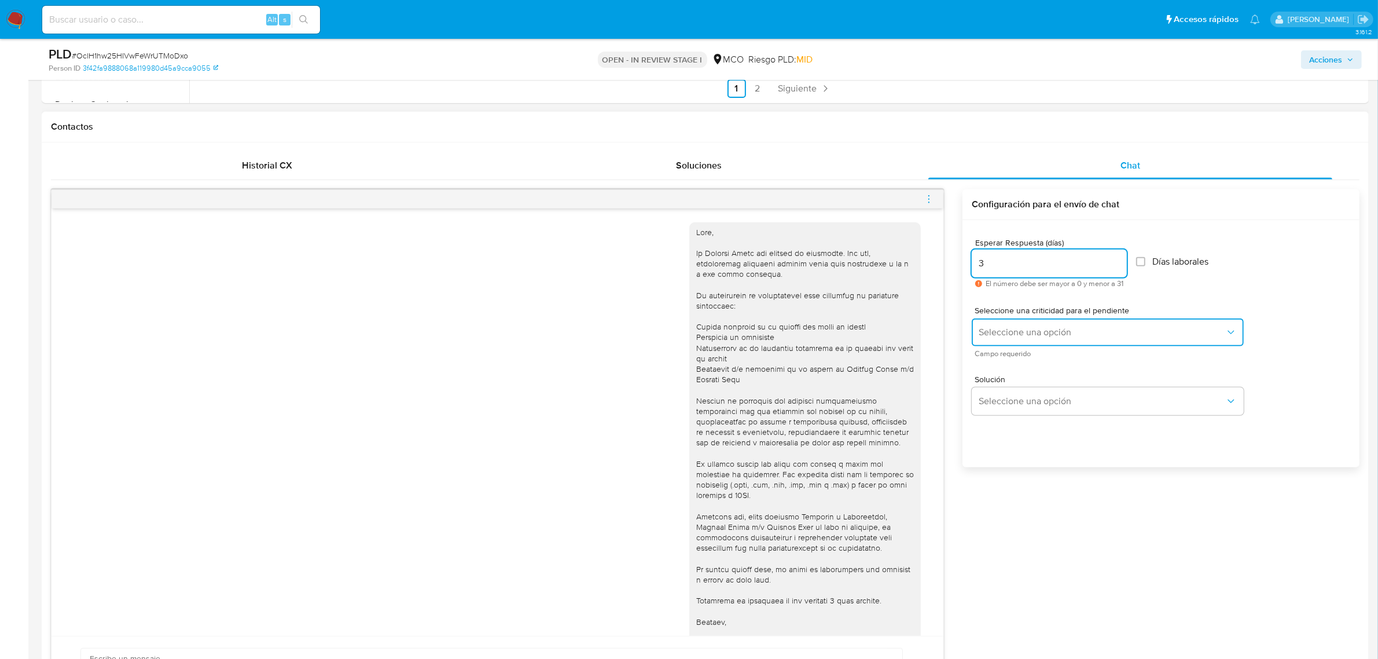
click at [1035, 334] on span "Seleccione una opción" at bounding box center [1102, 333] width 247 height 12
click at [1035, 334] on div "LOW" at bounding box center [1103, 333] width 247 height 23
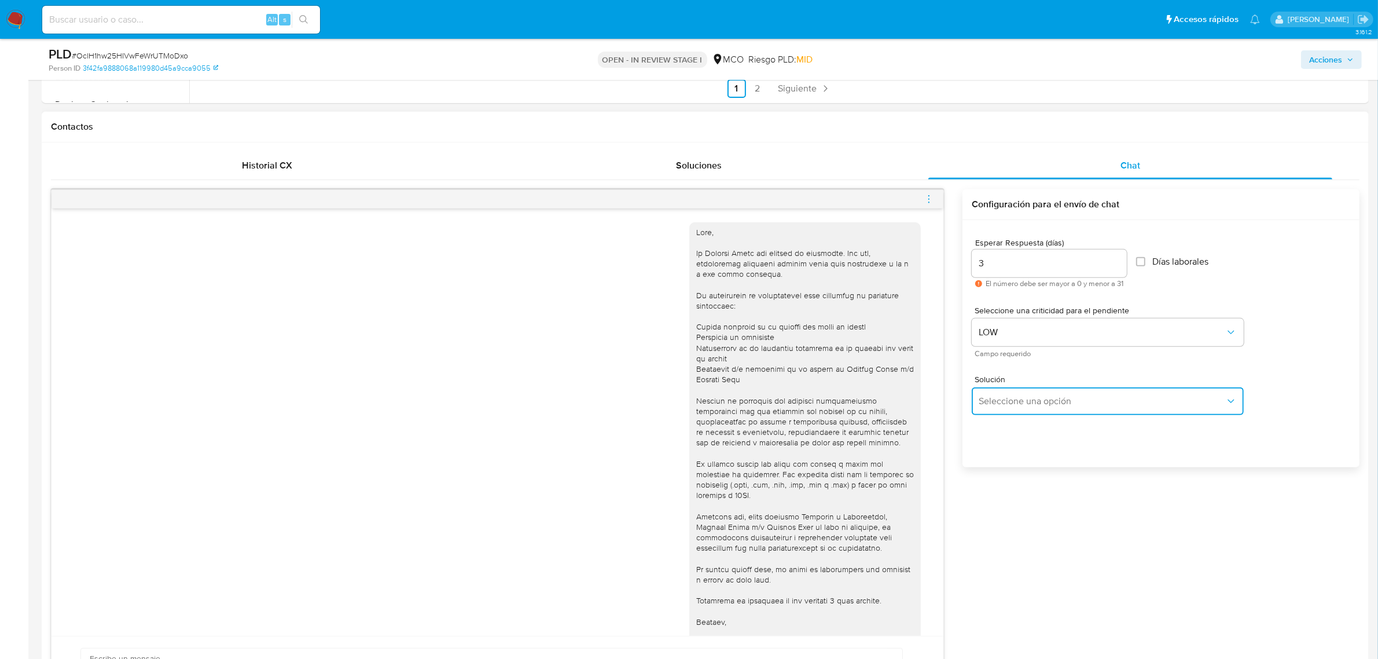
click at [1039, 401] on span "Seleccione una opción" at bounding box center [1102, 401] width 247 height 12
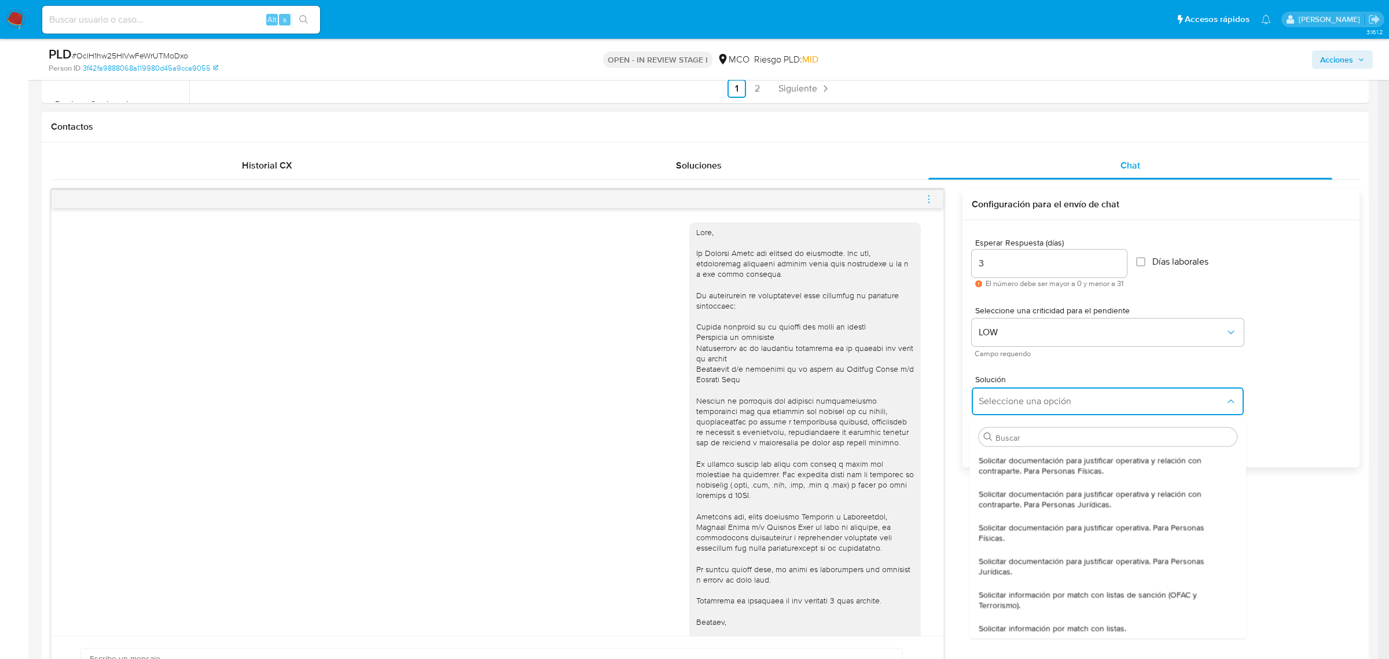
click at [1063, 536] on span "Solicitar documentación para justificar operativa. Para Personas Físicas." at bounding box center [1105, 532] width 251 height 21
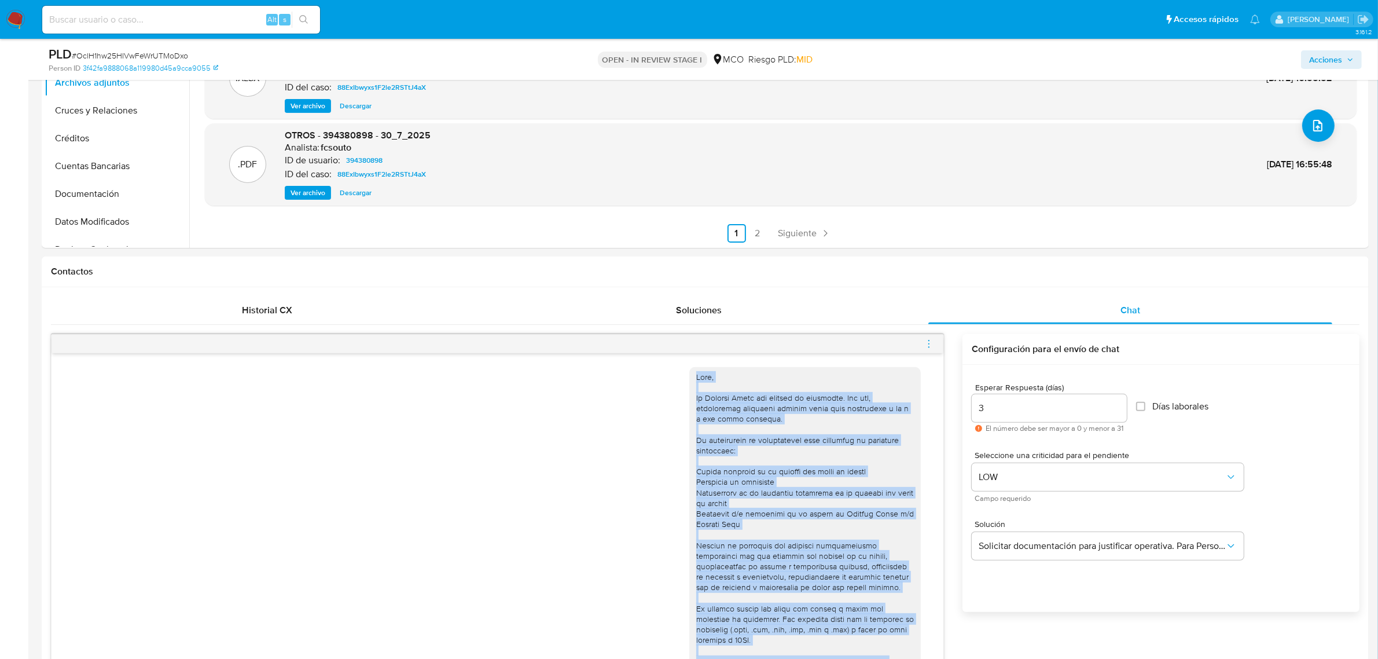
scroll to position [39, 0]
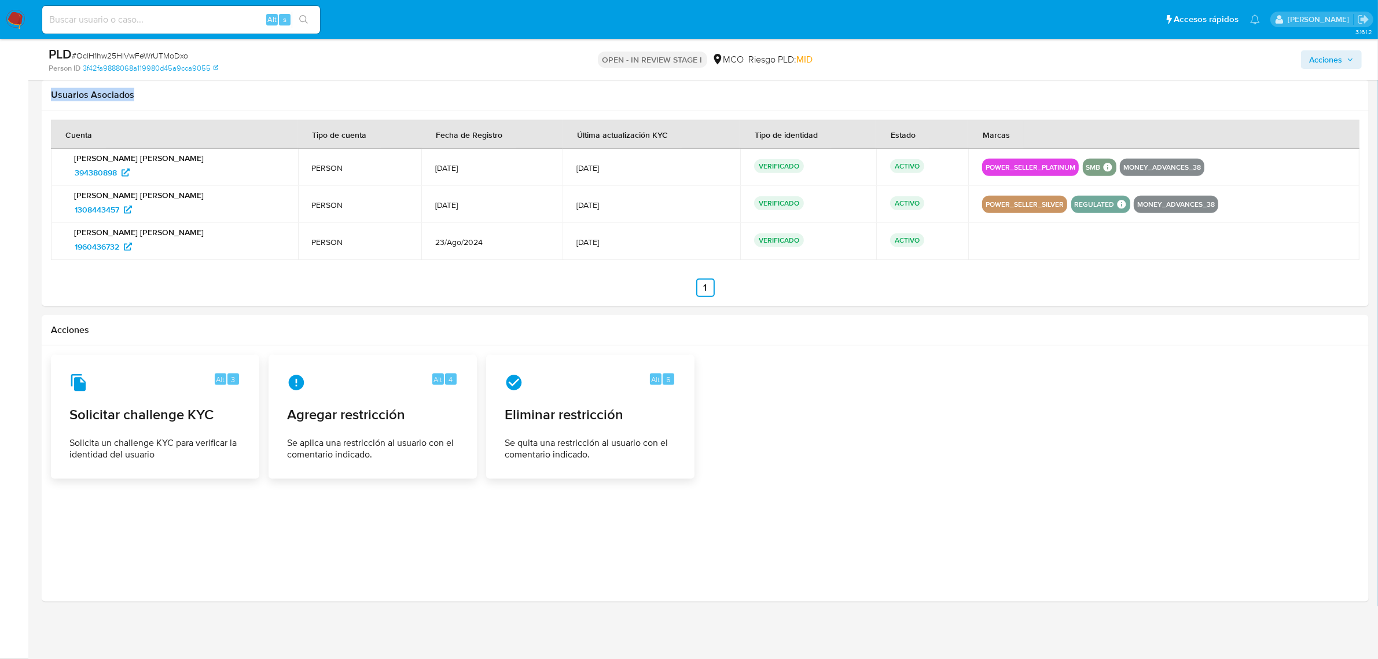
drag, startPoint x: 686, startPoint y: 381, endPoint x: 759, endPoint y: 149, distance: 243.3
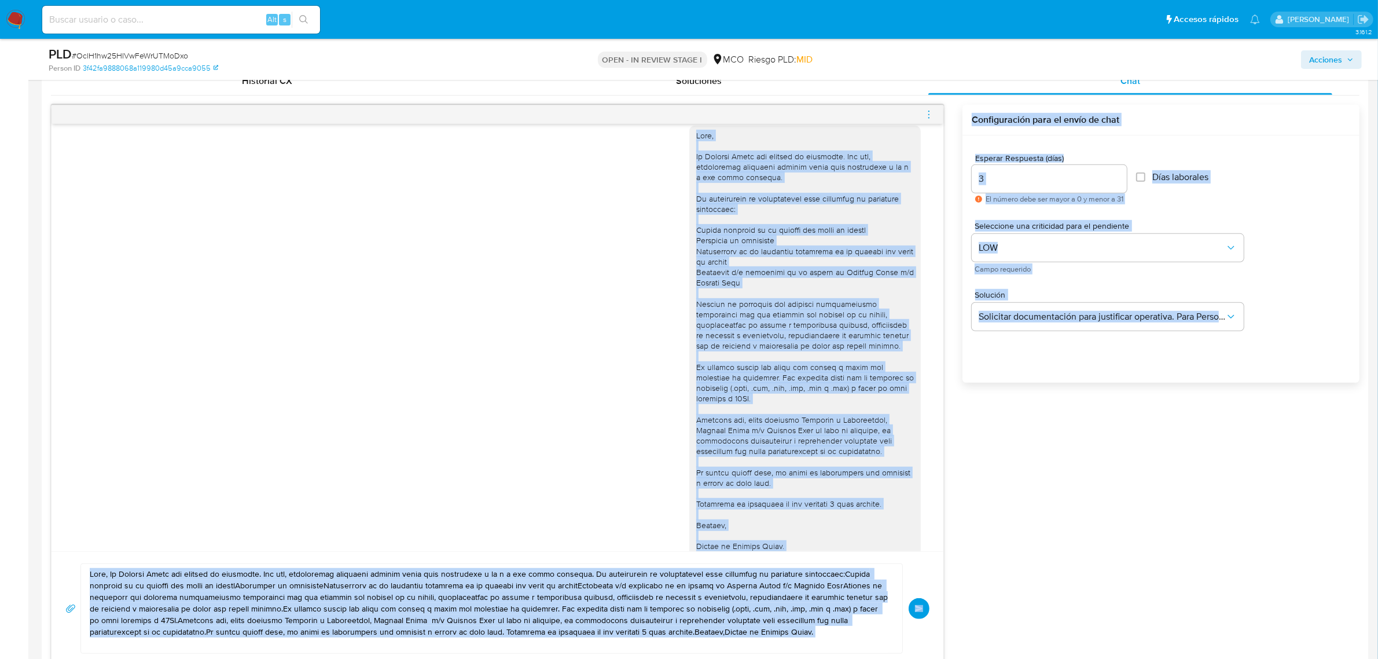
scroll to position [0, 0]
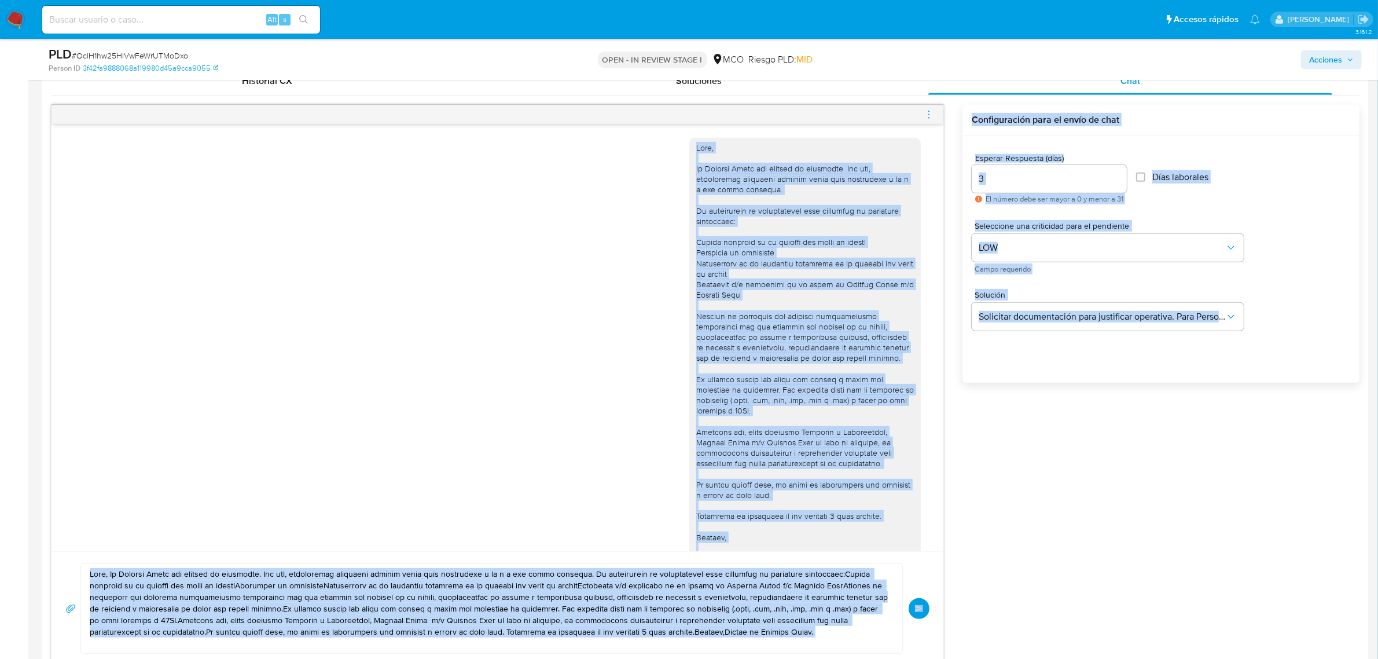
click at [720, 281] on div at bounding box center [805, 352] width 218 height 421
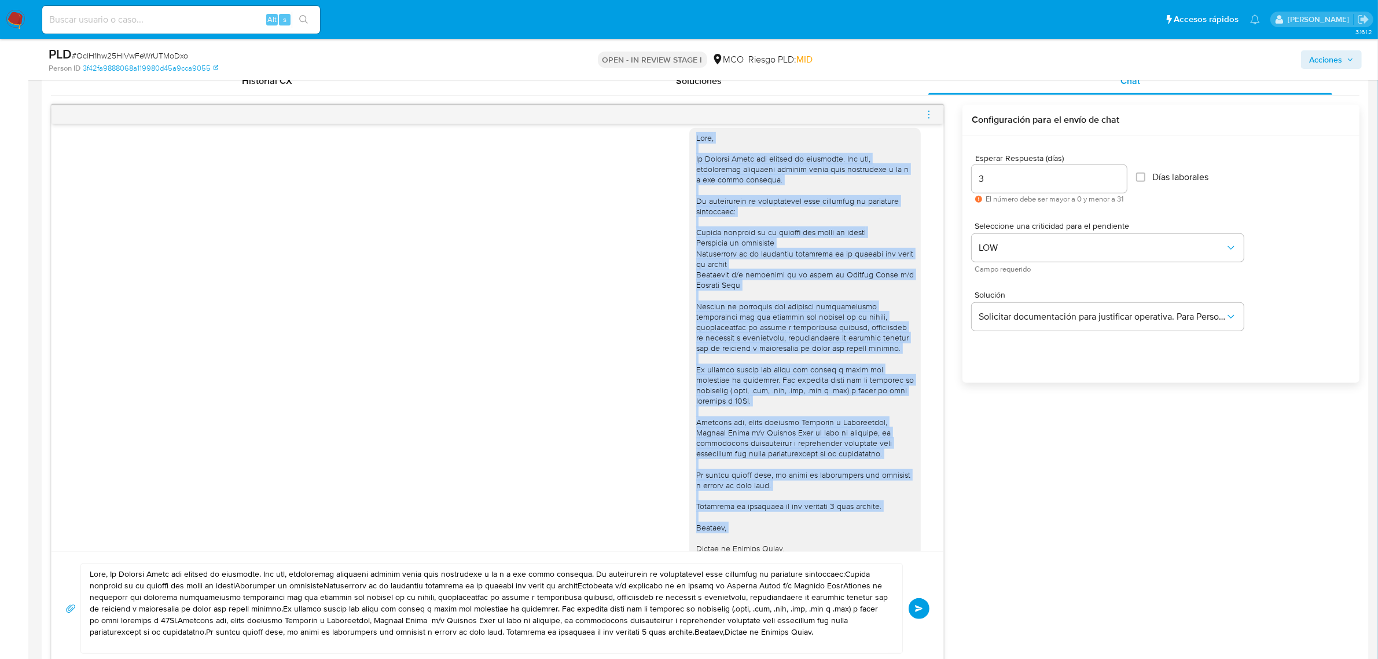
scroll to position [23, 0]
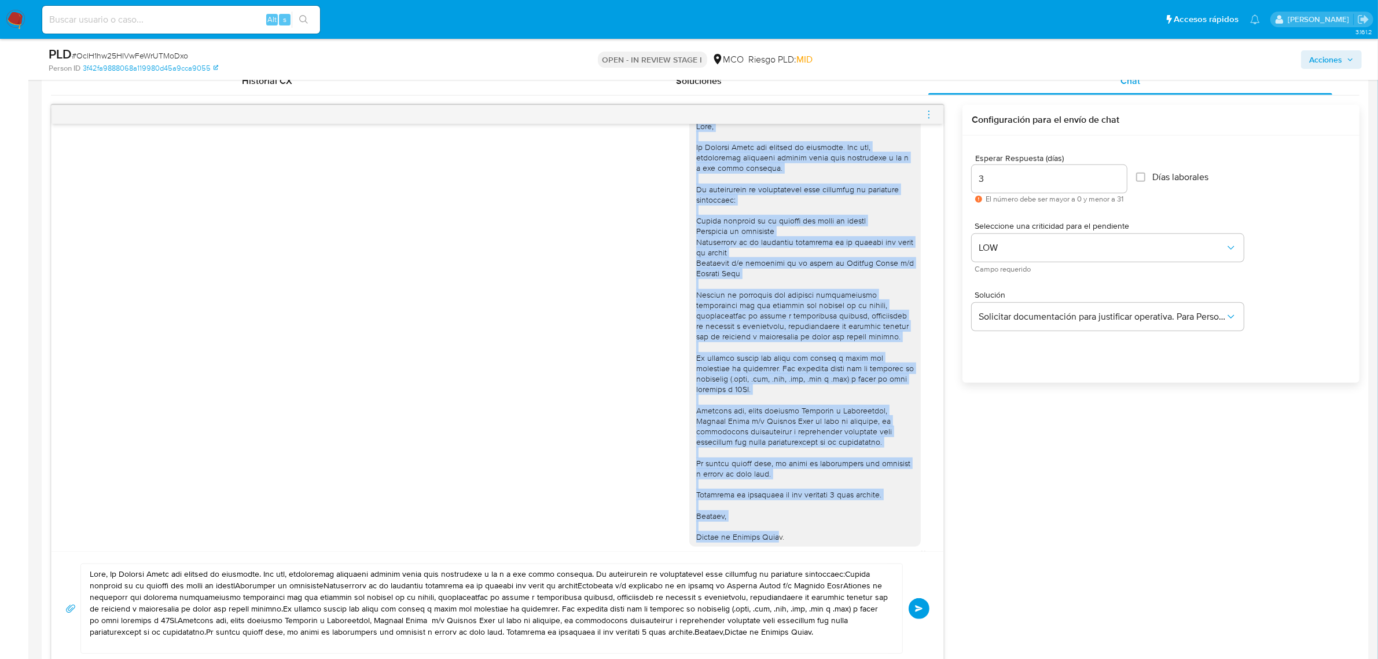
drag, startPoint x: 684, startPoint y: 146, endPoint x: 769, endPoint y: 538, distance: 401.1
click at [769, 538] on div at bounding box center [806, 331] width 232 height 431
copy div "Hola, En Mercado Libre nos importa tu seguridad. Por eso, necesitamos verificar…"
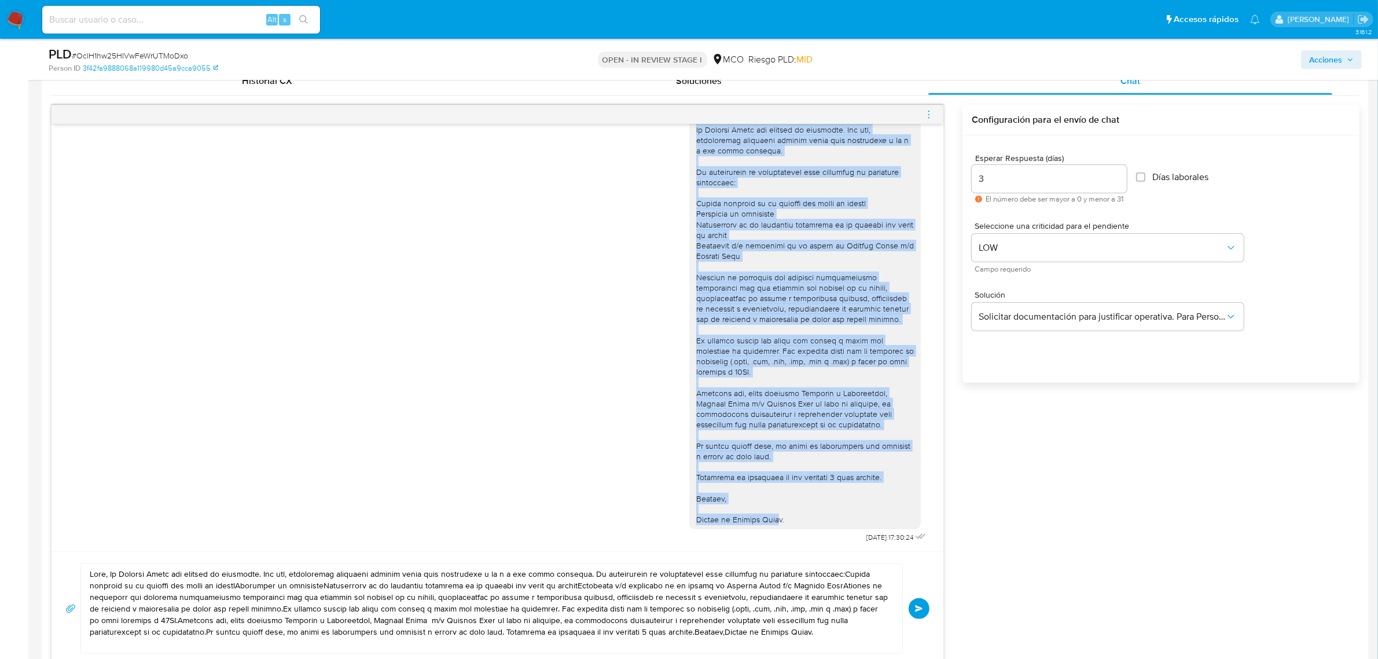
scroll to position [736, 0]
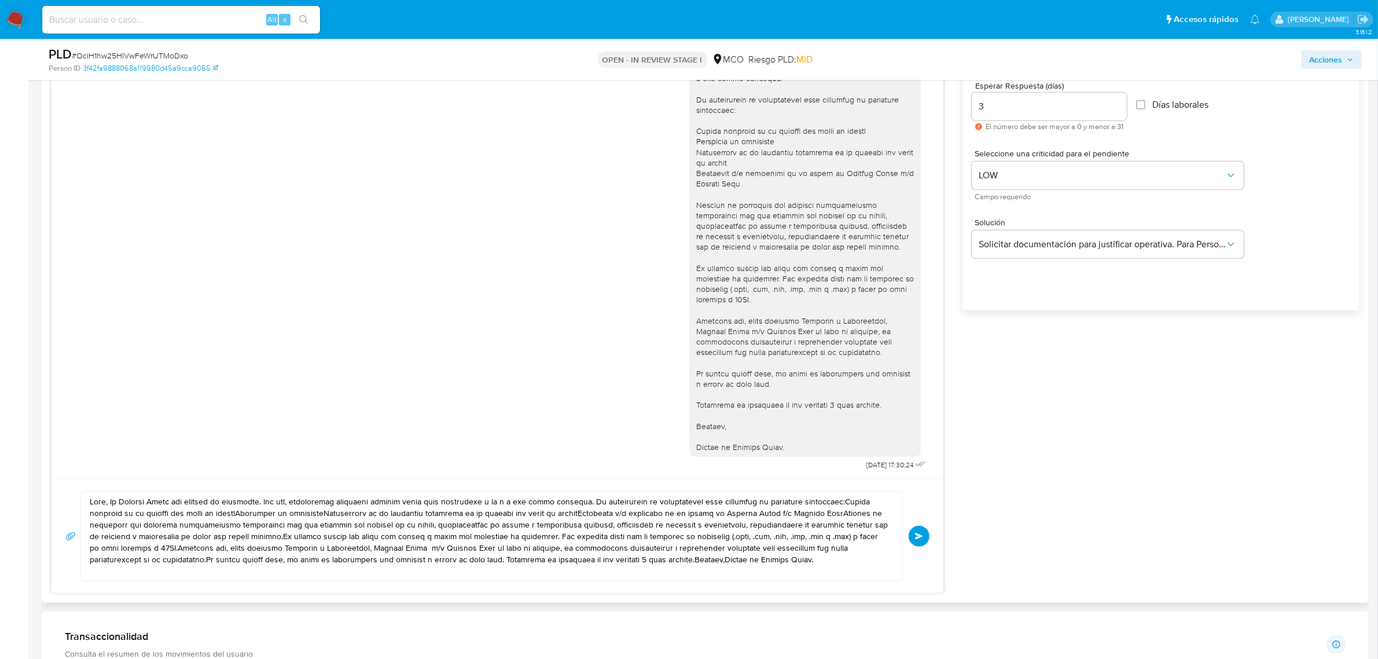
drag, startPoint x: 88, startPoint y: 504, endPoint x: 244, endPoint y: 537, distance: 159.2
click at [337, 565] on div at bounding box center [489, 536] width 816 height 89
drag, startPoint x: 89, startPoint y: 504, endPoint x: 501, endPoint y: 530, distance: 413.6
click at [591, 525] on div at bounding box center [489, 536] width 816 height 89
drag, startPoint x: 820, startPoint y: 560, endPoint x: 78, endPoint y: 504, distance: 743.7
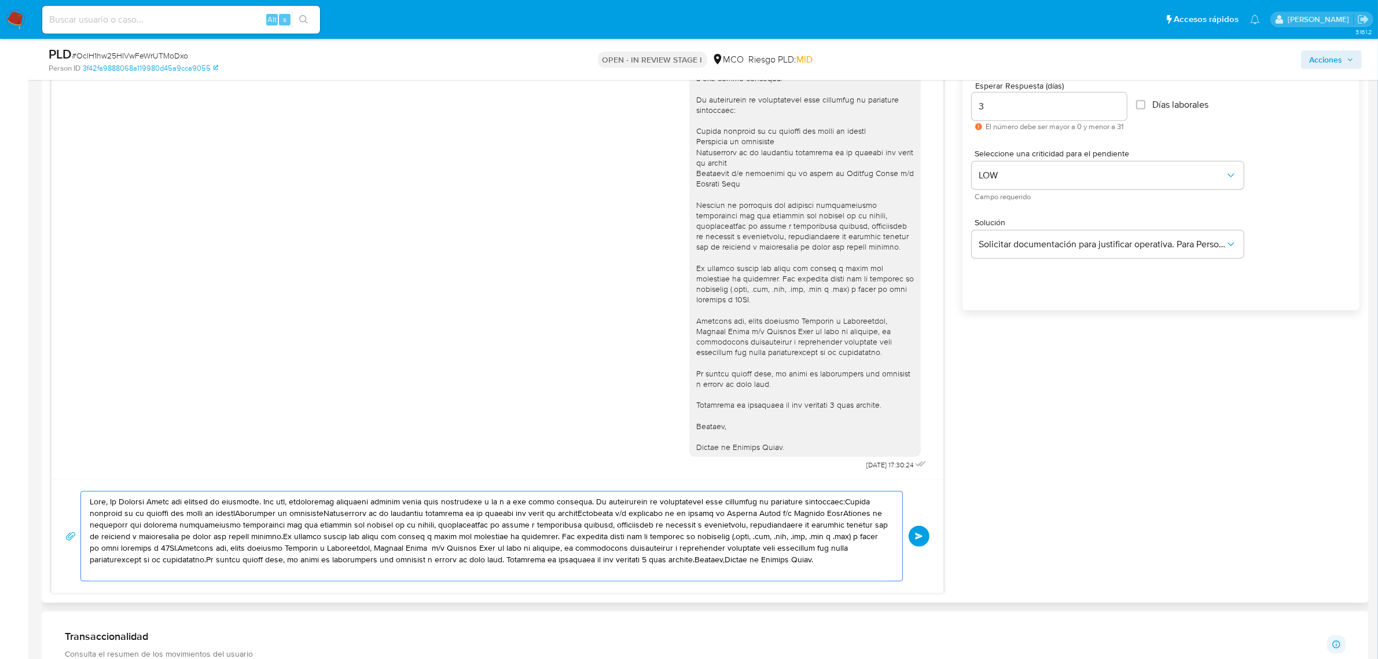
click at [78, 504] on div "Enviar" at bounding box center [497, 536] width 864 height 90
paste textarea "En Mercado Libre nos importa tu seguridad. Por eso, necesitamos verificar algun…"
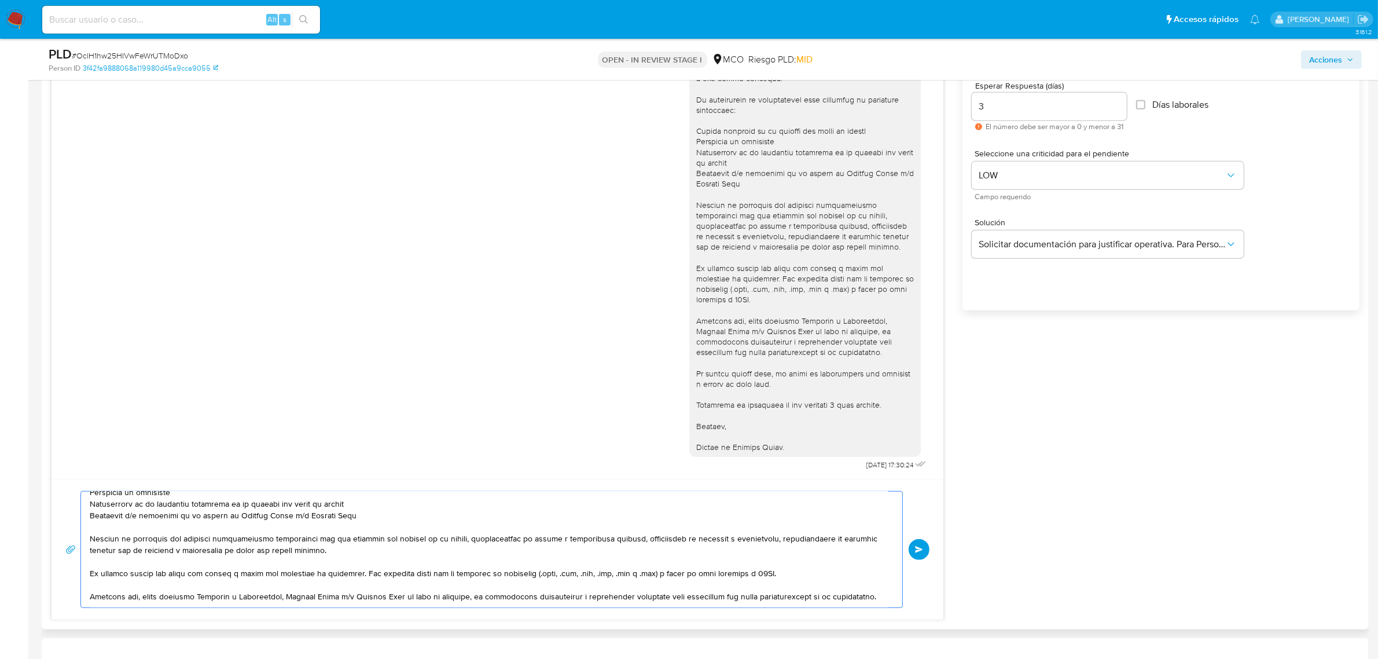
scroll to position [193, 0]
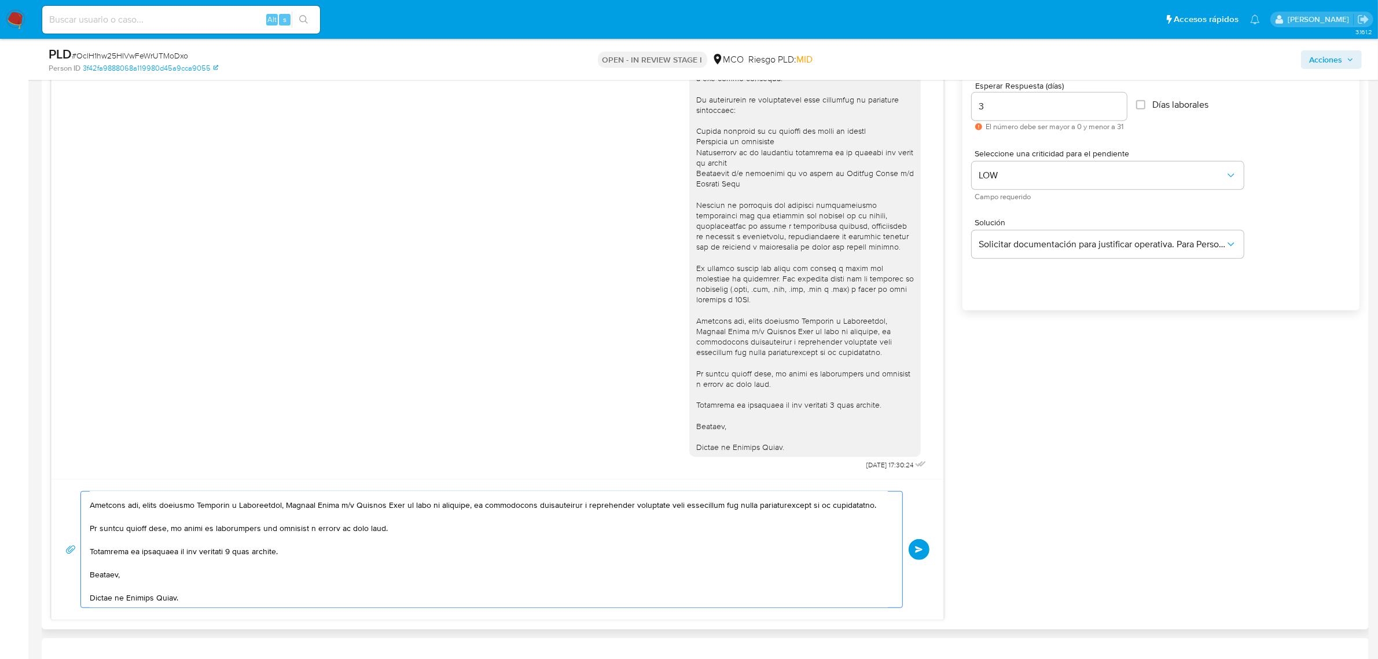
type textarea "Hola, En Mercado Libre nos importa tu seguridad. Por eso, necesitamos verificar…"
click at [931, 540] on div "Enviar" at bounding box center [498, 549] width 892 height 141
click at [927, 551] on button "Enviar" at bounding box center [919, 549] width 21 height 21
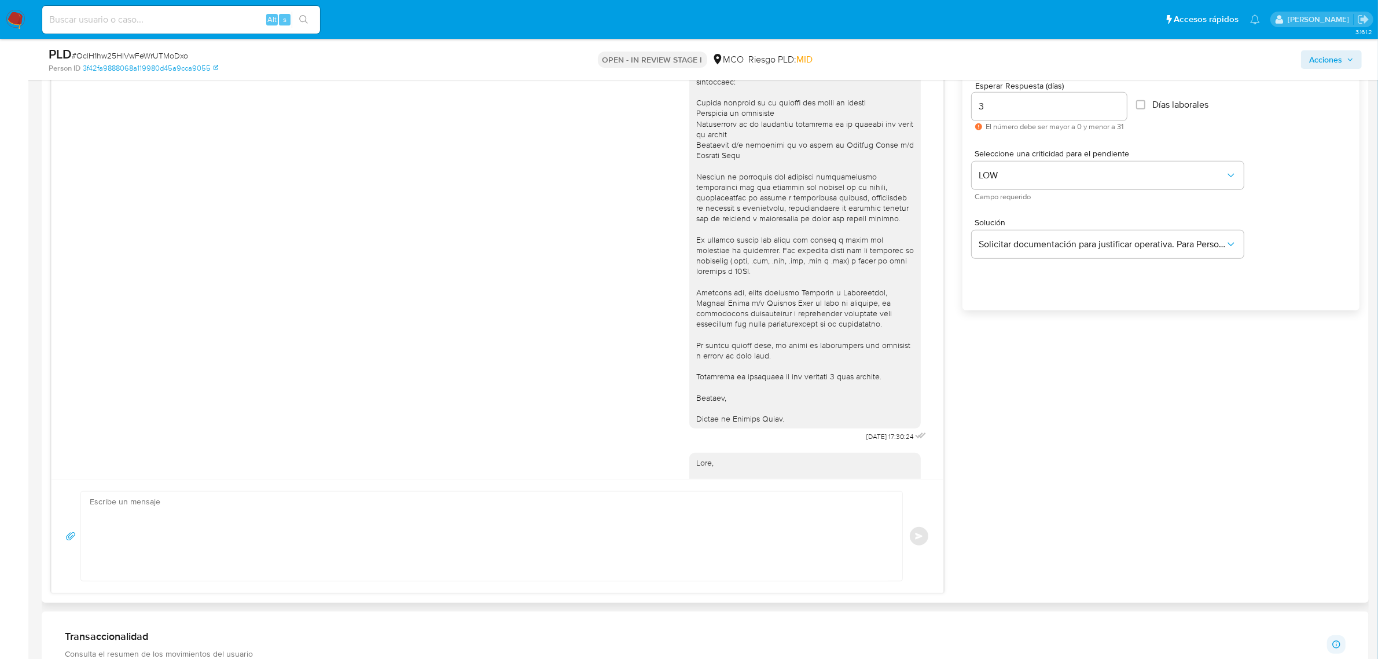
scroll to position [61, 0]
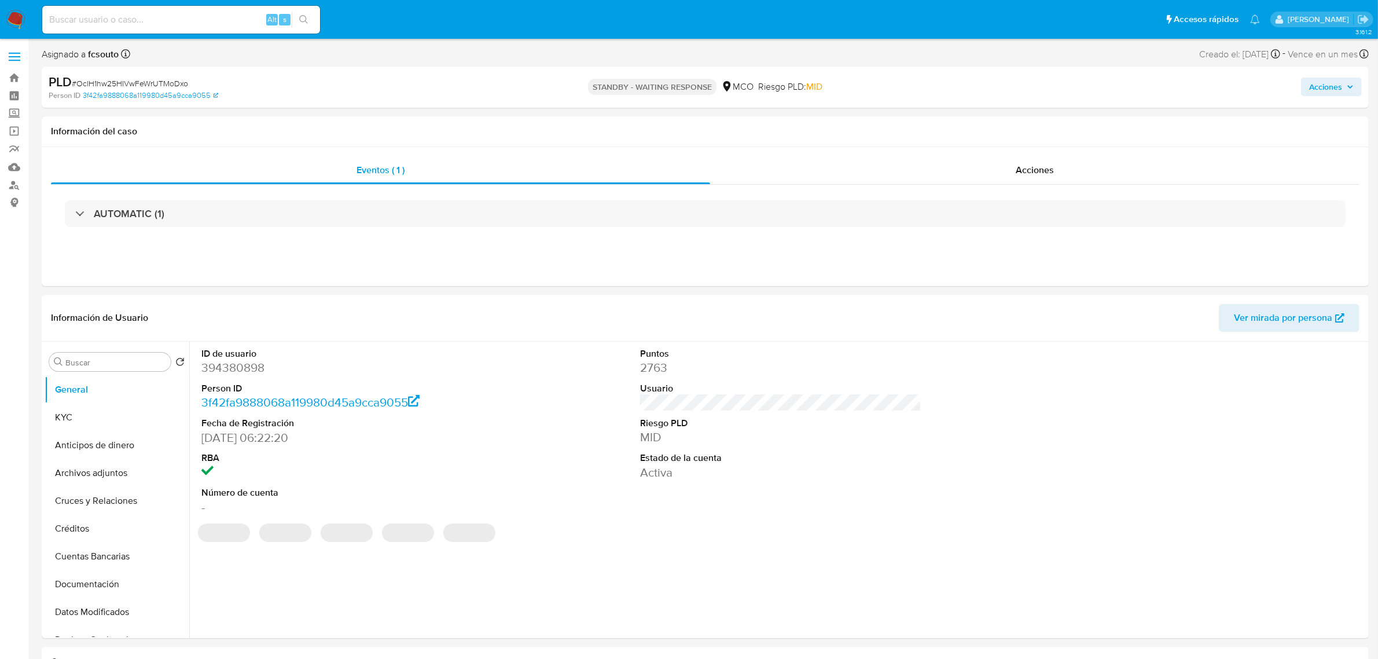
select select "10"
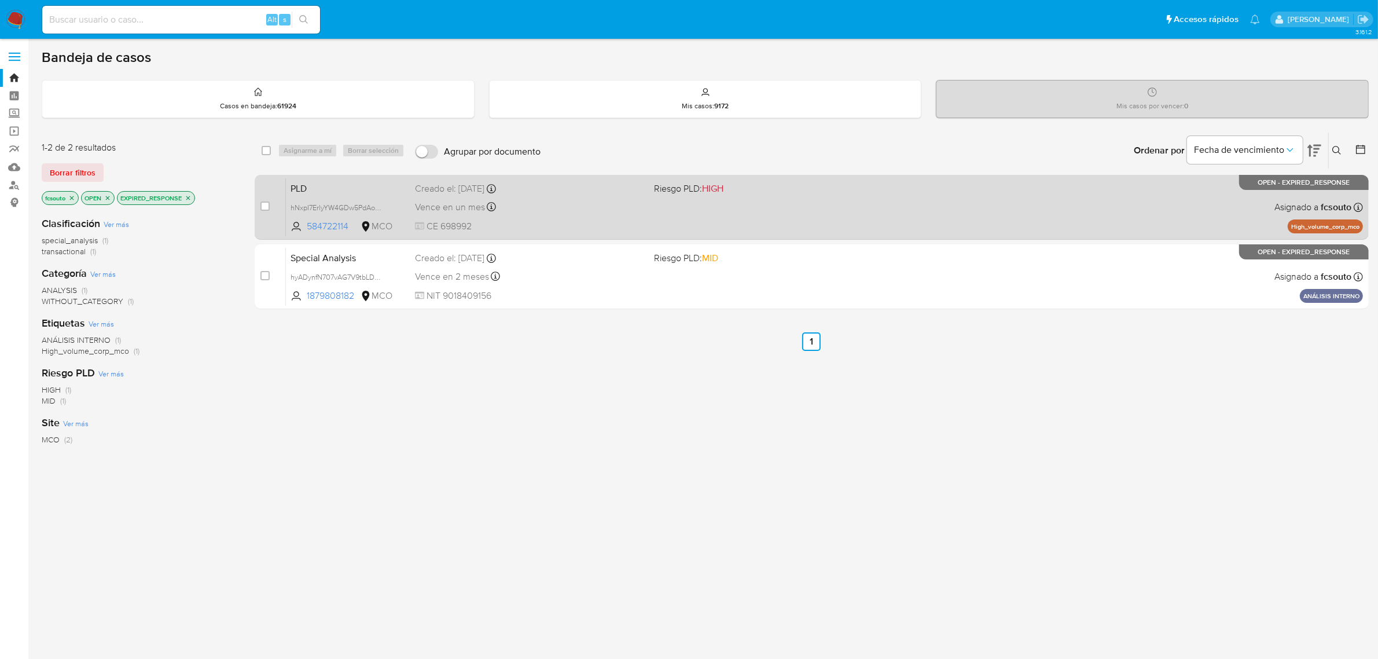
click at [609, 201] on div "Vence en un mes Vence el [DATE] 07:07:11" at bounding box center [530, 207] width 230 height 16
click at [263, 208] on input "checkbox" at bounding box center [265, 205] width 9 height 9
checkbox input "true"
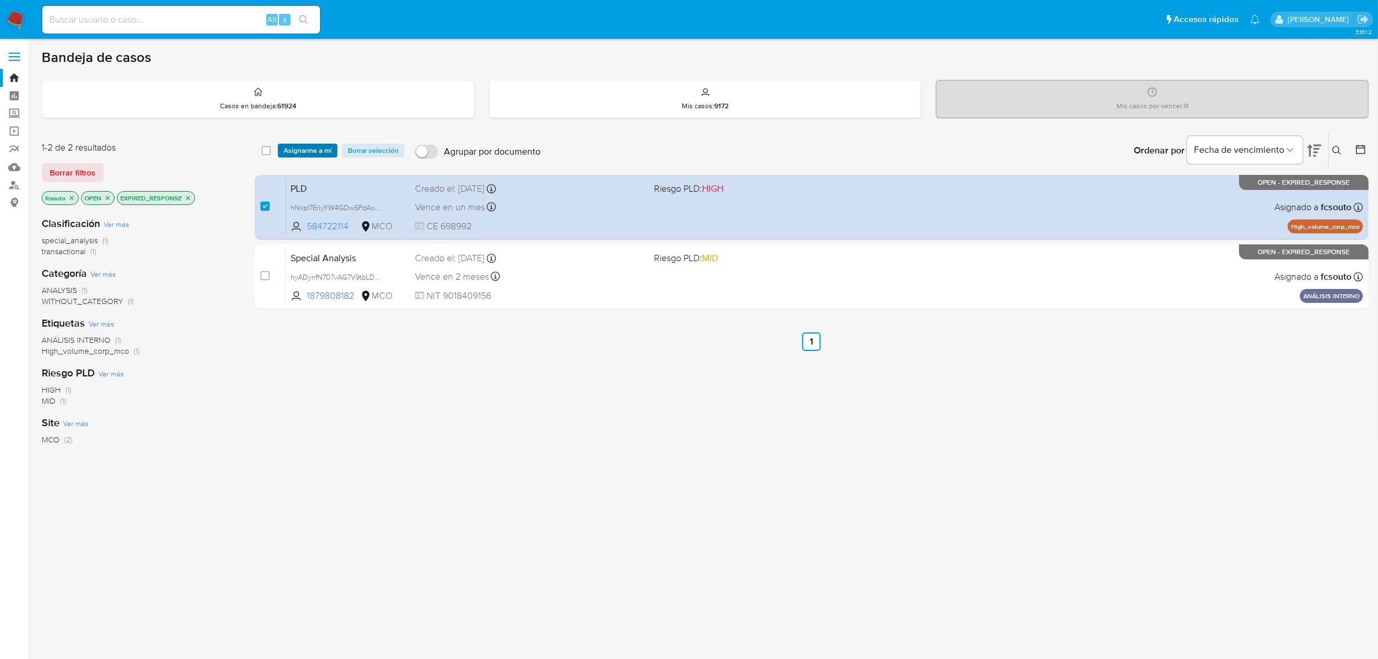
click at [300, 151] on span "Asignarme a mí" at bounding box center [308, 151] width 48 height 12
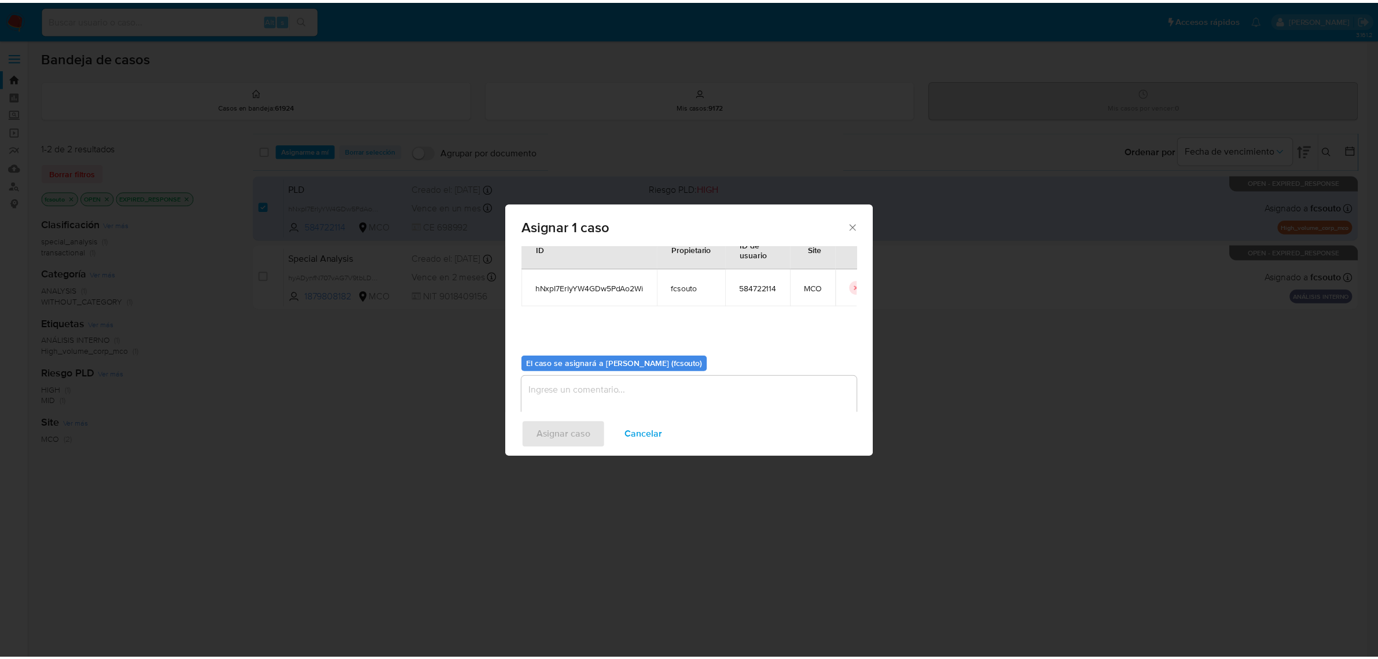
scroll to position [59, 0]
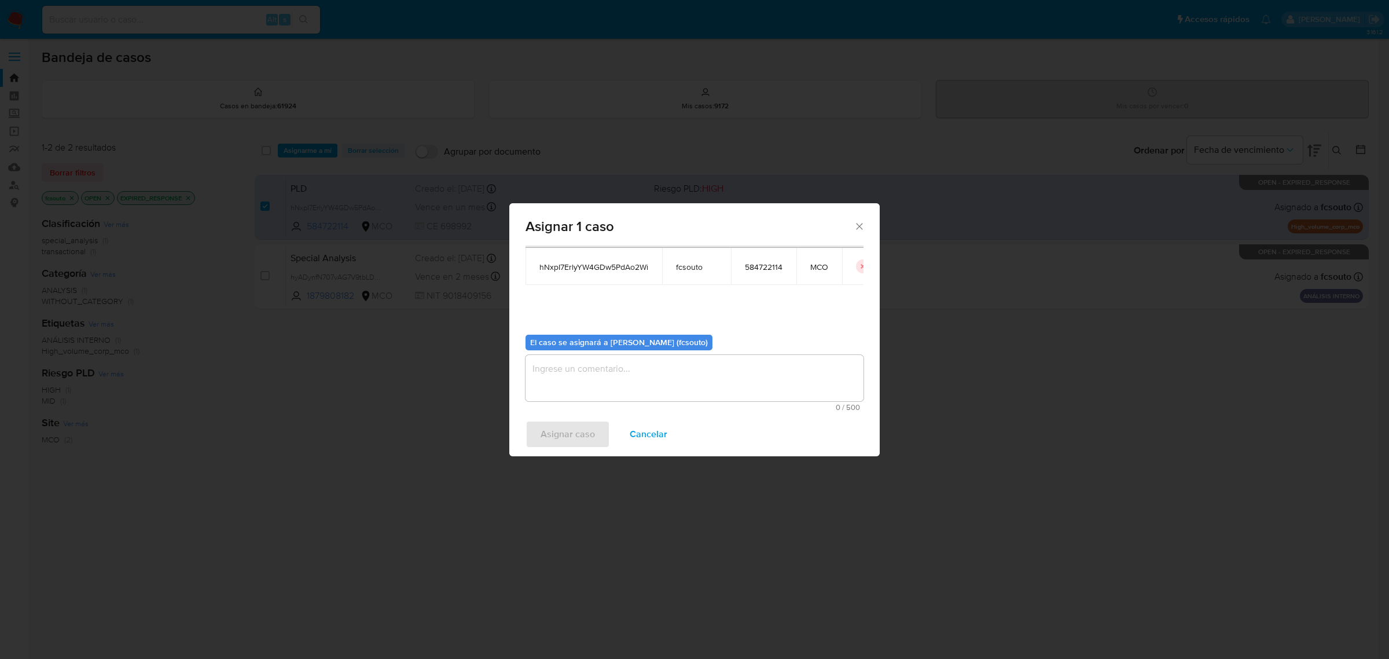
click at [596, 386] on textarea "assign-modal" at bounding box center [695, 378] width 338 height 46
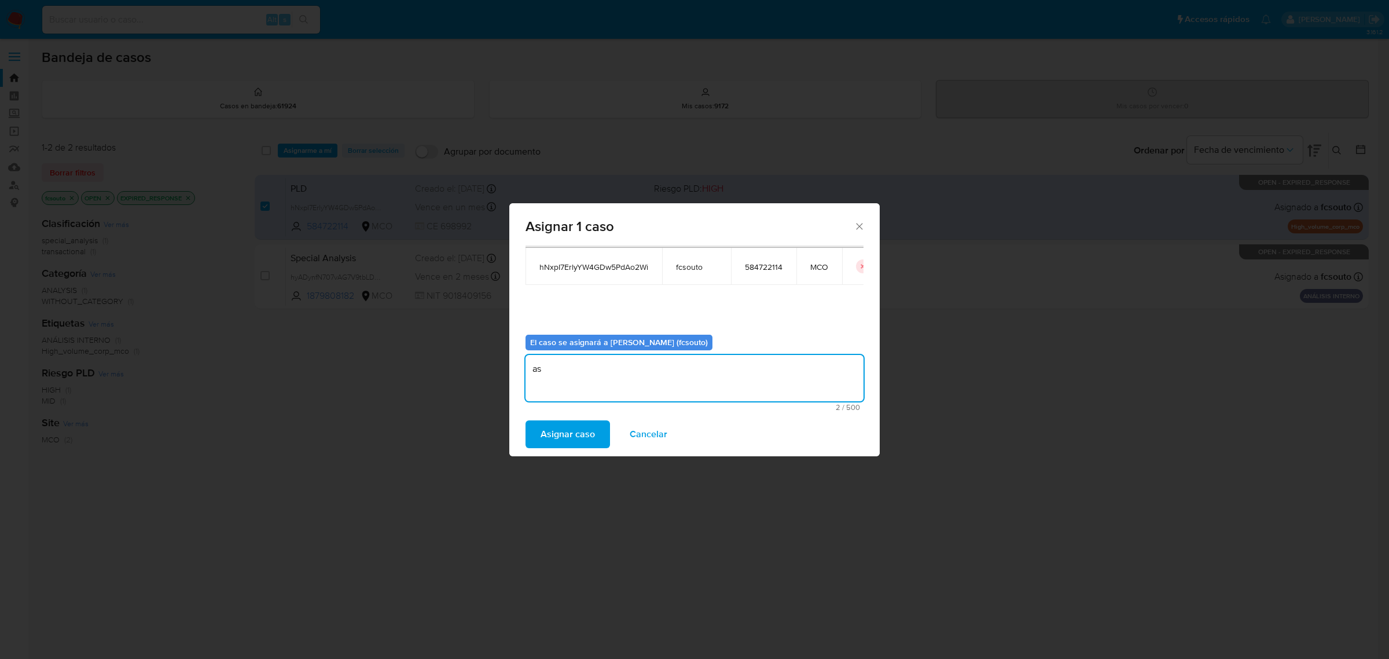
type textarea "a"
type textarea "Asignación manual"
click at [551, 431] on span "Asignar caso" at bounding box center [568, 433] width 54 height 25
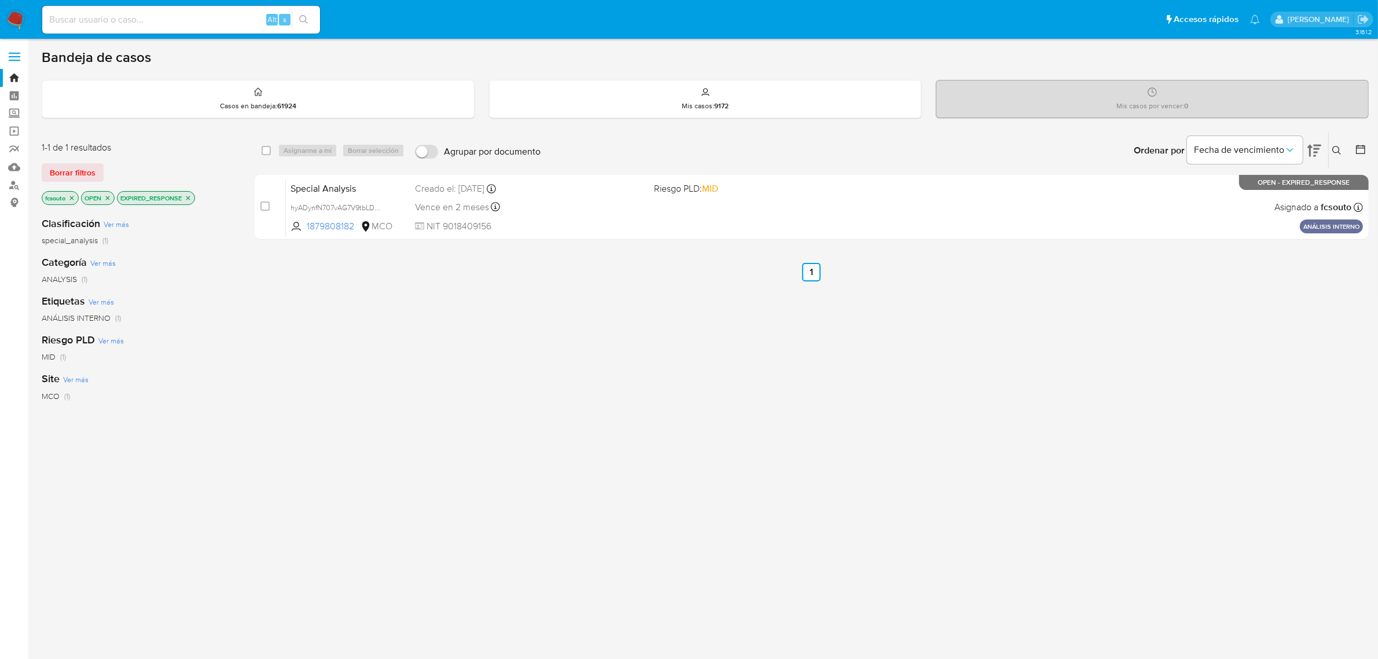
click at [14, 20] on img at bounding box center [16, 20] width 20 height 20
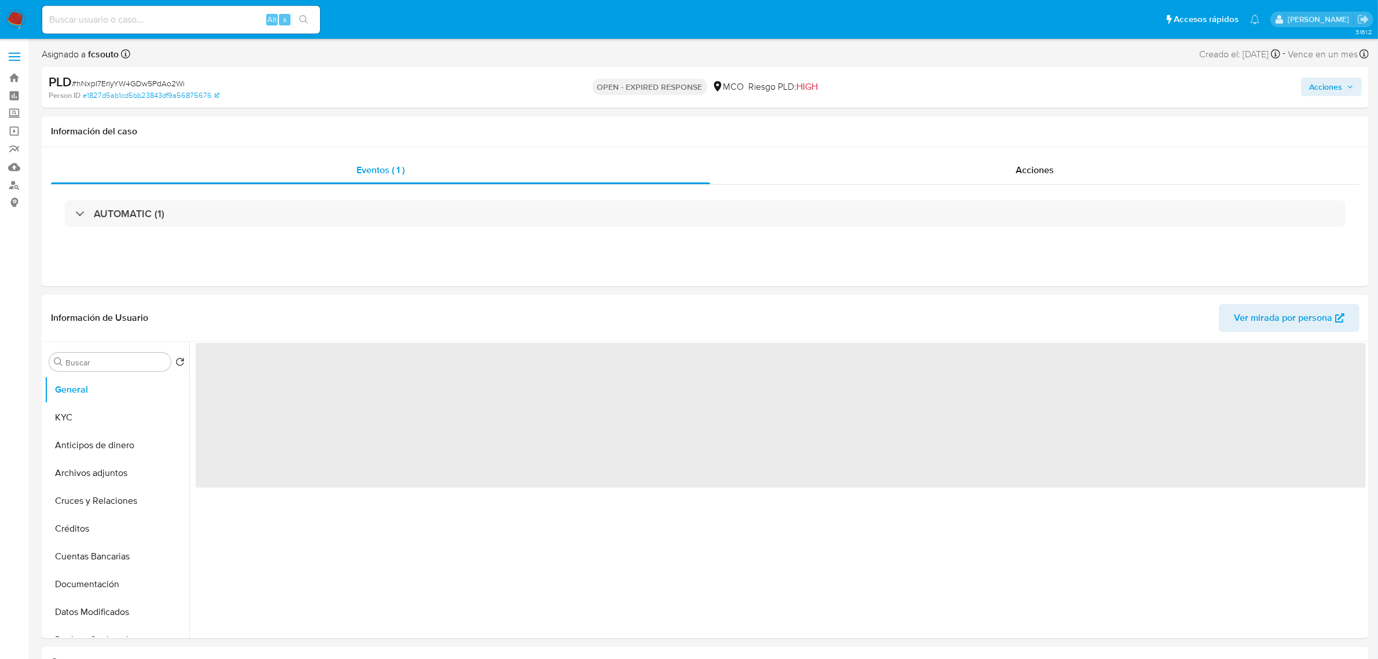
select select "10"
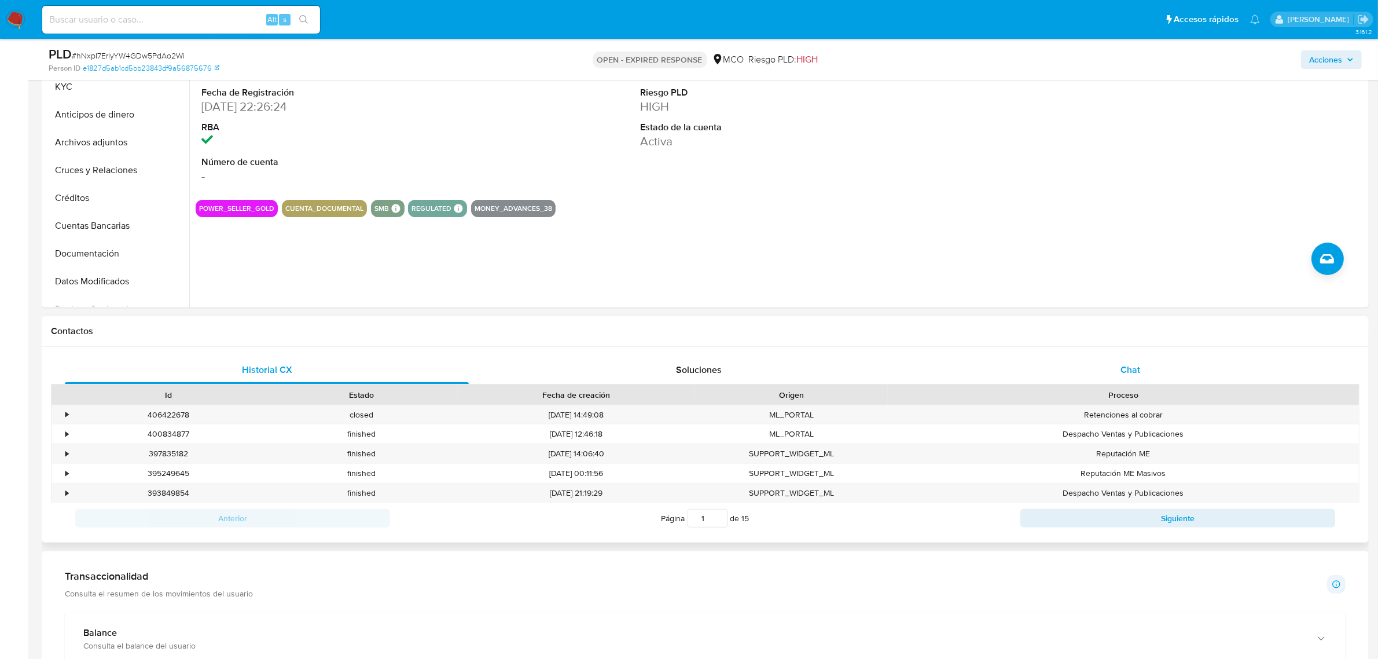
click at [1136, 375] on span "Chat" at bounding box center [1131, 369] width 20 height 13
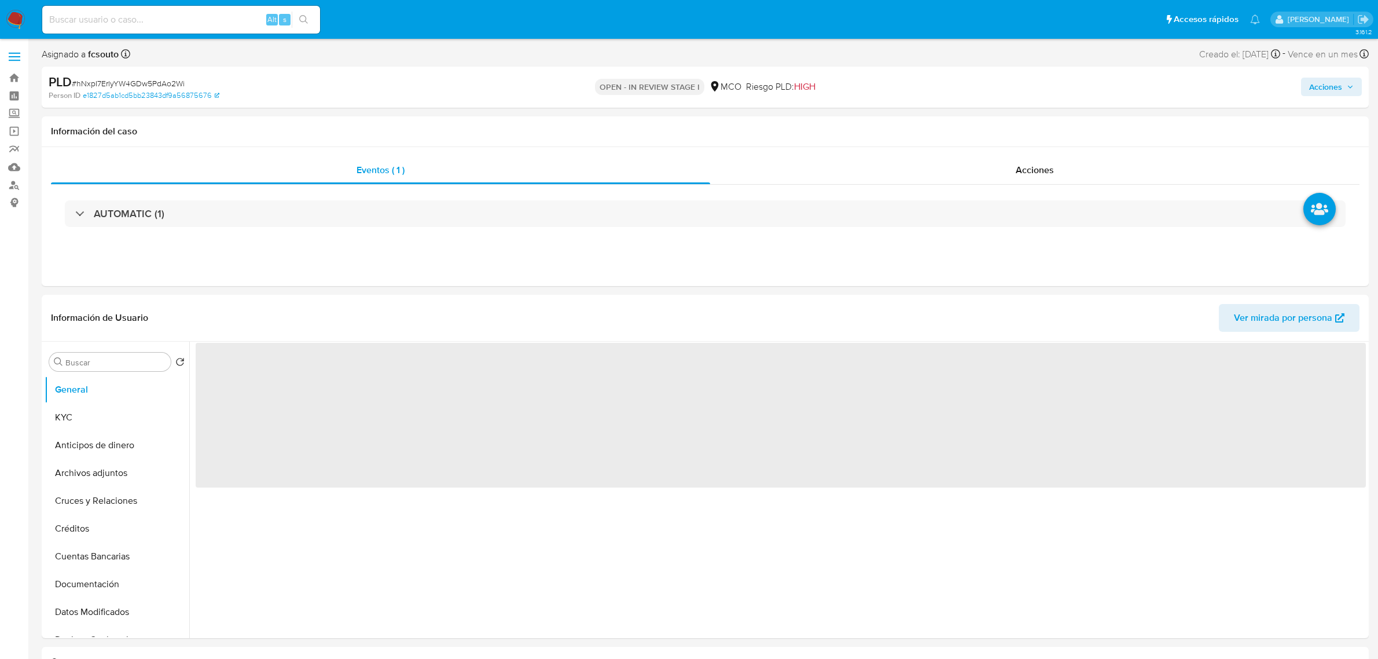
select select "10"
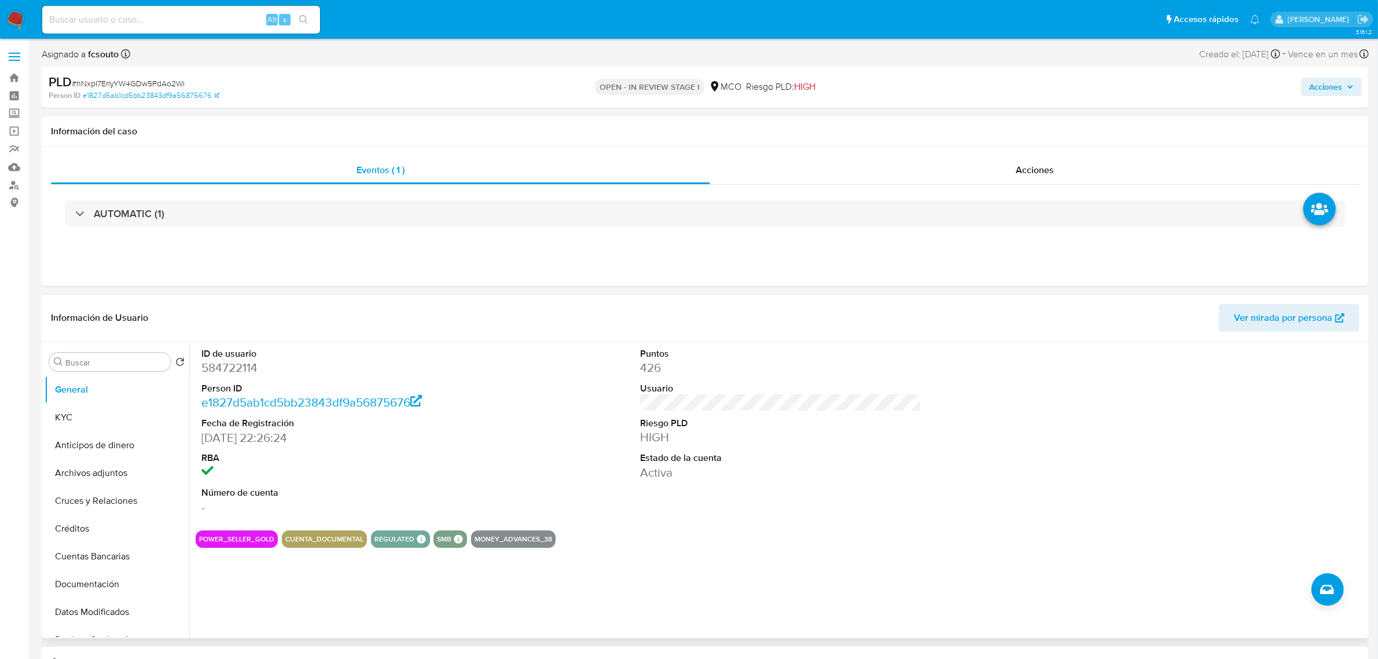
click at [247, 366] on dd "584722114" at bounding box center [341, 368] width 281 height 16
copy dd "584722114"
click at [229, 369] on dd "584722114" at bounding box center [341, 368] width 281 height 16
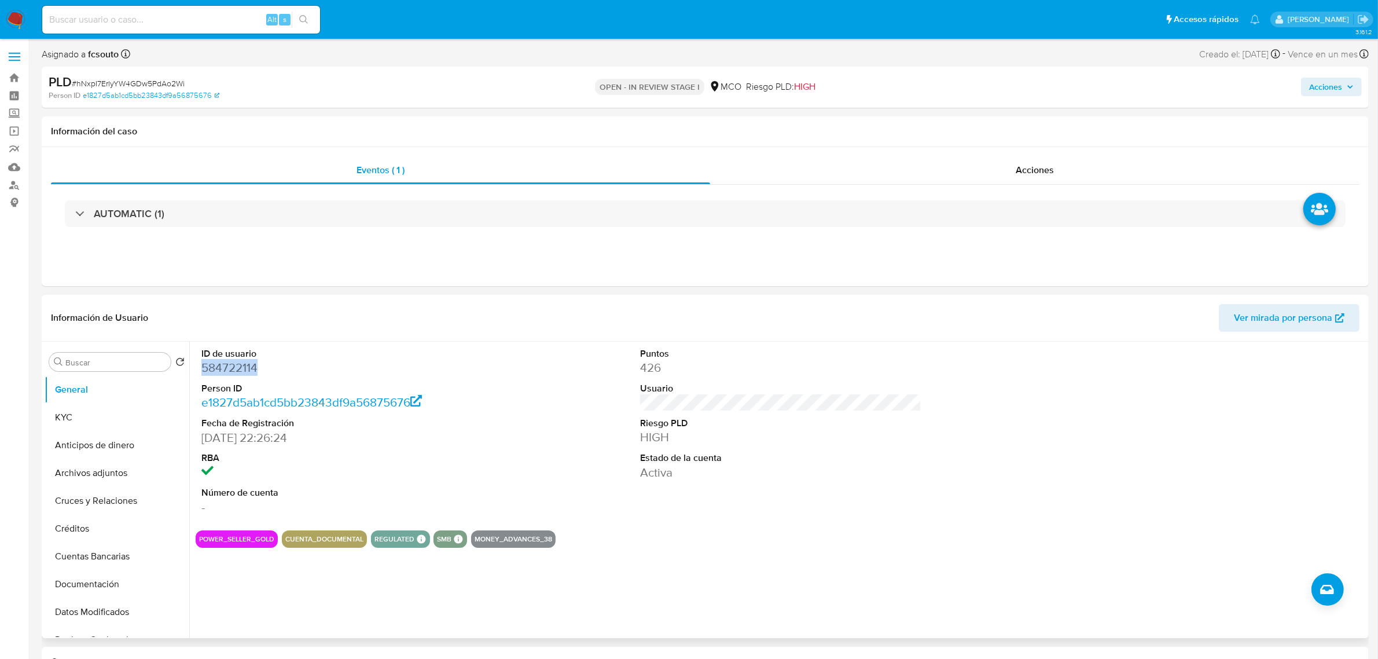
click at [221, 375] on dd "584722114" at bounding box center [341, 368] width 281 height 16
click at [221, 369] on dd "584722114" at bounding box center [341, 368] width 281 height 16
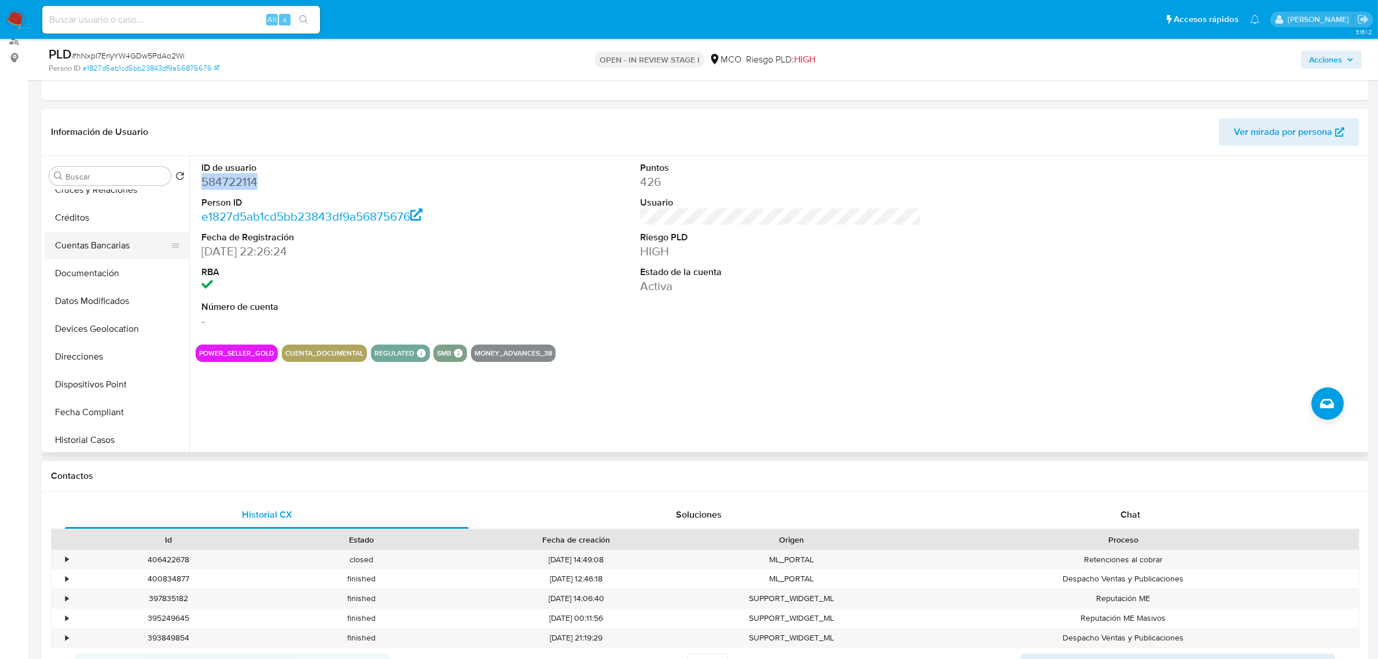
scroll to position [145, 0]
drag, startPoint x: 105, startPoint y: 420, endPoint x: 96, endPoint y: 412, distance: 12.3
click at [104, 420] on button "Historial Casos" at bounding box center [112, 420] width 135 height 28
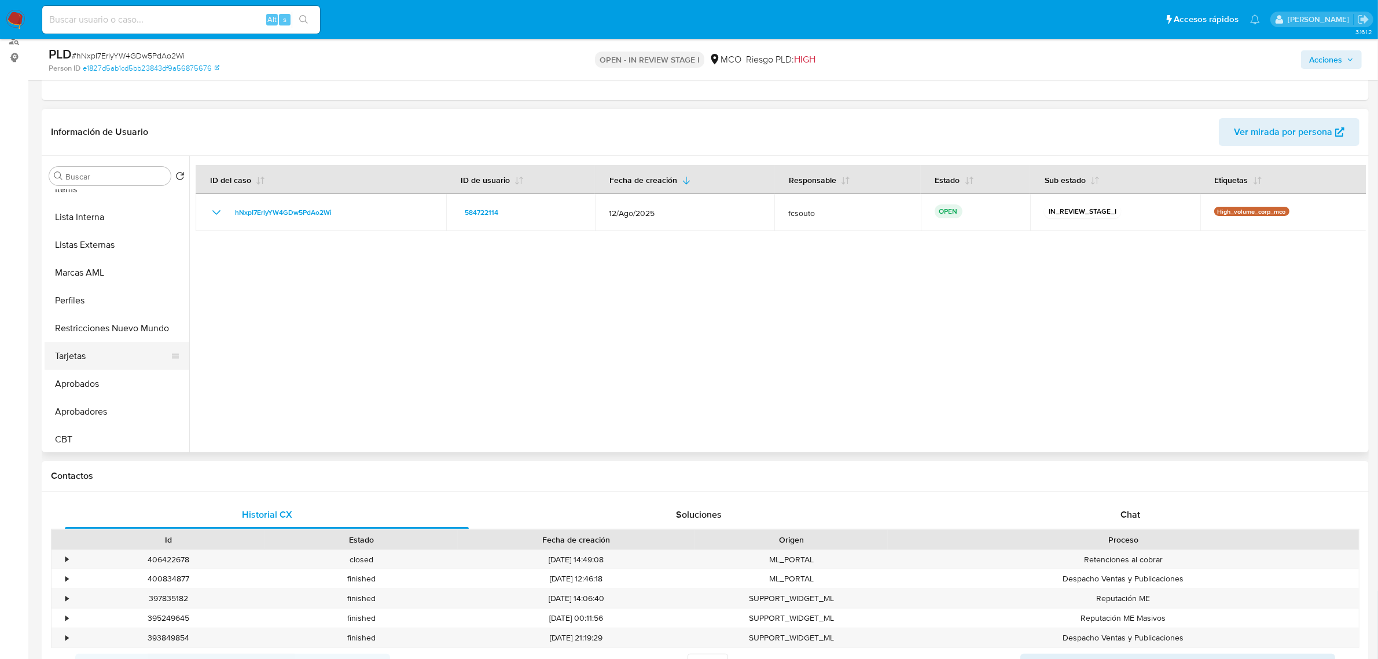
scroll to position [544, 0]
click at [129, 329] on button "Restricciones Nuevo Mundo" at bounding box center [112, 327] width 135 height 28
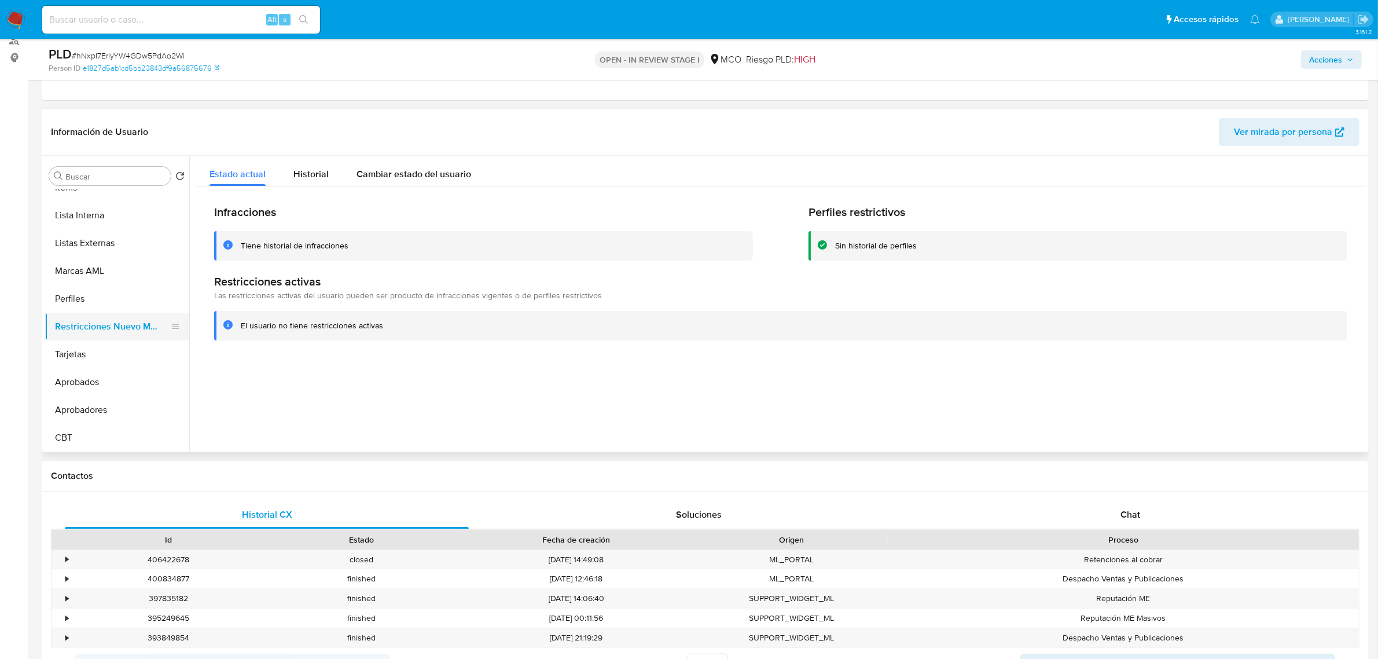
scroll to position [0, 0]
click at [100, 234] on button "KYC" at bounding box center [112, 232] width 135 height 28
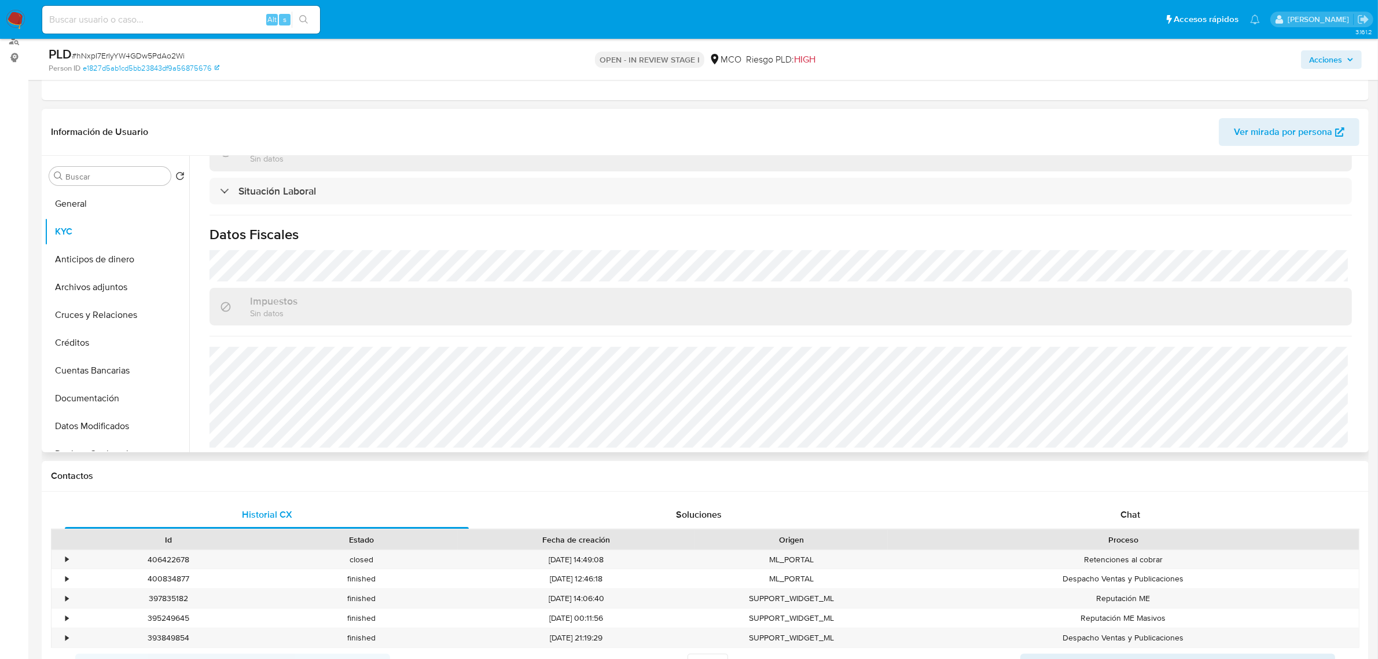
scroll to position [586, 0]
click at [97, 275] on button "Archivos adjuntos" at bounding box center [112, 287] width 135 height 28
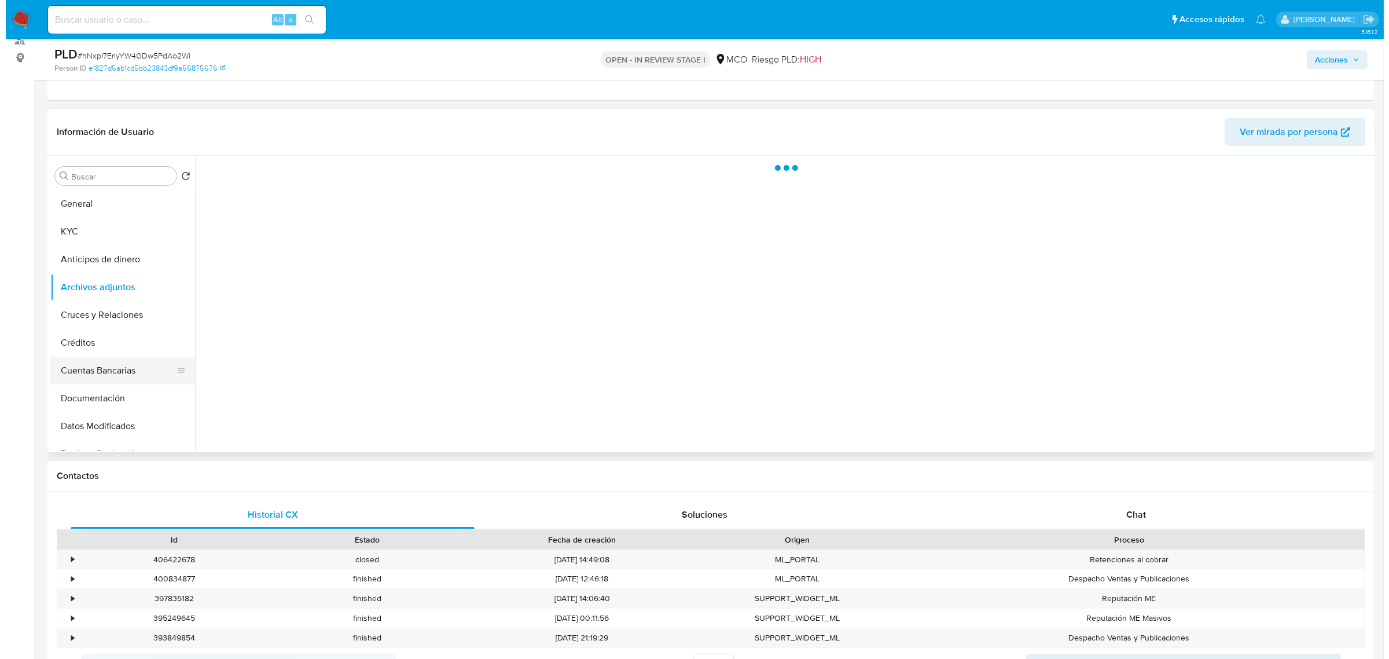
scroll to position [0, 0]
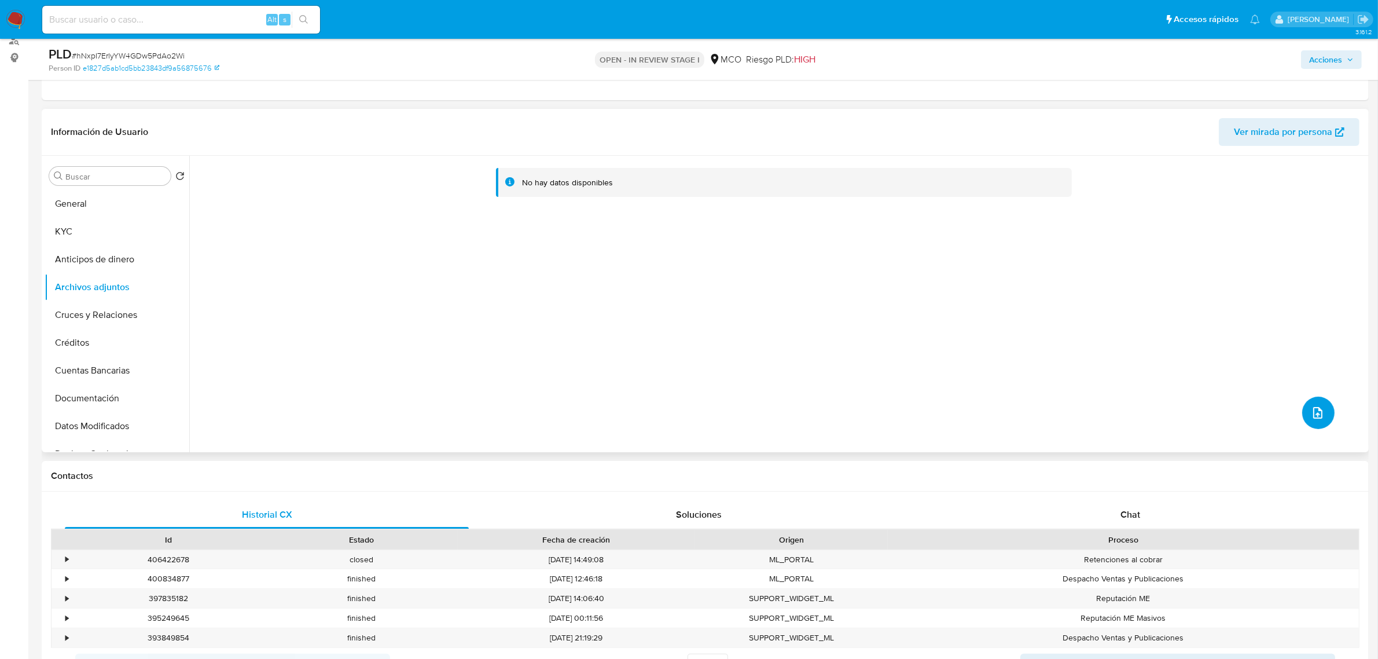
click at [1318, 421] on button "upload-file" at bounding box center [1319, 413] width 32 height 32
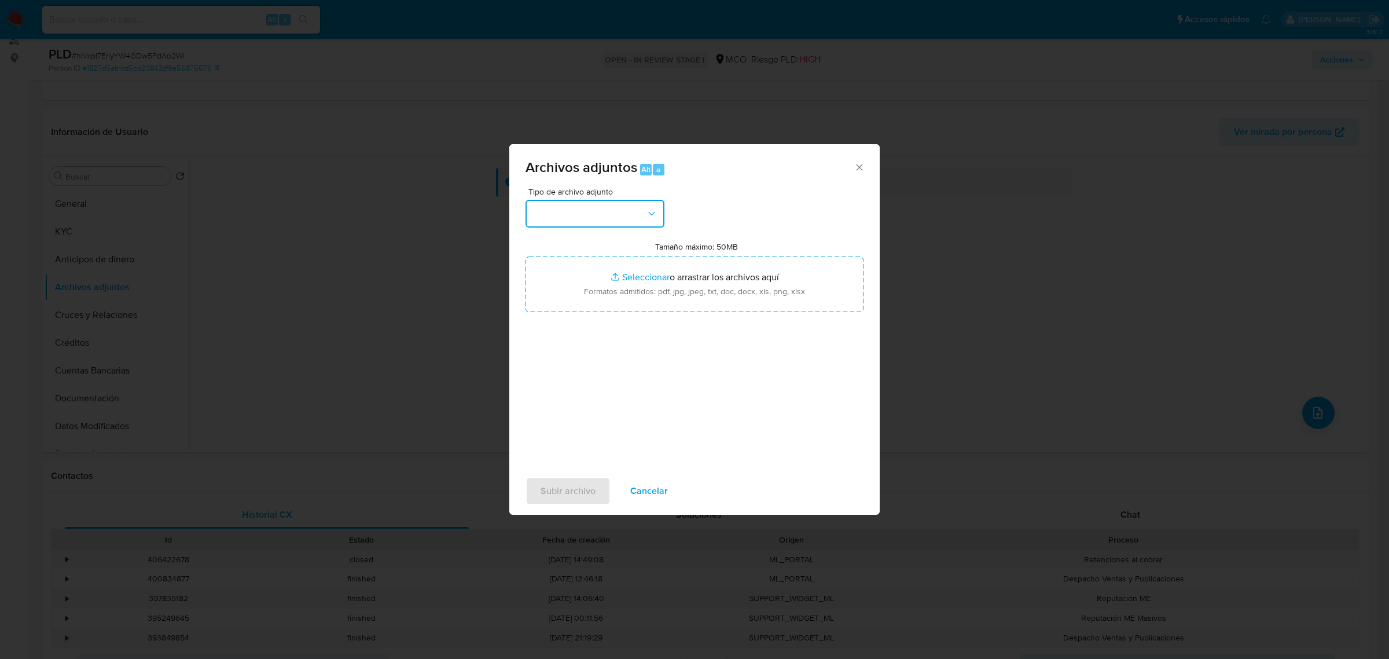
click at [610, 215] on button "button" at bounding box center [595, 214] width 139 height 28
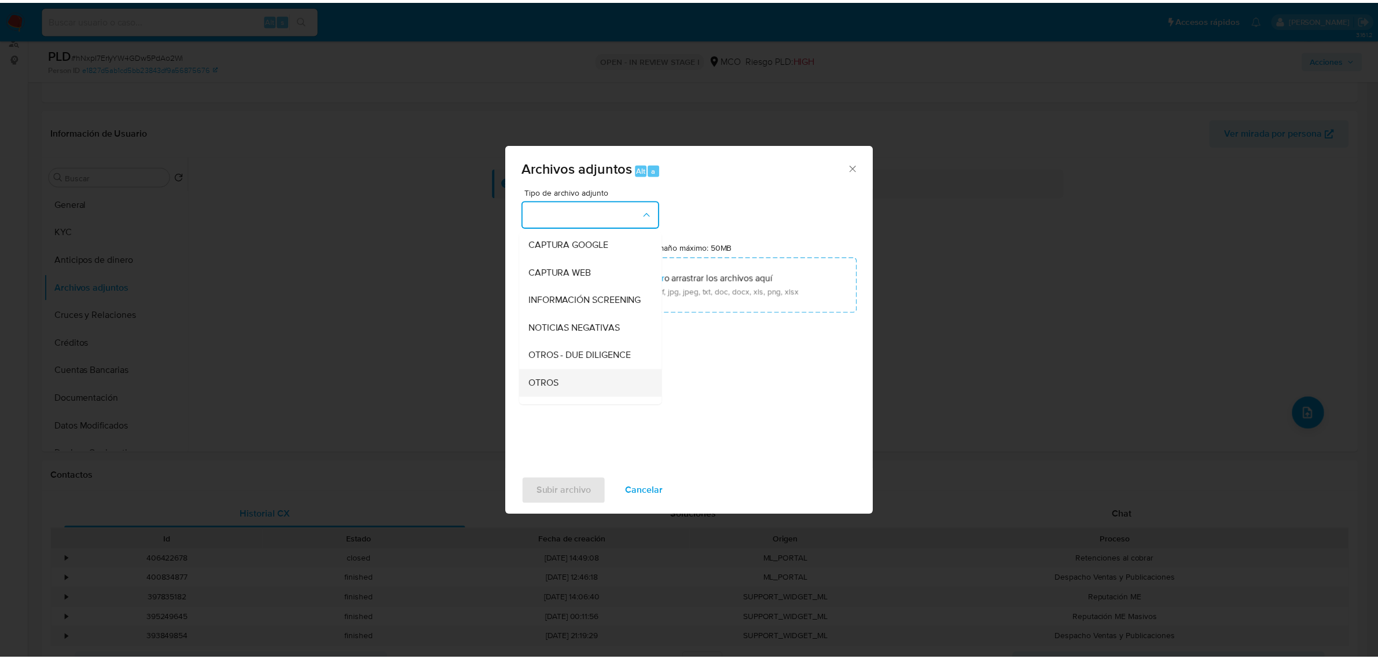
scroll to position [145, 0]
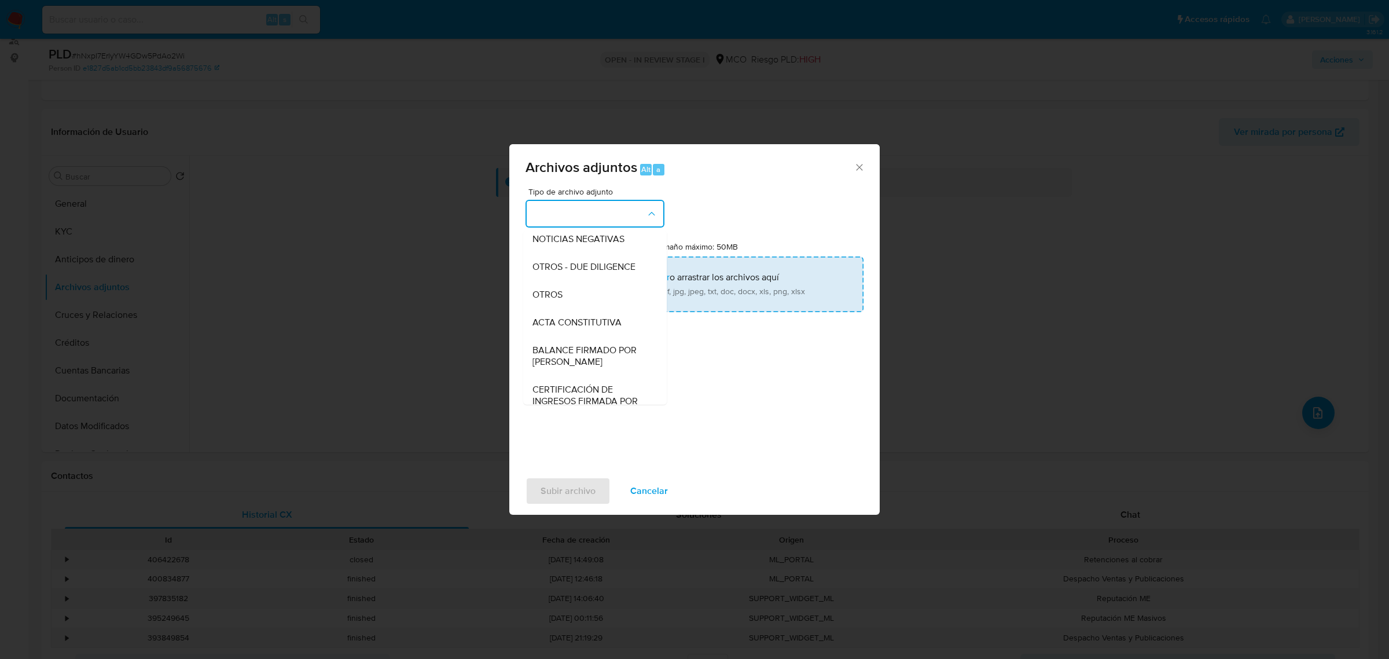
drag, startPoint x: 568, startPoint y: 310, endPoint x: 678, endPoint y: 288, distance: 112.2
click at [569, 308] on div "OTROS" at bounding box center [592, 294] width 118 height 28
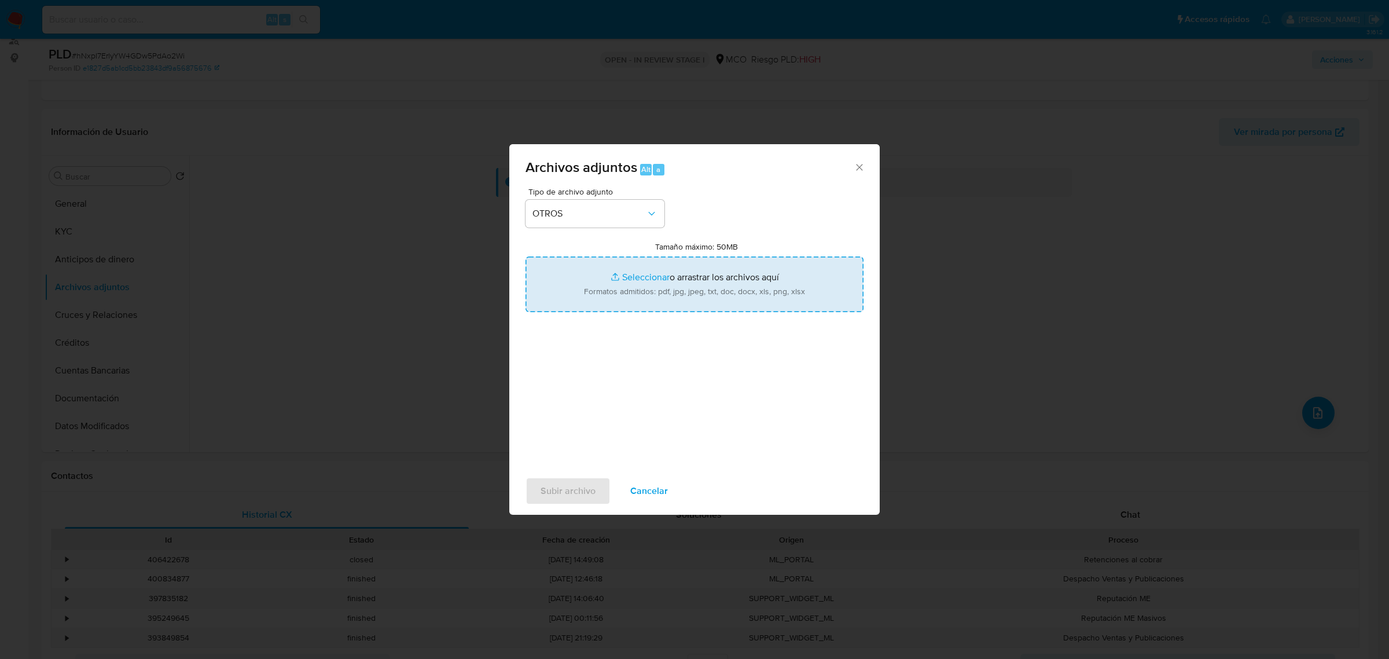
click at [683, 287] on input "Tamaño máximo: 50MB Seleccionar archivos" at bounding box center [695, 284] width 338 height 56
type input "C:\fakepath\584722114 - 8_10_2025.pdf"
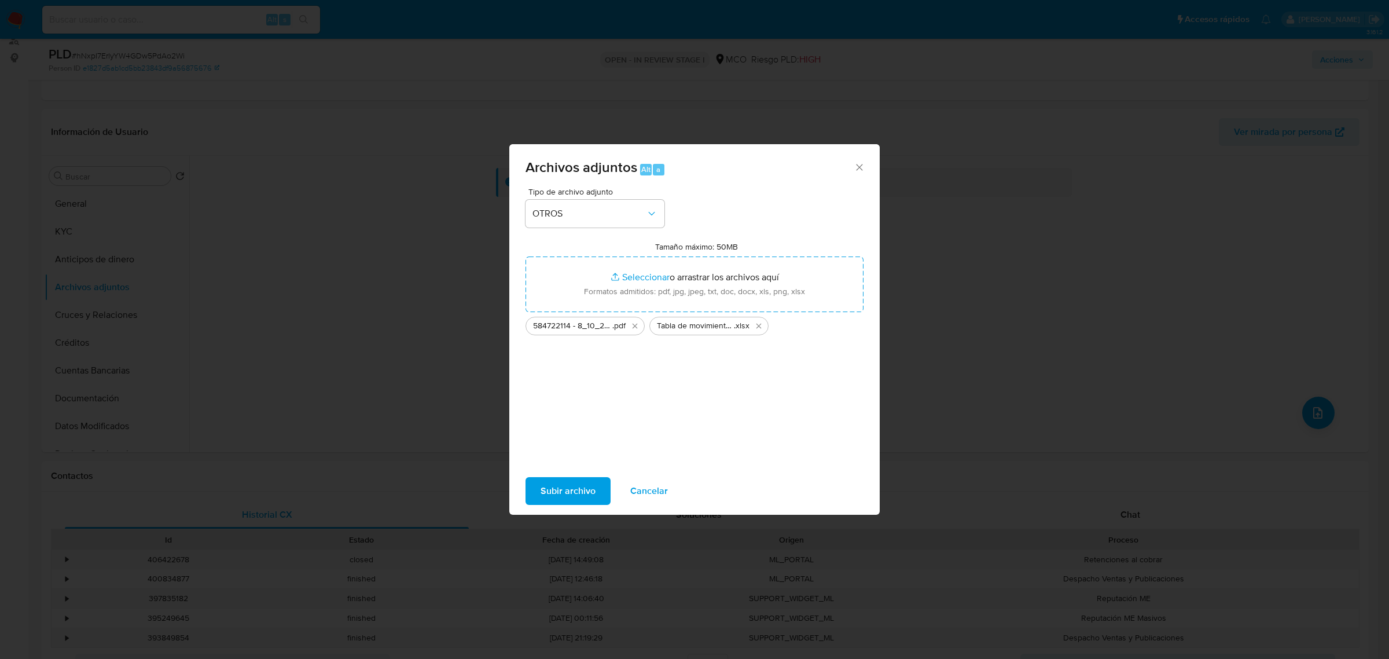
click at [577, 484] on span "Subir archivo" at bounding box center [568, 490] width 55 height 25
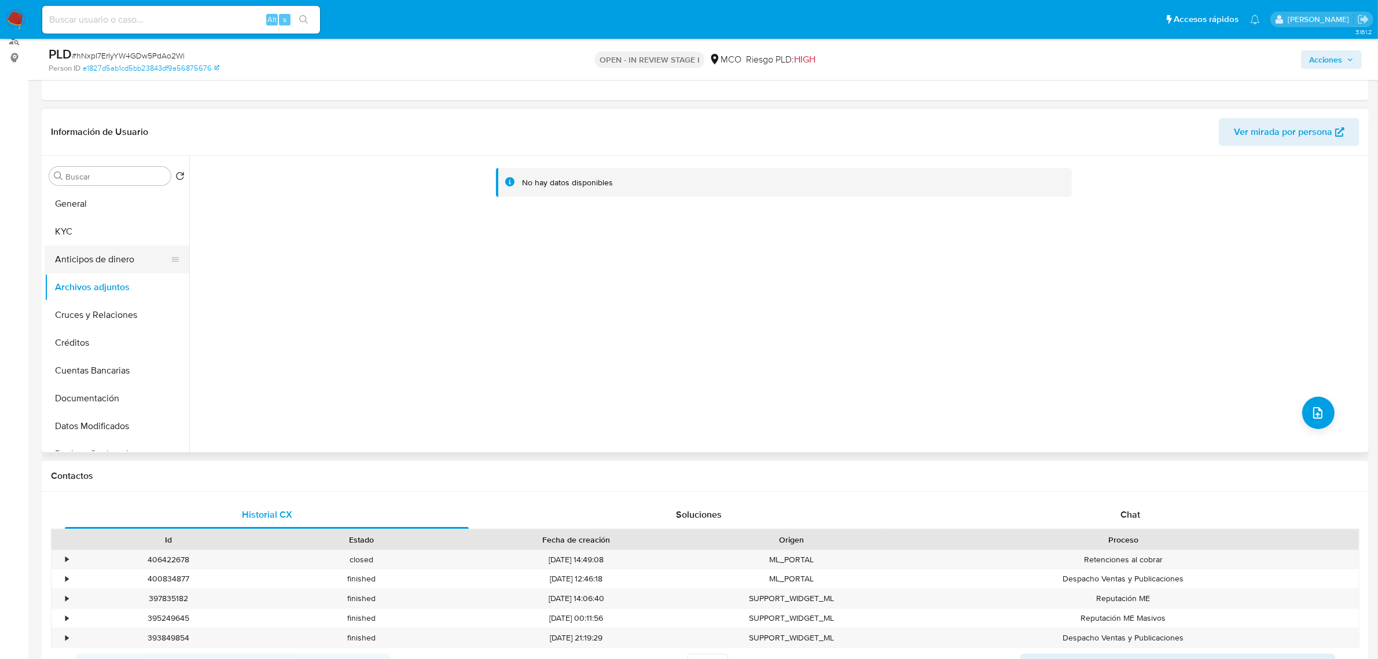
drag, startPoint x: 126, startPoint y: 264, endPoint x: 110, endPoint y: 278, distance: 21.7
click at [126, 262] on button "Anticipos de dinero" at bounding box center [117, 259] width 145 height 28
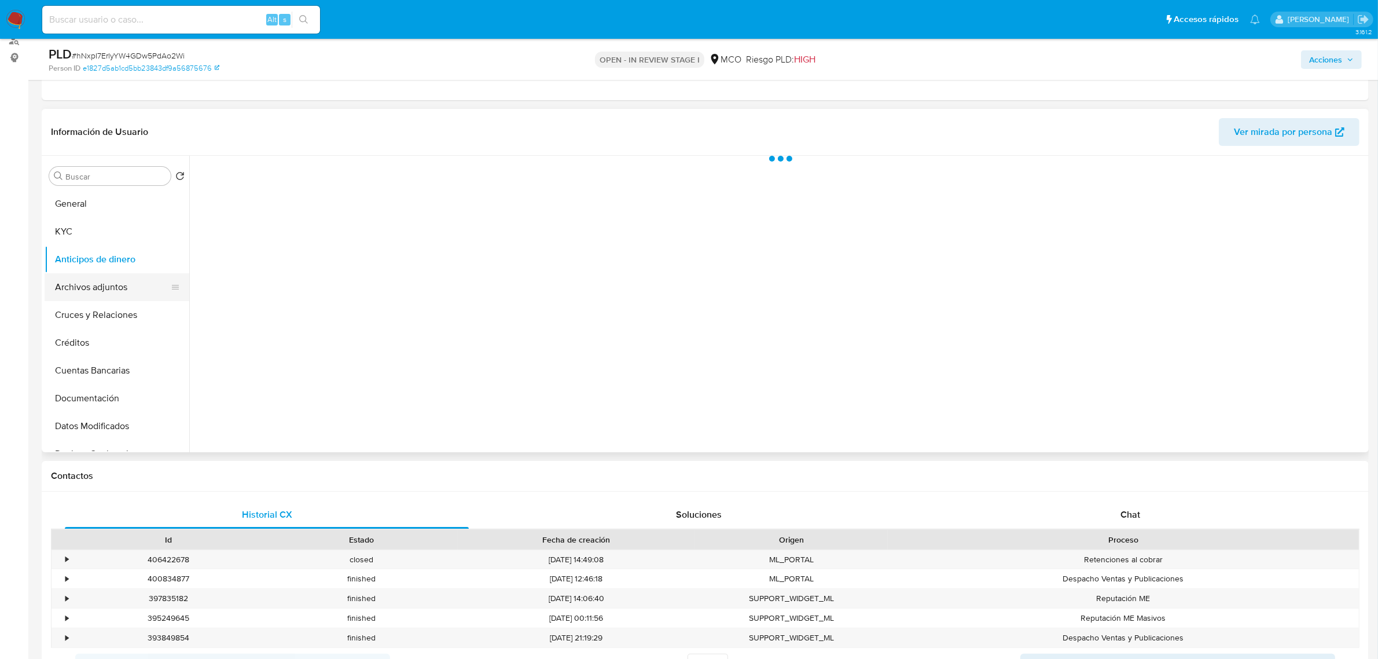
click at [103, 285] on button "Archivos adjuntos" at bounding box center [112, 287] width 135 height 28
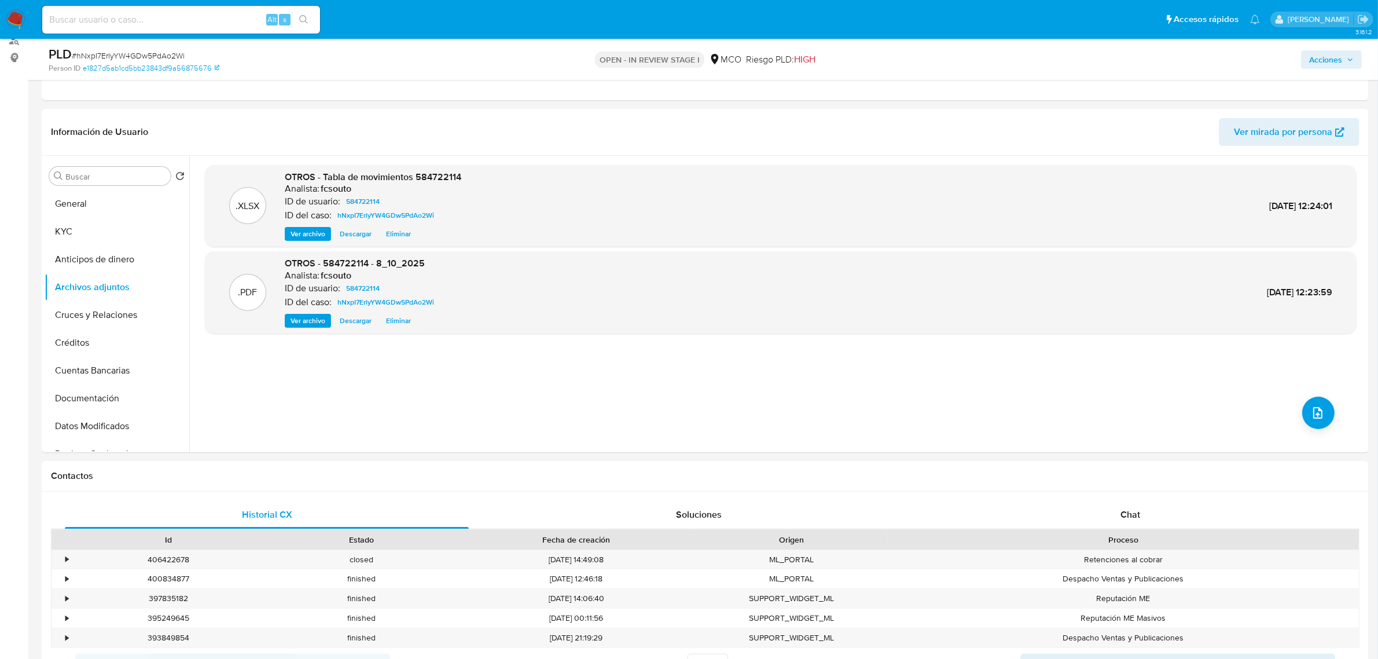
click at [1333, 56] on span "Acciones" at bounding box center [1326, 59] width 33 height 19
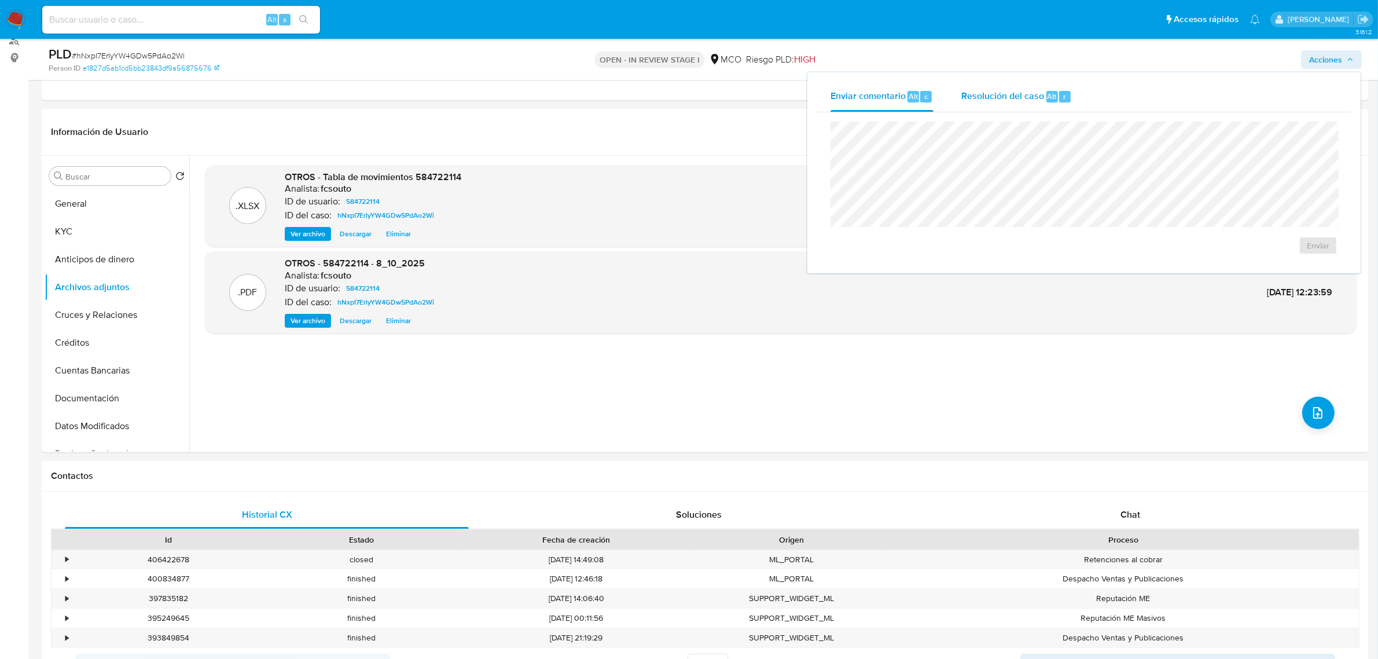
click at [1004, 105] on div "Resolución del caso Alt r" at bounding box center [1017, 97] width 111 height 30
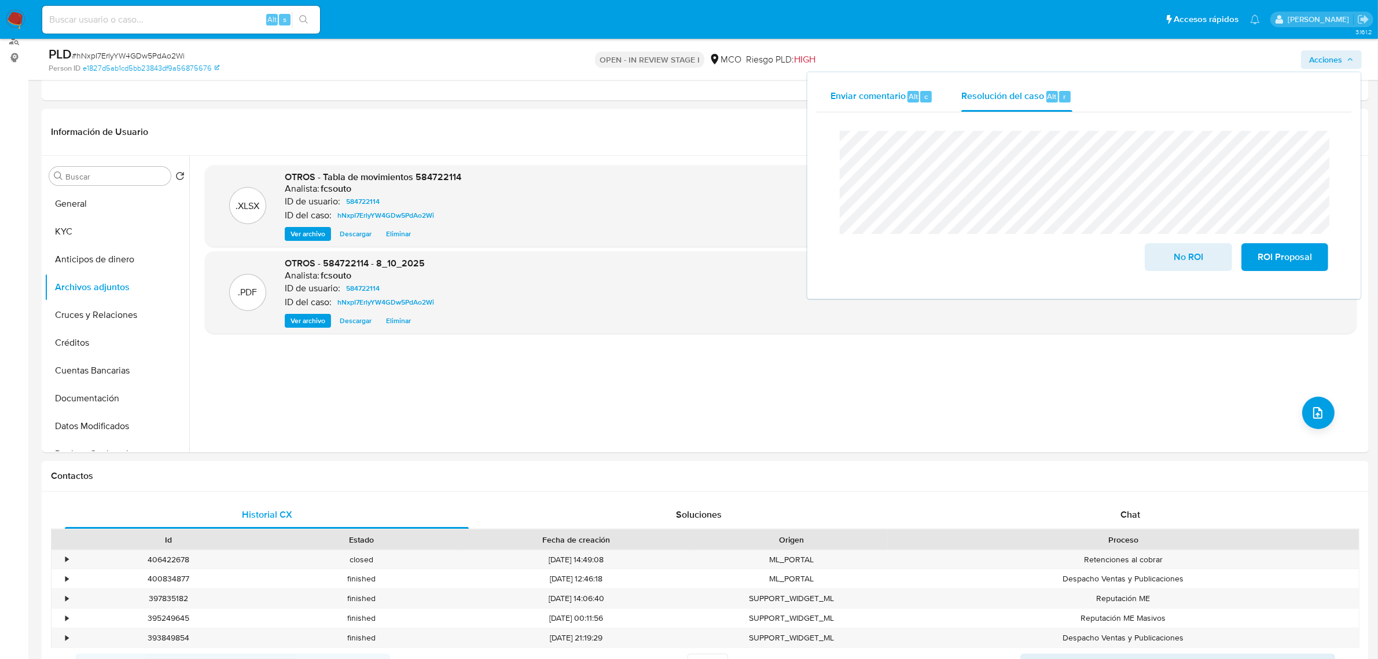
click at [869, 94] on span "Enviar comentario" at bounding box center [868, 95] width 75 height 13
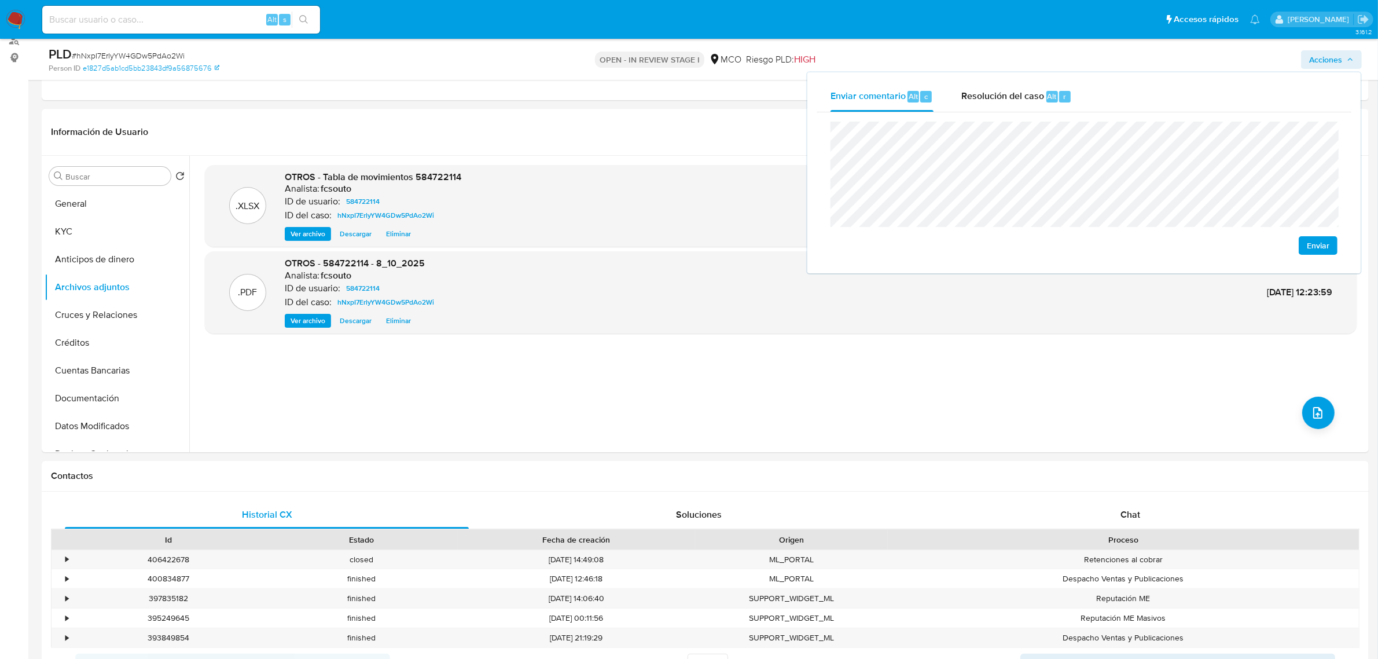
drag, startPoint x: 1312, startPoint y: 250, endPoint x: 1130, endPoint y: 274, distance: 183.9
click at [1312, 251] on span "Enviar" at bounding box center [1318, 245] width 23 height 16
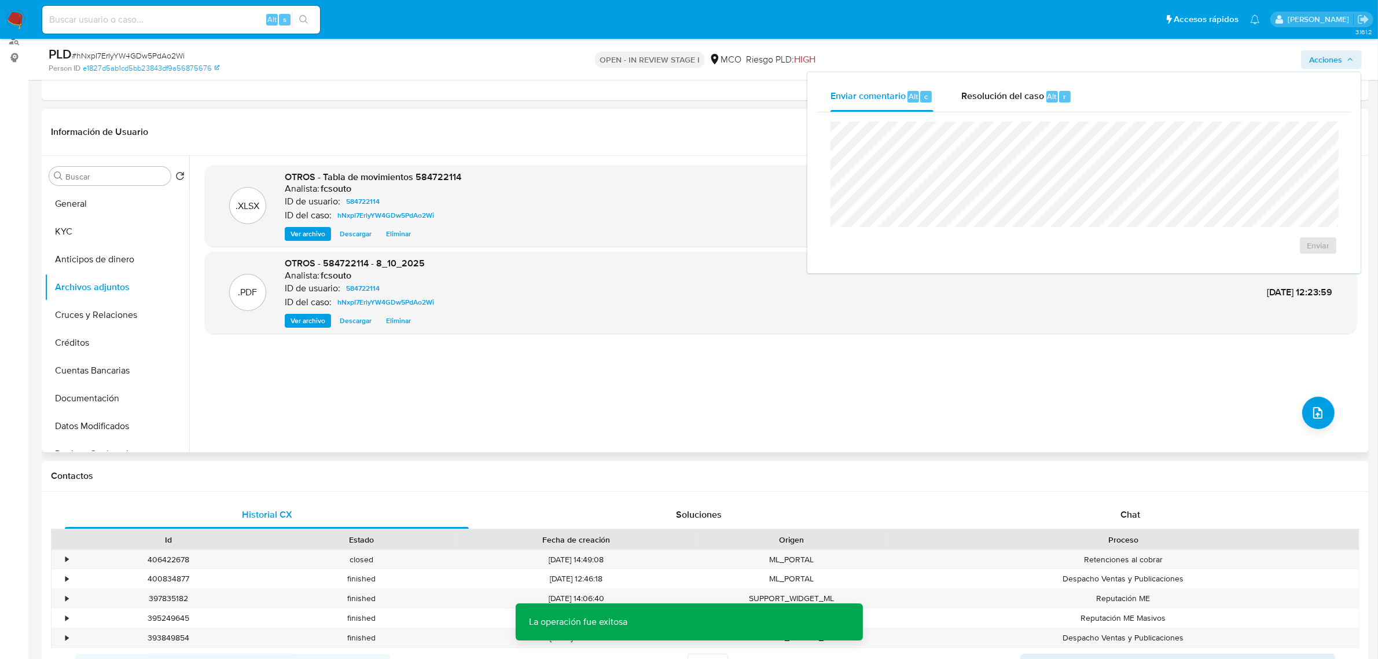
click at [894, 366] on div ".XLSX OTROS - Tabla de movimientos 584722114 Analista: fcsouto ID de usuario: 5…" at bounding box center [781, 304] width 1152 height 278
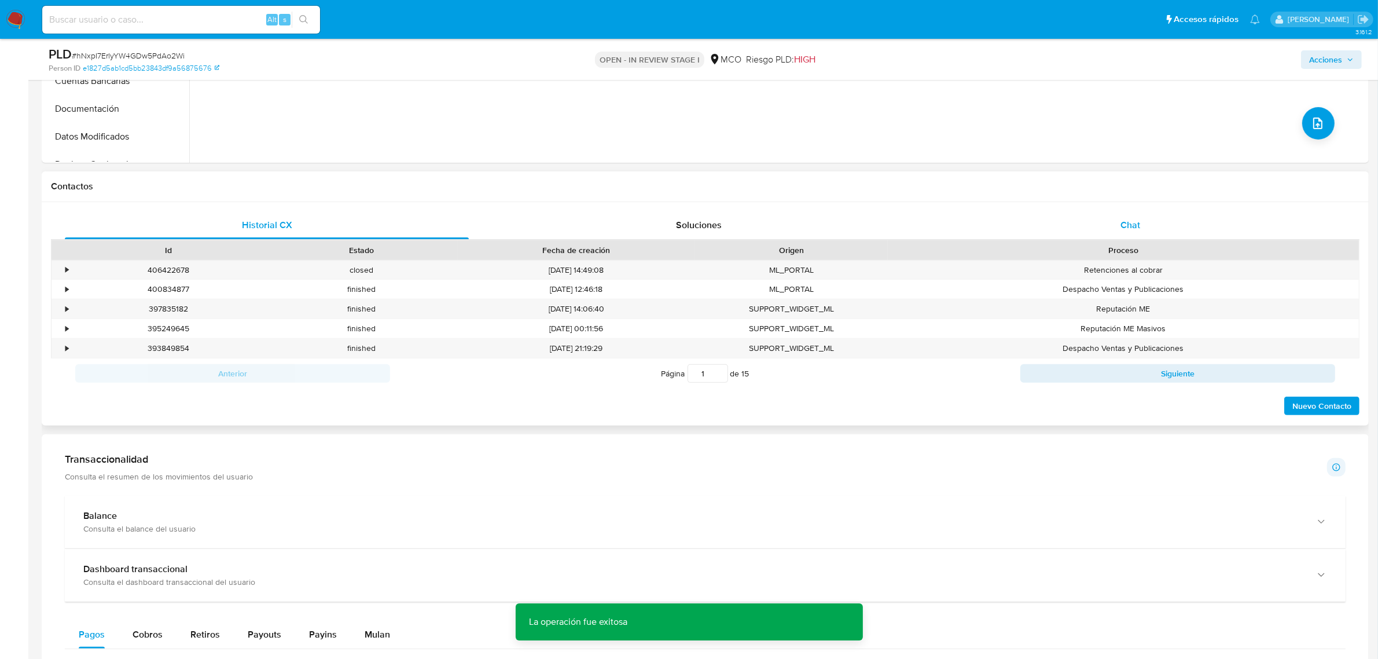
click at [1132, 233] on div "Chat" at bounding box center [1131, 225] width 404 height 28
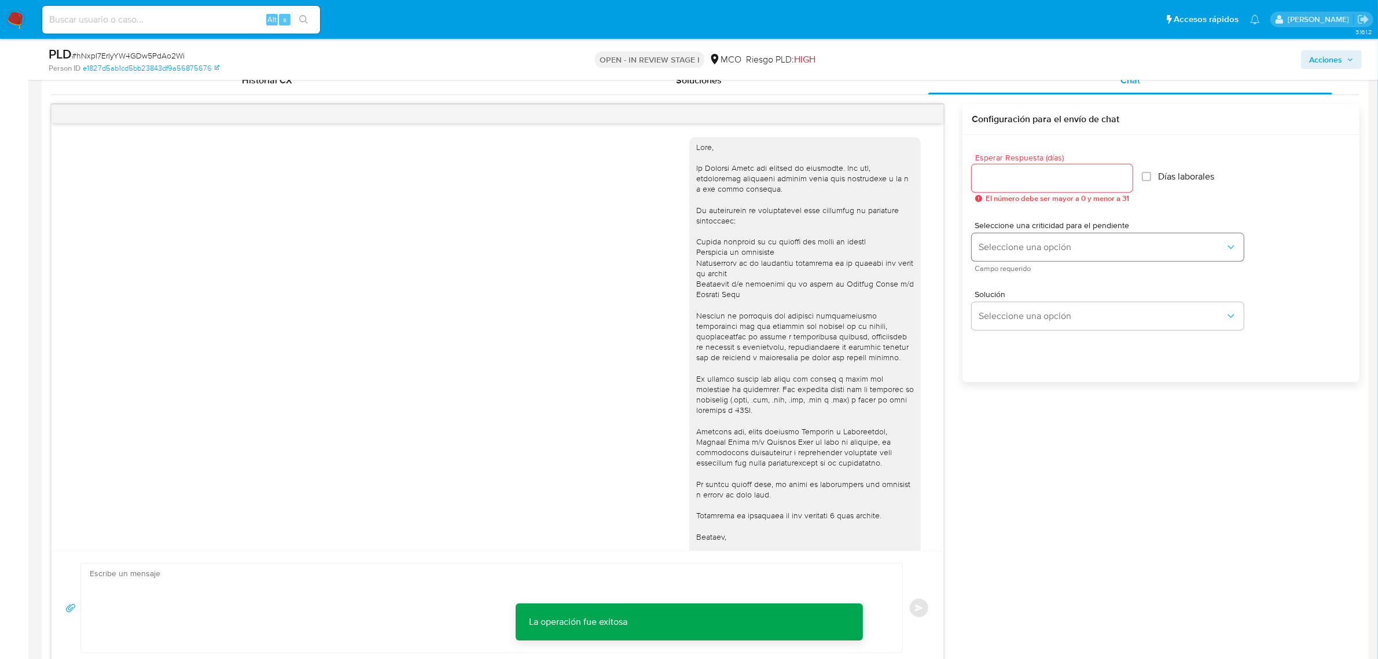
scroll to position [39, 0]
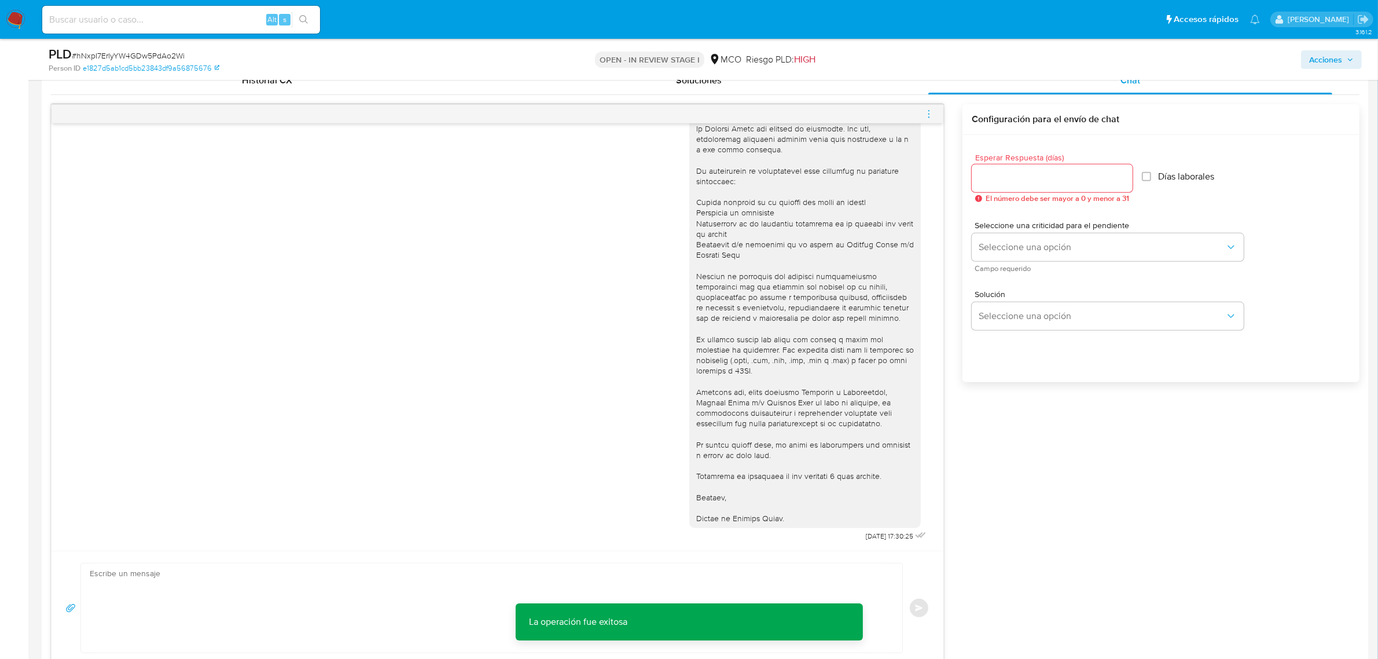
click at [1029, 172] on input "Esperar Respuesta (días)" at bounding box center [1052, 178] width 161 height 15
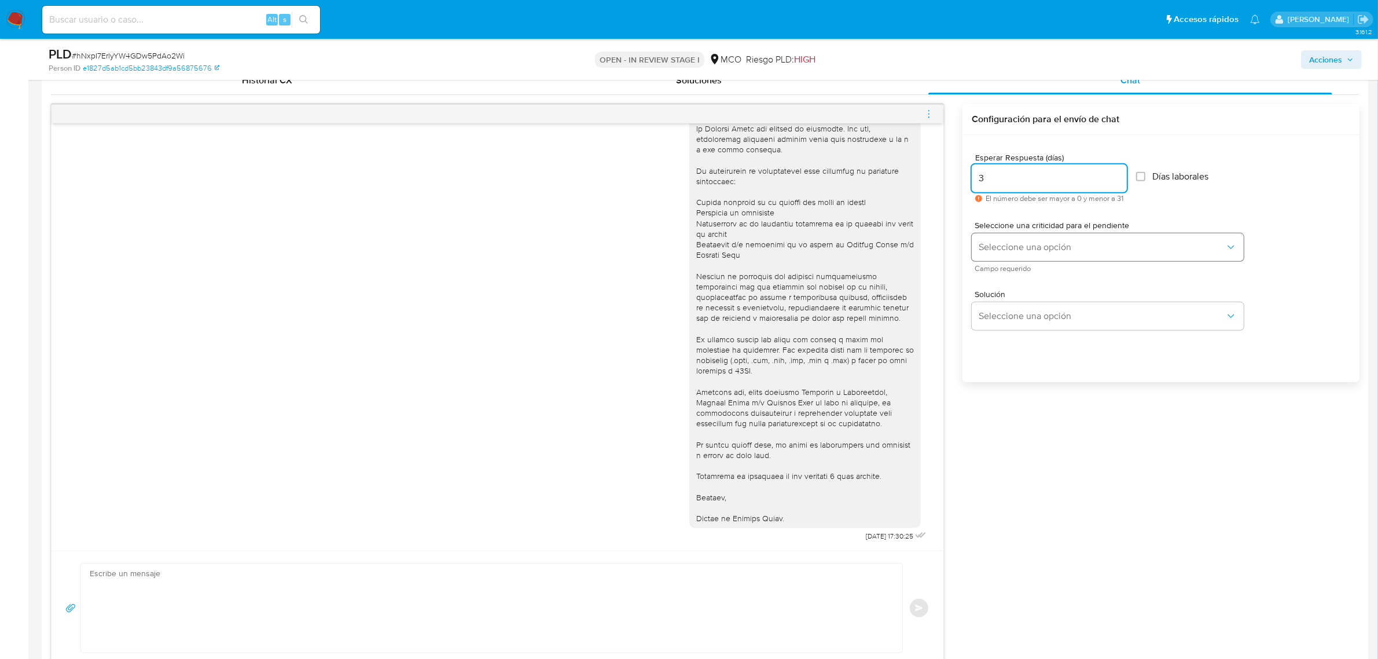
type input "3"
click at [1015, 244] on span "Seleccione una opción" at bounding box center [1102, 247] width 247 height 12
drag, startPoint x: 1015, startPoint y: 244, endPoint x: 1019, endPoint y: 255, distance: 11.7
click at [1019, 255] on div "LOW" at bounding box center [1103, 248] width 247 height 23
click at [1035, 299] on div "Solución Seleccione una opción" at bounding box center [1108, 310] width 272 height 40
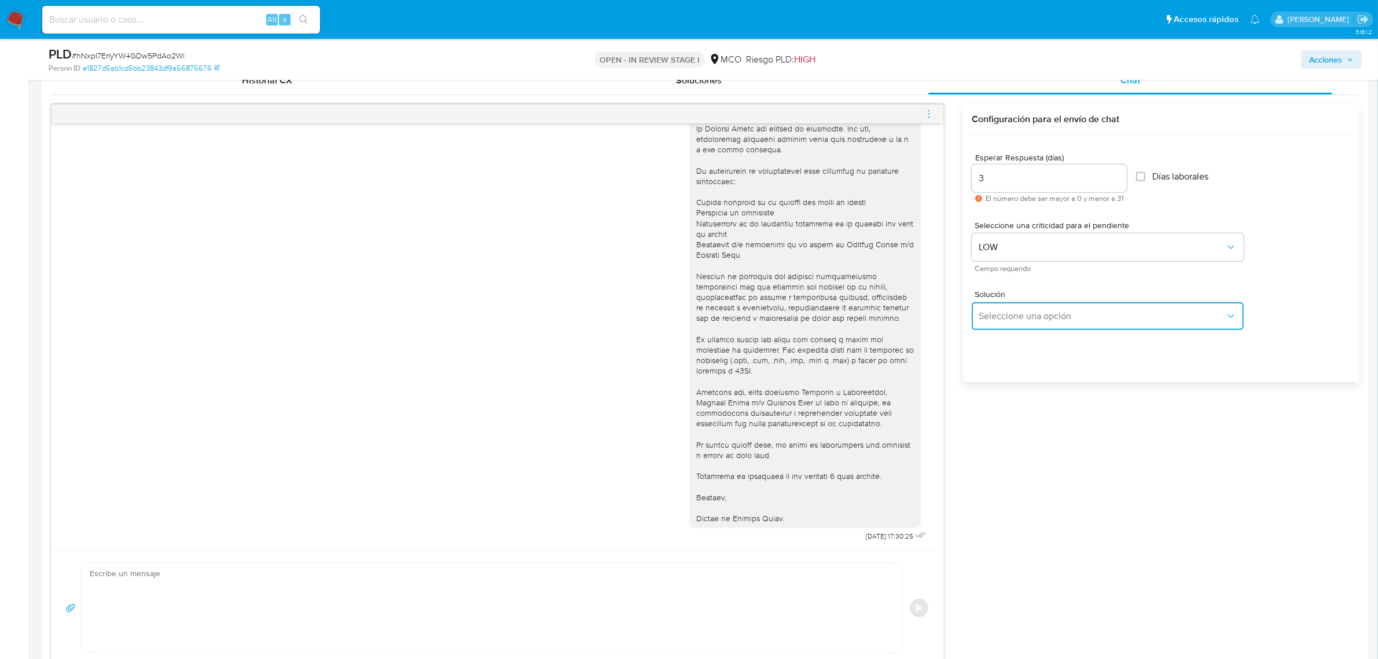
click at [1040, 310] on span "Seleccione una opción" at bounding box center [1102, 316] width 247 height 12
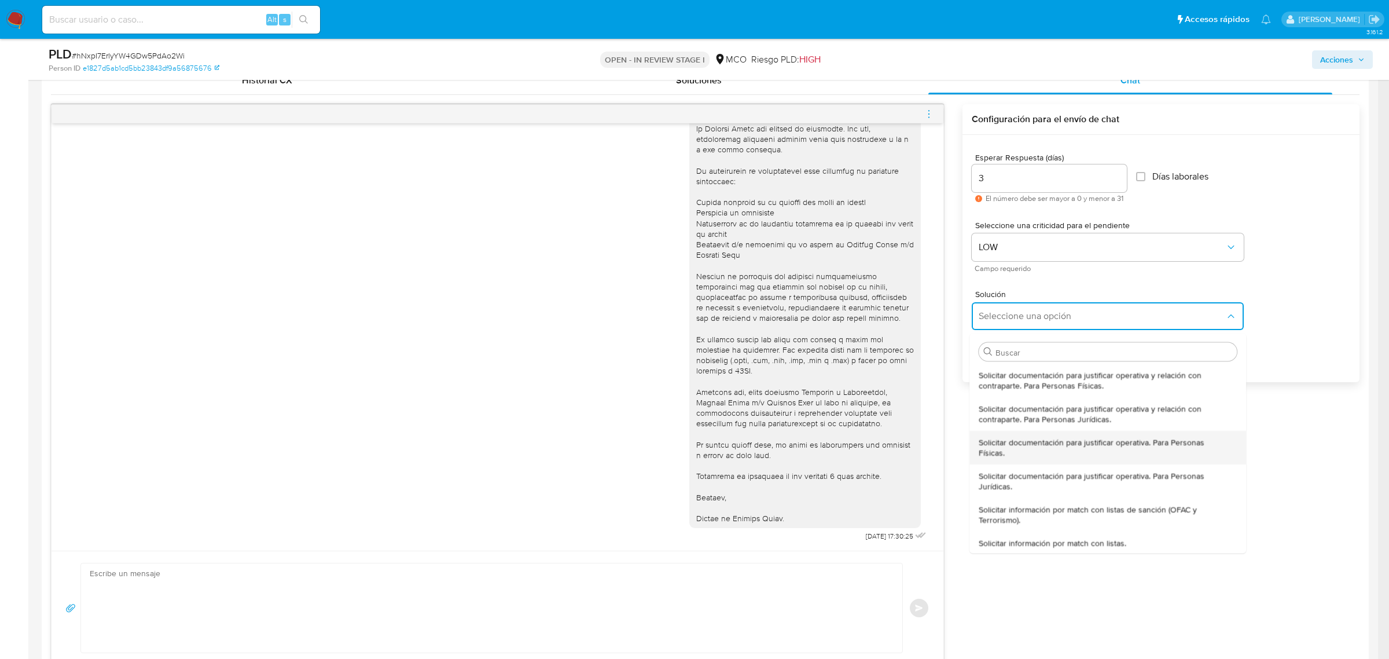
click at [1038, 452] on span "Solicitar documentación para justificar operativa. Para Personas Físicas." at bounding box center [1105, 447] width 251 height 21
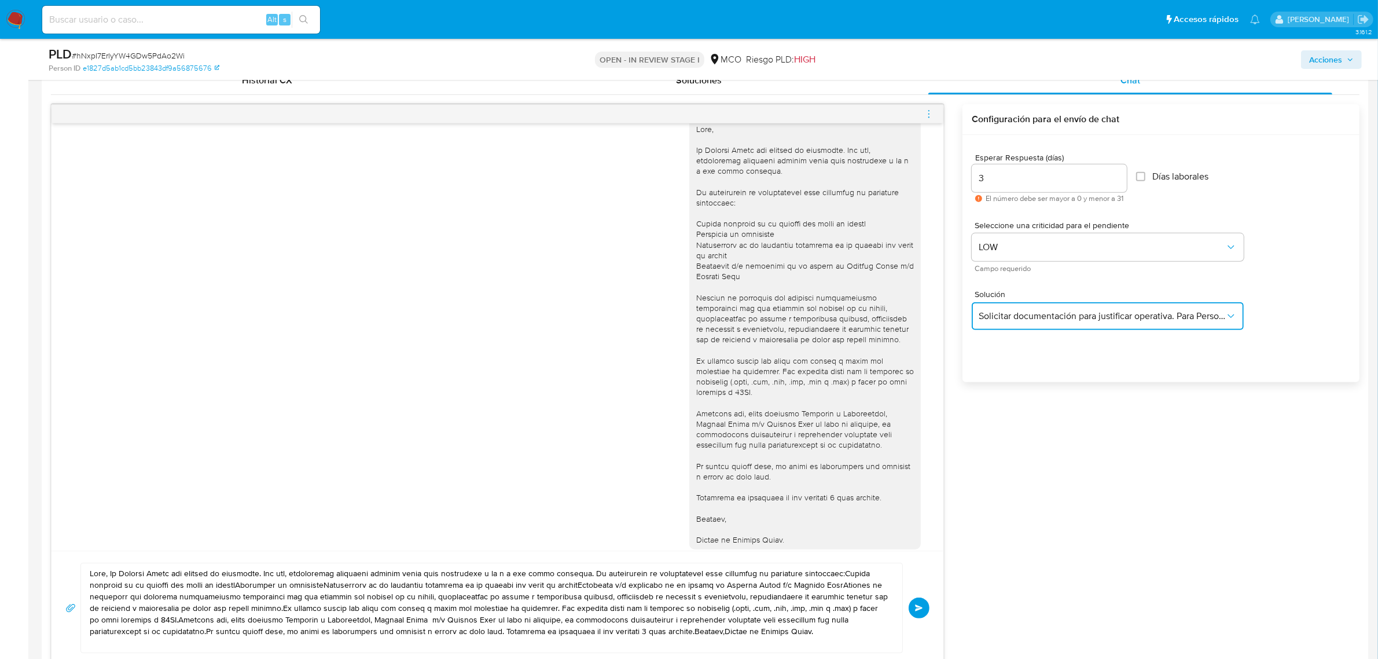
scroll to position [0, 0]
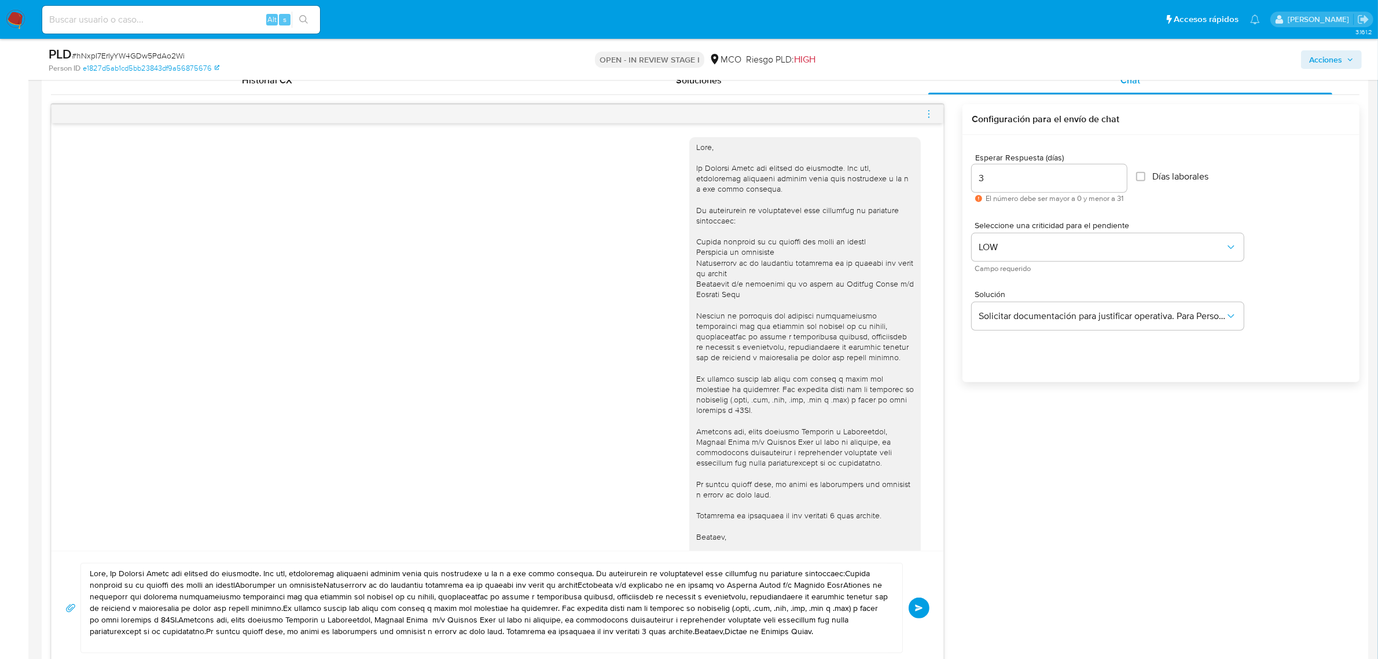
click at [696, 151] on div at bounding box center [805, 352] width 218 height 421
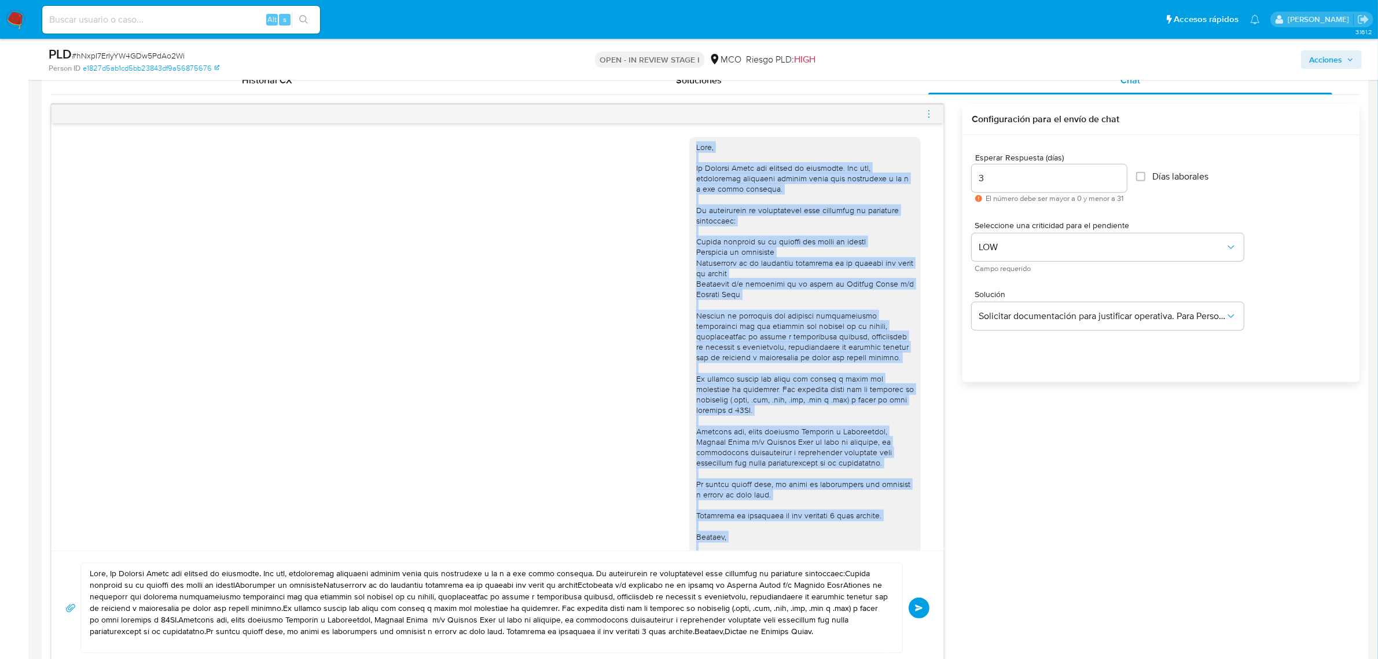
scroll to position [39, 0]
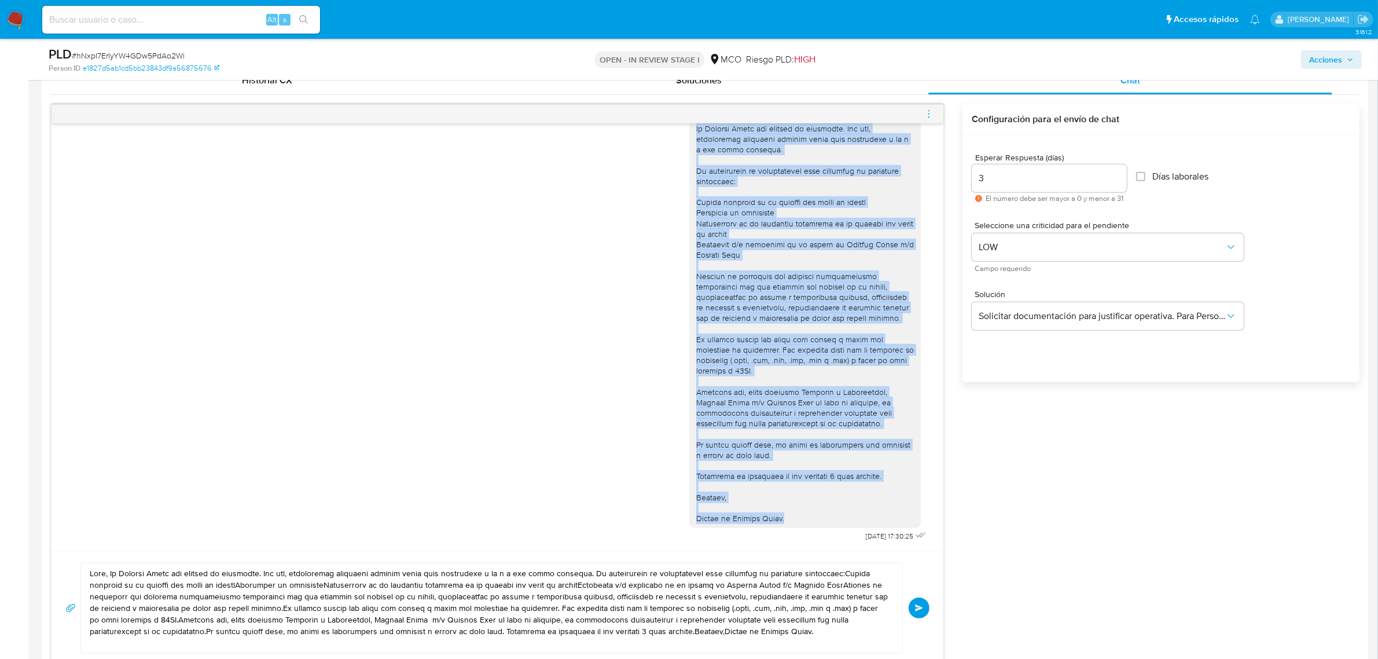
drag, startPoint x: 684, startPoint y: 146, endPoint x: 802, endPoint y: 516, distance: 388.0
click at [802, 516] on div at bounding box center [806, 313] width 232 height 431
copy div "Hola, En Mercado Libre nos importa tu seguridad. Por eso, necesitamos verificar…"
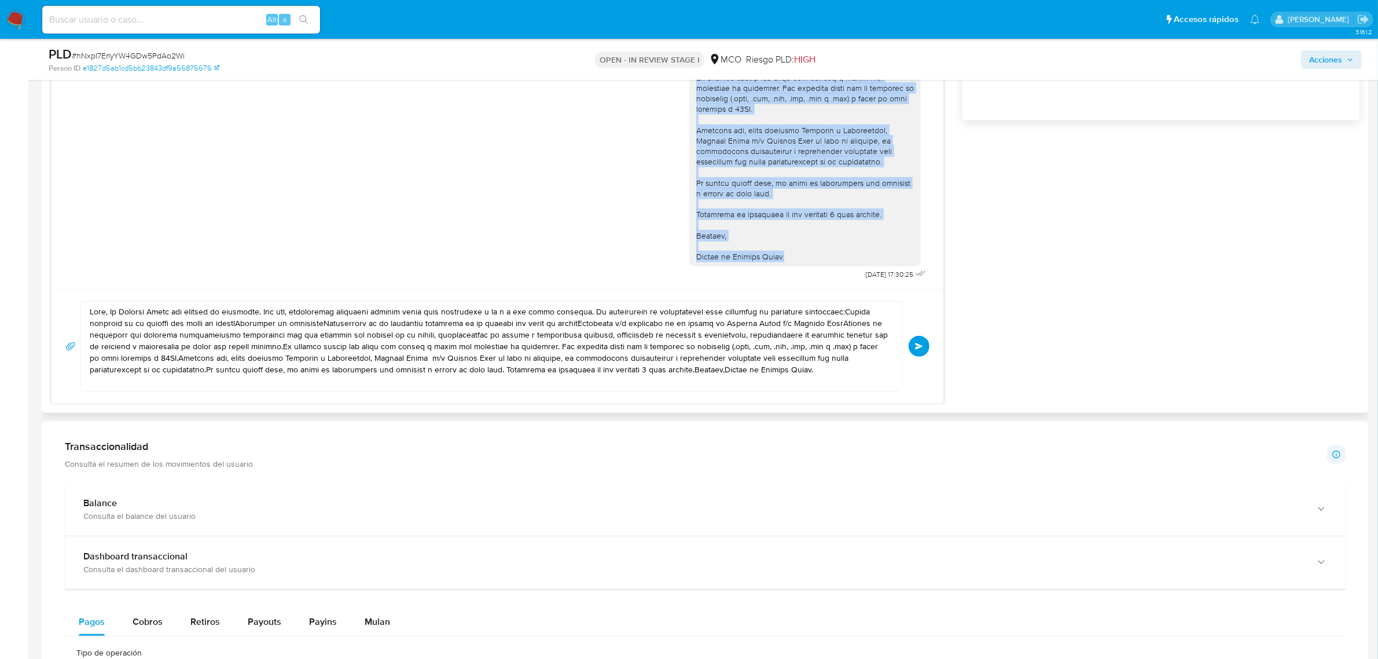
scroll to position [868, 0]
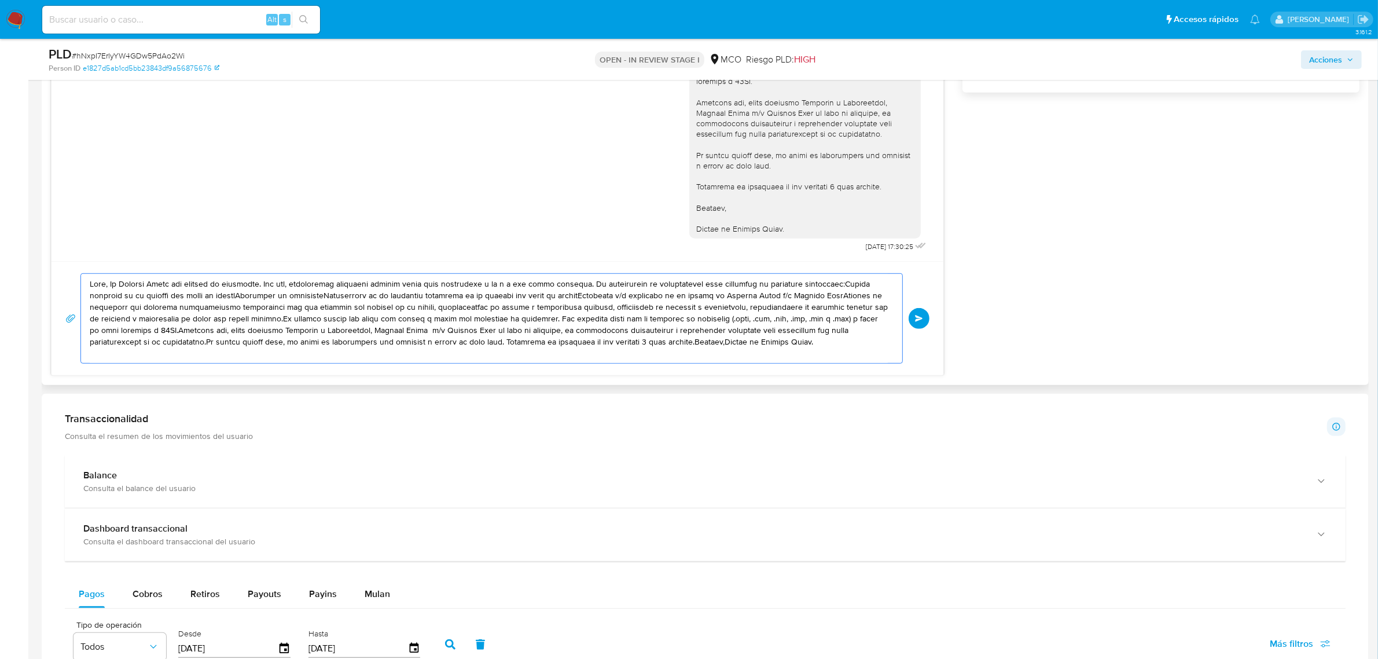
drag, startPoint x: 91, startPoint y: 285, endPoint x: 837, endPoint y: 354, distance: 749.4
click at [837, 354] on textarea at bounding box center [489, 318] width 798 height 89
paste textarea "En Mercado Libre nos importa tu seguridad. Por eso, necesitamos verificar algun…"
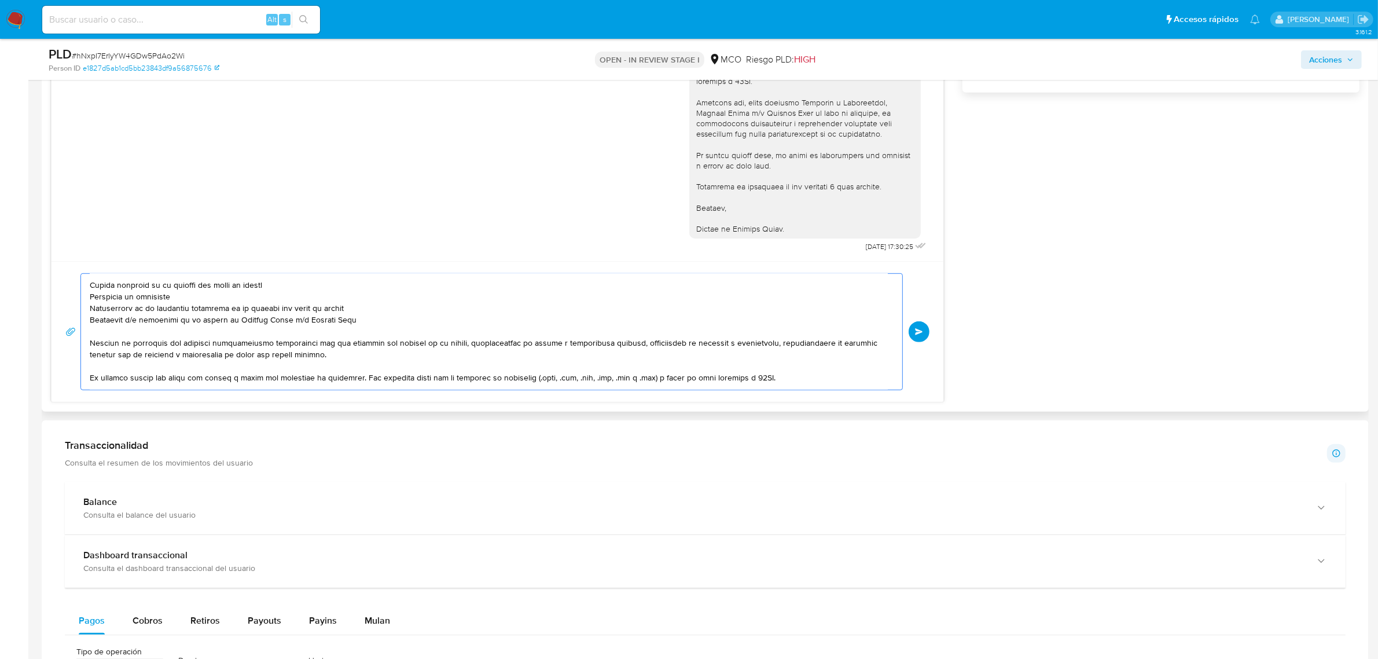
scroll to position [0, 0]
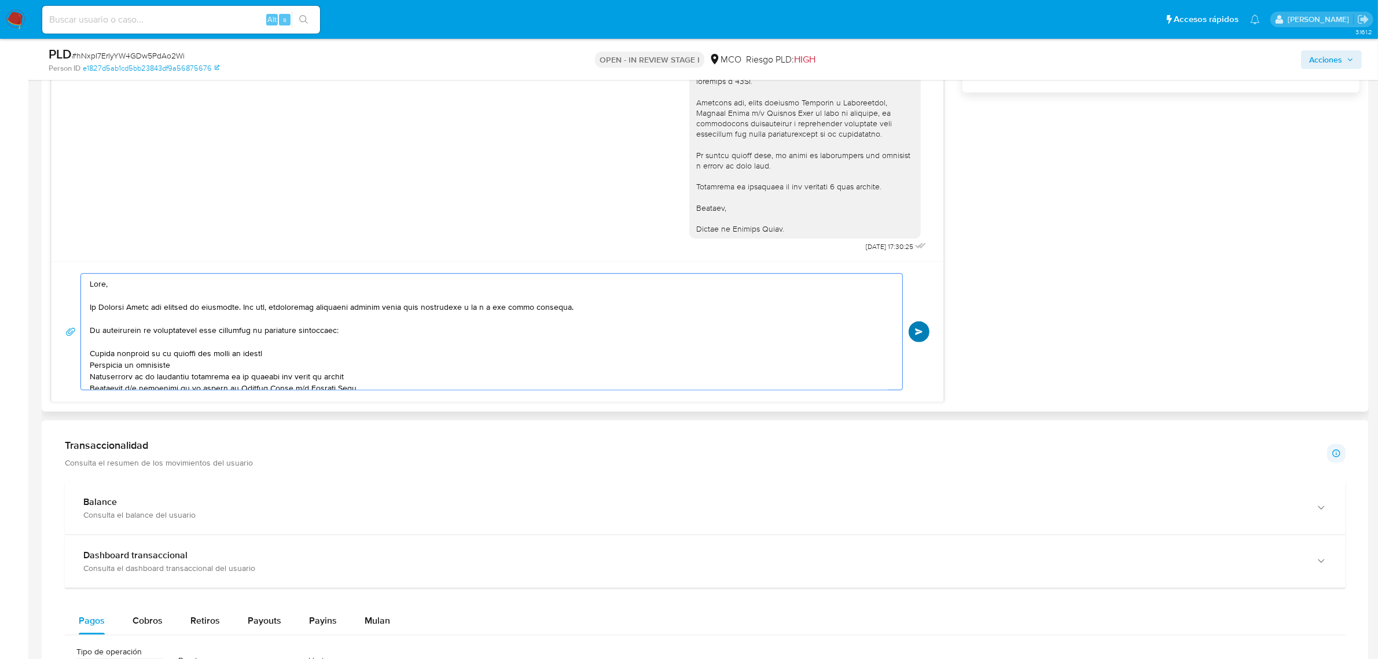
type textarea "Hola, En Mercado Libre nos importa tu seguridad. Por eso, necesitamos verificar…"
click at [918, 333] on span "Enviar" at bounding box center [919, 331] width 8 height 7
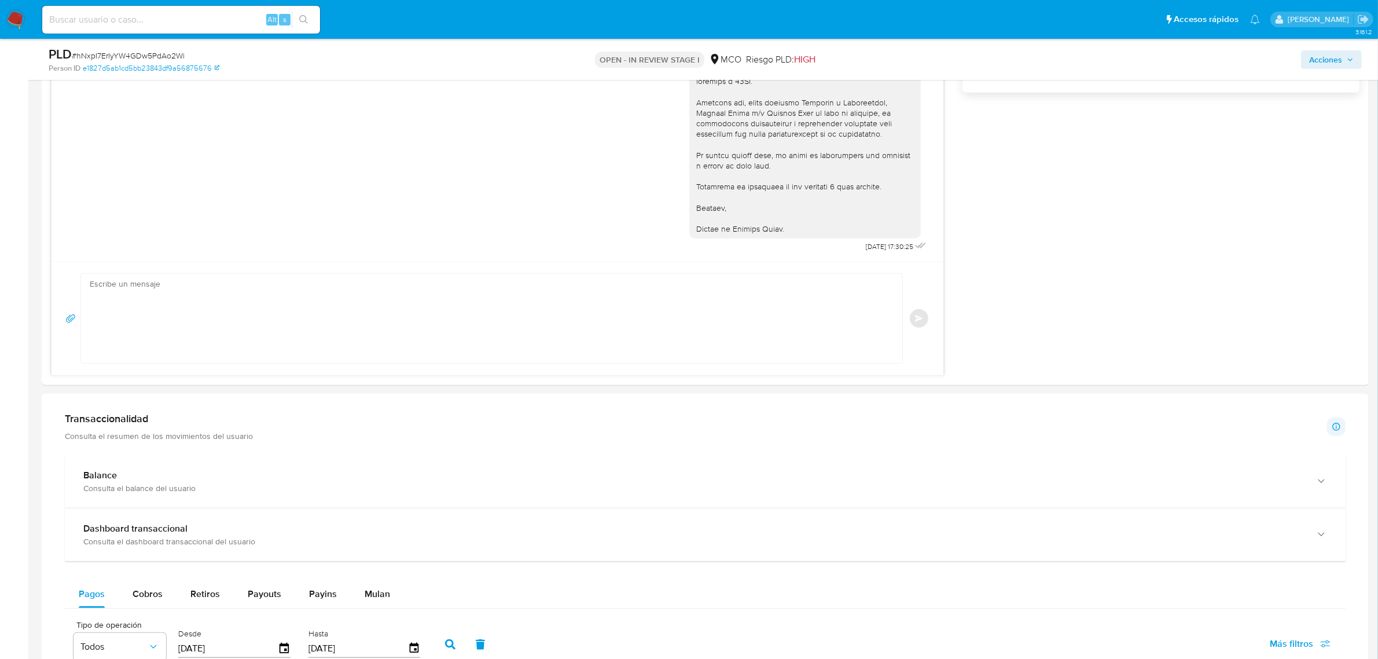
scroll to position [495, 0]
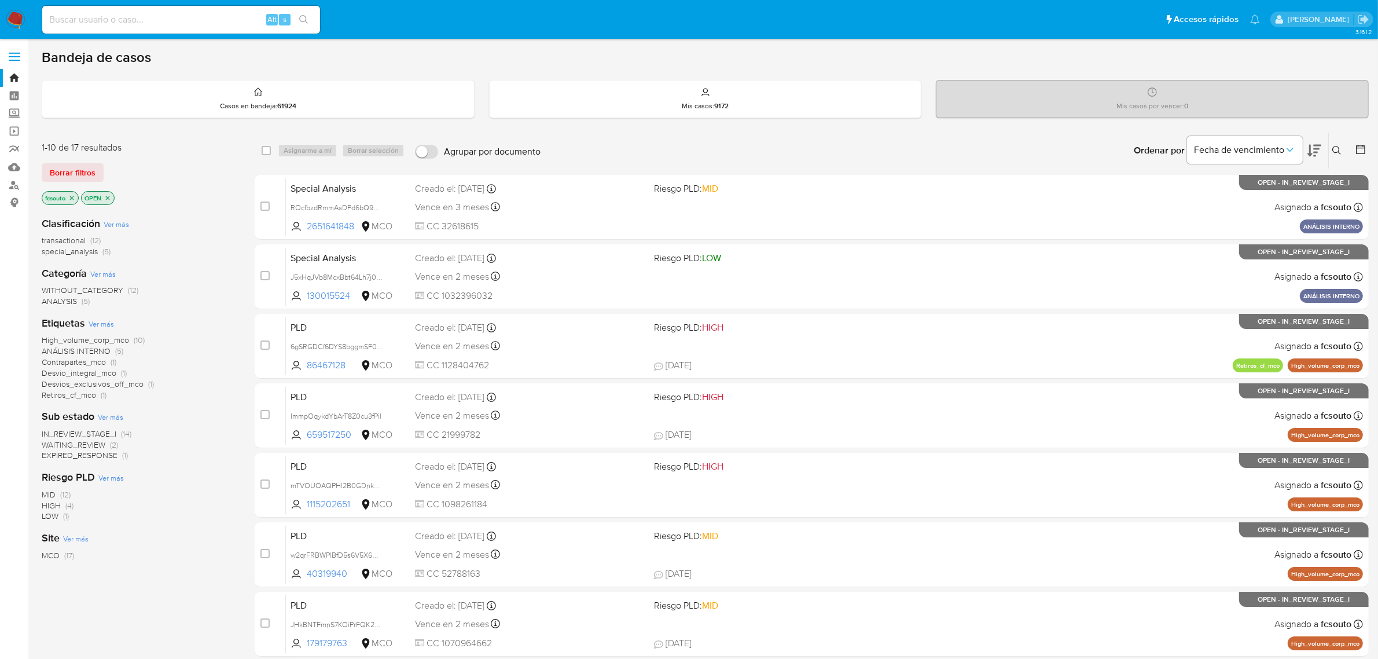
click at [1320, 145] on icon at bounding box center [1315, 151] width 14 height 12
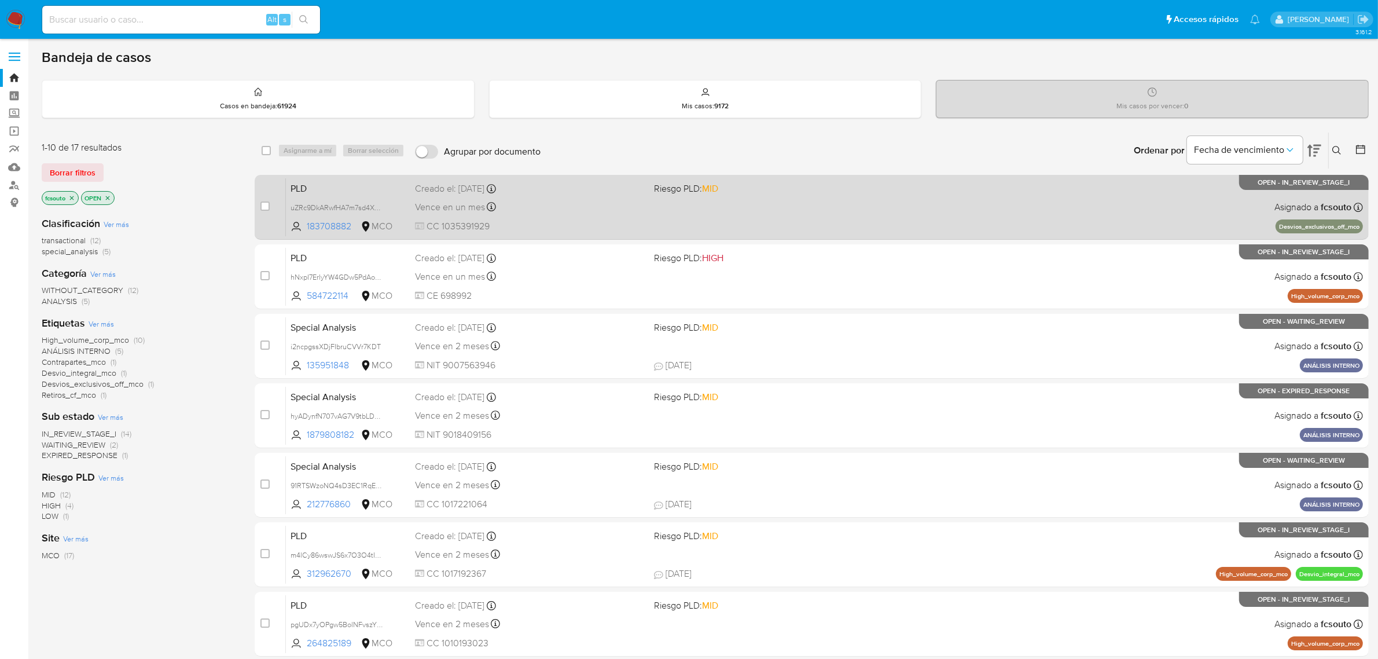
click at [1033, 197] on div "PLD uZRc9DkARwfHA7m7sd4X9PsE 183708882 MCO Riesgo PLD: MID Creado el: [DATE] Cr…" at bounding box center [824, 207] width 1077 height 58
click at [675, 216] on div "PLD uZRc9DkARwfHA7m7sd4X9PsE 183708882 MCO Riesgo PLD: MID Creado el: [DATE] Cr…" at bounding box center [824, 207] width 1077 height 58
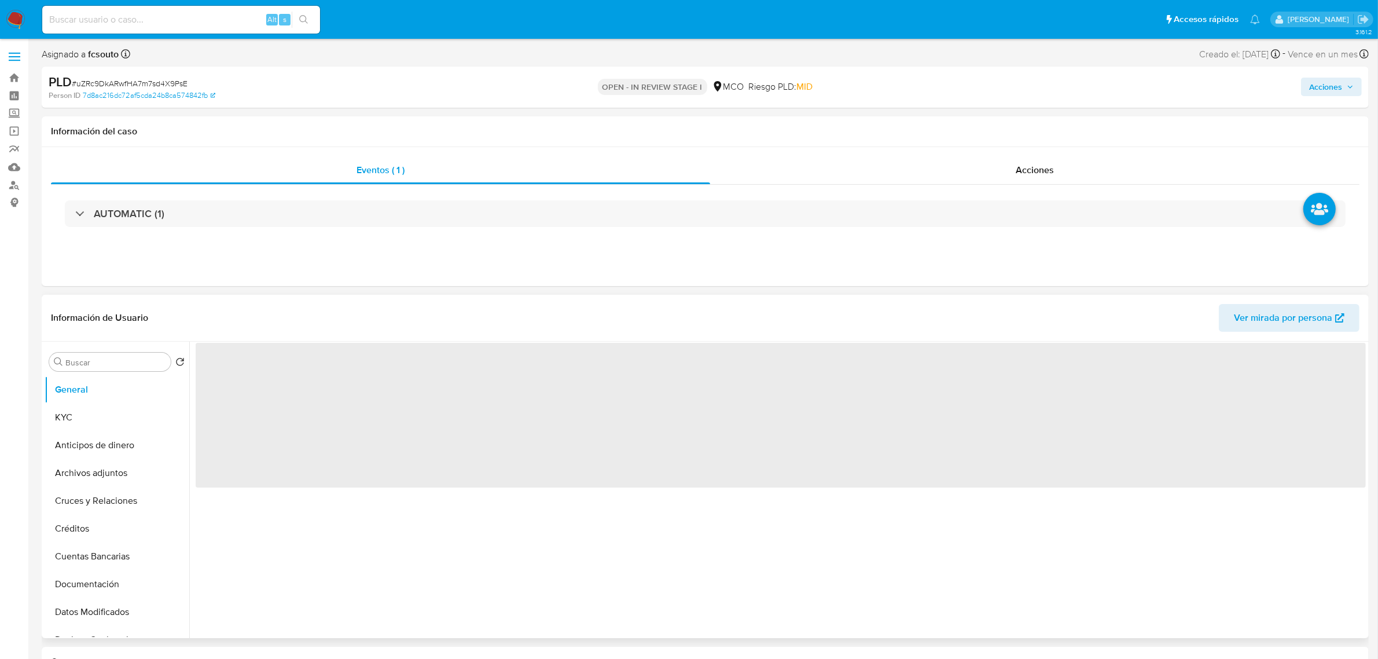
select select "10"
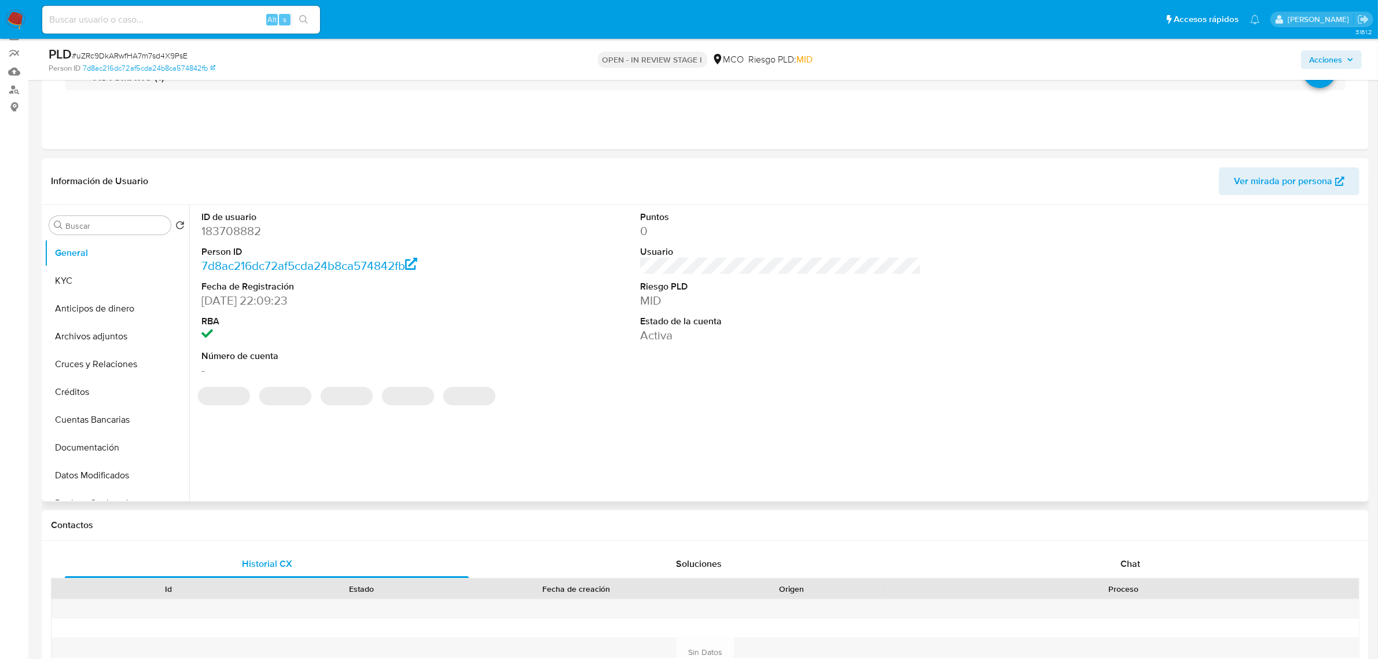
scroll to position [145, 0]
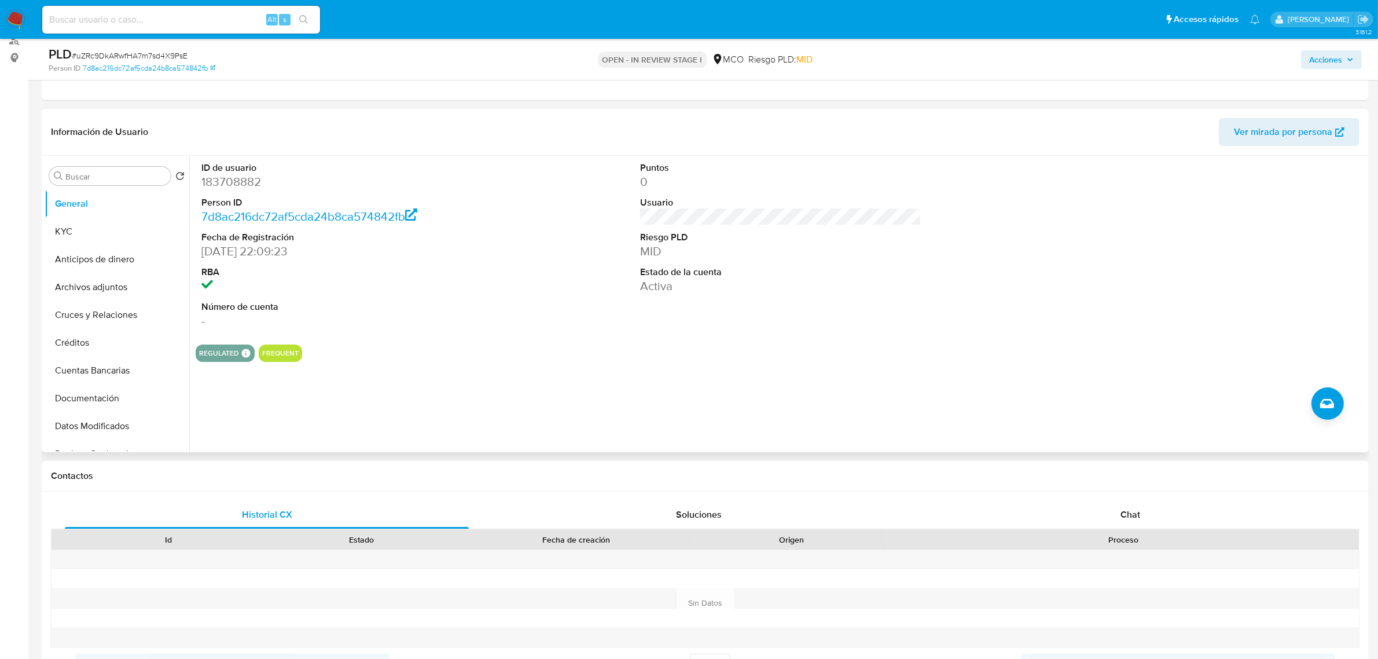
drag, startPoint x: 1132, startPoint y: 507, endPoint x: 1024, endPoint y: 349, distance: 191.1
click at [1131, 505] on div "Chat" at bounding box center [1131, 515] width 404 height 28
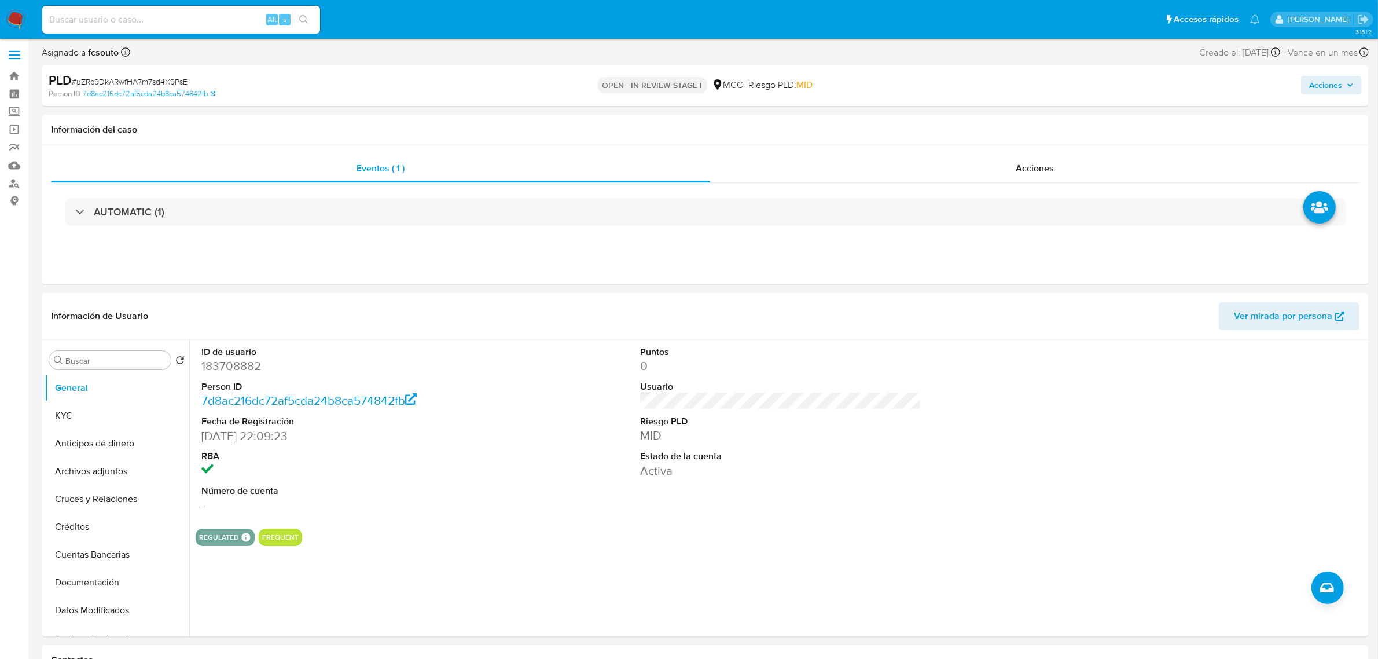
scroll to position [0, 0]
select select "10"
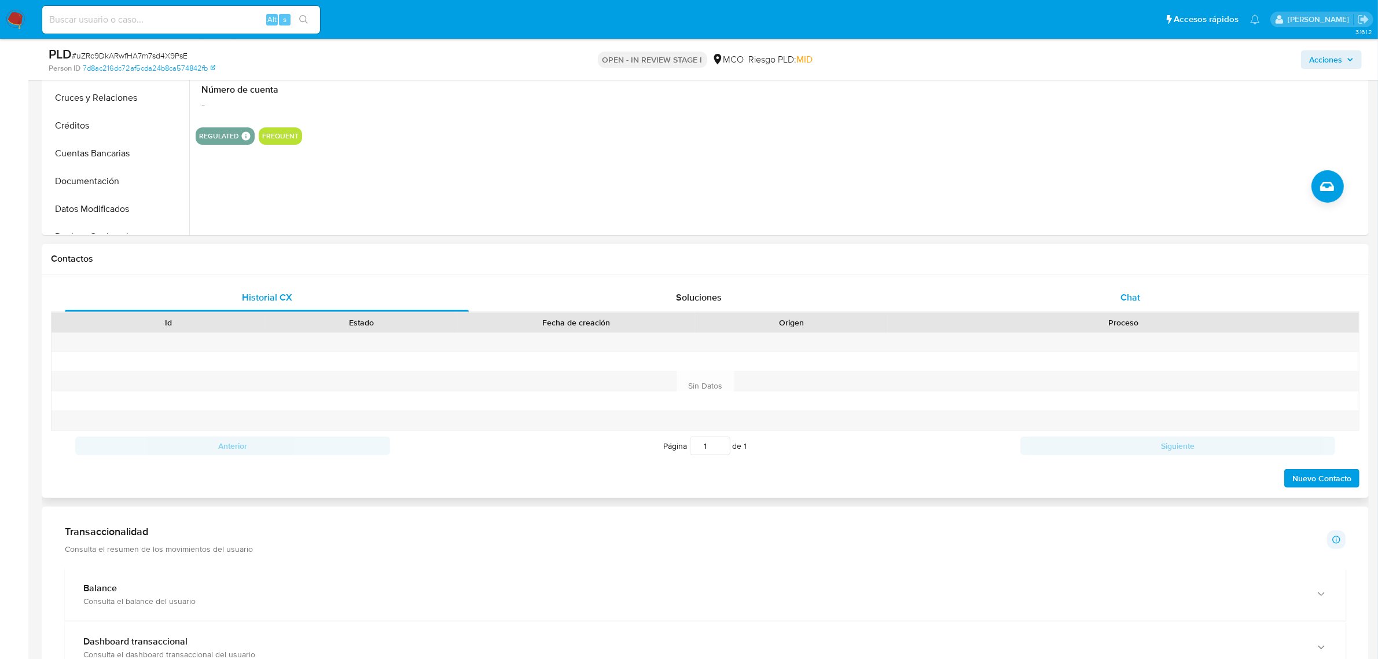
click at [1167, 289] on div "Chat" at bounding box center [1131, 298] width 404 height 28
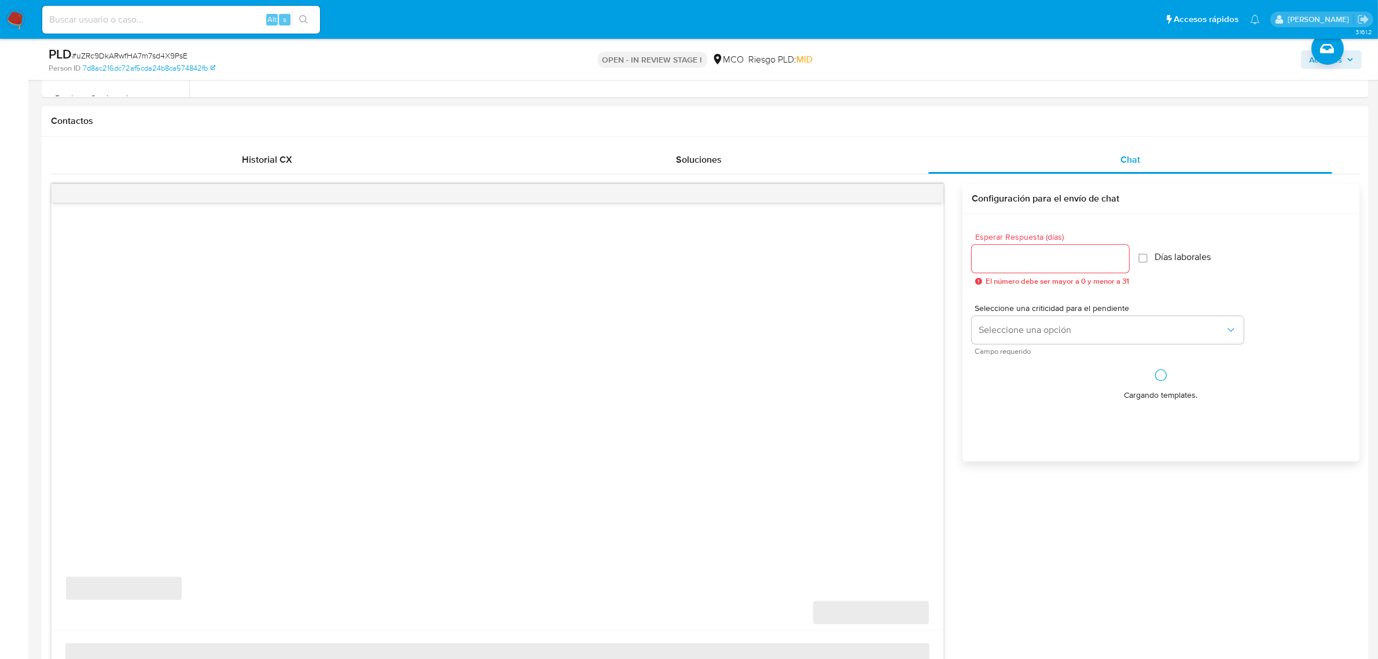
scroll to position [507, 0]
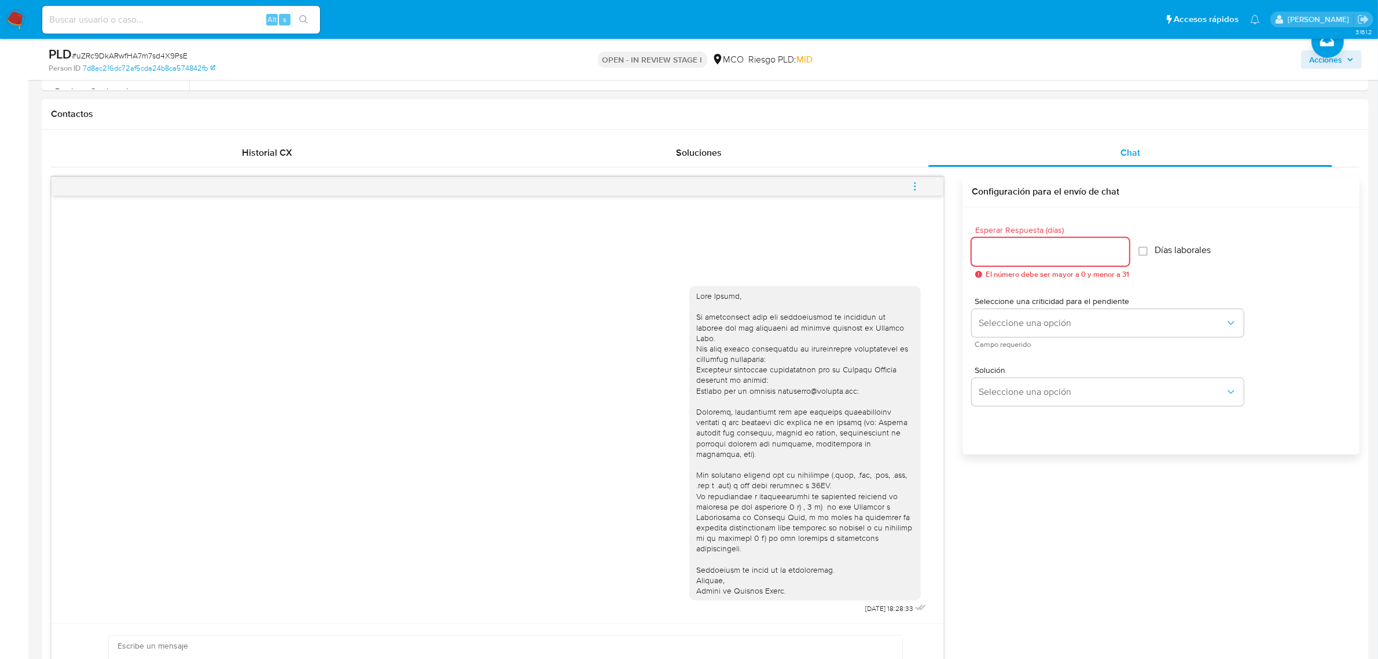
click at [1049, 258] on input "Esperar Respuesta (días)" at bounding box center [1050, 251] width 157 height 15
type input "3"
click at [1042, 325] on span "Seleccione una opción" at bounding box center [1102, 323] width 247 height 12
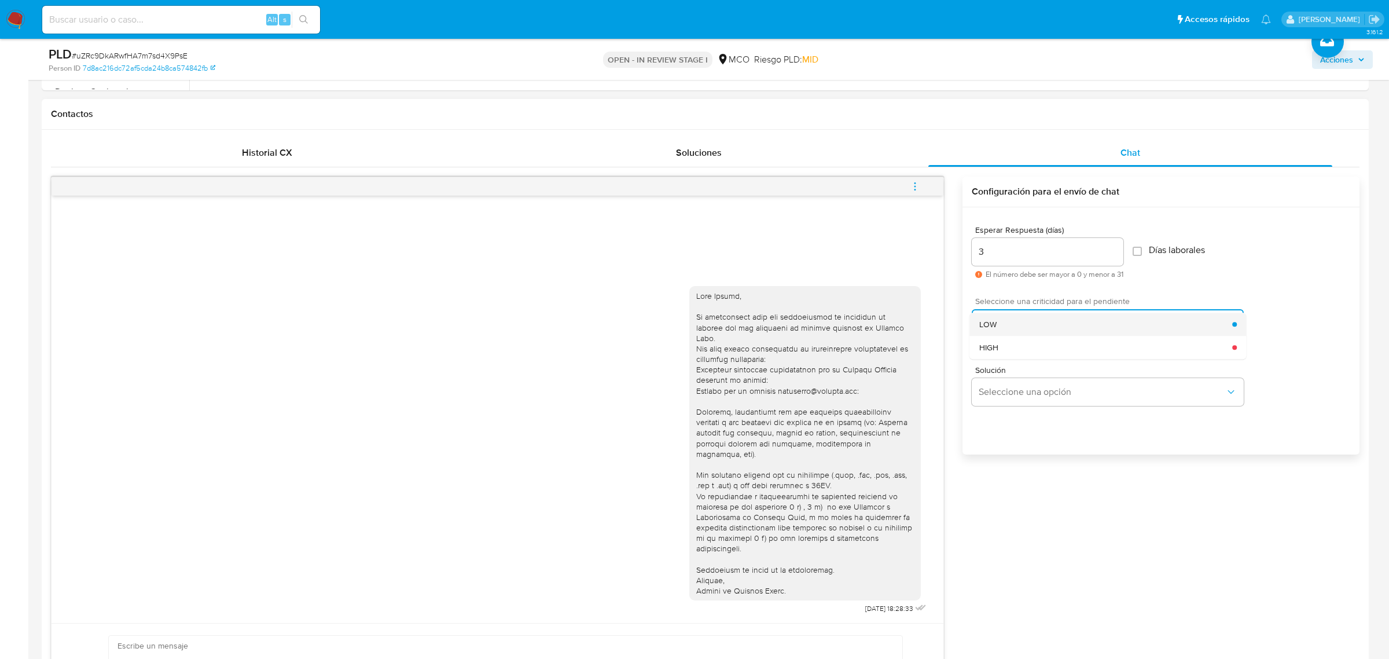
click at [1051, 328] on div "LOW" at bounding box center [1107, 324] width 254 height 23
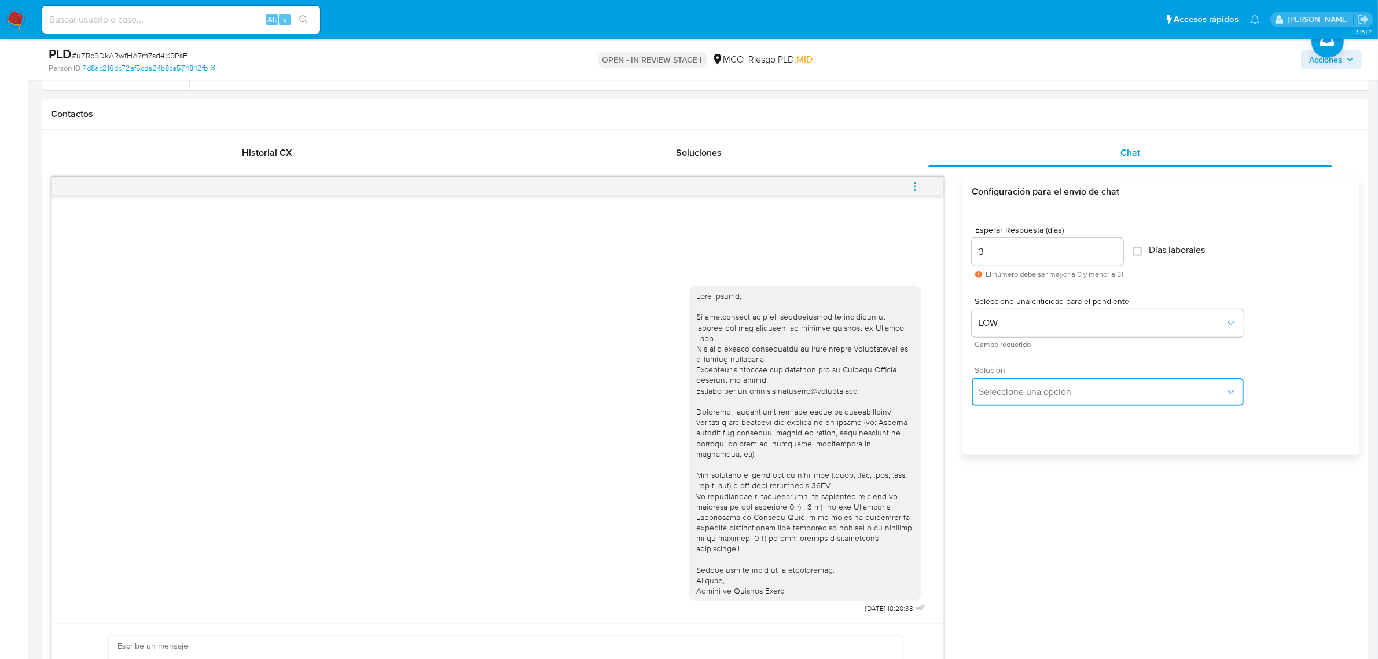
click at [1049, 405] on button "Seleccione una opción" at bounding box center [1108, 392] width 272 height 28
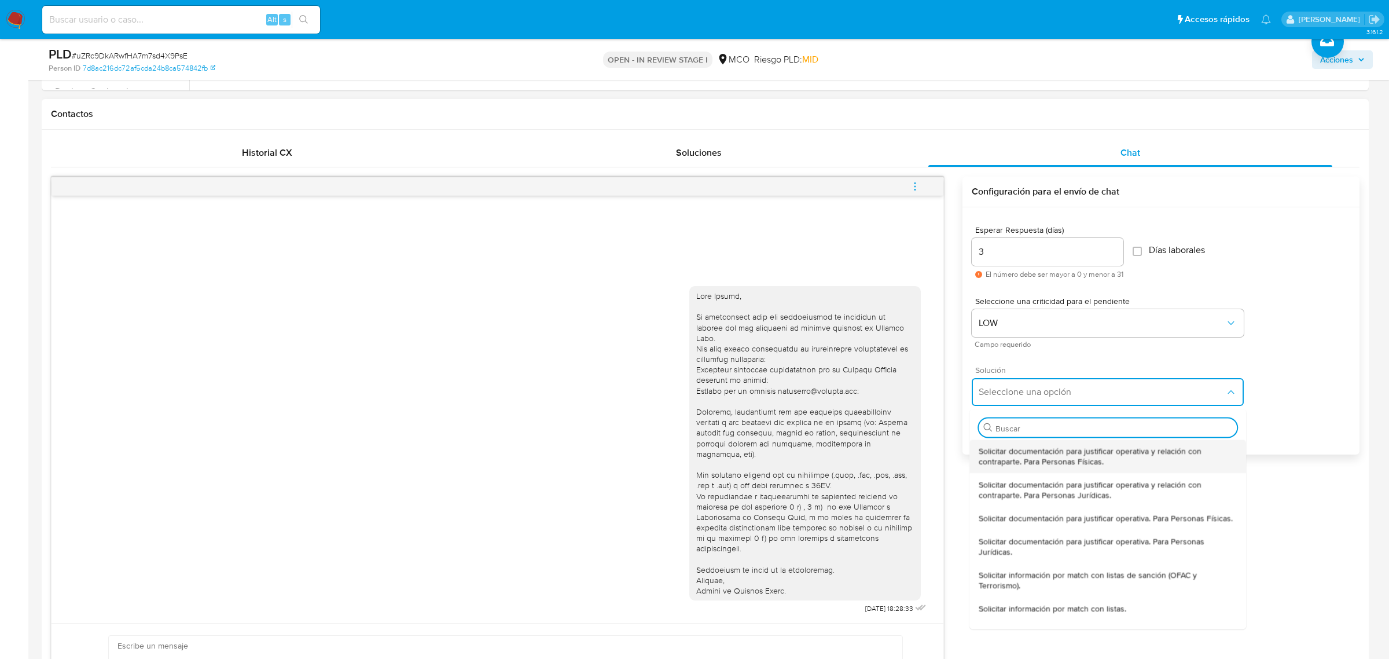
click at [1096, 455] on span "Solicitar documentación para justificar operativa y relación con contraparte. P…" at bounding box center [1109, 455] width 258 height 21
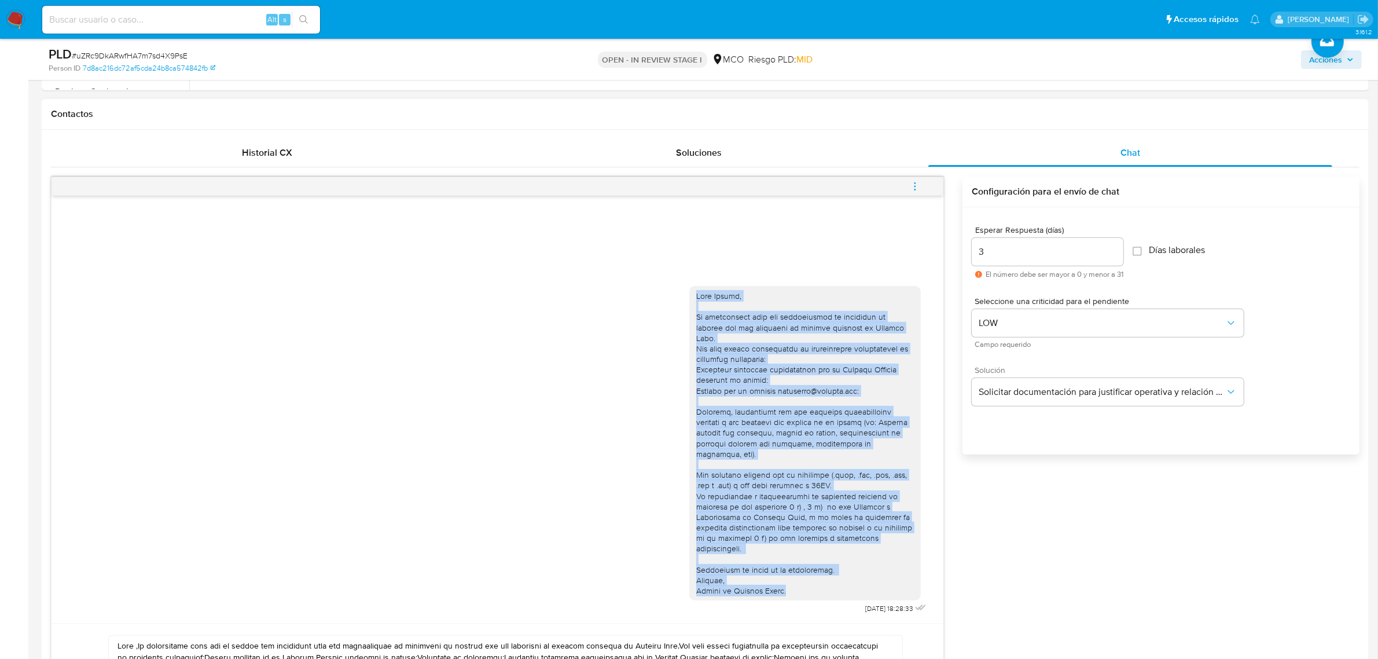
drag, startPoint x: 696, startPoint y: 306, endPoint x: 805, endPoint y: 588, distance: 302.2
click at [805, 588] on div at bounding box center [805, 443] width 218 height 305
copy div "Hola Julian, Te contactamos para una verificación de seguridad de acuerdo con l…"
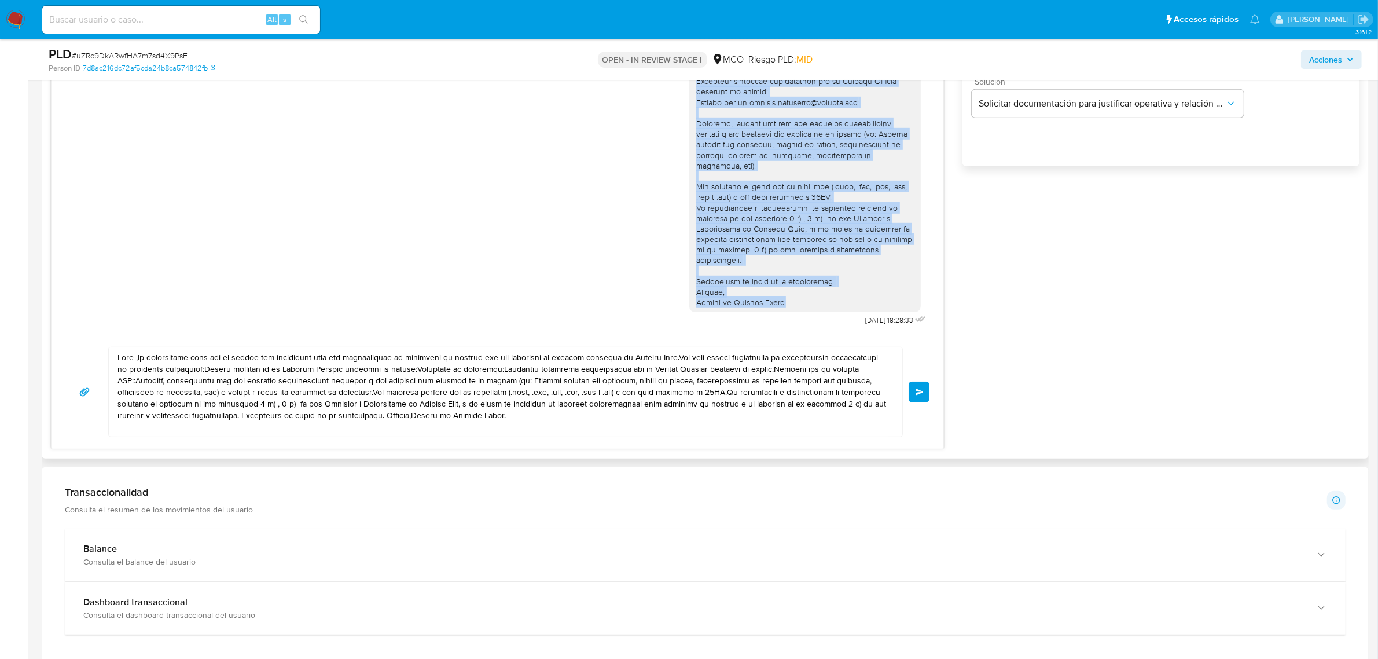
scroll to position [796, 0]
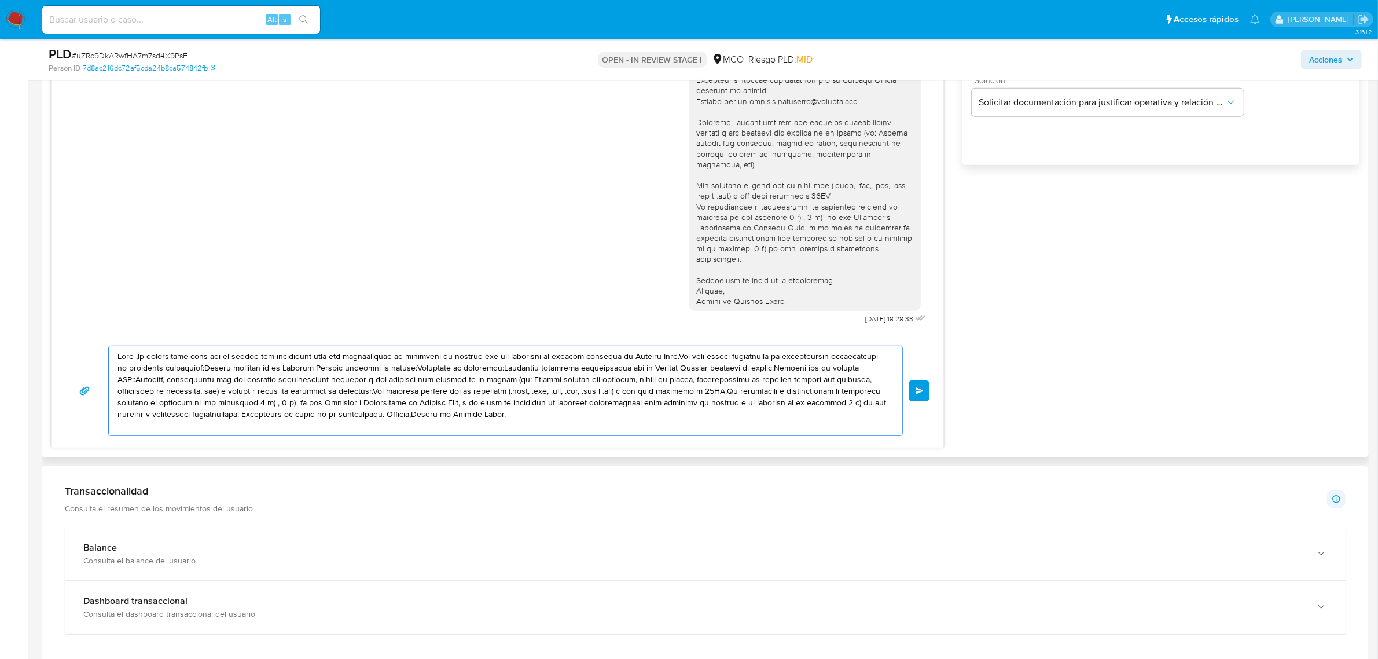
drag, startPoint x: 119, startPoint y: 357, endPoint x: 612, endPoint y: 423, distance: 497.6
click at [612, 423] on textarea at bounding box center [503, 390] width 771 height 89
paste textarea "Julian, Te contactamos para una verificación de seguridad de acuerdo con las po…"
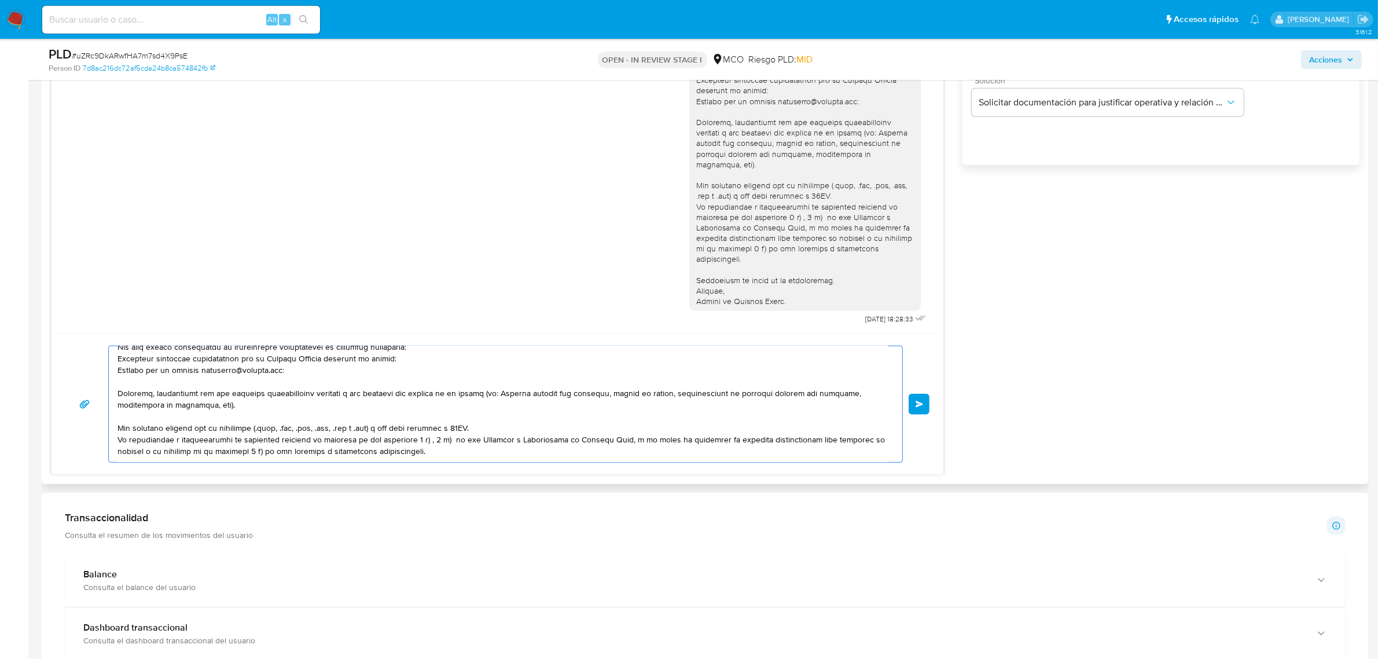
scroll to position [0, 0]
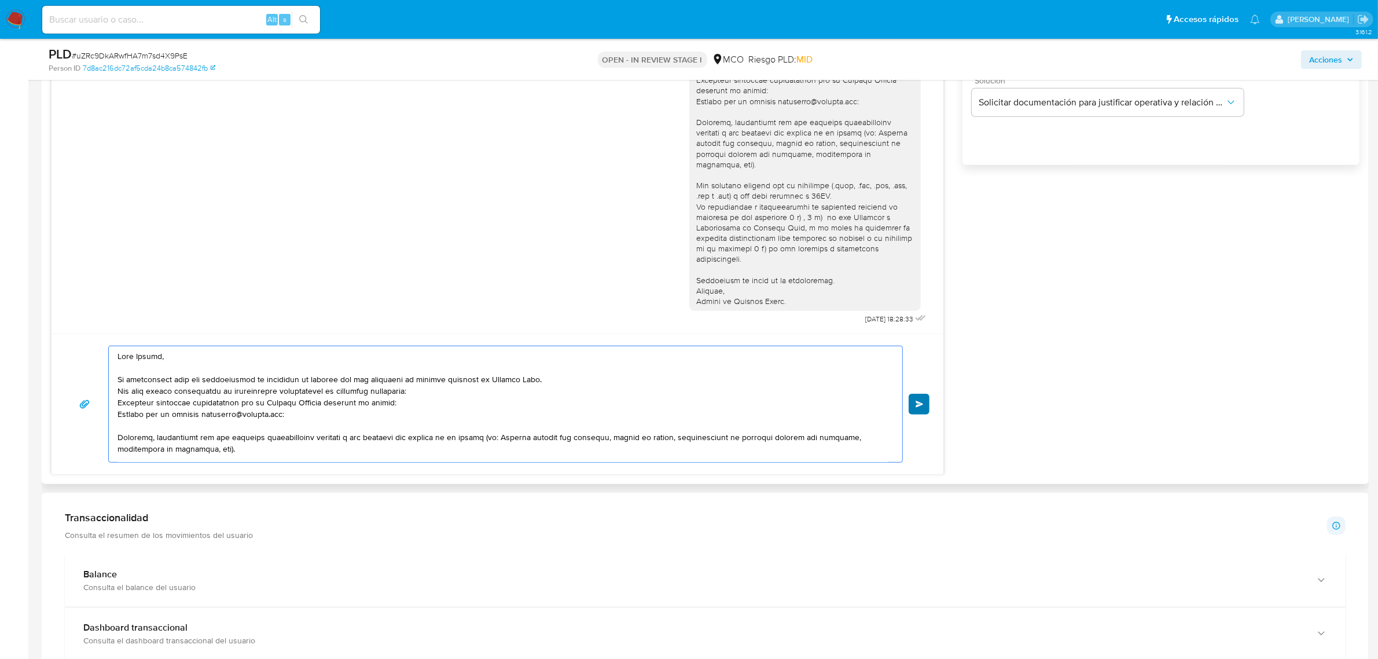
type textarea "Hola Julian, Te contactamos para una verificación de seguridad de acuerdo con l…"
click at [921, 404] on span "Enviar" at bounding box center [920, 404] width 8 height 7
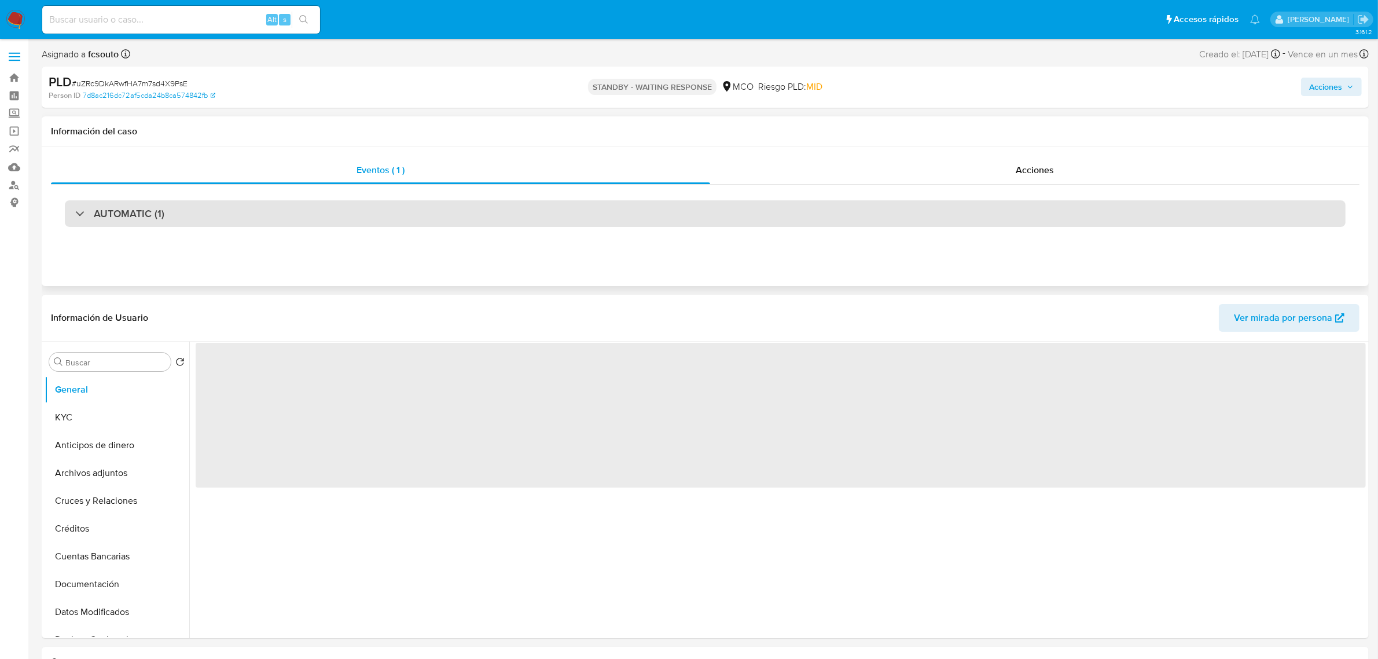
select select "10"
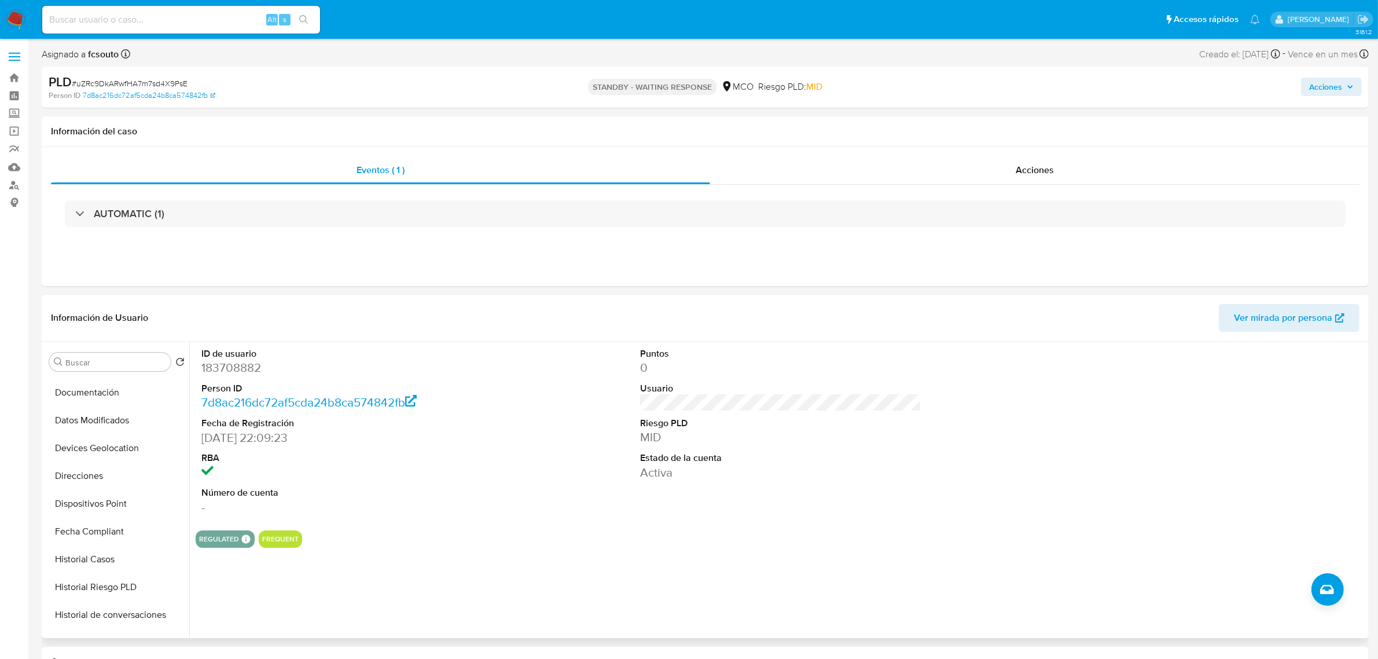
scroll to position [217, 0]
click at [119, 528] on button "Historial Casos" at bounding box center [112, 534] width 135 height 28
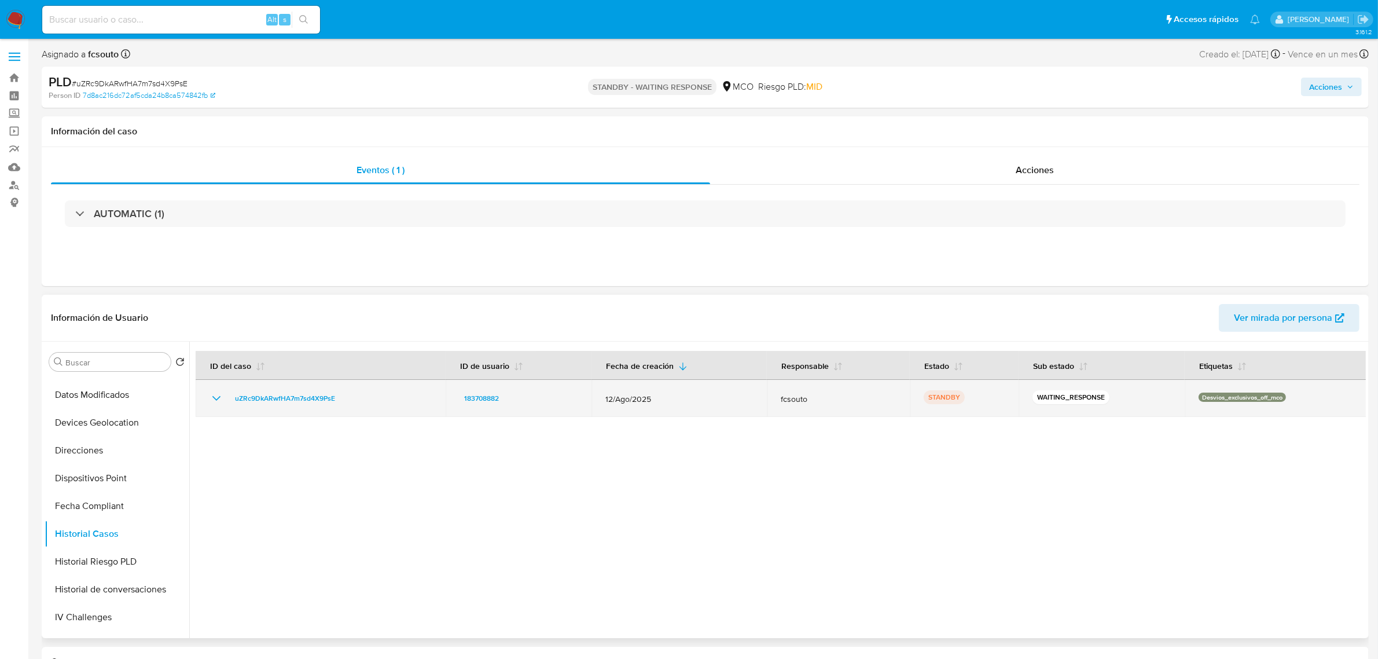
click at [219, 400] on icon "Mostrar/Ocultar" at bounding box center [217, 398] width 14 height 14
click at [219, 400] on icon "Mostrar/Ocultar" at bounding box center [216, 398] width 8 height 5
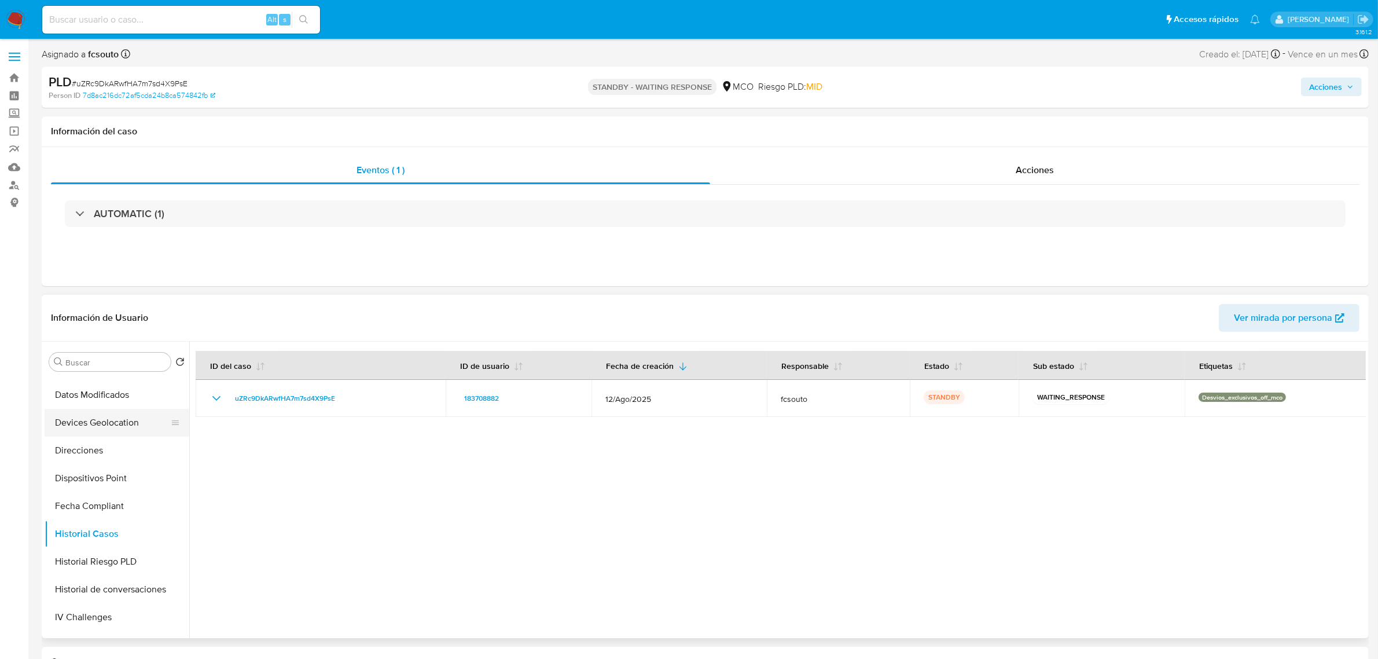
scroll to position [0, 0]
click at [104, 421] on button "KYC" at bounding box center [112, 418] width 135 height 28
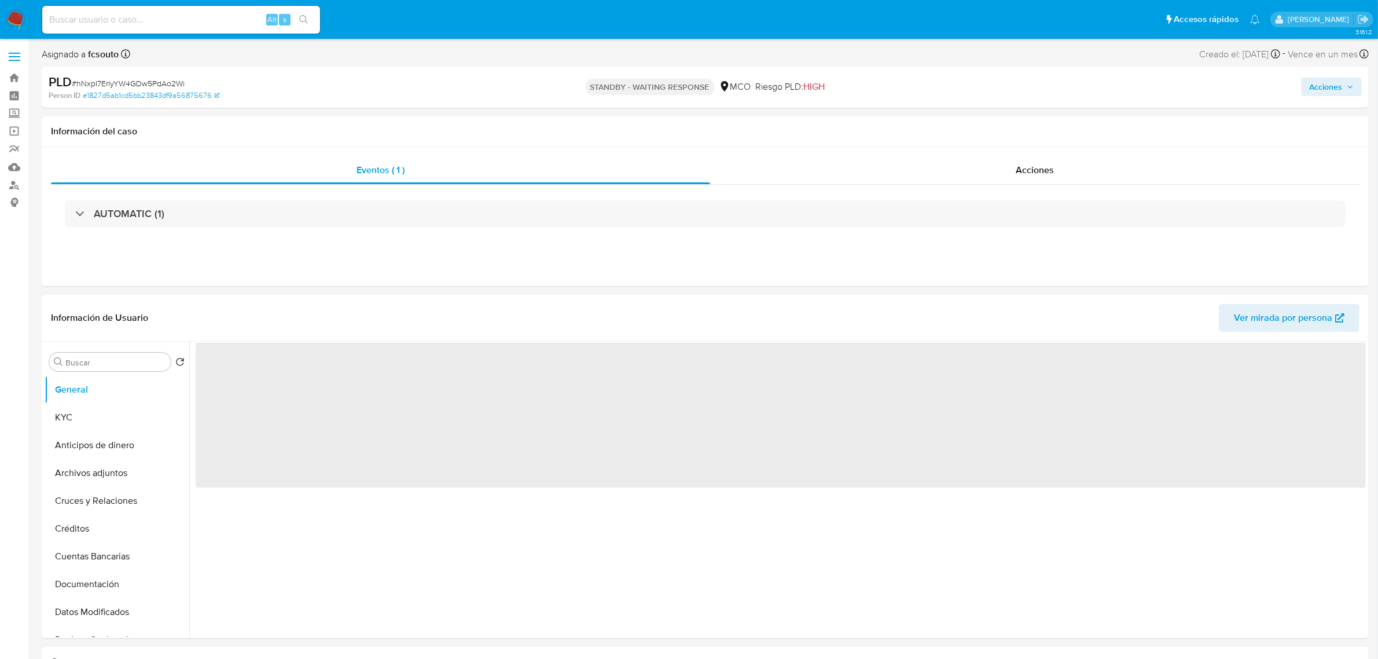
select select "10"
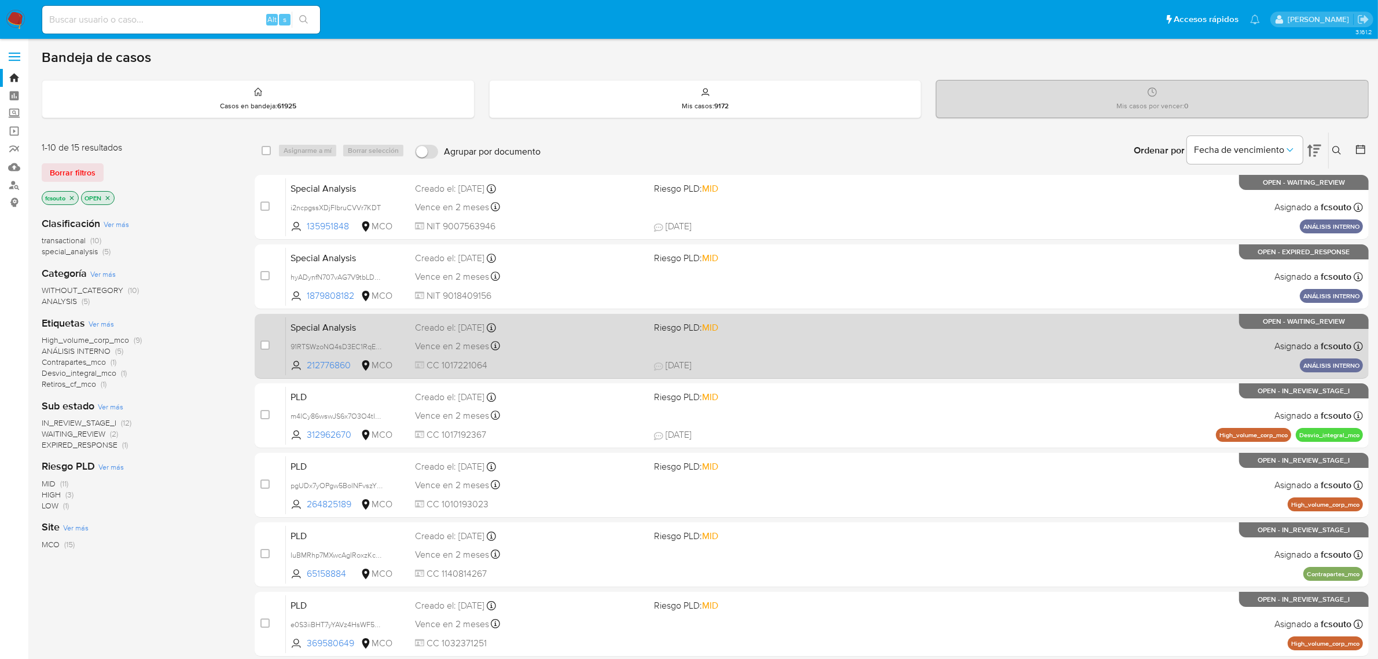
scroll to position [296, 0]
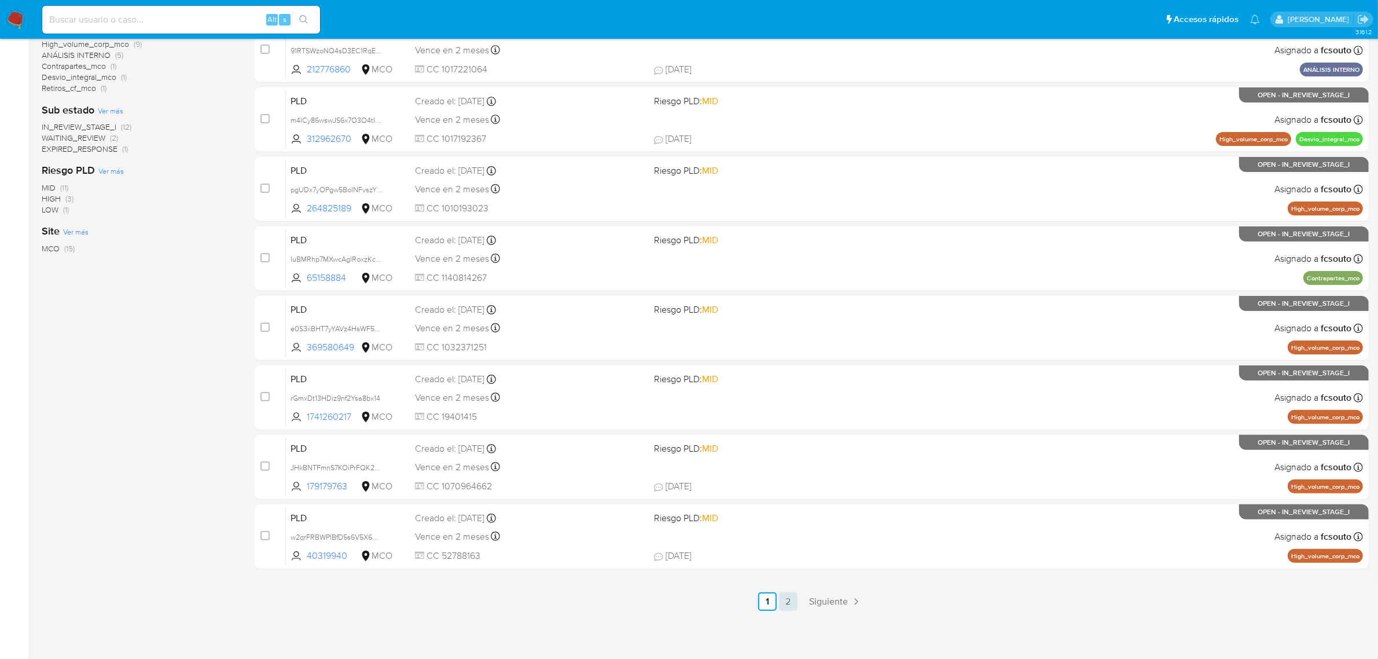
click at [783, 600] on link "2" at bounding box center [788, 601] width 19 height 19
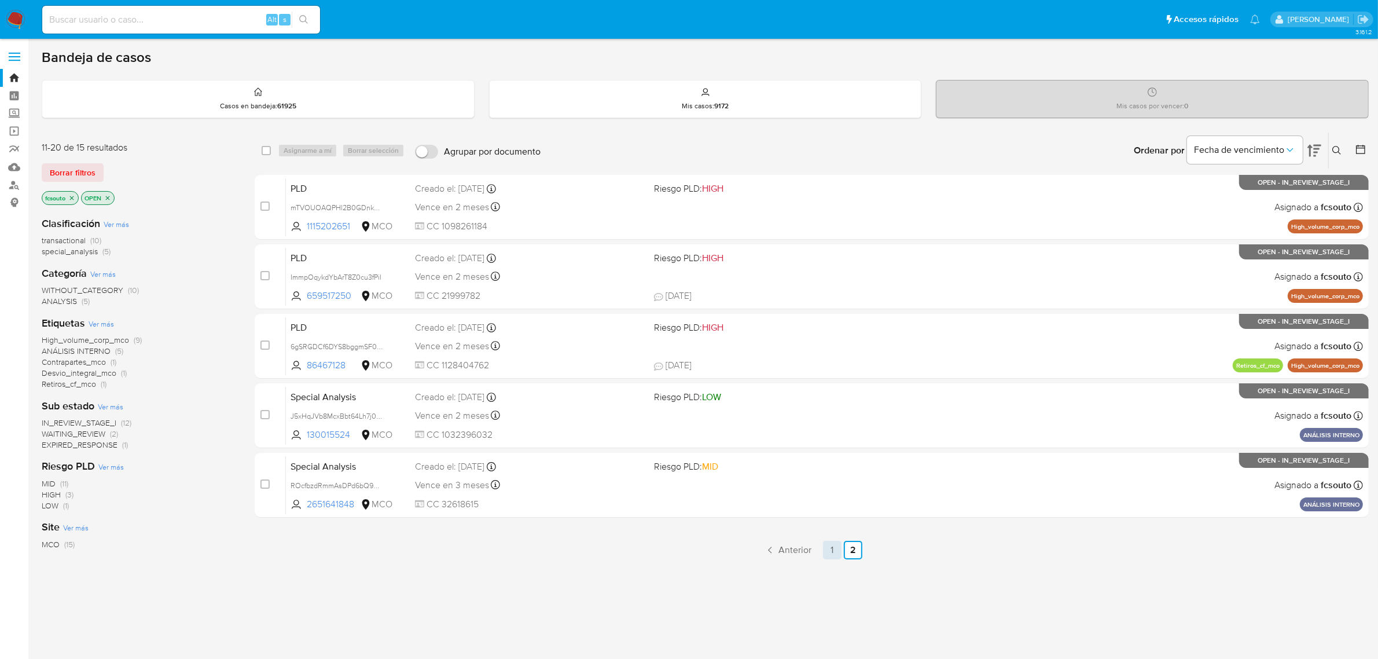
click at [835, 546] on link "1" at bounding box center [832, 550] width 19 height 19
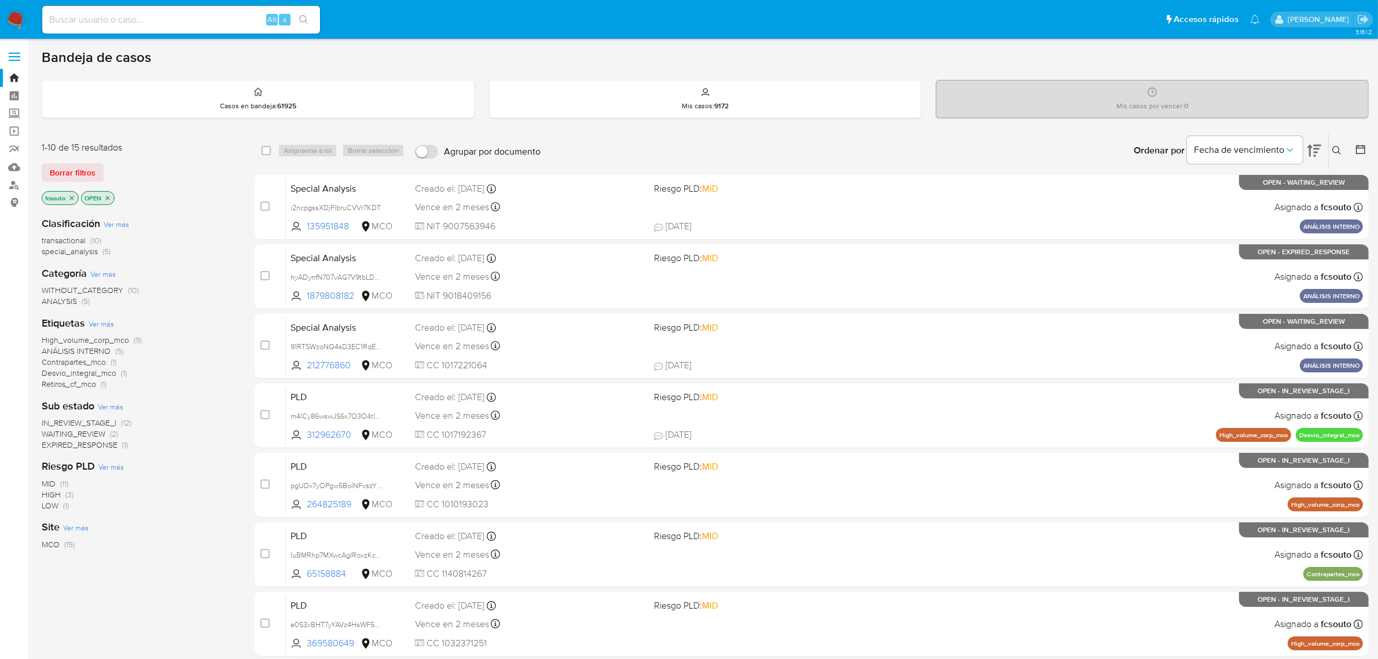
click at [71, 195] on icon "close-filter" at bounding box center [71, 198] width 7 height 7
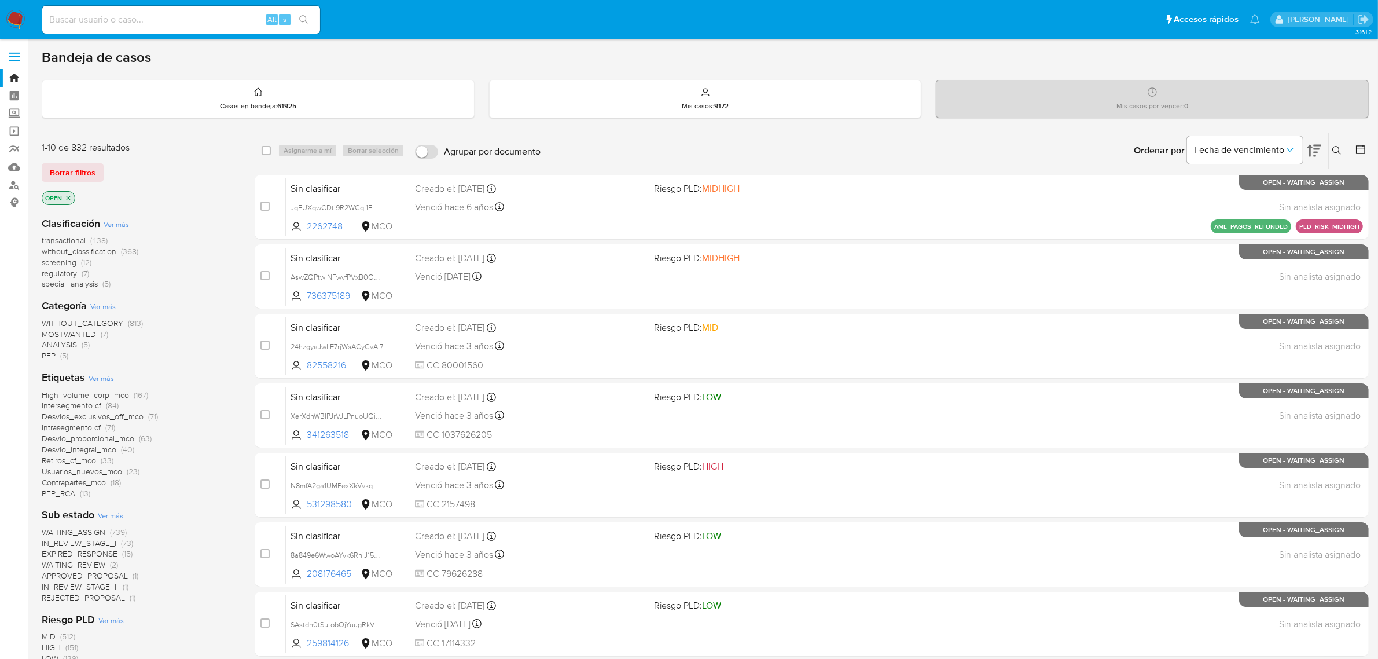
click at [77, 240] on span "transactional" at bounding box center [64, 240] width 44 height 12
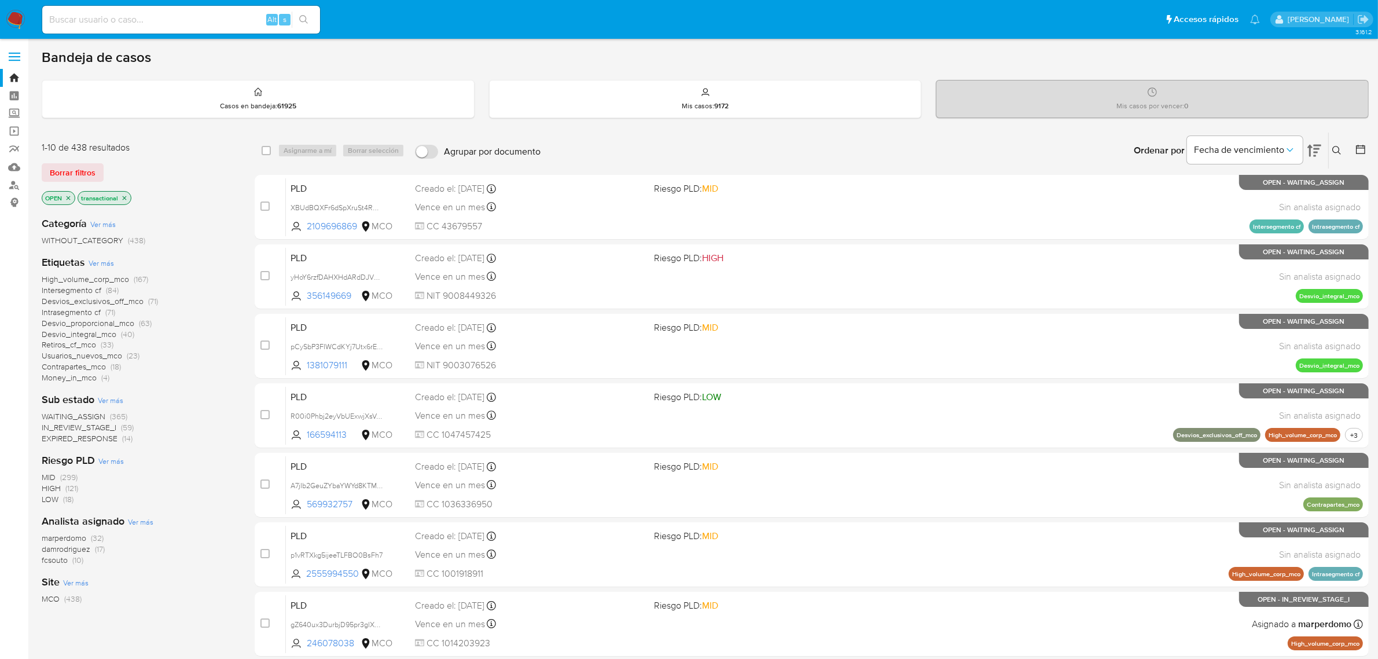
click at [93, 417] on span "WAITING_ASSIGN" at bounding box center [74, 416] width 64 height 12
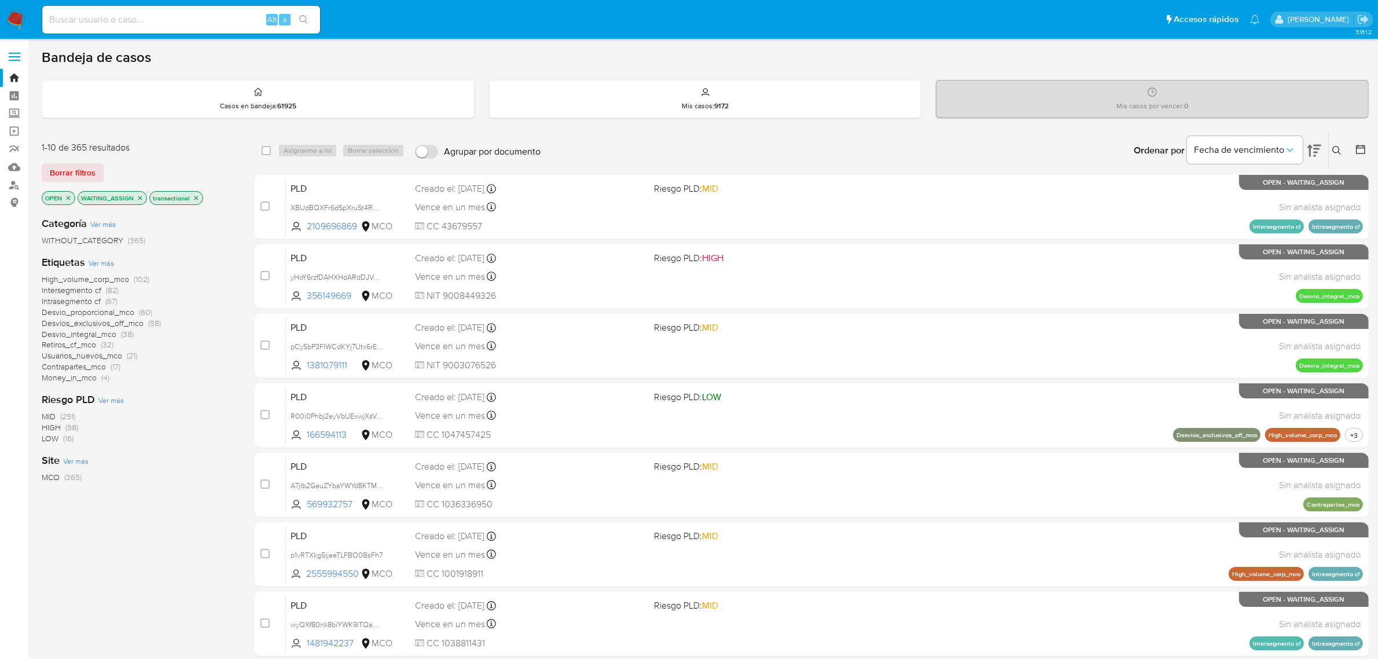
click at [1363, 156] on button at bounding box center [1362, 151] width 14 height 14
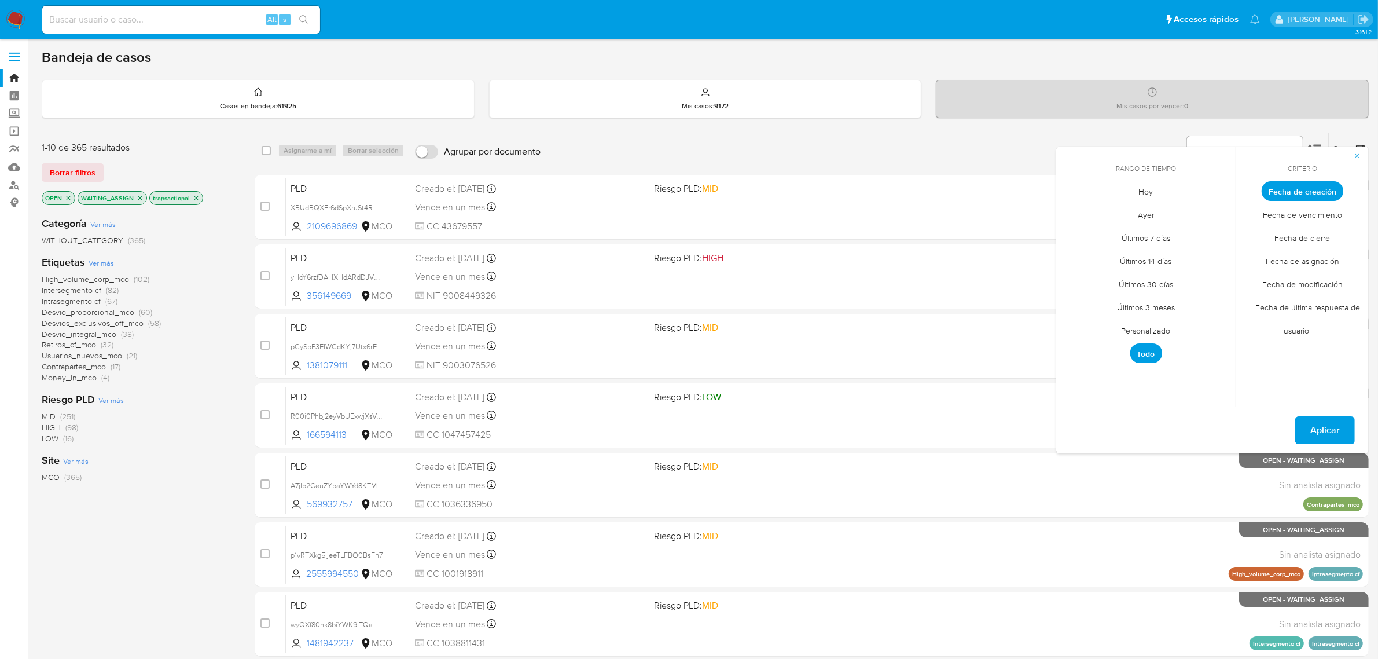
click at [1147, 325] on span "Personalizado" at bounding box center [1147, 331] width 74 height 24
click at [1074, 211] on icon "Mes anterior" at bounding box center [1075, 213] width 14 height 14
click at [1080, 281] on button "4" at bounding box center [1077, 278] width 19 height 19
click at [1220, 302] on button "17" at bounding box center [1215, 301] width 19 height 19
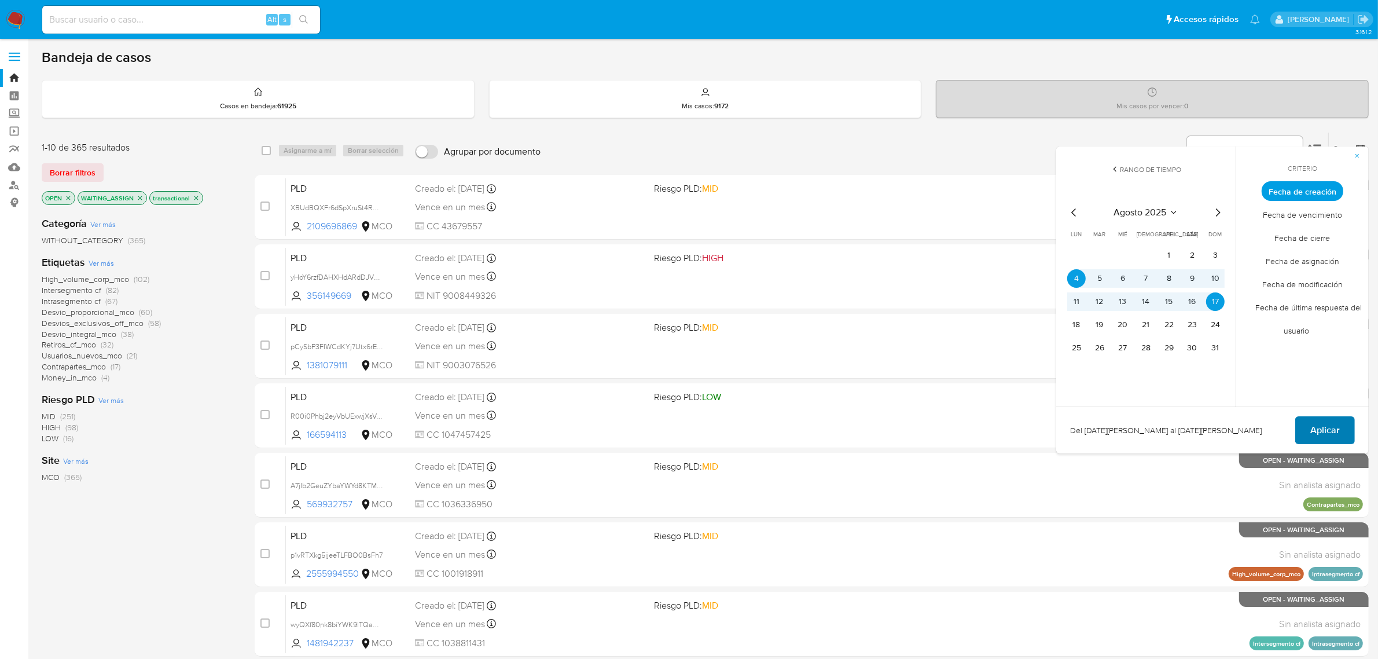
click at [1352, 427] on button "Aplicar" at bounding box center [1326, 430] width 60 height 28
